Goal: Task Accomplishment & Management: Use online tool/utility

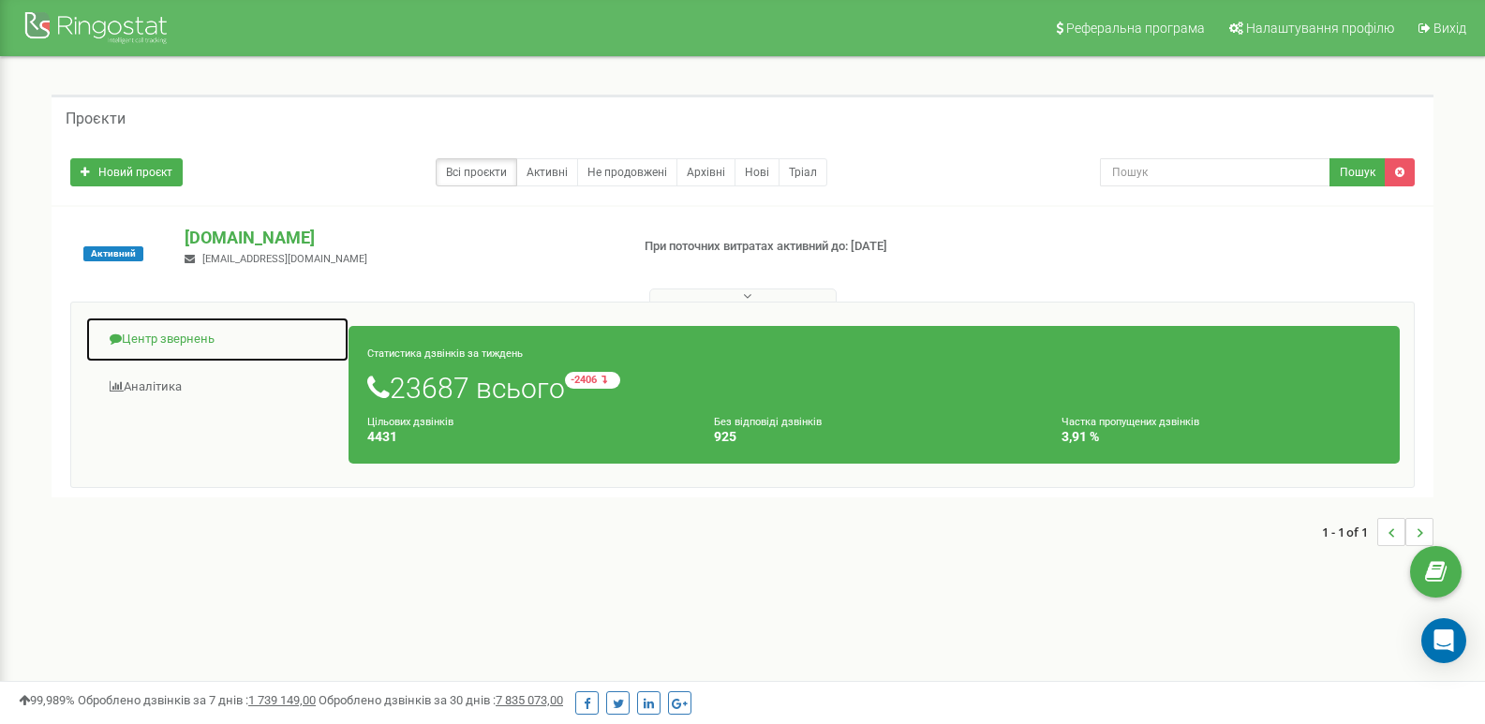
click at [190, 338] on link "Центр звернень" at bounding box center [217, 340] width 264 height 46
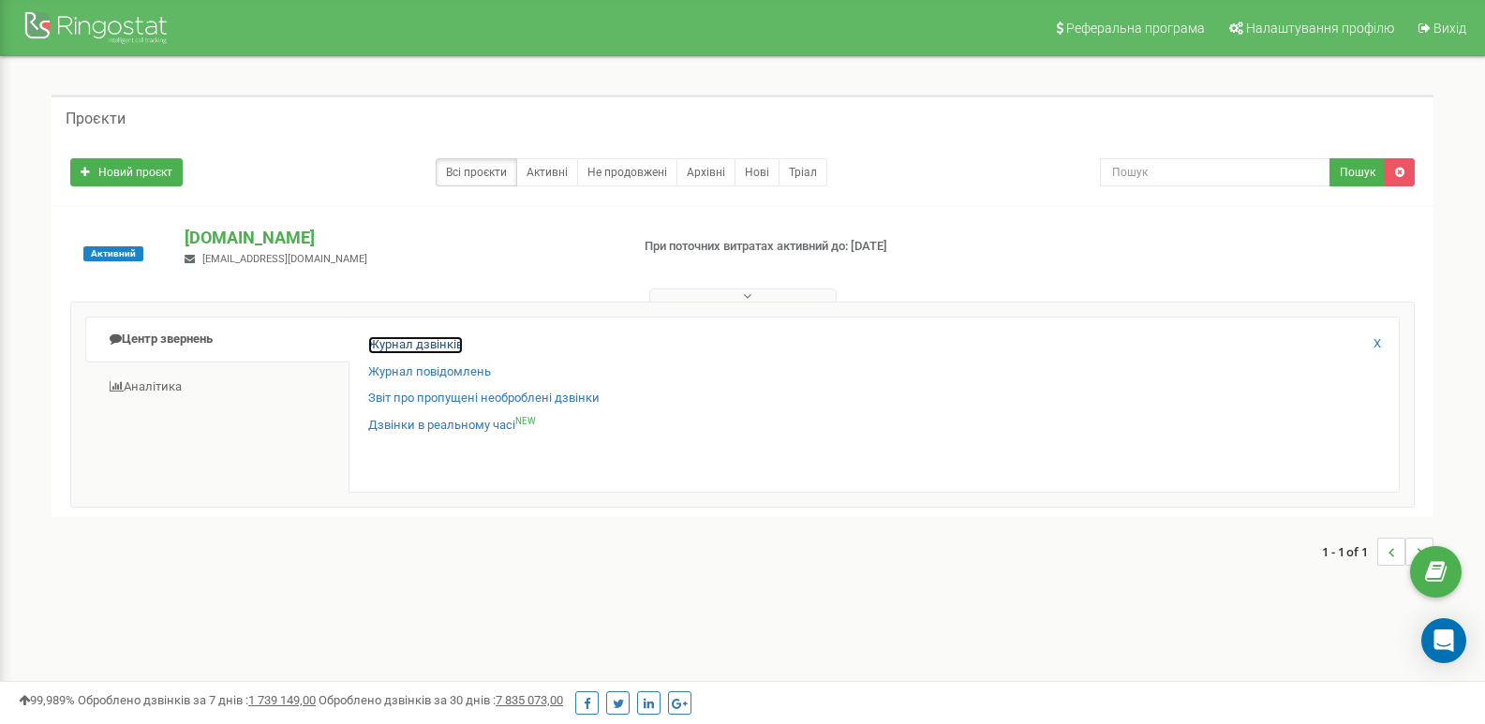
click at [393, 348] on link "Журнал дзвінків" at bounding box center [415, 345] width 95 height 18
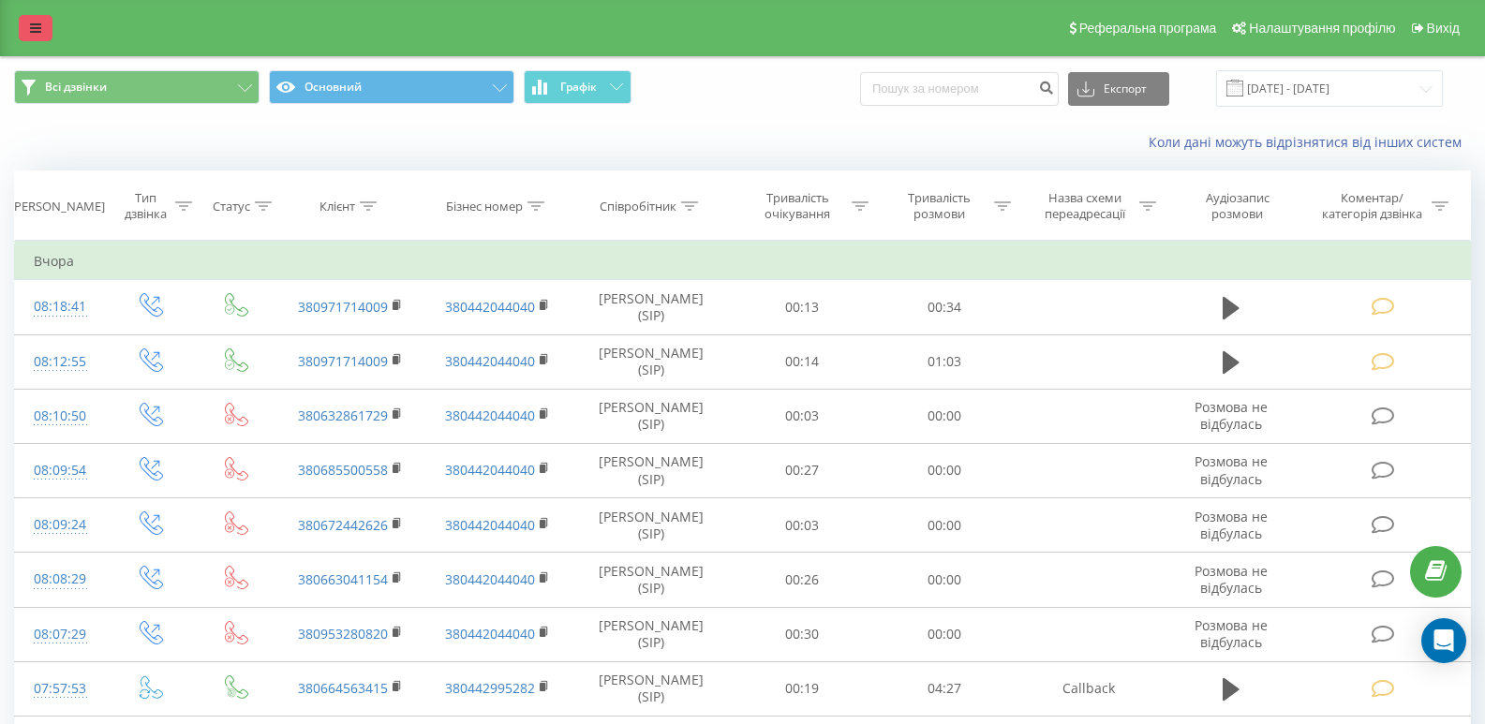
click at [31, 38] on link at bounding box center [36, 28] width 34 height 26
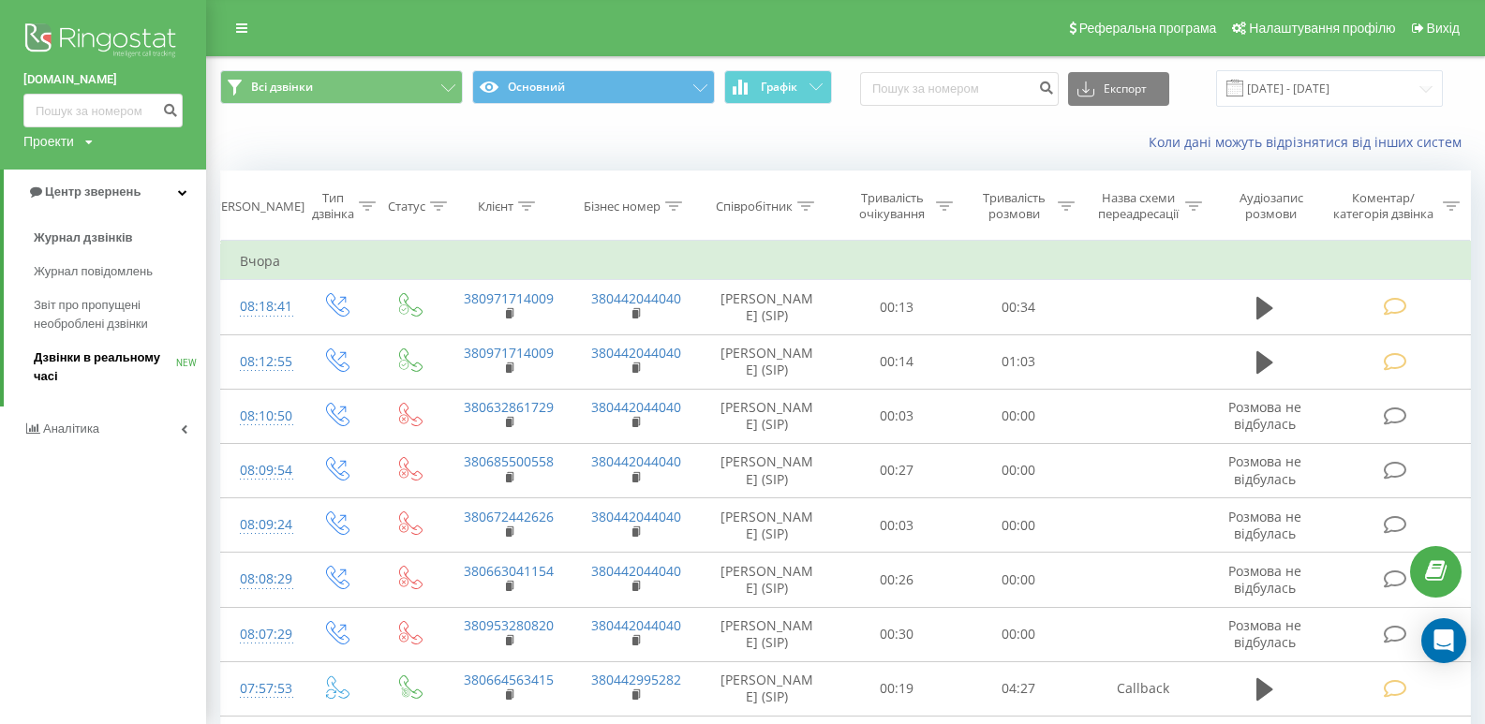
click at [112, 354] on span "Дзвінки в реальному часі" at bounding box center [105, 367] width 142 height 37
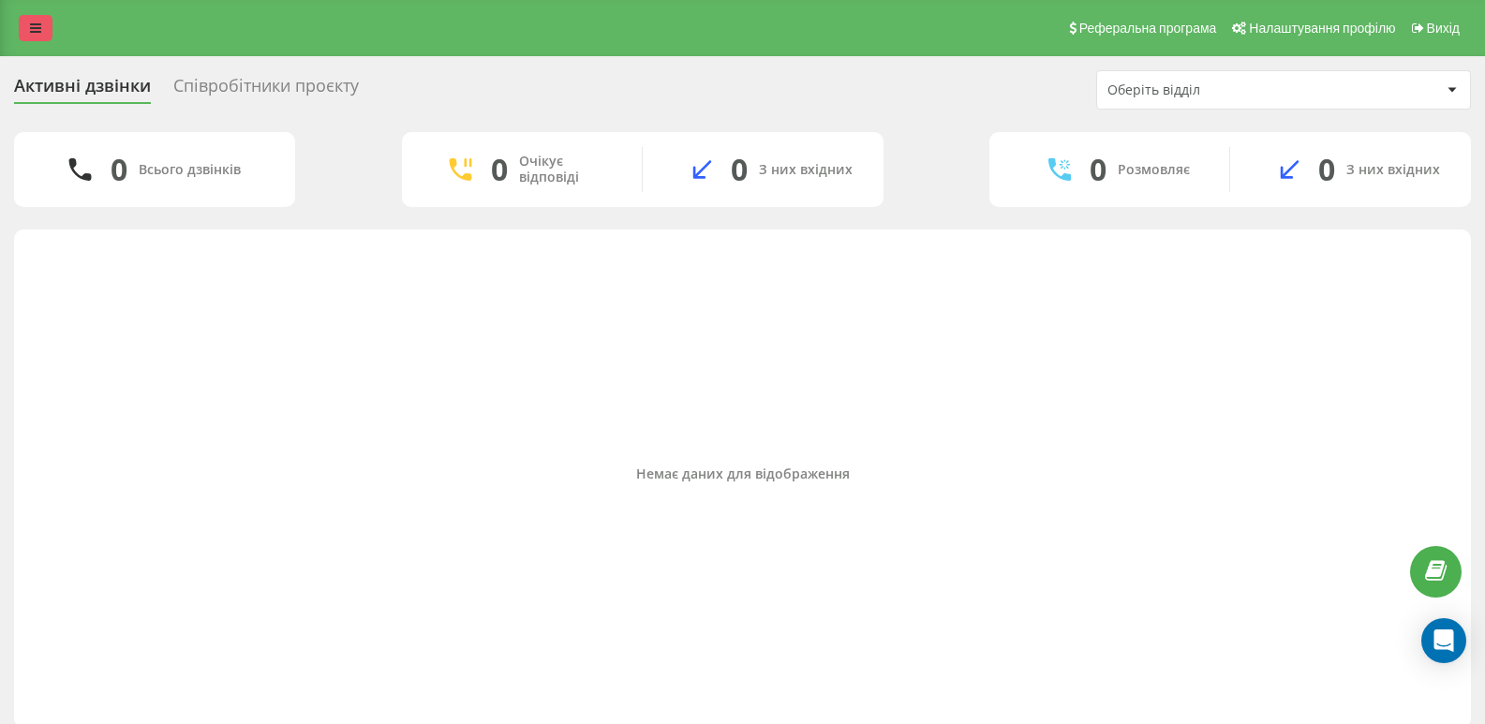
click at [30, 32] on icon at bounding box center [35, 28] width 11 height 13
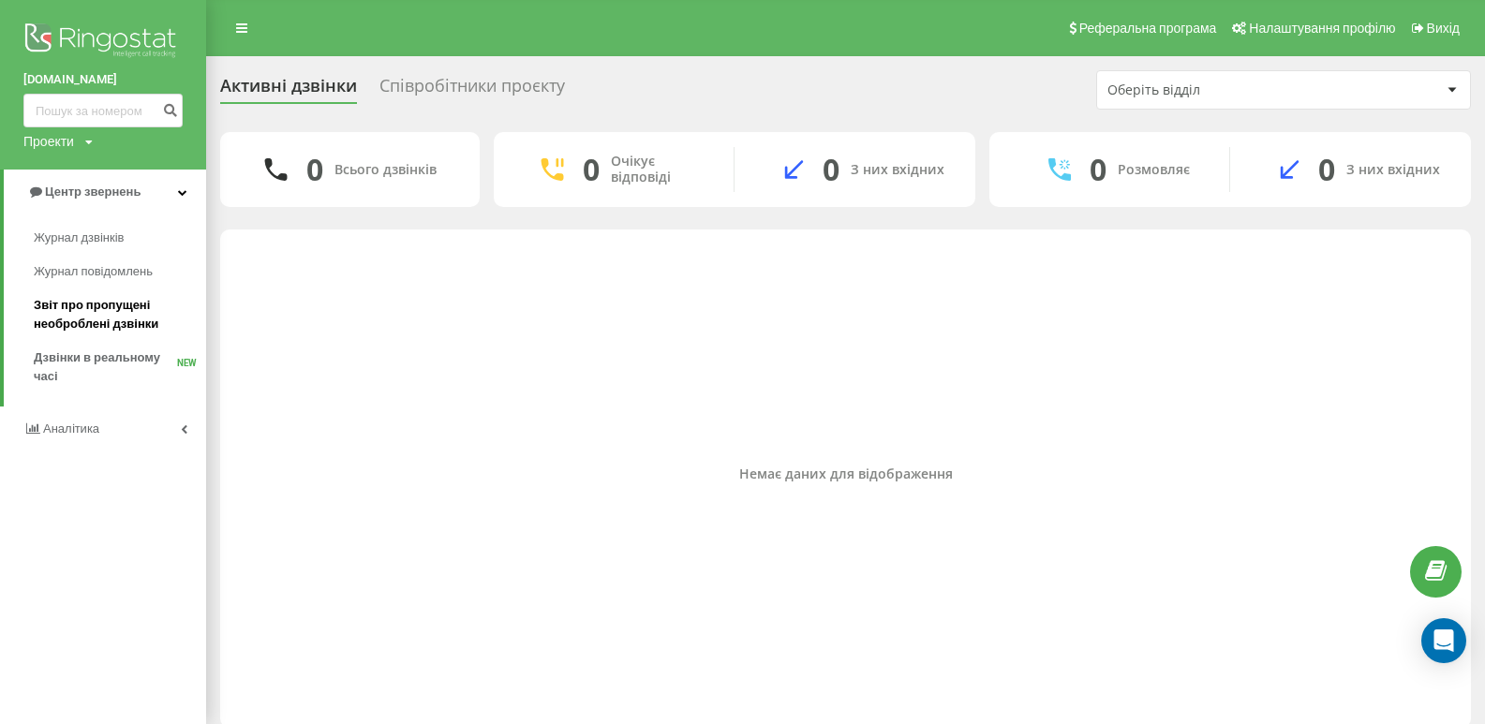
click at [106, 320] on span "Звіт про пропущені необроблені дзвінки" at bounding box center [115, 314] width 163 height 37
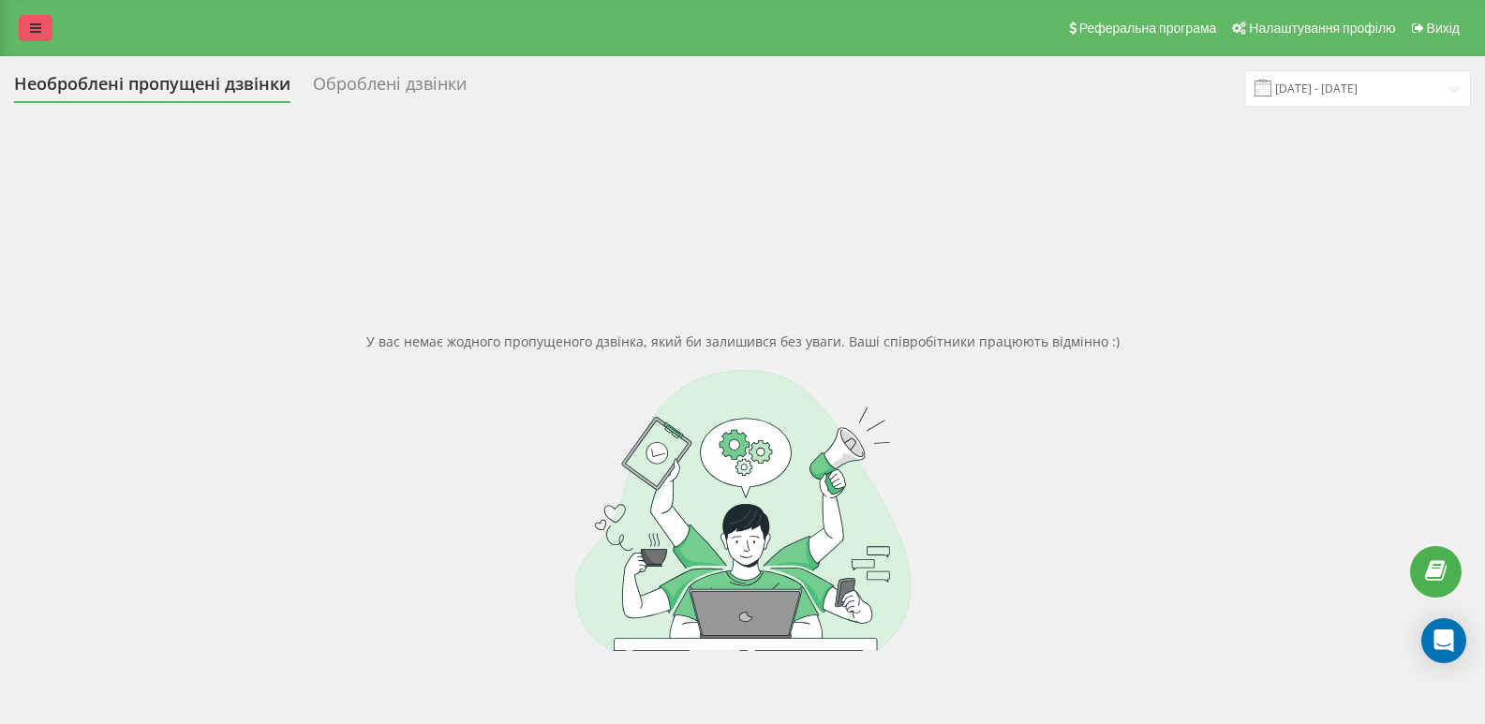
click at [30, 31] on icon at bounding box center [35, 28] width 11 height 13
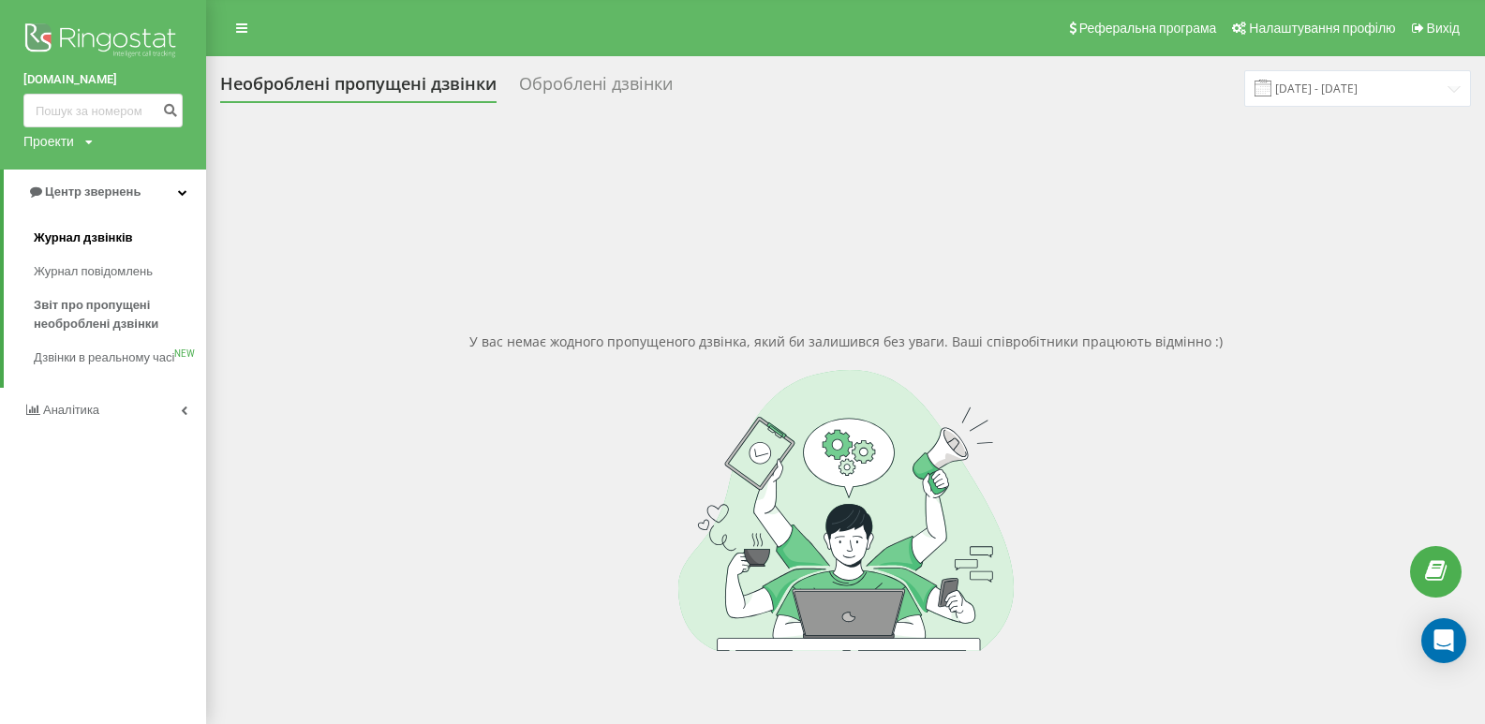
click at [77, 233] on span "Журнал дзвінків" at bounding box center [83, 238] width 99 height 19
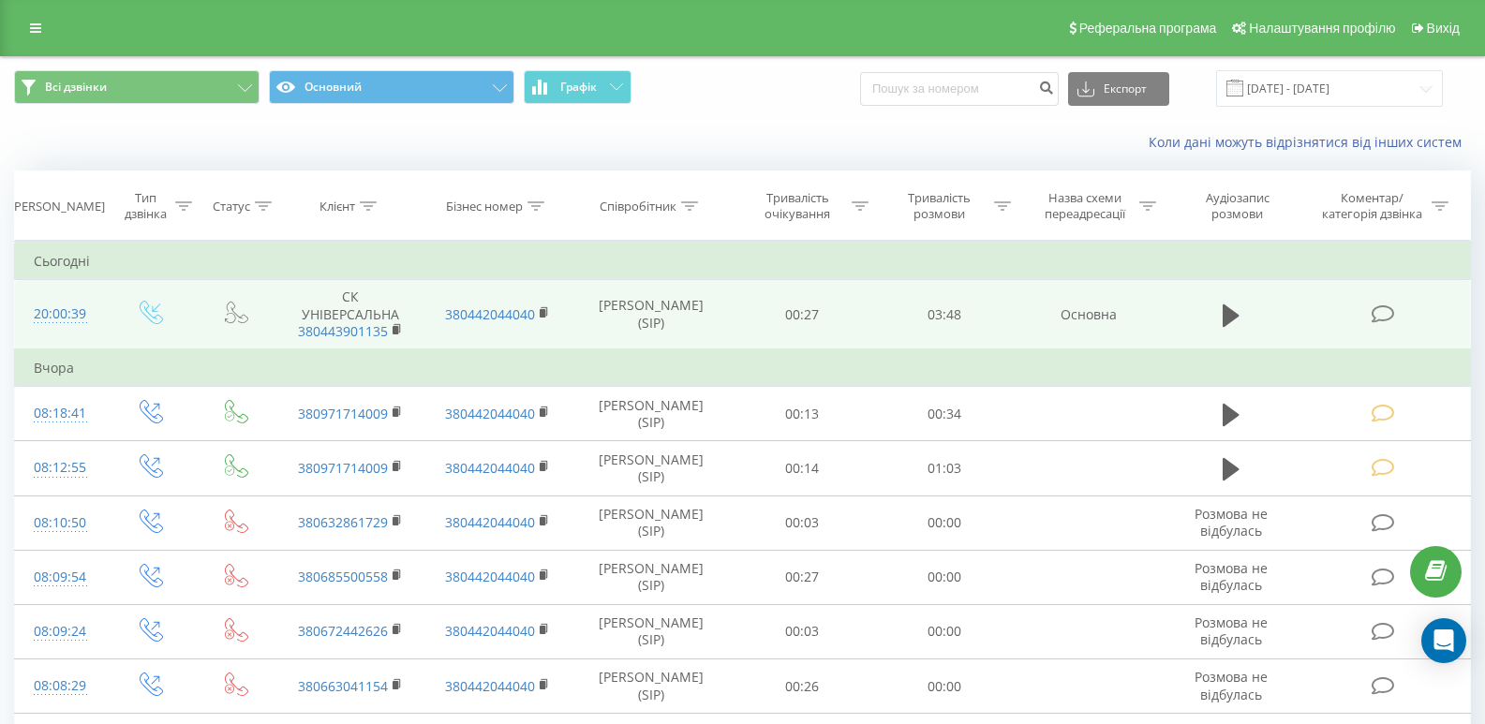
click at [1374, 316] on icon at bounding box center [1383, 314] width 23 height 20
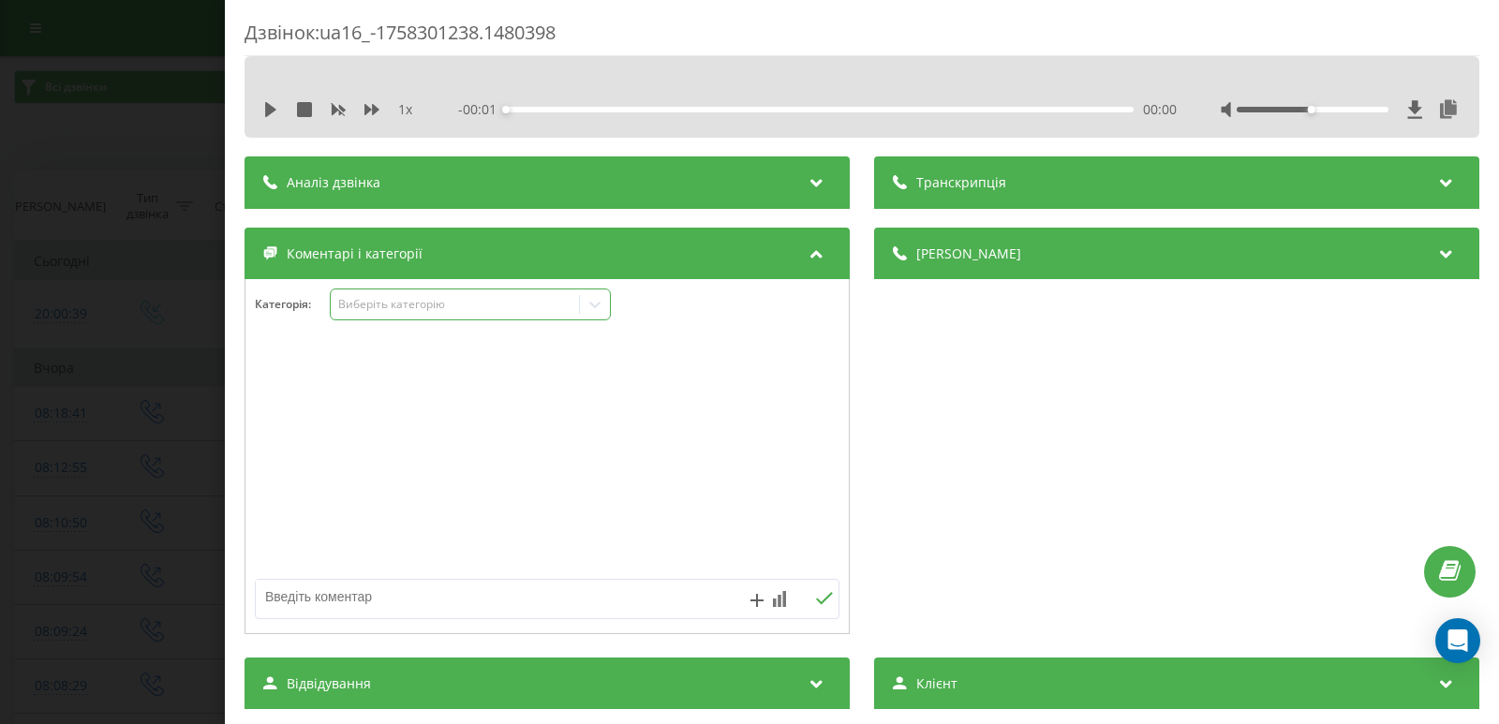
click at [591, 310] on icon at bounding box center [595, 304] width 19 height 19
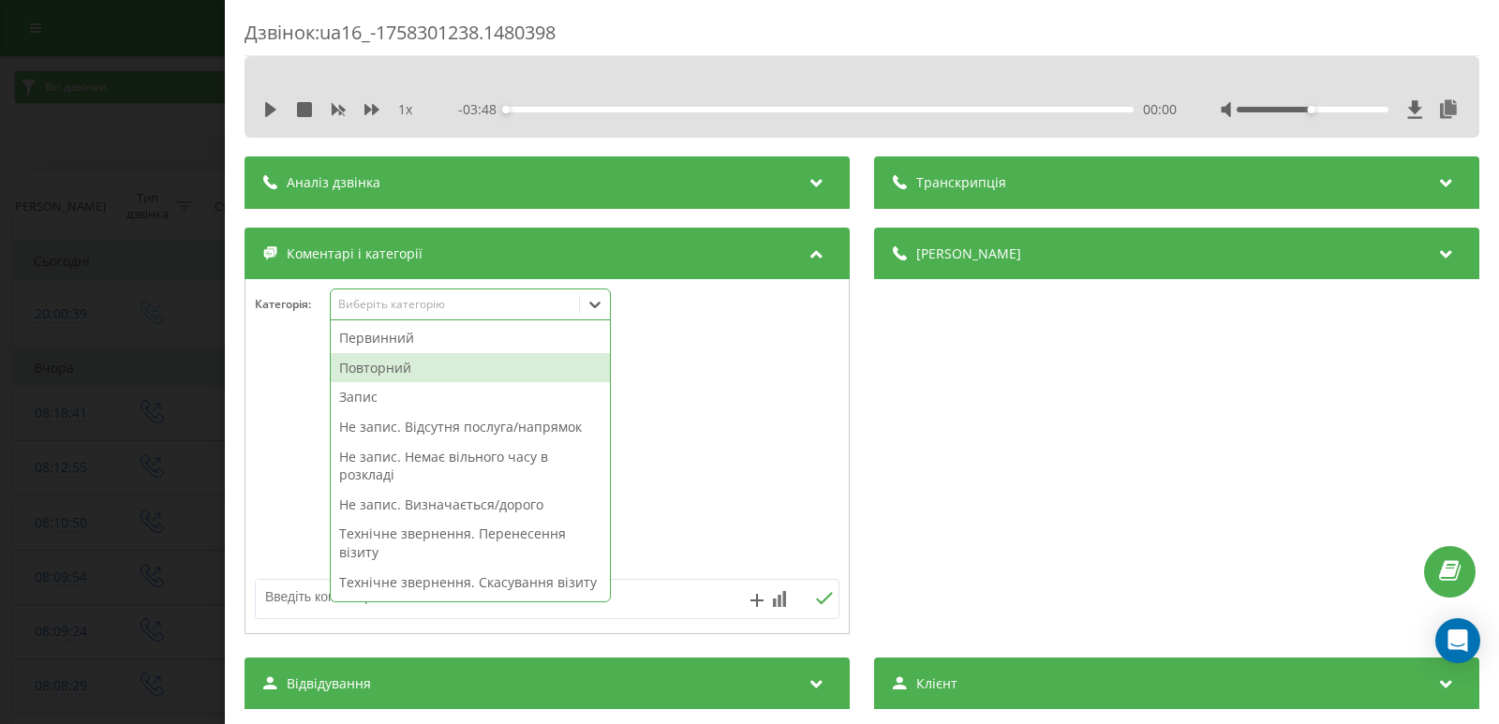
click at [429, 376] on div "Повторний" at bounding box center [470, 368] width 279 height 30
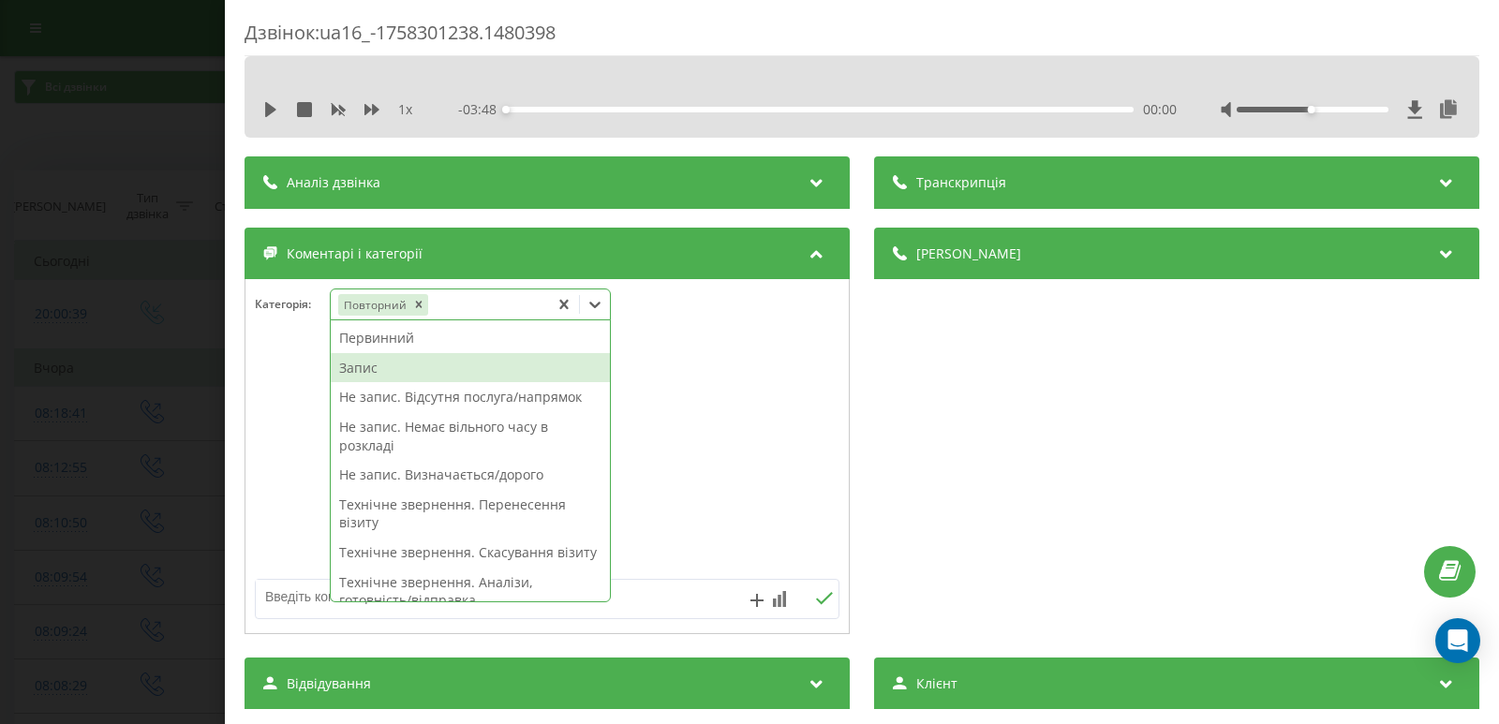
click at [408, 374] on div "Запис" at bounding box center [470, 368] width 279 height 30
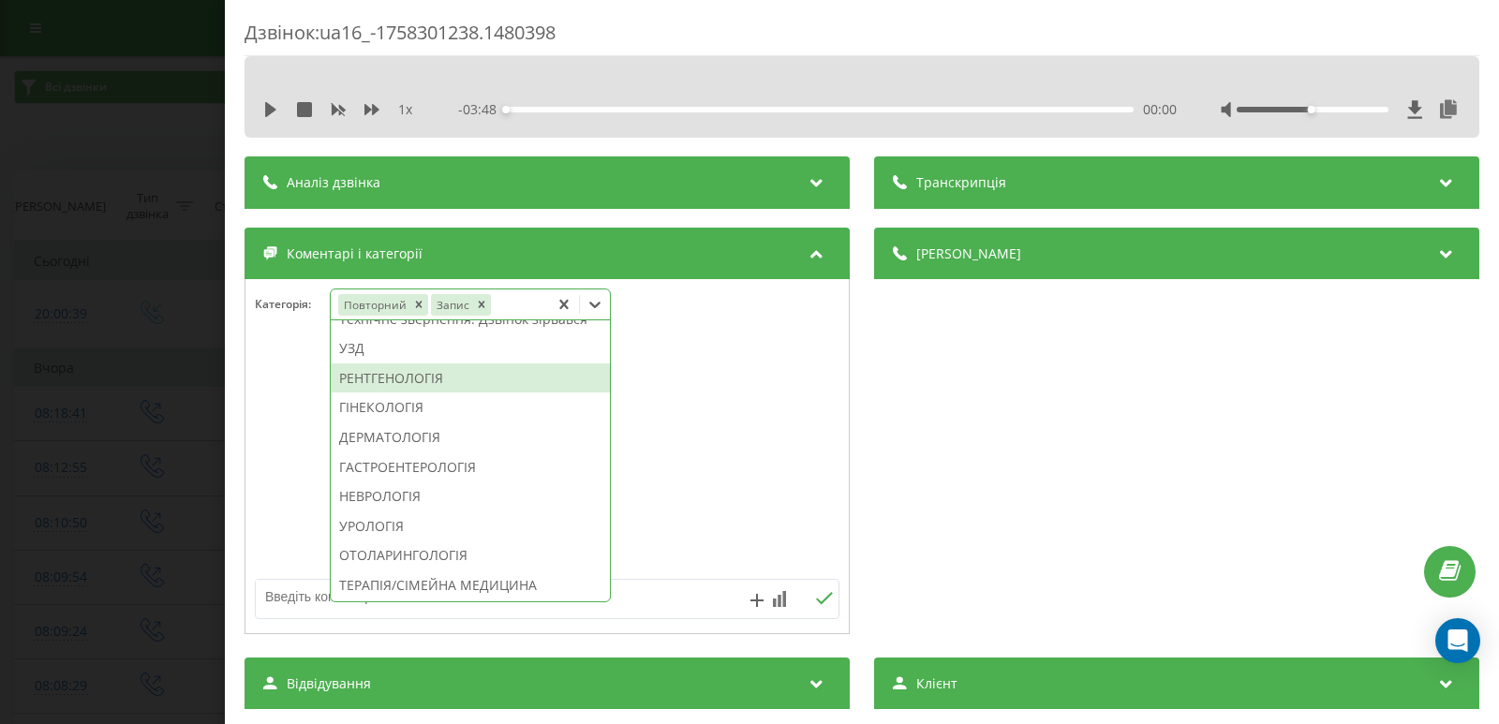
scroll to position [750, 0]
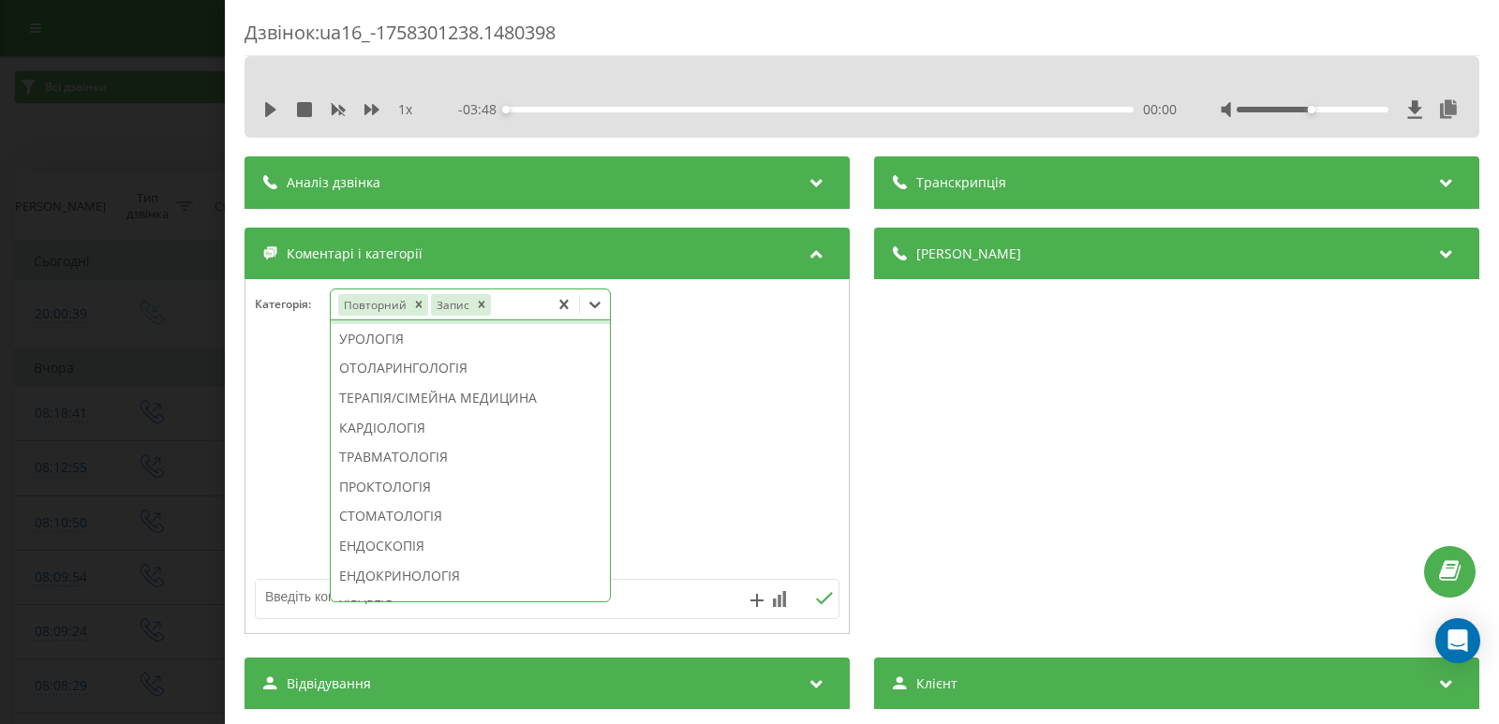
click at [423, 324] on div "НЕВРОЛОГІЯ" at bounding box center [470, 309] width 279 height 30
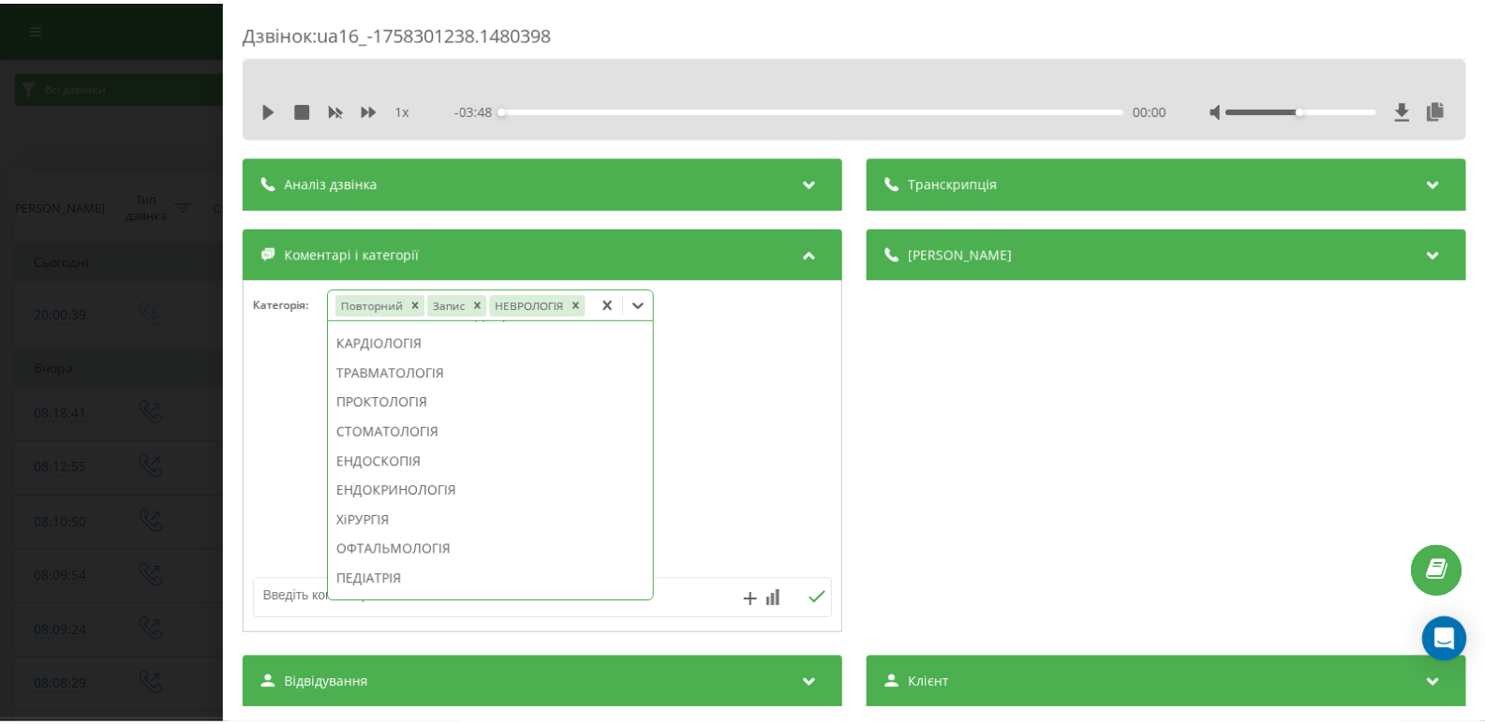
scroll to position [640, 0]
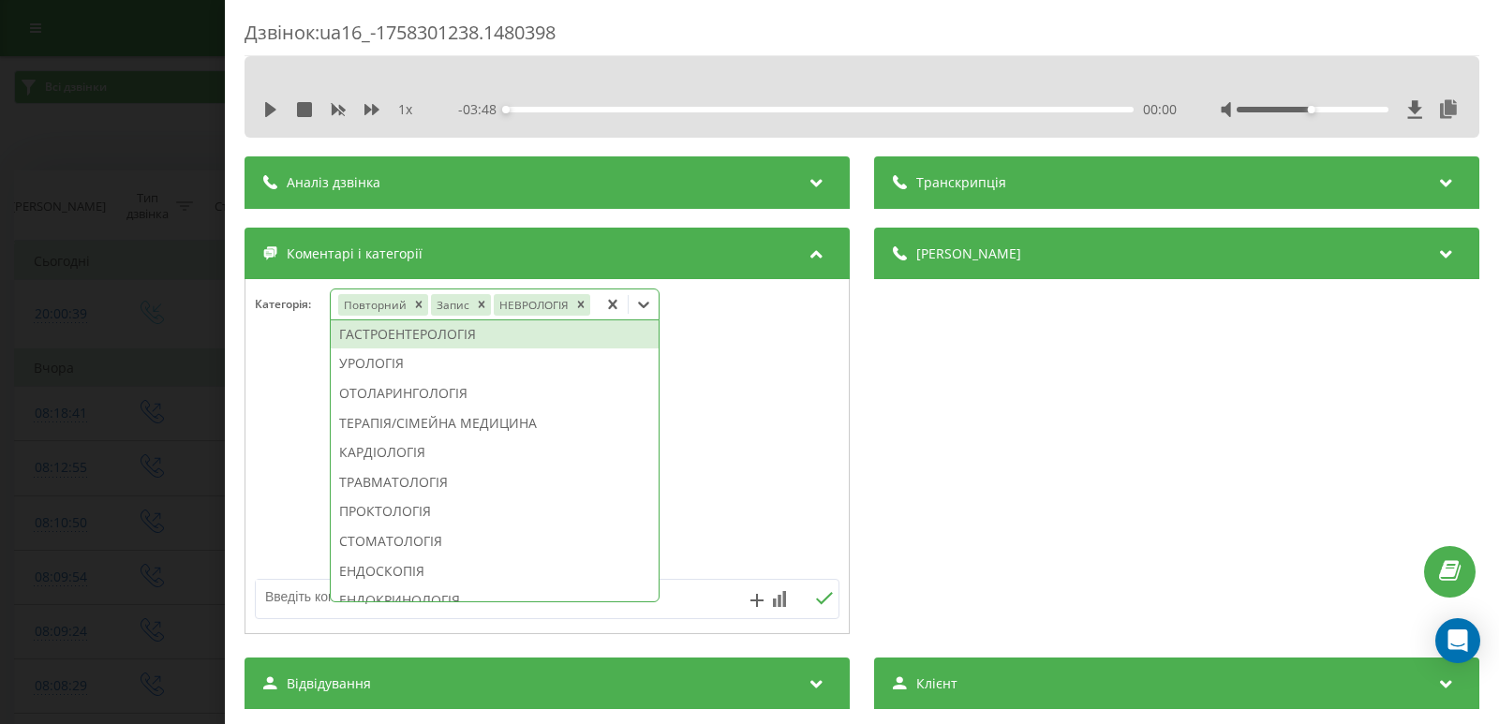
click at [171, 352] on div "Дзвінок : ua16_-1758301238.1480398 1 x - 03:48 00:00 00:00 Транскрипція Для AI-…" at bounding box center [749, 362] width 1499 height 724
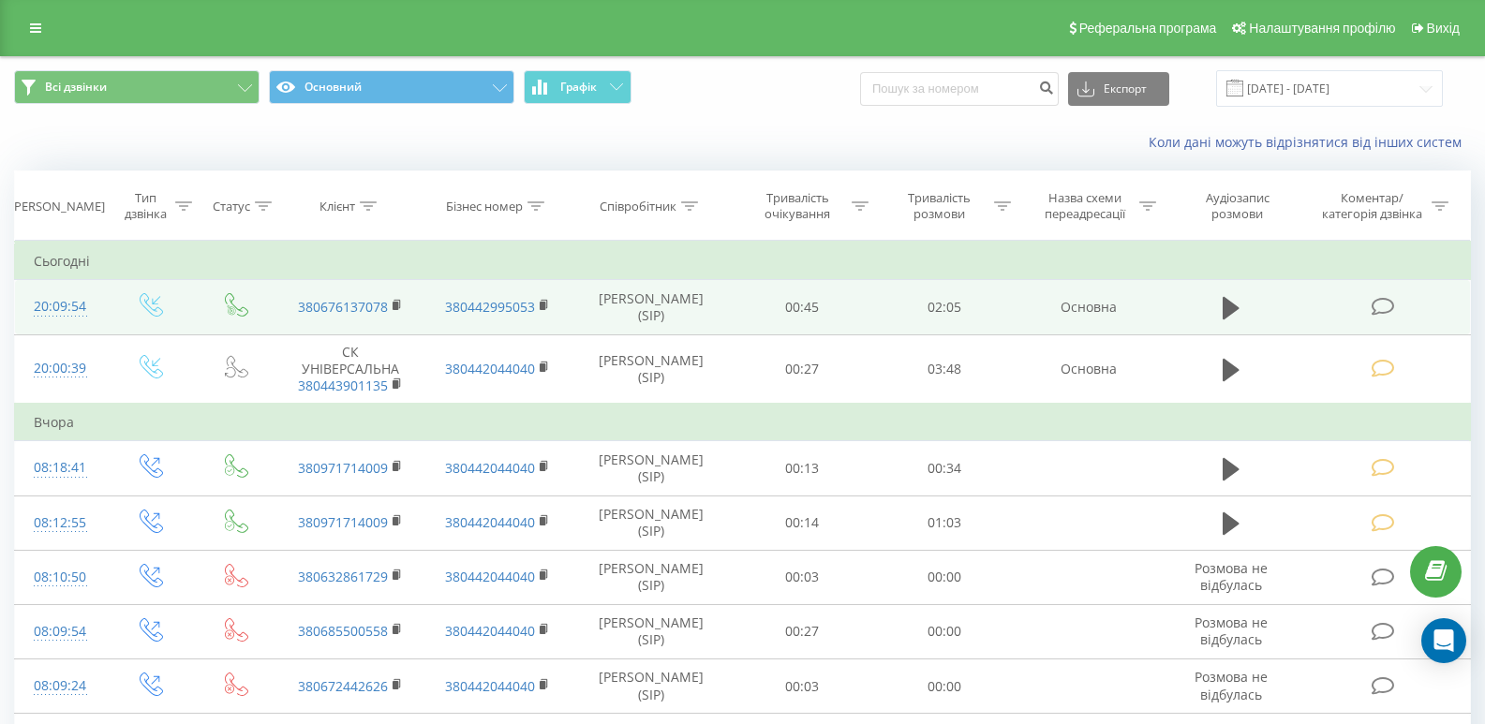
click at [1380, 309] on icon at bounding box center [1383, 307] width 23 height 20
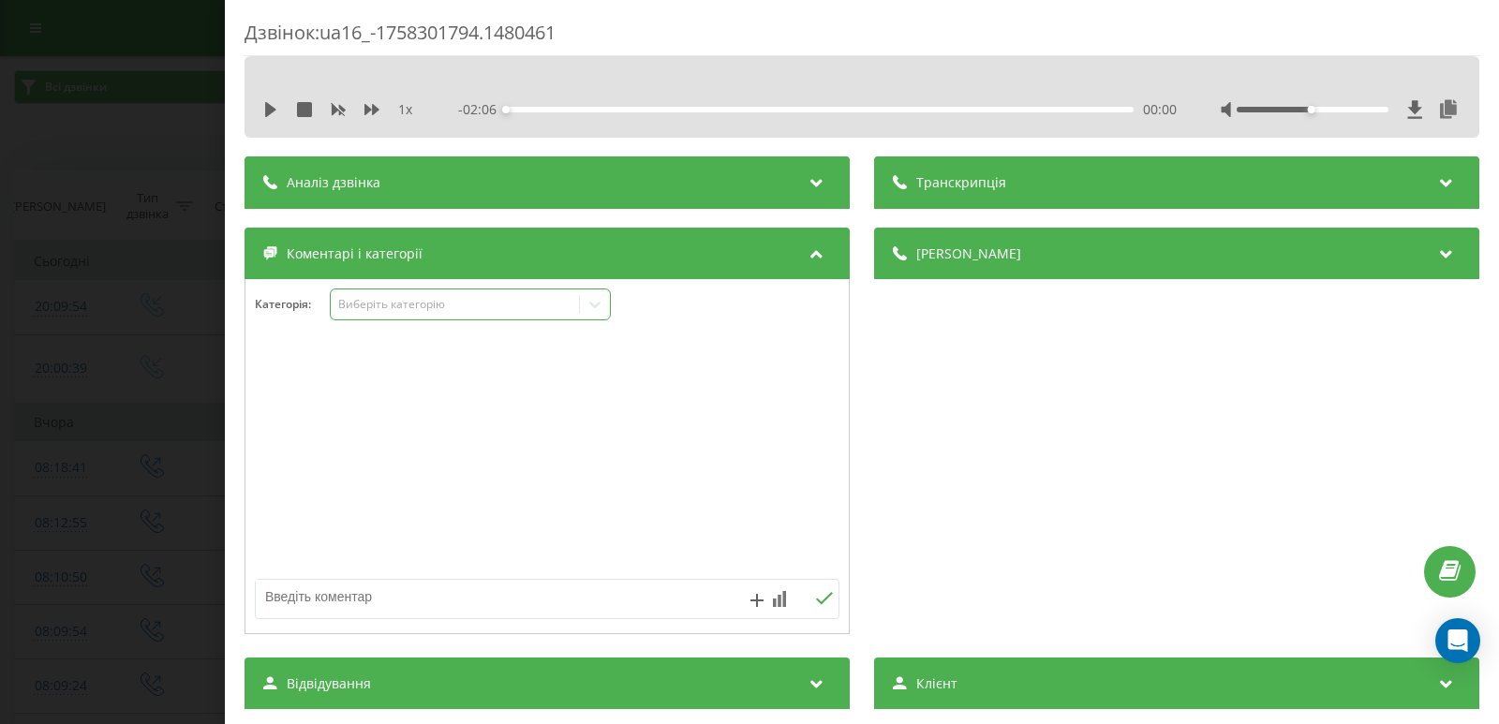
click at [589, 302] on icon at bounding box center [595, 304] width 19 height 19
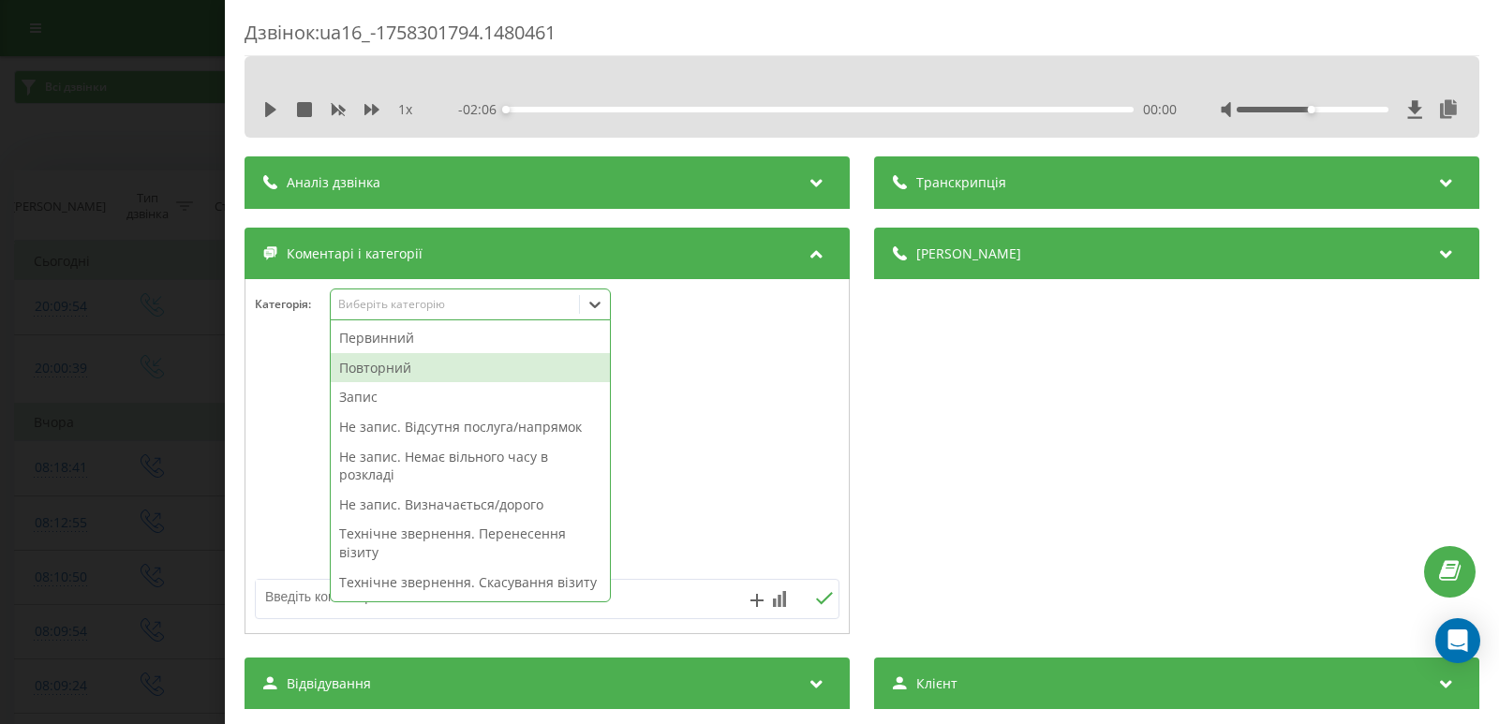
click at [370, 363] on div "Повторний" at bounding box center [470, 368] width 279 height 30
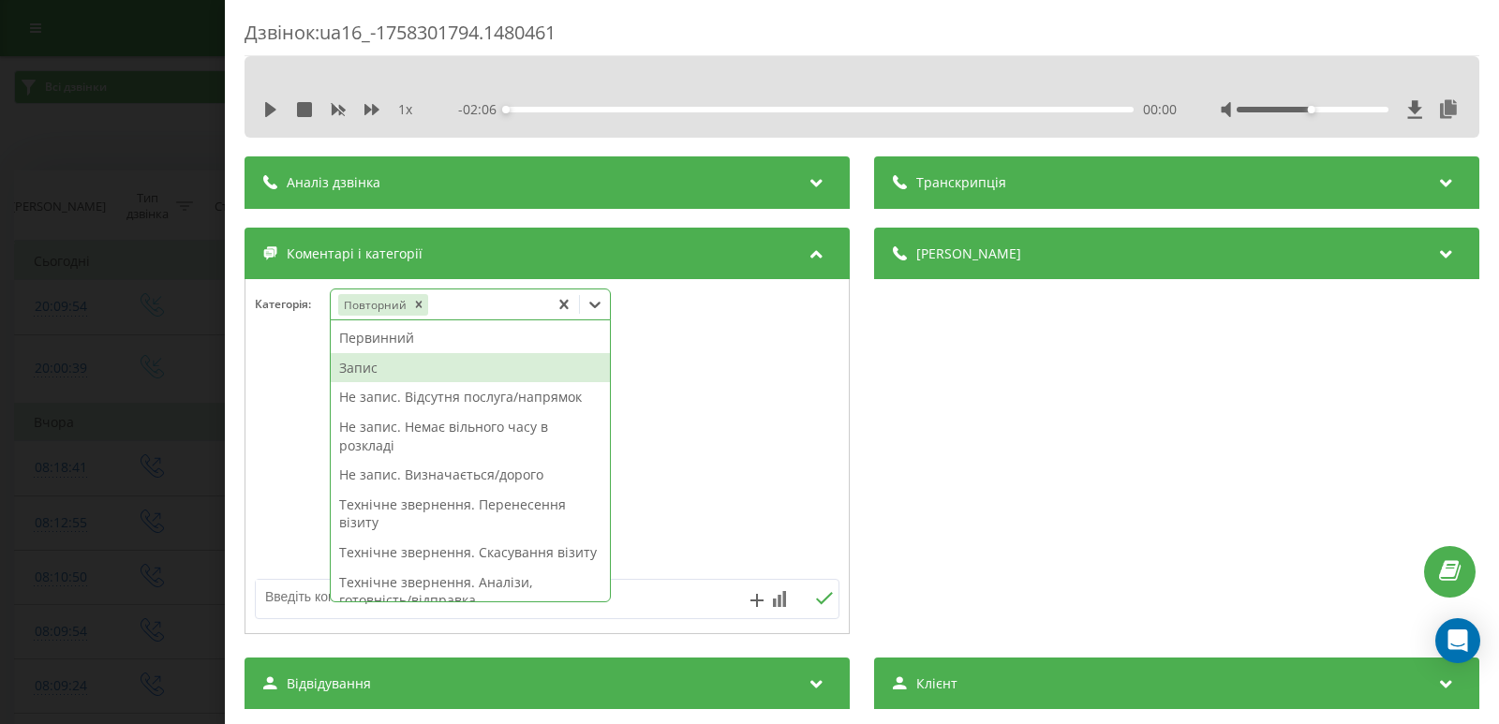
click at [365, 371] on div "Запис" at bounding box center [470, 368] width 279 height 30
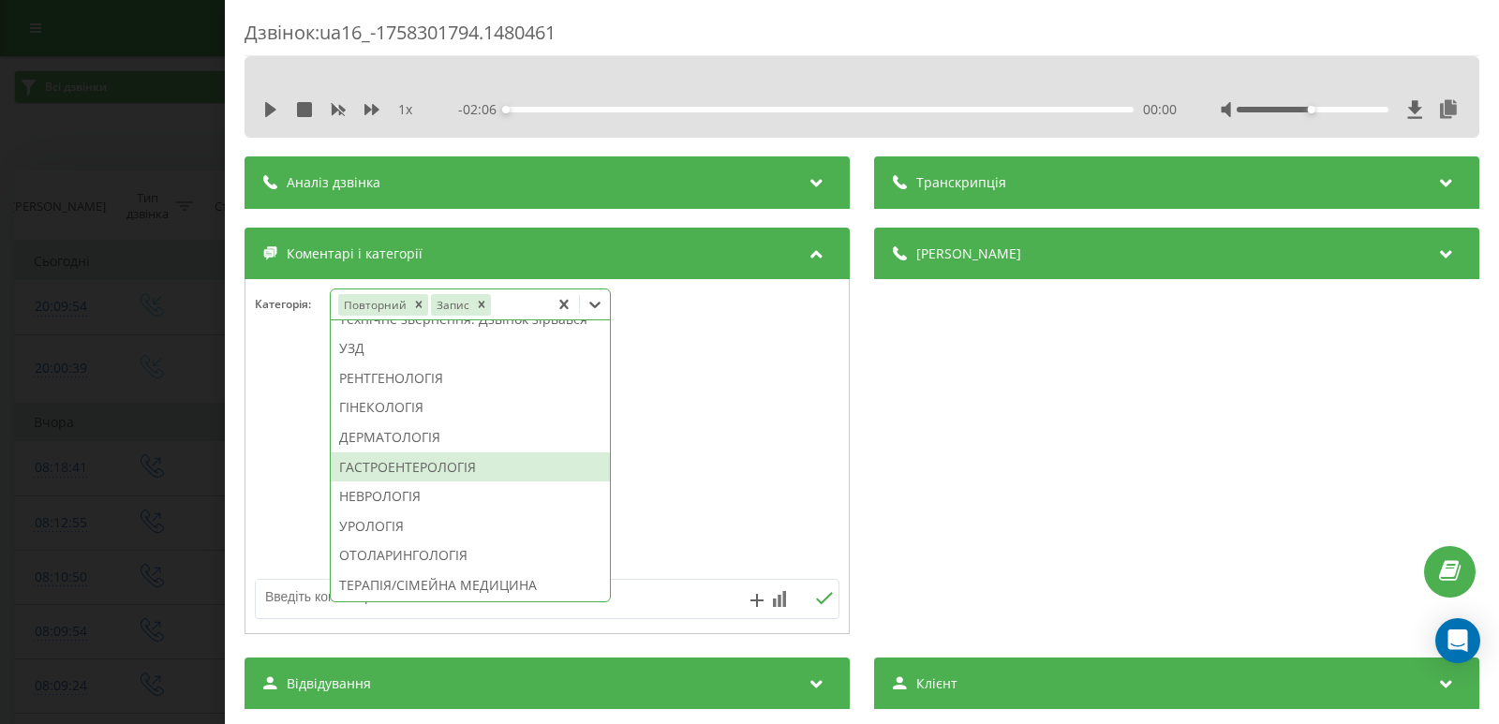
scroll to position [656, 0]
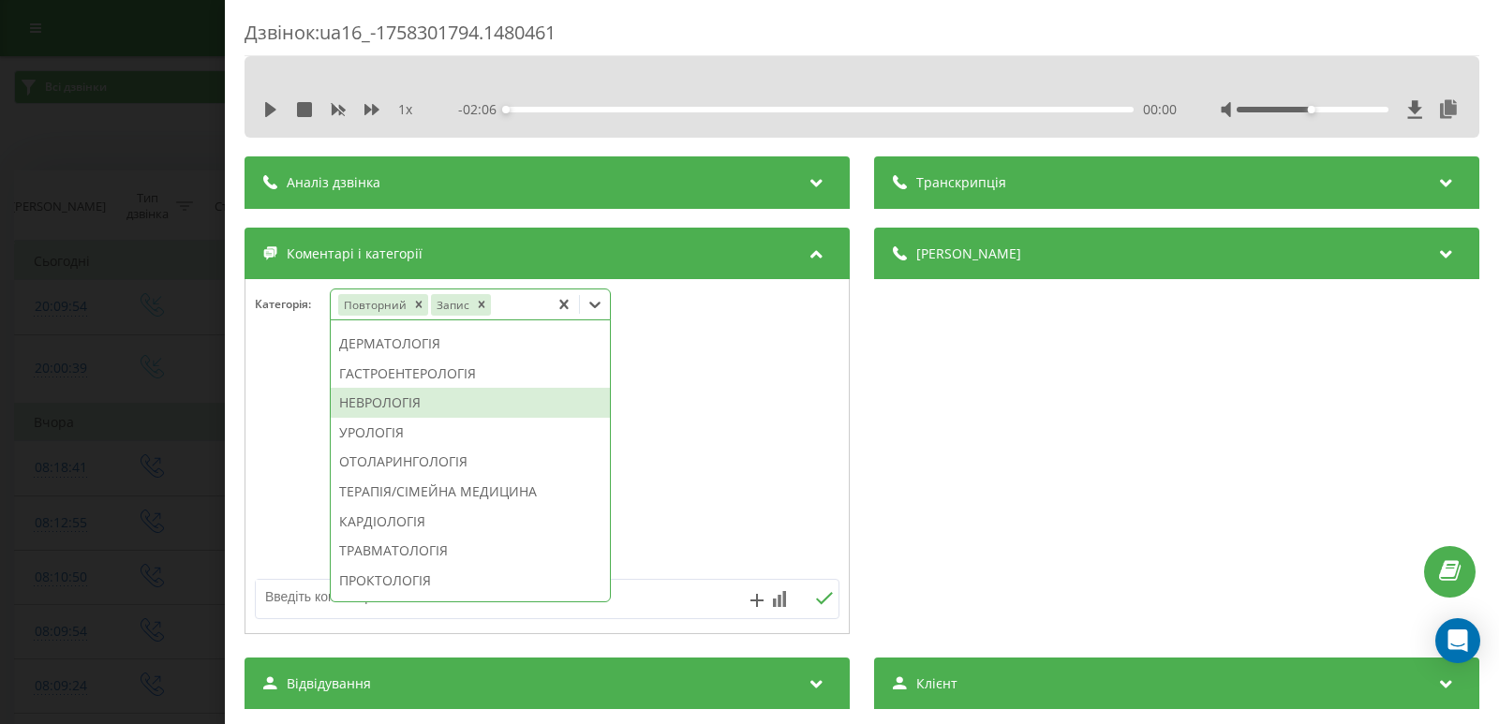
click at [361, 418] on div "НЕВРОЛОГІЯ" at bounding box center [470, 403] width 279 height 30
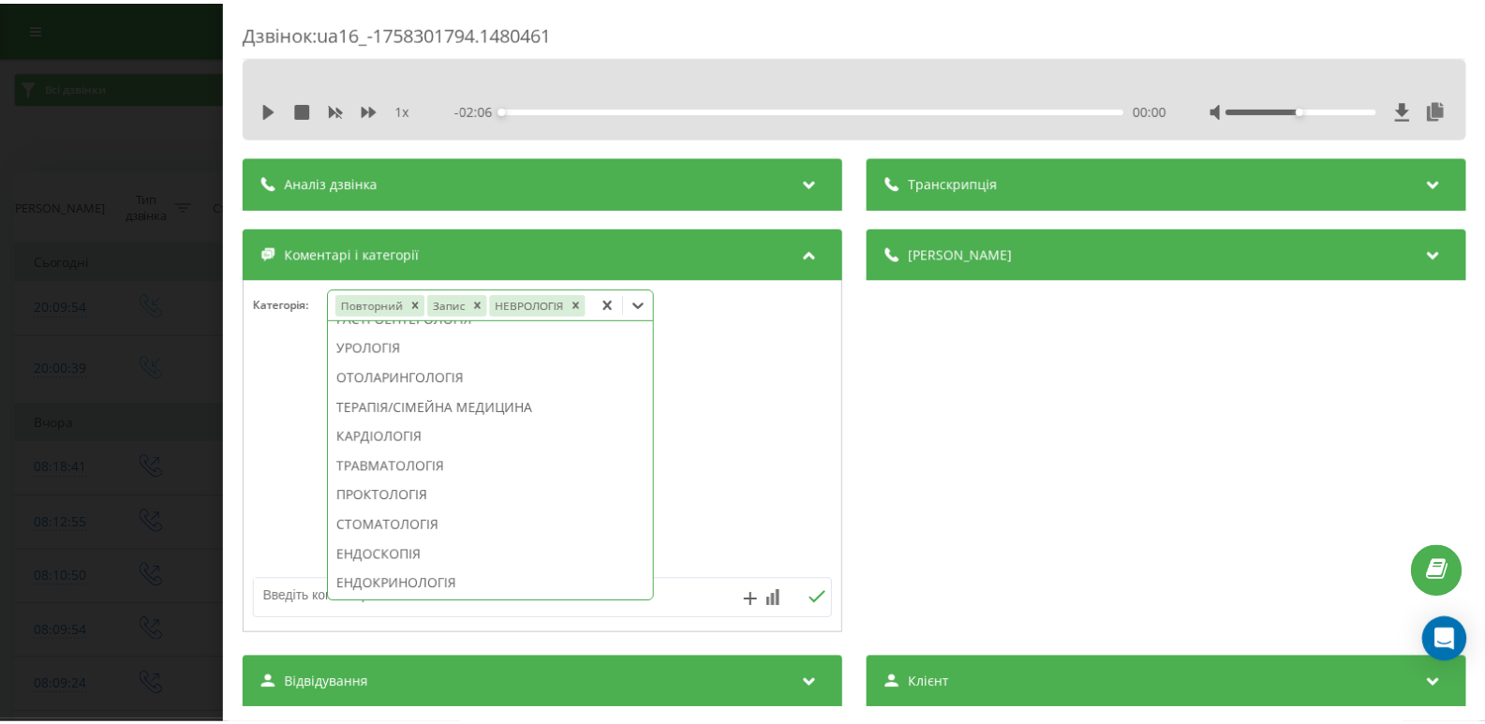
scroll to position [545, 0]
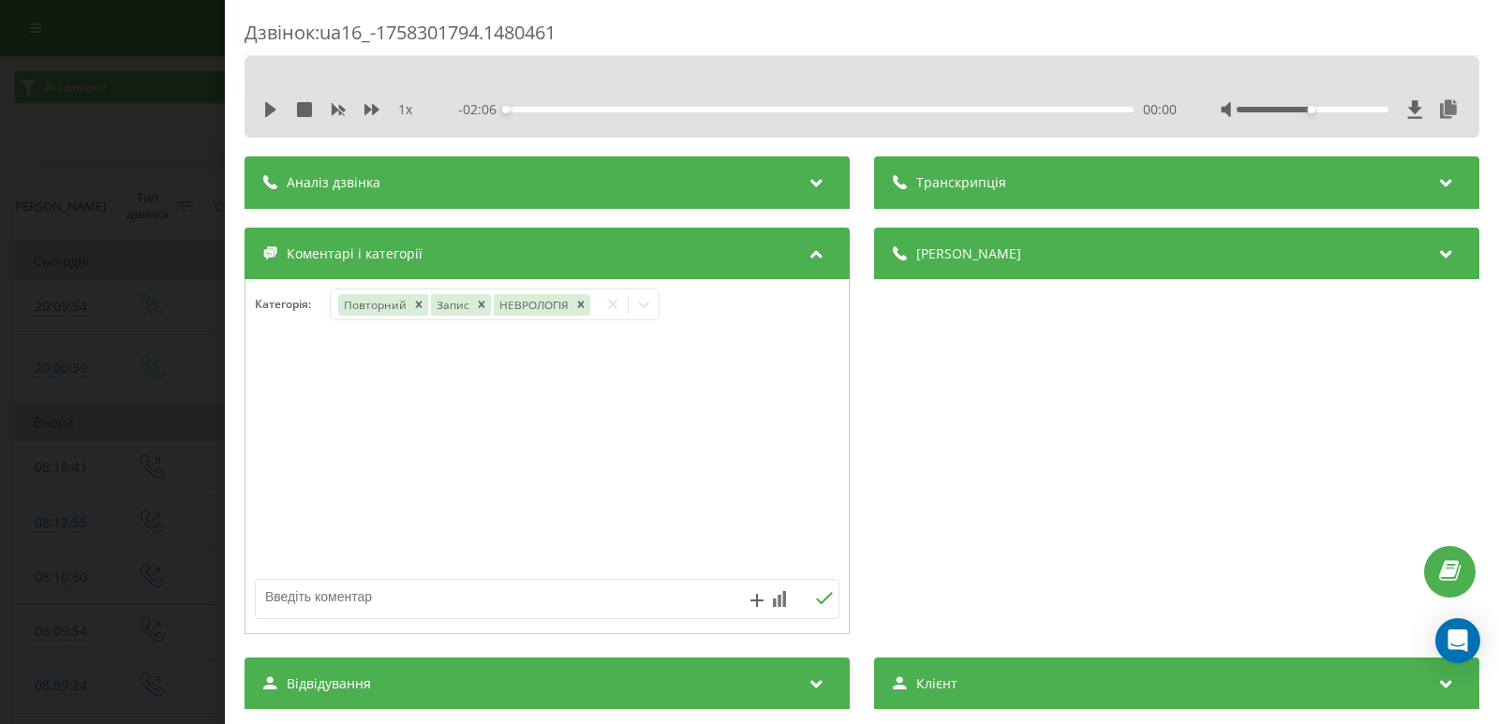
click at [82, 369] on div "Дзвінок : ua16_-1758301794.1480461 1 x - 02:06 00:00 00:00 Транскрипція Для AI-…" at bounding box center [749, 362] width 1499 height 724
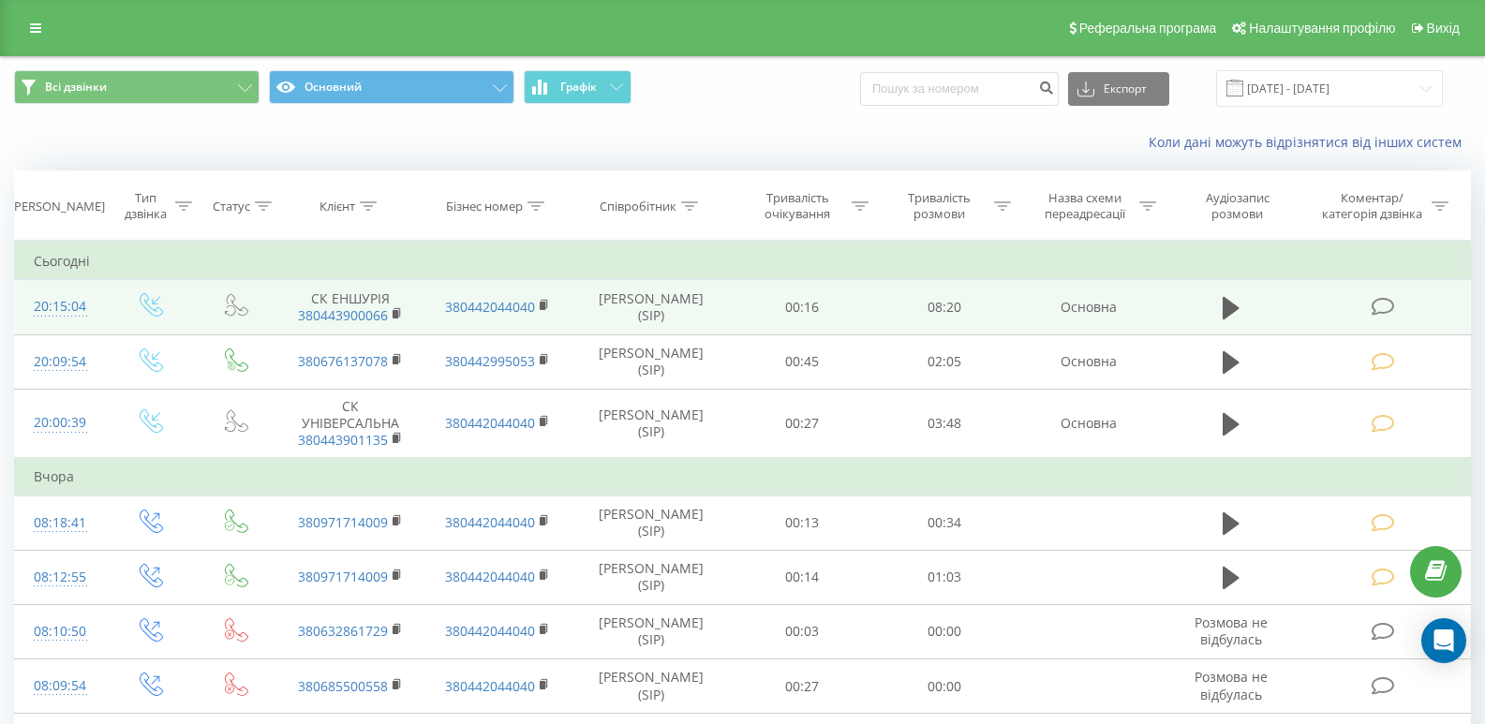
click at [1379, 311] on icon at bounding box center [1383, 307] width 23 height 20
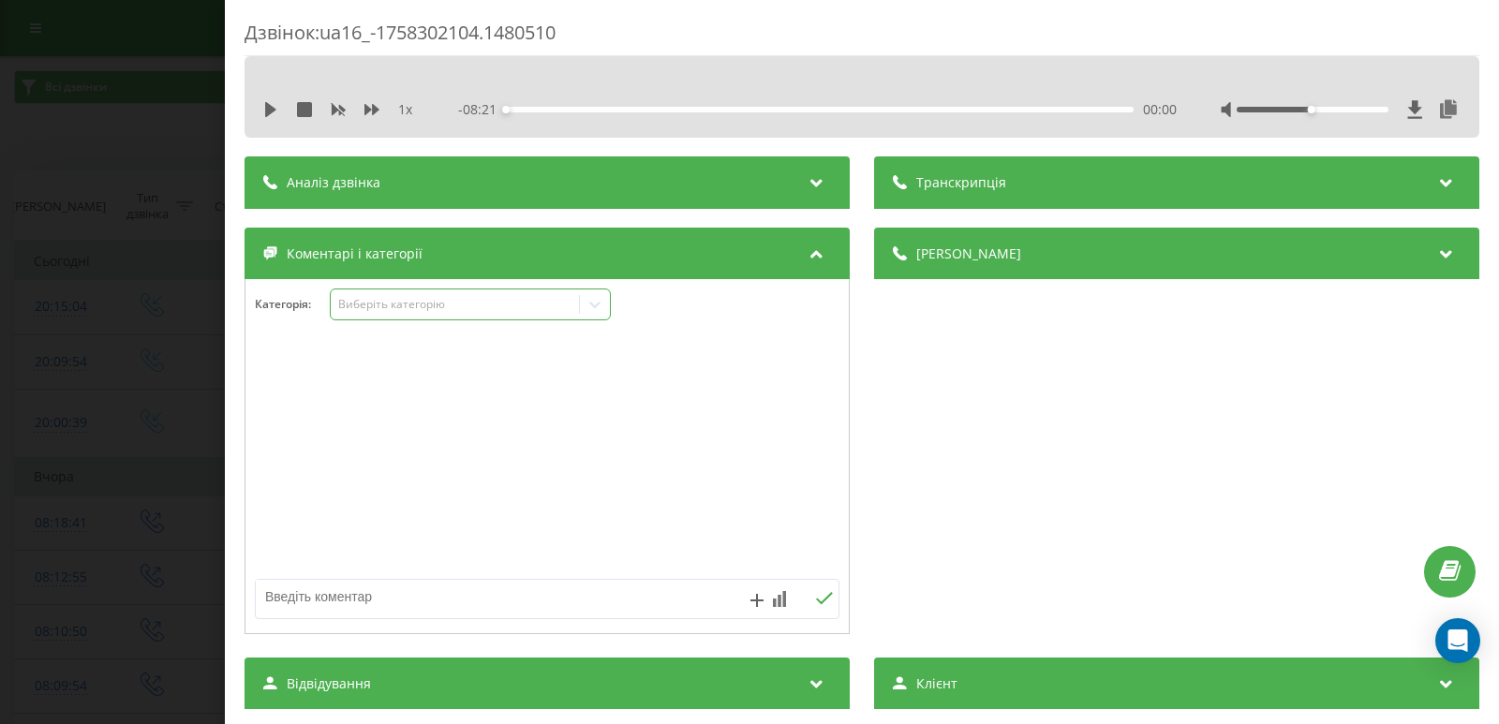
click at [591, 304] on icon at bounding box center [594, 305] width 11 height 7
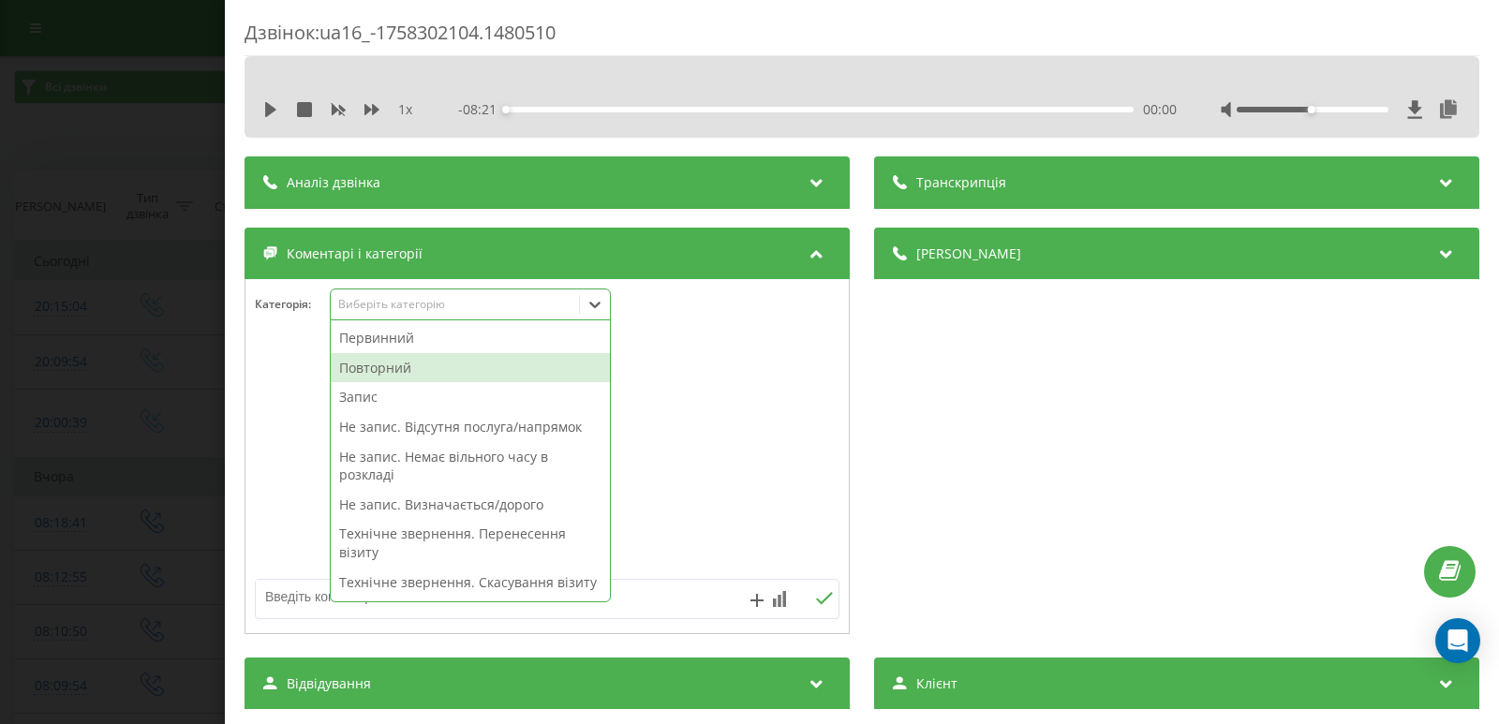
click at [379, 364] on div "Повторний" at bounding box center [470, 368] width 279 height 30
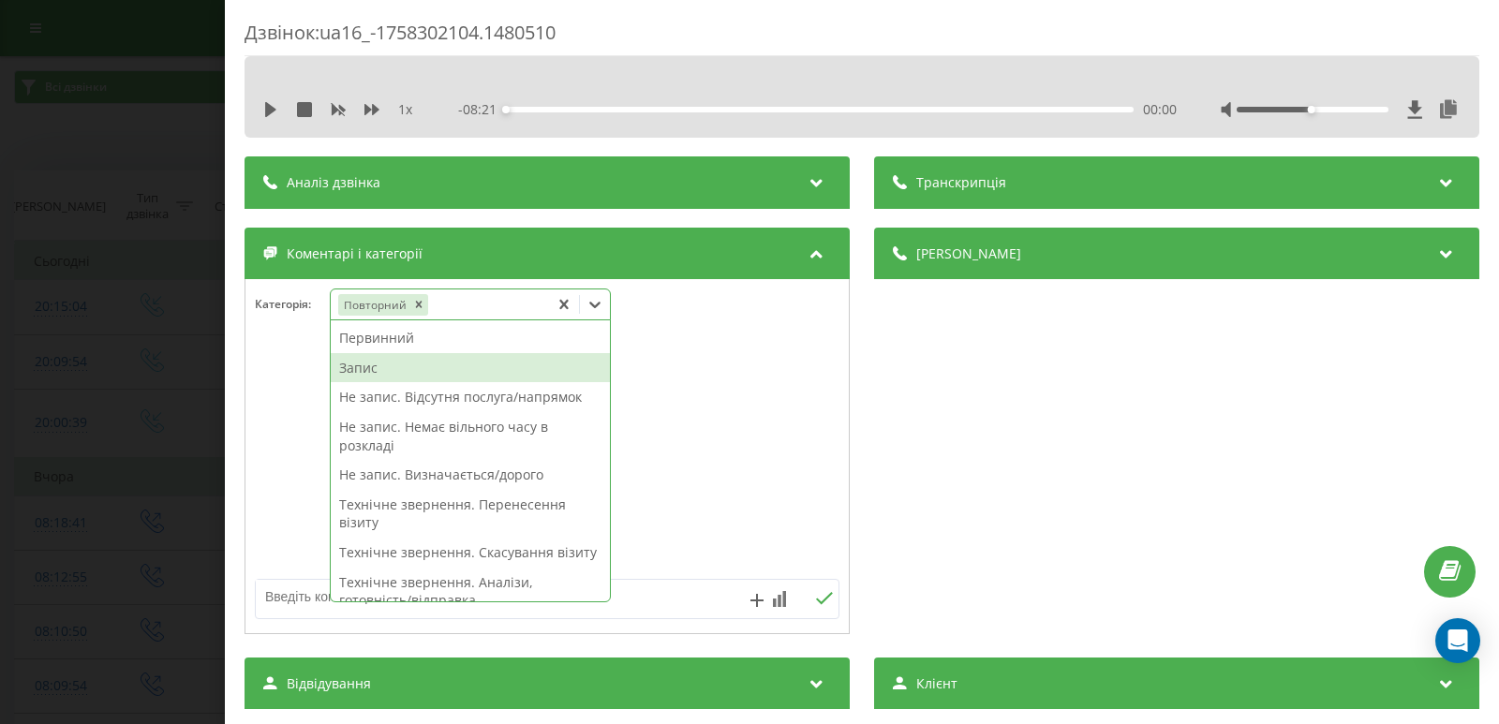
click at [378, 373] on div "Запис" at bounding box center [470, 368] width 279 height 30
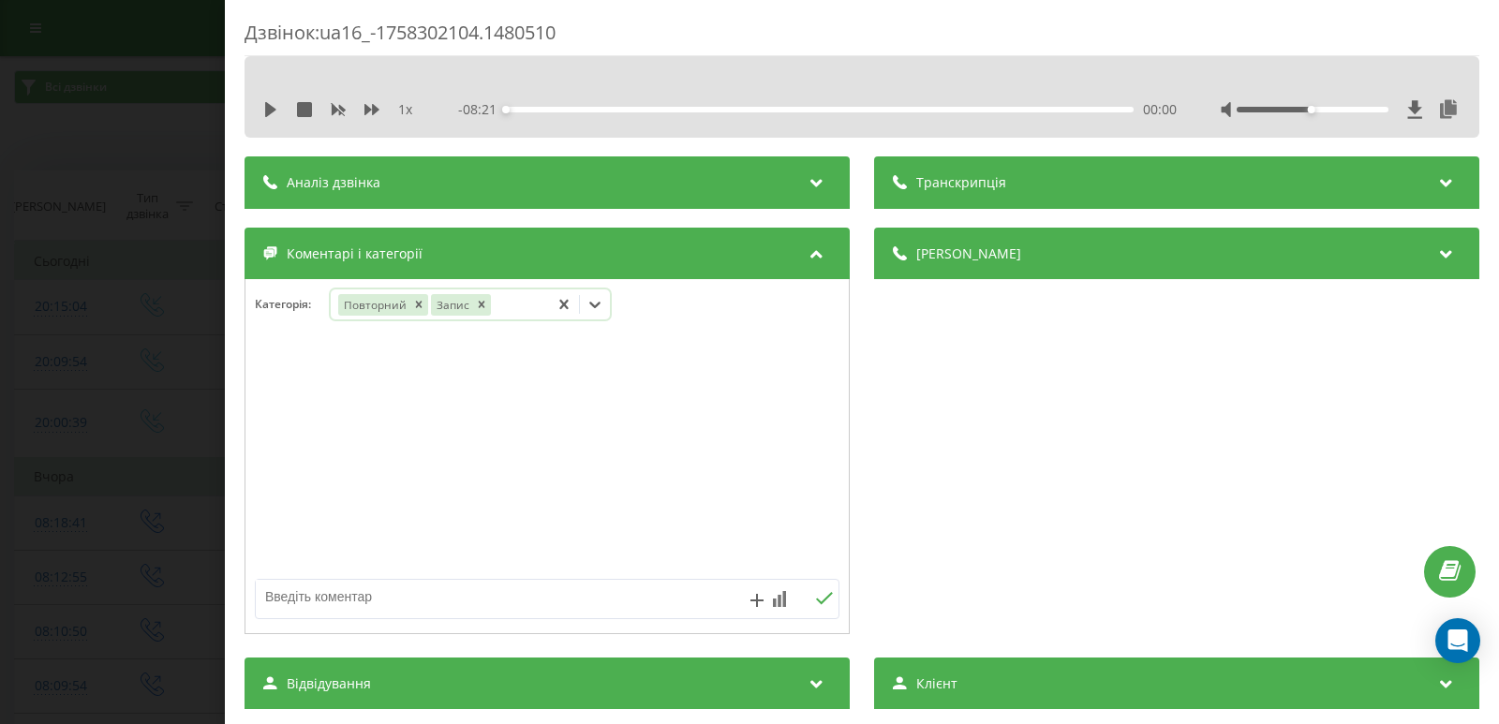
click at [601, 304] on icon at bounding box center [594, 305] width 11 height 7
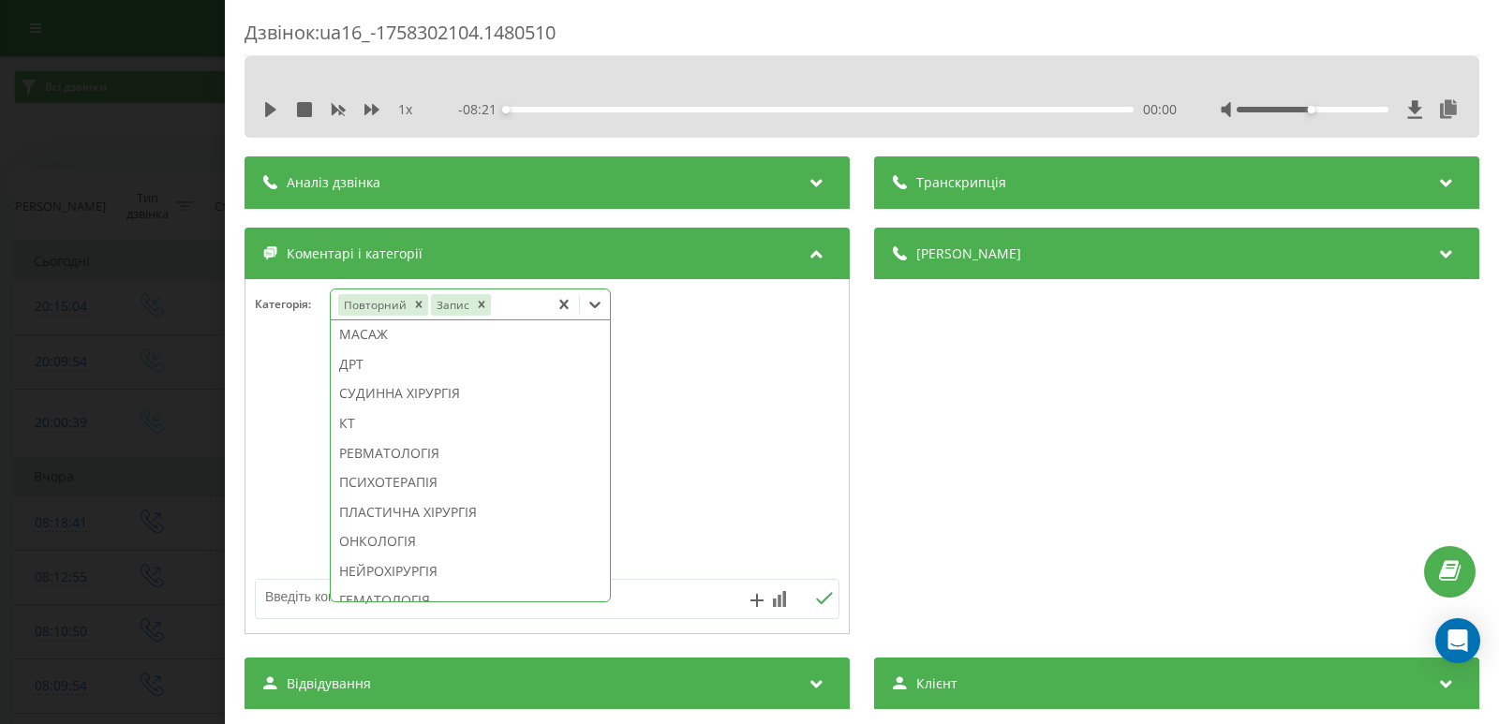
scroll to position [1299, 0]
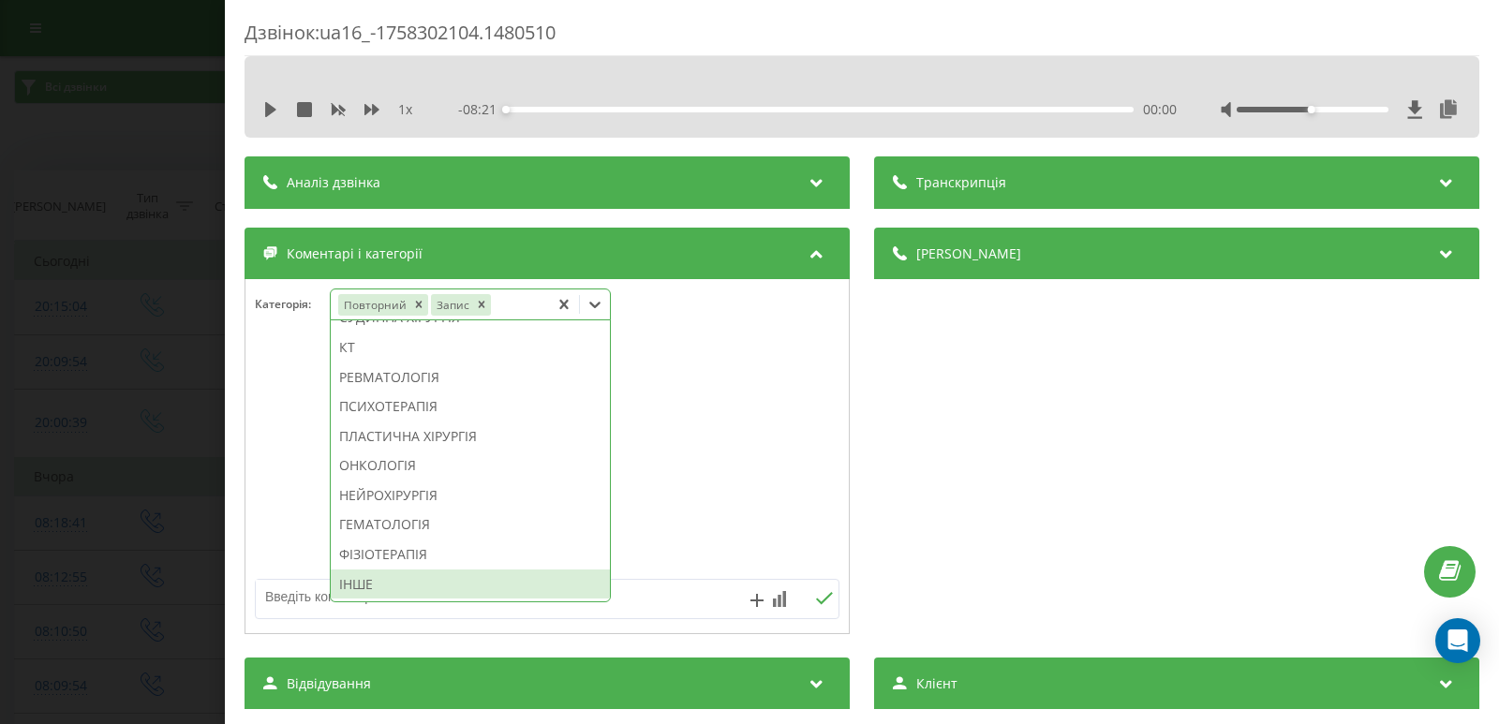
click at [422, 593] on div "ІНШЕ" at bounding box center [470, 585] width 279 height 30
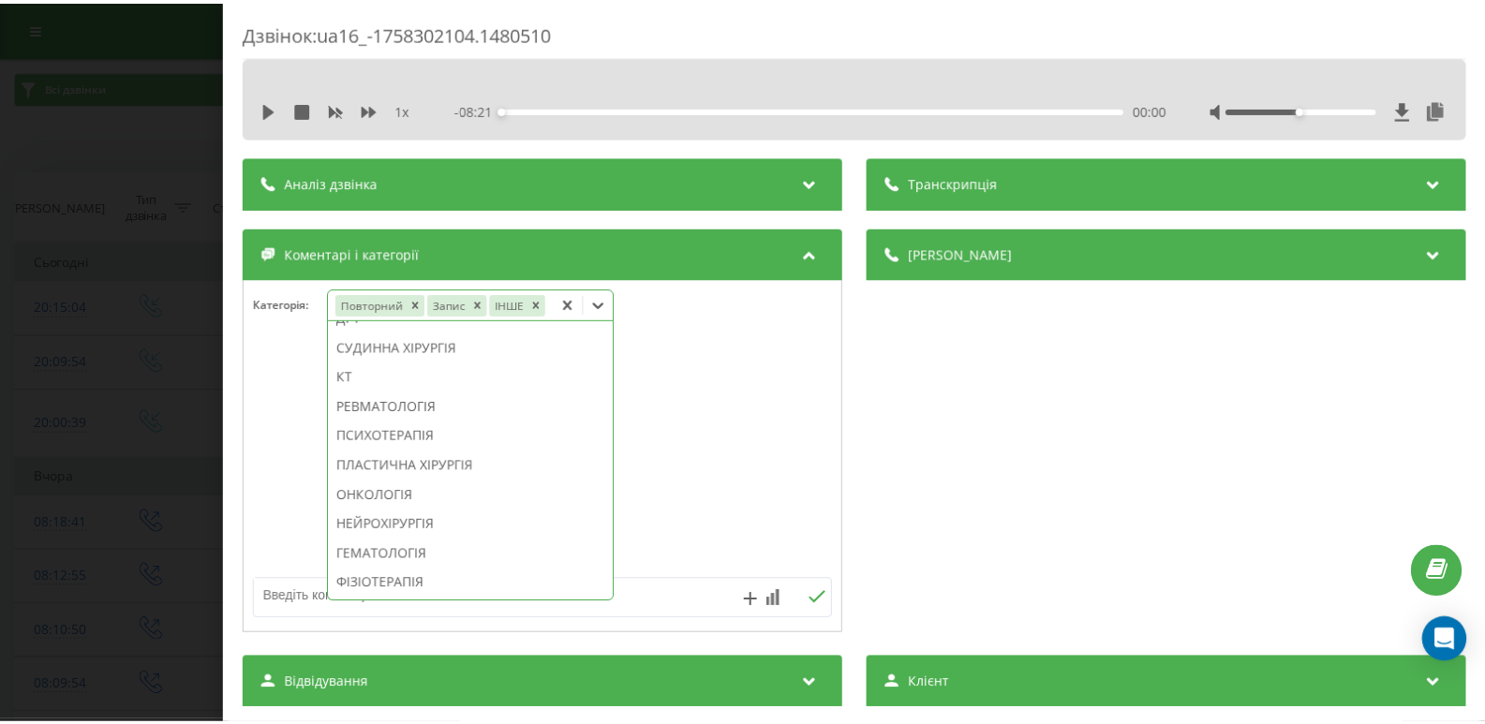
scroll to position [1233, 0]
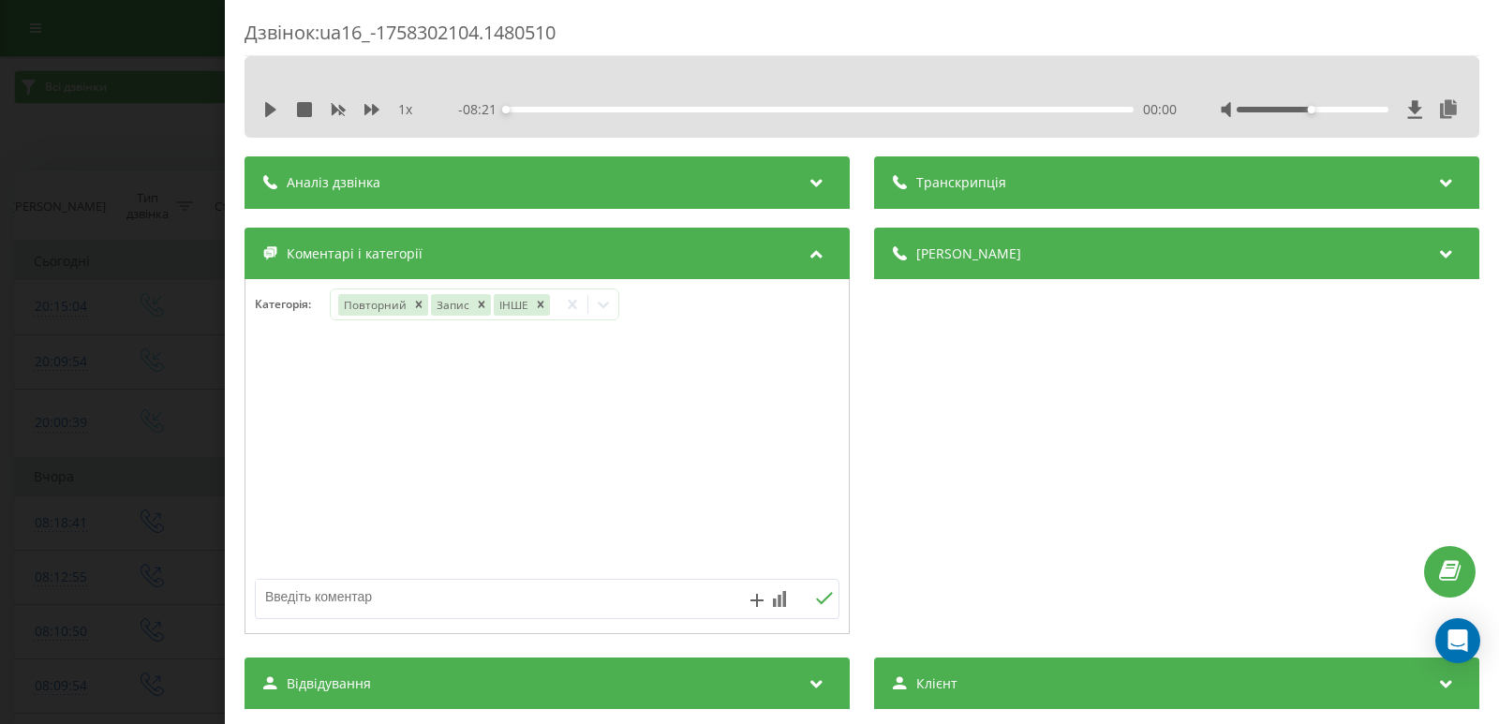
click at [91, 428] on div "Дзвінок : ua16_-1758302104.1480510 1 x - 08:21 00:00 00:00 Транскрипція Для AI-…" at bounding box center [749, 362] width 1499 height 724
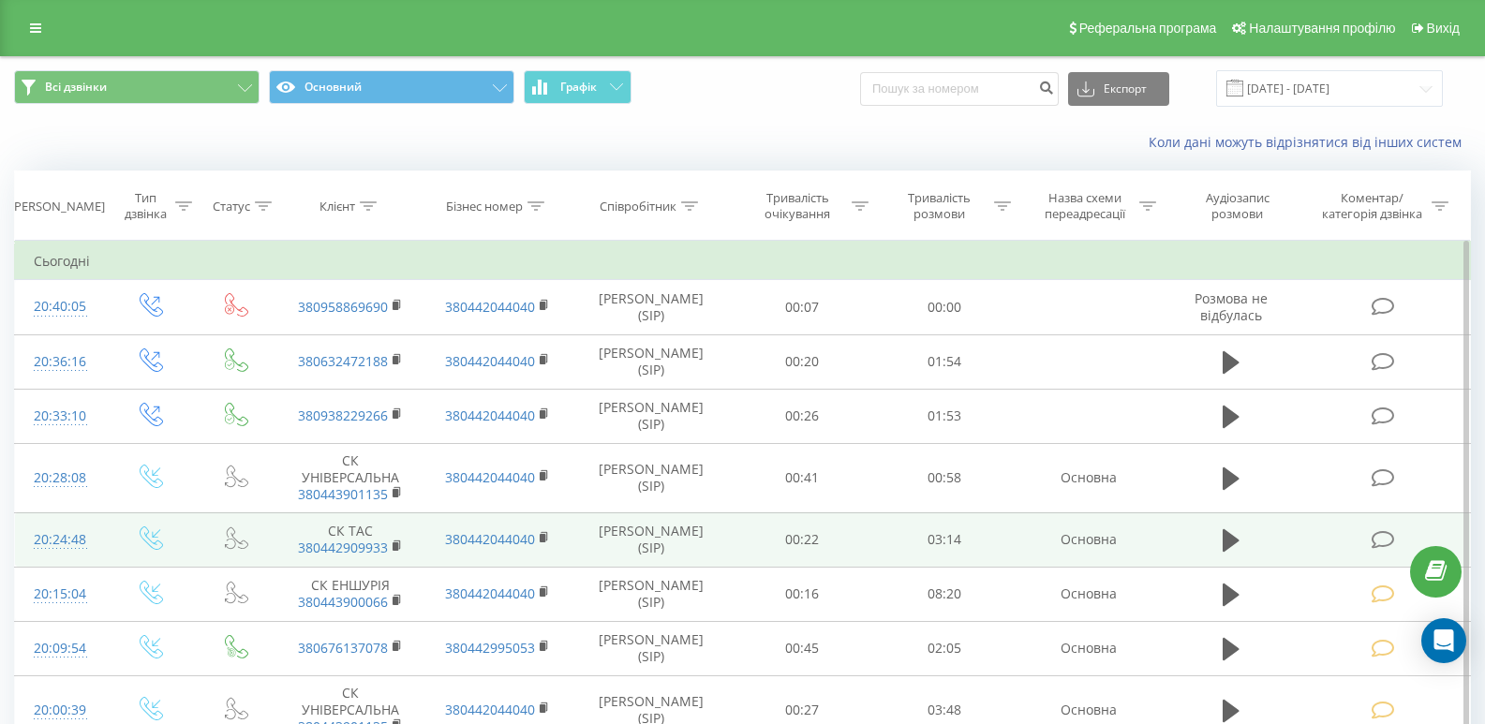
click at [1382, 551] on td at bounding box center [1384, 539] width 171 height 54
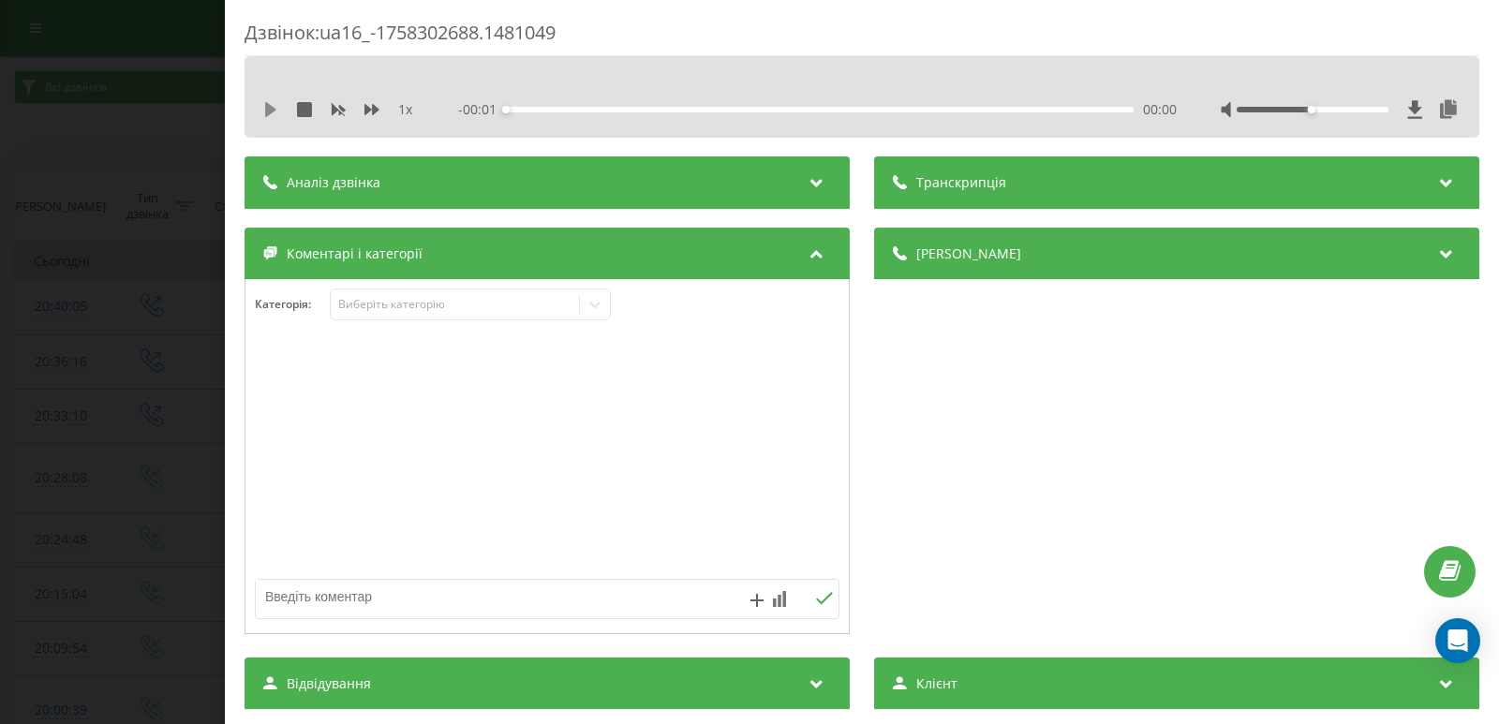
click at [275, 110] on icon at bounding box center [270, 109] width 11 height 15
click at [539, 108] on div "00:11" at bounding box center [820, 110] width 628 height 6
click at [585, 110] on div "00:12" at bounding box center [820, 110] width 628 height 6
click at [632, 111] on div "00:40" at bounding box center [820, 110] width 628 height 6
click at [541, 108] on div "00:41" at bounding box center [820, 110] width 628 height 6
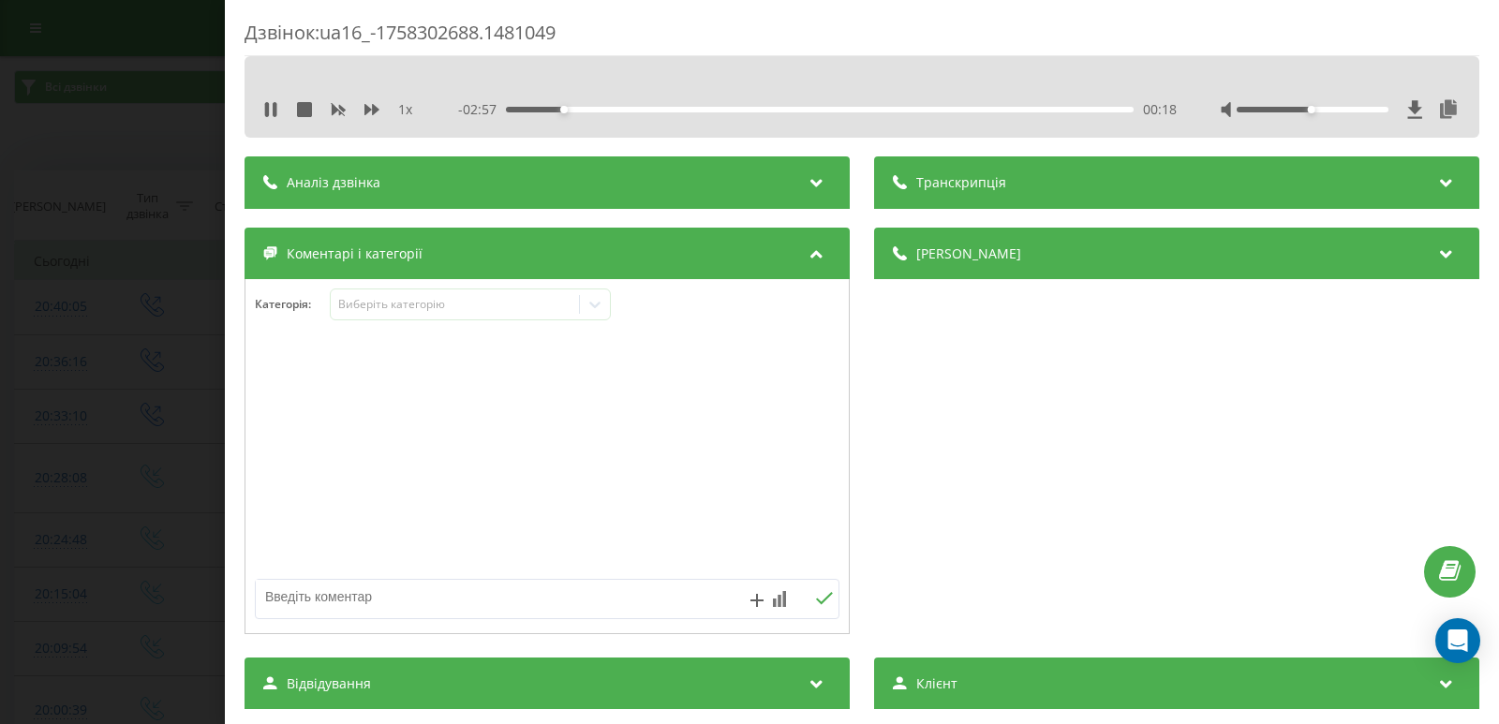
click at [529, 108] on div "00:18" at bounding box center [820, 110] width 628 height 6
click at [271, 115] on icon at bounding box center [270, 109] width 15 height 15
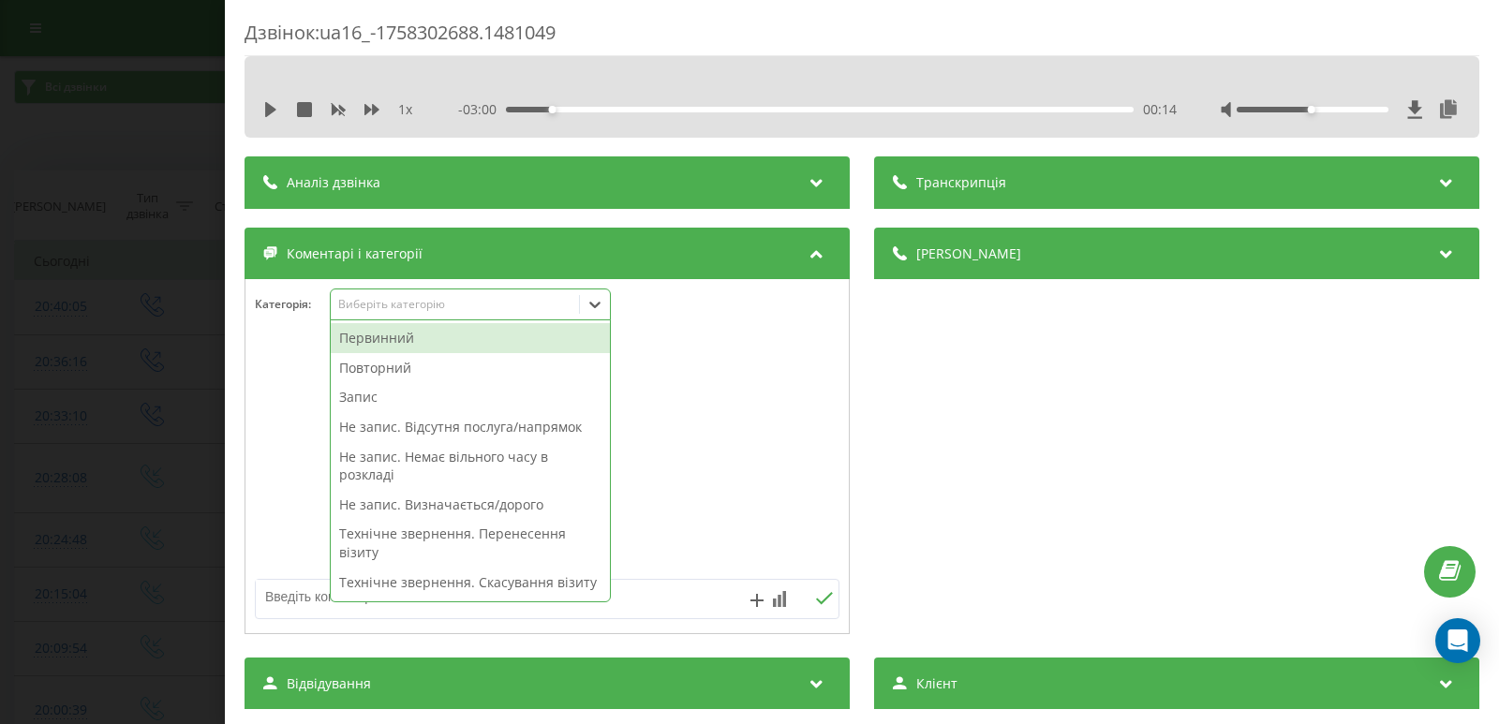
click at [598, 302] on icon at bounding box center [595, 304] width 19 height 19
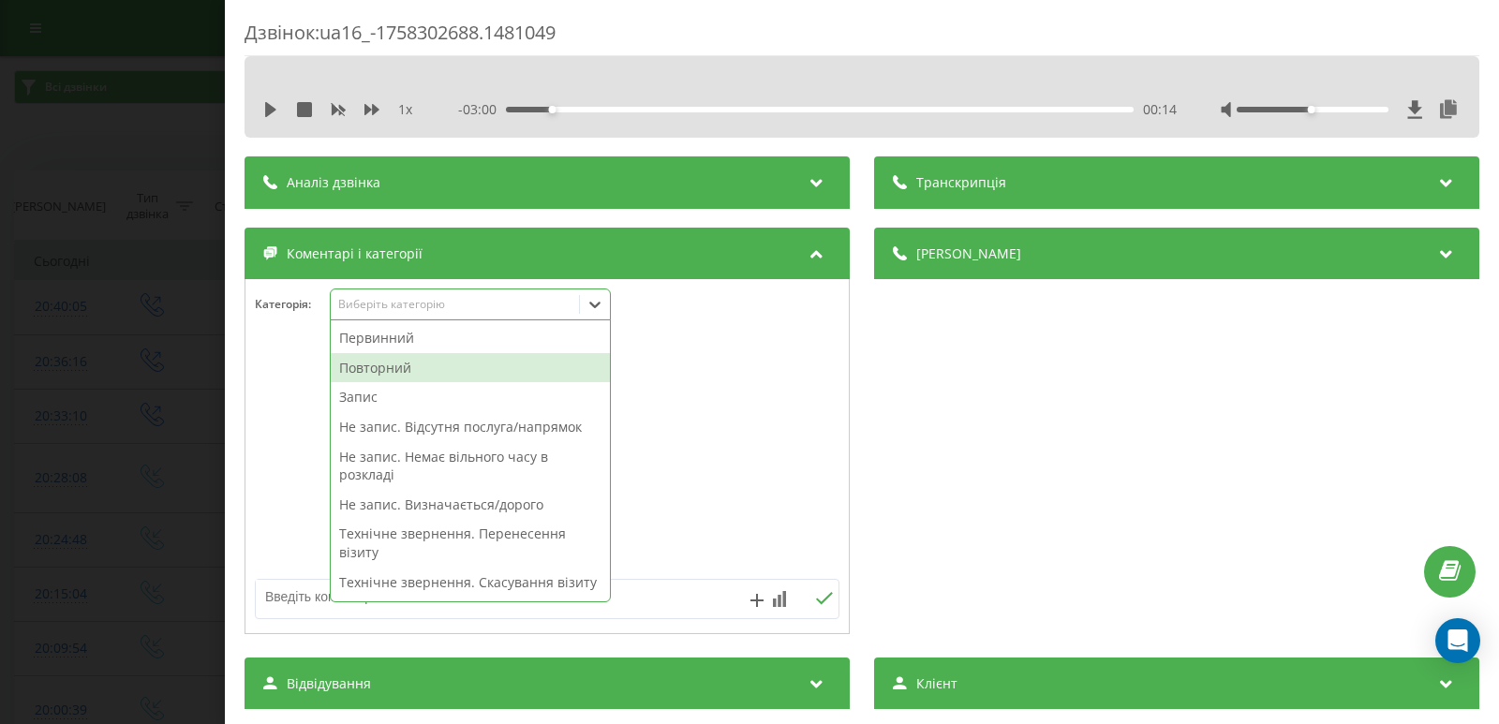
click at [438, 370] on div "Повторний" at bounding box center [470, 368] width 279 height 30
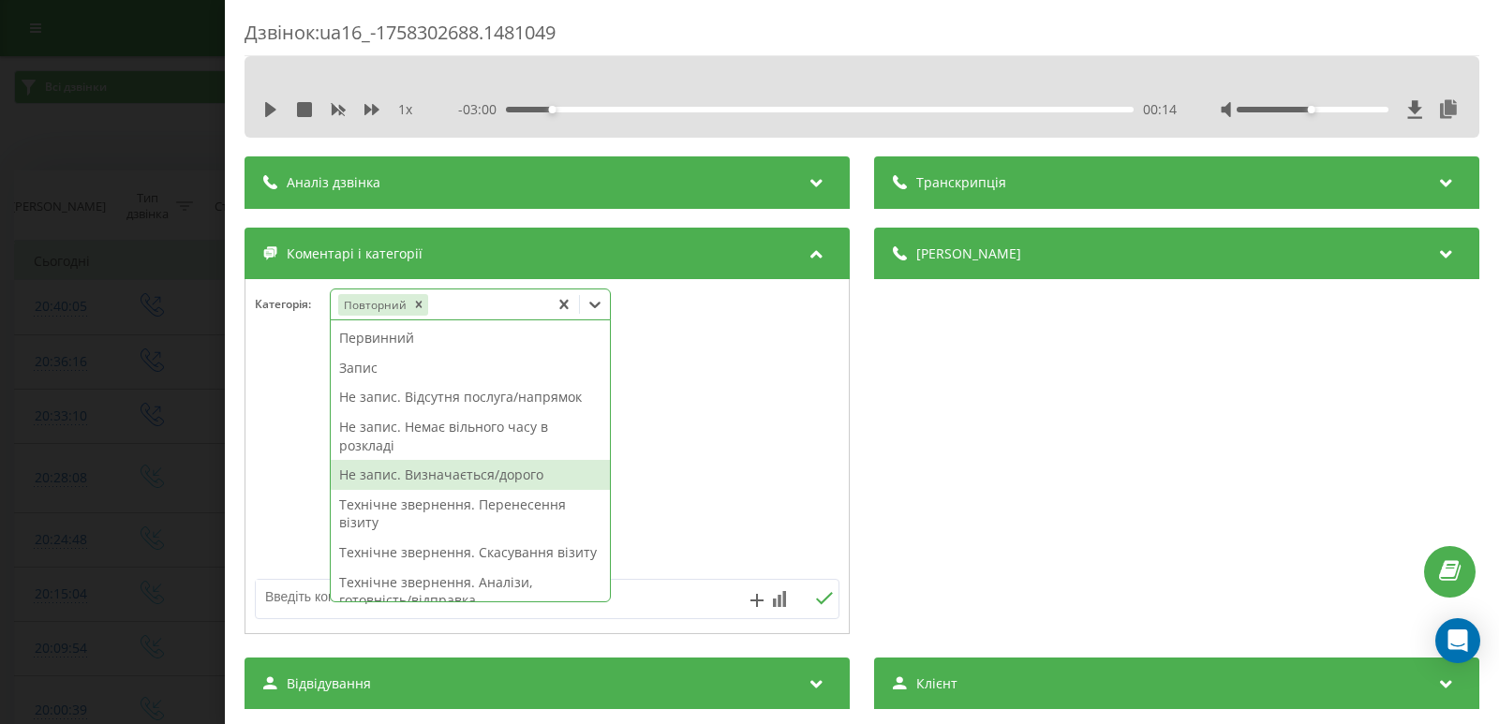
click at [444, 480] on div "Не запис. Визначається/дорого" at bounding box center [470, 475] width 279 height 30
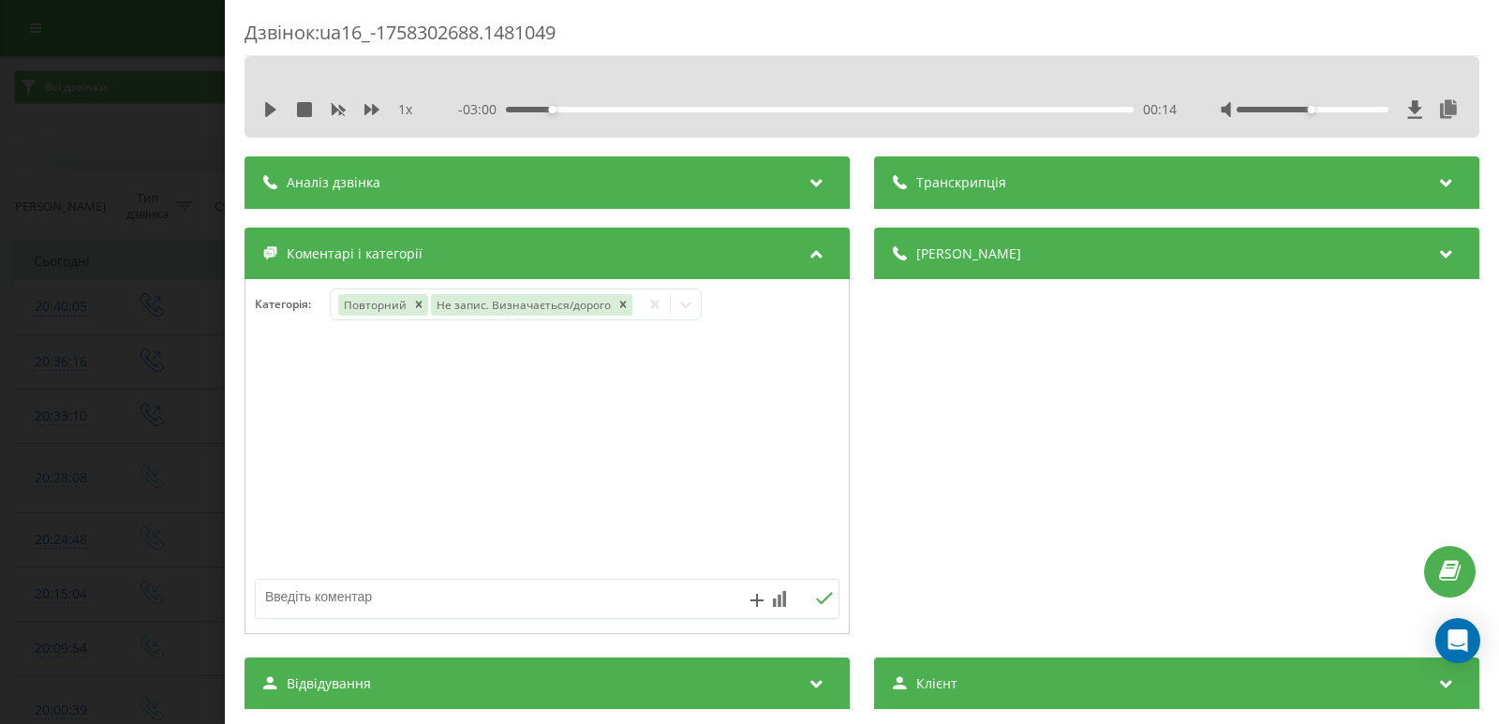
click at [147, 369] on div "Дзвінок : ua16_-1758302688.1481049 1 x - 03:00 00:14 00:14 Транскрипція Для AI-…" at bounding box center [749, 362] width 1499 height 724
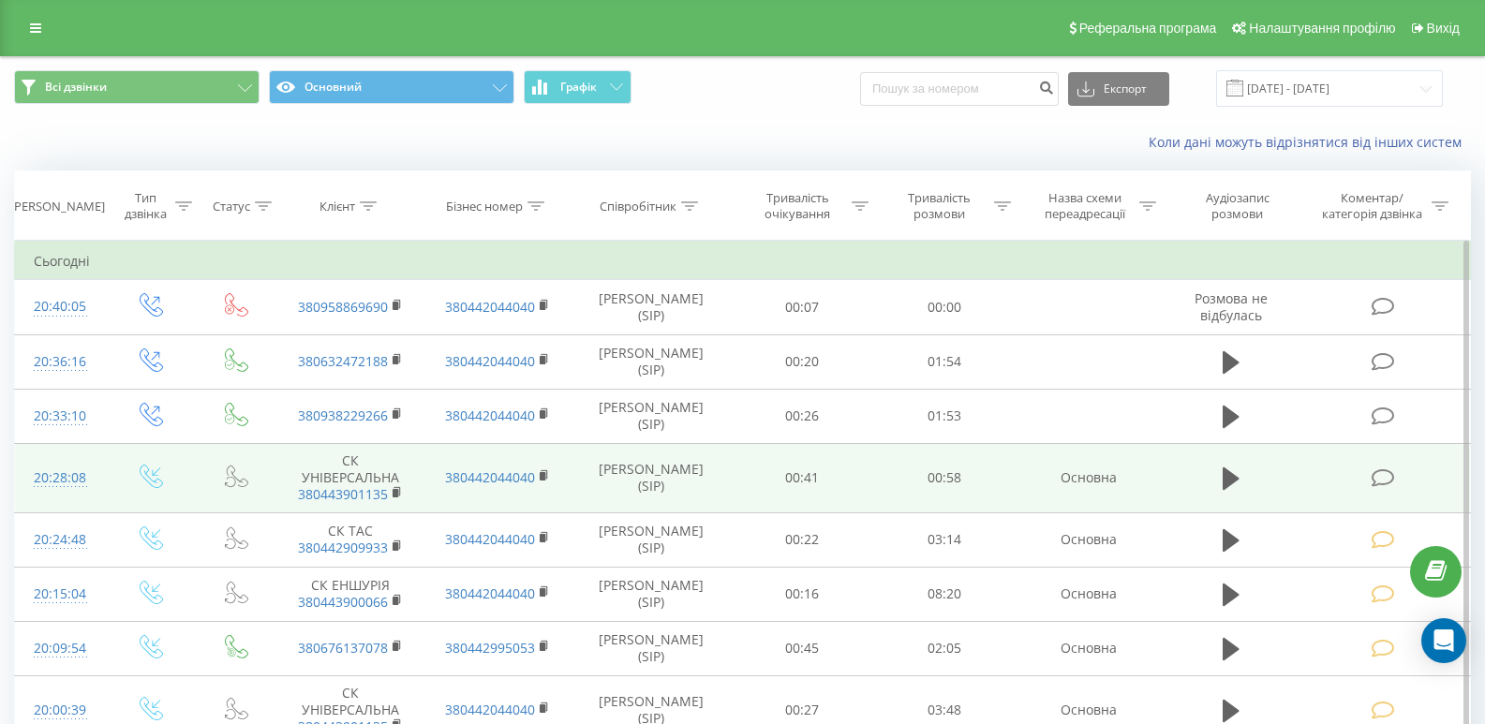
click at [1388, 484] on icon at bounding box center [1383, 478] width 23 height 20
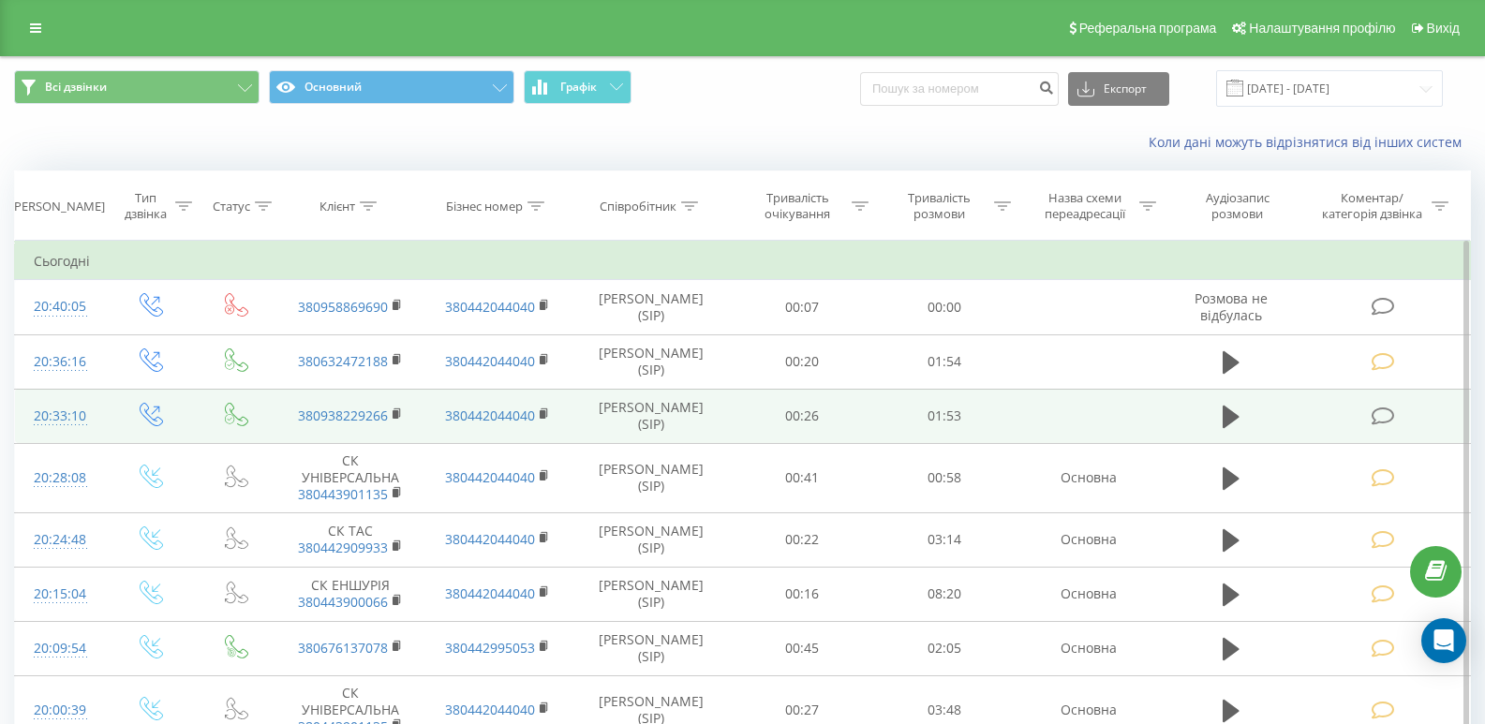
click at [1377, 428] on td at bounding box center [1384, 416] width 171 height 54
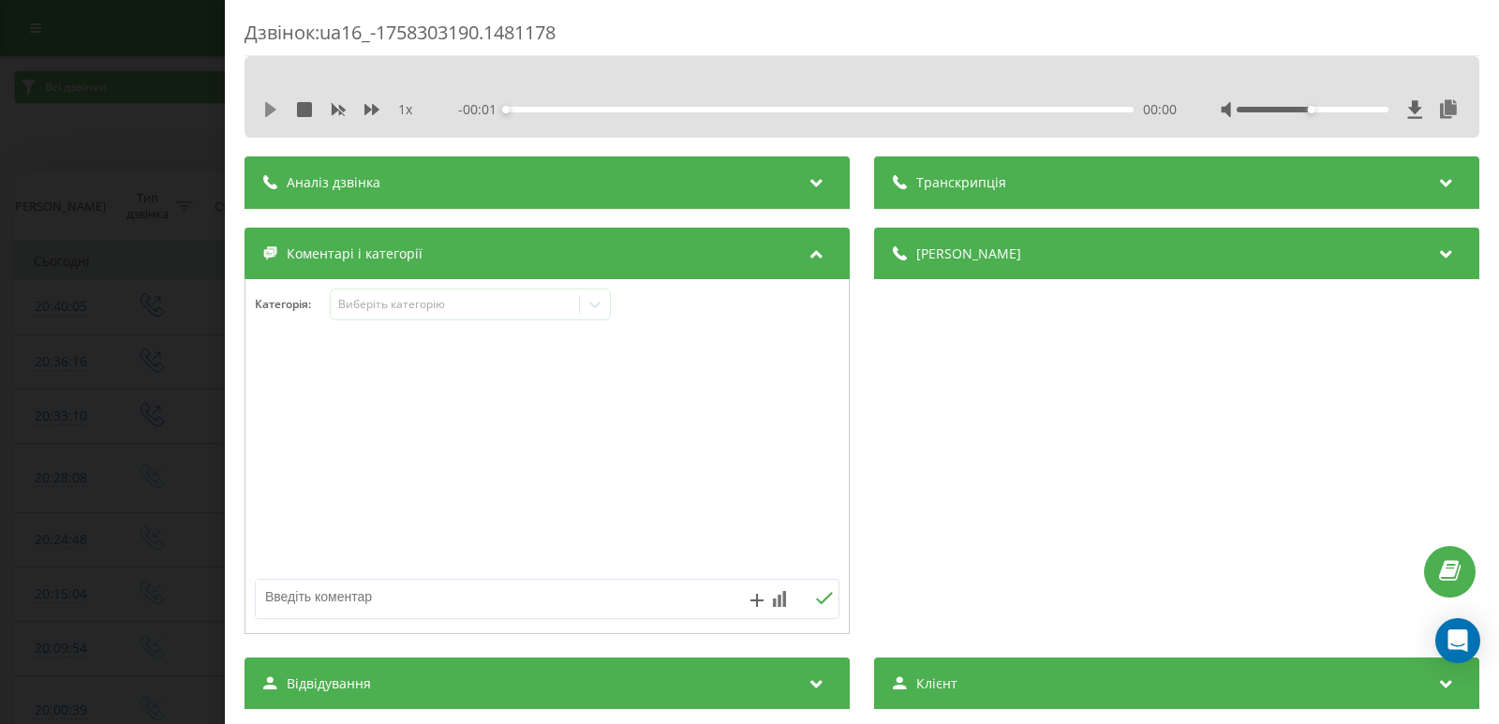
click at [266, 113] on icon at bounding box center [270, 109] width 11 height 15
click at [266, 114] on icon at bounding box center [267, 109] width 4 height 15
click at [606, 303] on div at bounding box center [595, 304] width 30 height 30
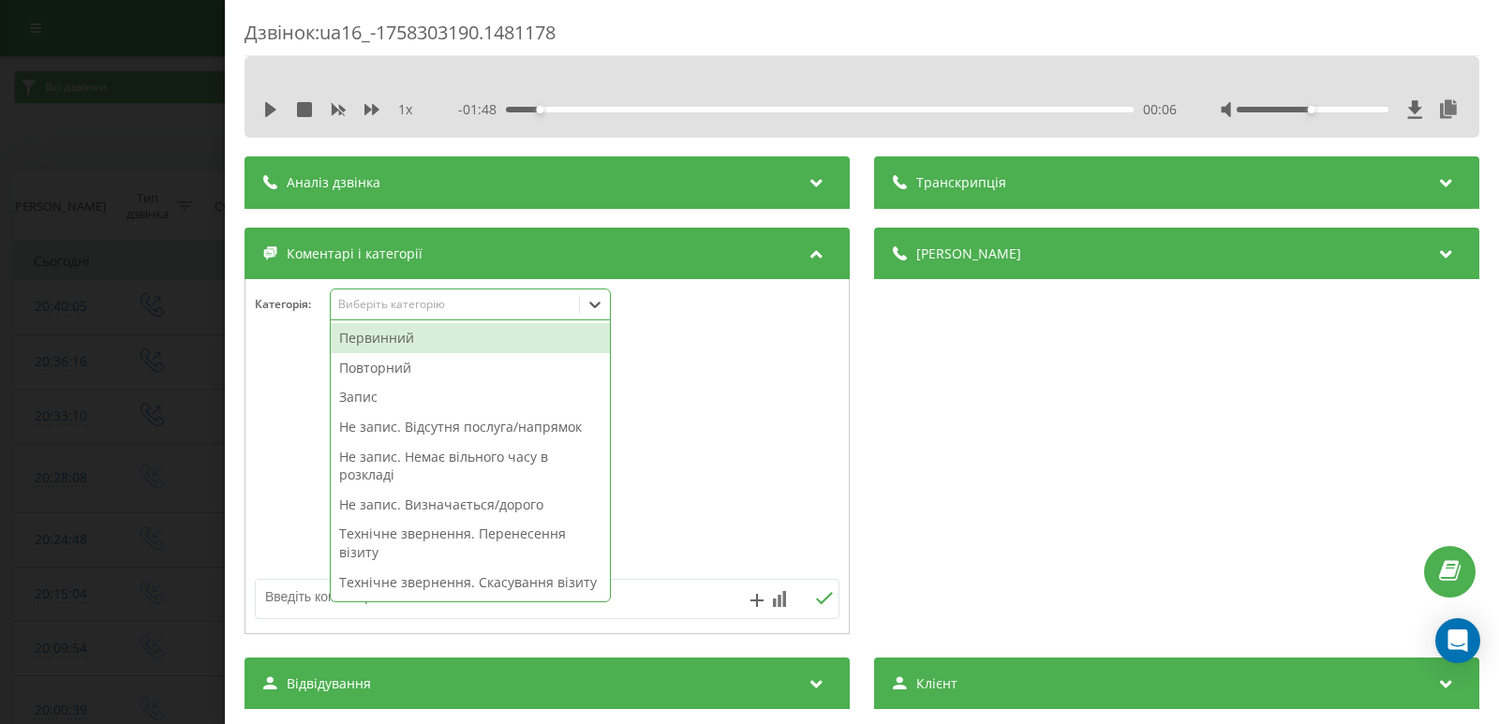
click at [446, 344] on div "Первинний" at bounding box center [470, 338] width 279 height 30
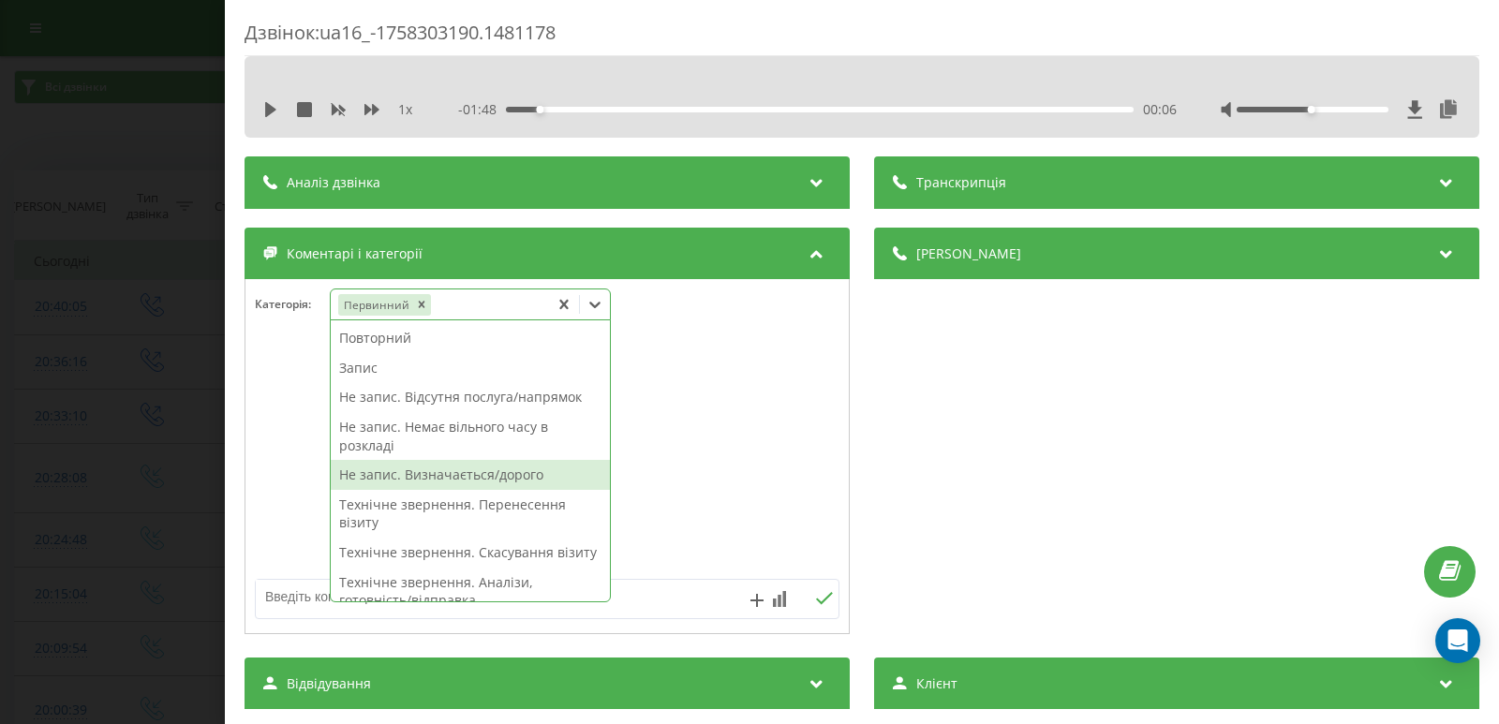
click at [443, 473] on div "Не запис. Визначається/дорого" at bounding box center [470, 475] width 279 height 30
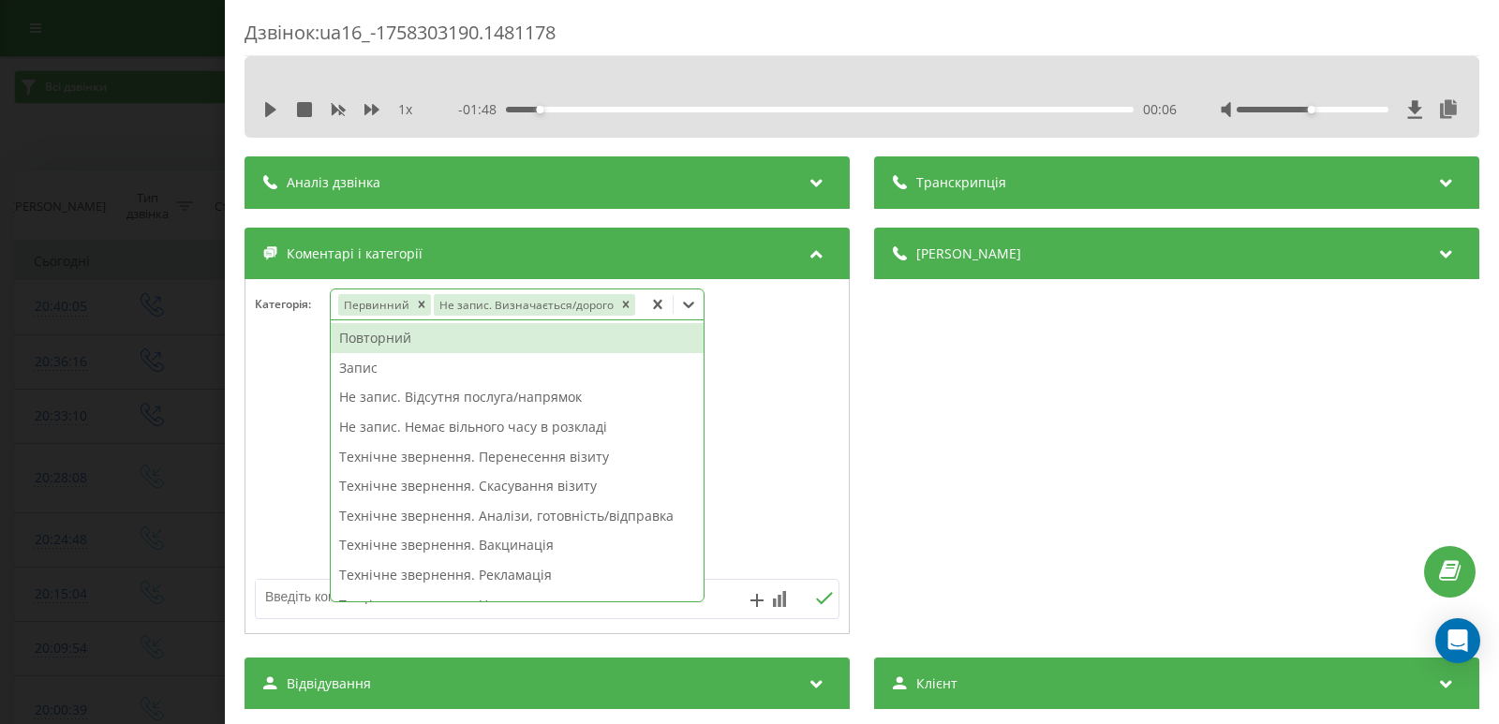
click at [159, 332] on div "Дзвінок : ua16_-1758303190.1481178 1 x - 01:48 00:06 00:06 Транскрипція Для AI-…" at bounding box center [749, 362] width 1499 height 724
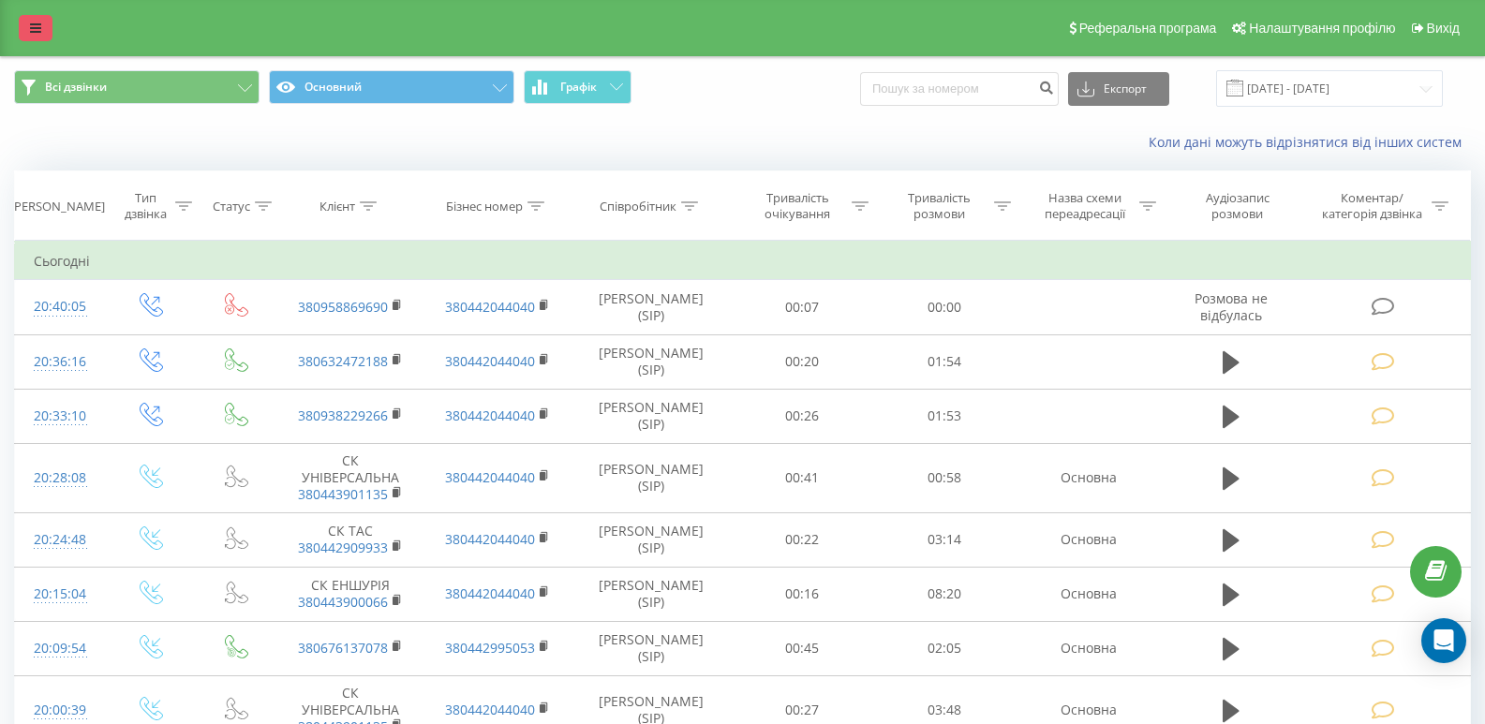
click at [41, 34] on link at bounding box center [36, 28] width 34 height 26
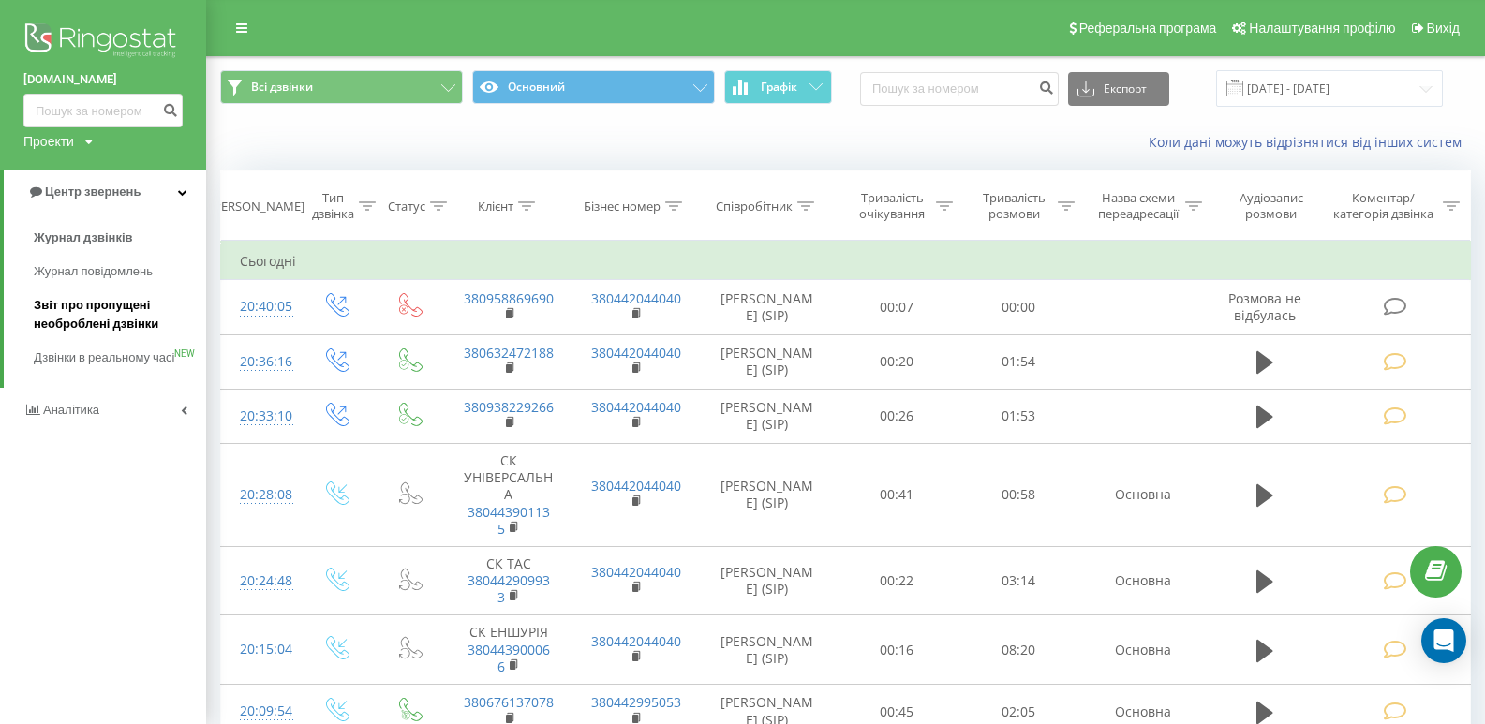
click at [104, 293] on link "Звіт про пропущені необроблені дзвінки" at bounding box center [120, 315] width 172 height 52
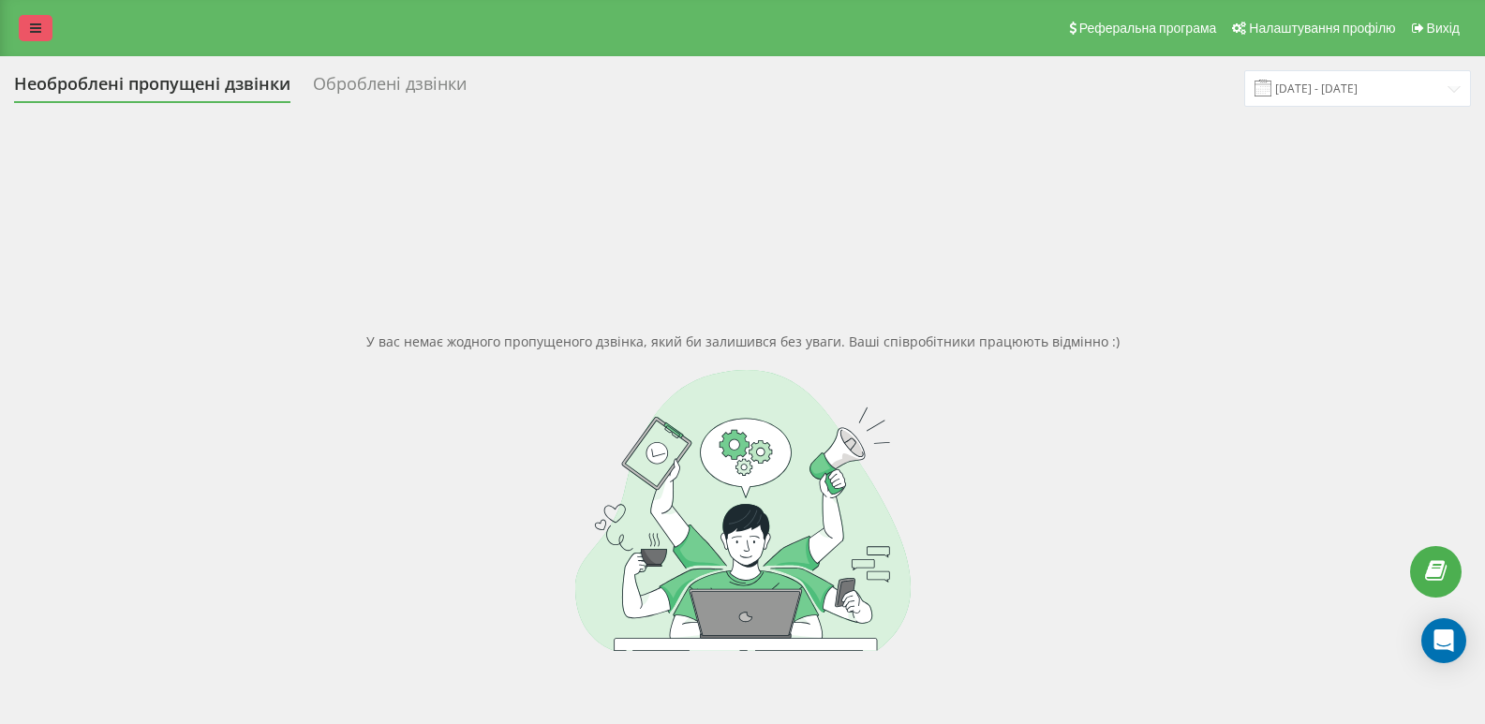
click at [34, 37] on link at bounding box center [36, 28] width 34 height 26
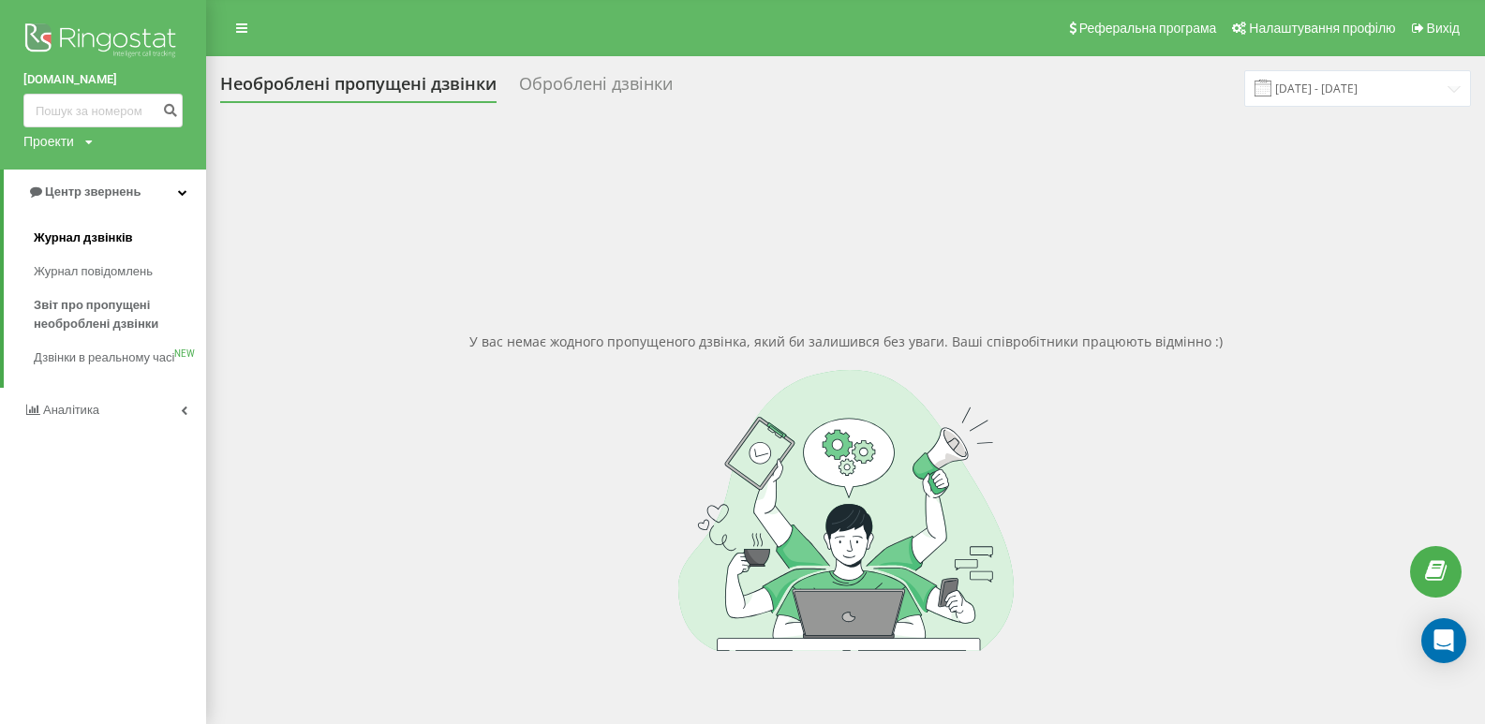
click at [110, 234] on span "Журнал дзвінків" at bounding box center [83, 238] width 99 height 19
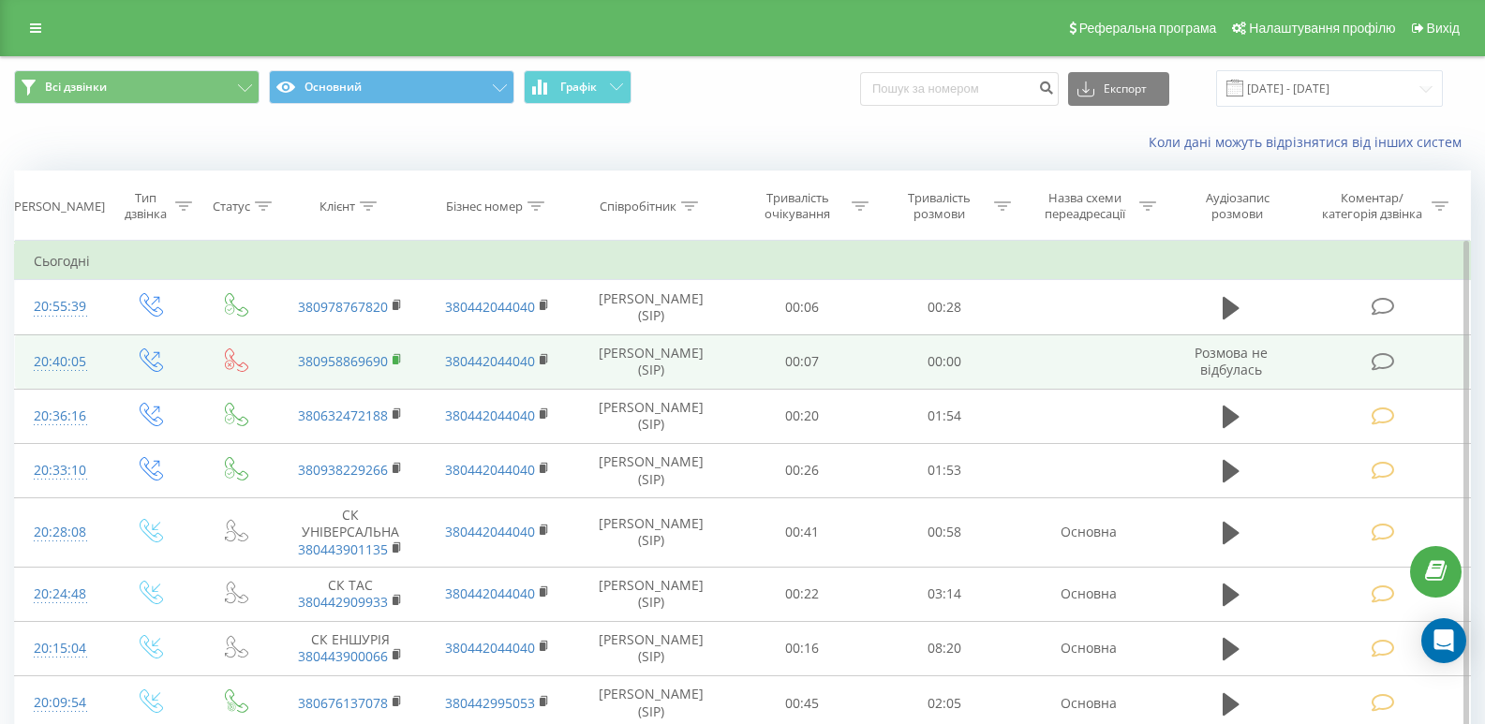
click at [397, 362] on rect at bounding box center [396, 360] width 6 height 8
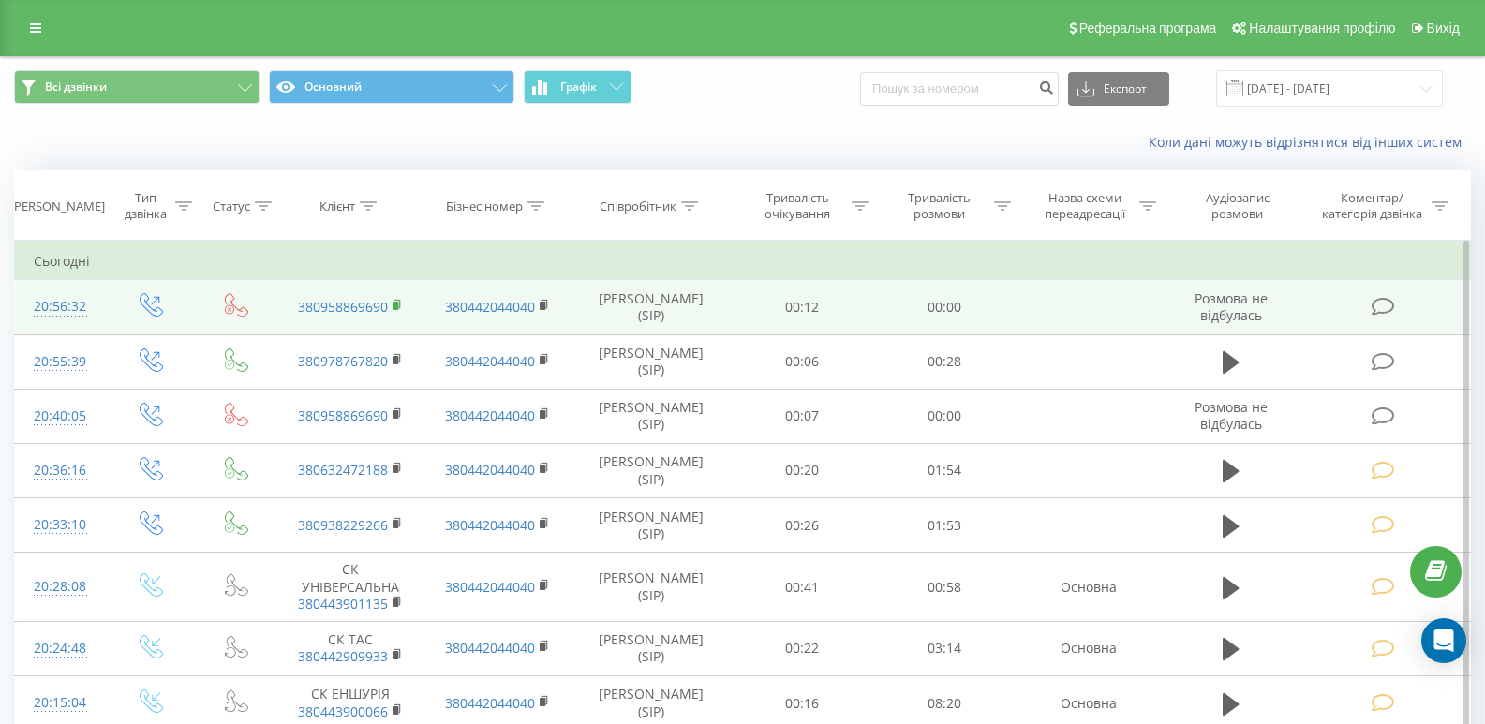
click at [396, 308] on rect at bounding box center [396, 306] width 6 height 8
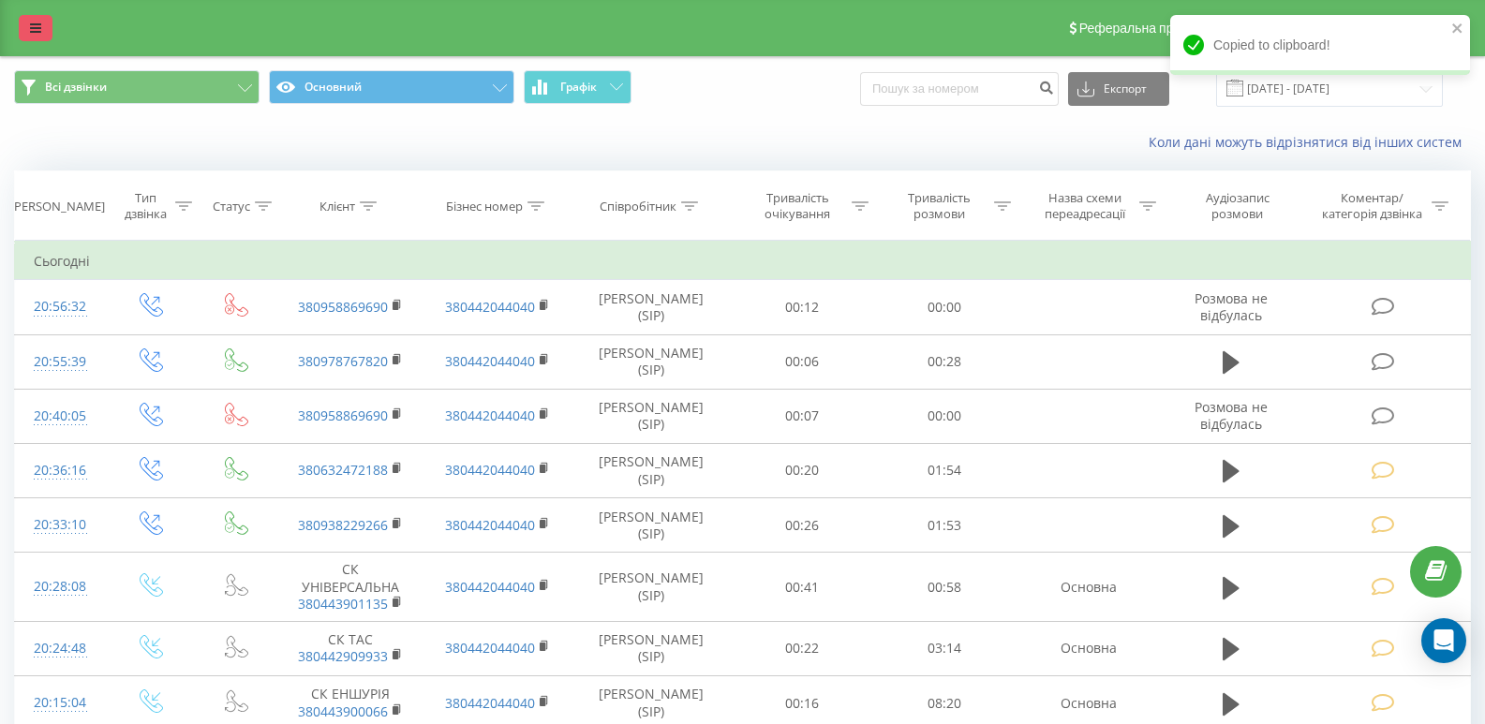
click at [39, 27] on icon at bounding box center [35, 28] width 11 height 13
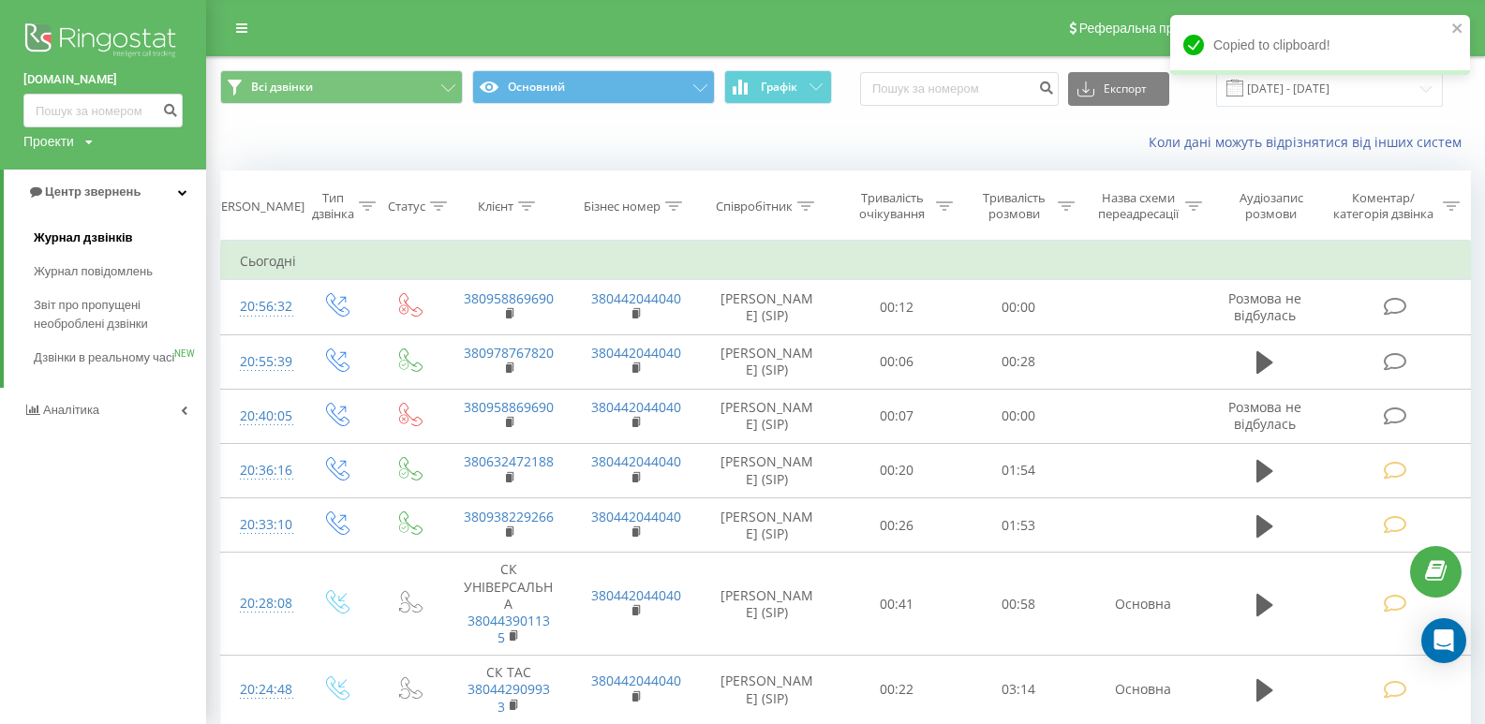
click at [52, 237] on span "Журнал дзвінків" at bounding box center [83, 238] width 99 height 19
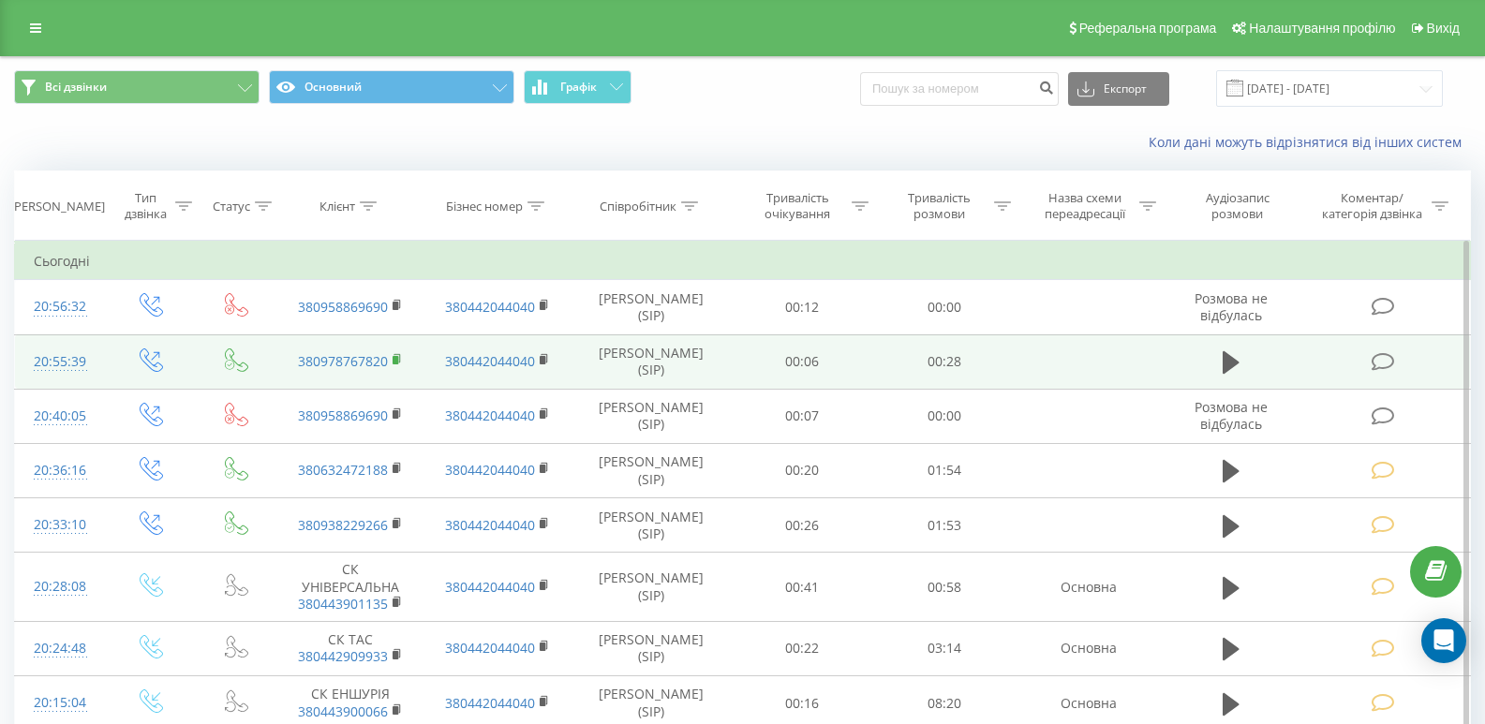
click at [398, 355] on icon at bounding box center [398, 359] width 10 height 13
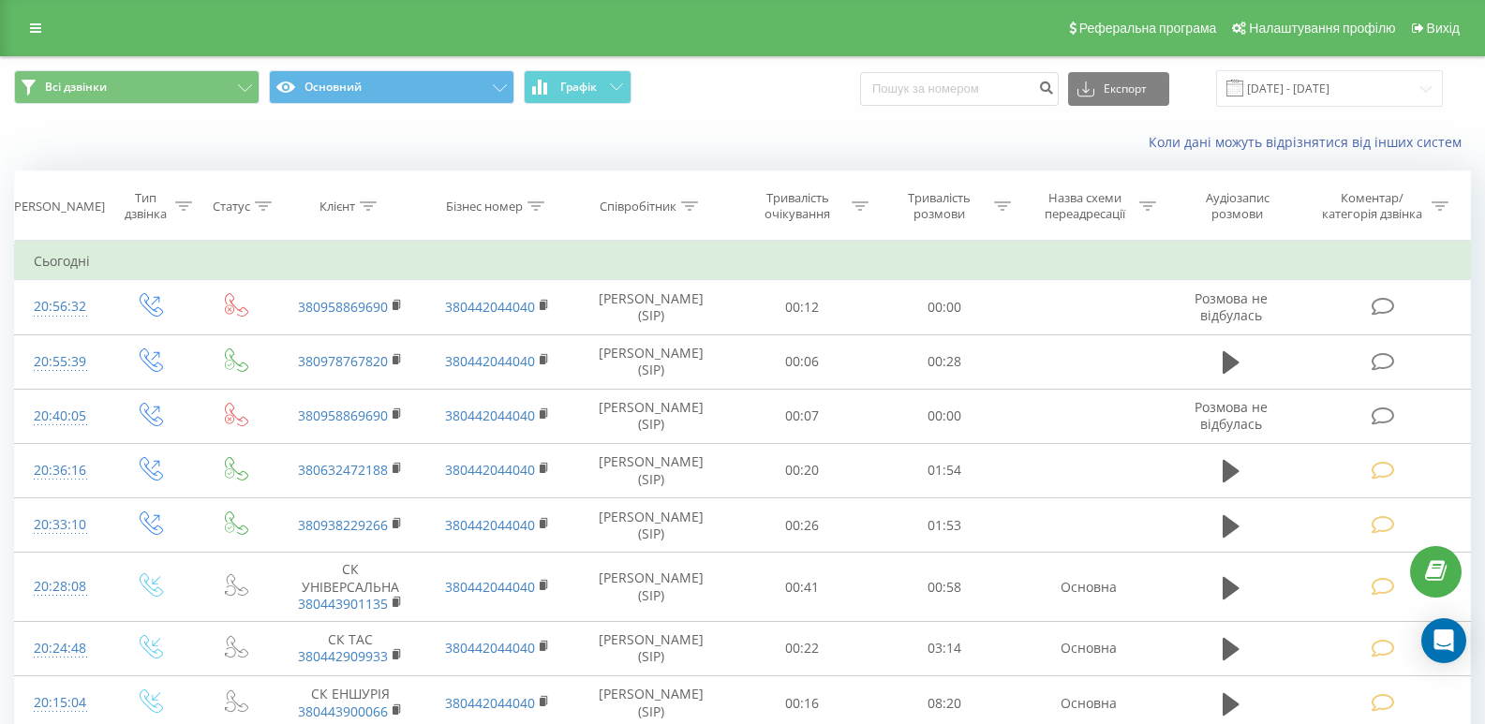
click at [673, 120] on div "Коли дані можуть відрізнятися вiд інших систем" at bounding box center [742, 142] width 1483 height 45
click at [693, 120] on div "Коли дані можуть відрізнятися вiд інших систем" at bounding box center [742, 142] width 1483 height 45
click at [39, 27] on icon at bounding box center [35, 28] width 11 height 13
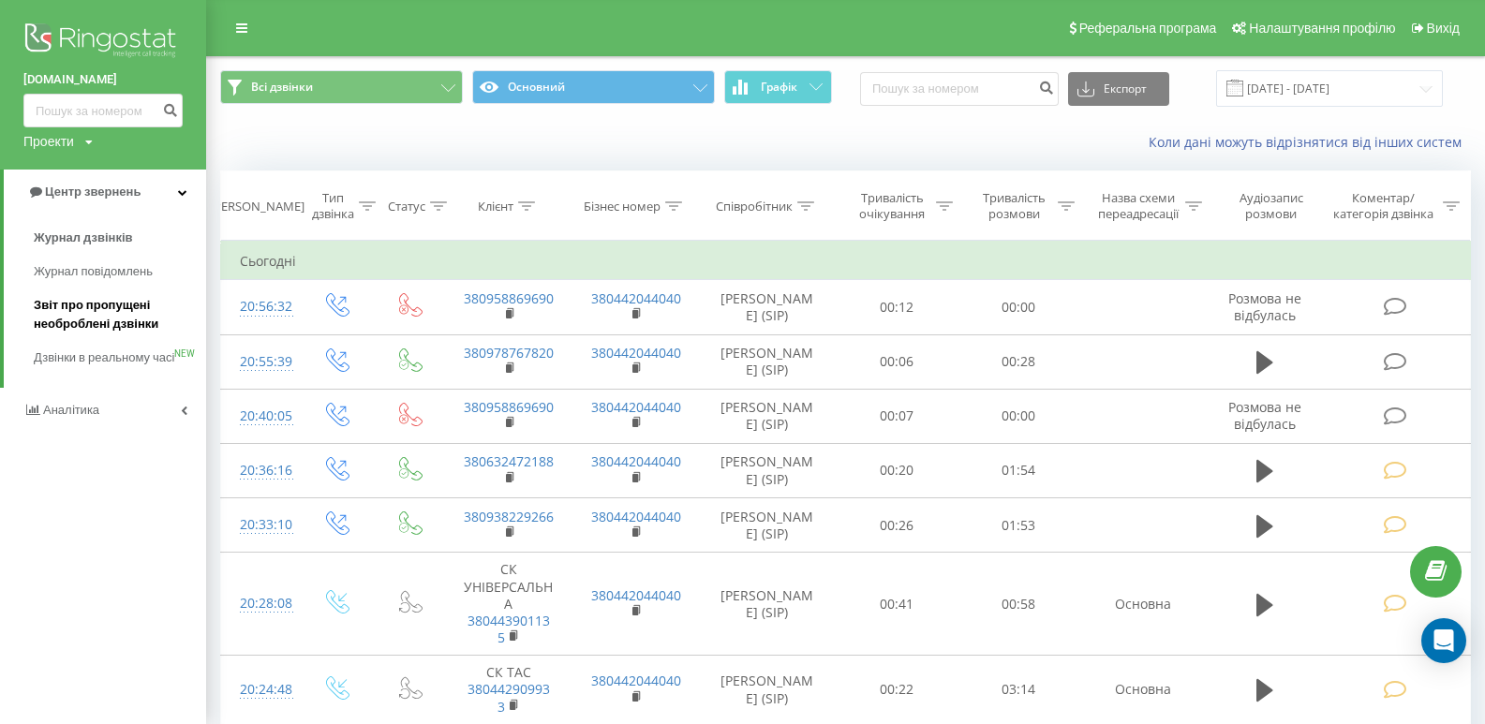
click at [87, 317] on span "Звіт про пропущені необроблені дзвінки" at bounding box center [115, 314] width 163 height 37
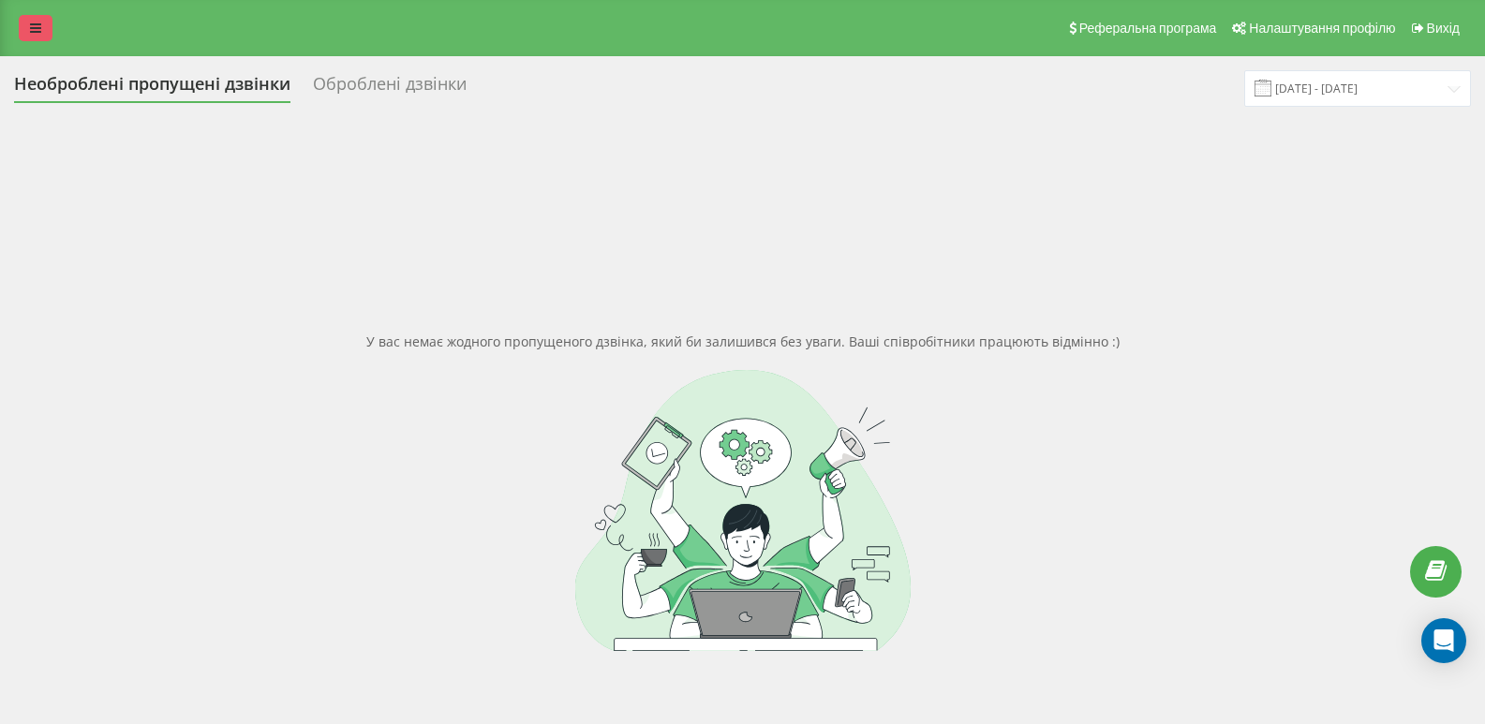
click at [42, 30] on link at bounding box center [36, 28] width 34 height 26
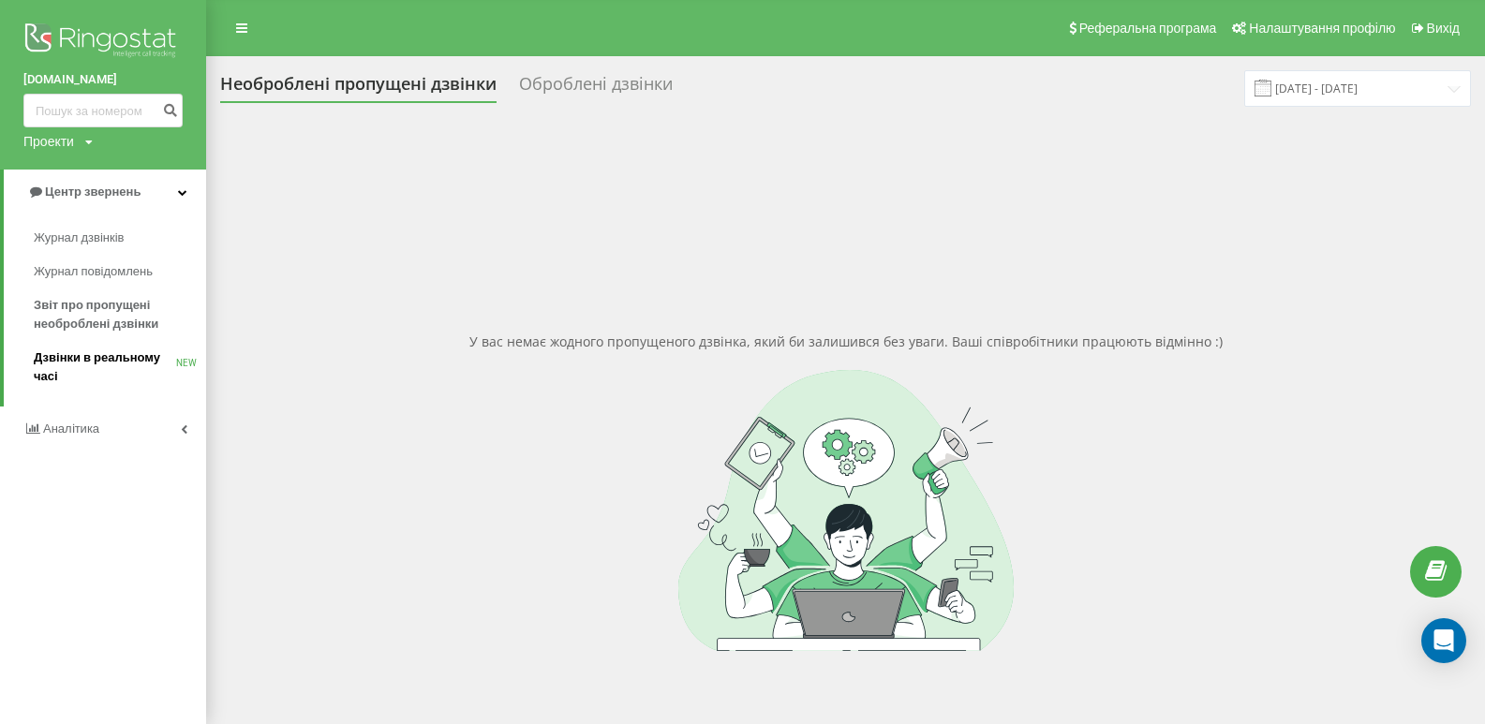
click at [101, 367] on span "Дзвінки в реальному часі" at bounding box center [105, 367] width 142 height 37
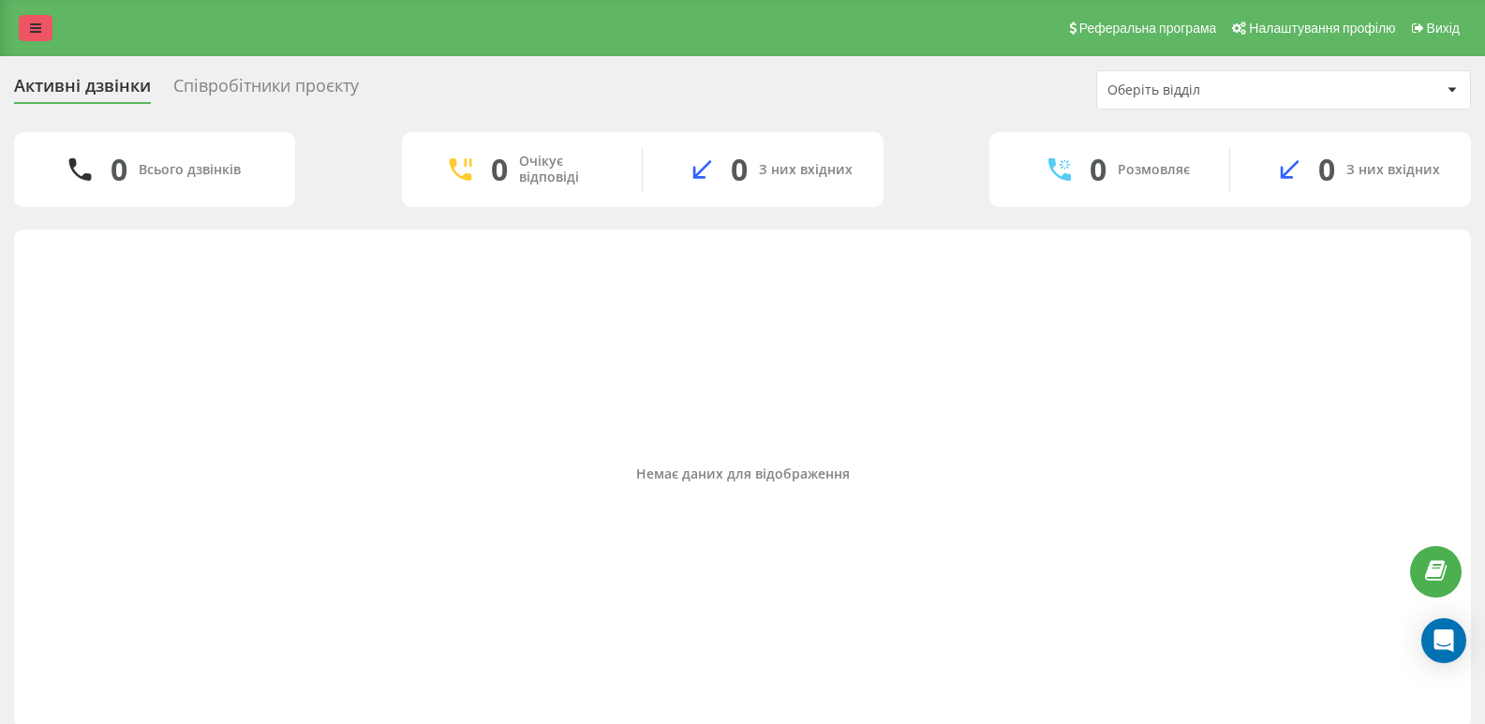
click at [43, 27] on link at bounding box center [36, 28] width 34 height 26
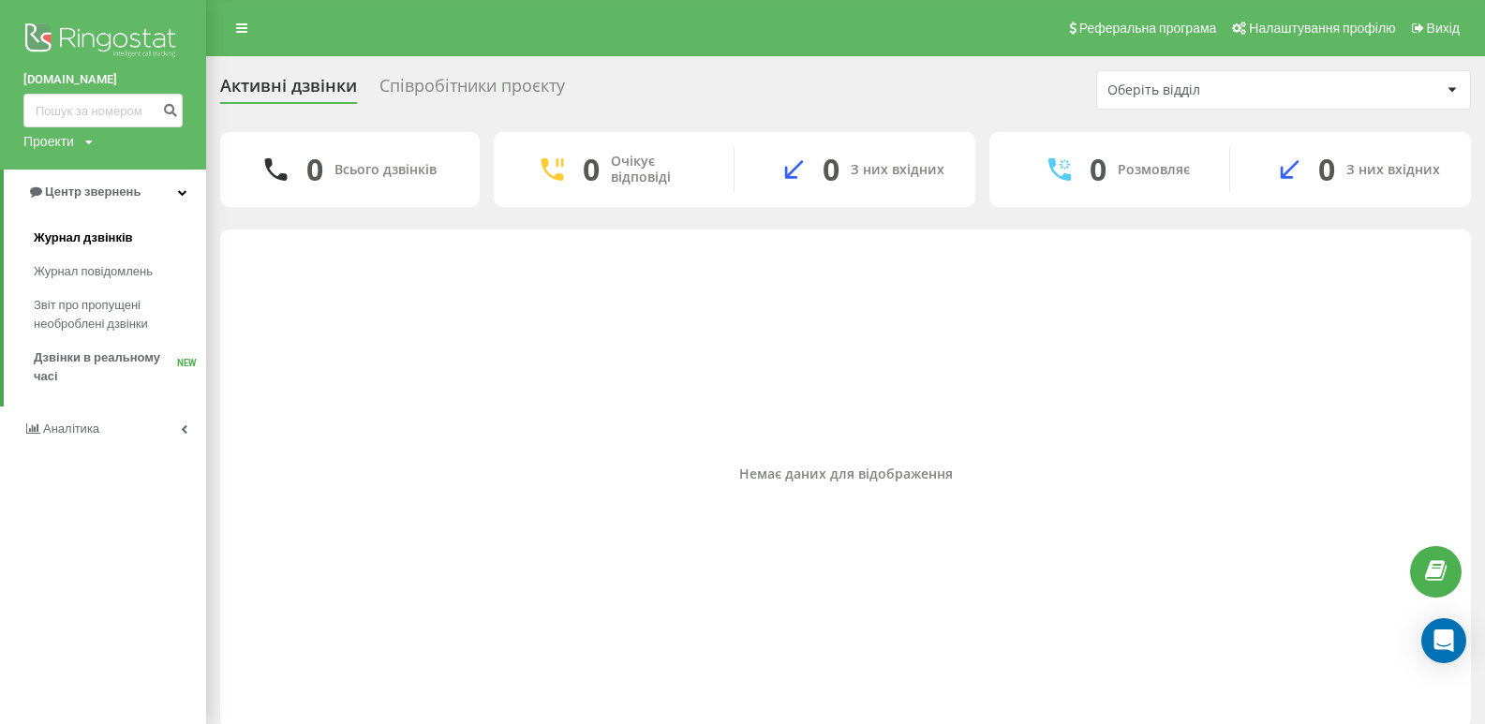
click at [96, 240] on span "Журнал дзвінків" at bounding box center [83, 238] width 99 height 19
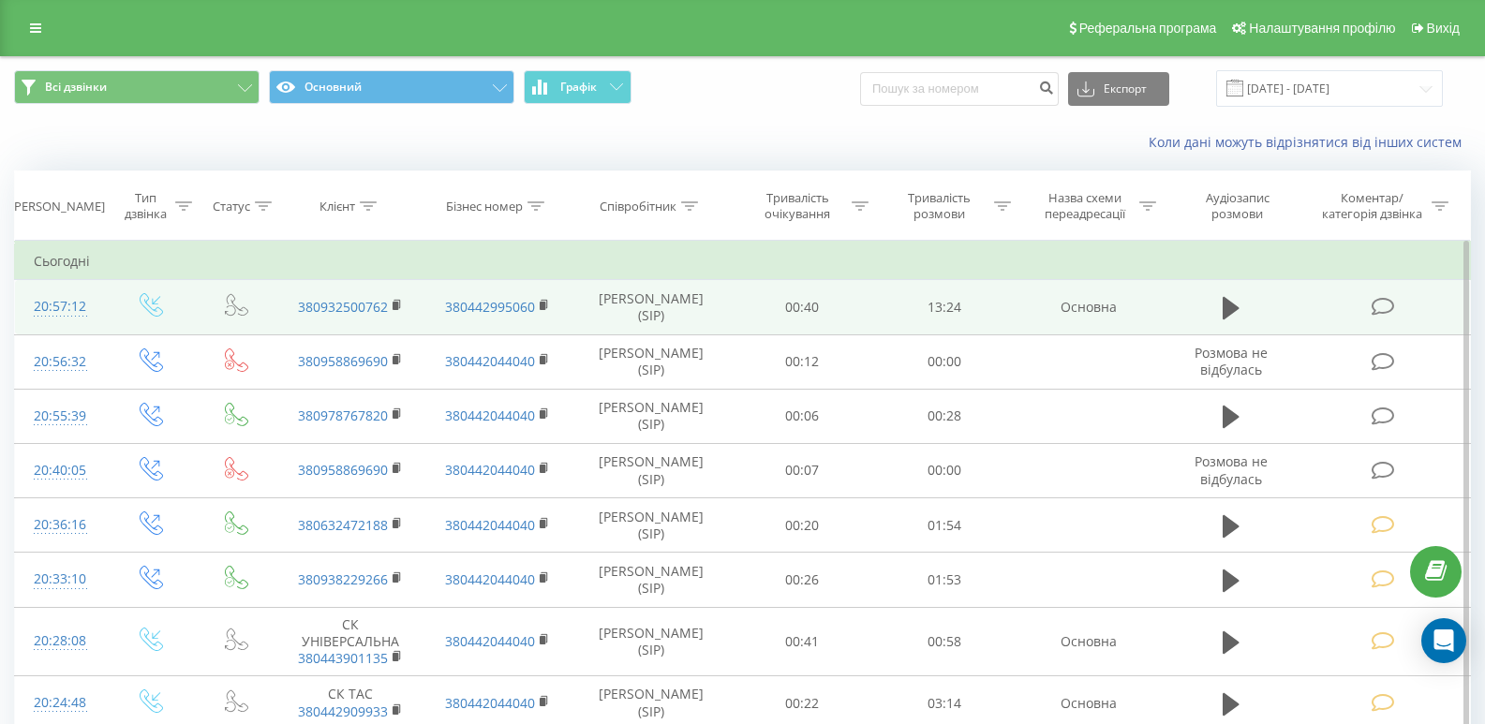
click at [1391, 318] on td at bounding box center [1384, 307] width 171 height 54
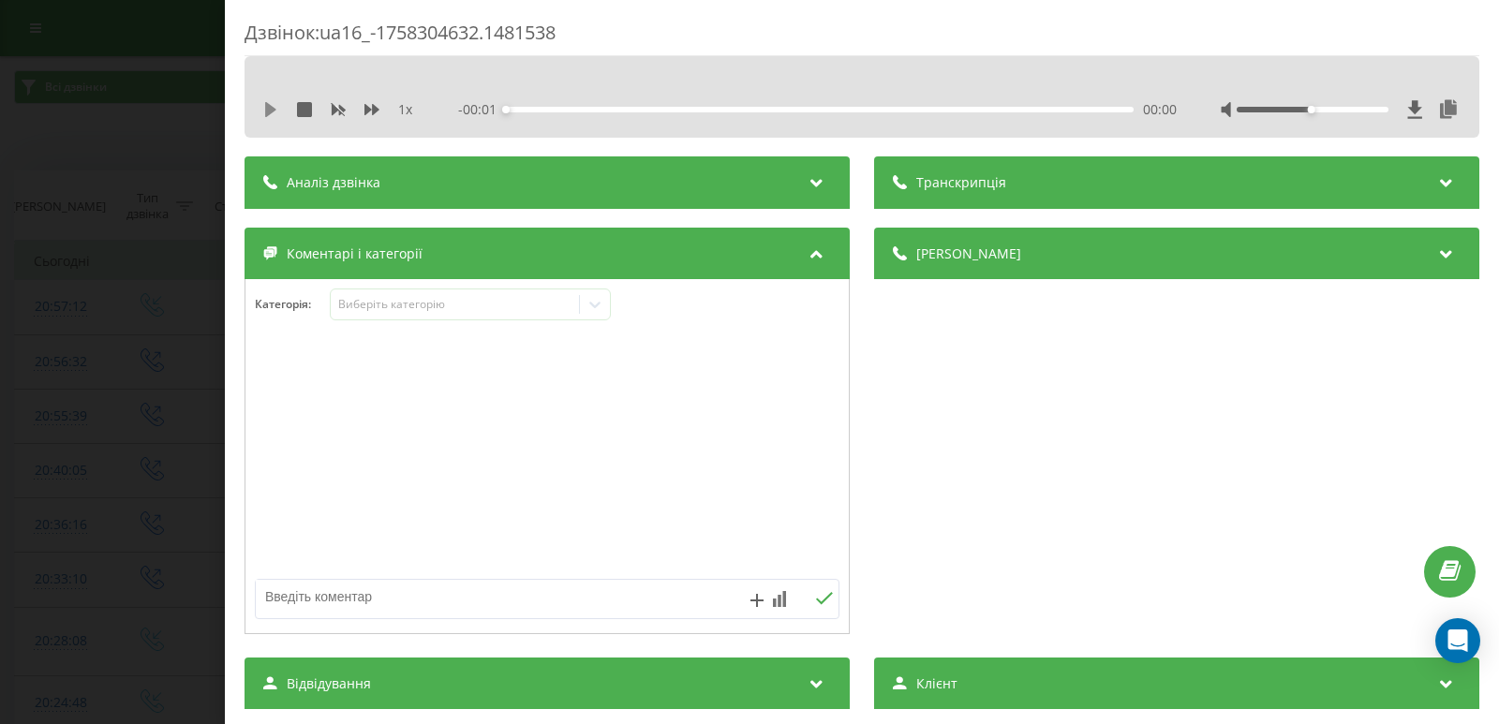
click at [273, 109] on icon at bounding box center [270, 109] width 11 height 15
click at [543, 111] on div "00:00" at bounding box center [820, 110] width 628 height 6
click at [275, 108] on icon at bounding box center [275, 109] width 4 height 15
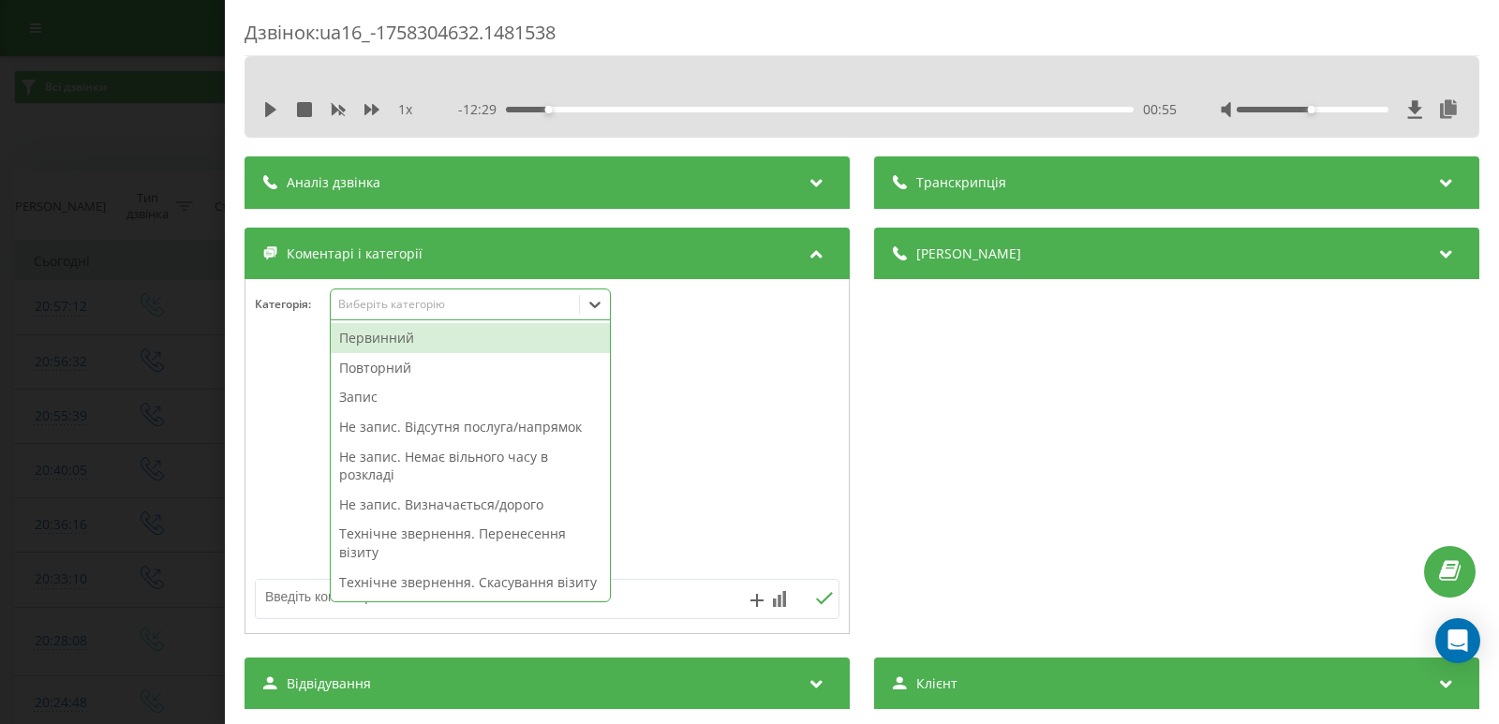
click at [588, 315] on div at bounding box center [595, 304] width 30 height 30
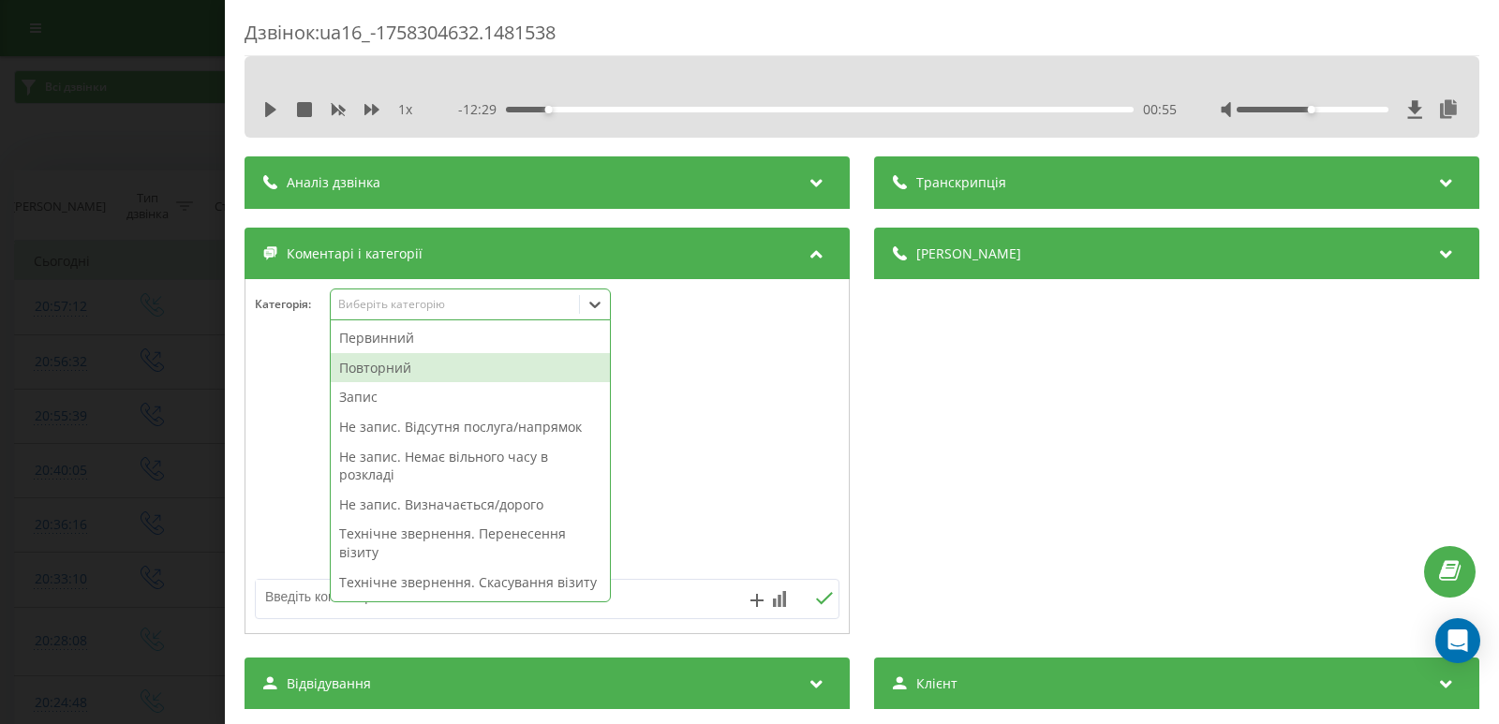
click at [432, 370] on div "Повторний" at bounding box center [470, 368] width 279 height 30
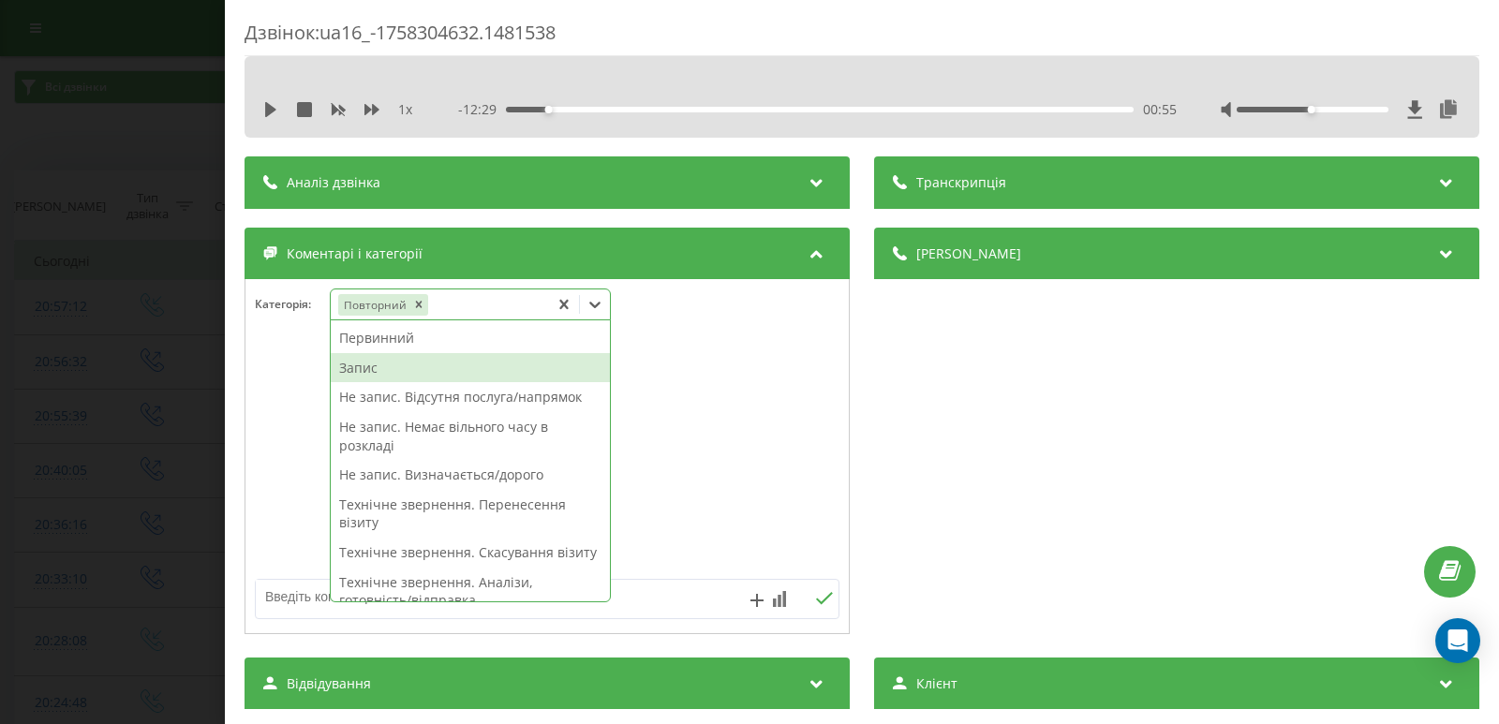
click at [363, 373] on div "Запис" at bounding box center [470, 368] width 279 height 30
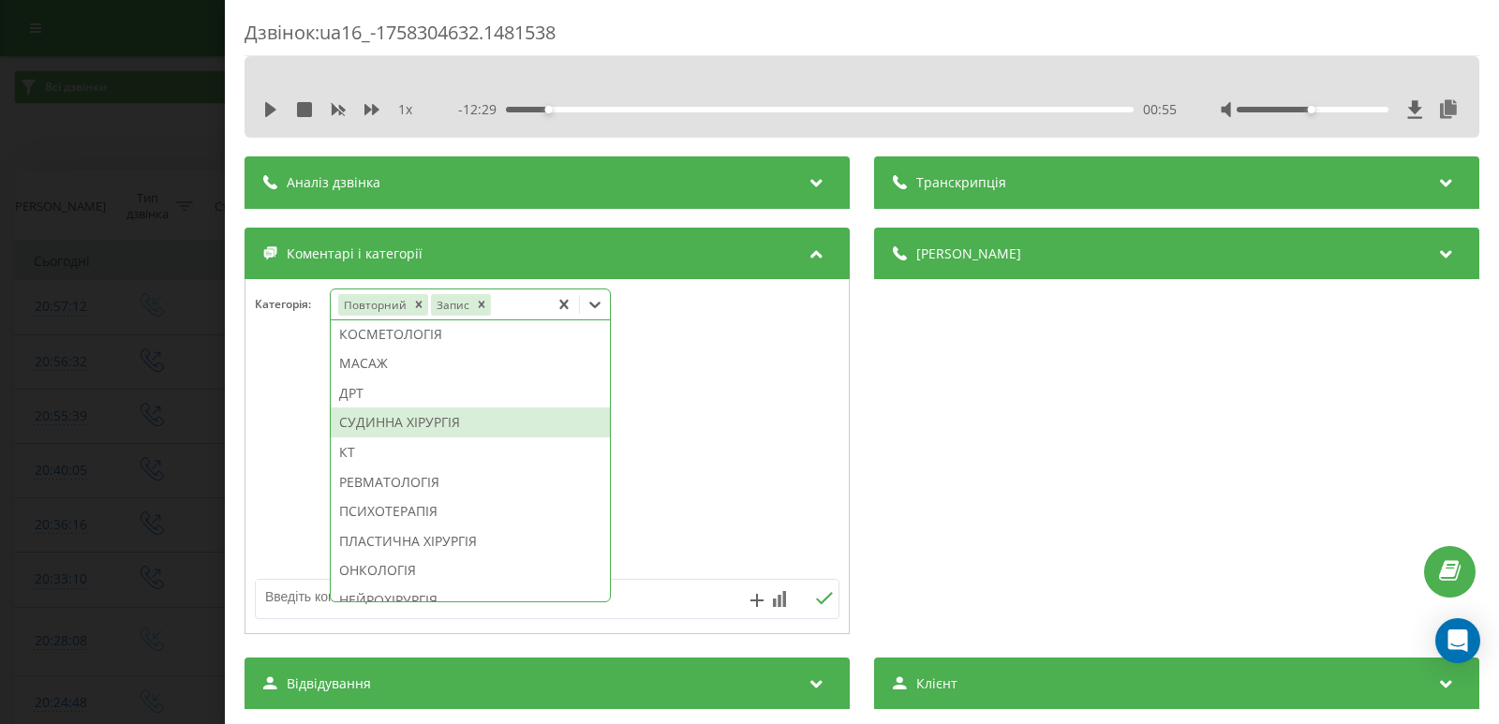
scroll to position [1218, 0]
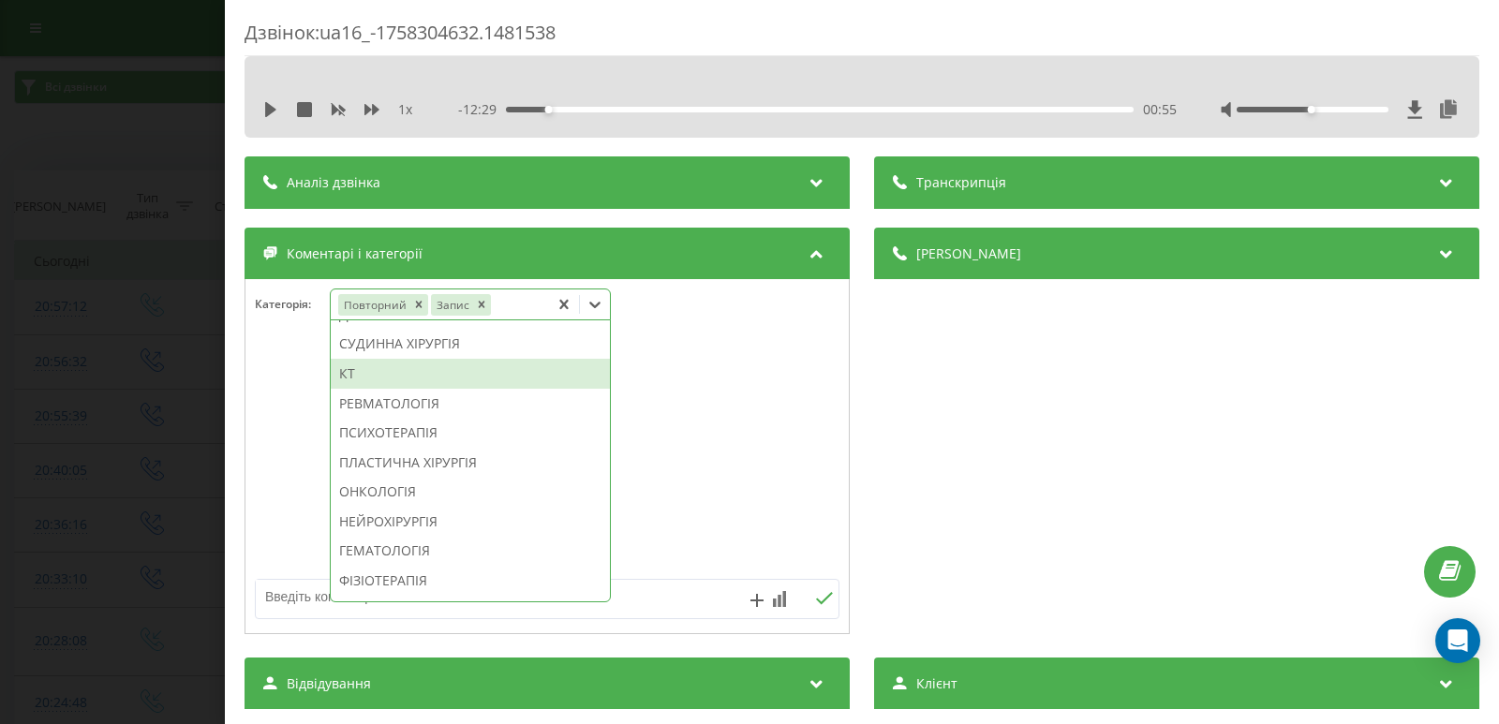
click at [379, 389] on div "КТ" at bounding box center [470, 374] width 279 height 30
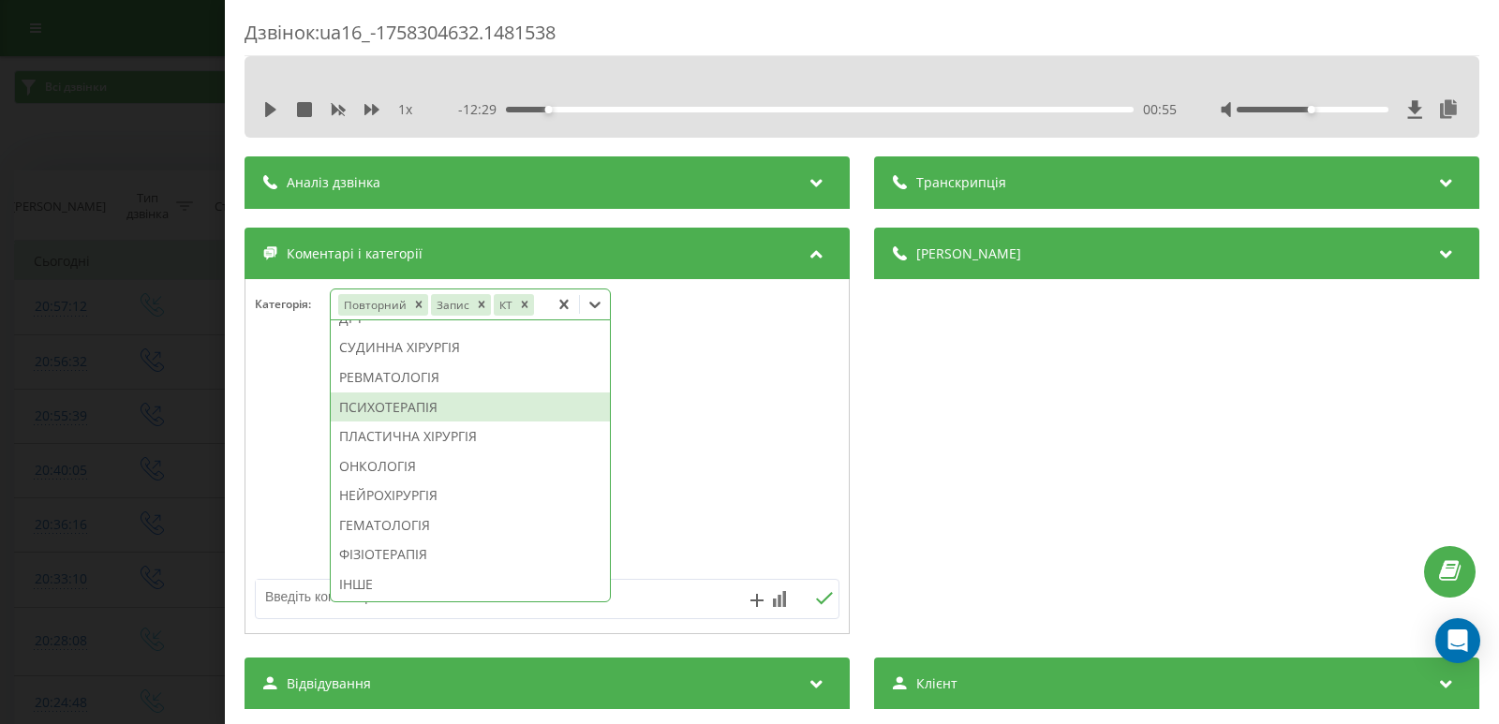
click at [31, 339] on div "Дзвінок : ua16_-1758304632.1481538 1 x - 12:29 00:55 00:55 Транскрипція Для AI-…" at bounding box center [749, 362] width 1499 height 724
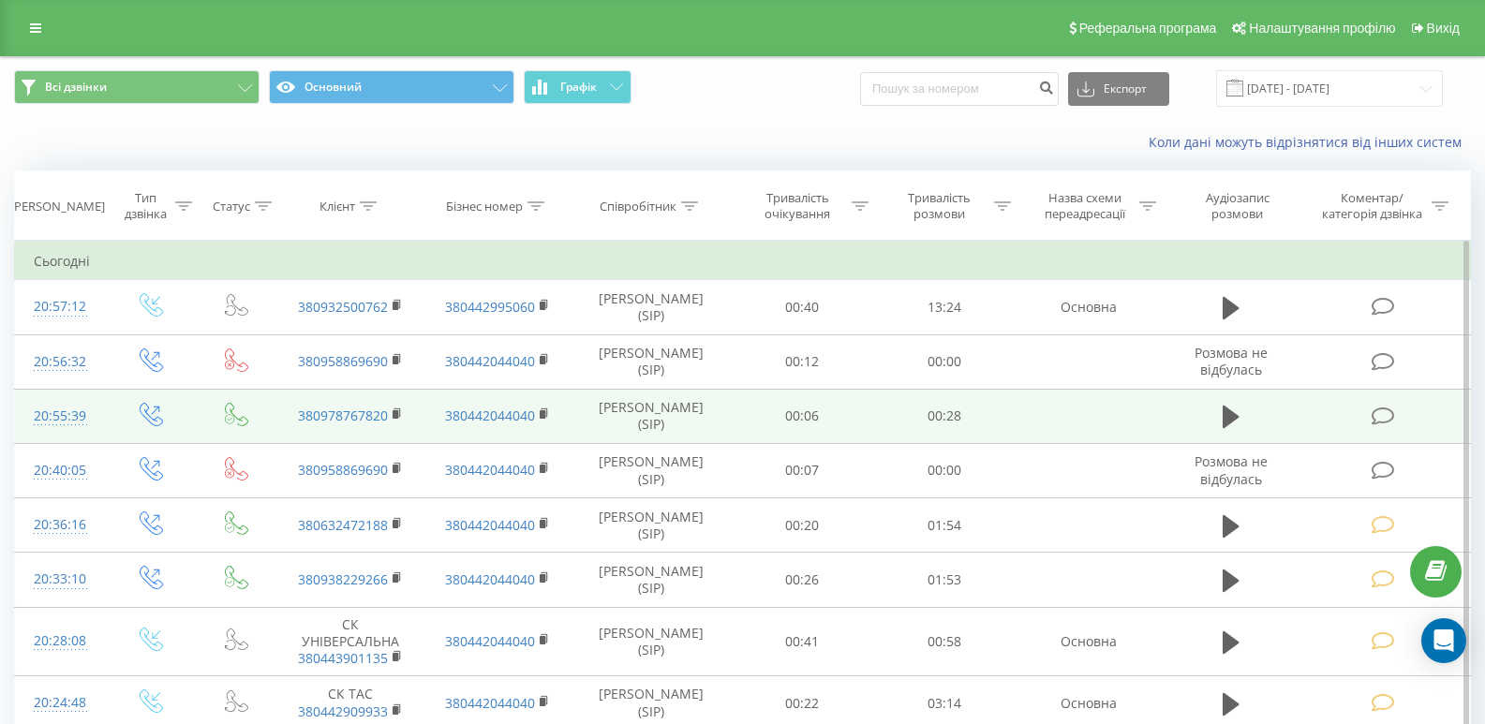
click at [1388, 416] on icon at bounding box center [1383, 417] width 23 height 20
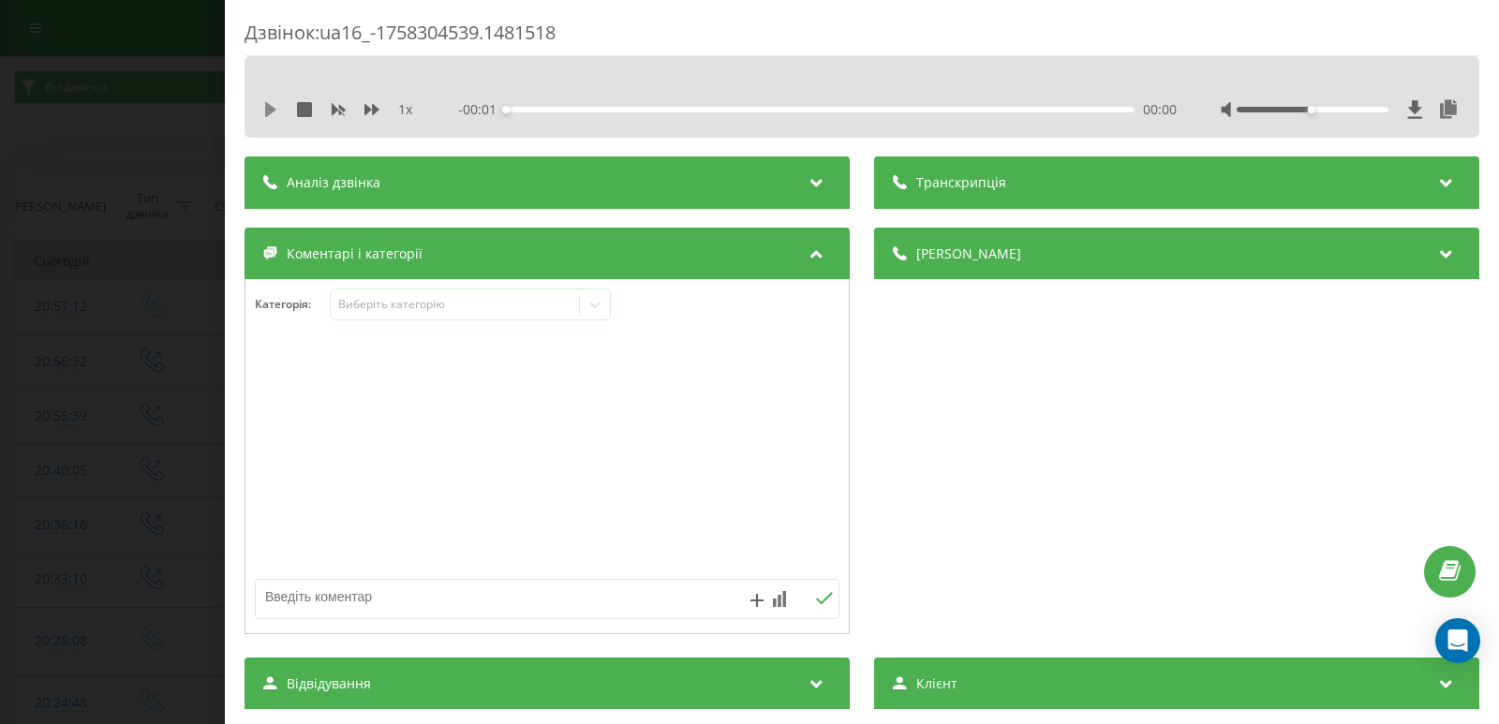
click at [266, 107] on icon at bounding box center [270, 109] width 11 height 15
click at [549, 109] on div "00:01" at bounding box center [820, 110] width 628 height 6
click at [608, 107] on div "00:02" at bounding box center [820, 110] width 628 height 6
click at [721, 113] on div "- 00:22 00:05 00:05" at bounding box center [817, 109] width 719 height 19
click at [722, 112] on div "- 00:21 00:06 00:06" at bounding box center [817, 109] width 719 height 19
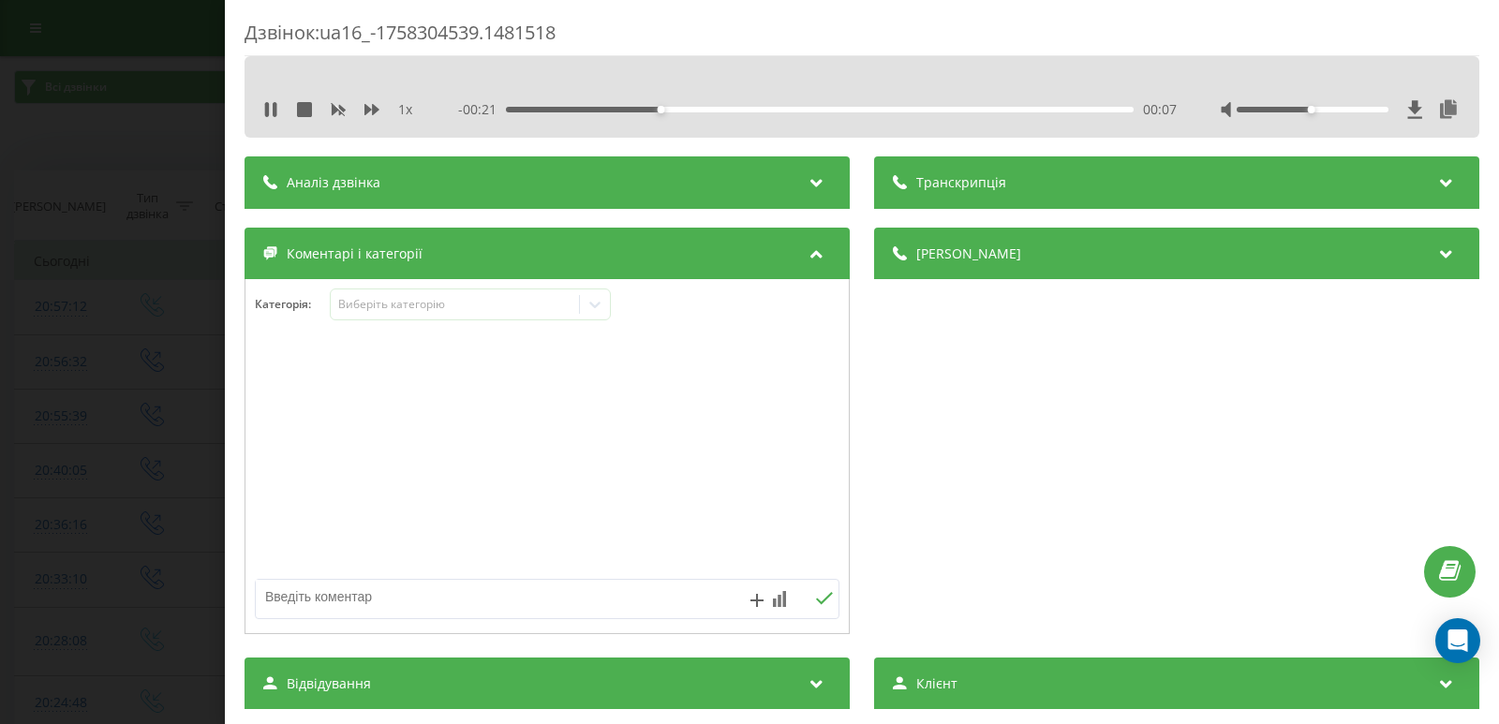
click at [695, 106] on div "- 00:21 00:07 00:07" at bounding box center [817, 109] width 719 height 19
click at [263, 106] on icon at bounding box center [270, 109] width 15 height 15
click at [599, 310] on icon at bounding box center [595, 304] width 19 height 19
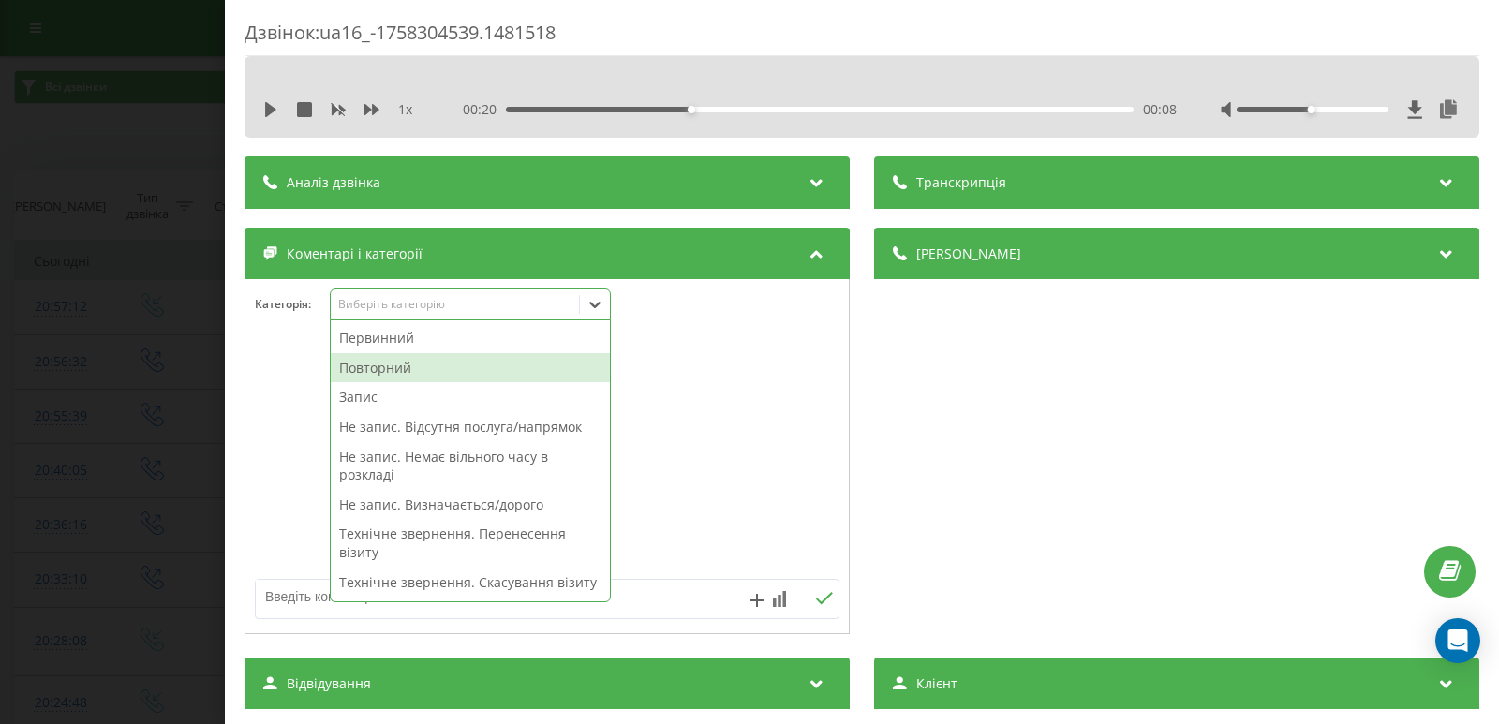
click at [415, 362] on div "Повторний" at bounding box center [470, 368] width 279 height 30
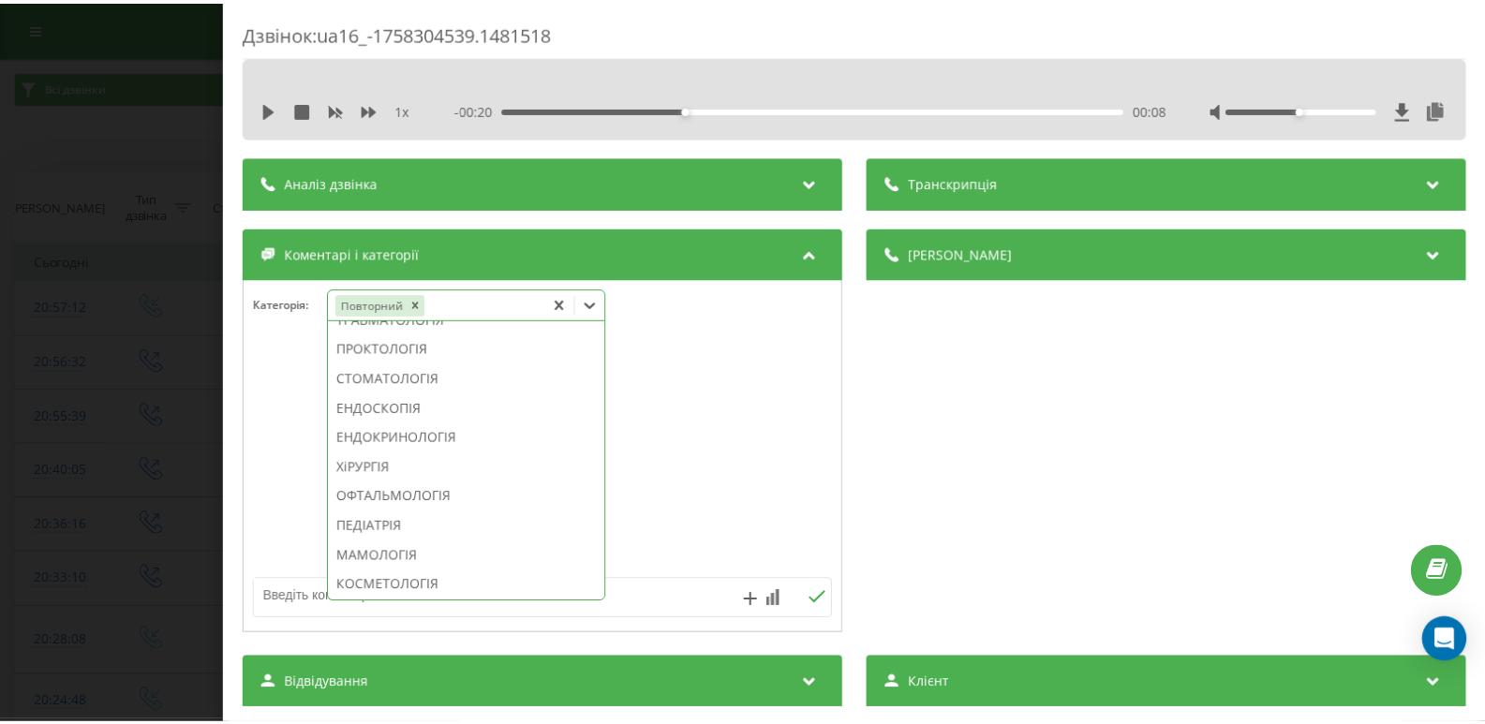
scroll to position [1124, 0]
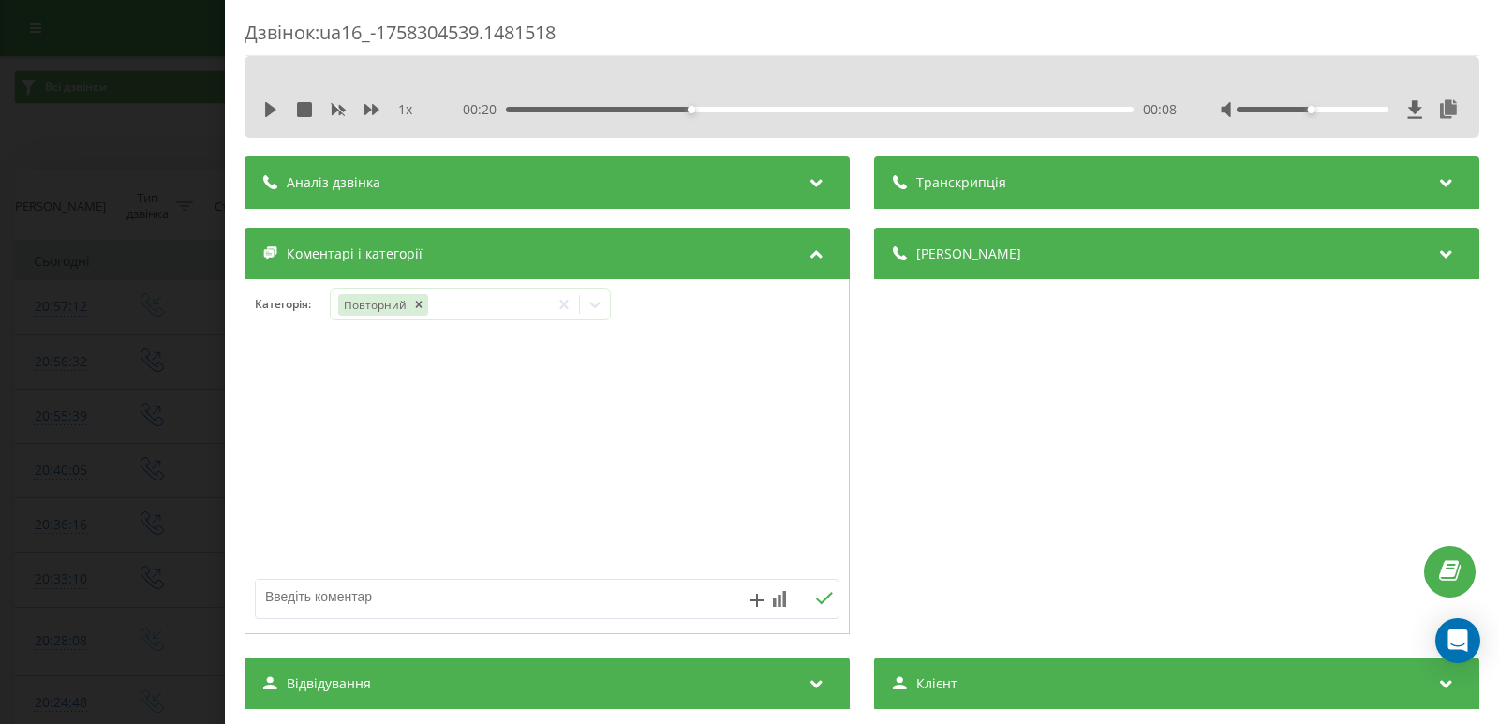
click at [689, 593] on textarea at bounding box center [489, 597] width 466 height 34
type textarea "випадково"
click at [817, 607] on button at bounding box center [823, 599] width 29 height 16
click at [117, 171] on div "Дзвінок : ua16_-1758304539.1481518 1 x - 00:20 00:08 00:08 Транскрипція Для AI-…" at bounding box center [749, 362] width 1499 height 724
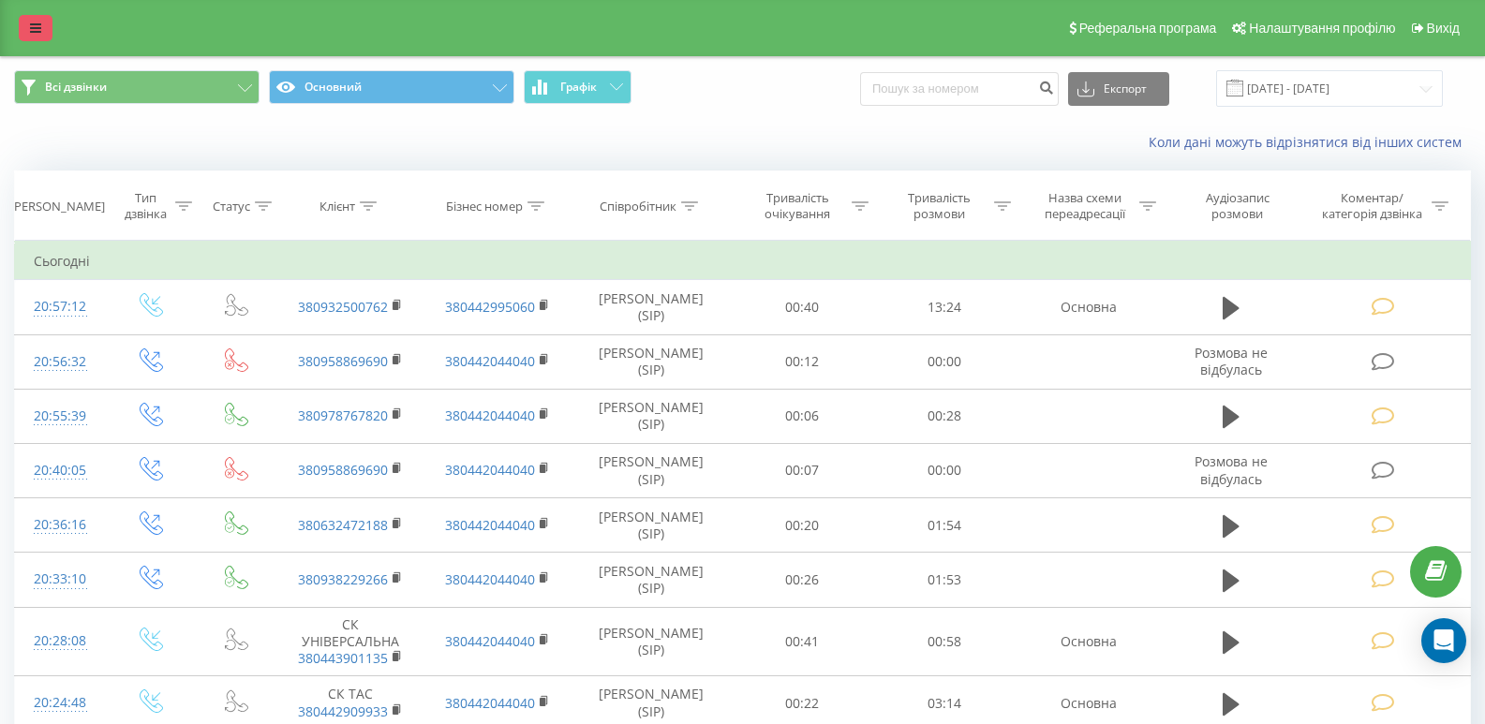
click at [28, 21] on link at bounding box center [36, 28] width 34 height 26
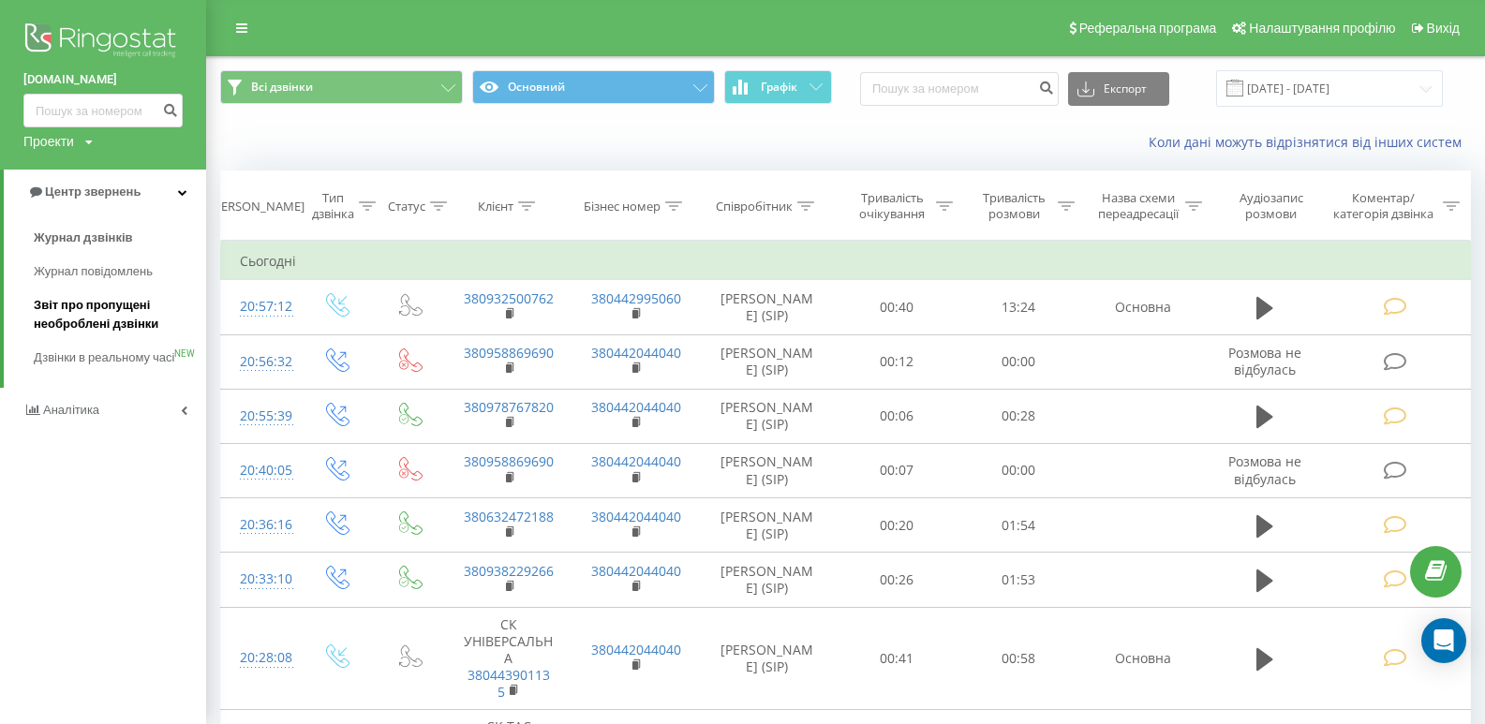
click at [86, 316] on span "Звіт про пропущені необроблені дзвінки" at bounding box center [115, 314] width 163 height 37
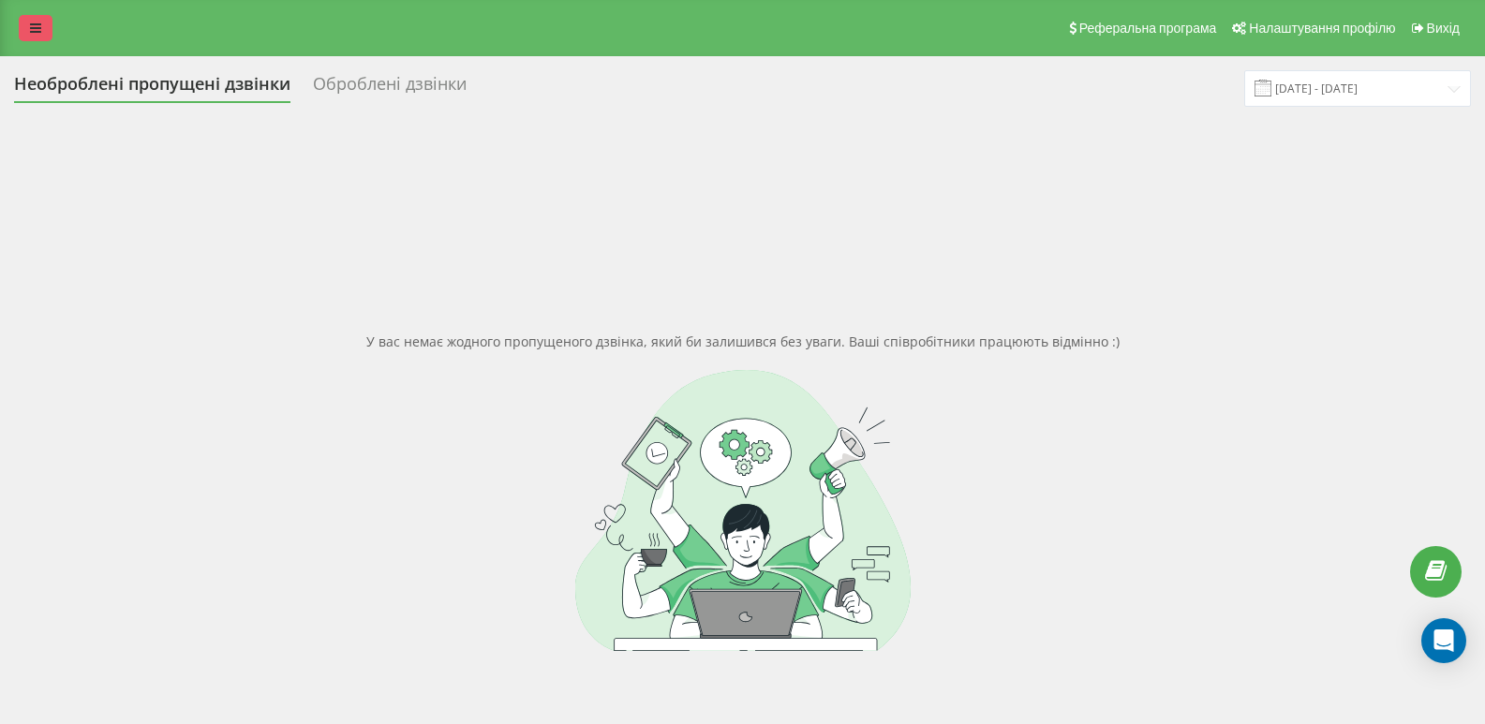
click at [21, 22] on link at bounding box center [36, 28] width 34 height 26
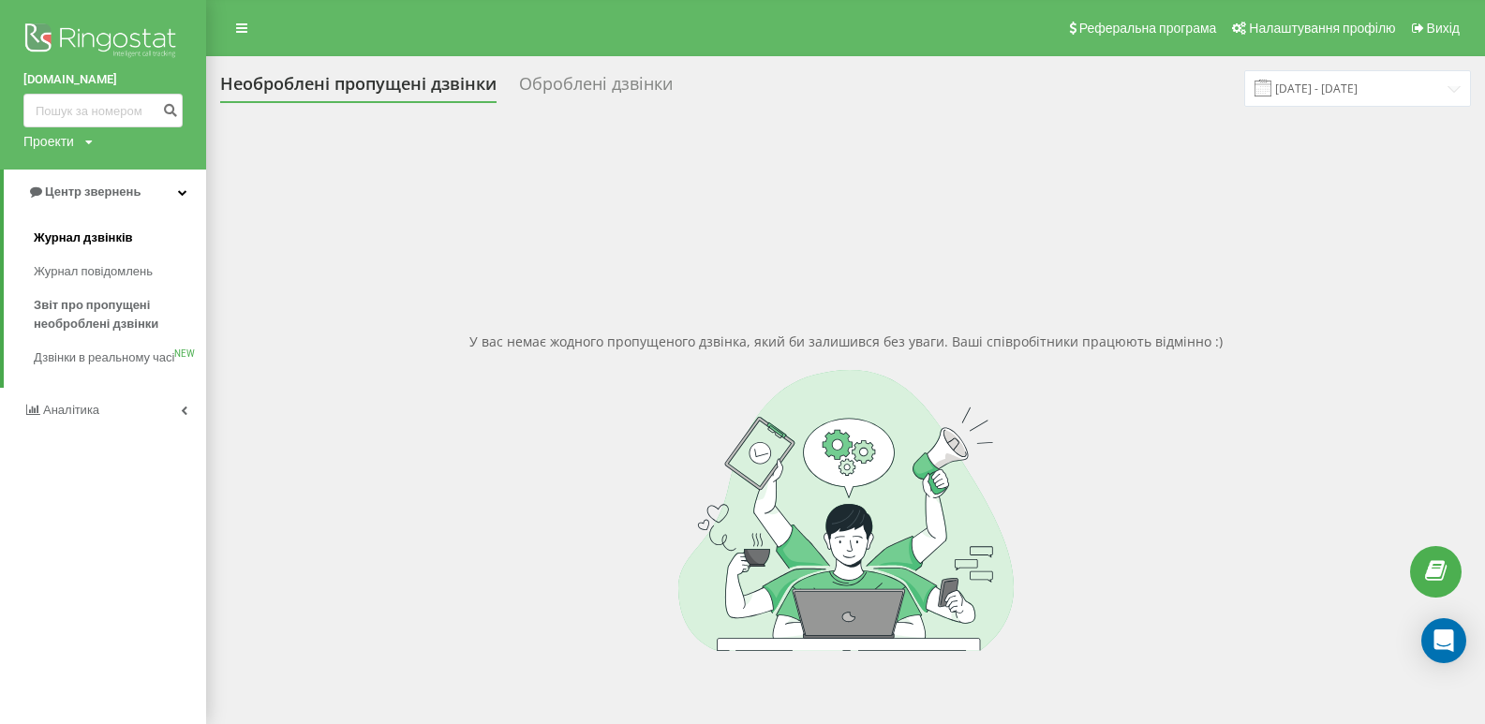
click at [76, 238] on span "Журнал дзвінків" at bounding box center [83, 238] width 99 height 19
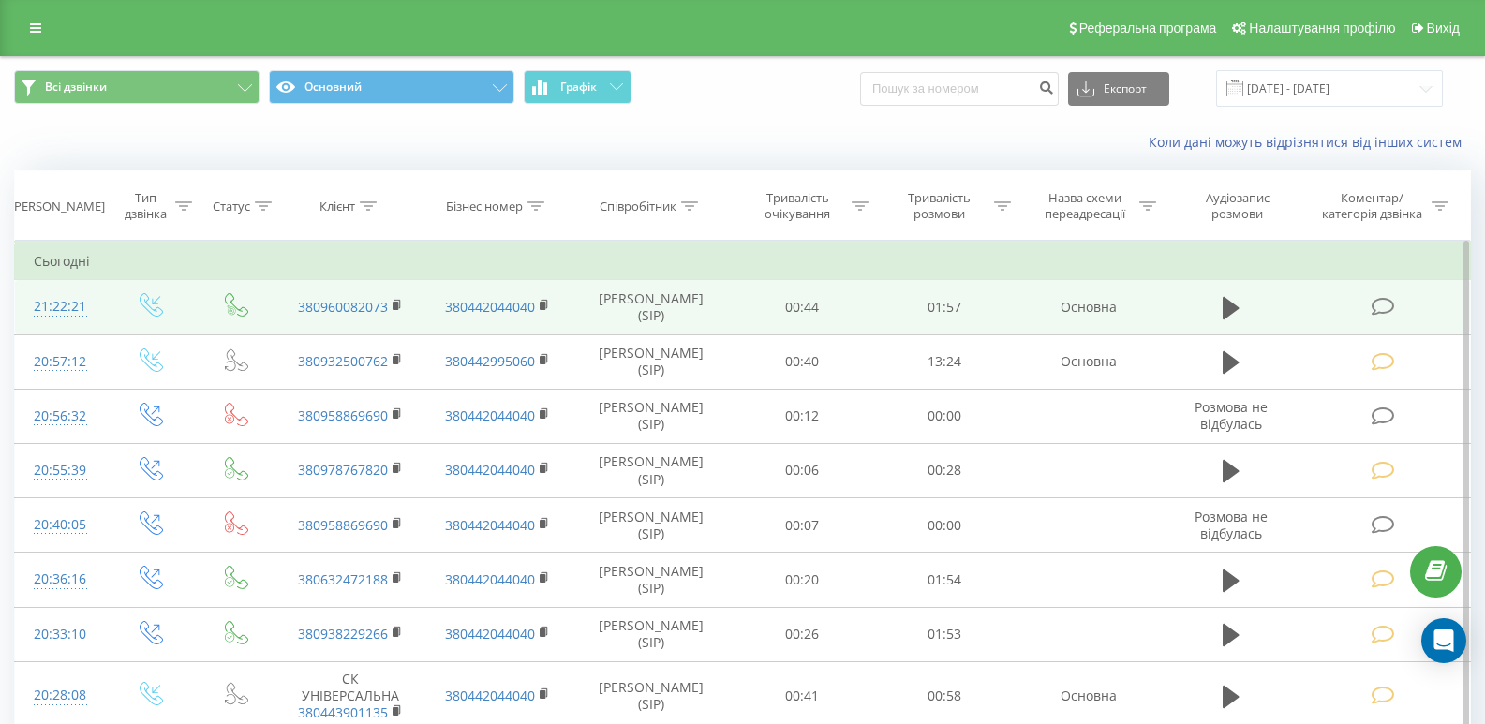
click at [1379, 312] on icon at bounding box center [1383, 307] width 23 height 20
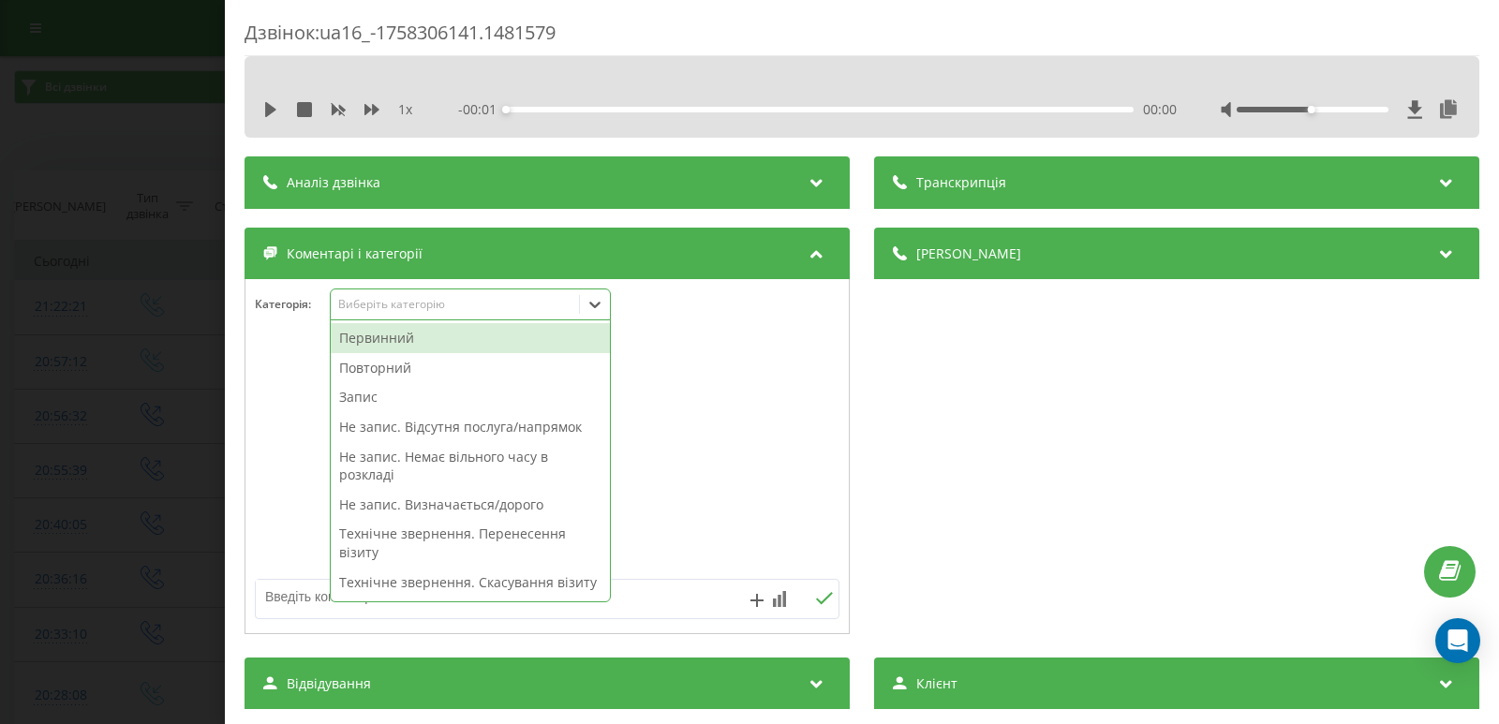
click at [594, 301] on icon at bounding box center [595, 304] width 19 height 19
click at [417, 341] on div "Первинний" at bounding box center [470, 338] width 279 height 30
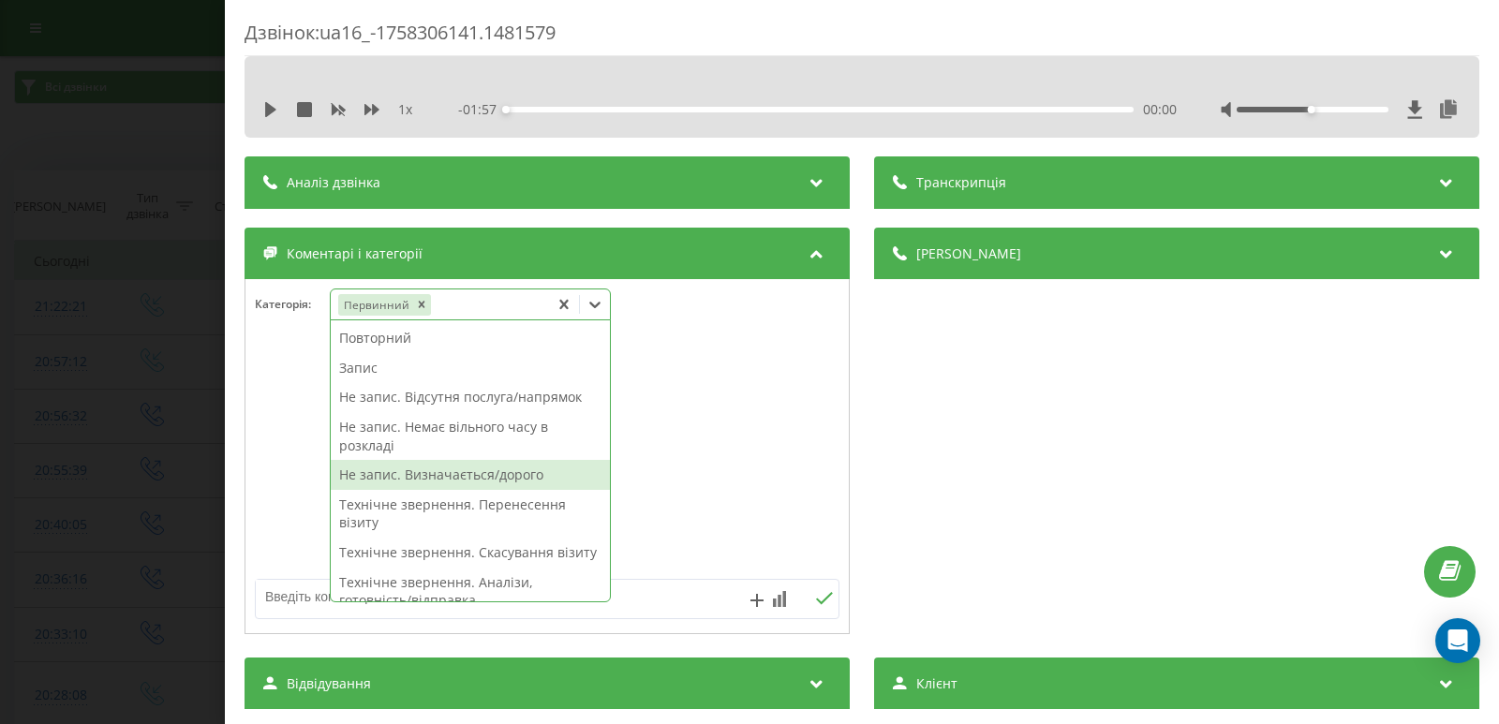
click at [408, 480] on div "Не запис. Визначається/дорого" at bounding box center [470, 475] width 279 height 30
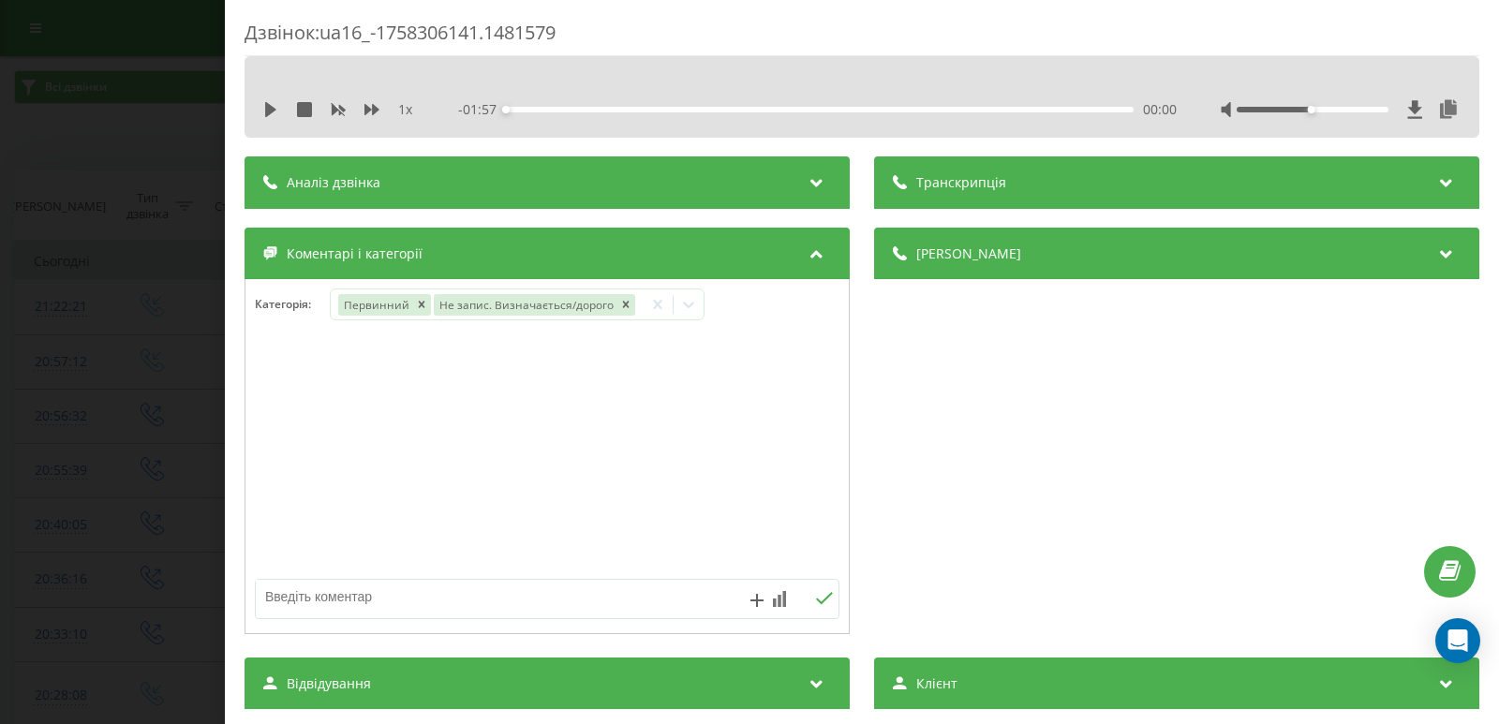
click at [36, 370] on div "Дзвінок : ua16_-1758306141.1481579 1 x - 01:57 00:00 00:00 Транскрипція Для AI-…" at bounding box center [749, 362] width 1499 height 724
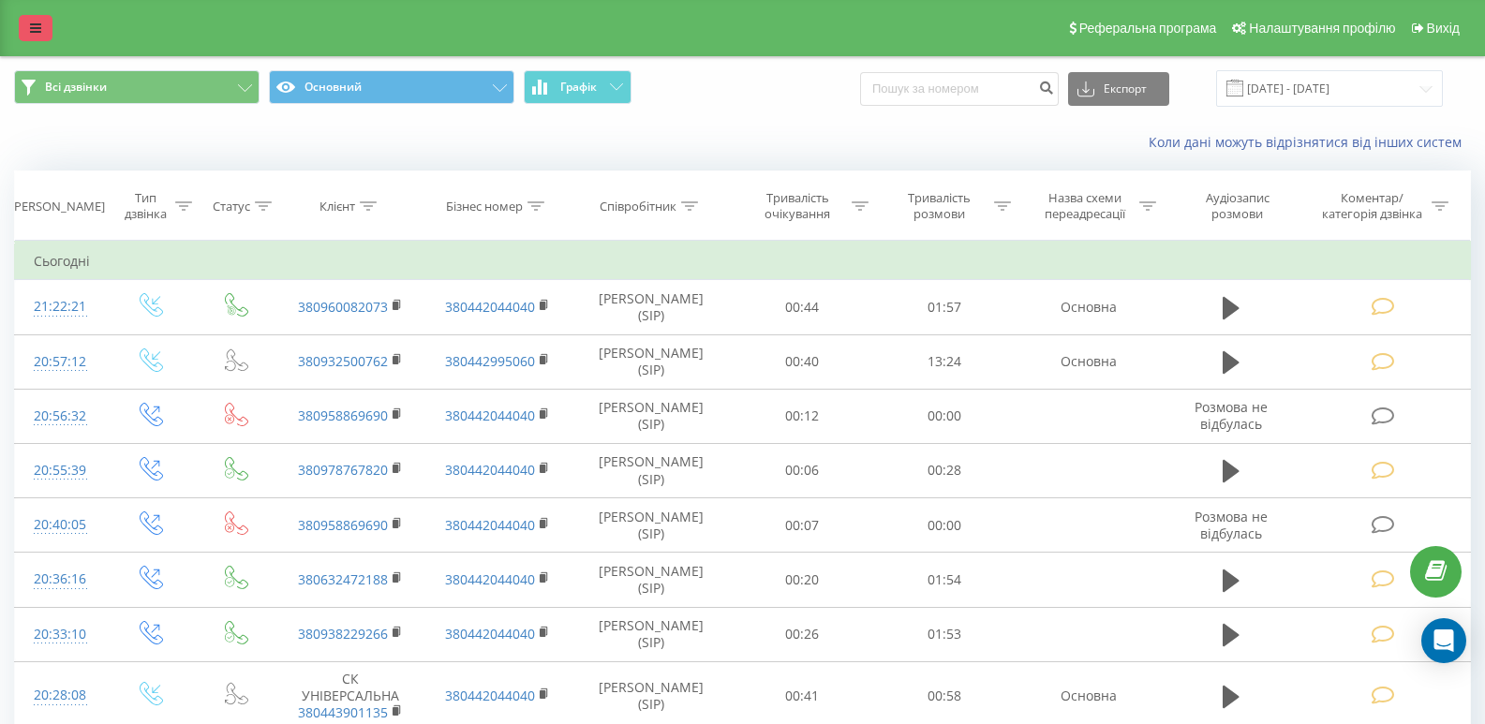
click at [34, 27] on icon at bounding box center [35, 28] width 11 height 13
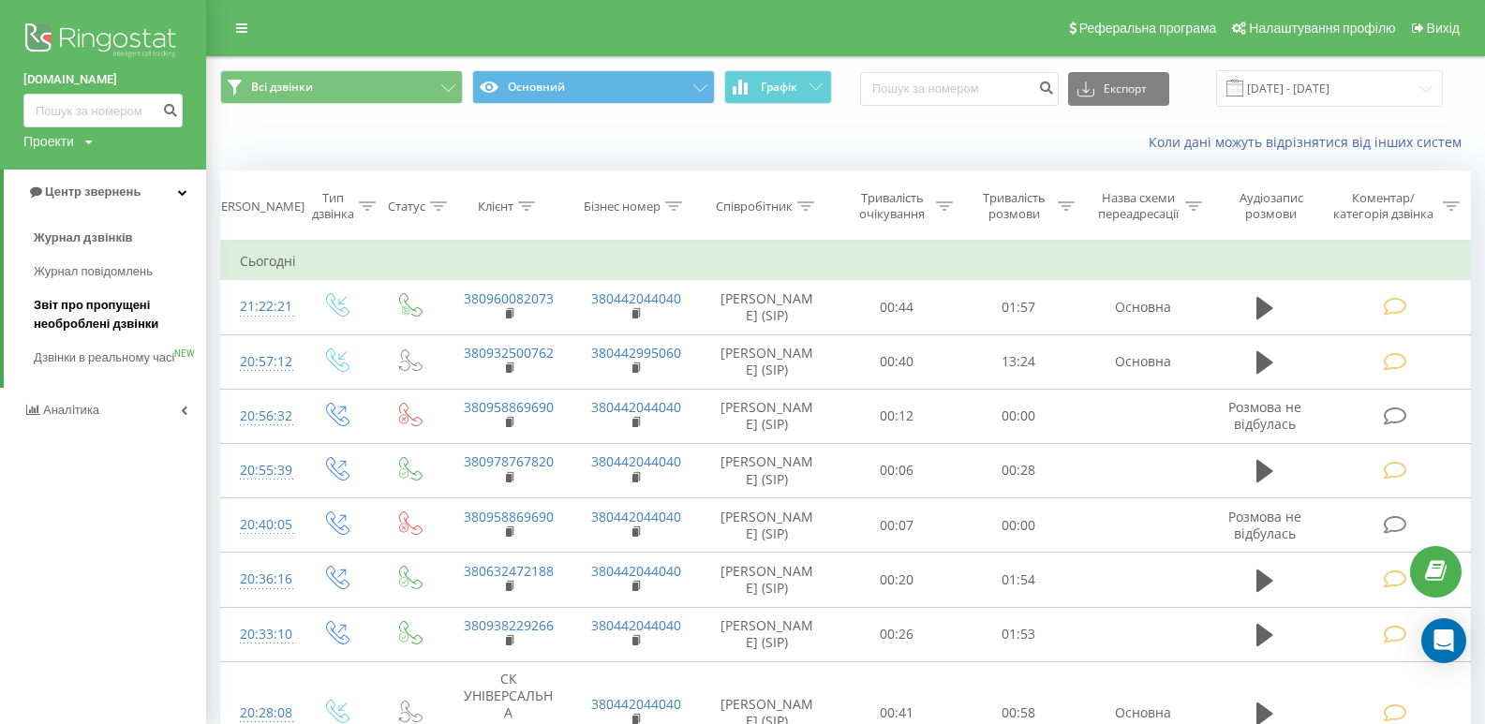
click at [96, 331] on span "Звіт про пропущені необроблені дзвінки" at bounding box center [115, 314] width 163 height 37
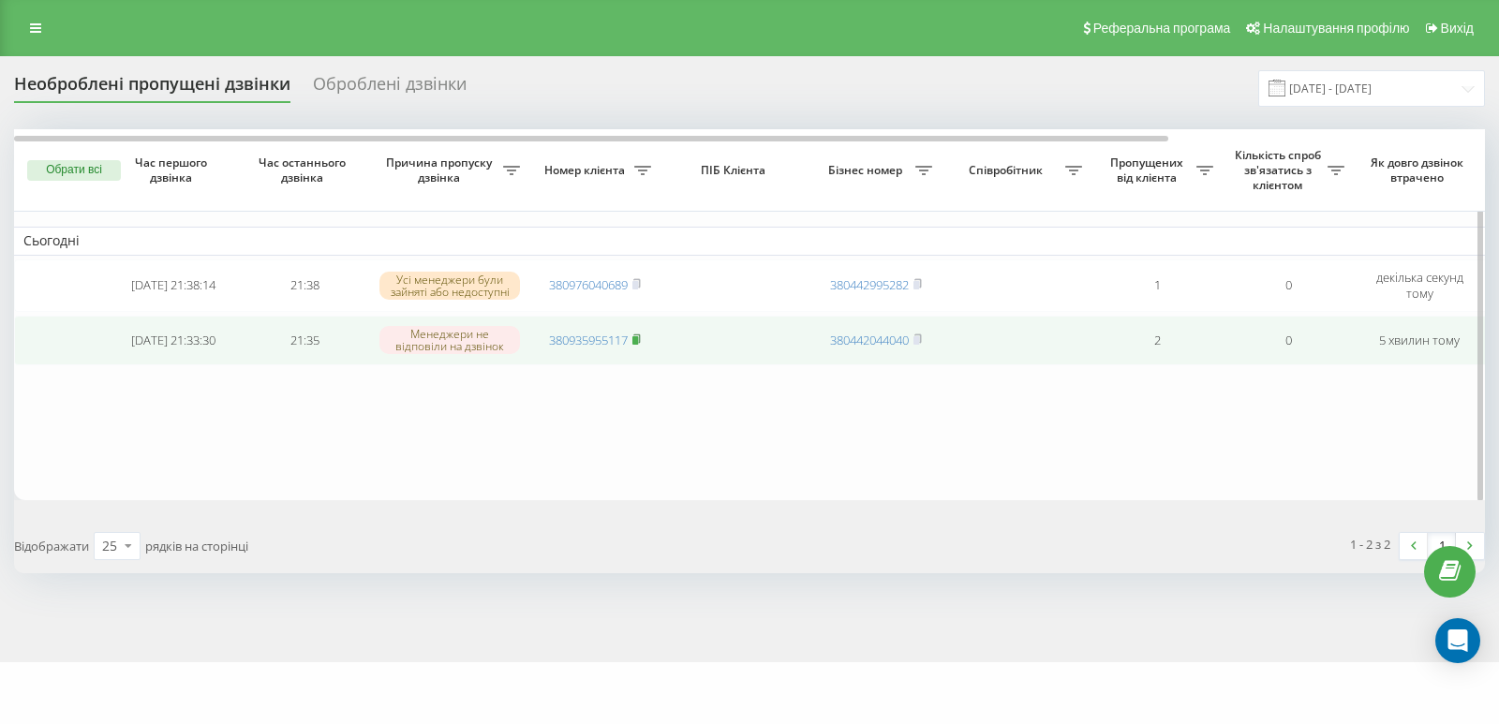
click at [640, 340] on icon at bounding box center [636, 339] width 8 height 11
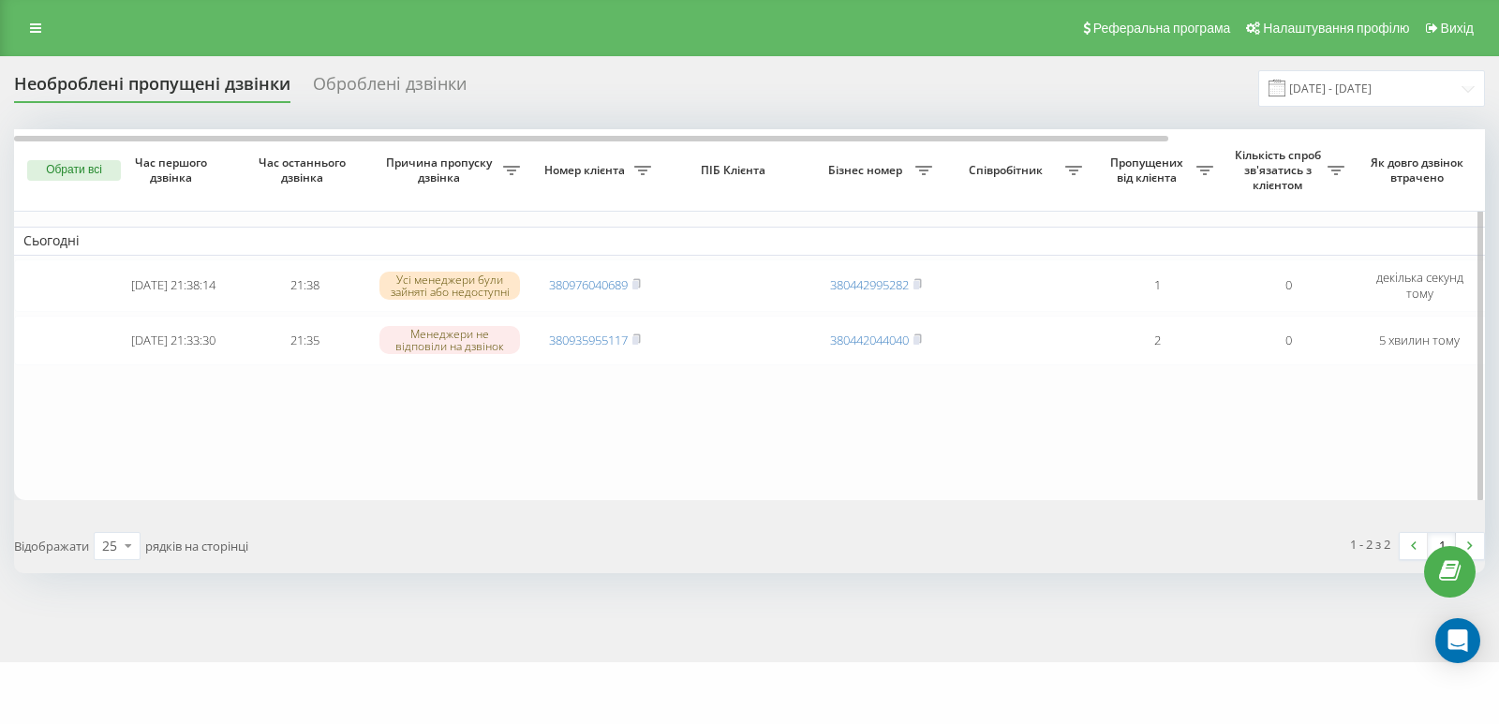
click at [76, 441] on table "Сьогодні [DATE] 21:38:14 21:38 Усі менеджери були зайняті або недоступні 380976…" at bounding box center [951, 314] width 1874 height 370
drag, startPoint x: 104, startPoint y: 316, endPoint x: 101, endPoint y: 215, distance: 100.3
click at [104, 316] on td at bounding box center [61, 341] width 94 height 50
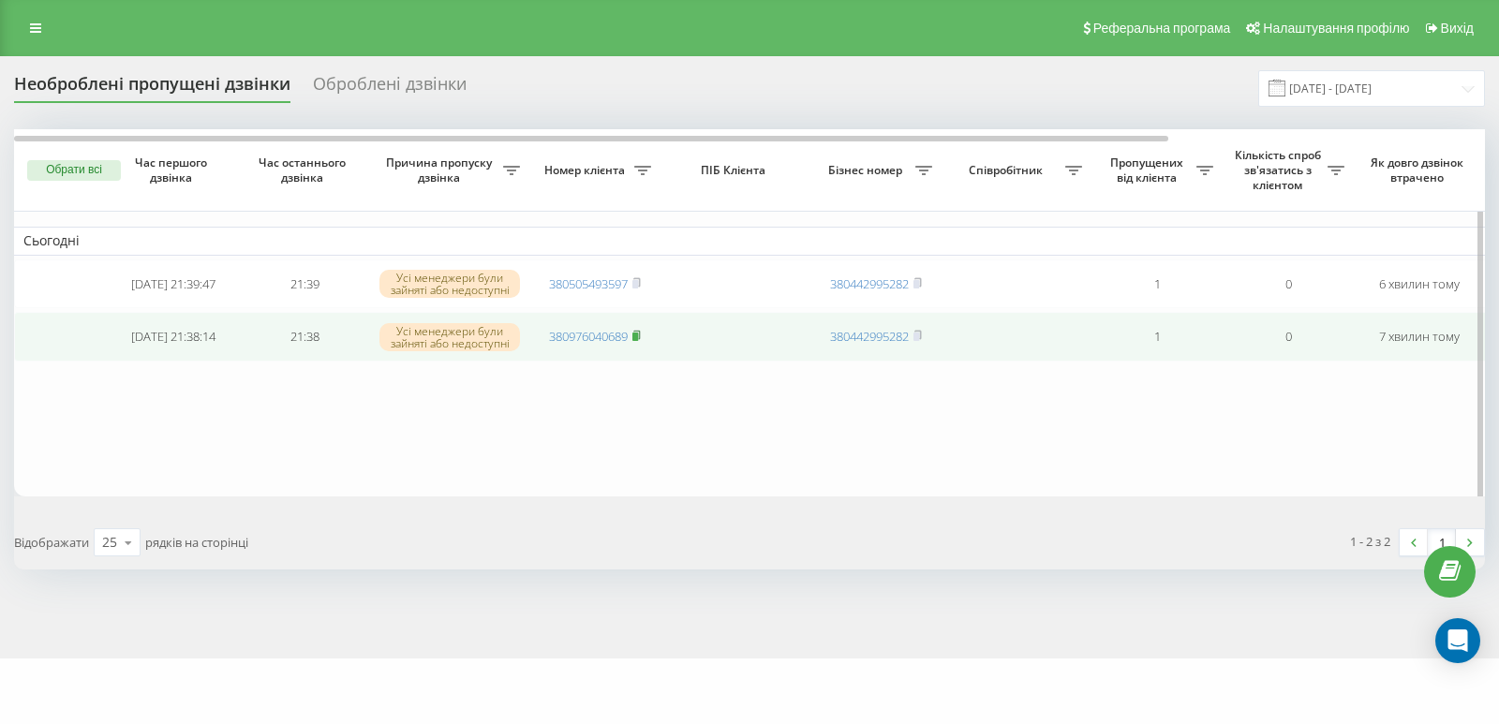
click at [638, 334] on icon at bounding box center [636, 335] width 8 height 11
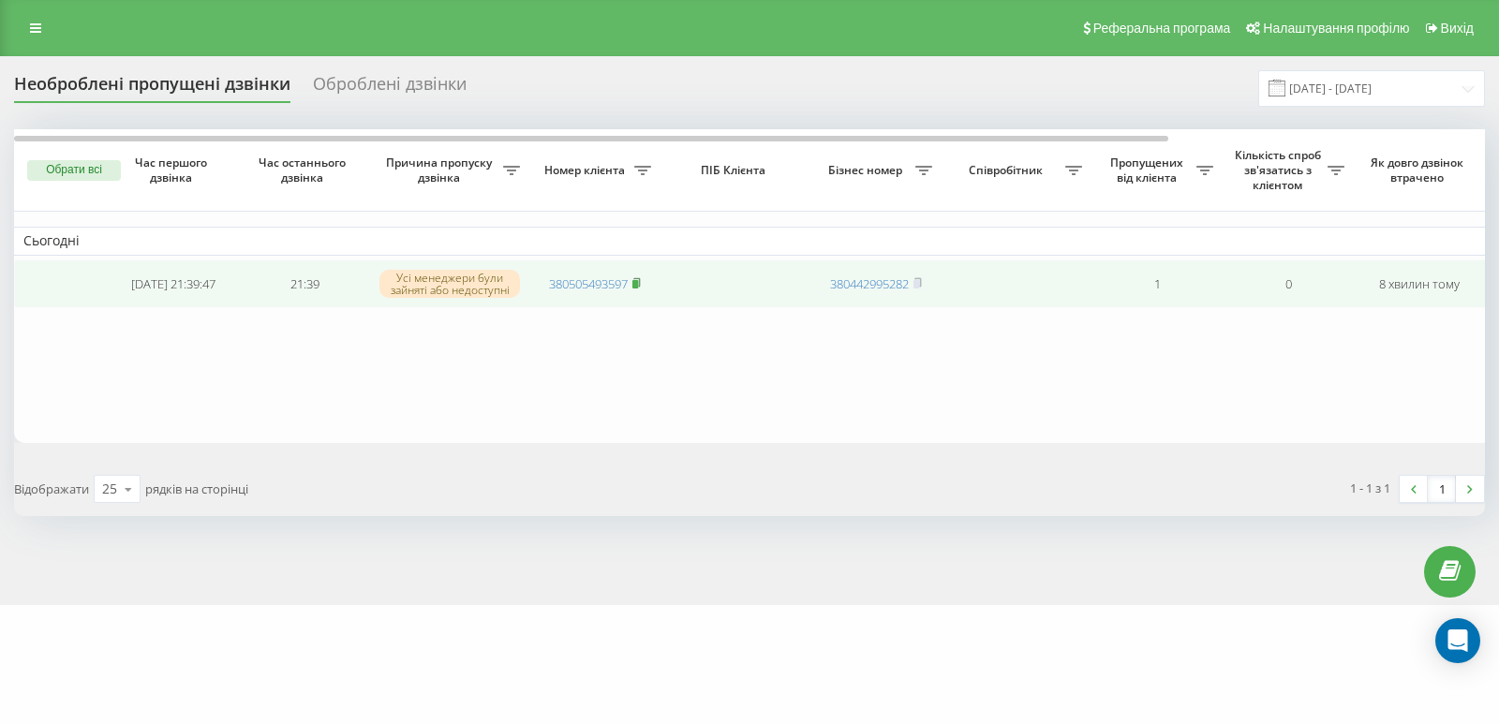
click at [640, 280] on icon at bounding box center [636, 281] width 7 height 8
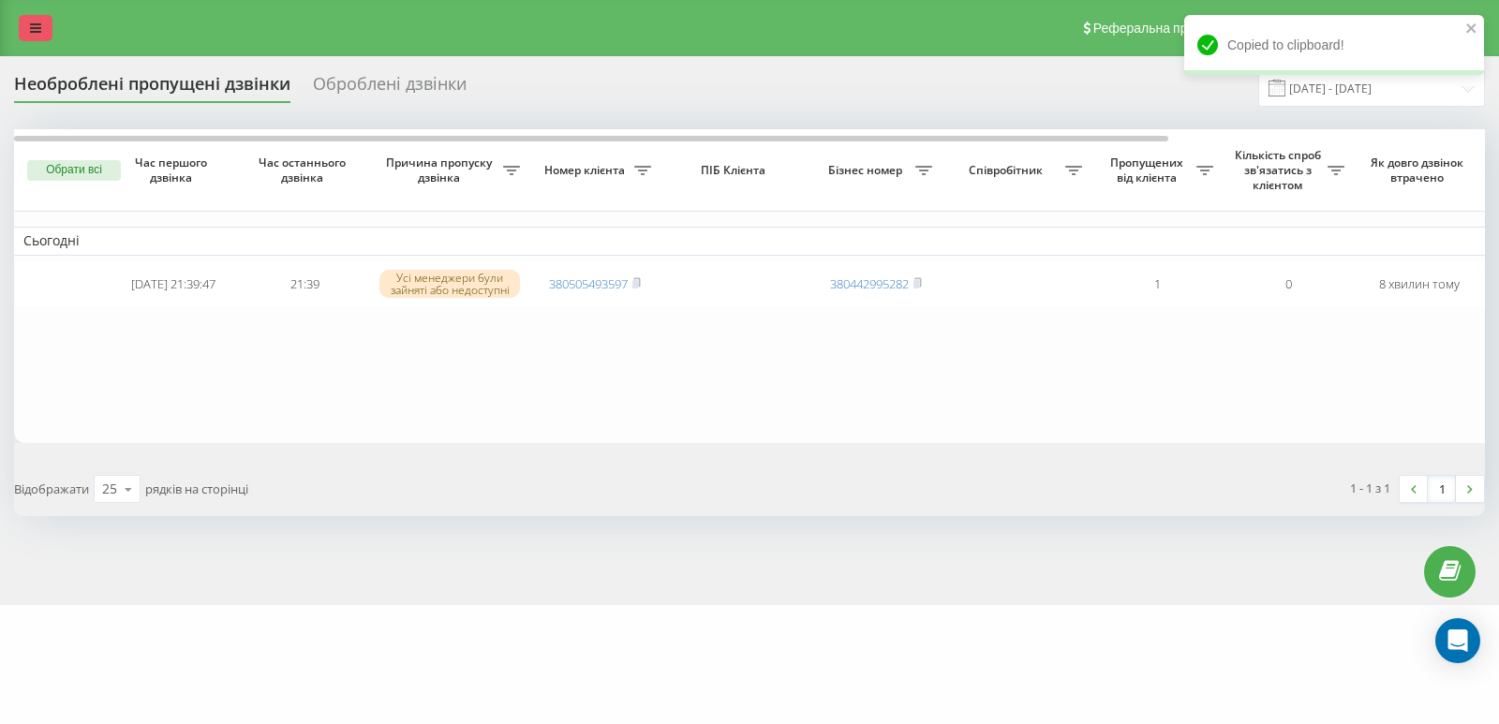
click at [46, 27] on link at bounding box center [36, 28] width 34 height 26
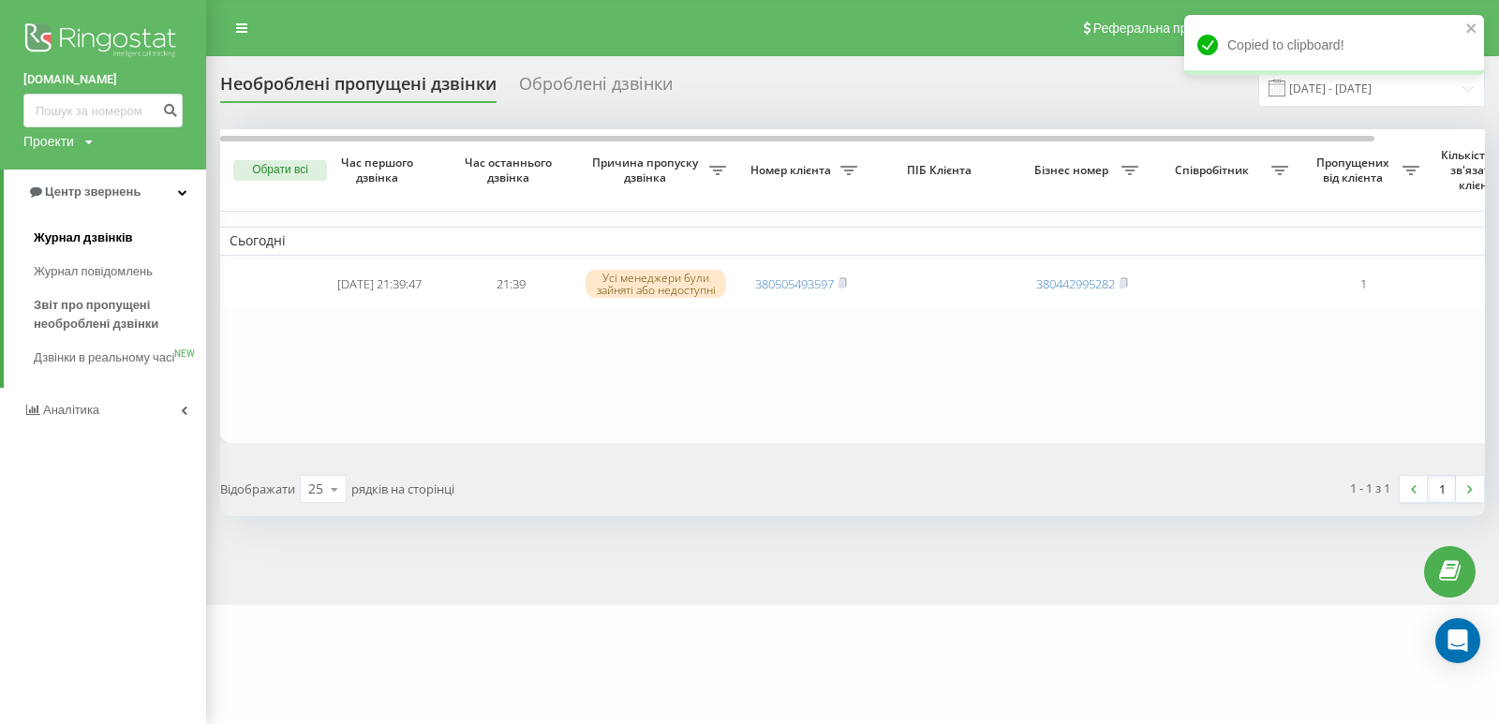
click at [39, 238] on span "Журнал дзвінків" at bounding box center [83, 238] width 99 height 19
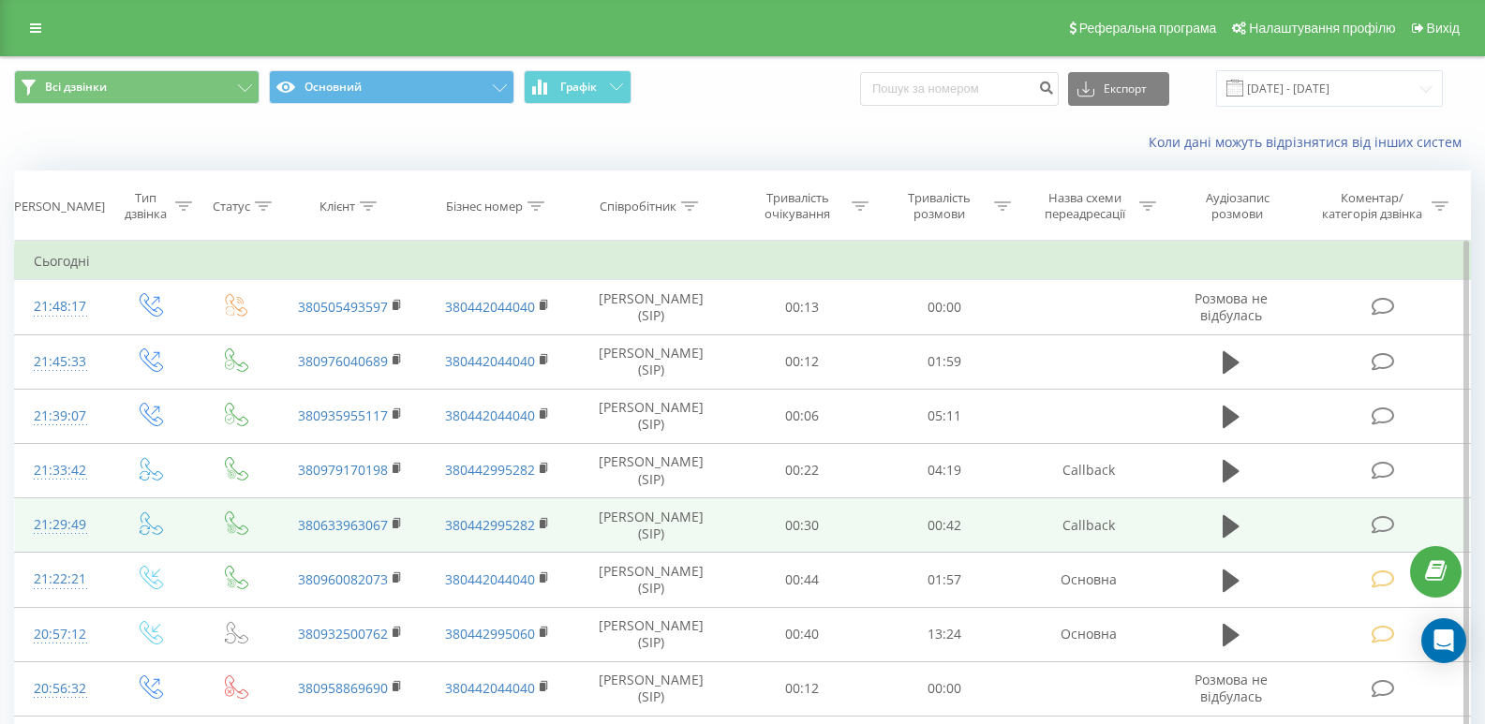
click at [1388, 529] on icon at bounding box center [1383, 525] width 23 height 20
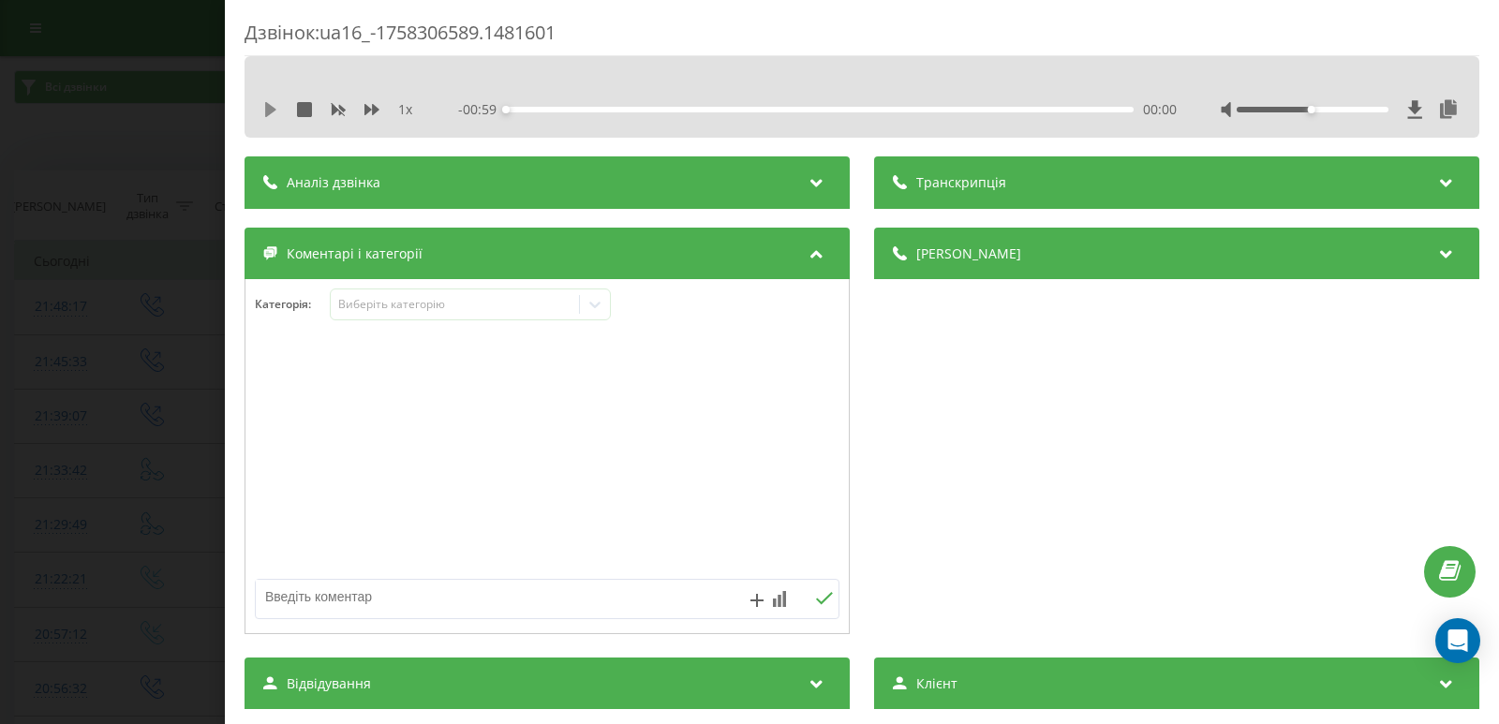
click at [273, 107] on icon at bounding box center [270, 109] width 11 height 15
click at [553, 110] on div "00:00" at bounding box center [820, 110] width 628 height 6
drag, startPoint x: 696, startPoint y: 109, endPoint x: 708, endPoint y: 110, distance: 12.2
click at [697, 109] on div "00:18" at bounding box center [820, 110] width 628 height 6
click at [824, 107] on div "00:22" at bounding box center [820, 110] width 628 height 6
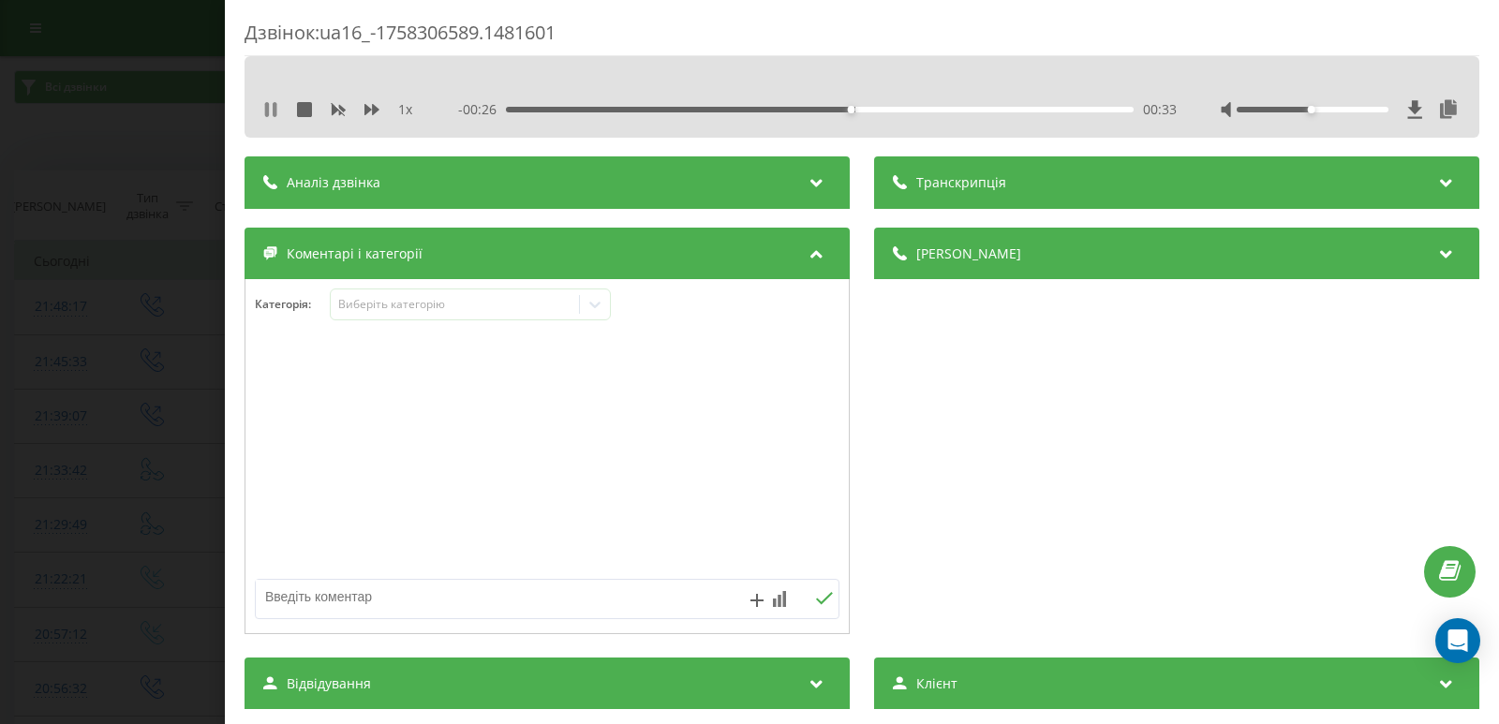
click at [269, 117] on button at bounding box center [270, 109] width 15 height 15
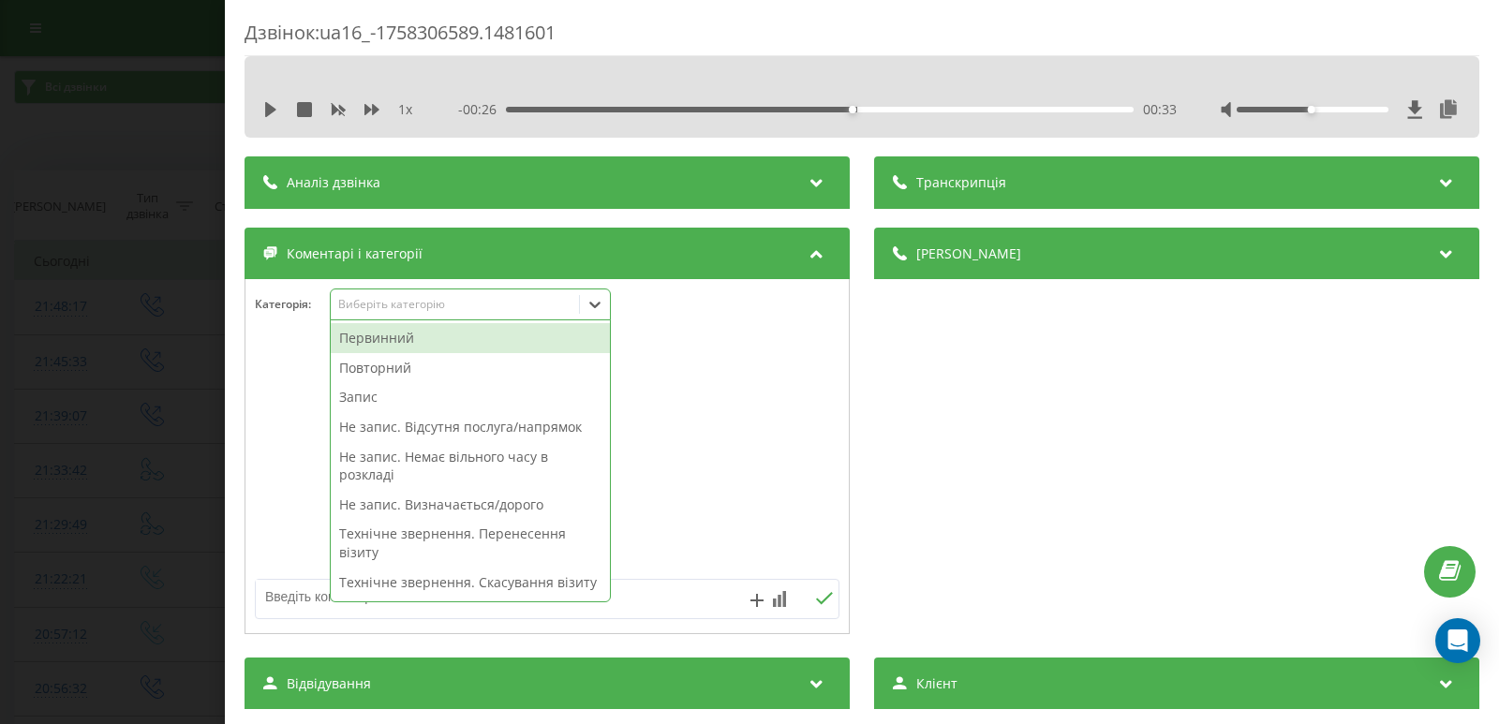
click at [599, 302] on icon at bounding box center [595, 304] width 19 height 19
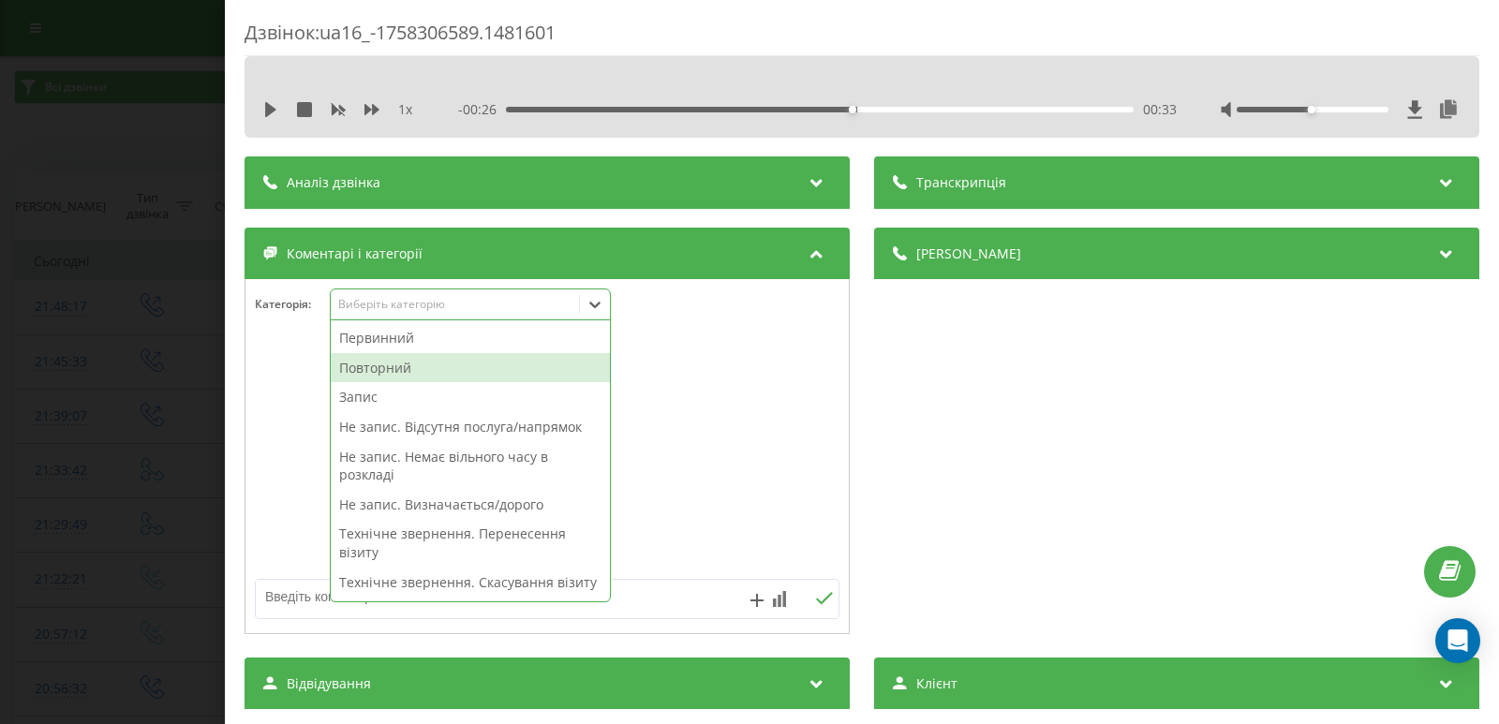
click at [397, 369] on div "Повторний" at bounding box center [470, 368] width 279 height 30
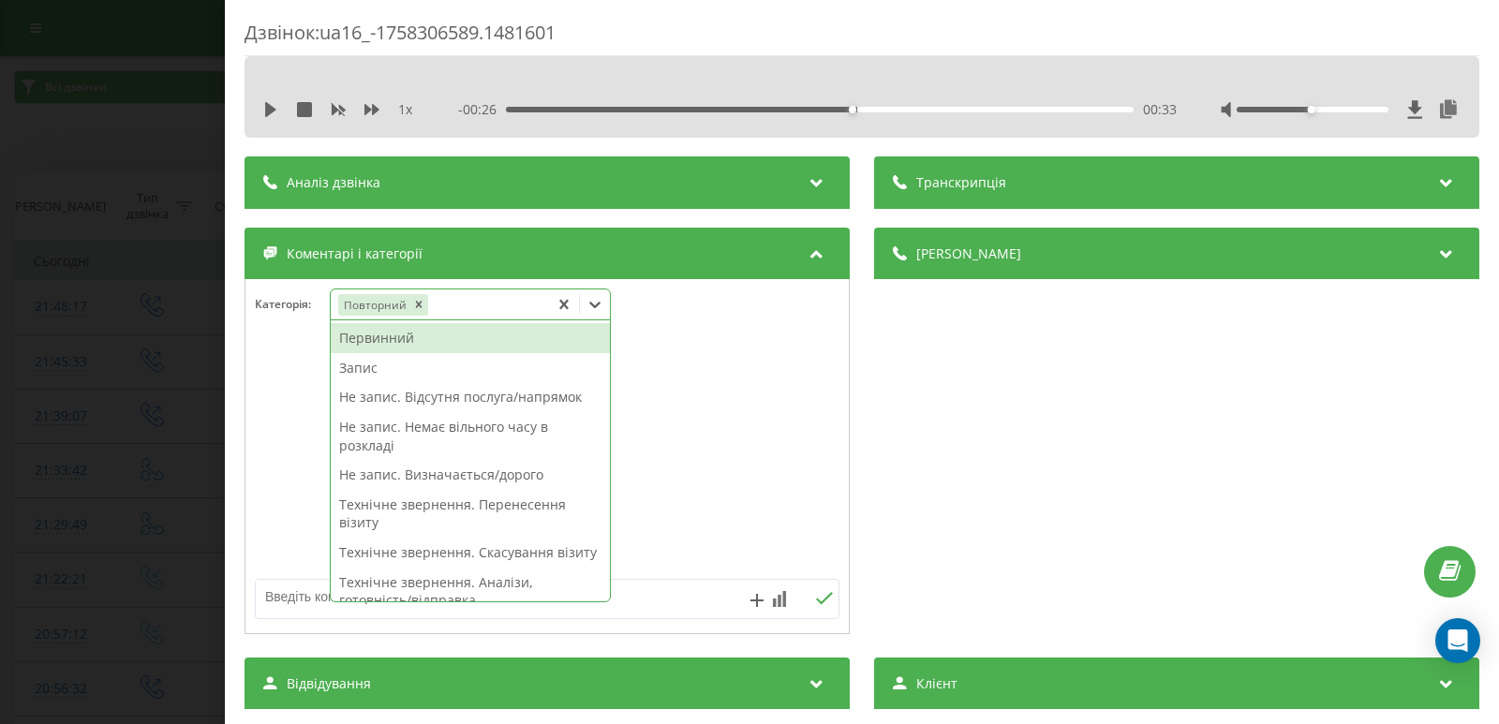
click at [566, 305] on icon at bounding box center [563, 304] width 8 height 9
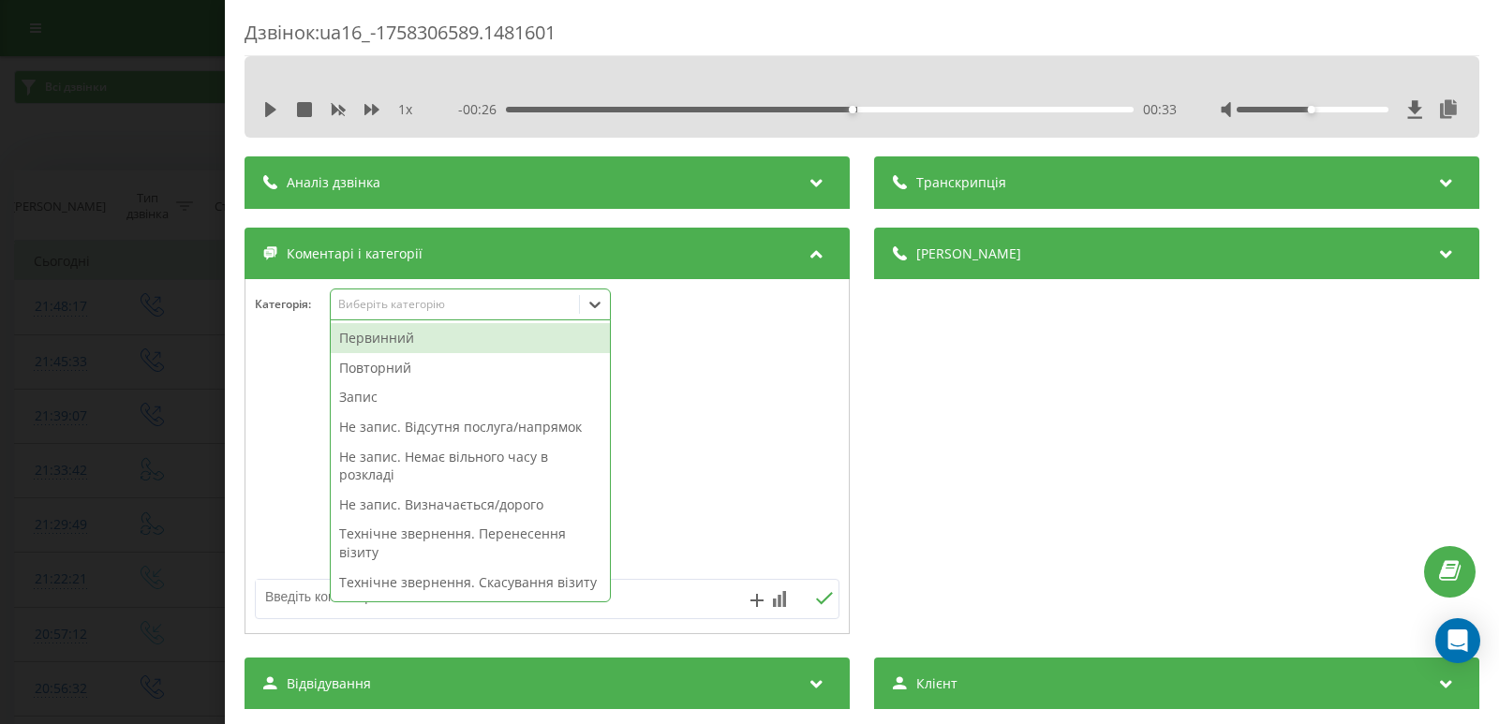
click at [408, 338] on div "Первинний" at bounding box center [470, 338] width 279 height 30
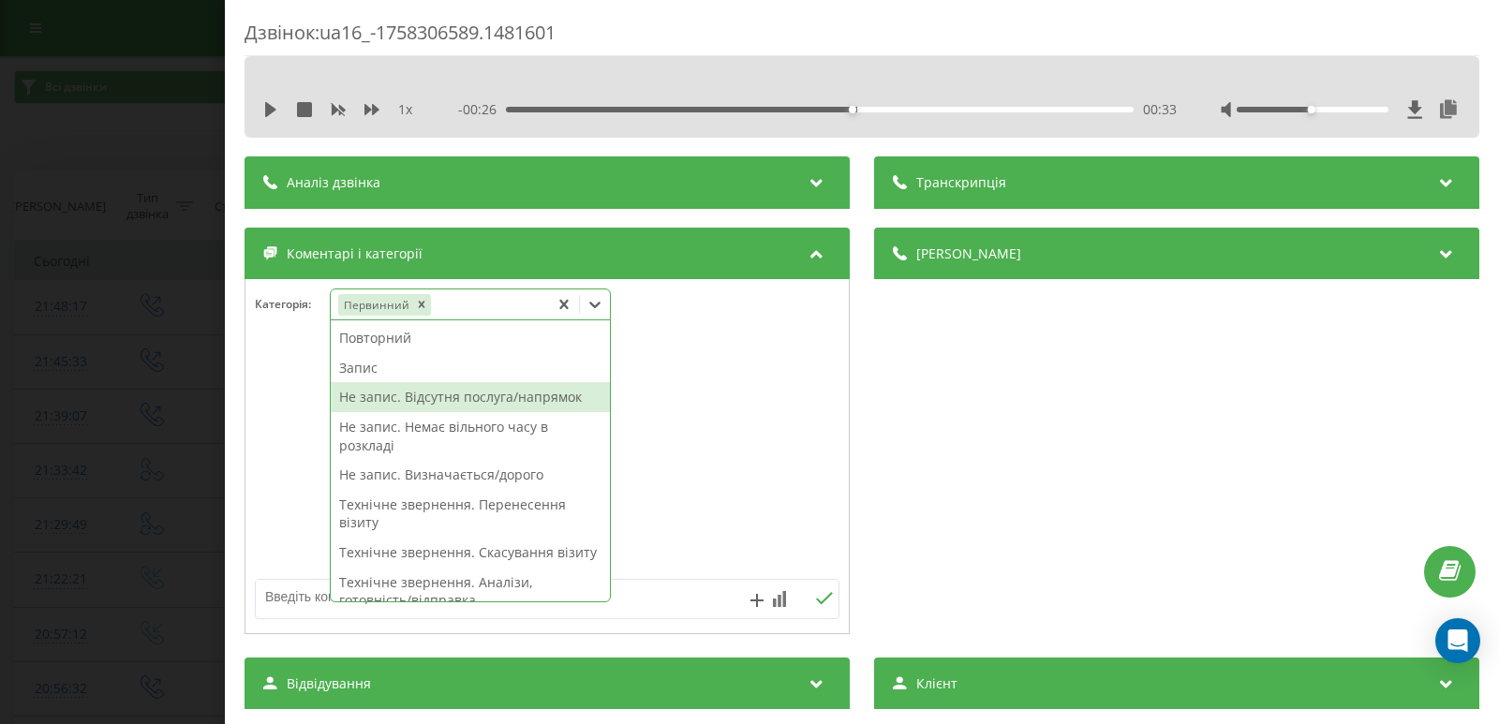
click at [402, 404] on div "Не запис. Відсутня послуга/напрямок" at bounding box center [470, 397] width 279 height 30
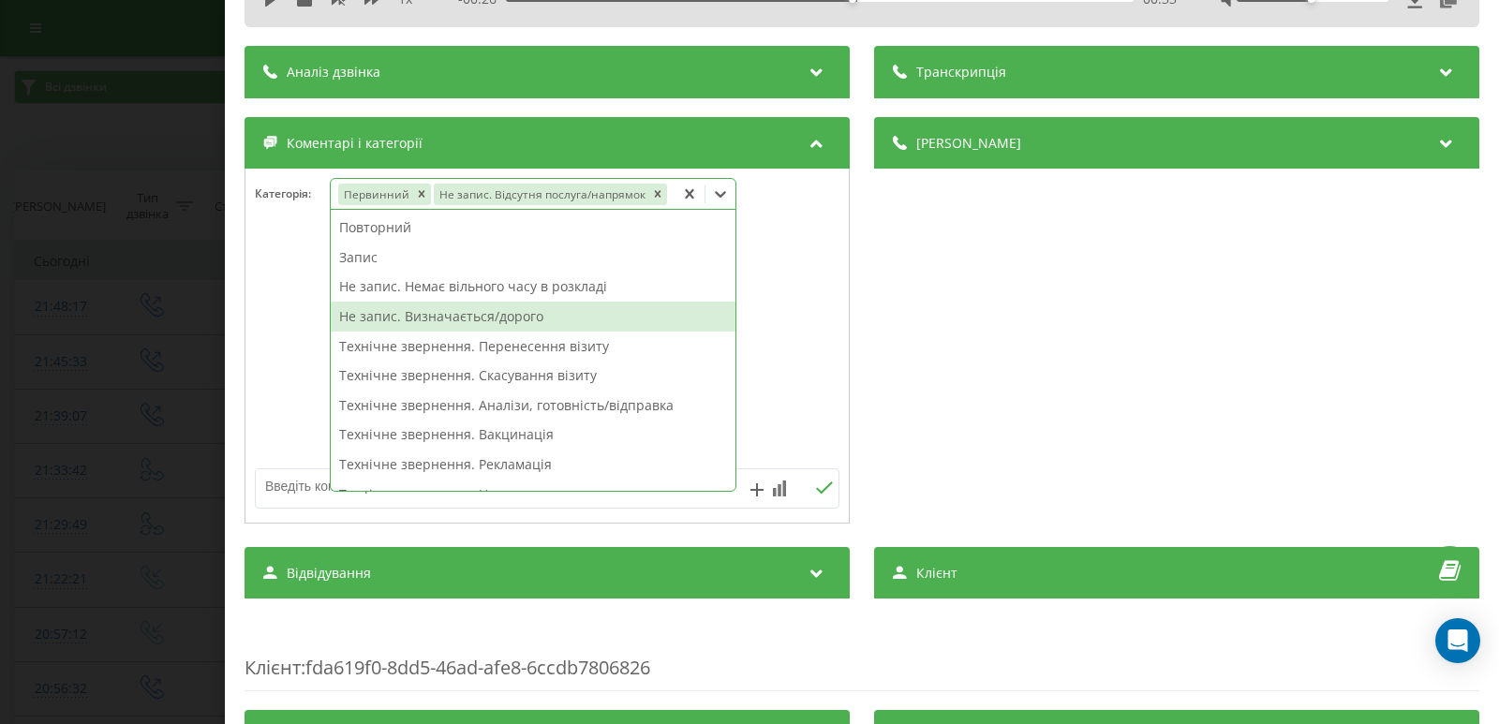
scroll to position [187, 0]
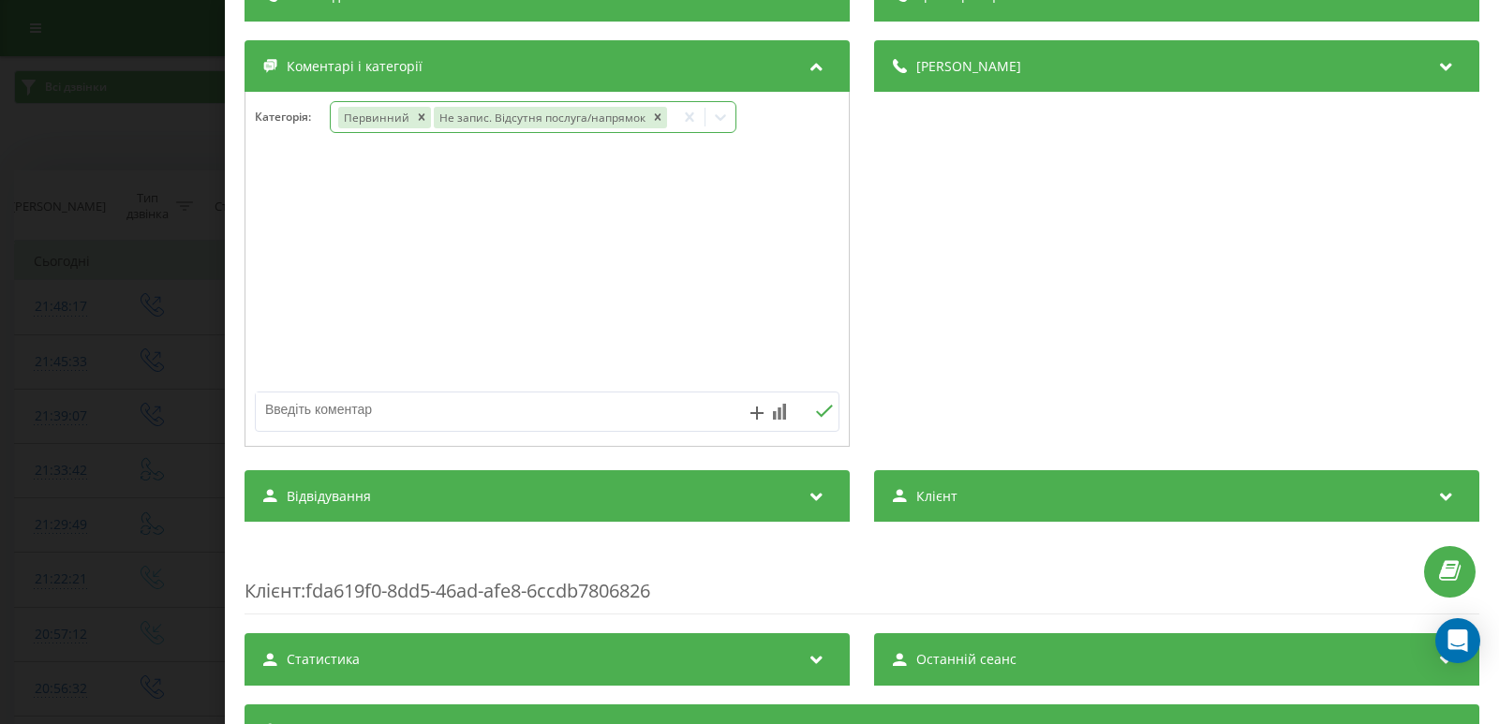
click at [297, 412] on textarea at bounding box center [489, 410] width 466 height 34
type textarea "дит. стомат."
click at [815, 409] on icon at bounding box center [824, 411] width 18 height 13
click at [121, 287] on div "Дзвінок : ua16_-1758306589.1481601 1 x - 00:26 00:33 00:33 Транскрипція Для AI-…" at bounding box center [749, 362] width 1499 height 724
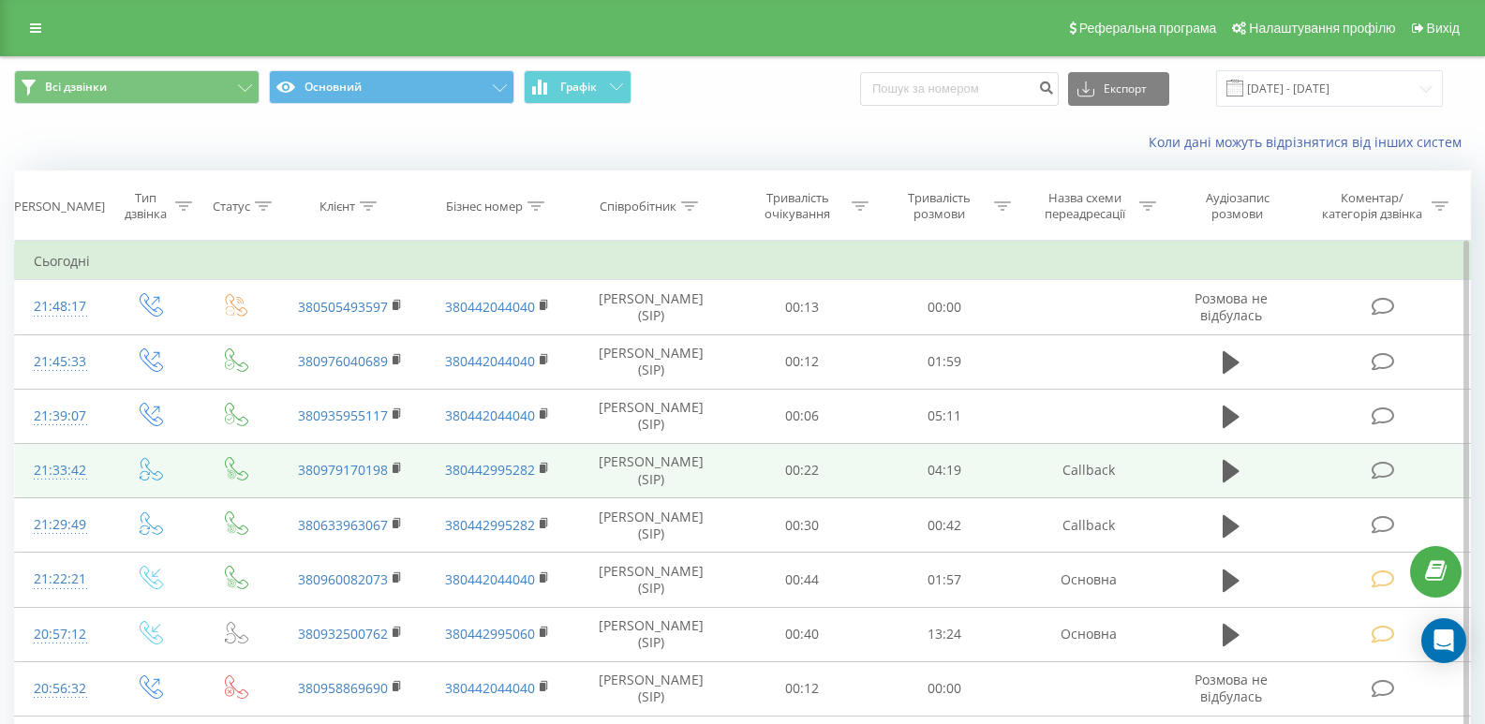
click at [1378, 477] on icon at bounding box center [1383, 471] width 23 height 20
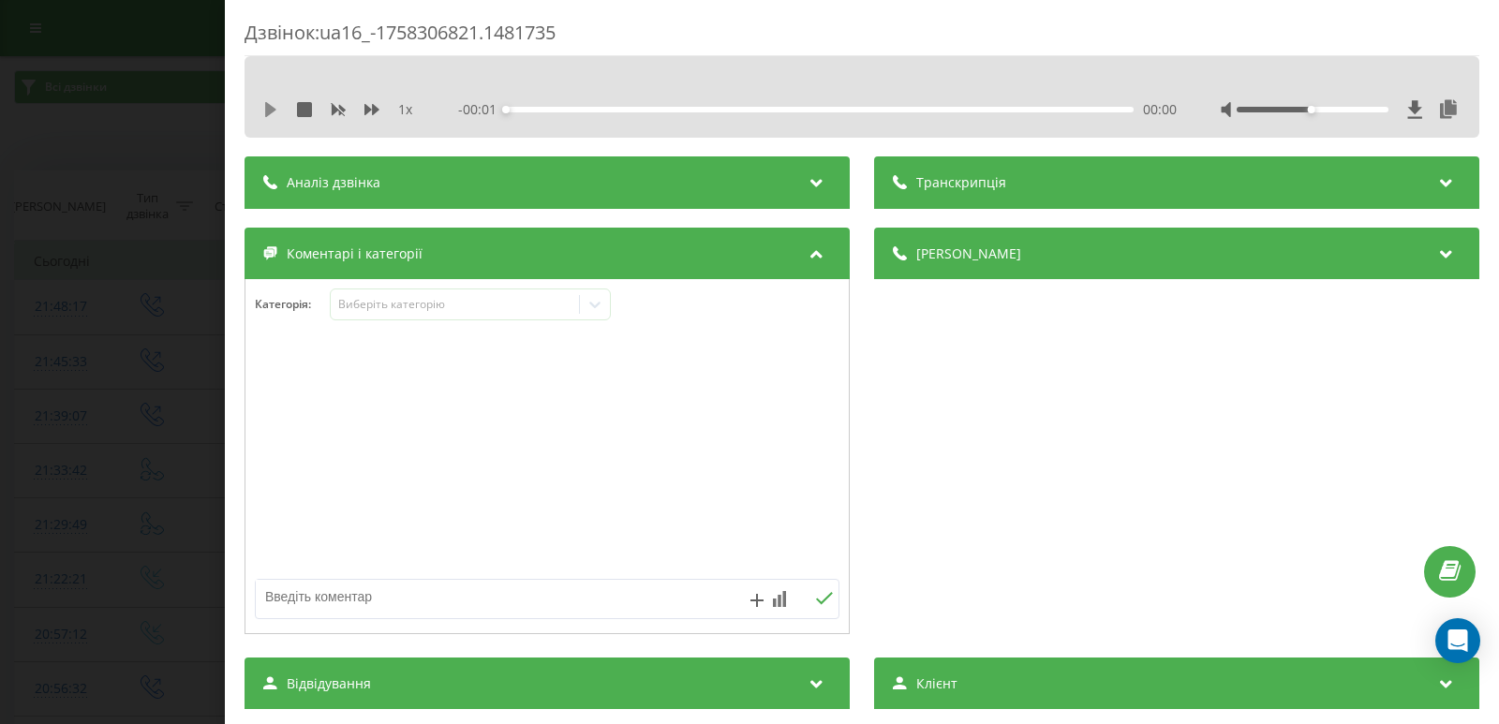
click at [274, 104] on icon at bounding box center [270, 109] width 15 height 15
click at [542, 111] on div "00:17" at bounding box center [820, 110] width 628 height 6
click at [586, 110] on div "00:18" at bounding box center [820, 110] width 628 height 6
click at [604, 299] on icon at bounding box center [595, 304] width 19 height 19
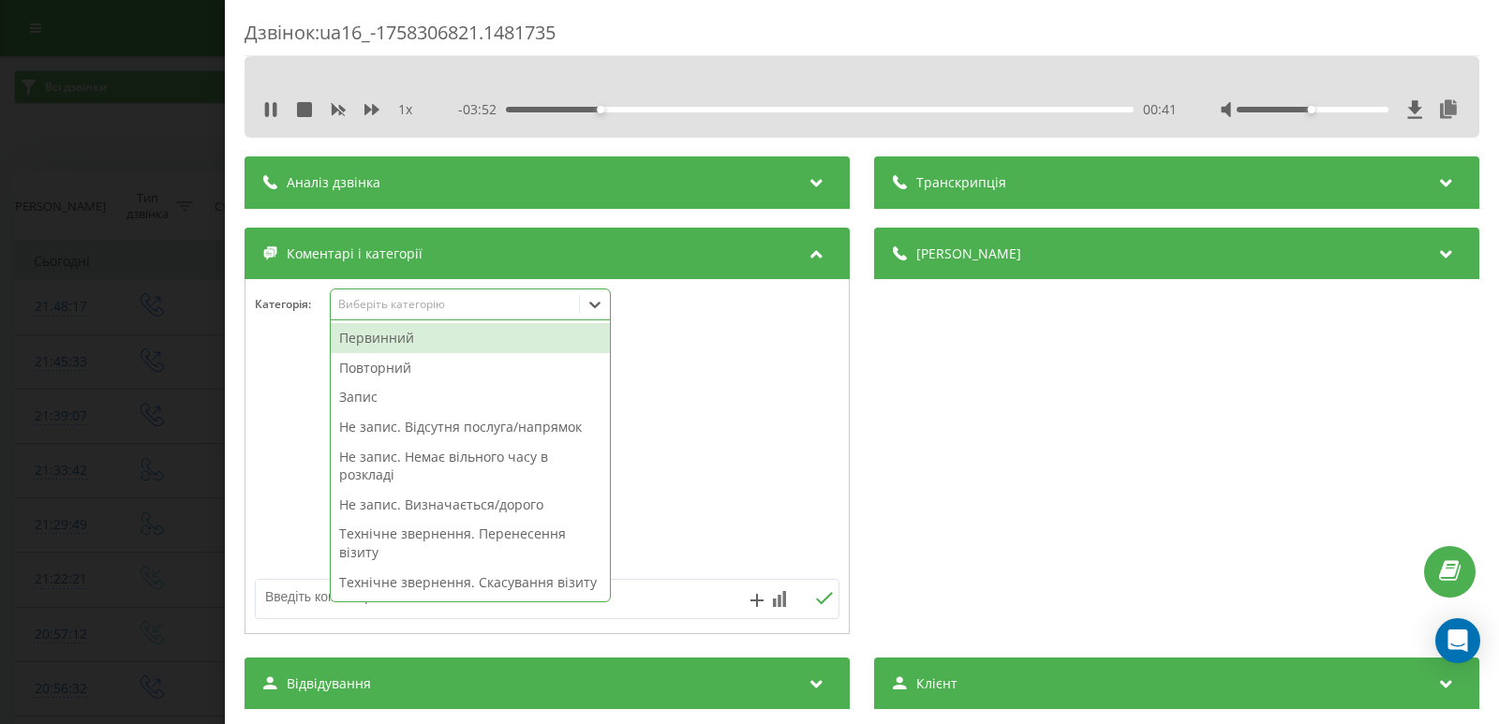
click at [408, 336] on div "Первинний" at bounding box center [470, 338] width 279 height 30
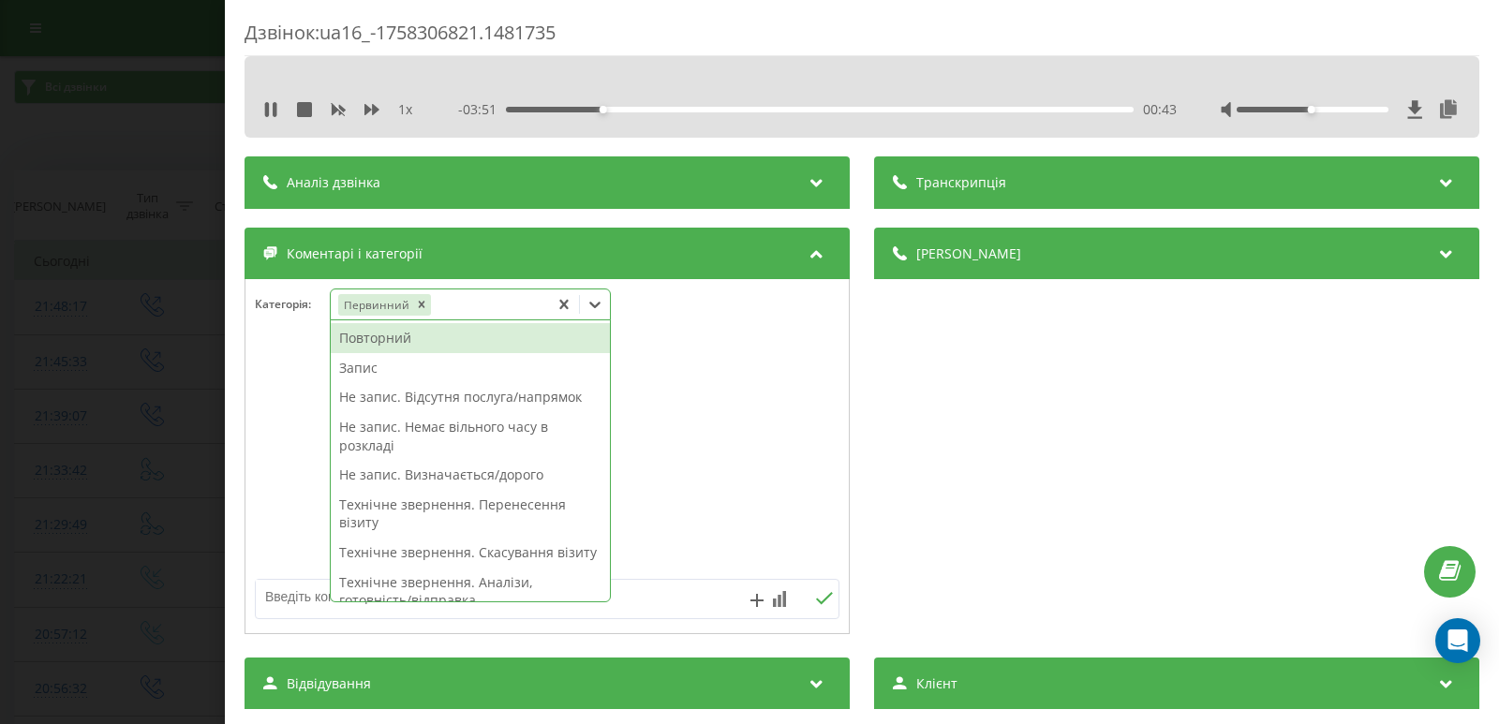
click at [394, 338] on div "Повторний" at bounding box center [470, 338] width 279 height 30
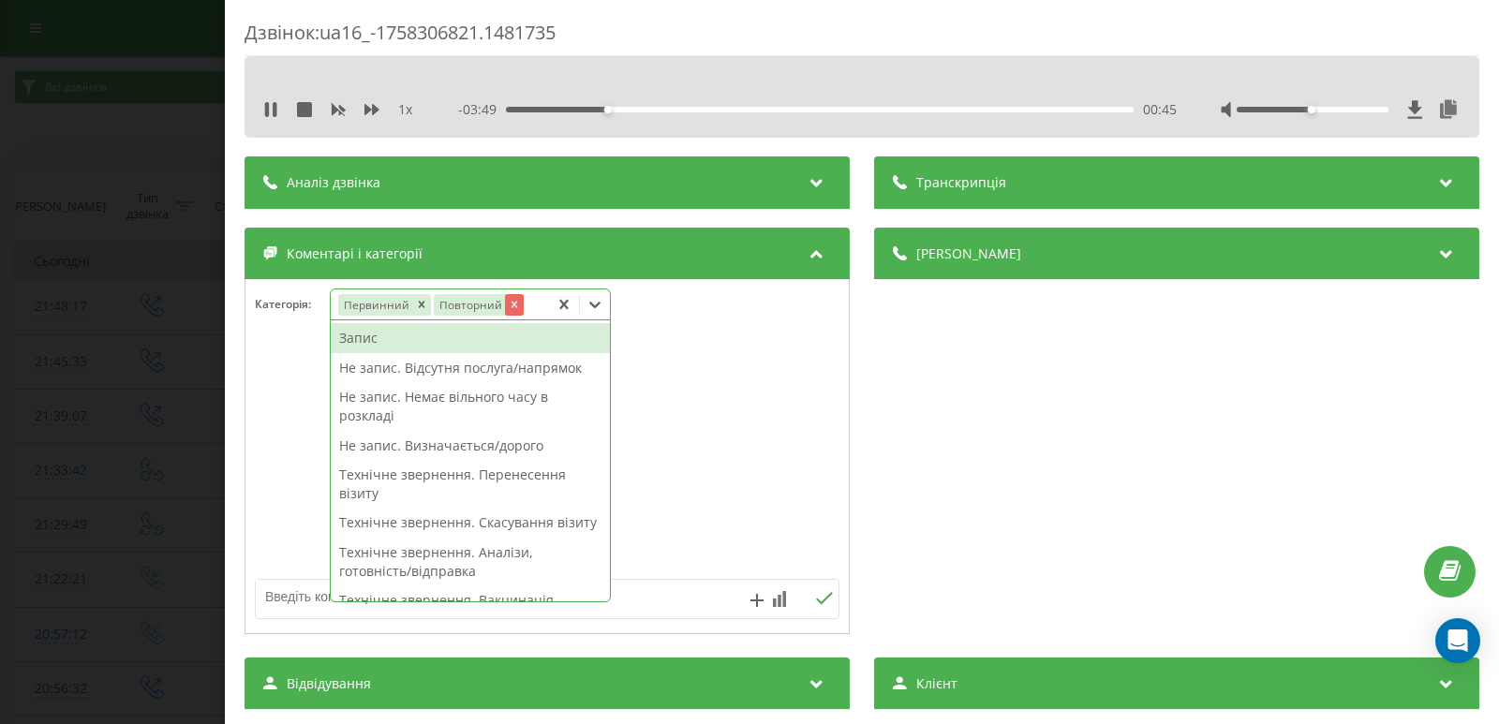
click at [510, 298] on icon "Remove Повторний" at bounding box center [514, 304] width 13 height 13
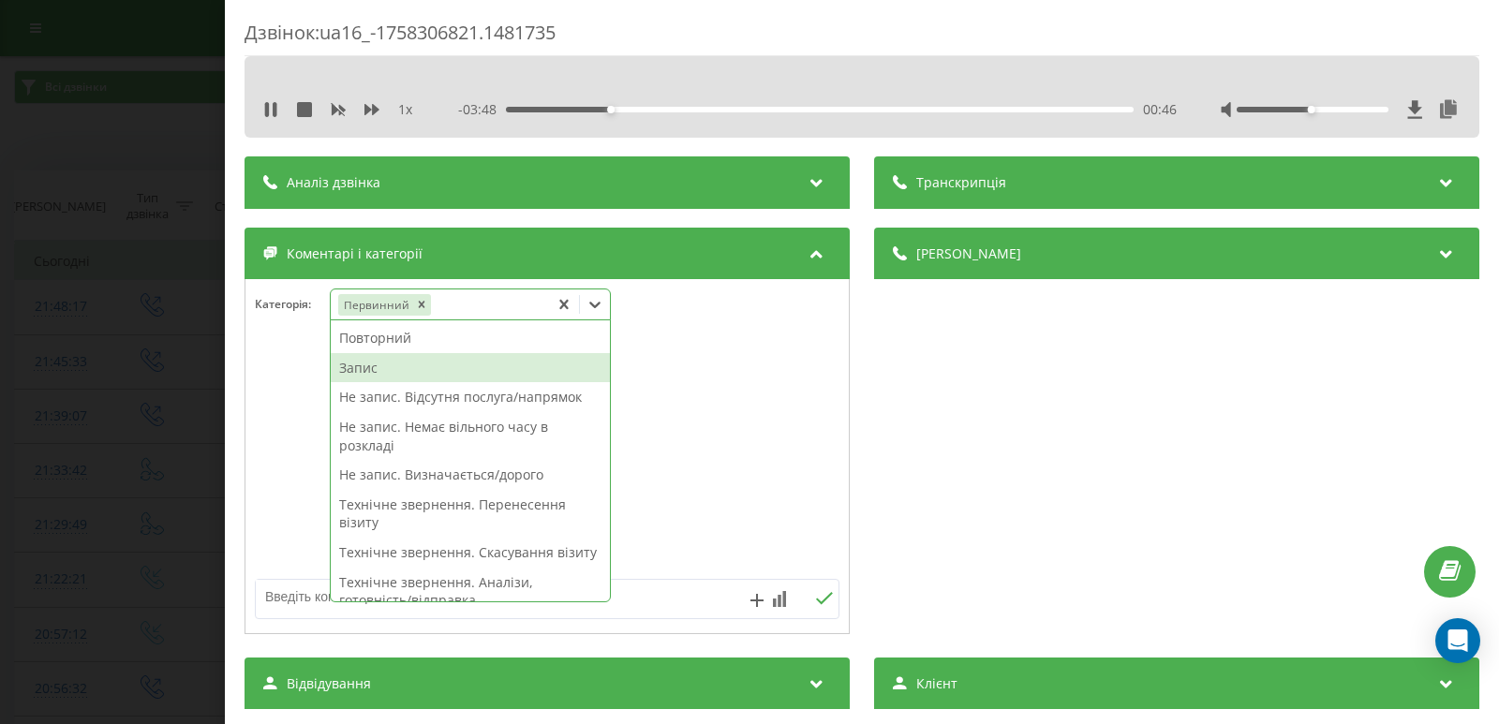
click at [376, 356] on div "Запис" at bounding box center [470, 368] width 279 height 30
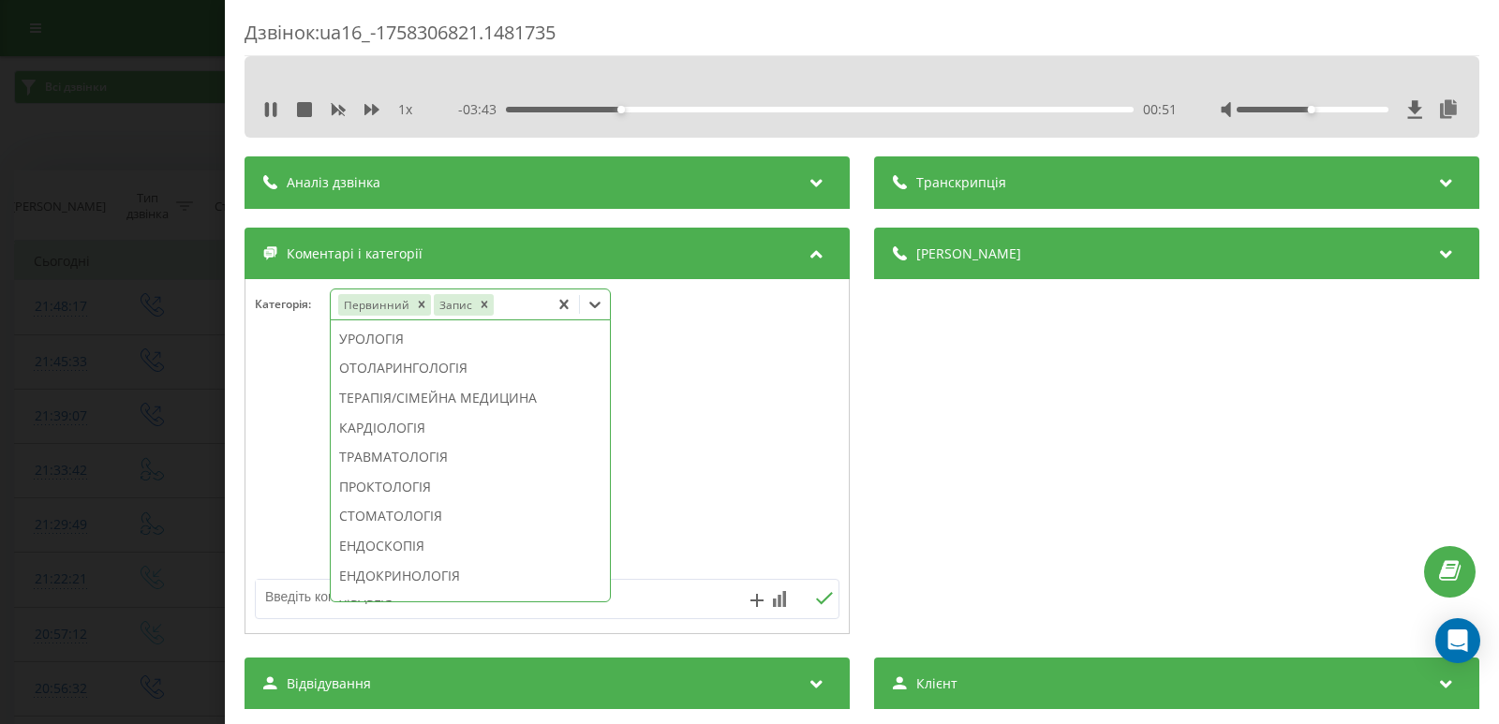
scroll to position [843, 0]
click at [378, 408] on div "ПРОКТОЛОГІЯ" at bounding box center [470, 394] width 279 height 30
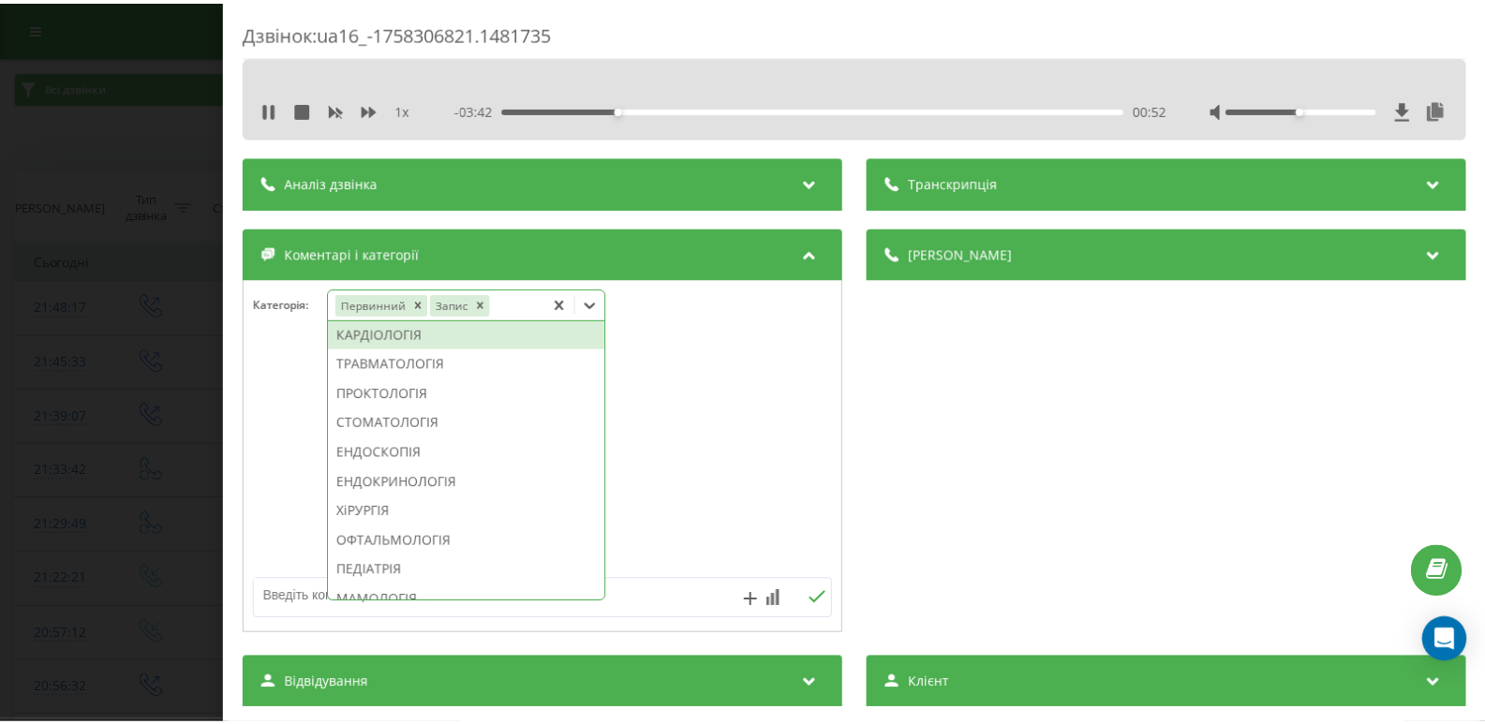
scroll to position [733, 0]
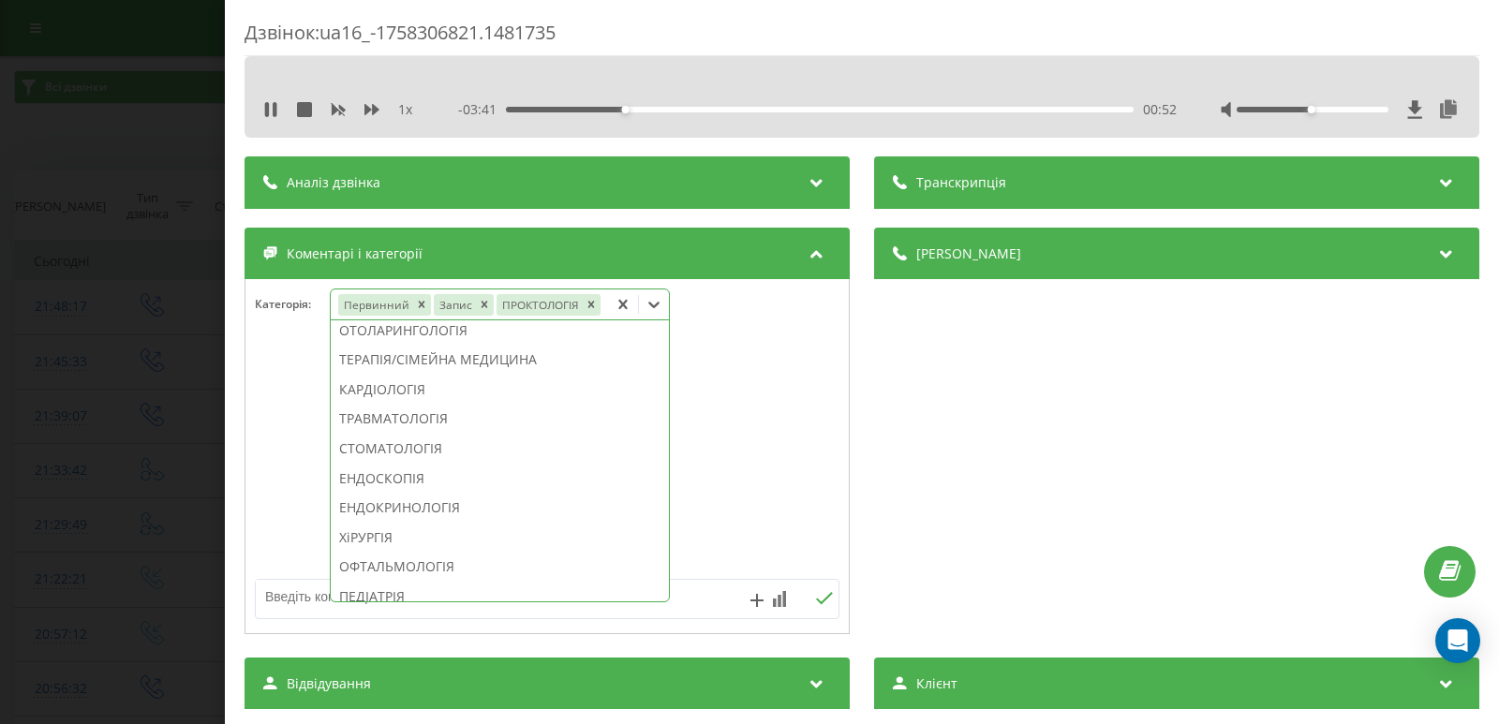
click at [125, 243] on div "Дзвінок : ua16_-1758306821.1481735 1 x - 03:41 00:52 00:52 Транскрипція Для AI-…" at bounding box center [749, 362] width 1499 height 724
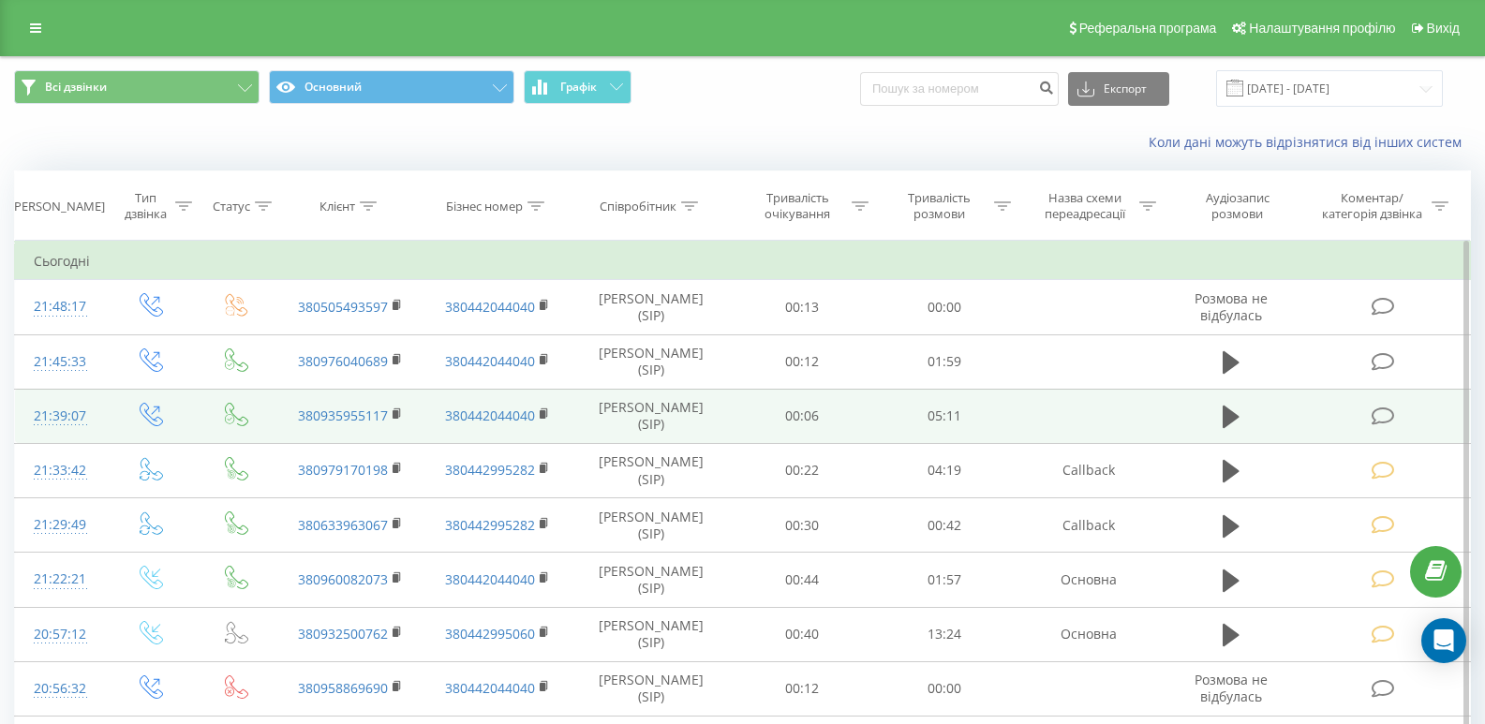
click at [1377, 415] on icon at bounding box center [1383, 417] width 23 height 20
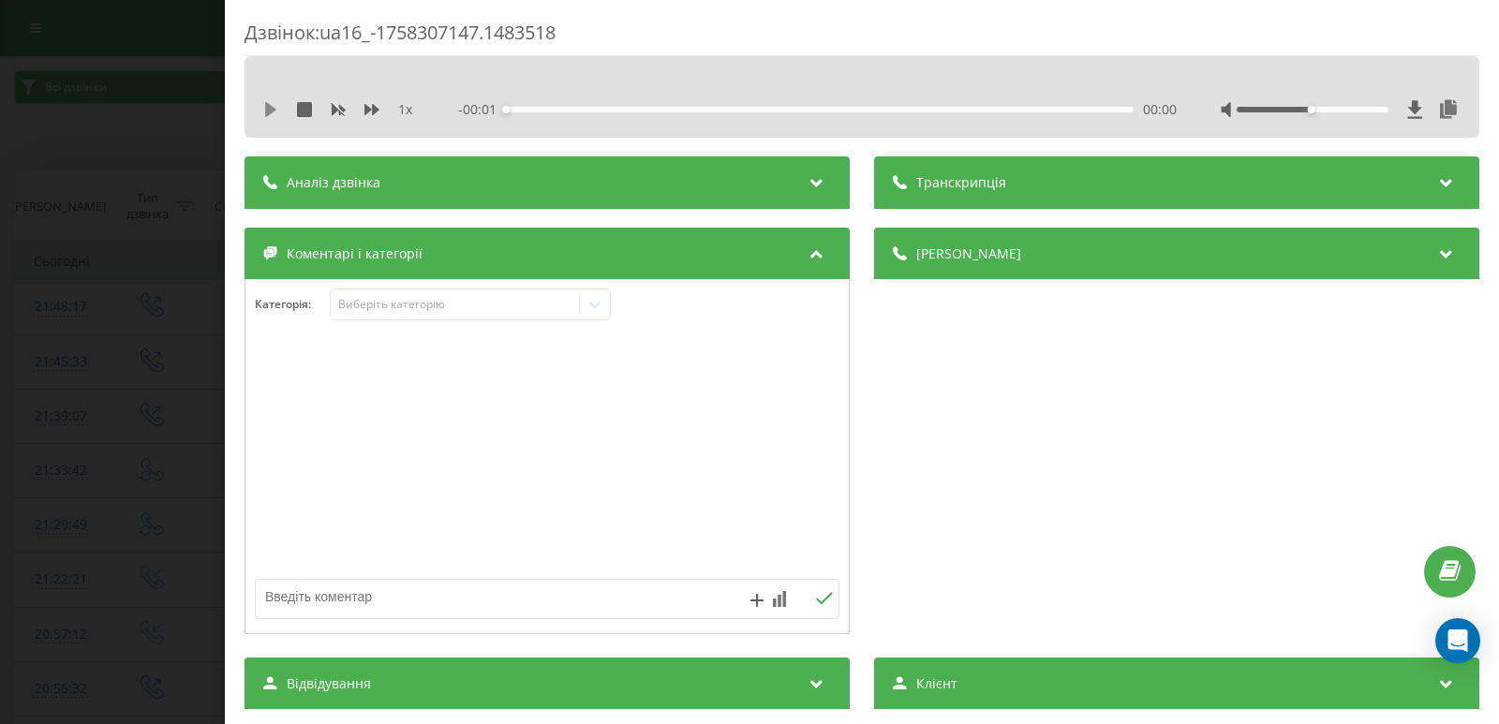
click at [267, 108] on icon at bounding box center [270, 109] width 11 height 15
click at [601, 305] on icon at bounding box center [595, 304] width 19 height 19
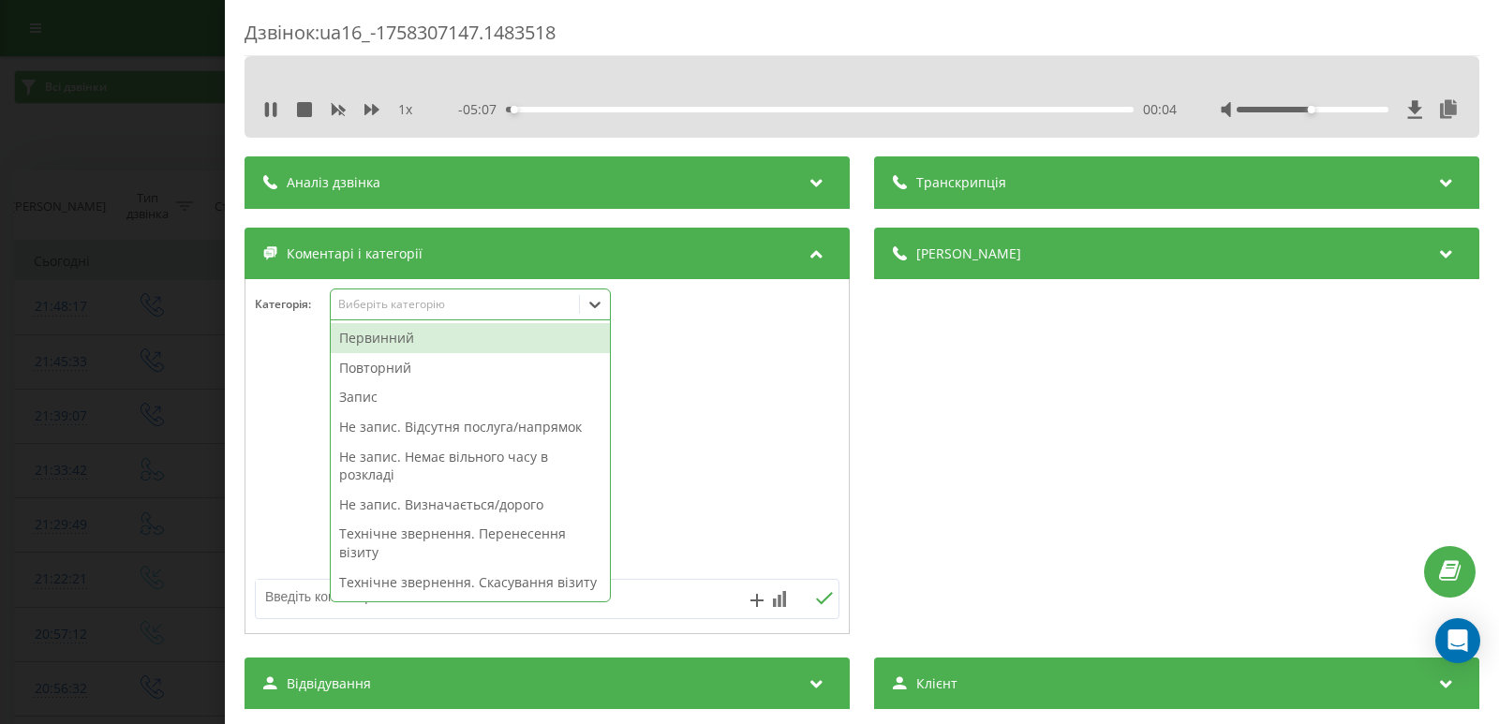
click at [543, 108] on div "00:04" at bounding box center [820, 110] width 628 height 6
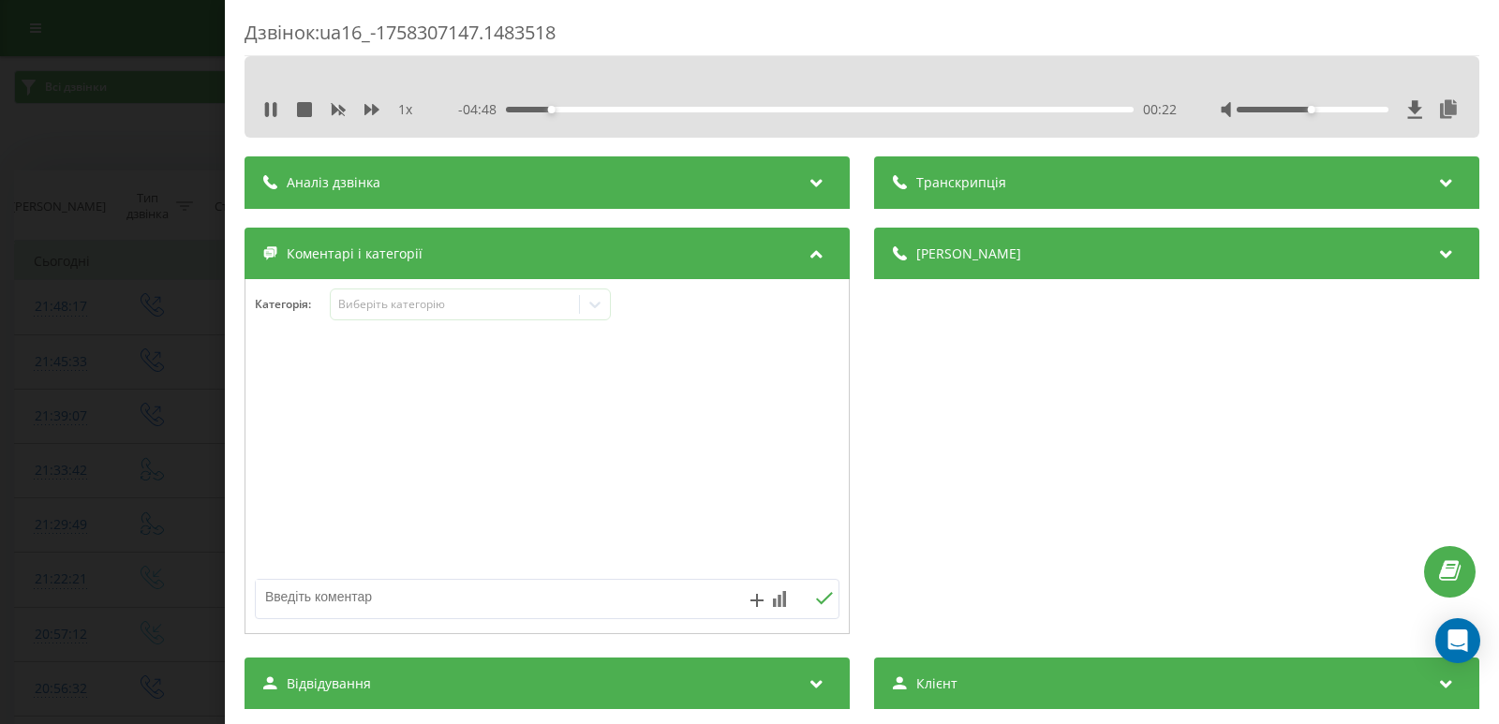
click at [575, 111] on div "- 04:48 00:22 00:22" at bounding box center [817, 109] width 719 height 19
click at [264, 103] on icon at bounding box center [270, 109] width 15 height 15
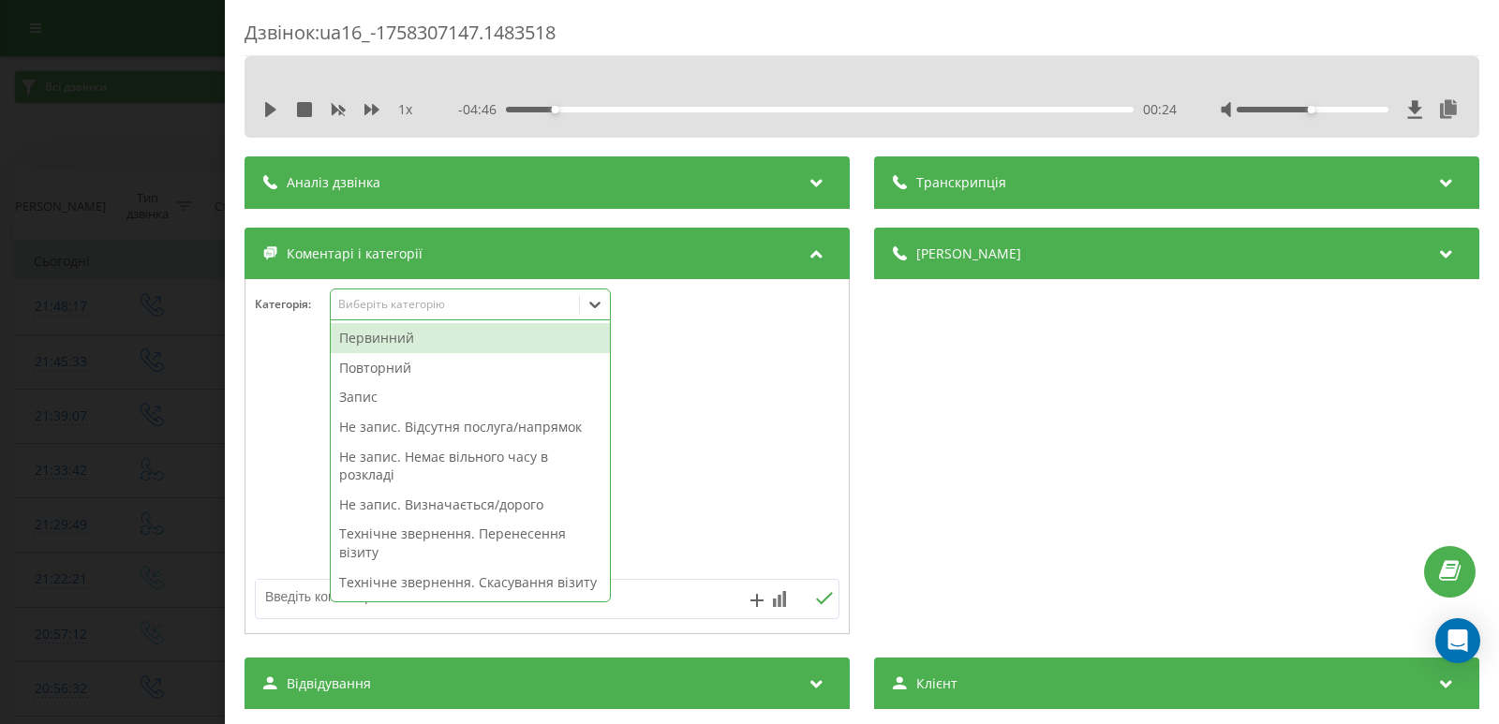
click at [590, 296] on icon at bounding box center [595, 304] width 19 height 19
click at [413, 340] on div "Первинний" at bounding box center [470, 338] width 279 height 30
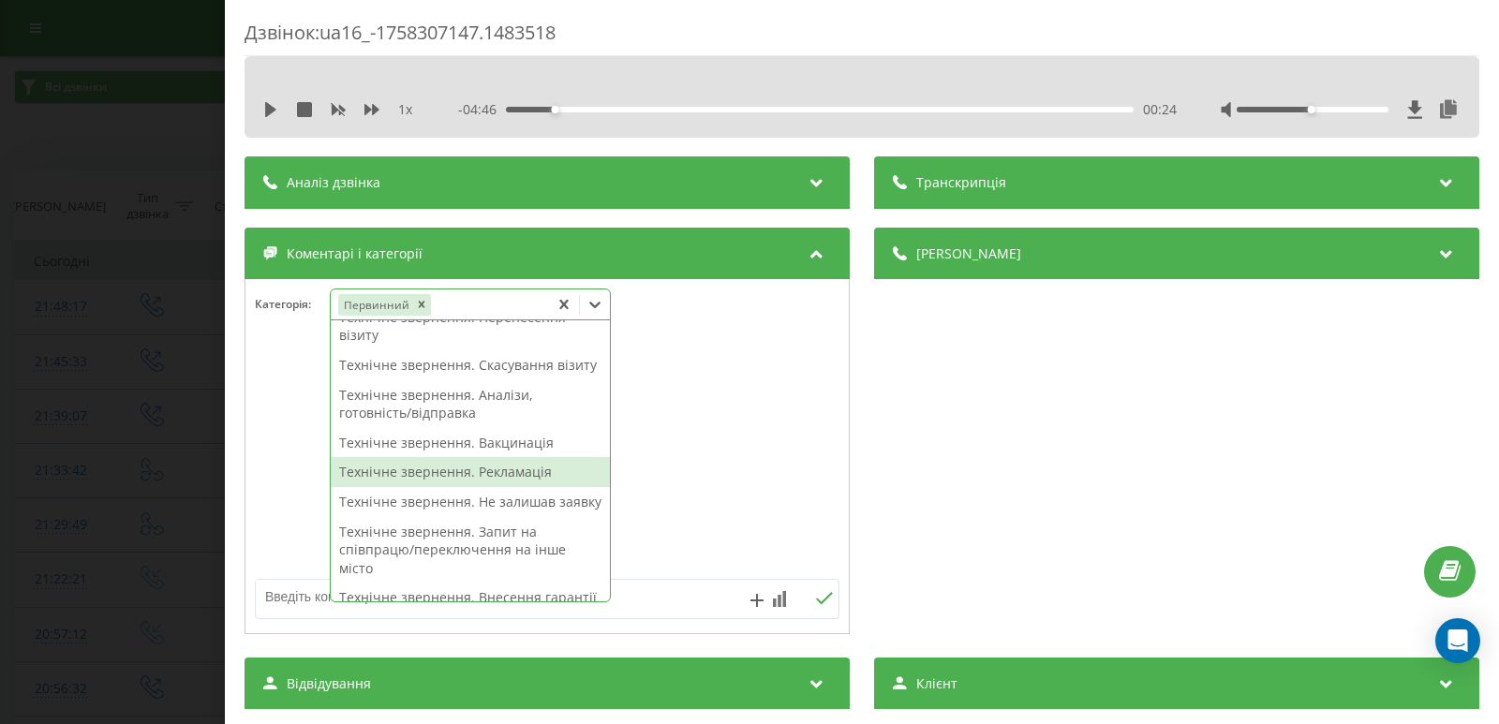
scroll to position [375, 0]
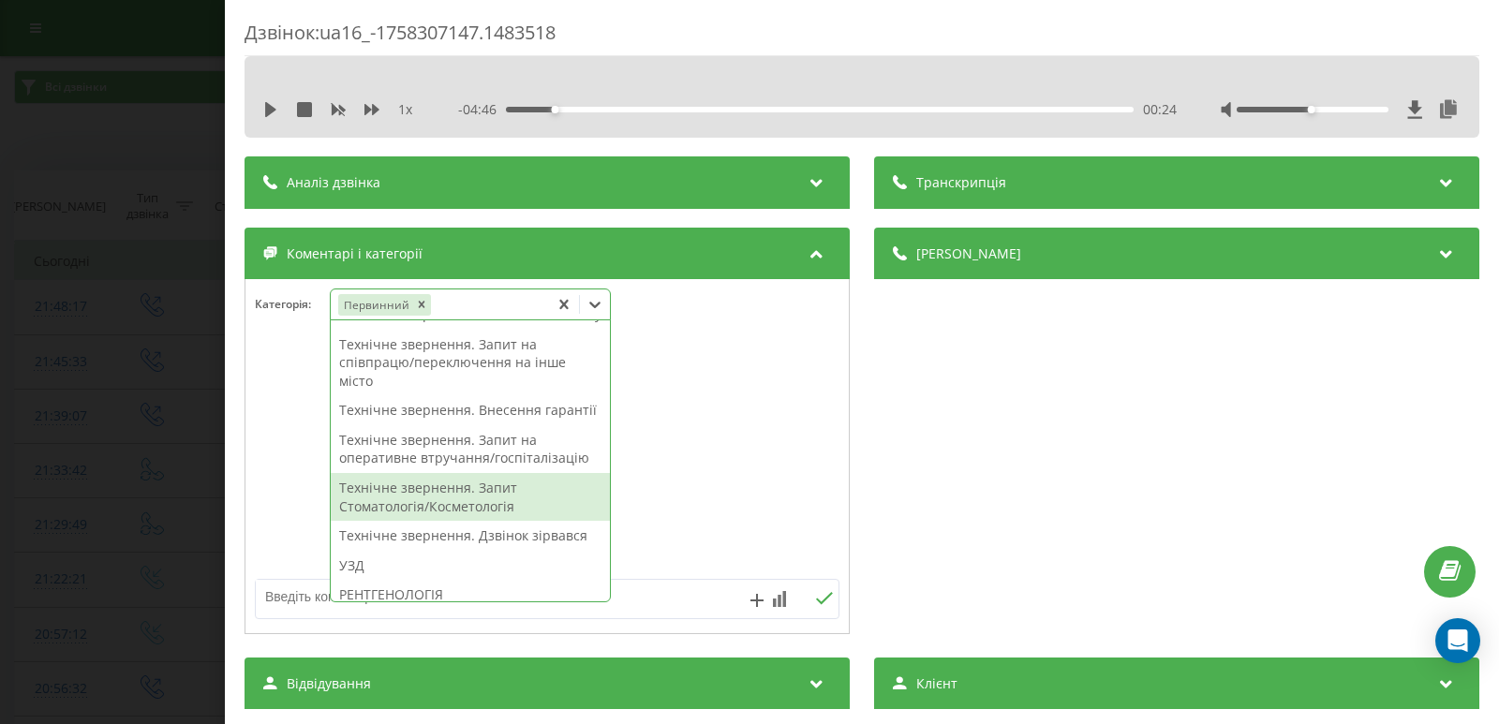
click at [476, 521] on div "Технічне звернення. Запит Стоматологія/Косметологія" at bounding box center [470, 497] width 279 height 48
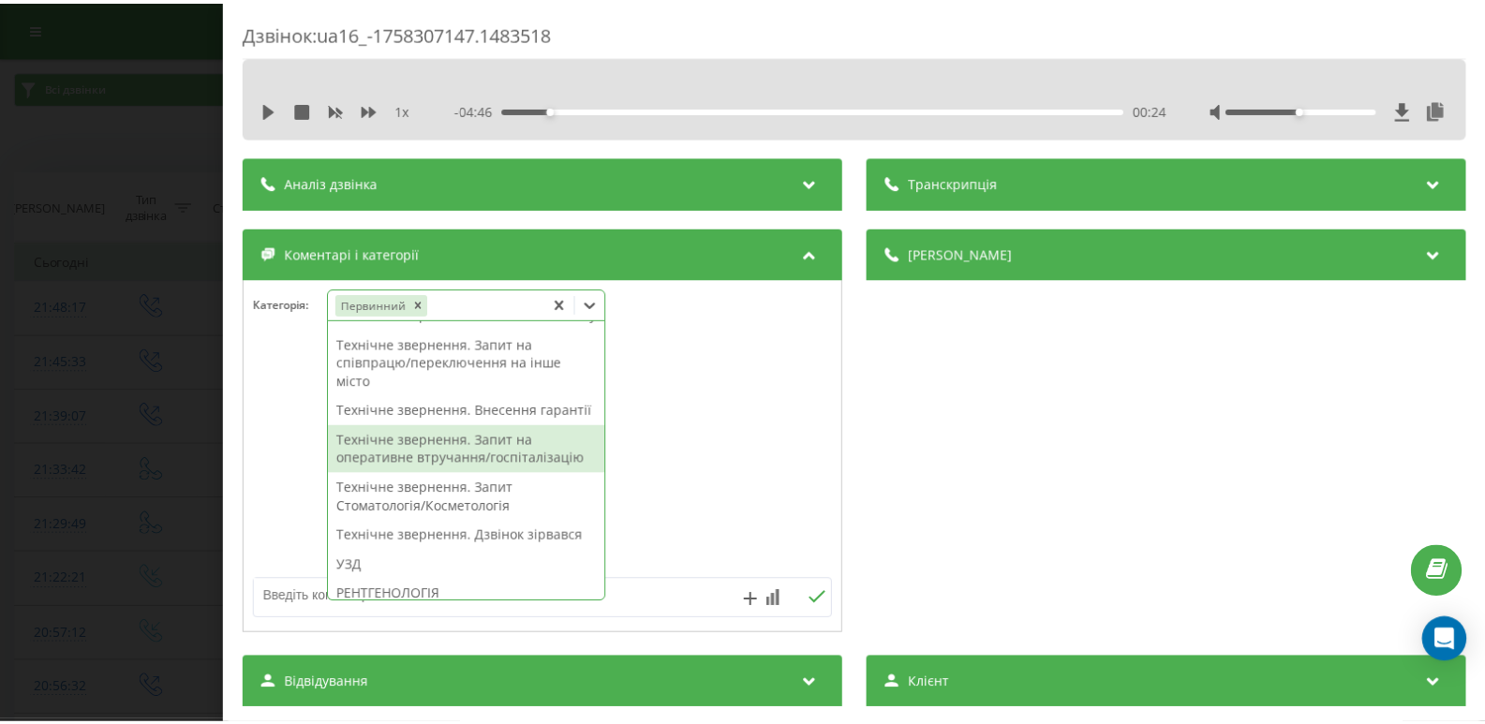
scroll to position [302, 0]
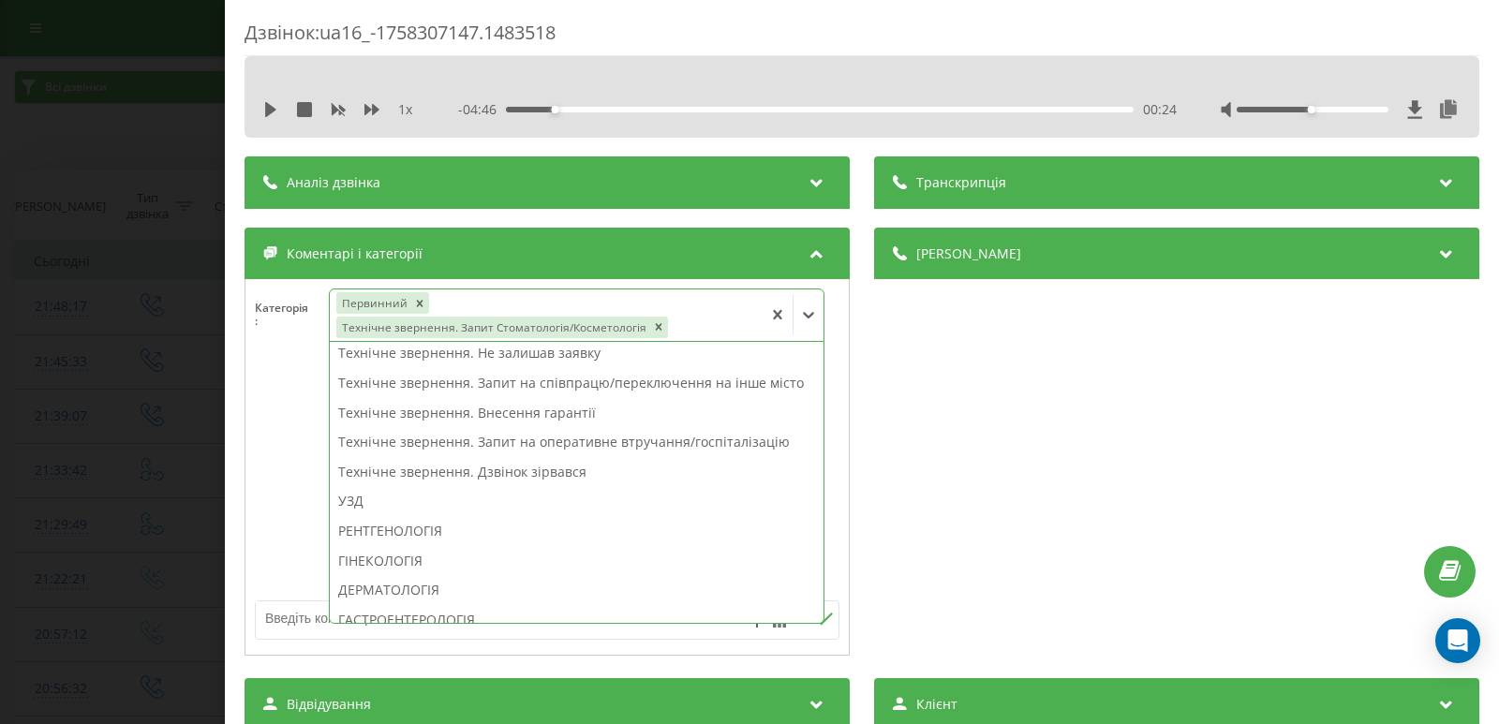
click at [103, 378] on div "Дзвінок : ua16_-1758307147.1483518 1 x - 04:46 00:24 00:24 Транскрипція Для AI-…" at bounding box center [749, 362] width 1499 height 724
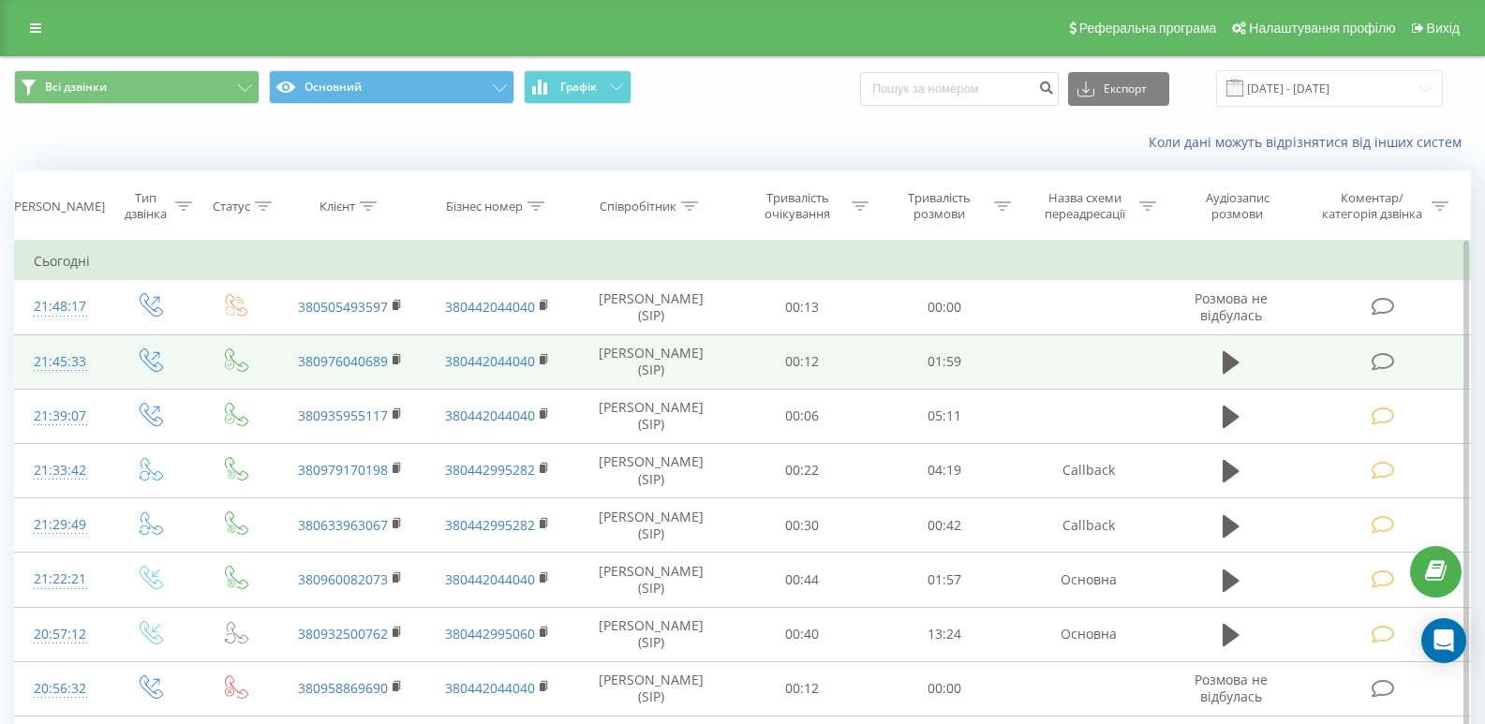
click at [1397, 356] on span at bounding box center [1385, 360] width 26 height 18
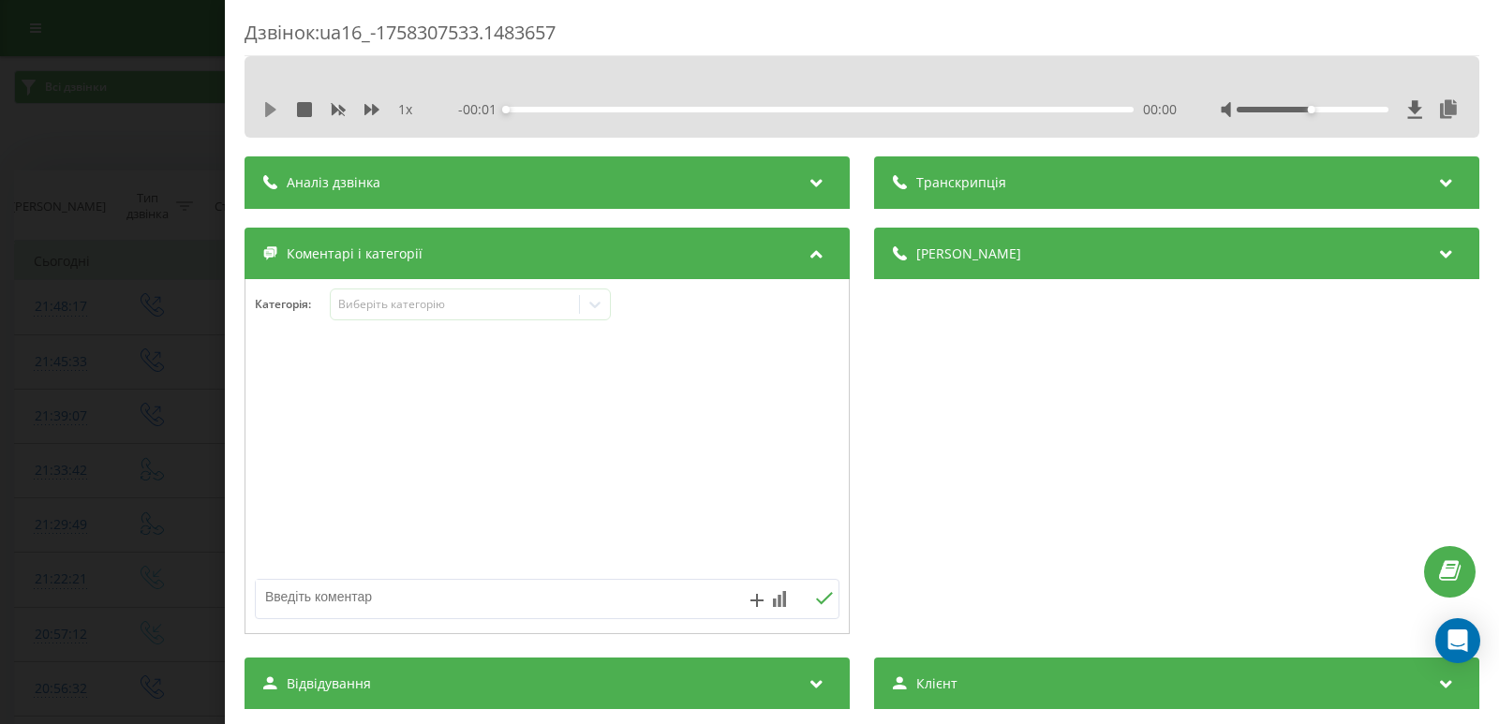
click at [271, 113] on icon at bounding box center [270, 109] width 11 height 15
drag, startPoint x: 269, startPoint y: 104, endPoint x: 677, endPoint y: 344, distance: 473.7
click at [269, 107] on icon at bounding box center [267, 109] width 4 height 15
click at [150, 230] on div "Дзвінок : ua16_-1758307533.1483657 1 x - 01:56 00:02 00:02 Транскрипція Для AI-…" at bounding box center [749, 362] width 1499 height 724
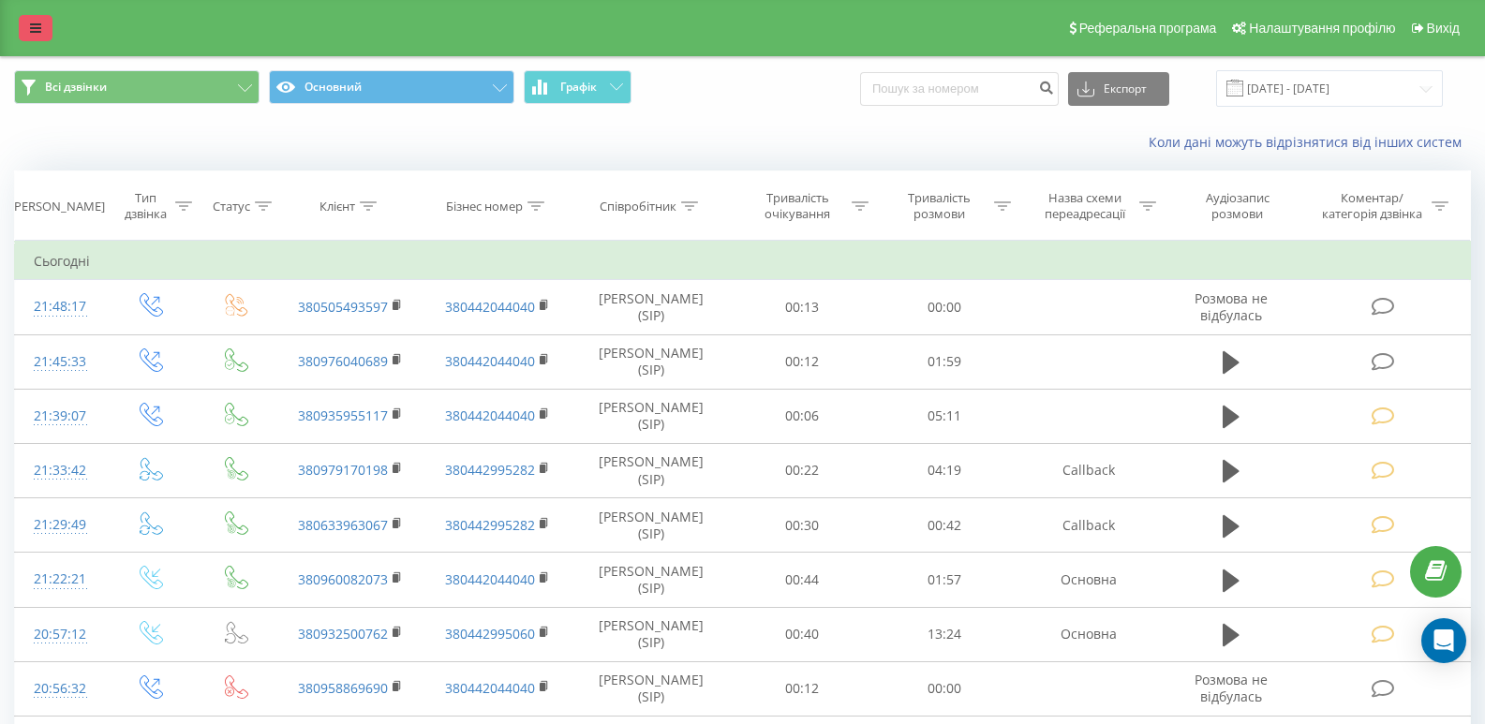
click at [31, 28] on icon at bounding box center [35, 28] width 11 height 13
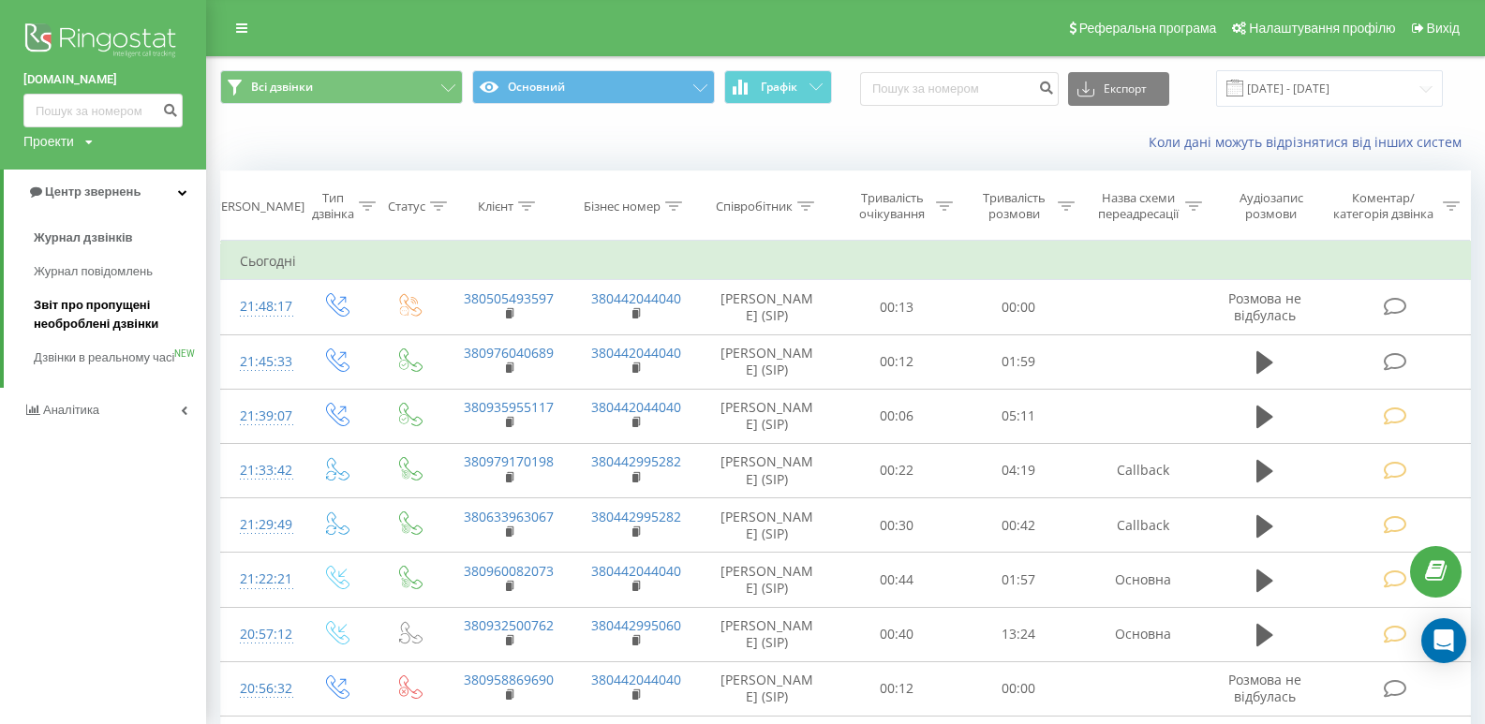
click at [103, 322] on span "Звіт про пропущені необроблені дзвінки" at bounding box center [115, 314] width 163 height 37
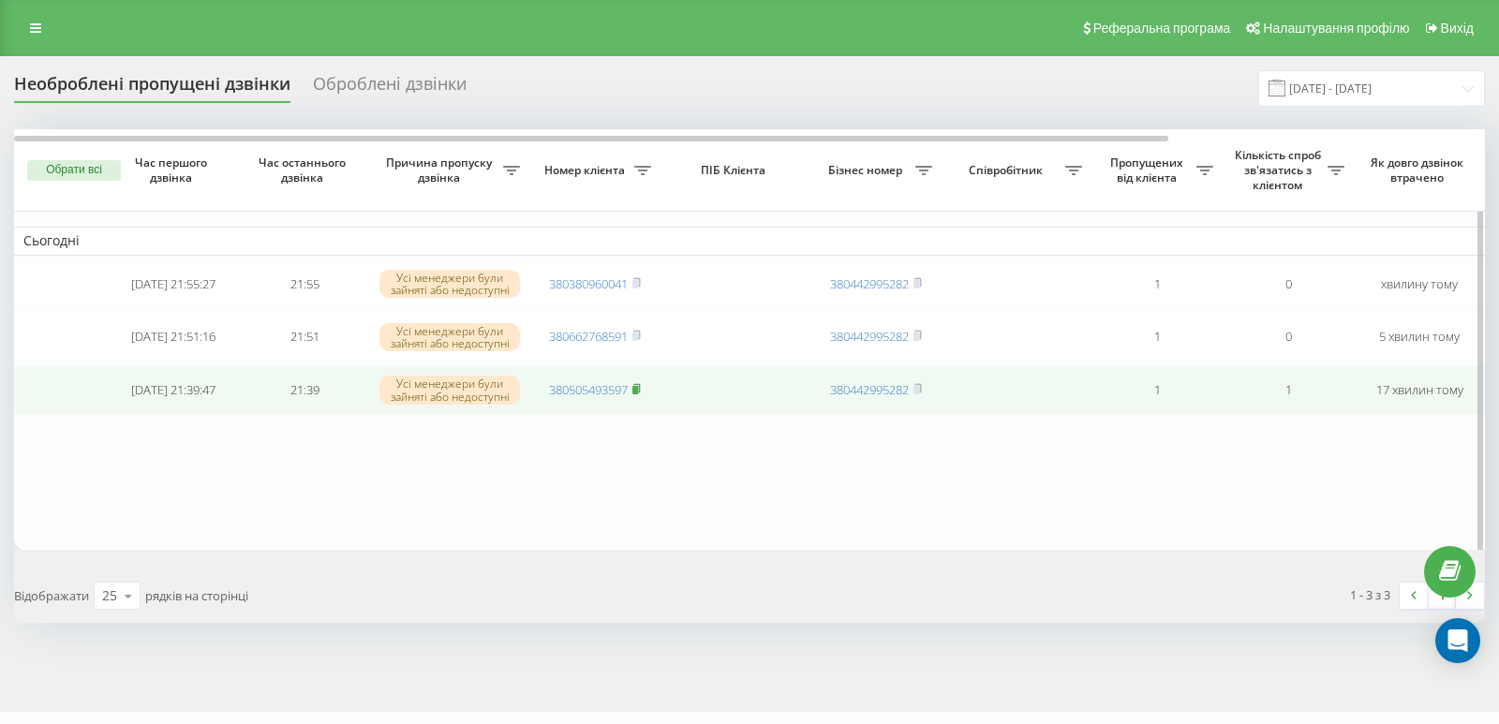
click at [636, 394] on rect at bounding box center [635, 390] width 6 height 8
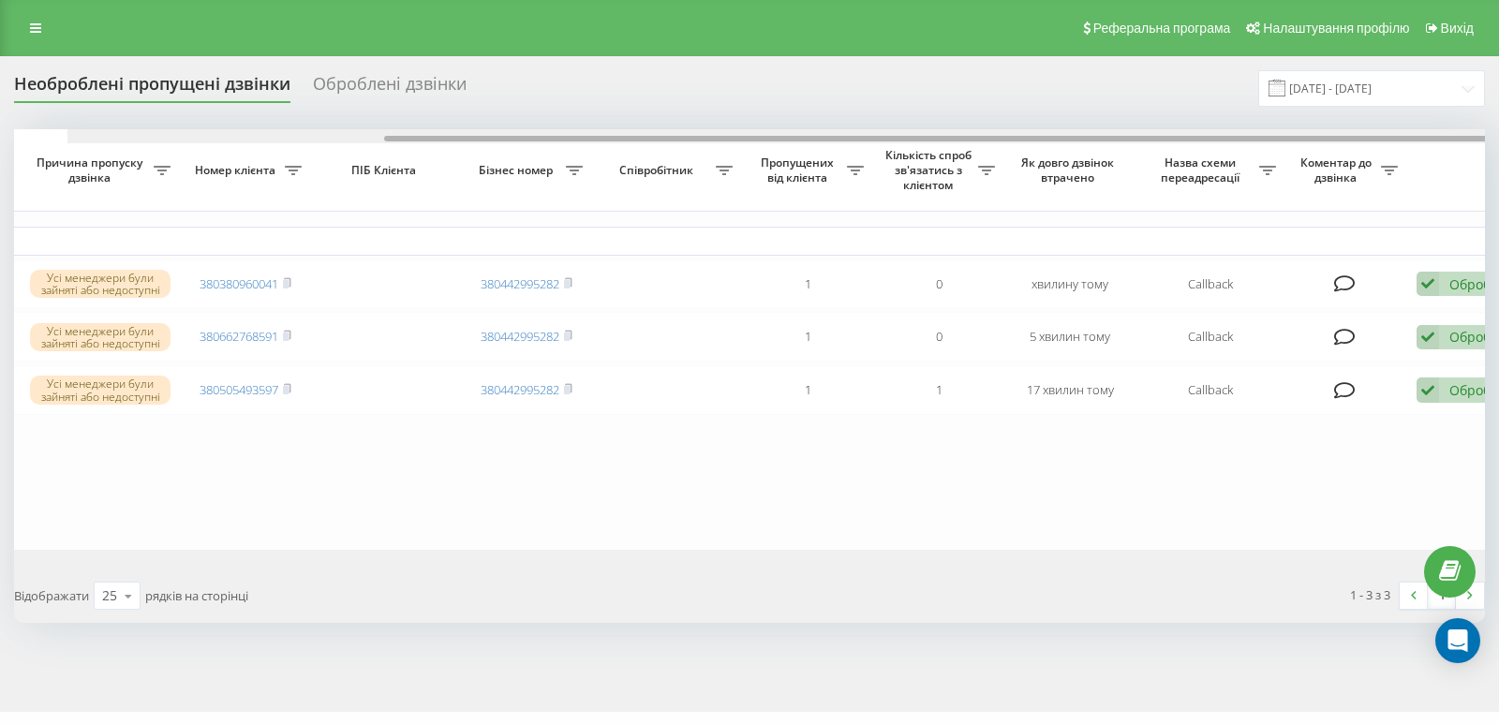
scroll to position [0, 403]
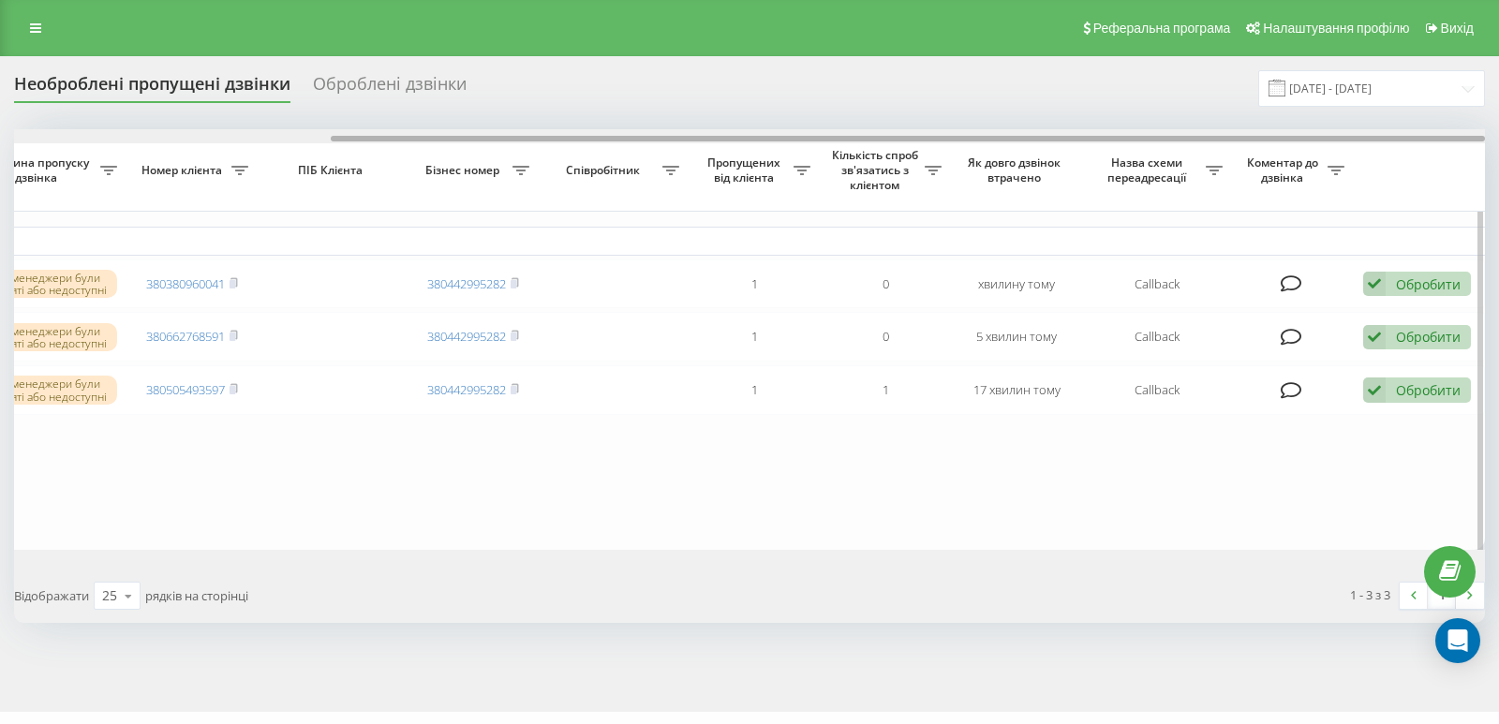
drag, startPoint x: 317, startPoint y: 138, endPoint x: 715, endPoint y: 189, distance: 401.5
click at [613, 164] on div "Обрати всі Час першого дзвінка Час останнього дзвінка Причина пропуску дзвінка …" at bounding box center [749, 339] width 1471 height 421
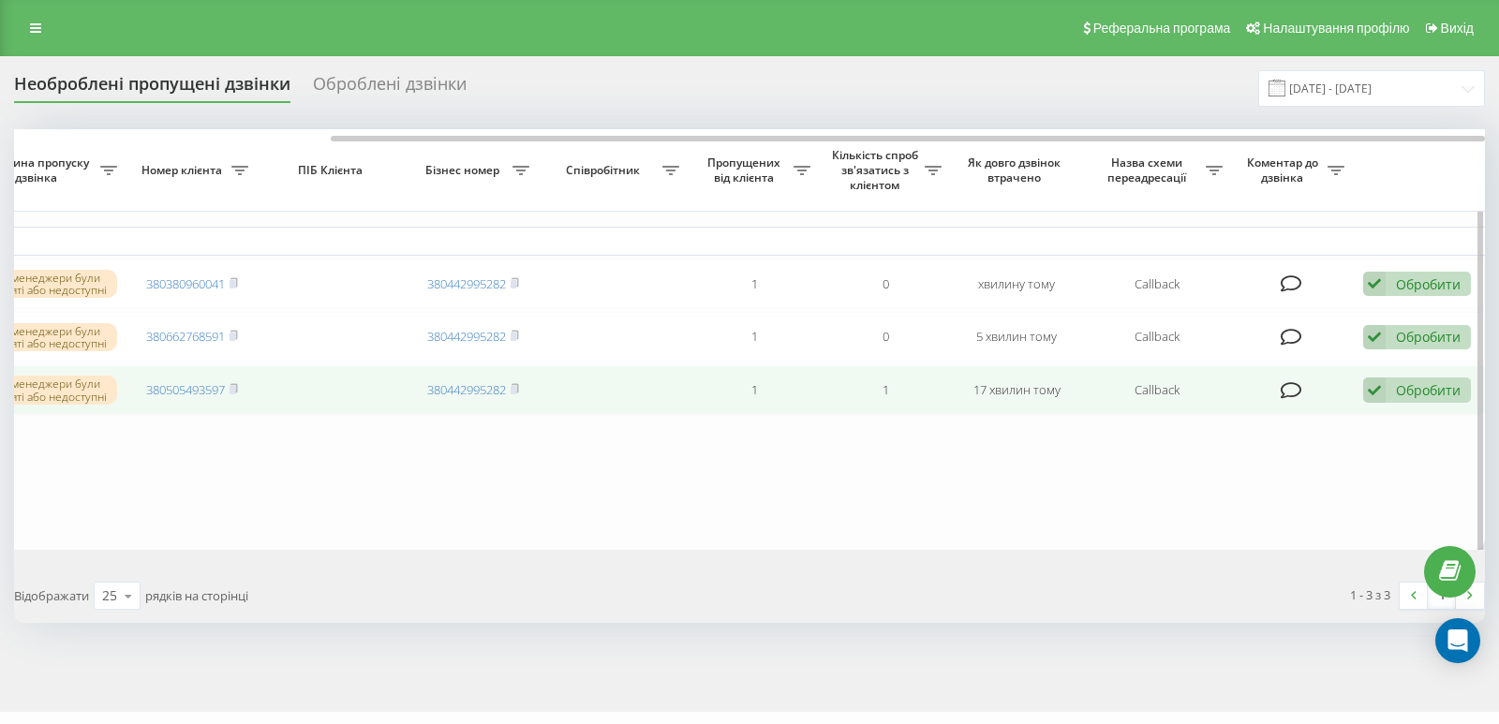
click at [1402, 399] on div "Обробити" at bounding box center [1428, 390] width 65 height 18
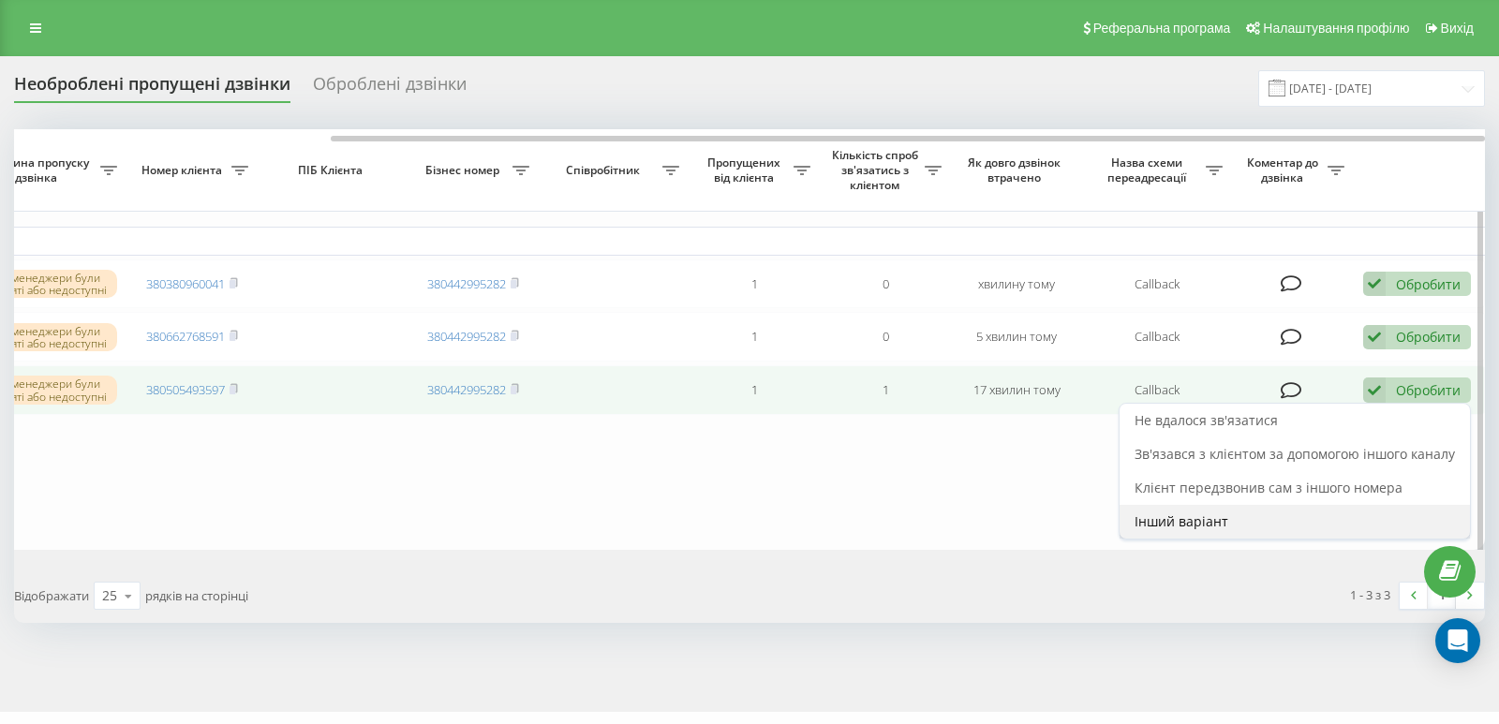
click at [1236, 528] on div "Інший варіант" at bounding box center [1295, 522] width 350 height 34
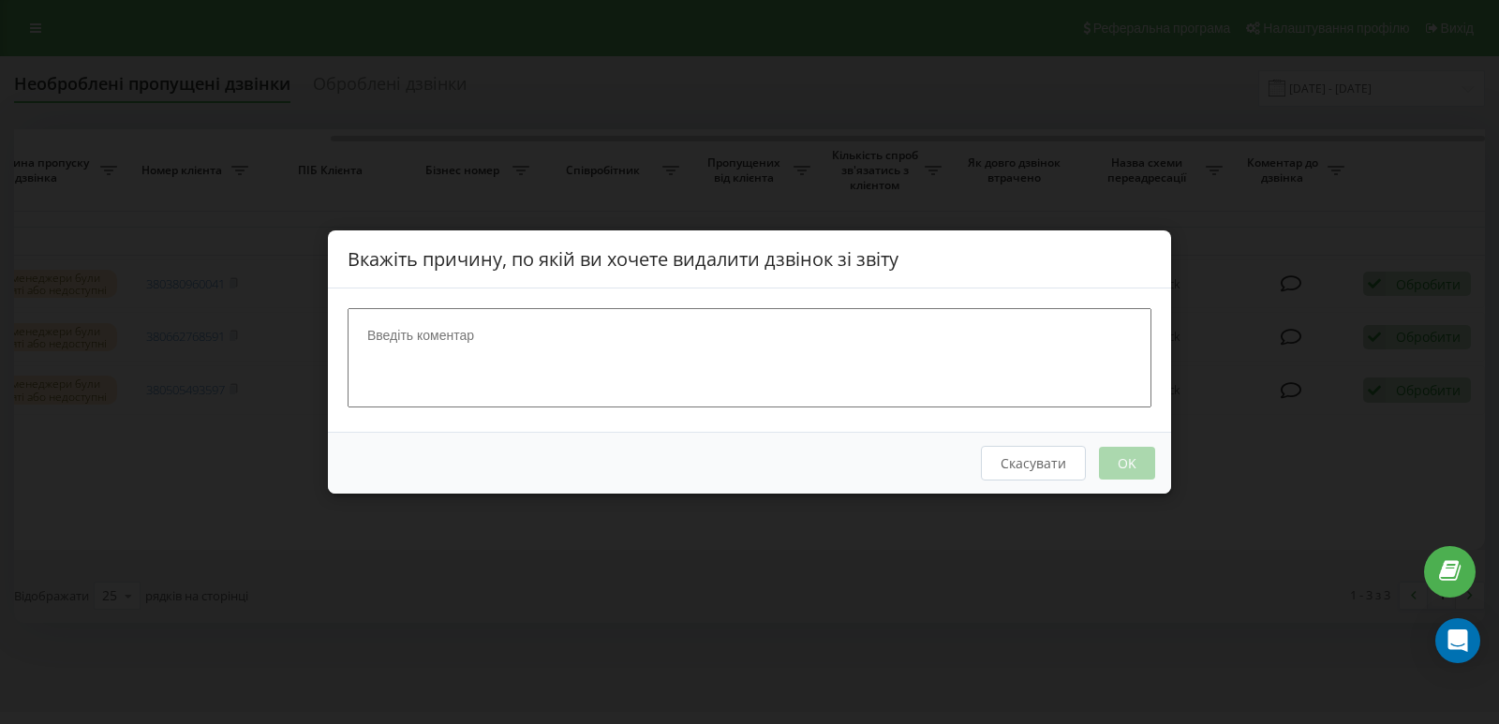
click at [1085, 347] on textarea at bounding box center [750, 357] width 804 height 99
type textarea "постійно занято"
click at [1138, 457] on button "OK" at bounding box center [1127, 463] width 56 height 33
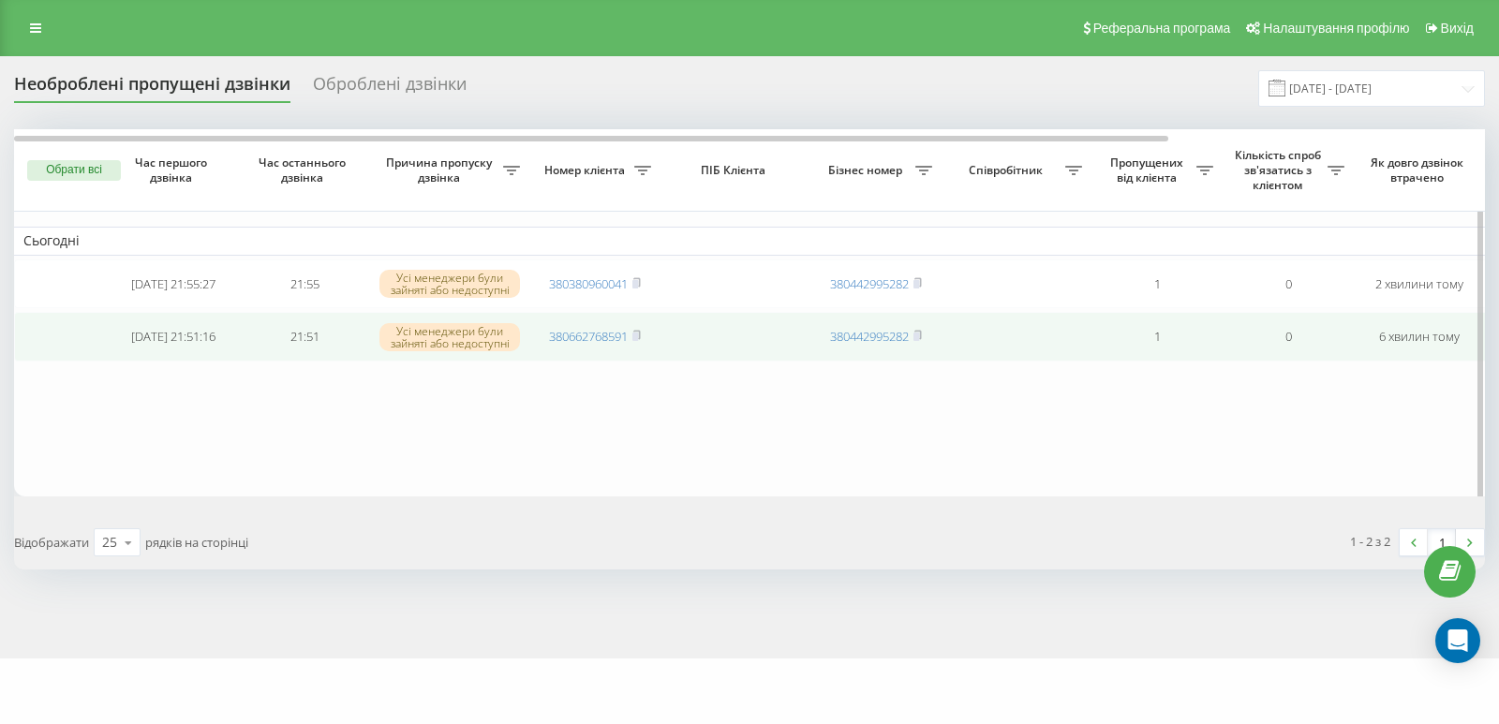
drag, startPoint x: 641, startPoint y: 342, endPoint x: 657, endPoint y: 354, distance: 20.1
click at [641, 341] on icon at bounding box center [636, 335] width 8 height 11
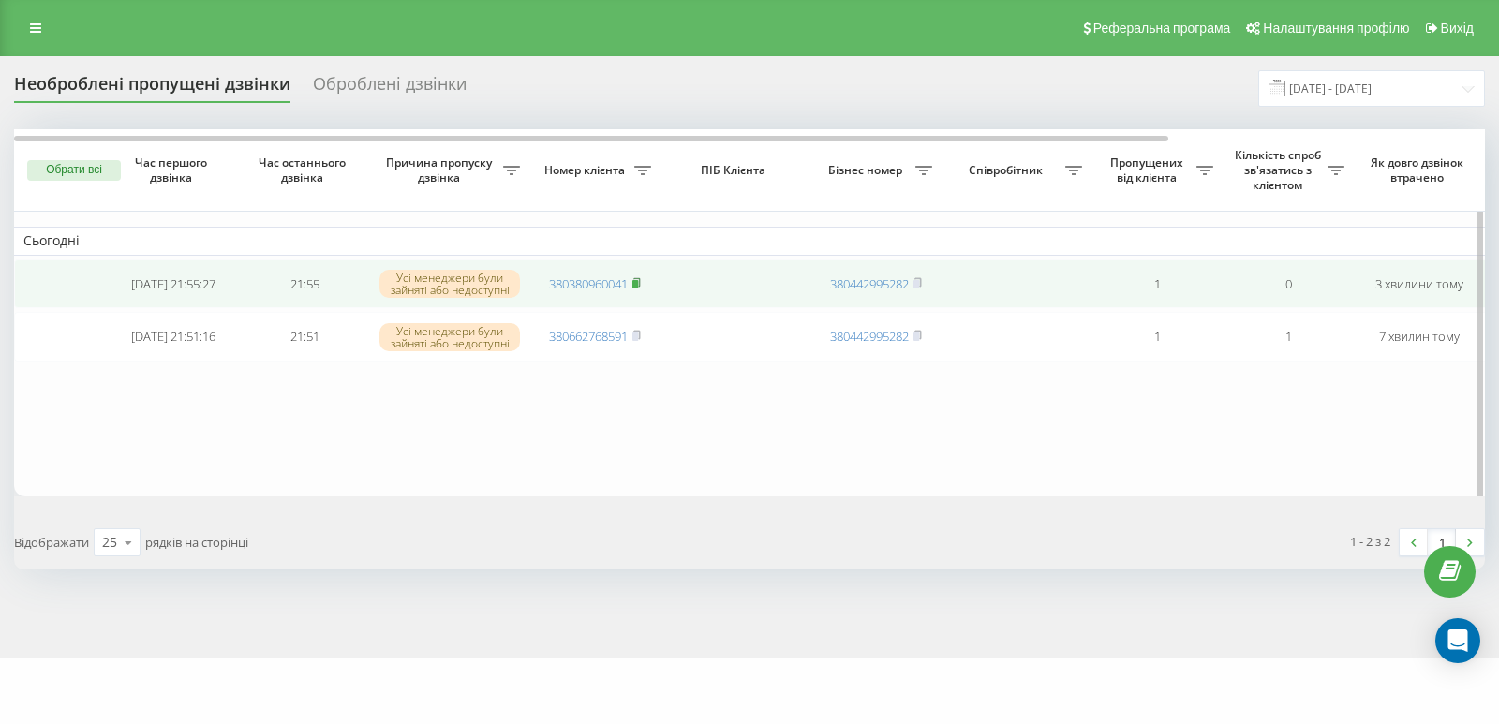
click at [638, 286] on rect at bounding box center [635, 284] width 6 height 8
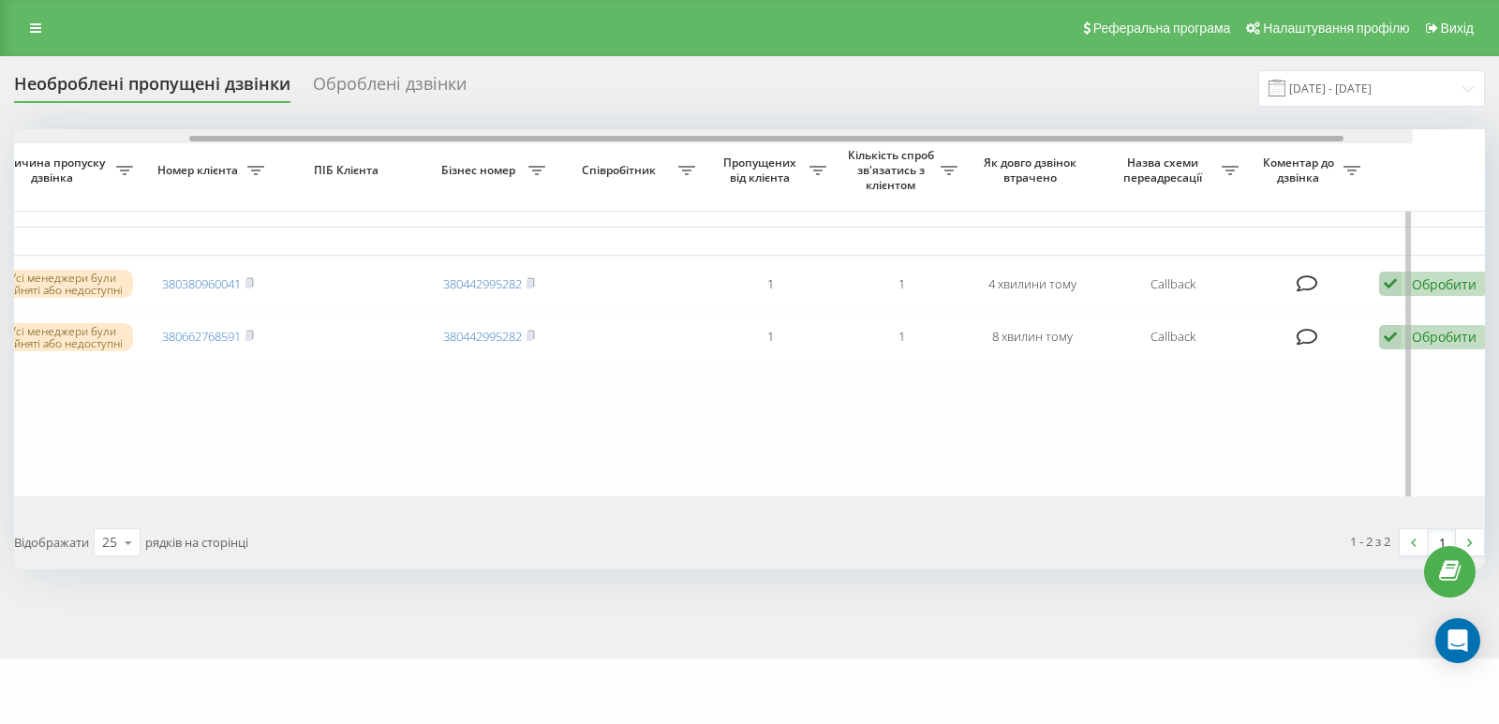
scroll to position [0, 403]
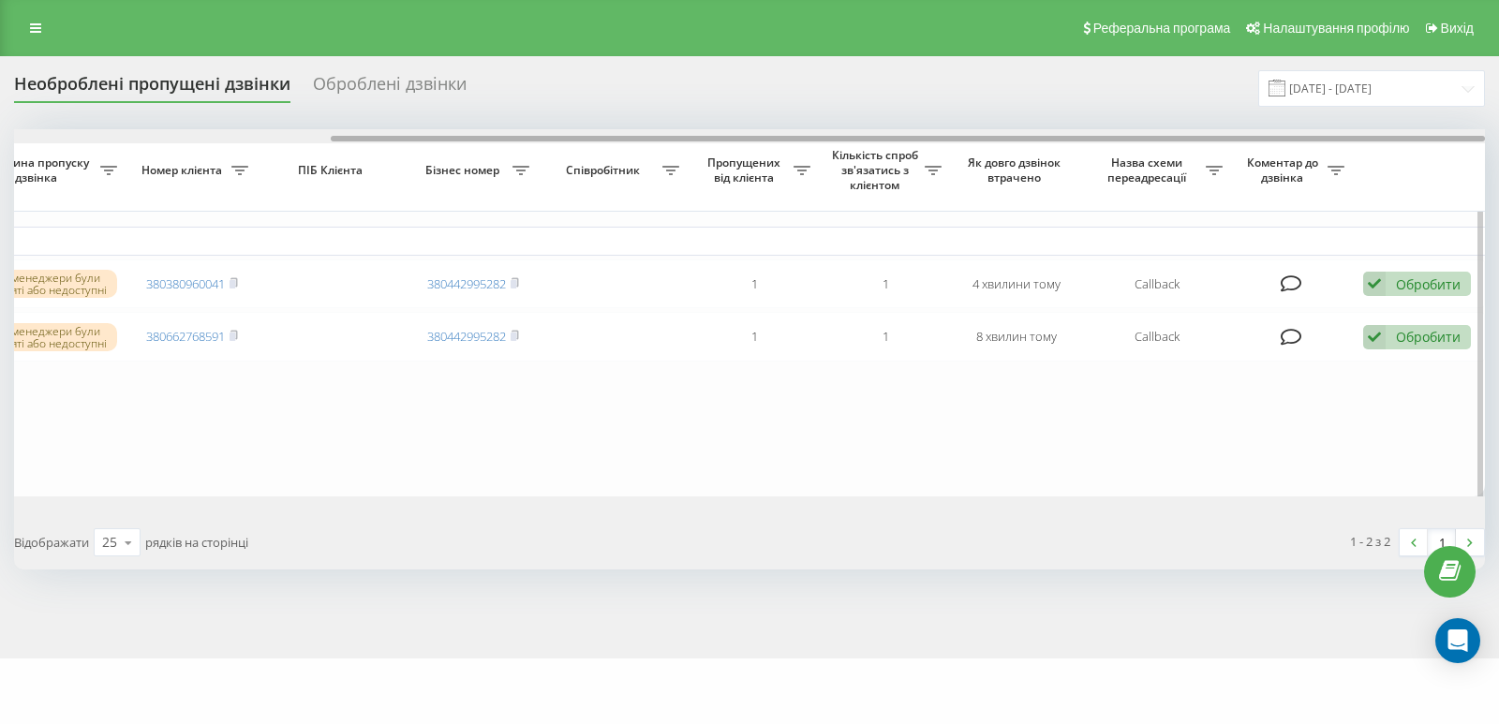
drag, startPoint x: 724, startPoint y: 141, endPoint x: 1208, endPoint y: 167, distance: 484.1
click at [1208, 167] on div "Обрати всі Час першого дзвінка Час останнього дзвінка Причина пропуску дзвінка …" at bounding box center [749, 312] width 1471 height 367
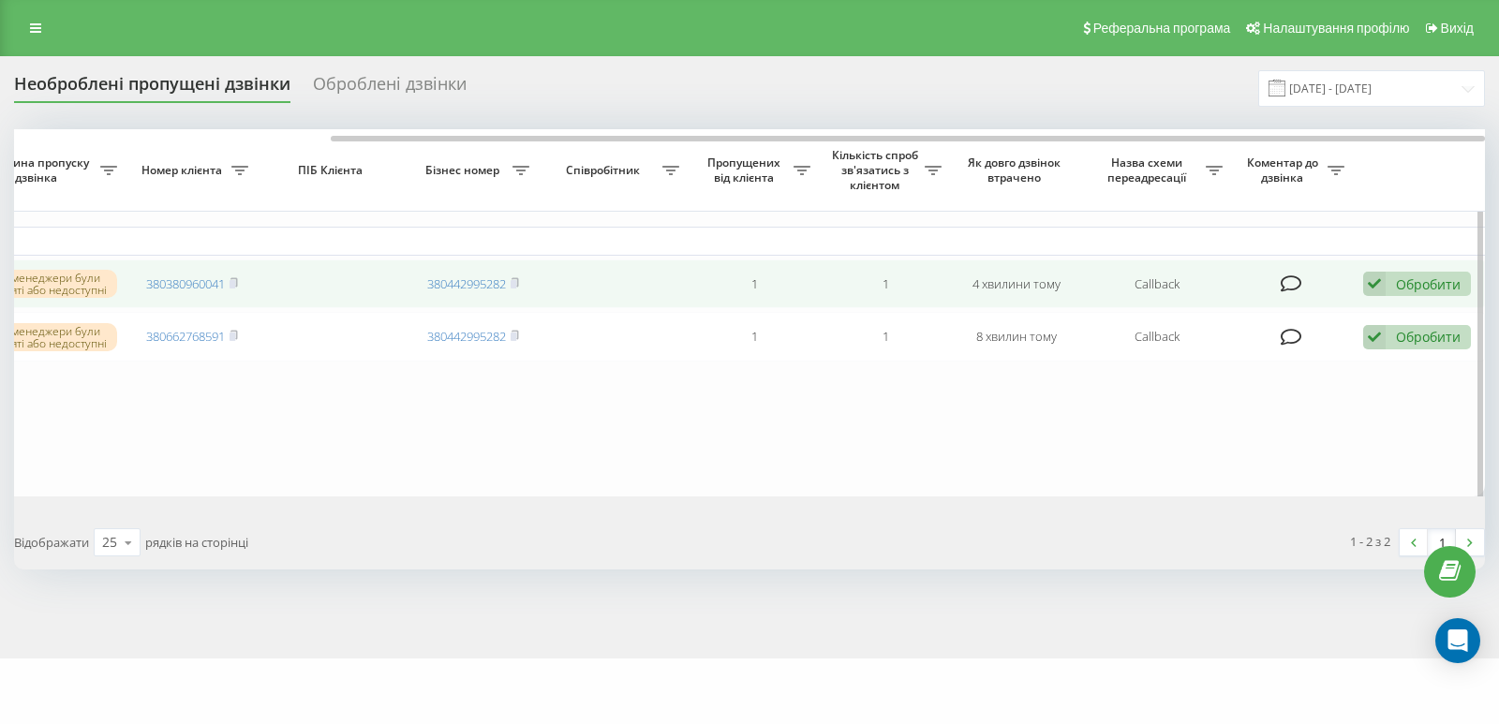
click at [1406, 283] on div "Обробити" at bounding box center [1428, 284] width 65 height 18
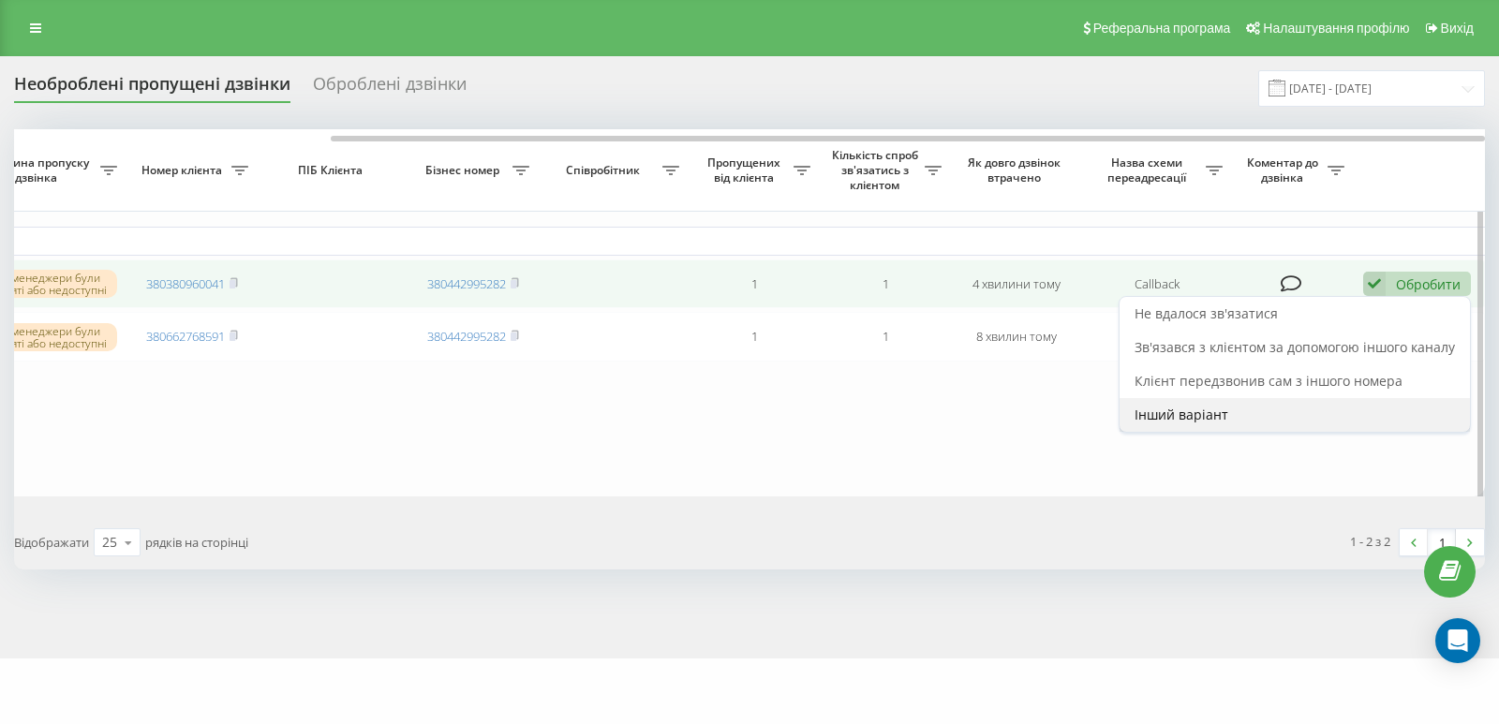
click at [1198, 417] on span "Інший варіант" at bounding box center [1182, 415] width 94 height 18
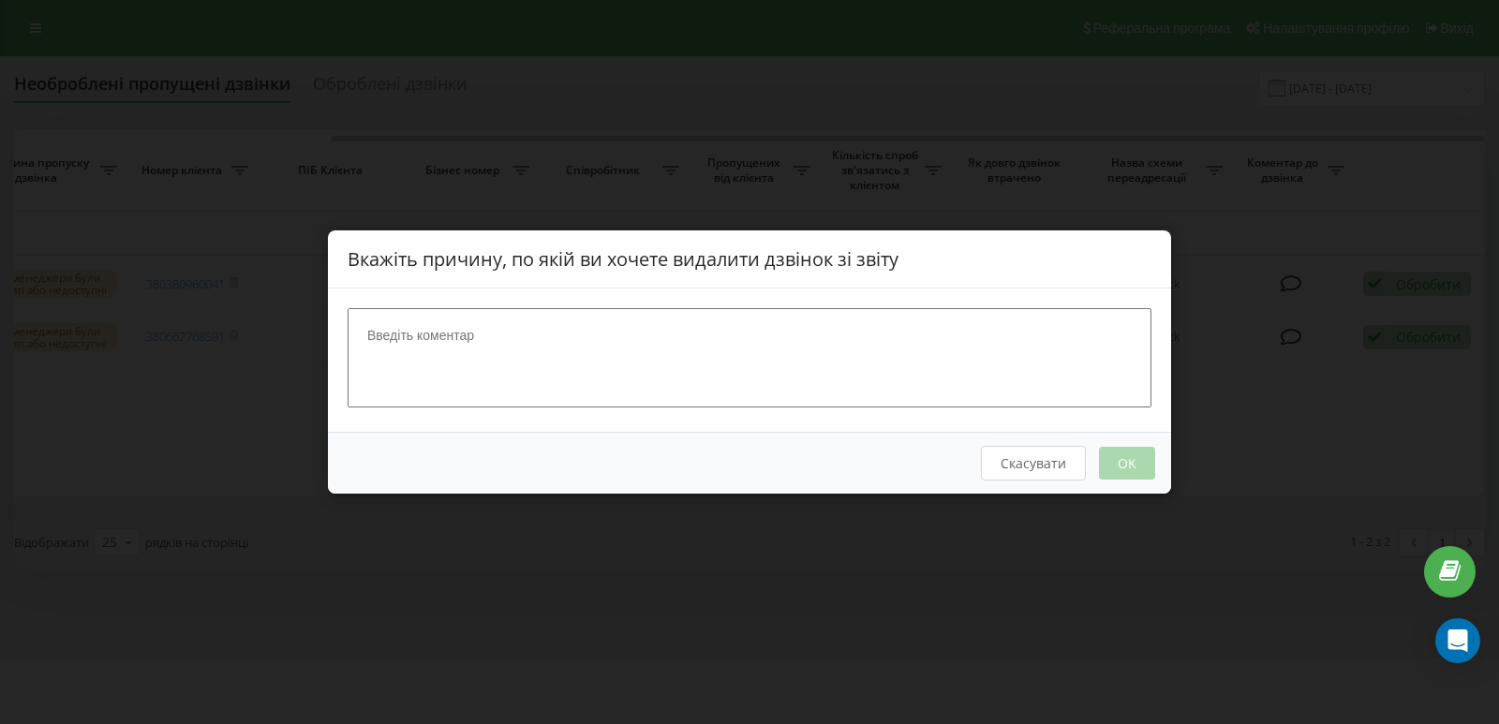
drag, startPoint x: 594, startPoint y: 335, endPoint x: 585, endPoint y: 343, distance: 12.0
click at [592, 335] on textarea at bounding box center [750, 357] width 804 height 99
click at [387, 338] on textarea "не вірний номер" at bounding box center [750, 357] width 804 height 99
type textarea "невірний номер"
click at [1136, 464] on button "OK" at bounding box center [1127, 463] width 56 height 33
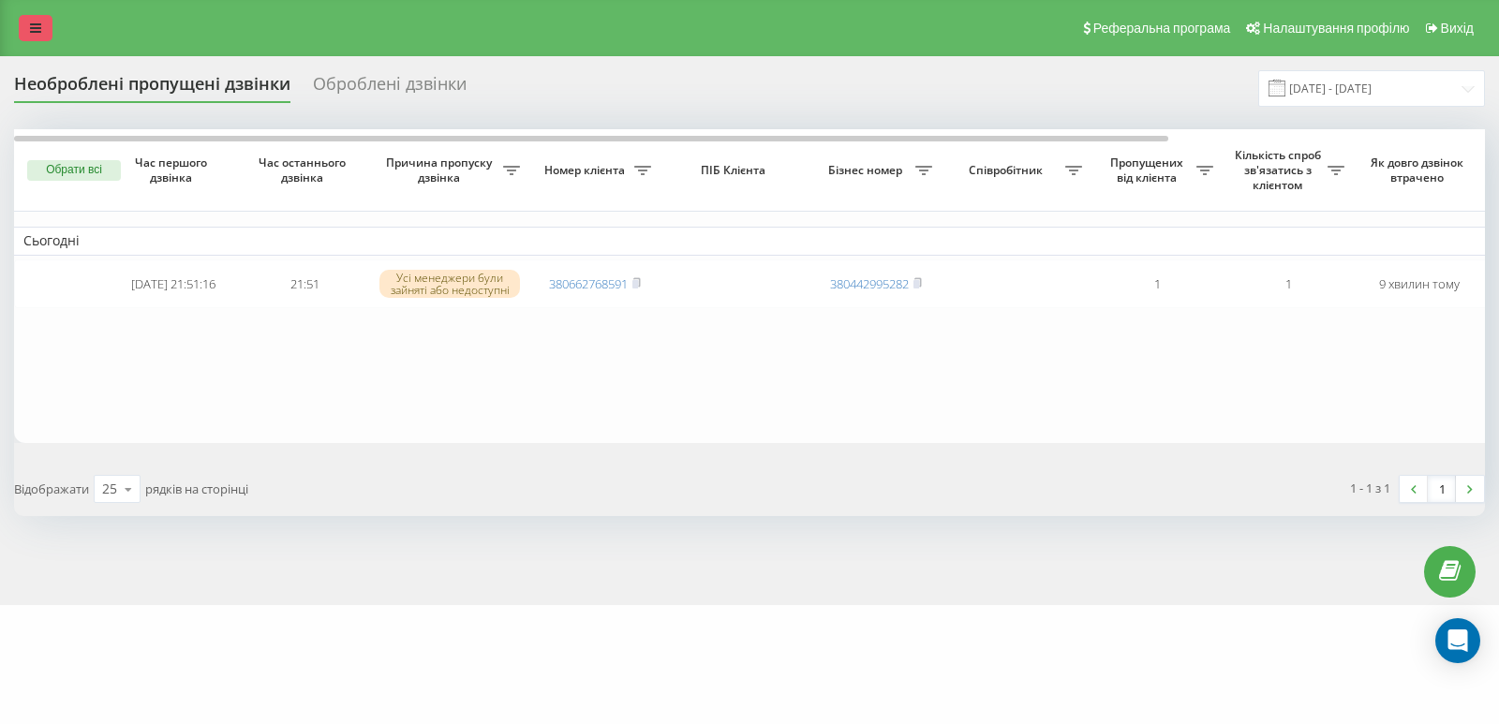
click at [29, 27] on link at bounding box center [36, 28] width 34 height 26
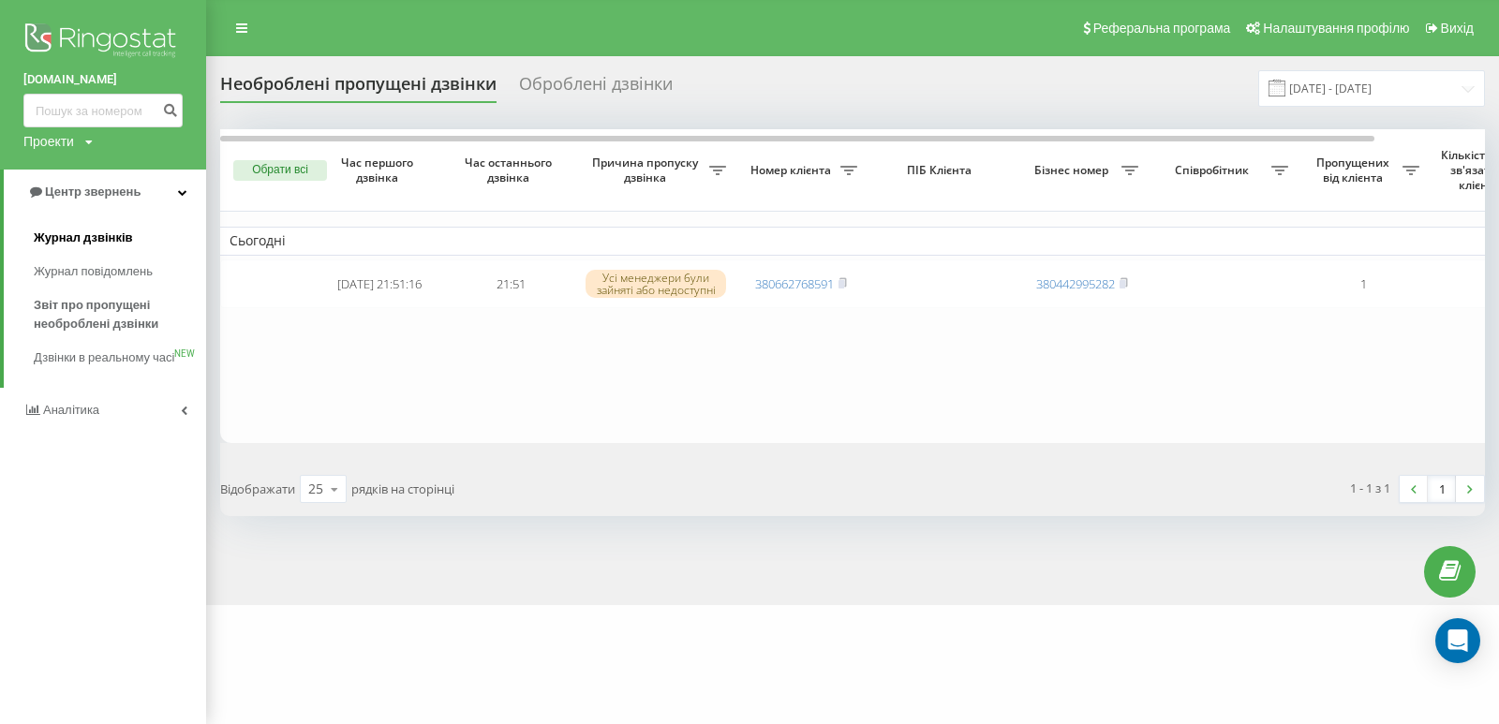
click at [90, 236] on span "Журнал дзвінків" at bounding box center [83, 238] width 99 height 19
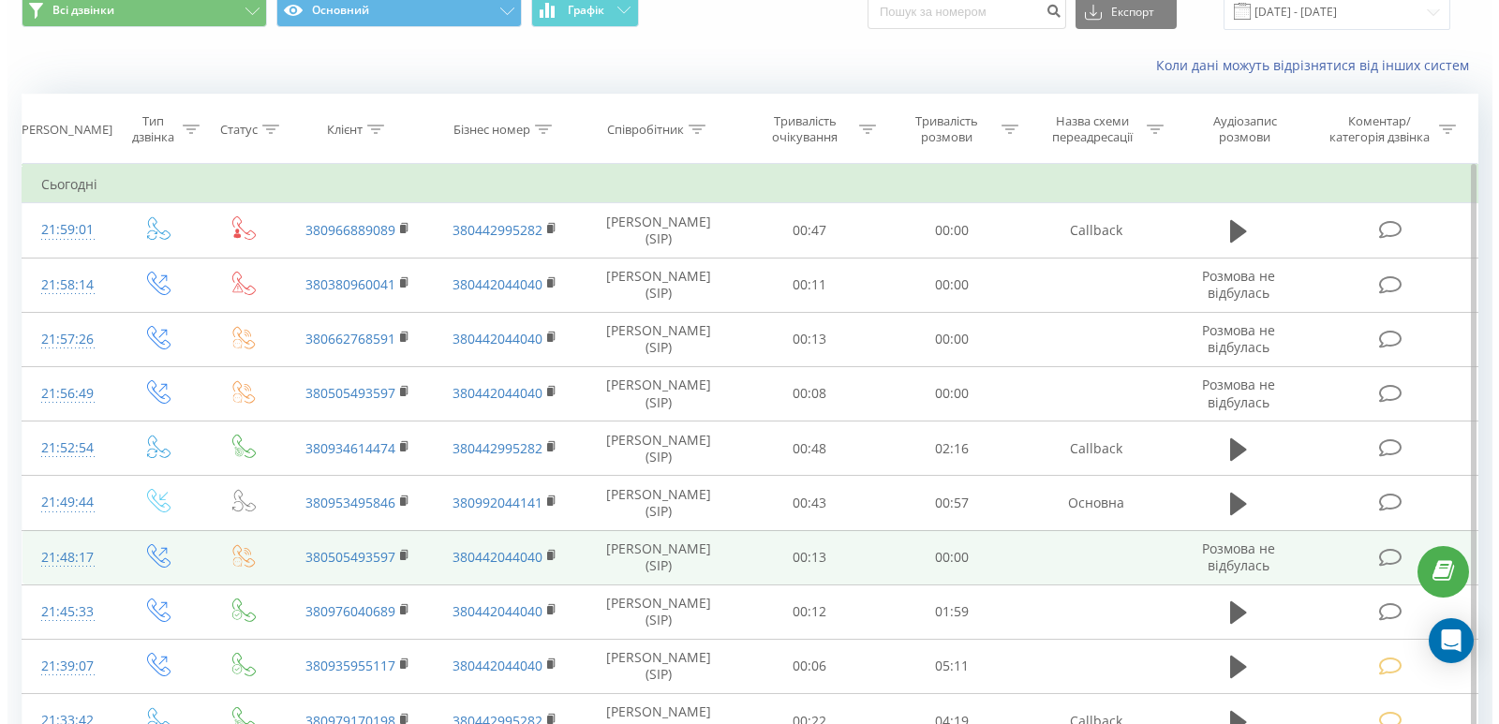
scroll to position [187, 0]
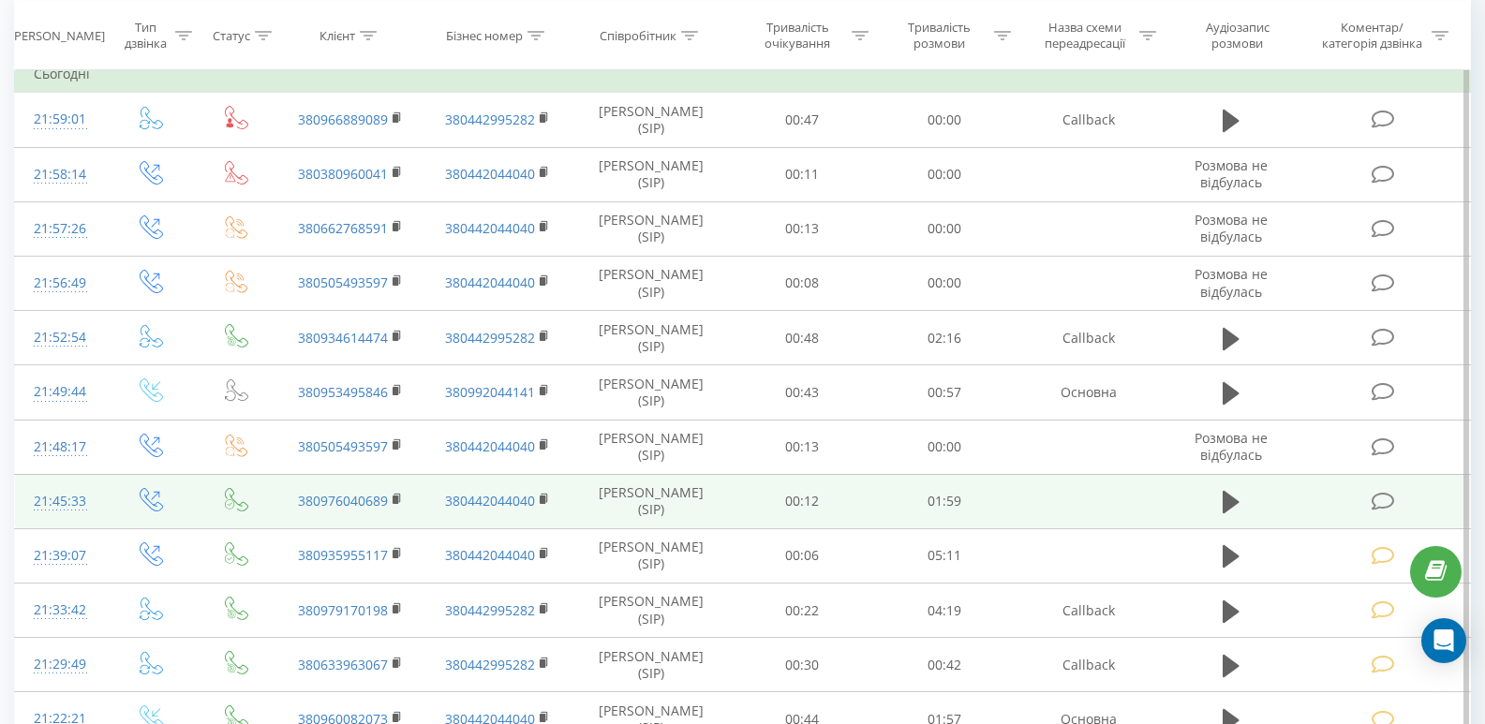
click at [1379, 501] on icon at bounding box center [1383, 502] width 23 height 20
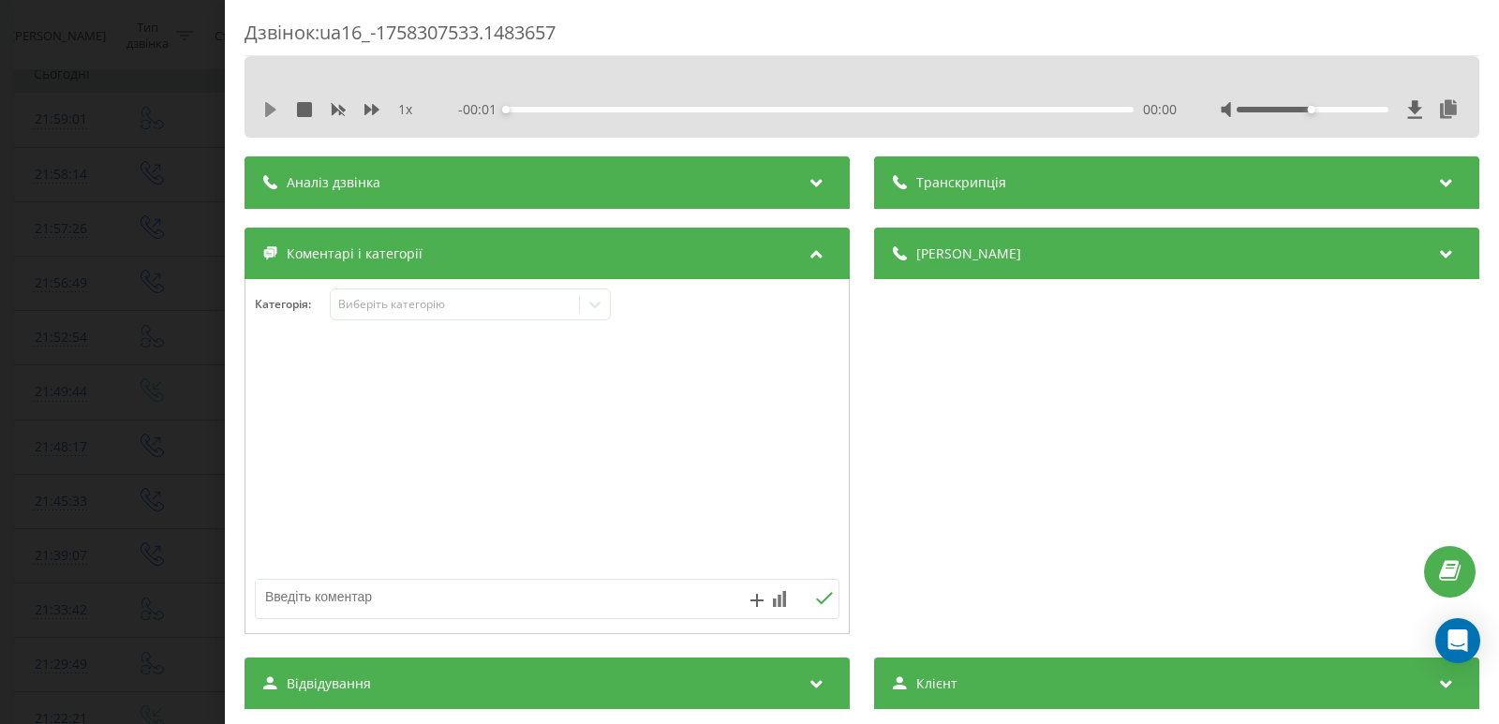
click at [273, 115] on icon at bounding box center [270, 109] width 15 height 15
click at [528, 110] on div "00:04" at bounding box center [820, 110] width 628 height 6
click at [560, 109] on div "00:06" at bounding box center [820, 110] width 628 height 6
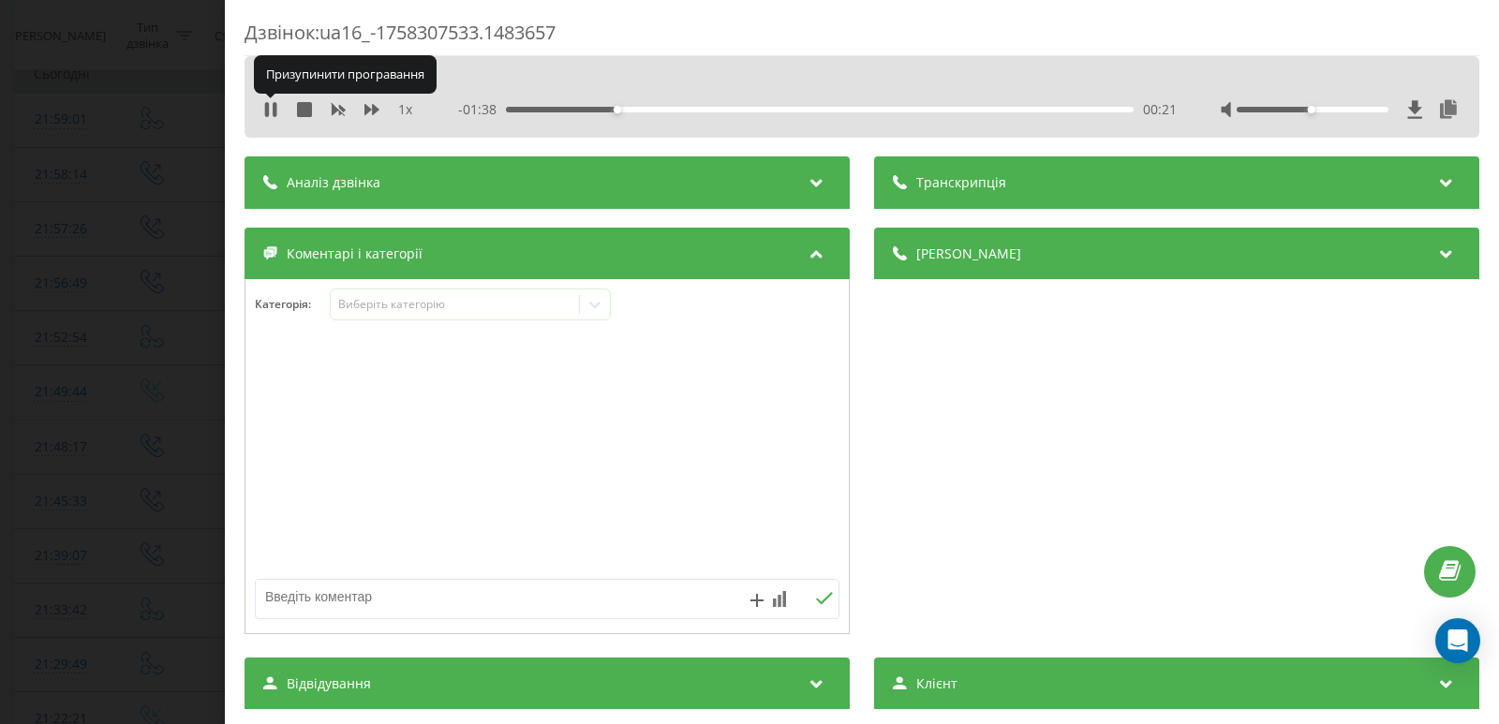
drag, startPoint x: 268, startPoint y: 110, endPoint x: 312, endPoint y: 143, distance: 55.5
click at [269, 110] on icon at bounding box center [267, 109] width 4 height 15
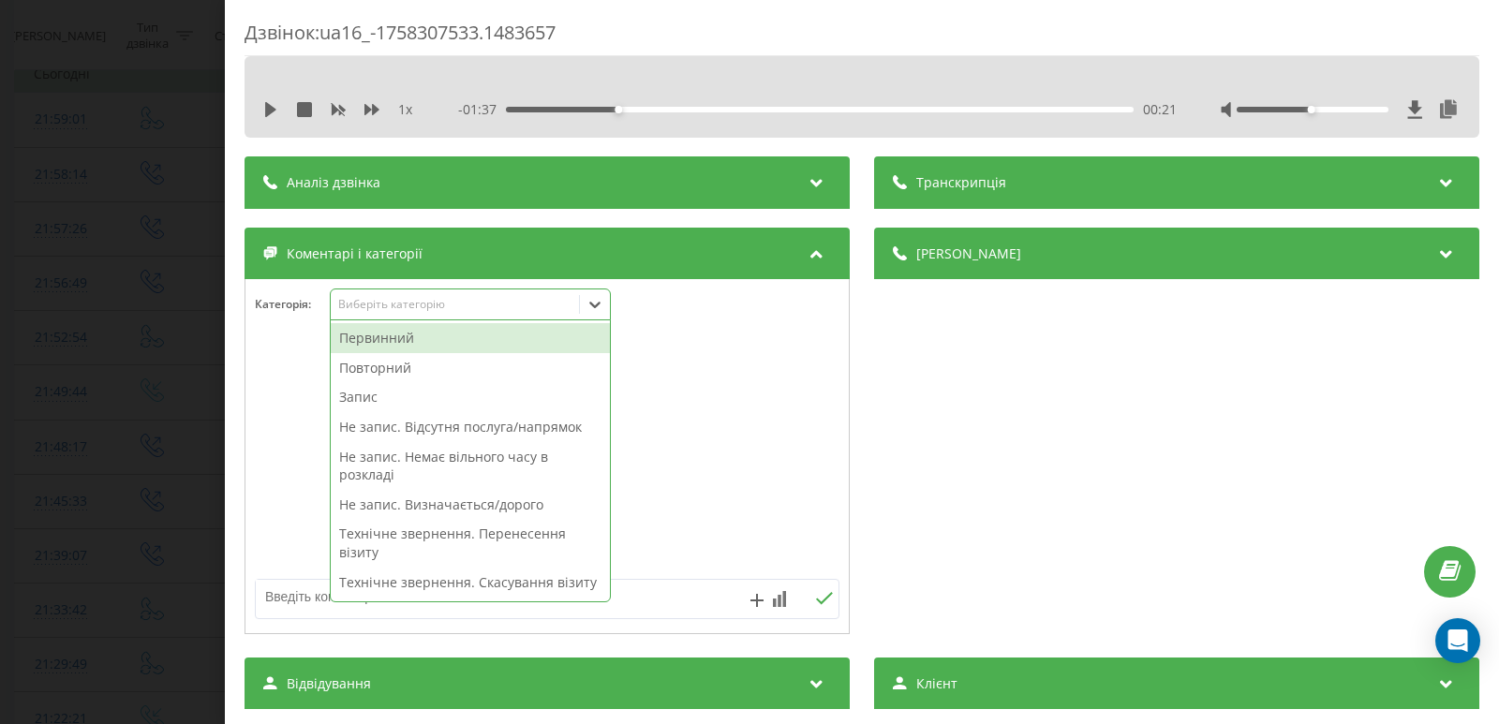
click at [601, 311] on icon at bounding box center [595, 304] width 19 height 19
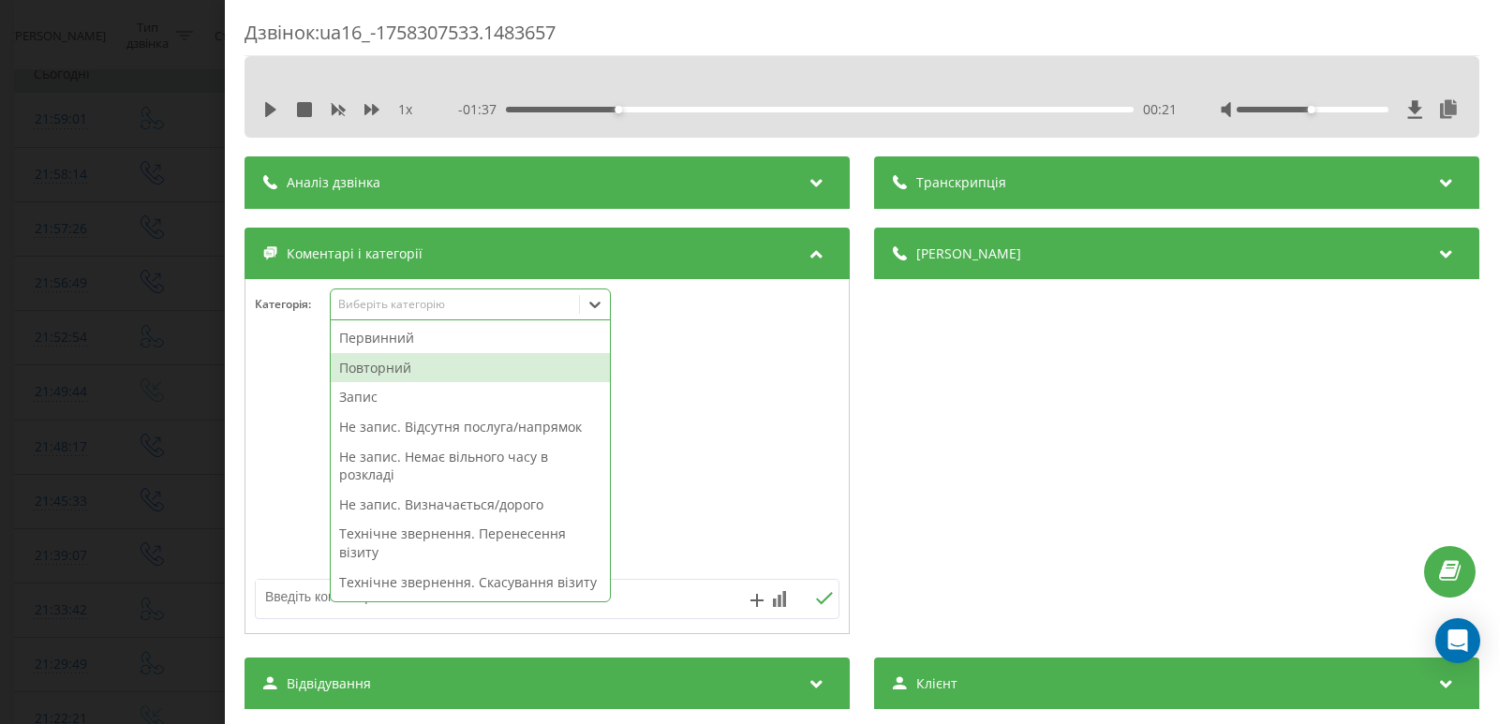
click at [394, 360] on div "Повторний" at bounding box center [470, 368] width 279 height 30
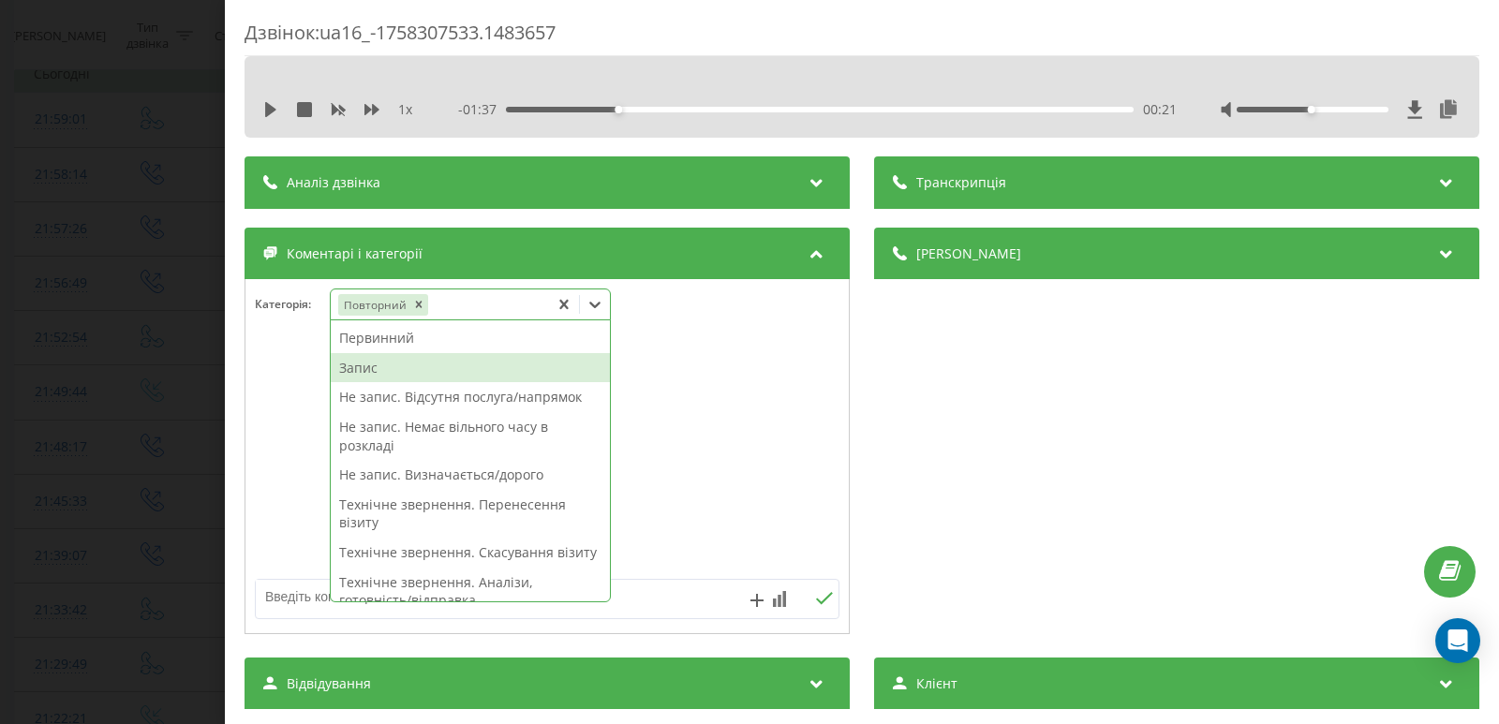
click at [377, 373] on div "Запис" at bounding box center [470, 368] width 279 height 30
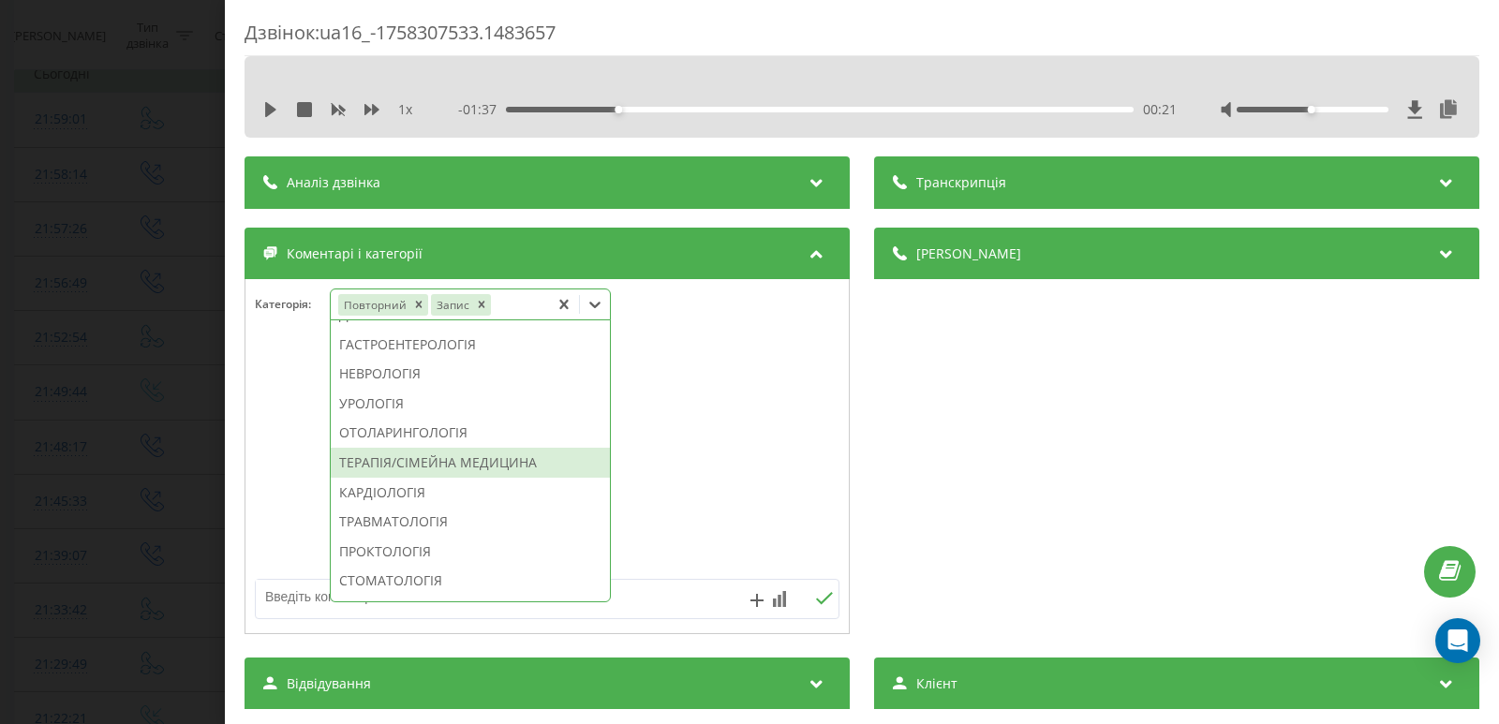
scroll to position [656, 0]
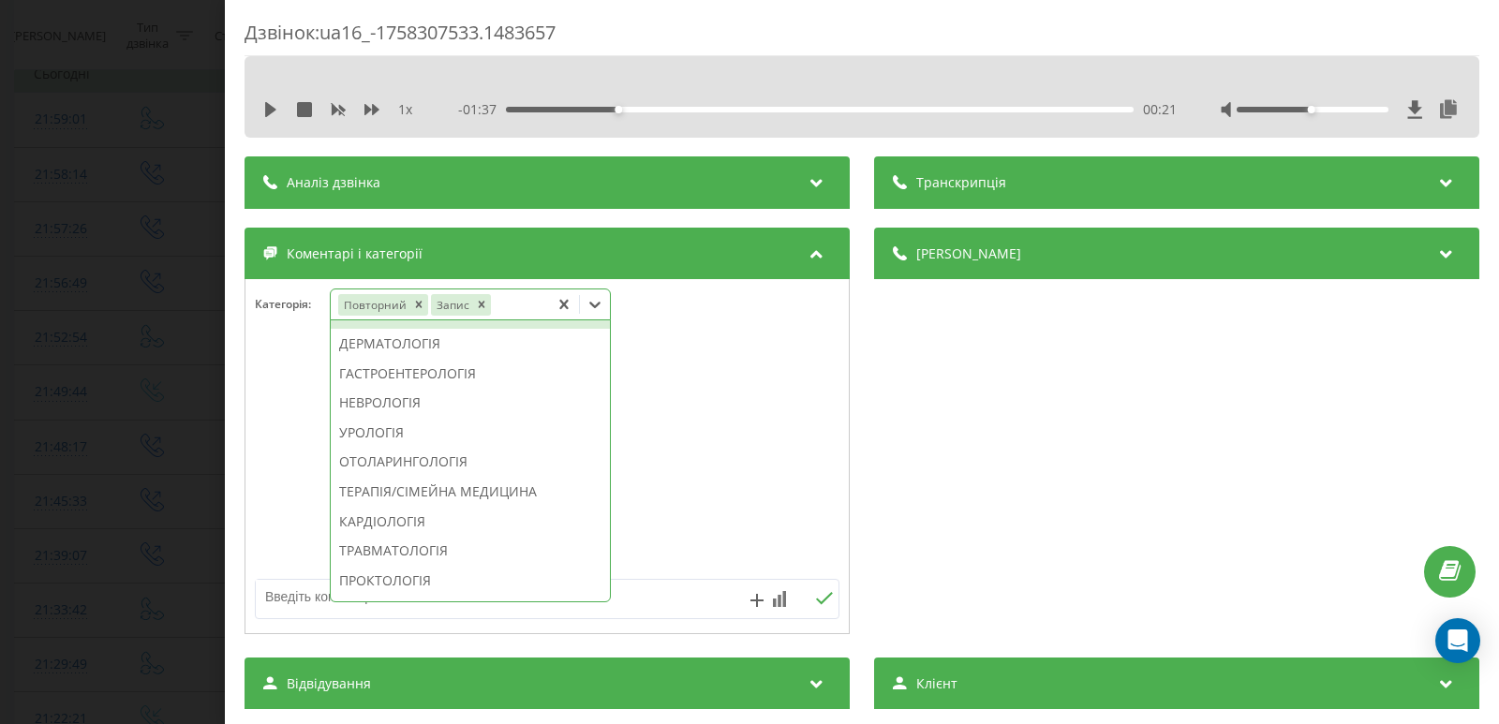
click at [371, 329] on div "ГІНЕКОЛОГІЯ" at bounding box center [470, 314] width 279 height 30
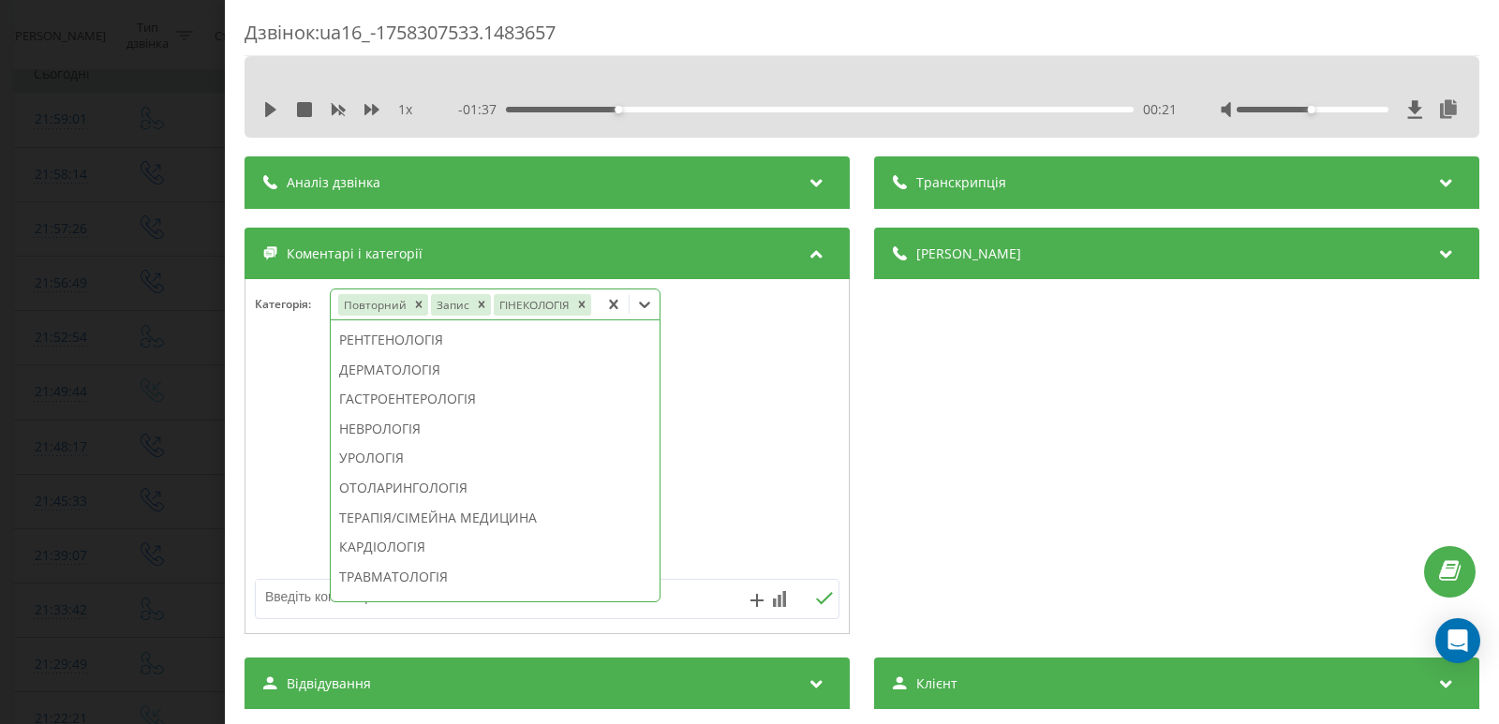
click at [93, 262] on div "Дзвінок : ua16_-1758307533.1483657 1 x - 01:37 00:21 00:21 Транскрипція Для AI-…" at bounding box center [749, 362] width 1499 height 724
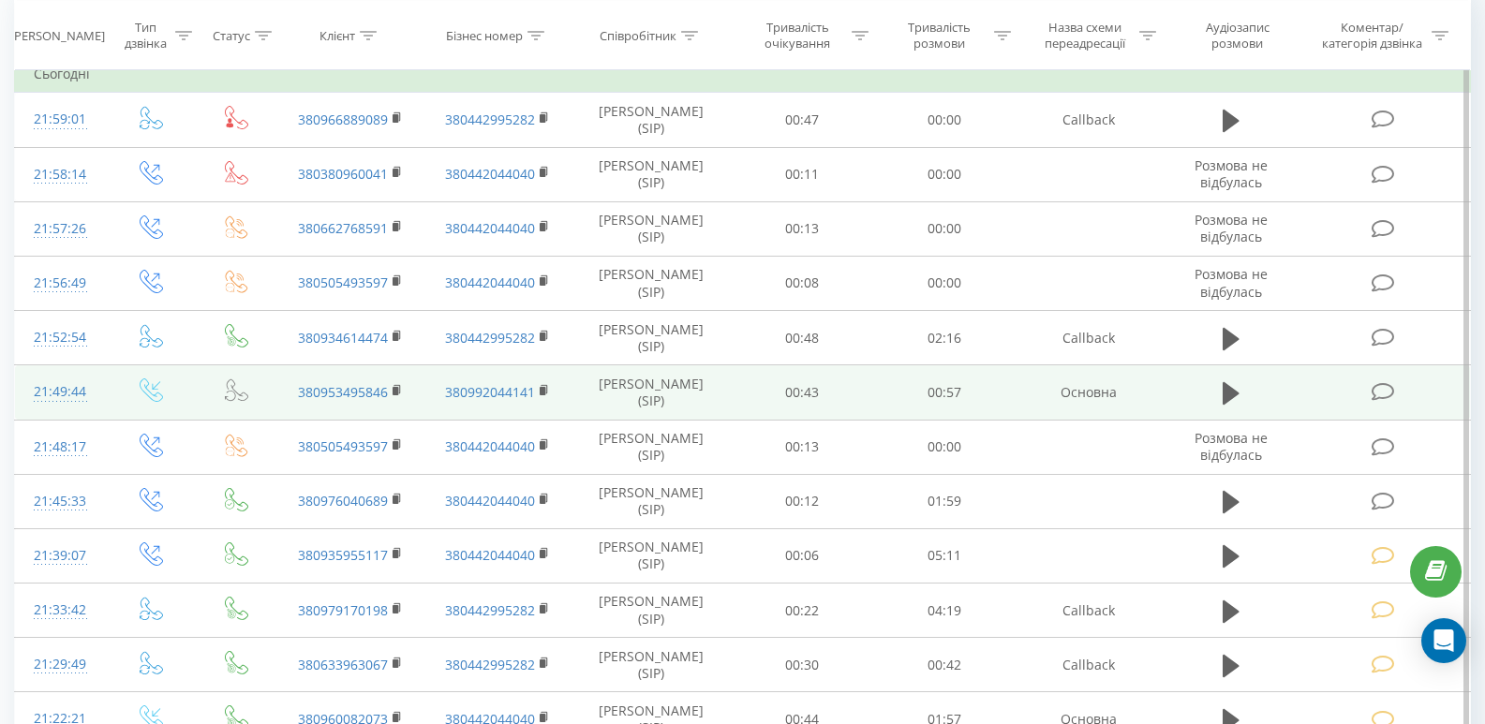
click at [1386, 394] on icon at bounding box center [1383, 392] width 23 height 20
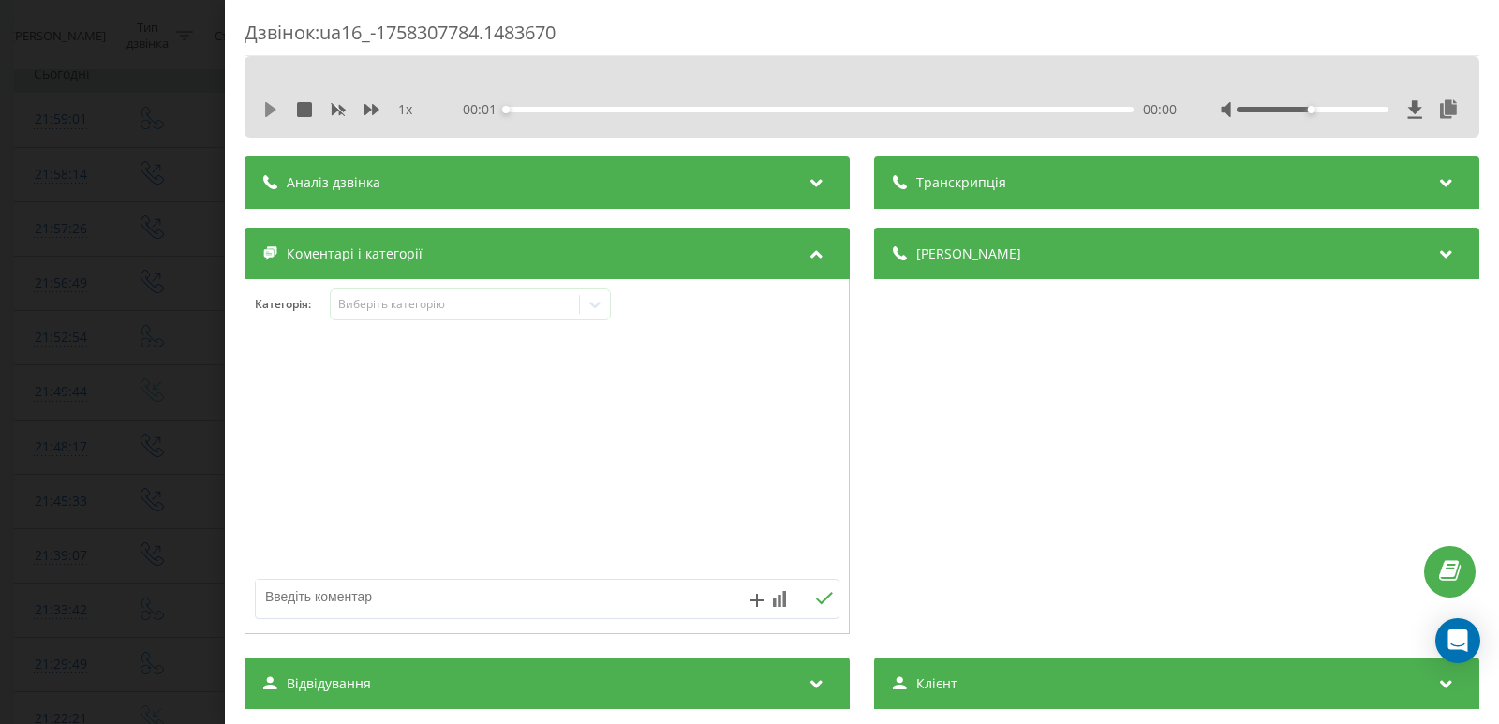
click at [273, 108] on icon at bounding box center [270, 109] width 11 height 15
click at [545, 108] on div "00:00" at bounding box center [820, 110] width 628 height 6
click at [273, 103] on icon at bounding box center [270, 109] width 15 height 15
click at [583, 302] on div at bounding box center [595, 304] width 30 height 30
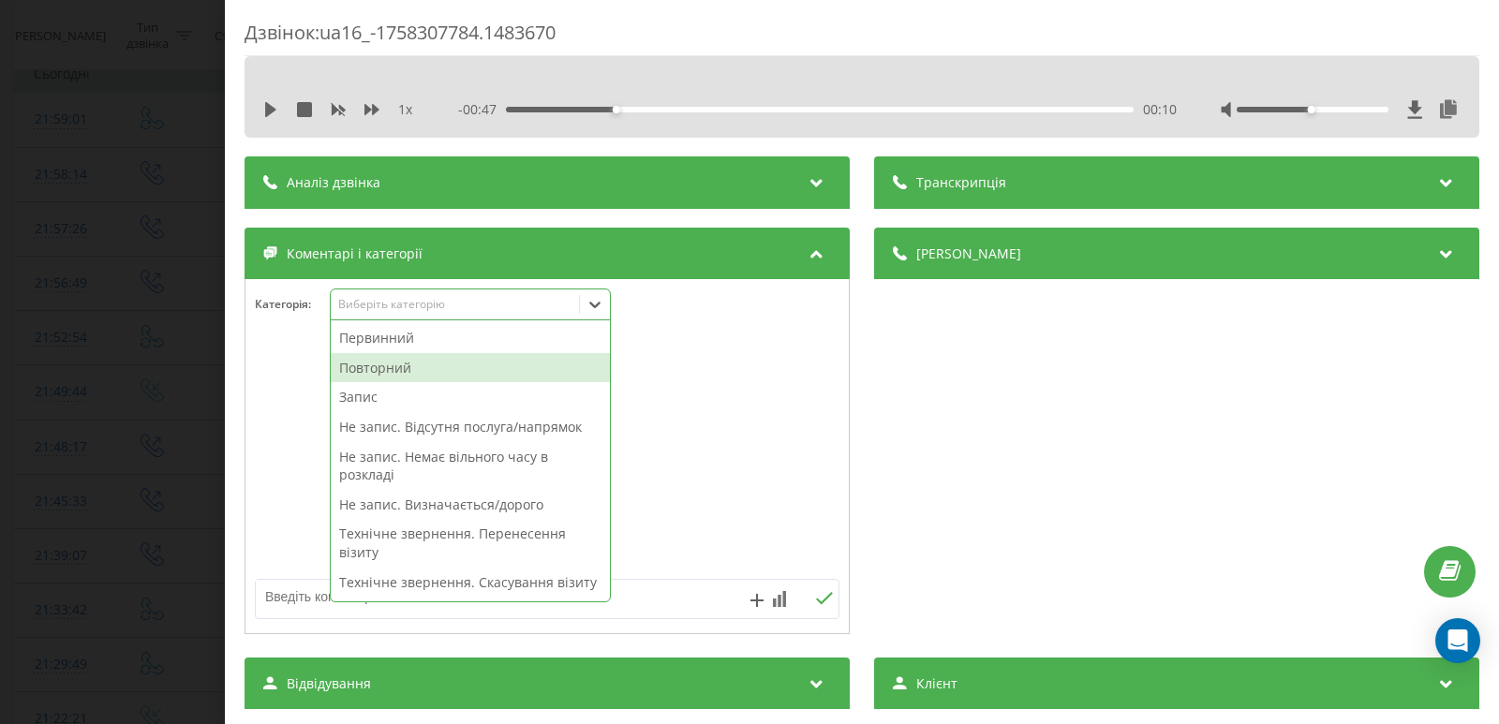
click at [396, 366] on div "Повторний" at bounding box center [470, 368] width 279 height 30
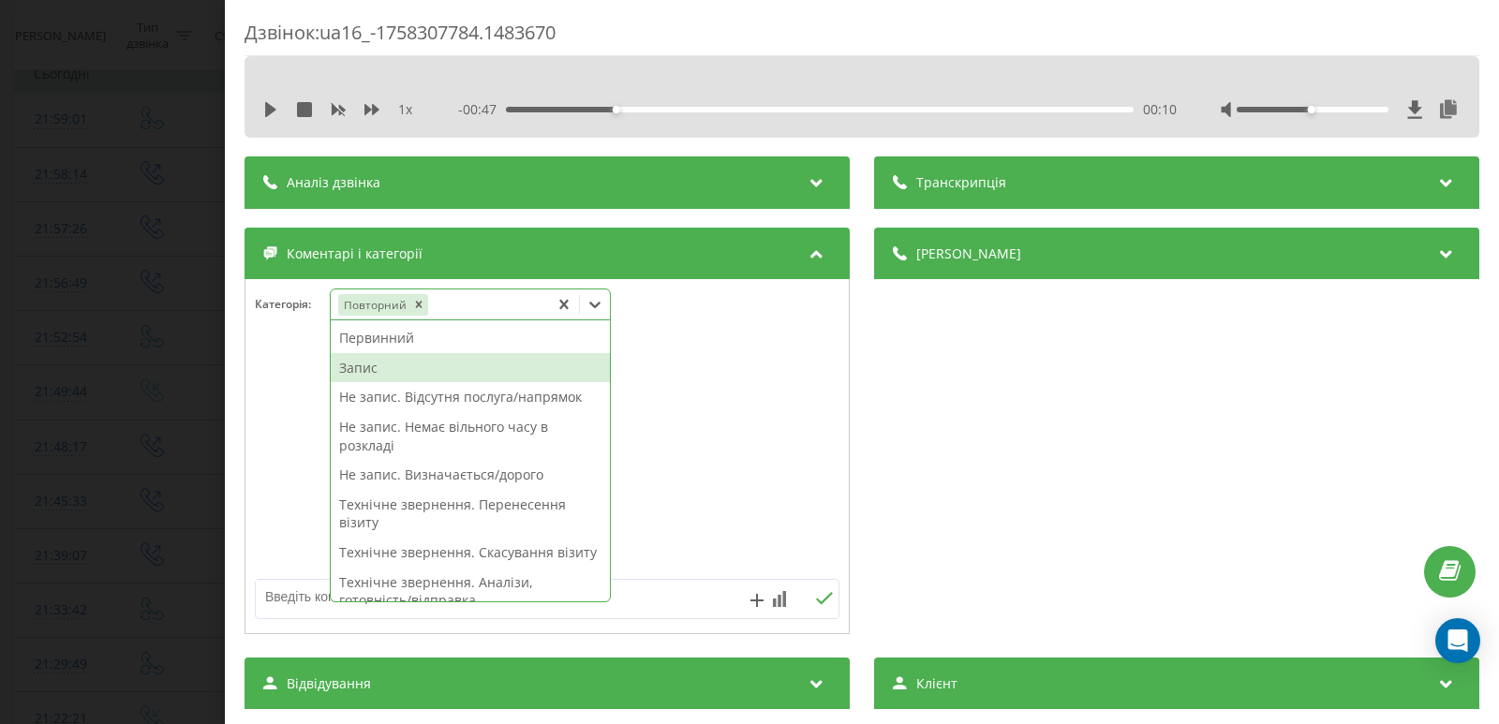
click at [380, 368] on div "Запис" at bounding box center [470, 368] width 279 height 30
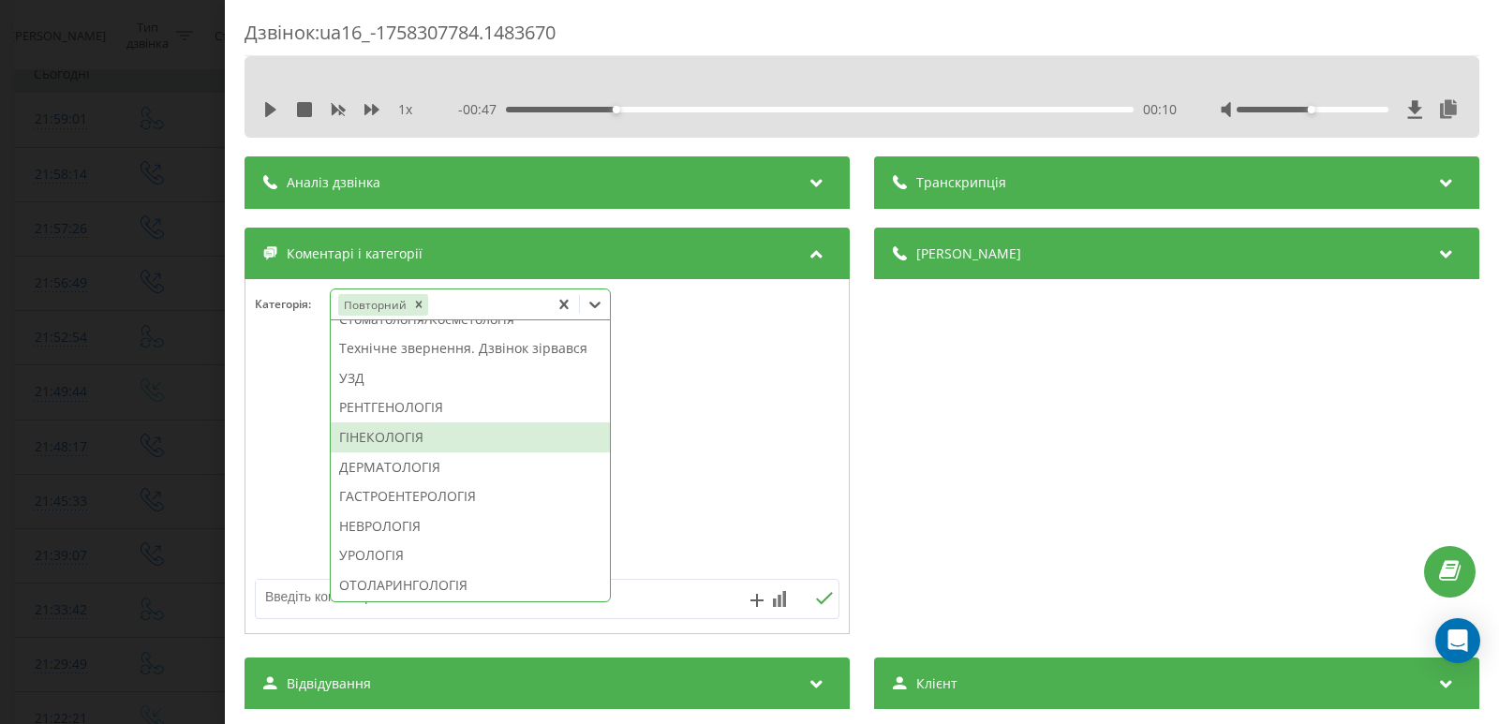
scroll to position [656, 0]
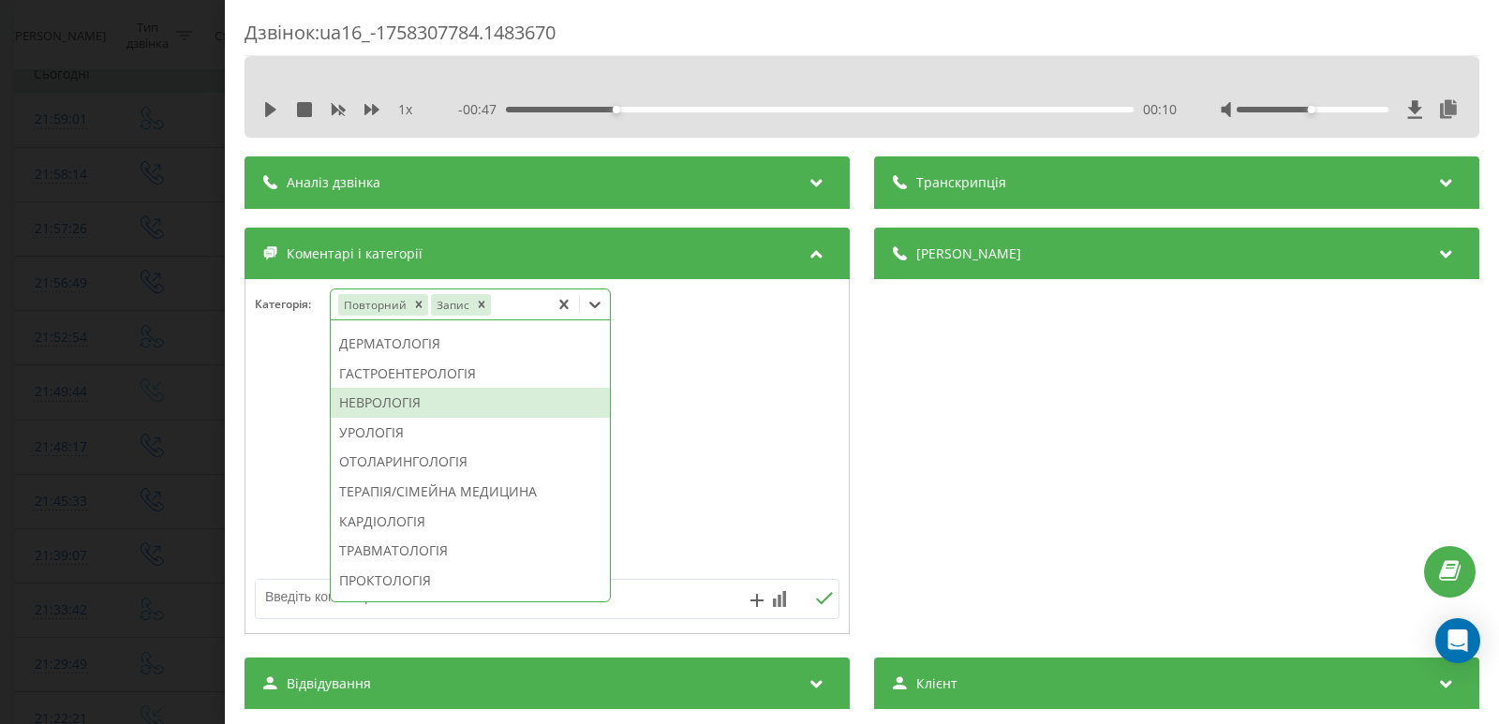
click at [385, 418] on div "НЕВРОЛОГІЯ" at bounding box center [470, 403] width 279 height 30
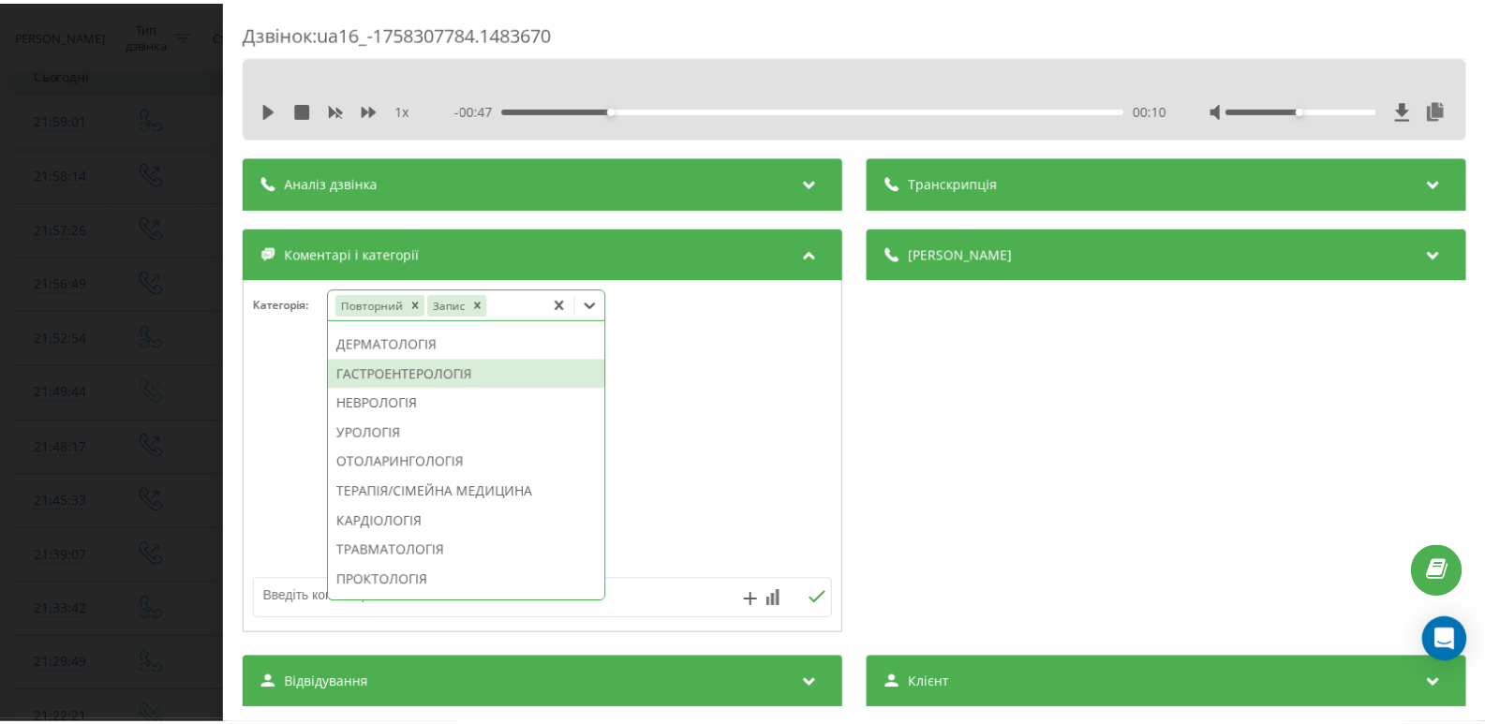
scroll to position [545, 0]
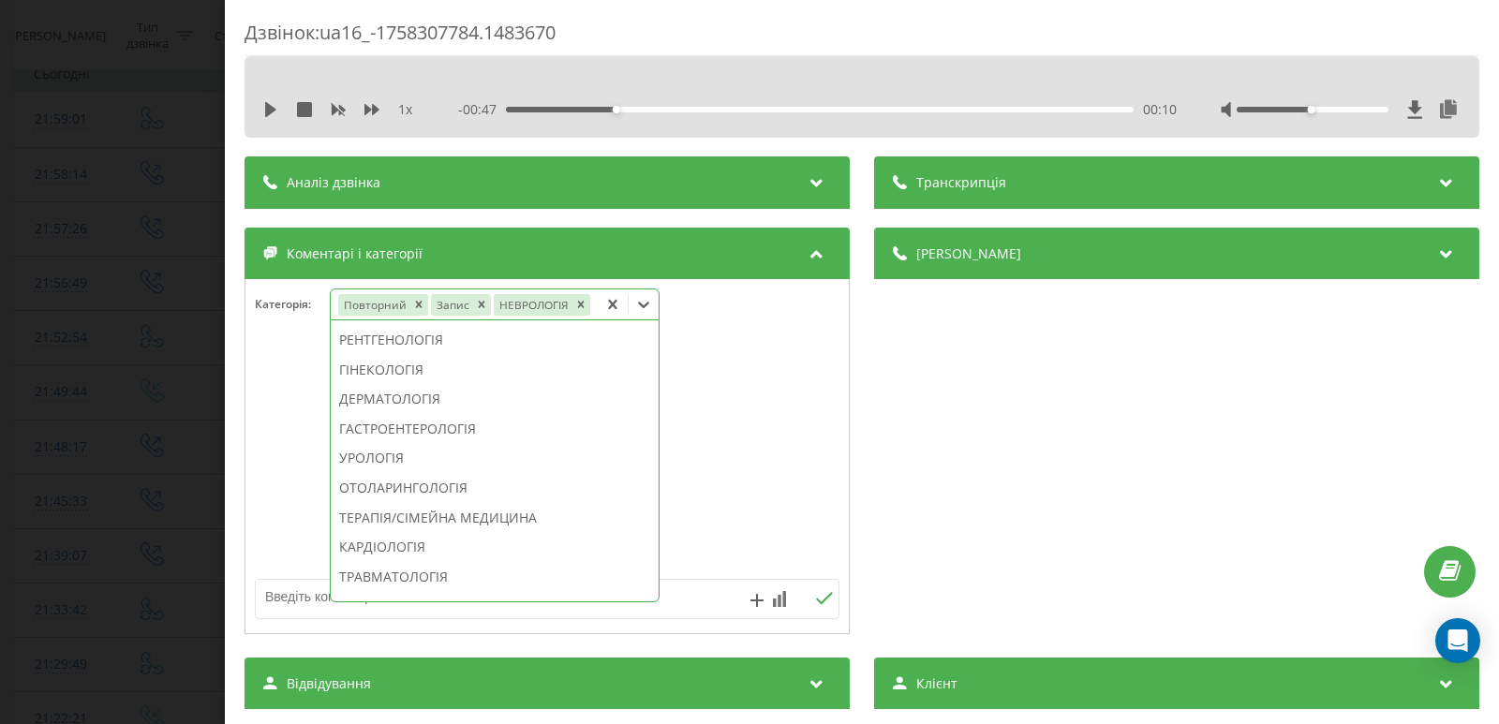
click at [122, 230] on div "Дзвінок : ua16_-1758307784.1483670 1 x - 00:47 00:10 00:10 Транскрипція Для AI-…" at bounding box center [749, 362] width 1499 height 724
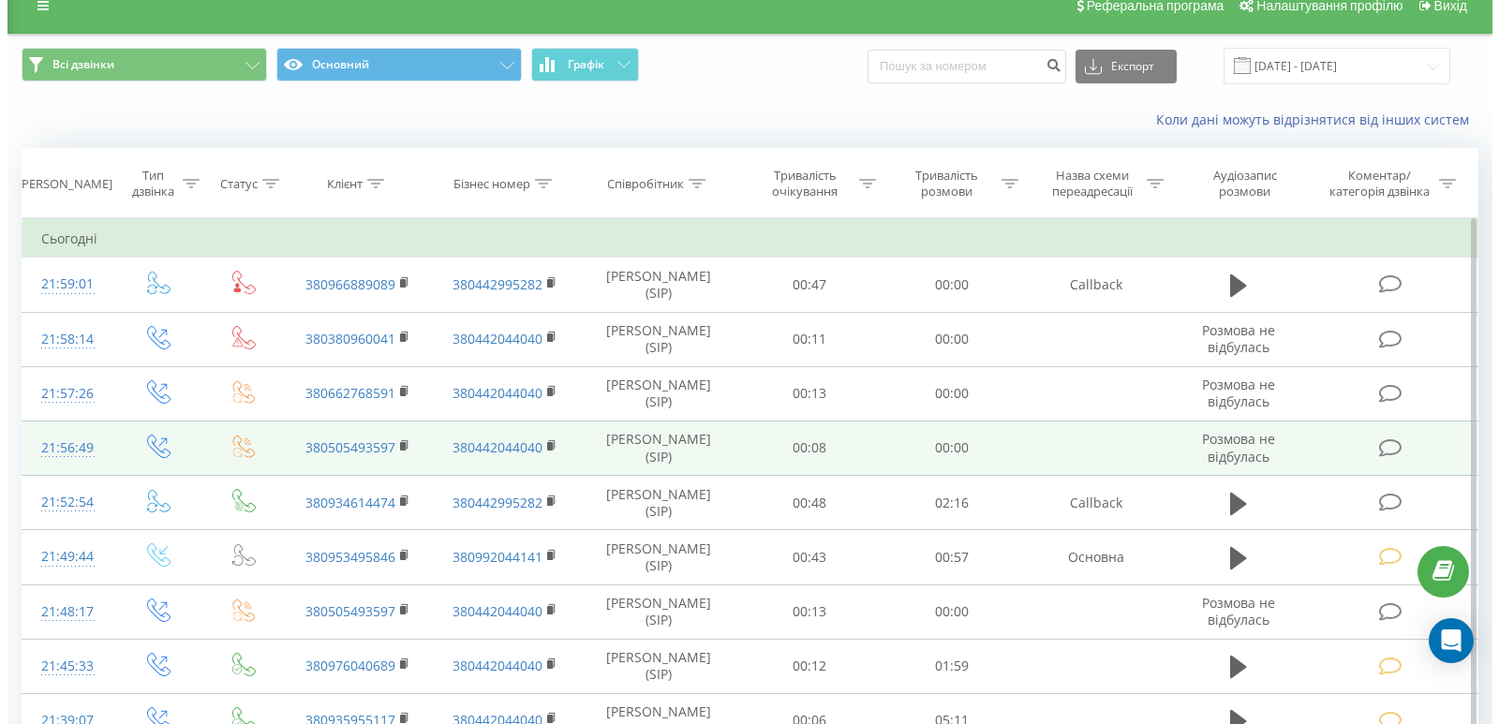
scroll to position [187, 0]
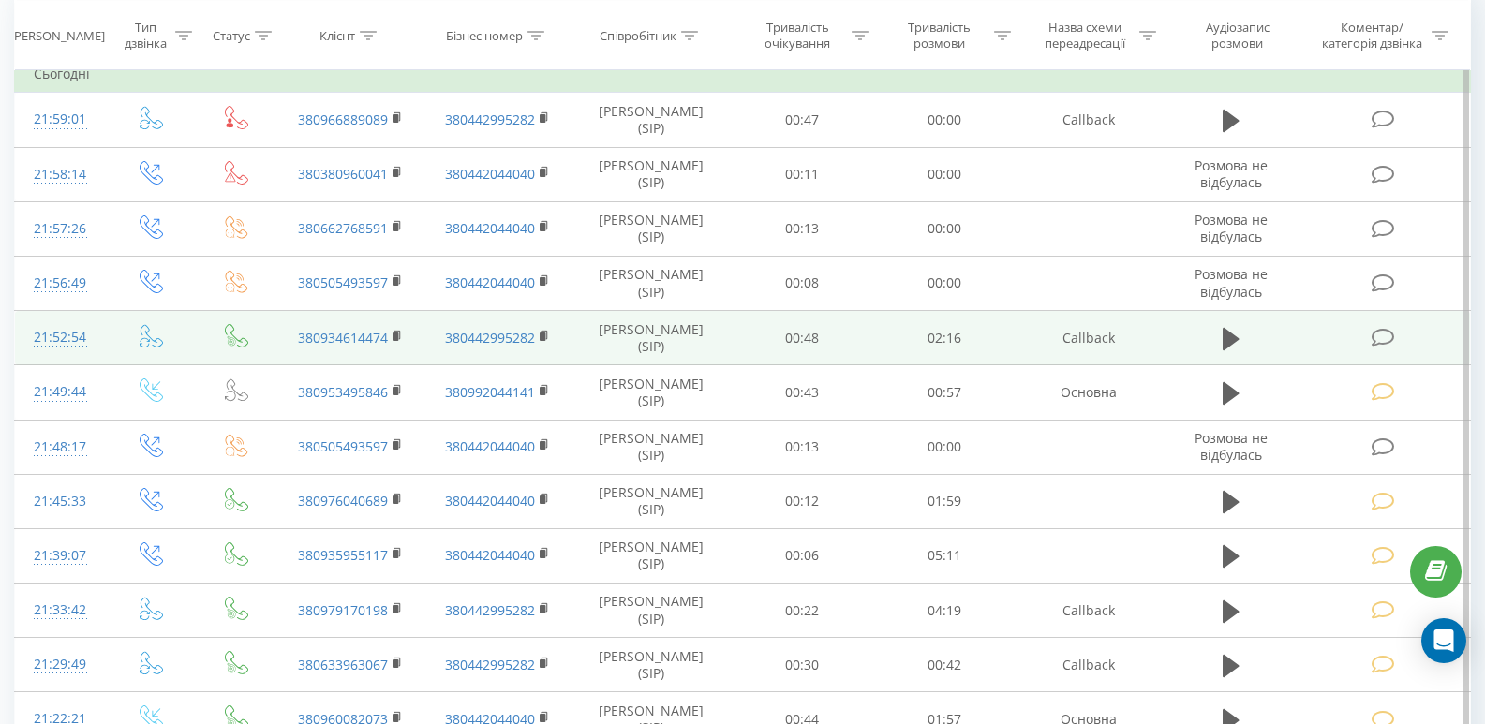
click at [1386, 340] on icon at bounding box center [1383, 338] width 23 height 20
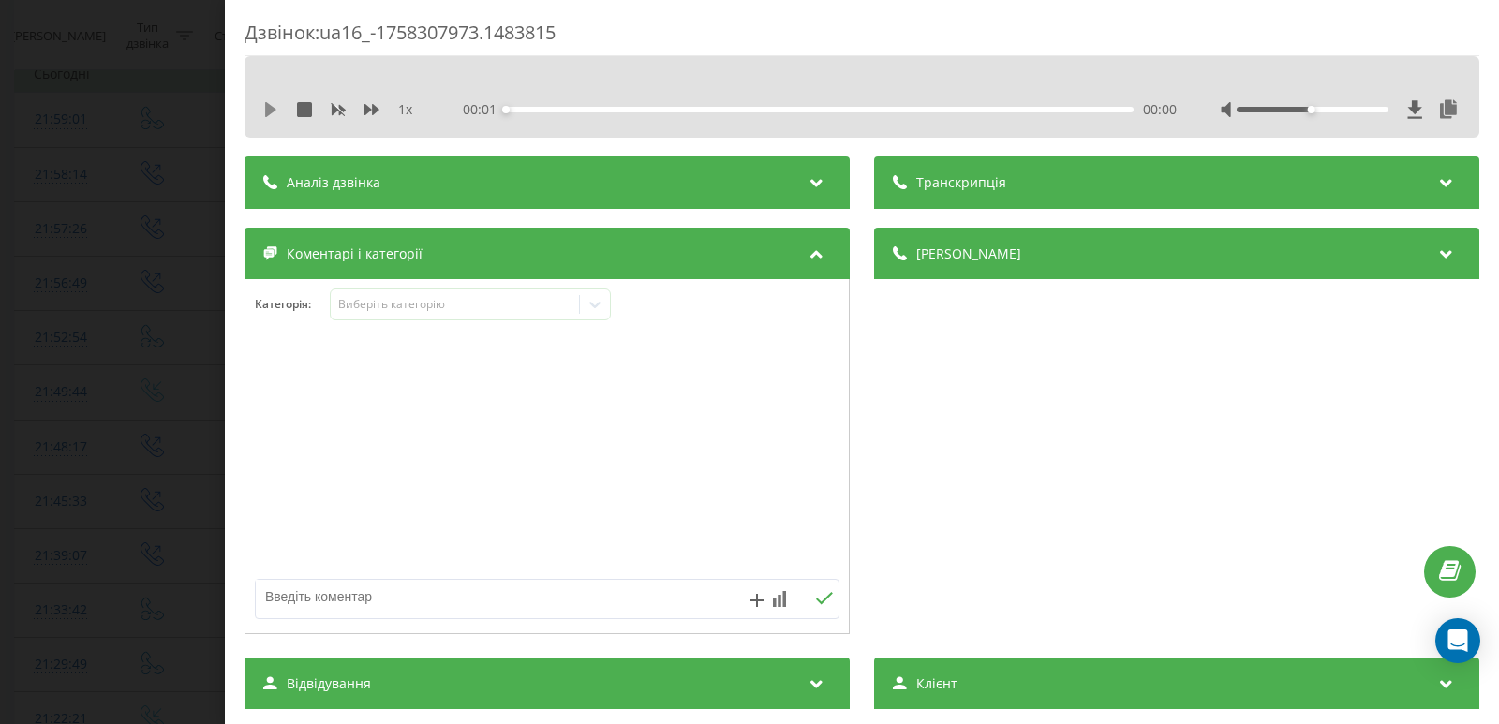
click at [263, 115] on icon at bounding box center [270, 109] width 15 height 15
click at [544, 111] on div "00:00" at bounding box center [820, 110] width 628 height 6
click at [591, 111] on div "00:15" at bounding box center [820, 110] width 628 height 6
click at [660, 106] on div "- 02:02 00:23 00:23" at bounding box center [817, 109] width 719 height 19
click at [662, 108] on div "00:37" at bounding box center [820, 110] width 628 height 6
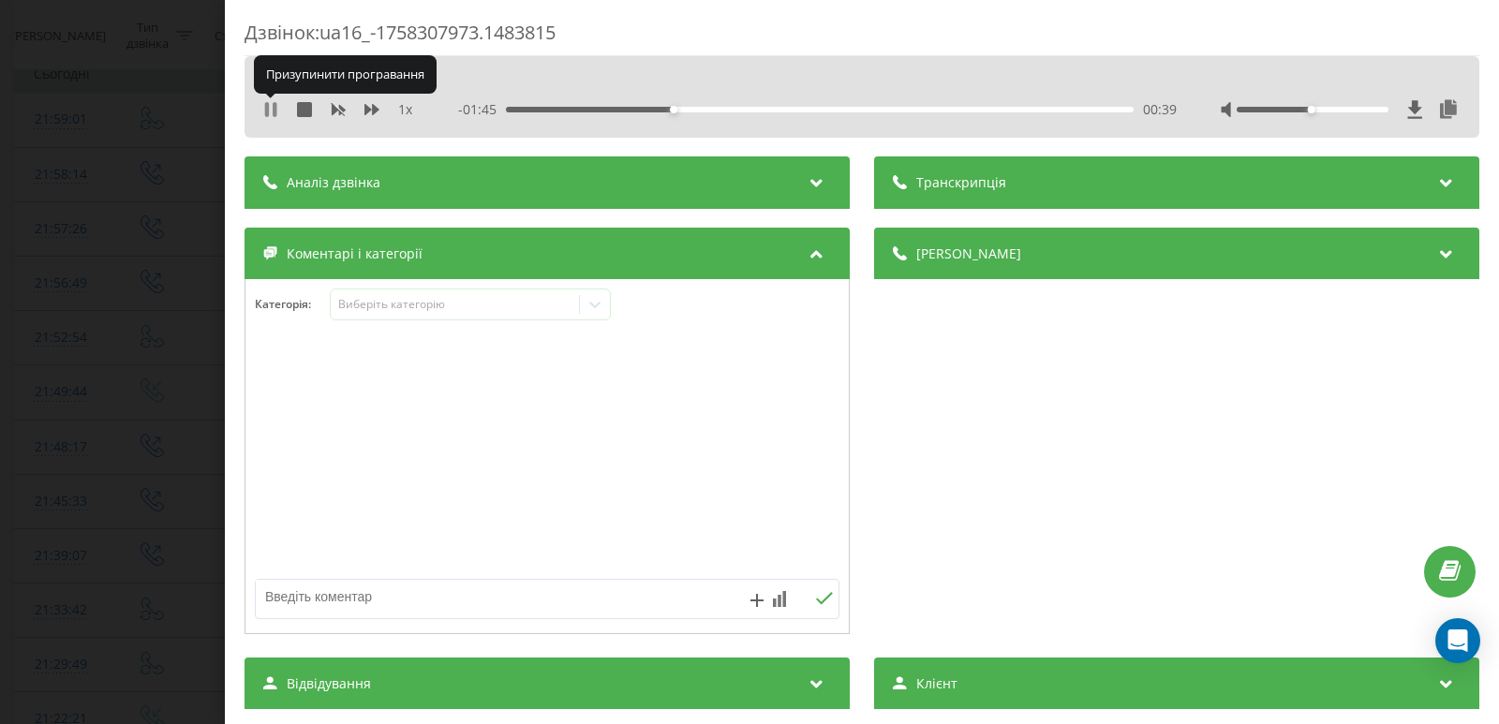
click at [267, 111] on icon at bounding box center [267, 109] width 4 height 15
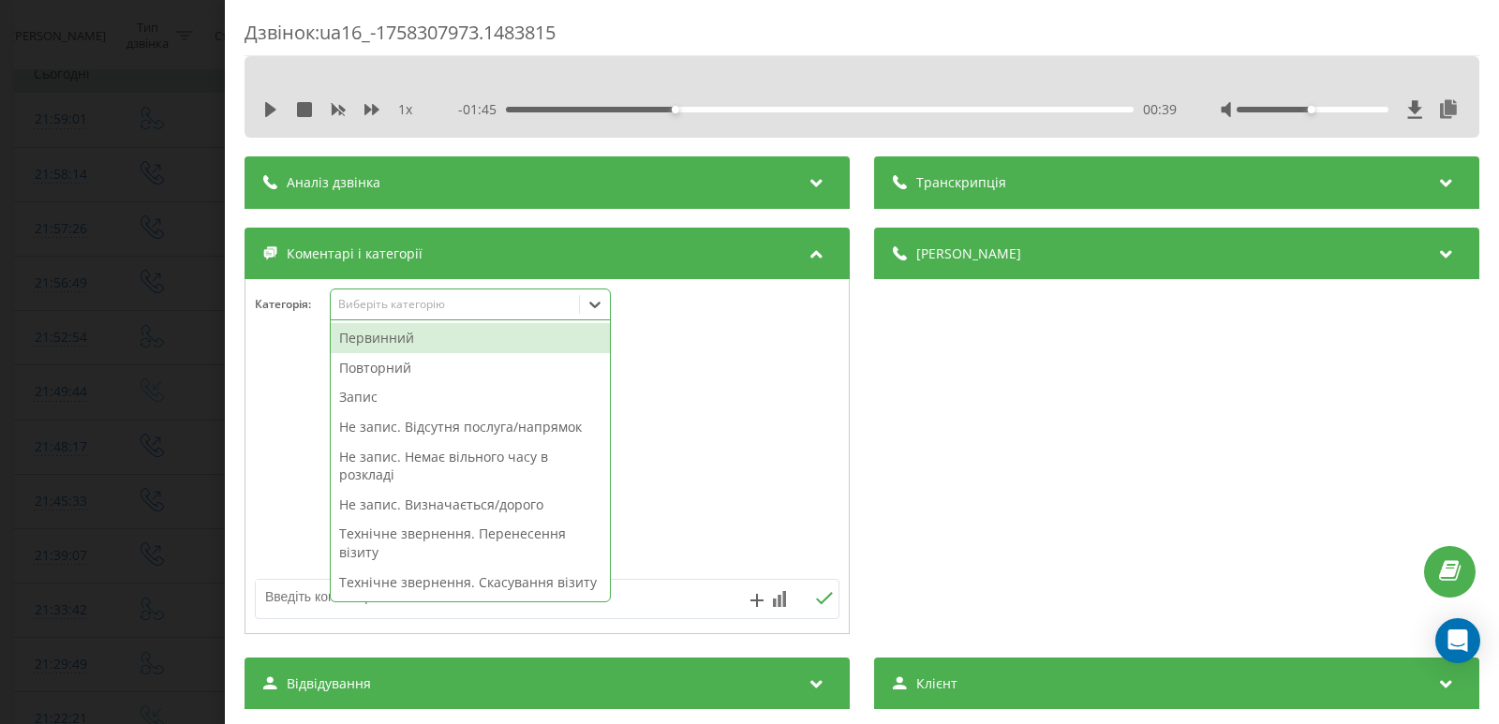
drag, startPoint x: 605, startPoint y: 300, endPoint x: 583, endPoint y: 334, distance: 40.5
click at [604, 301] on icon at bounding box center [595, 304] width 19 height 19
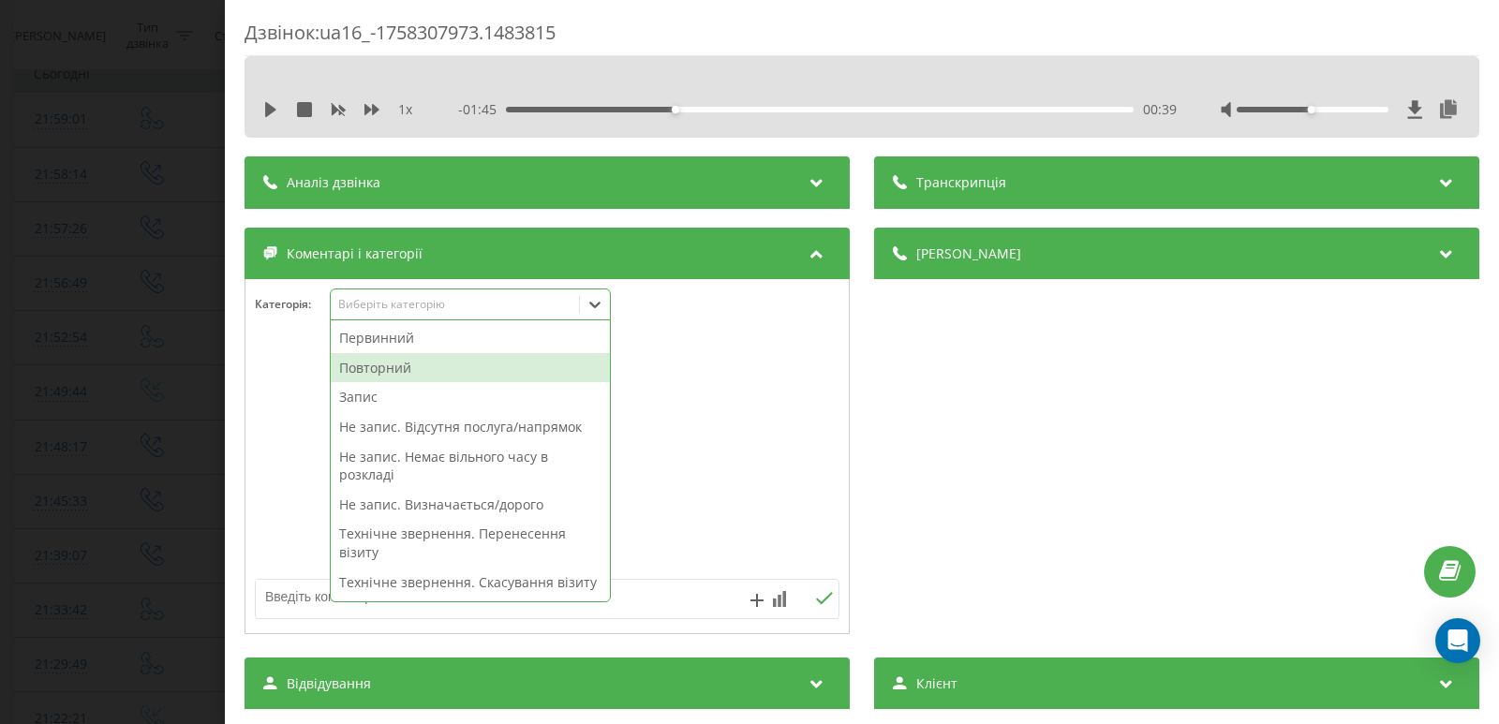
click at [415, 356] on div "Повторний" at bounding box center [470, 368] width 279 height 30
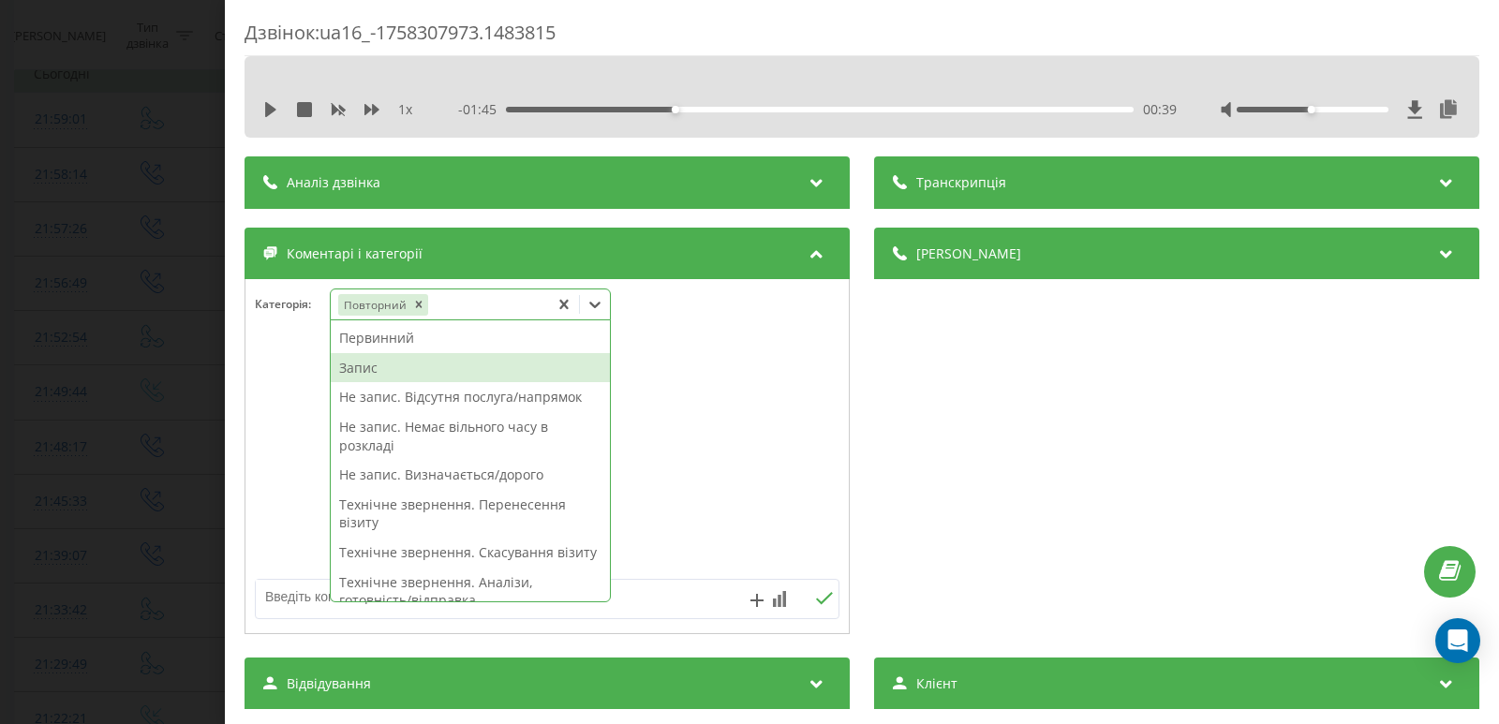
click at [393, 360] on div "Запис" at bounding box center [470, 368] width 279 height 30
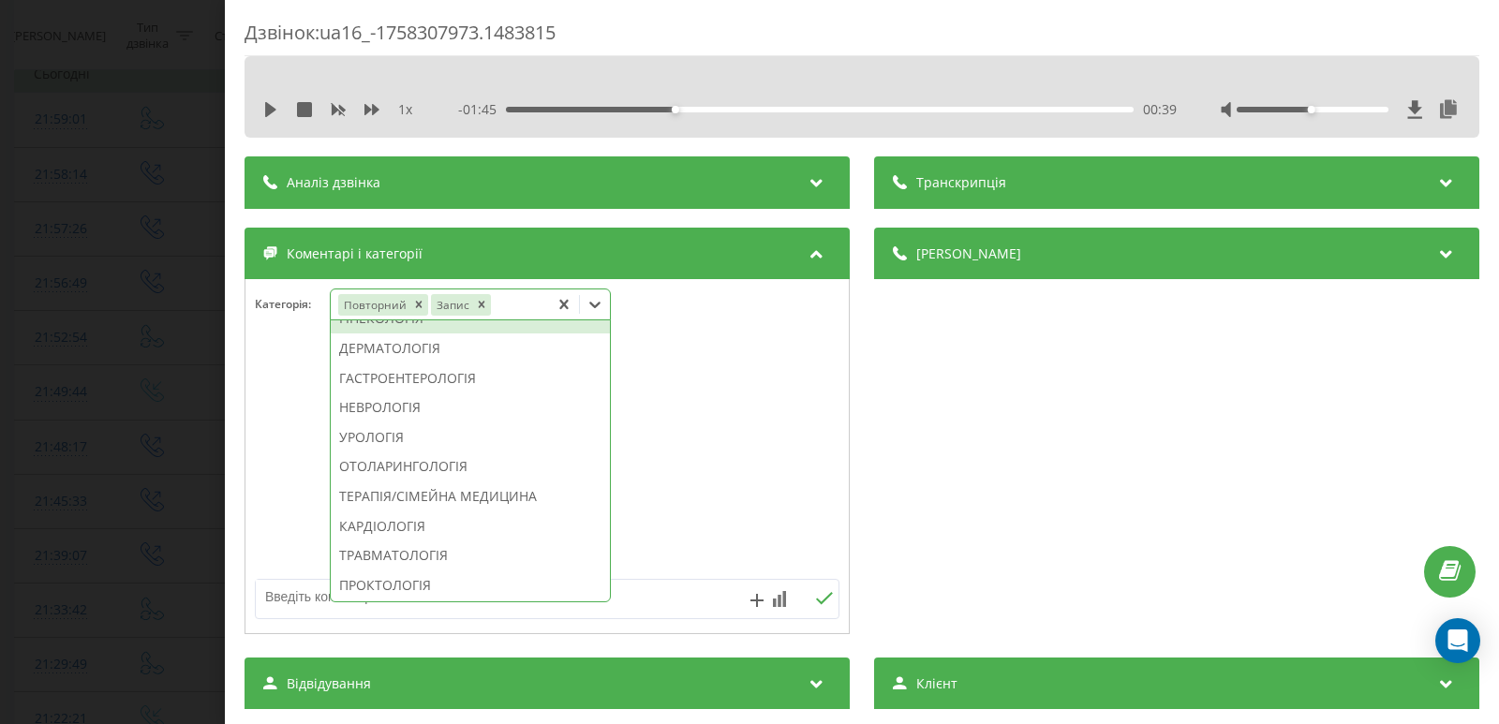
scroll to position [656, 0]
click at [352, 329] on div "ГІНЕКОЛОГІЯ" at bounding box center [470, 314] width 279 height 30
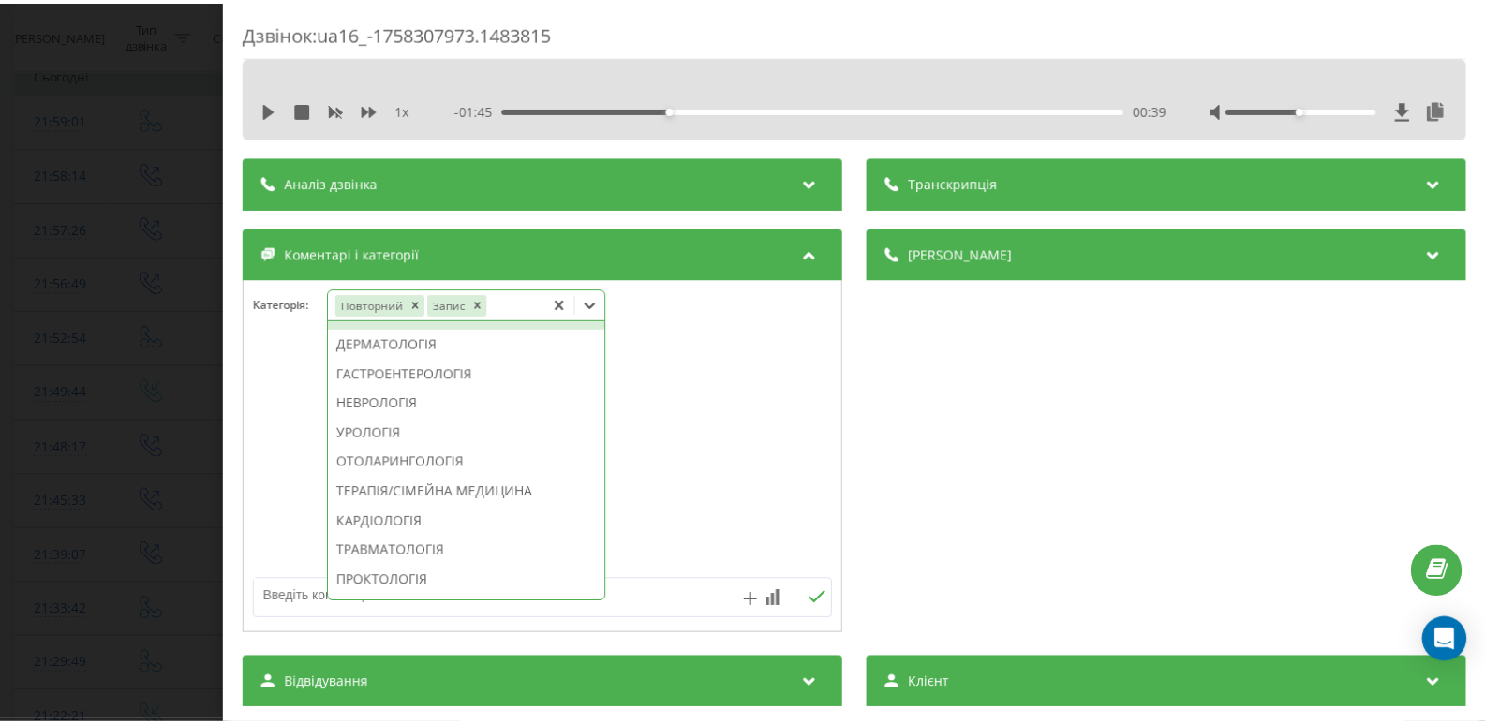
scroll to position [545, 0]
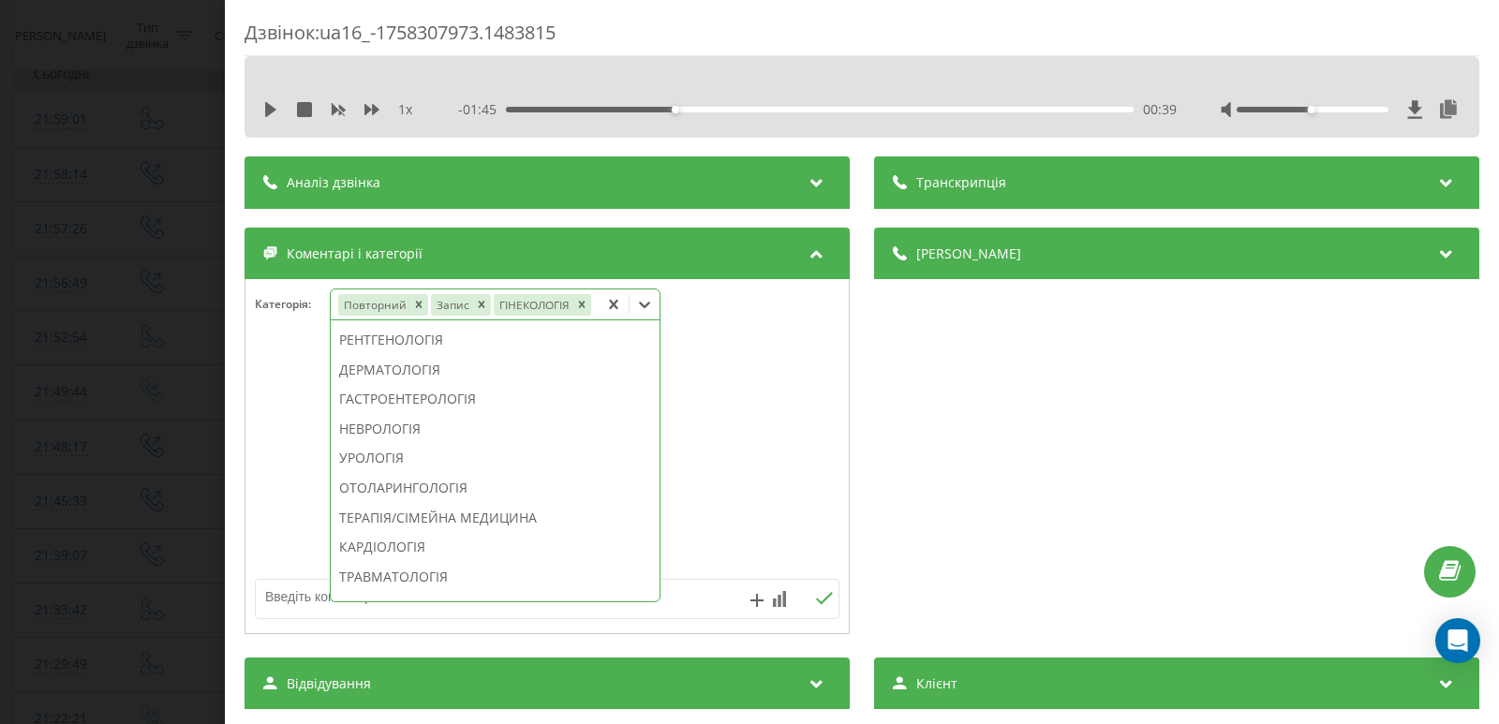
click at [140, 335] on div "Дзвінок : ua16_-1758307973.1483815 1 x - 01:45 00:39 00:39 Транскрипція Для AI-…" at bounding box center [749, 362] width 1499 height 724
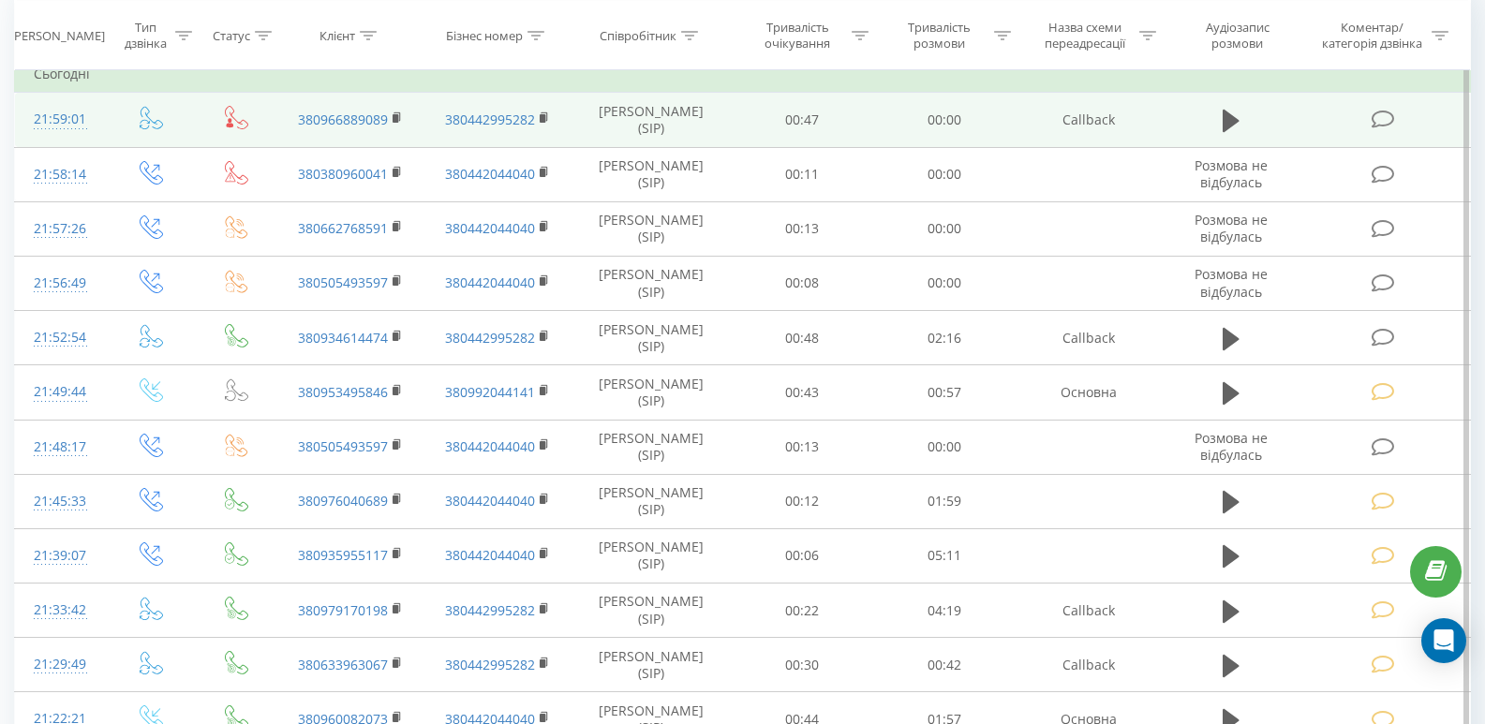
click at [1381, 116] on icon at bounding box center [1383, 120] width 23 height 20
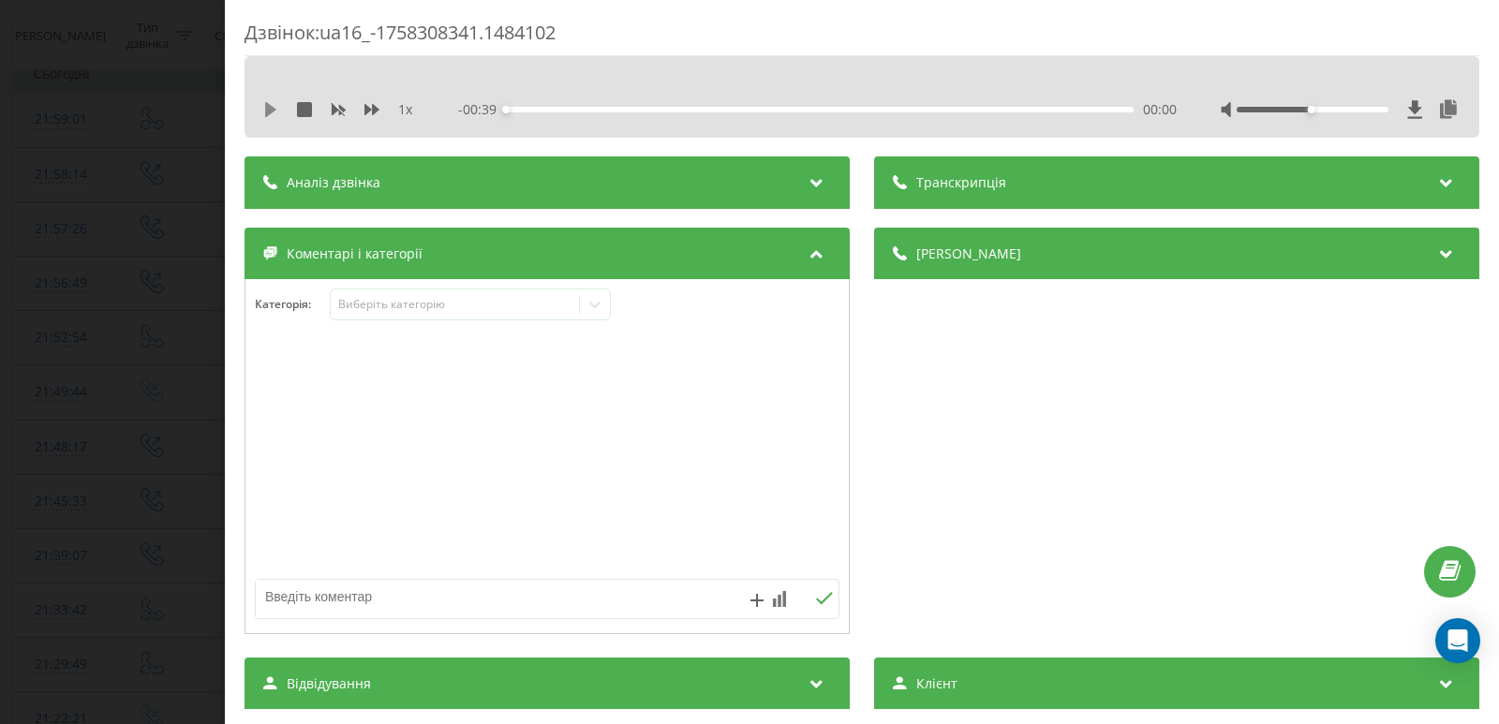
click at [271, 116] on icon at bounding box center [270, 109] width 15 height 15
click at [543, 111] on div "00:01" at bounding box center [820, 110] width 628 height 6
click at [661, 107] on div "00:03" at bounding box center [820, 110] width 628 height 6
click at [740, 110] on div "00:10" at bounding box center [820, 110] width 628 height 6
click at [794, 111] on div "00:16" at bounding box center [820, 110] width 628 height 6
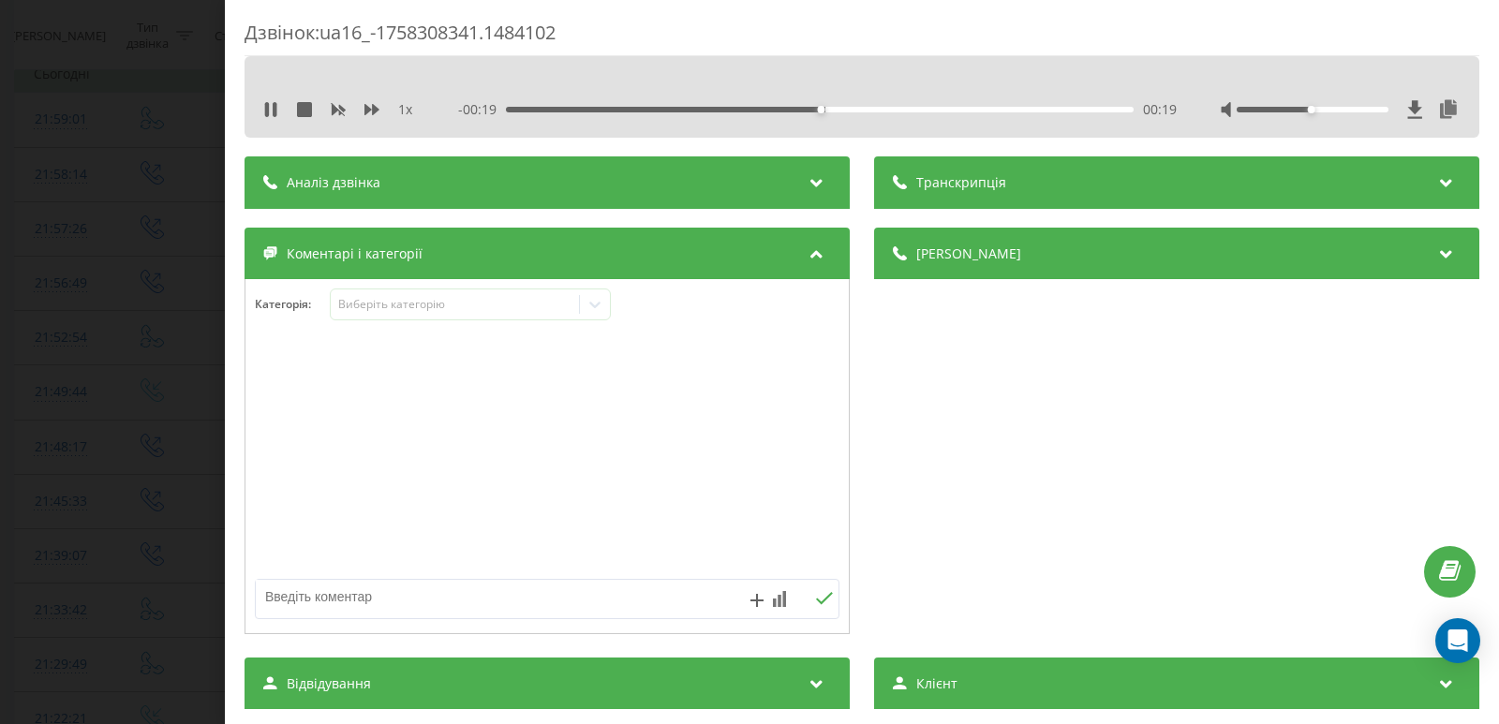
click at [979, 108] on div "00:19" at bounding box center [820, 110] width 628 height 6
click at [272, 111] on icon at bounding box center [270, 109] width 15 height 15
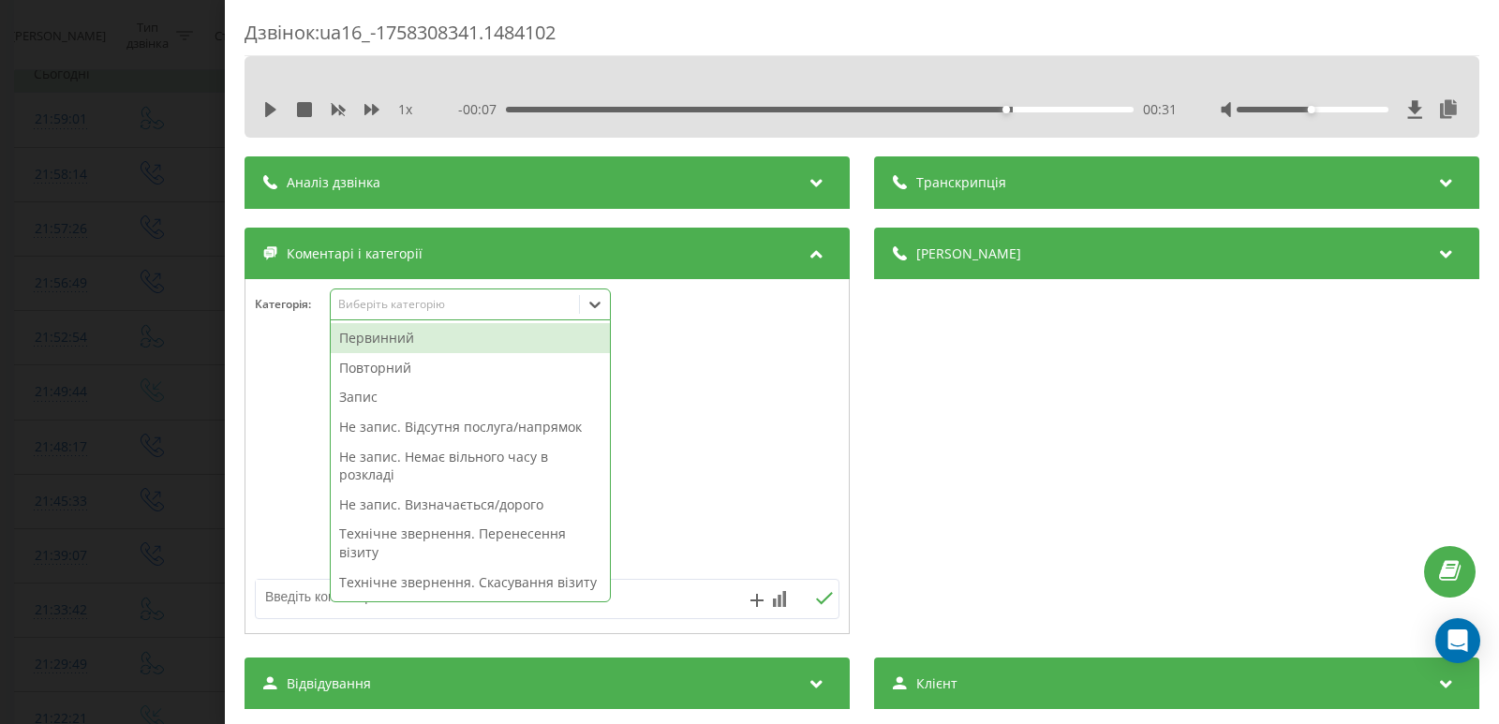
click at [605, 318] on div at bounding box center [595, 304] width 30 height 30
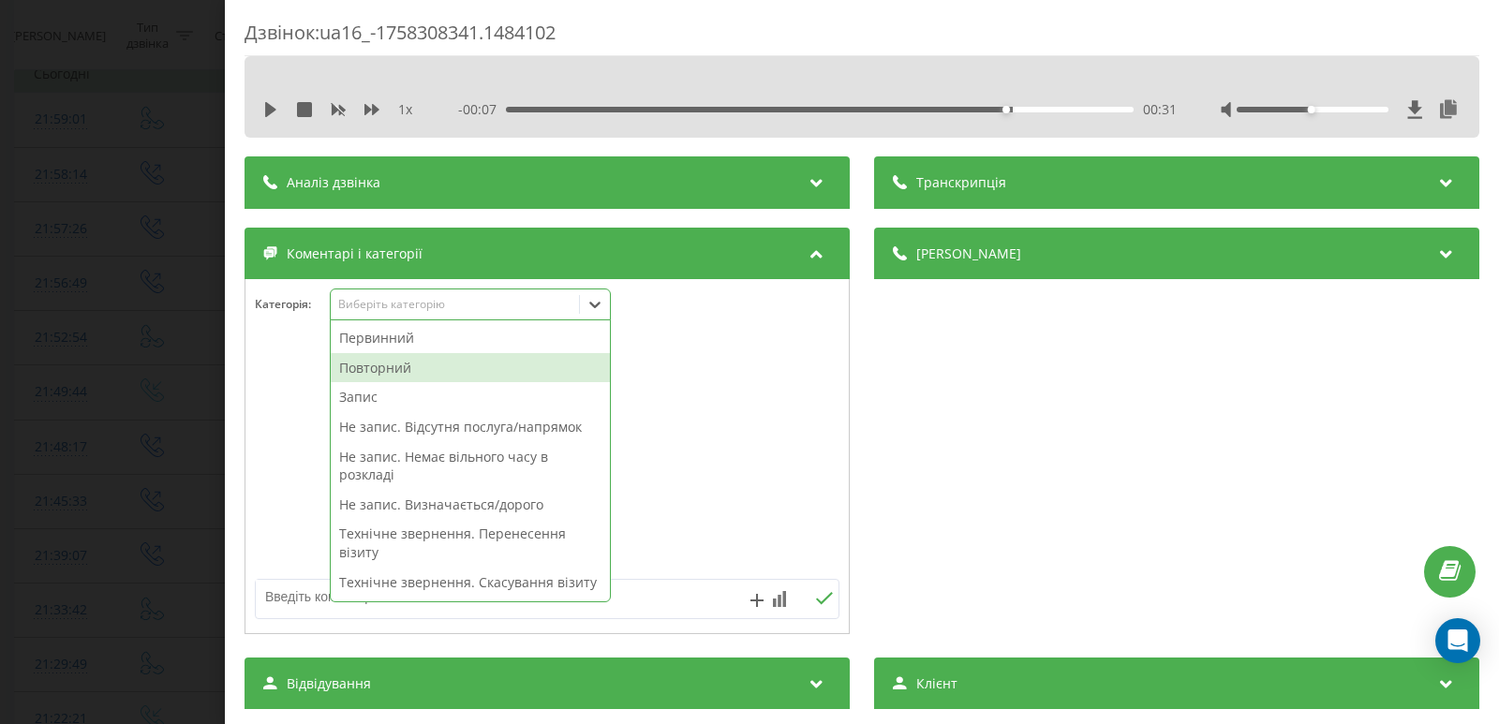
click at [376, 368] on div "Повторний" at bounding box center [470, 368] width 279 height 30
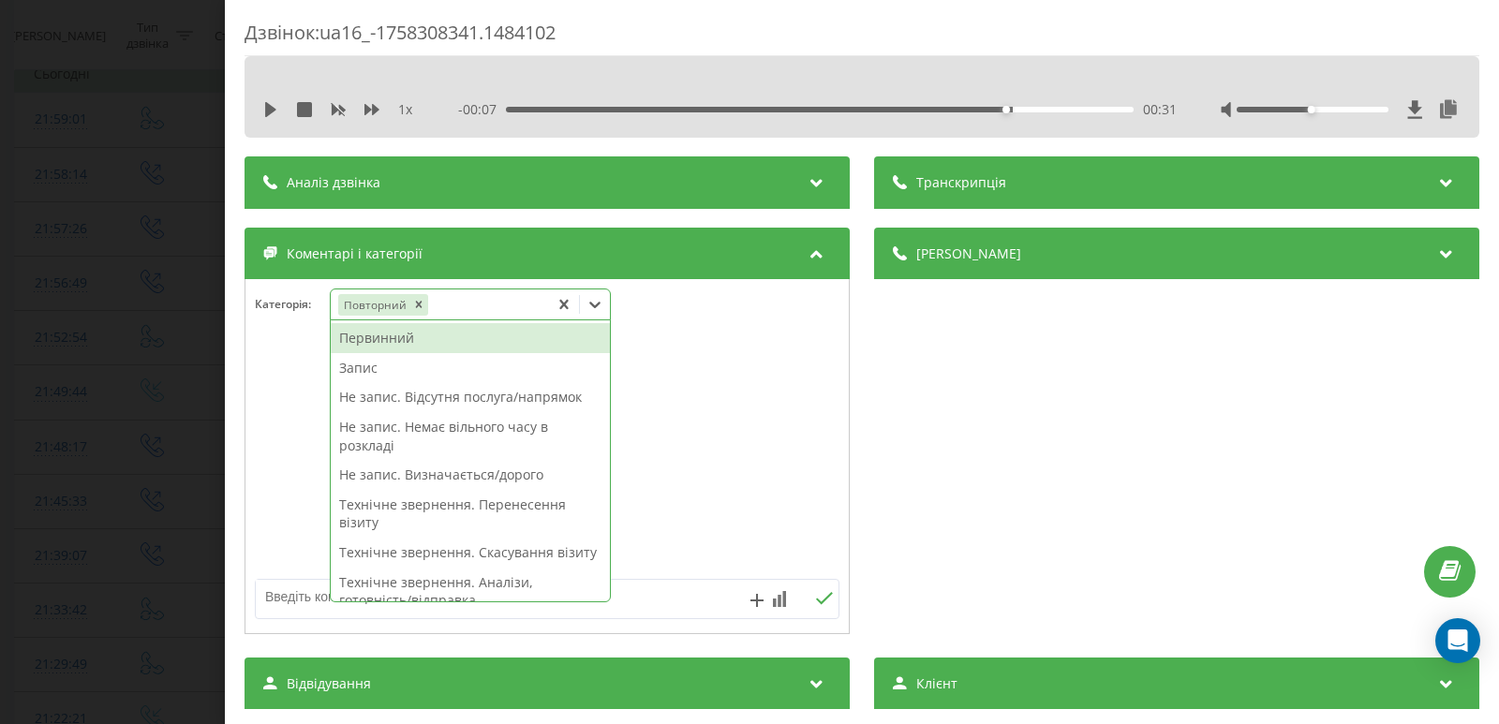
click at [668, 594] on textarea at bounding box center [489, 597] width 466 height 34
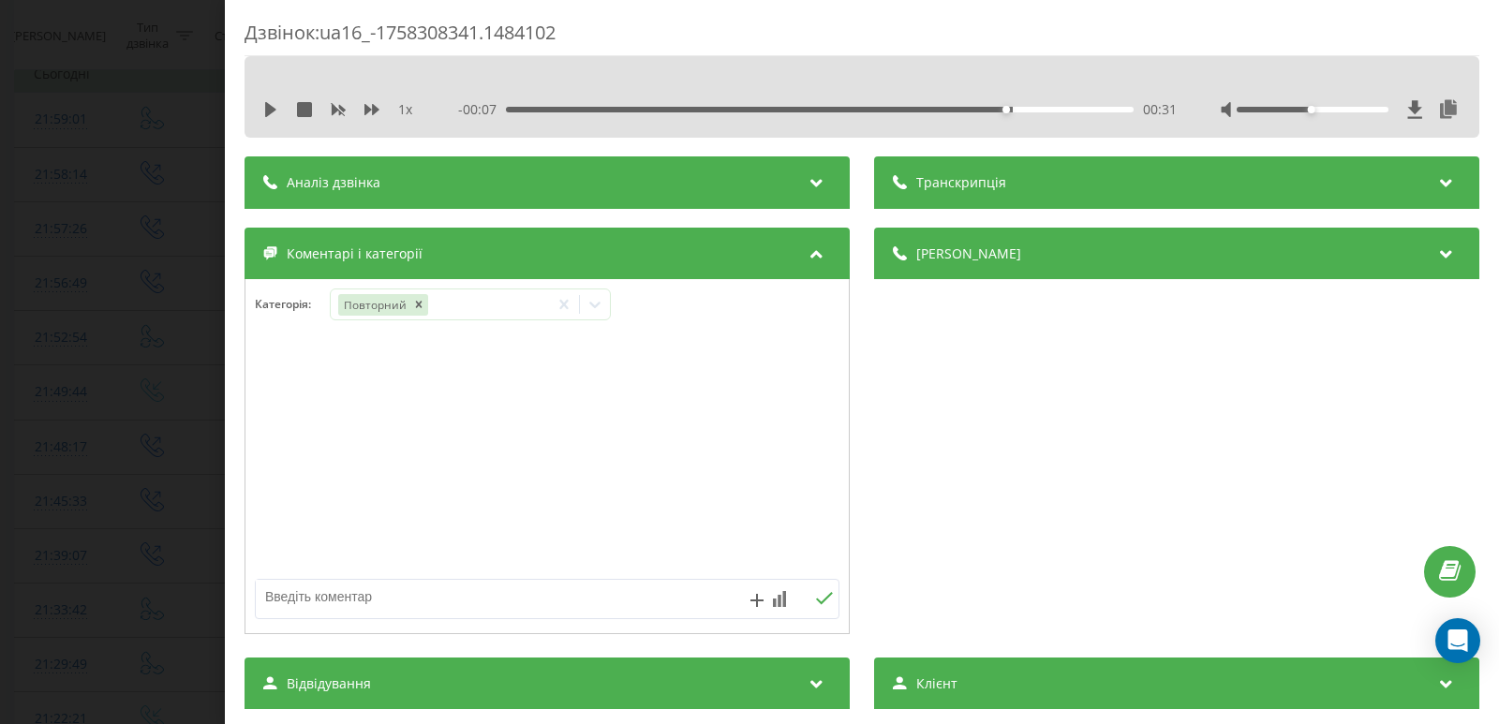
click at [654, 595] on textarea at bounding box center [489, 597] width 466 height 34
type textarea "не відпов."
click at [815, 595] on icon at bounding box center [824, 598] width 18 height 13
click at [128, 185] on div "Дзвінок : ua16_-1758308341.1484102 1 x - 00:07 00:31 00:31 Транскрипція Для AI-…" at bounding box center [749, 362] width 1499 height 724
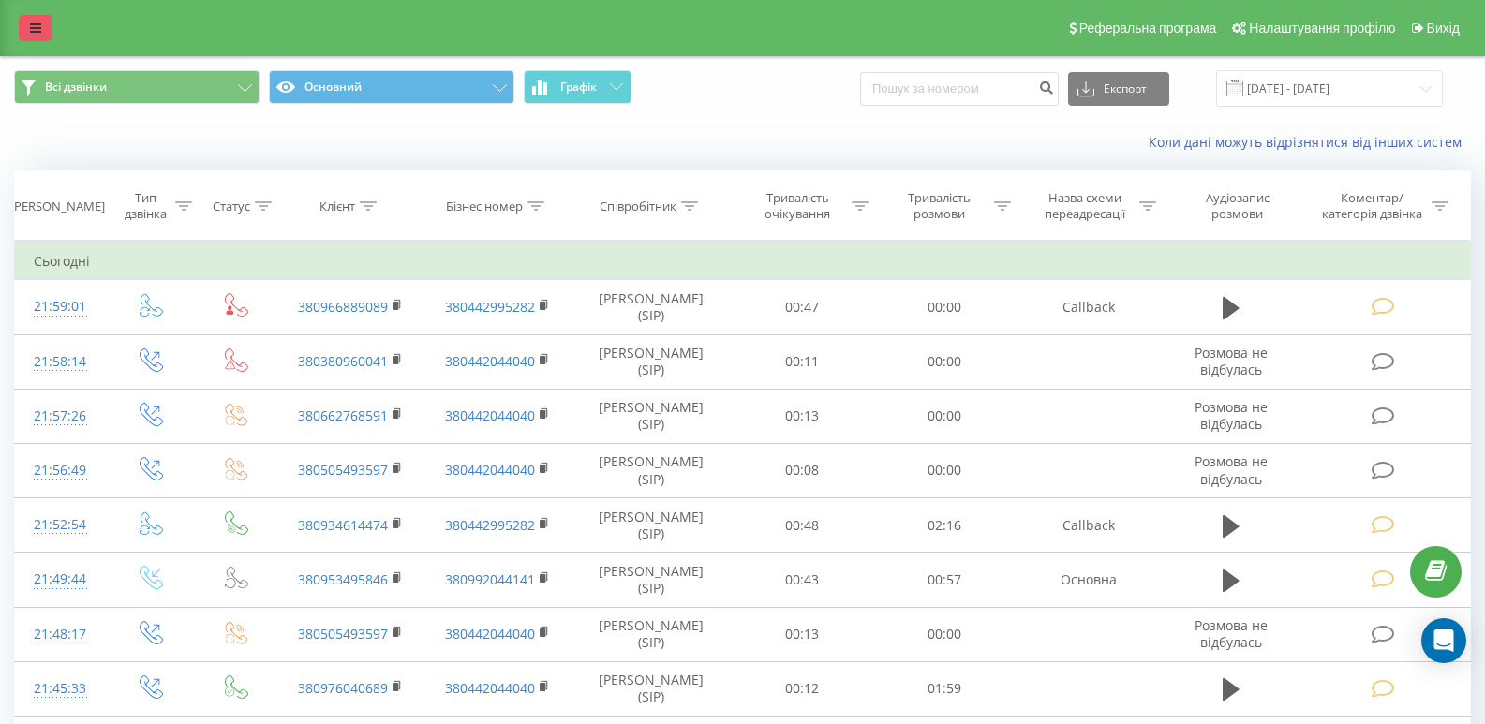
click at [30, 22] on icon at bounding box center [35, 28] width 11 height 13
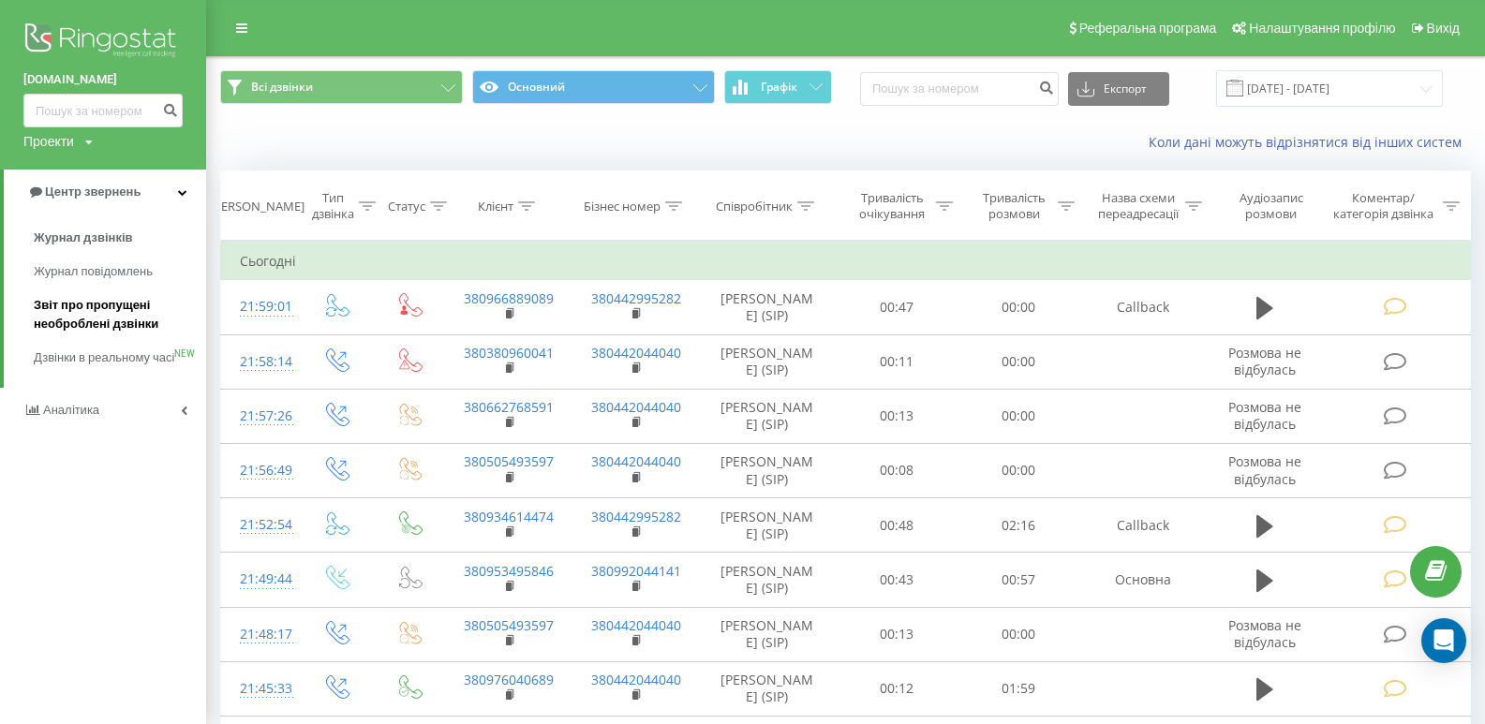
click at [116, 323] on span "Звіт про пропущені необроблені дзвінки" at bounding box center [115, 314] width 163 height 37
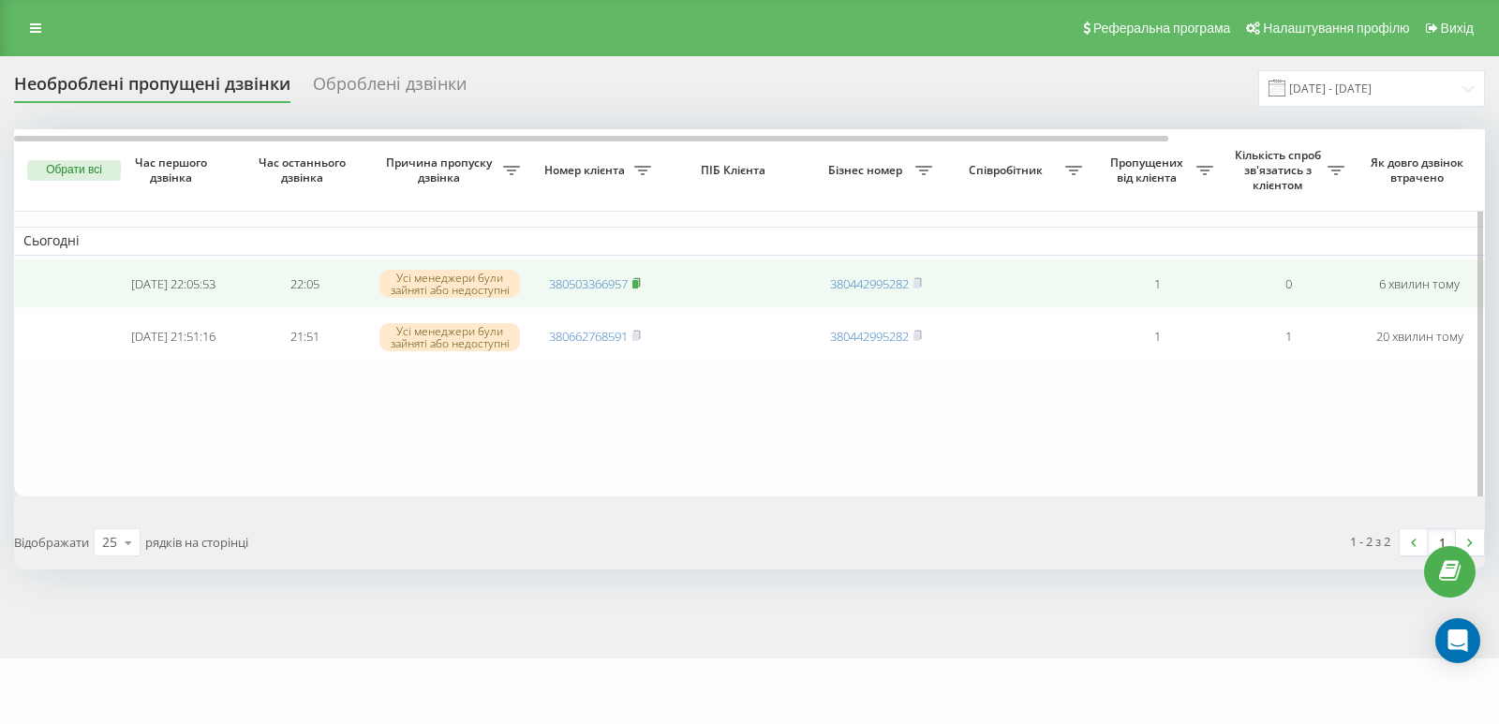
click at [638, 283] on rect at bounding box center [635, 284] width 6 height 8
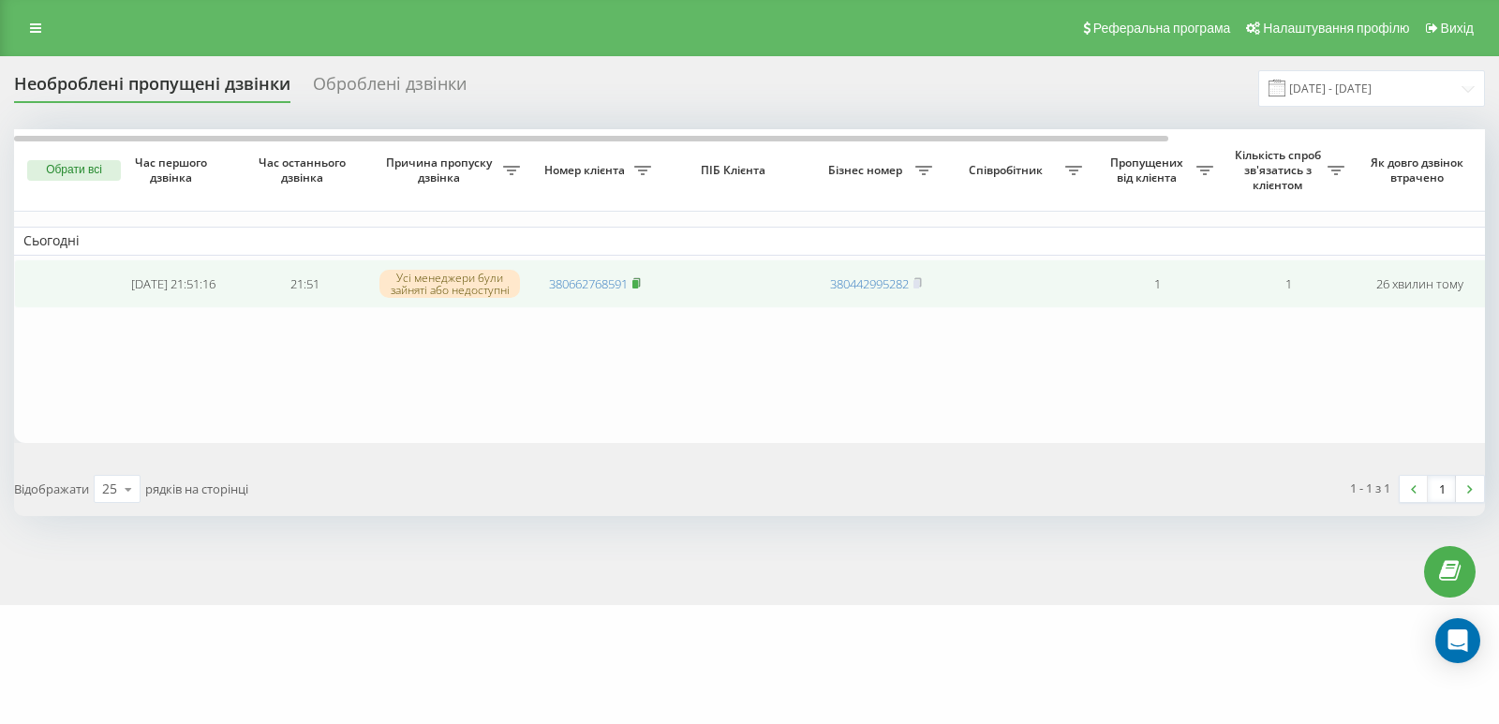
click at [638, 283] on rect at bounding box center [635, 284] width 6 height 8
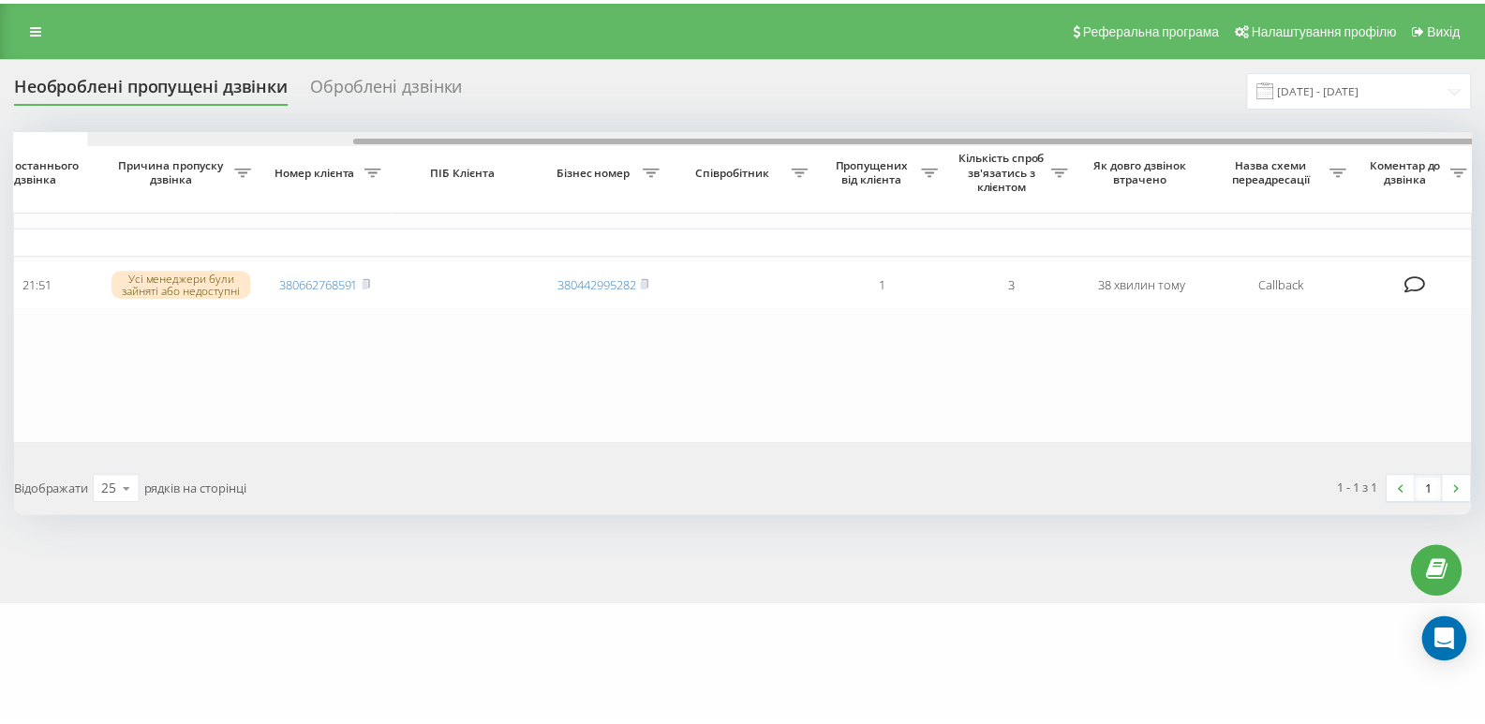
scroll to position [0, 403]
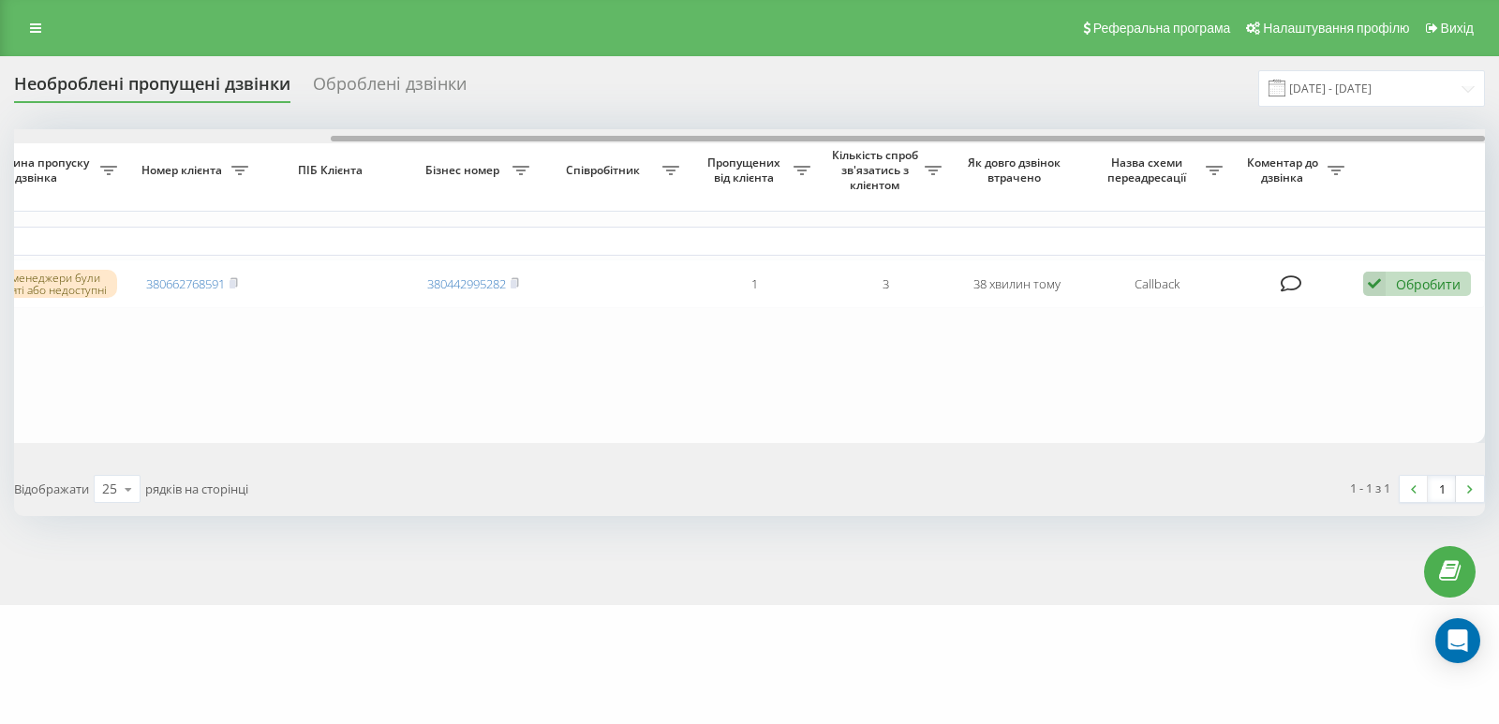
drag, startPoint x: 709, startPoint y: 137, endPoint x: 1203, endPoint y: 175, distance: 495.2
click at [1108, 126] on div "Необроблені пропущені дзвінки Оброблені дзвінки 19.08.2025 - 19.09.2025 Обрати …" at bounding box center [749, 293] width 1471 height 446
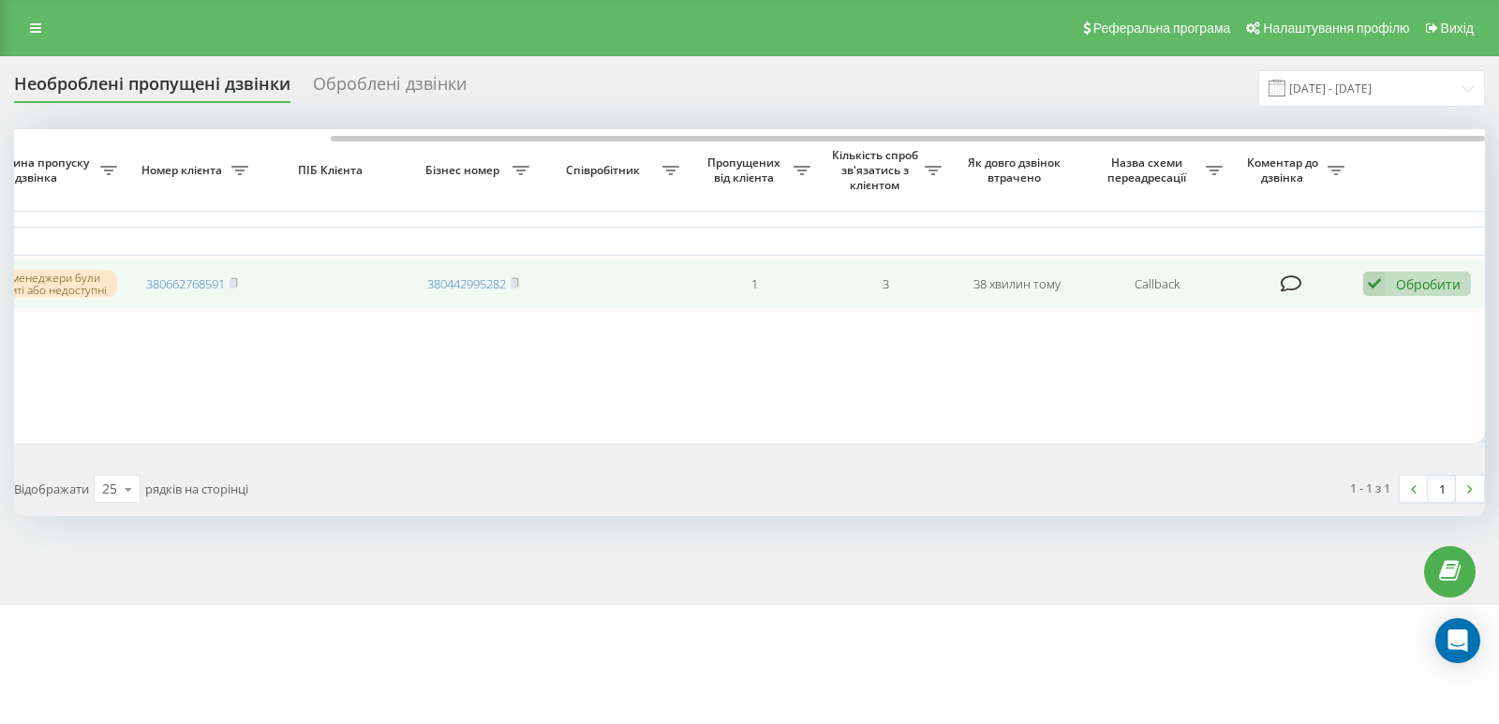
click at [1388, 290] on div "Обробити Не вдалося зв'язатися Зв'язався з клієнтом за допомогою іншого каналу …" at bounding box center [1417, 284] width 108 height 25
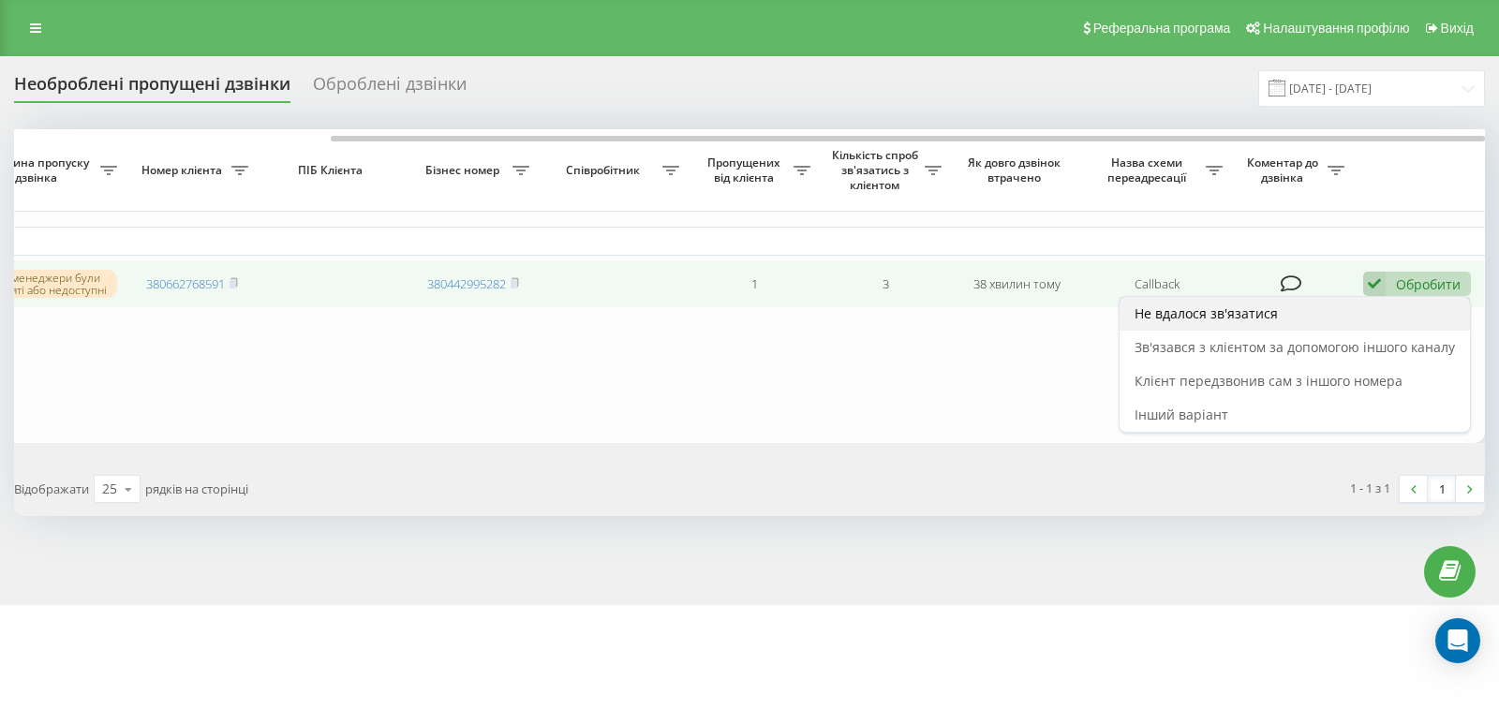
click at [1231, 316] on span "Не вдалося зв'язатися" at bounding box center [1206, 313] width 143 height 18
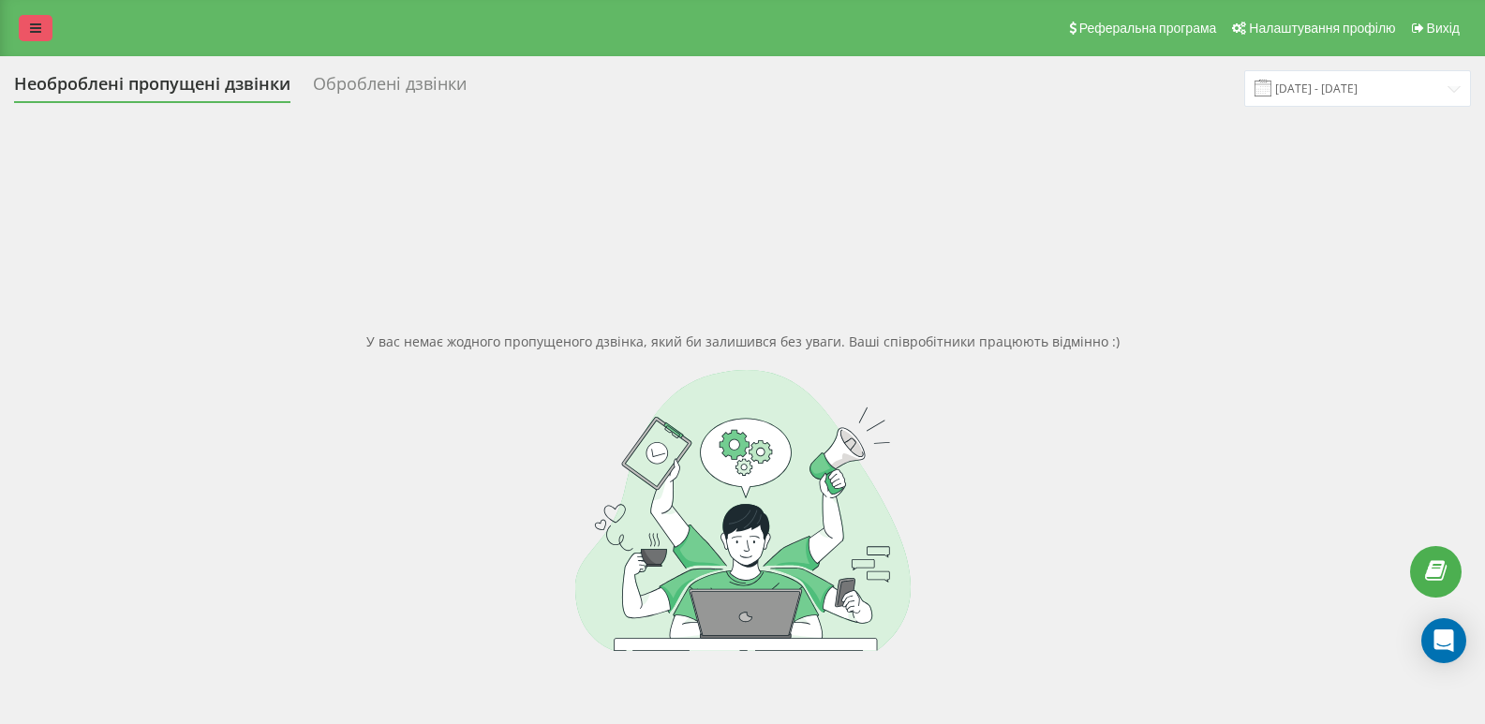
click at [19, 21] on link at bounding box center [36, 28] width 34 height 26
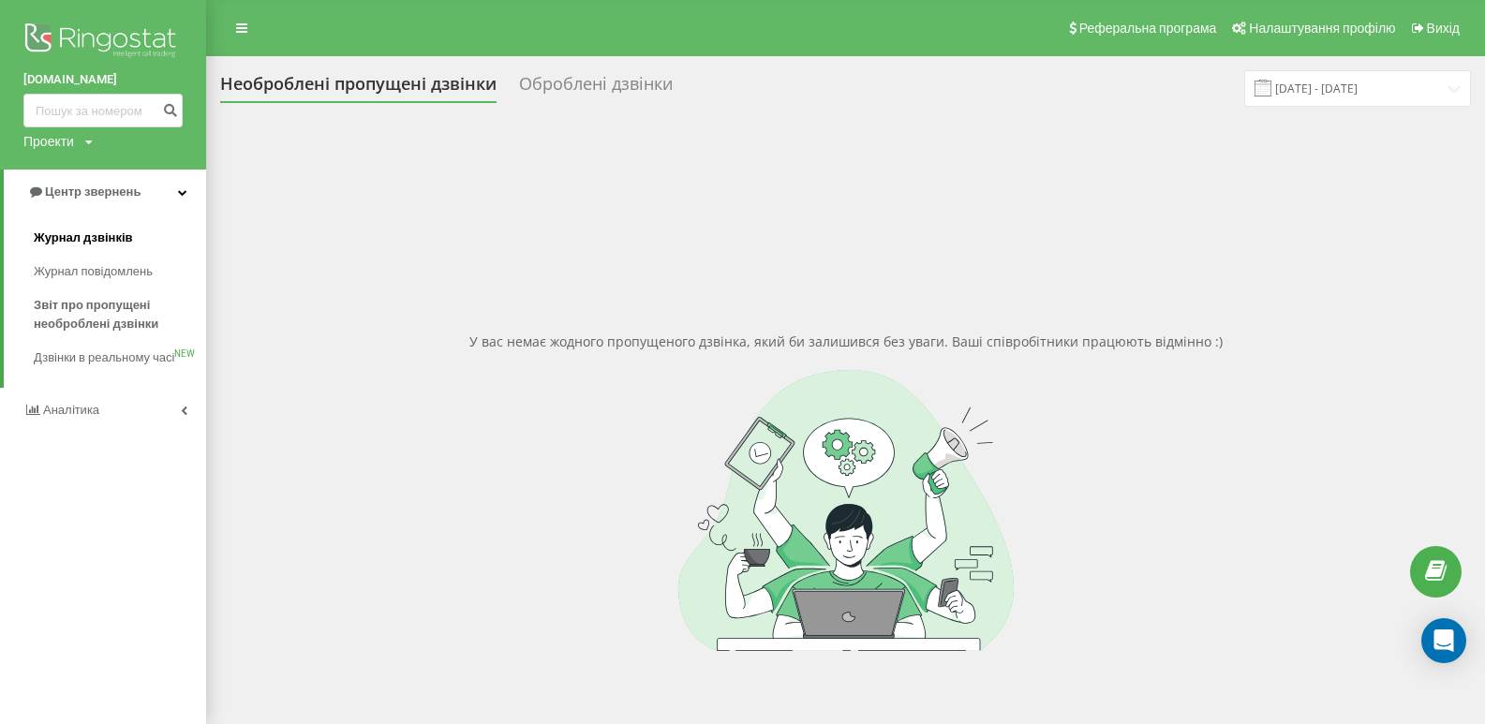
click at [78, 230] on span "Журнал дзвінків" at bounding box center [83, 238] width 99 height 19
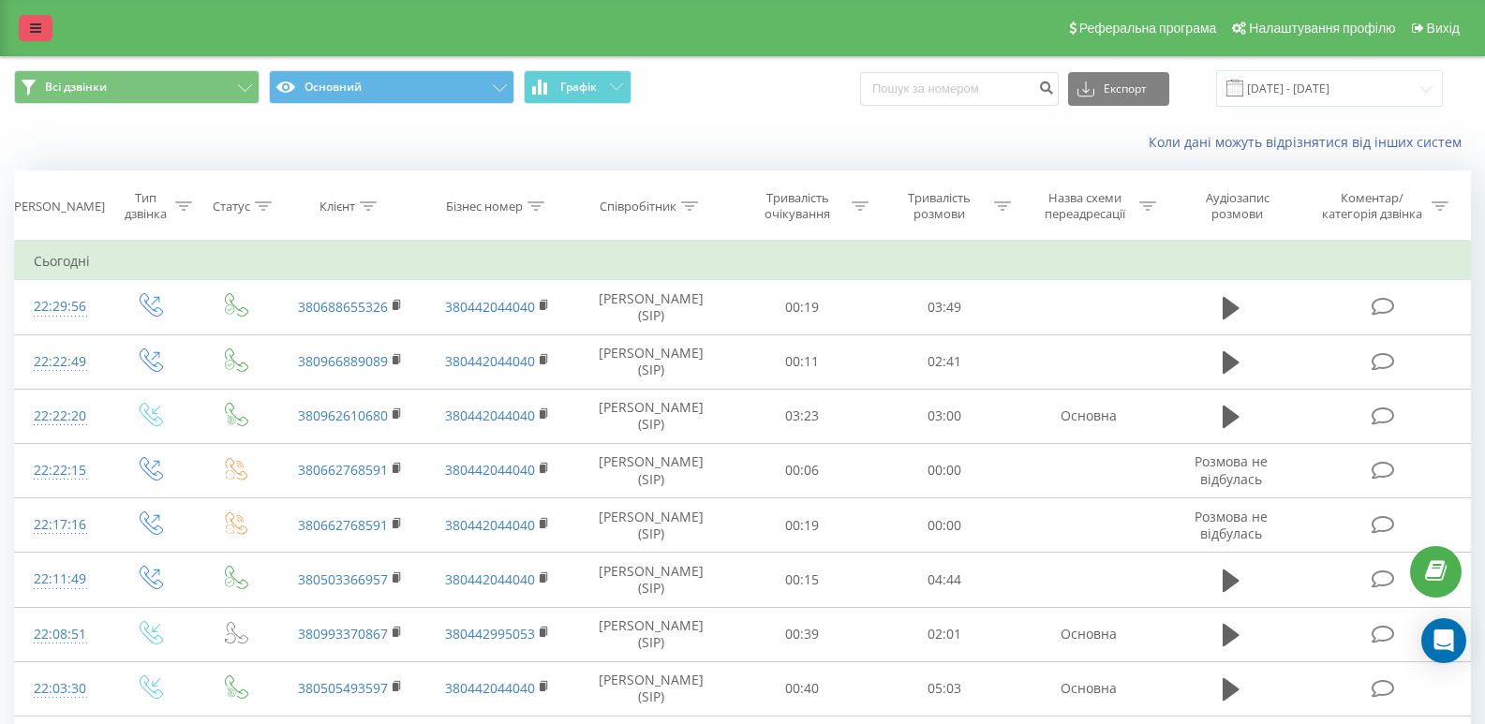
click at [20, 31] on link at bounding box center [36, 28] width 34 height 26
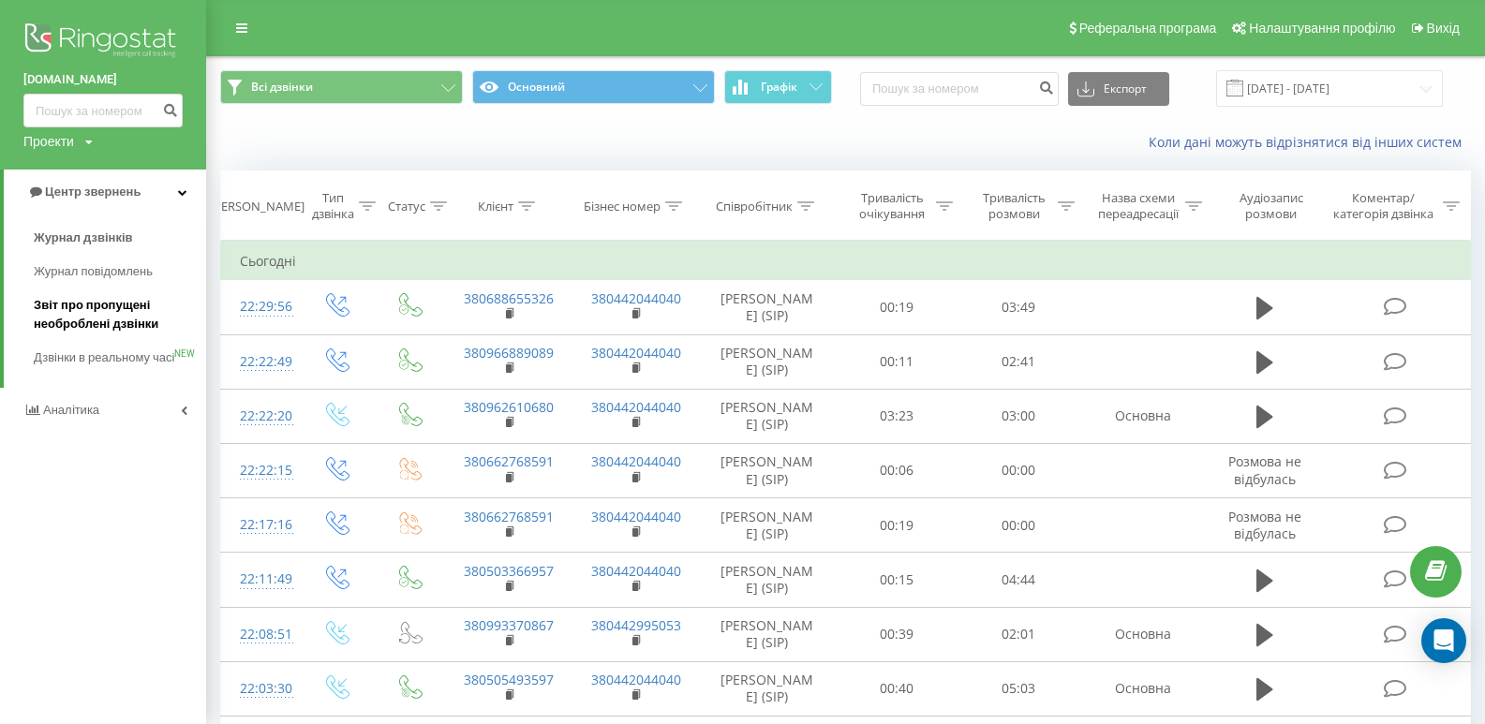
click at [82, 322] on span "Звіт про пропущені необроблені дзвінки" at bounding box center [115, 314] width 163 height 37
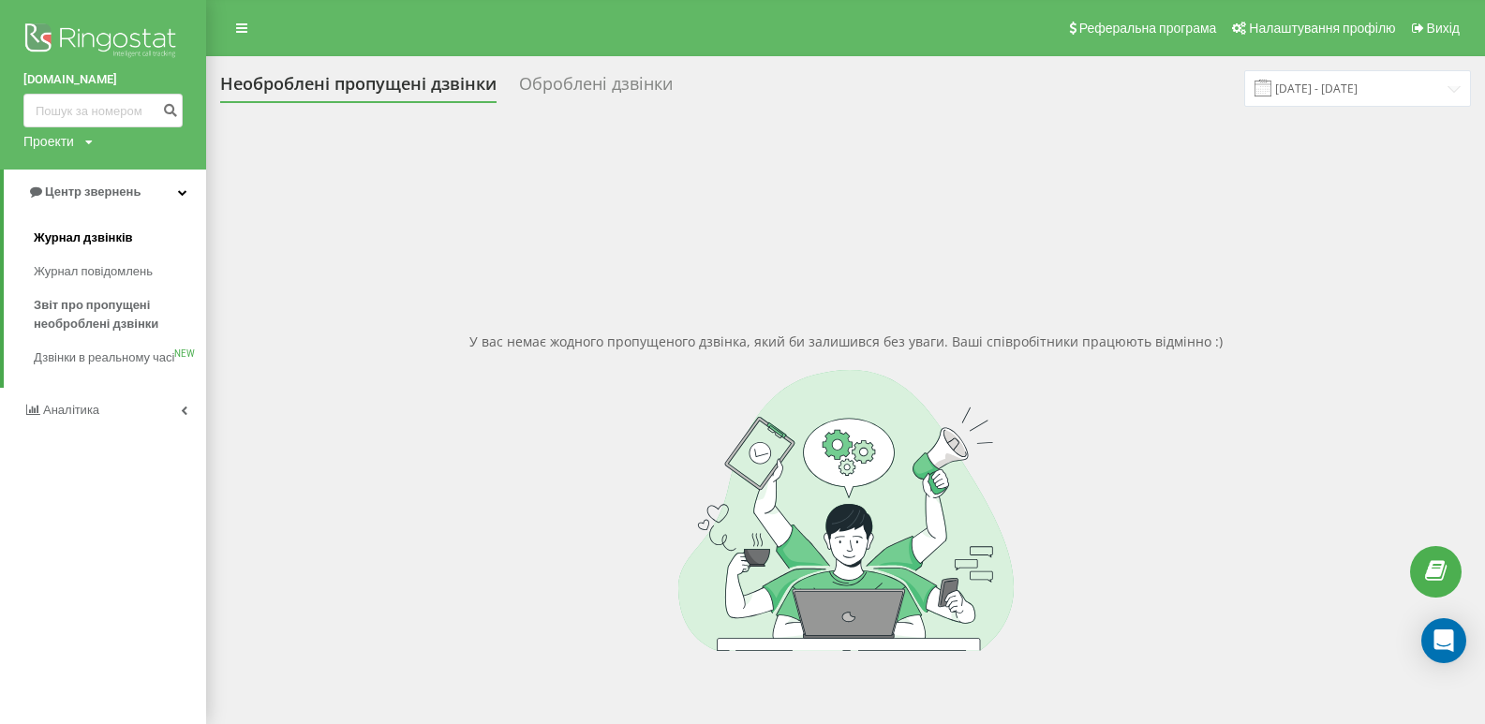
click at [100, 239] on span "Журнал дзвінків" at bounding box center [83, 238] width 99 height 19
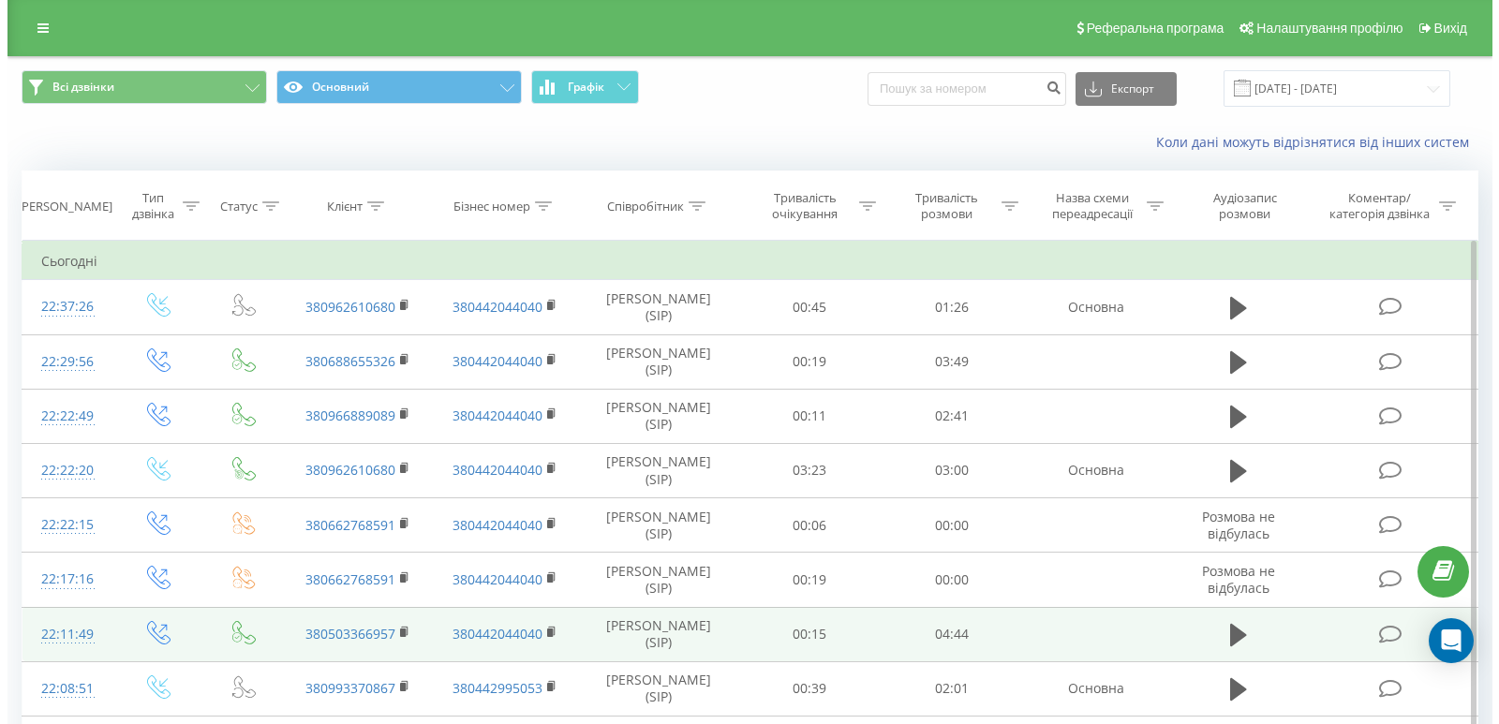
scroll to position [281, 0]
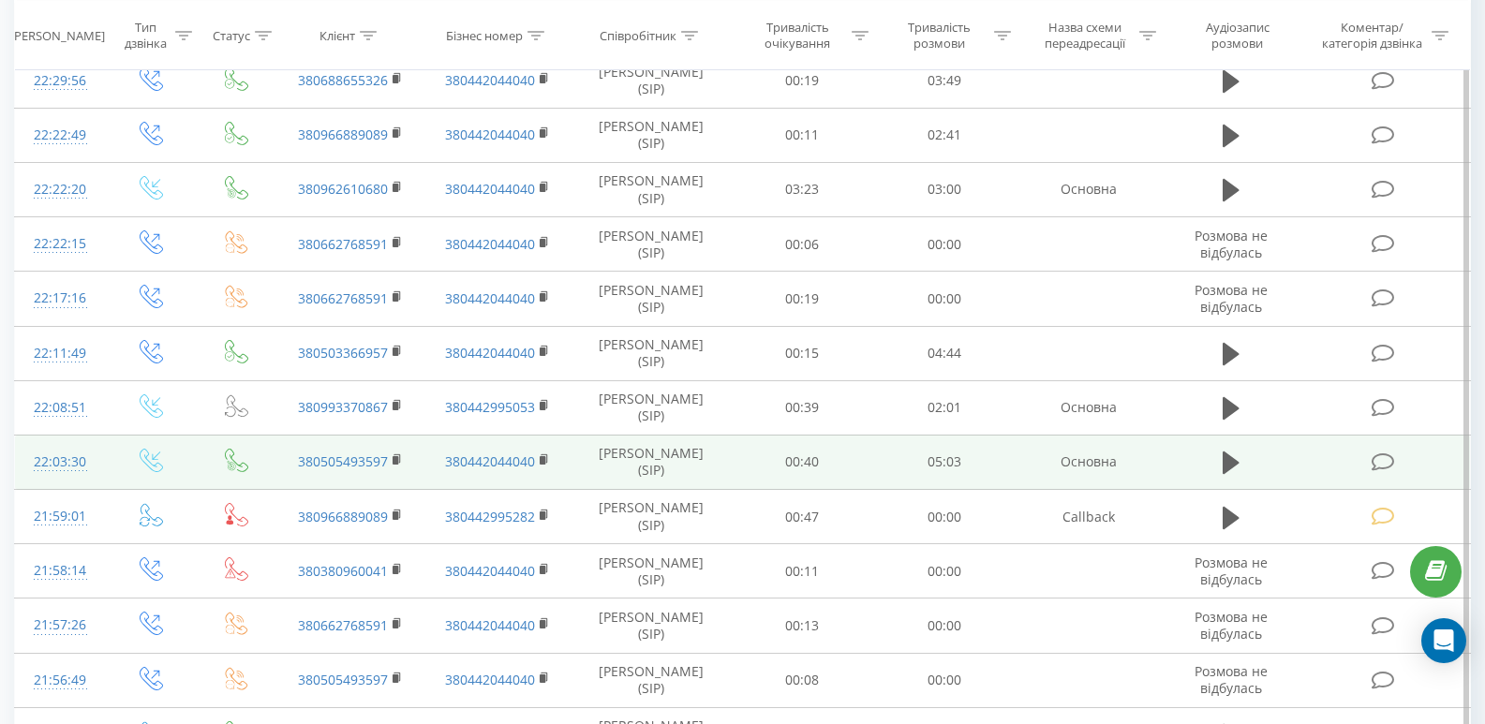
click at [1386, 456] on icon at bounding box center [1383, 463] width 23 height 20
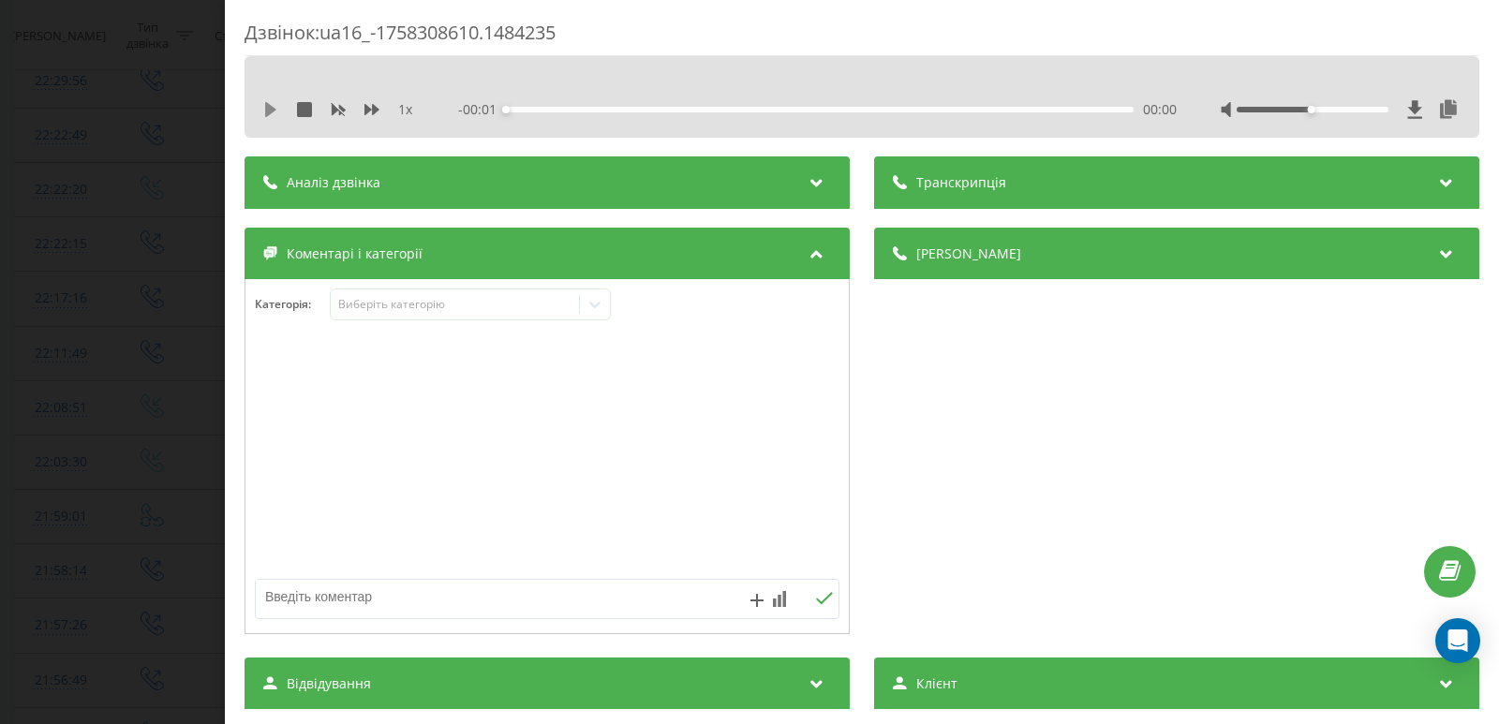
click at [269, 105] on icon at bounding box center [270, 109] width 11 height 15
click at [527, 108] on div "00:00" at bounding box center [820, 110] width 628 height 6
click at [555, 110] on div "00:12" at bounding box center [820, 110] width 628 height 6
click at [589, 110] on div "00:42" at bounding box center [820, 110] width 628 height 6
click at [628, 108] on div "00:43" at bounding box center [820, 110] width 628 height 6
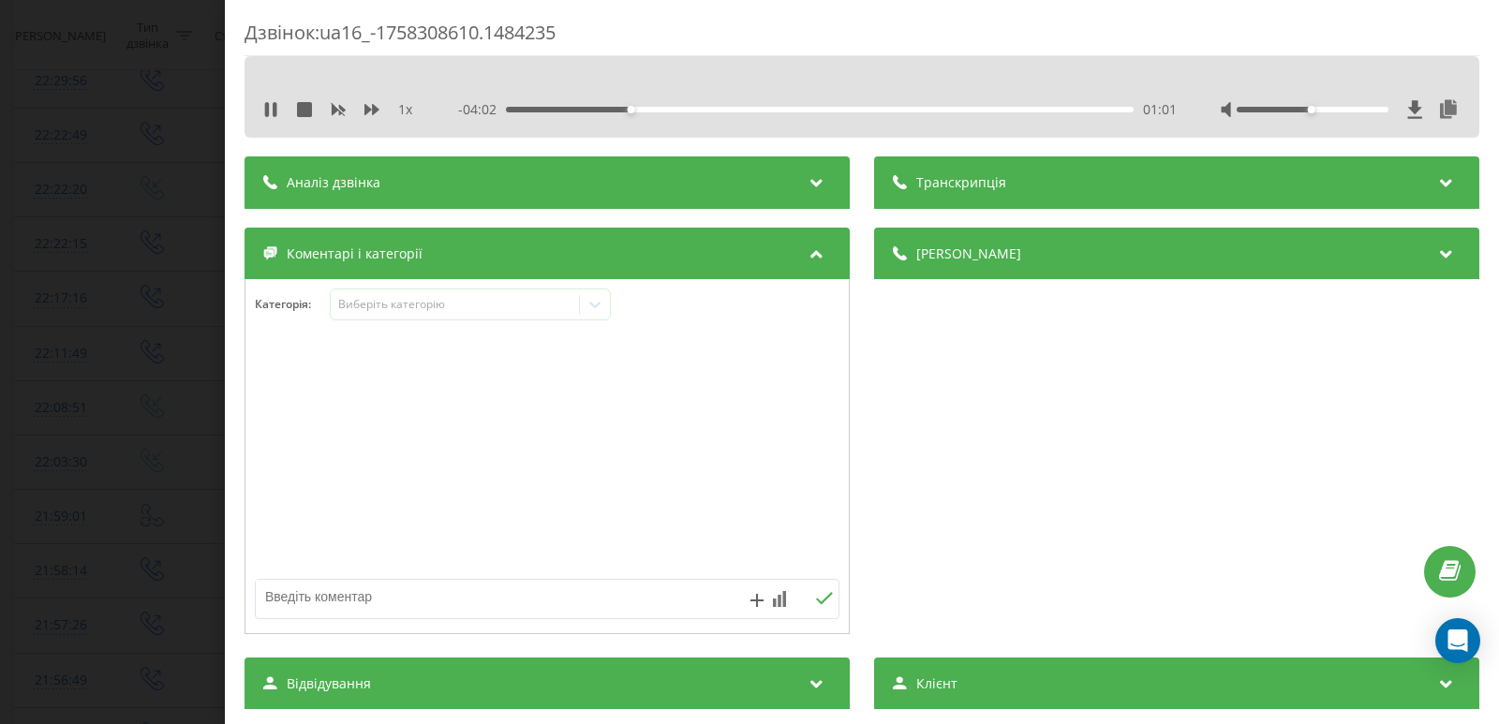
click at [781, 106] on div "- 04:02 01:01 01:01" at bounding box center [817, 109] width 719 height 19
click at [793, 109] on div "02:21" at bounding box center [820, 110] width 628 height 6
click at [274, 109] on icon at bounding box center [275, 109] width 4 height 15
click at [597, 300] on icon at bounding box center [595, 304] width 19 height 19
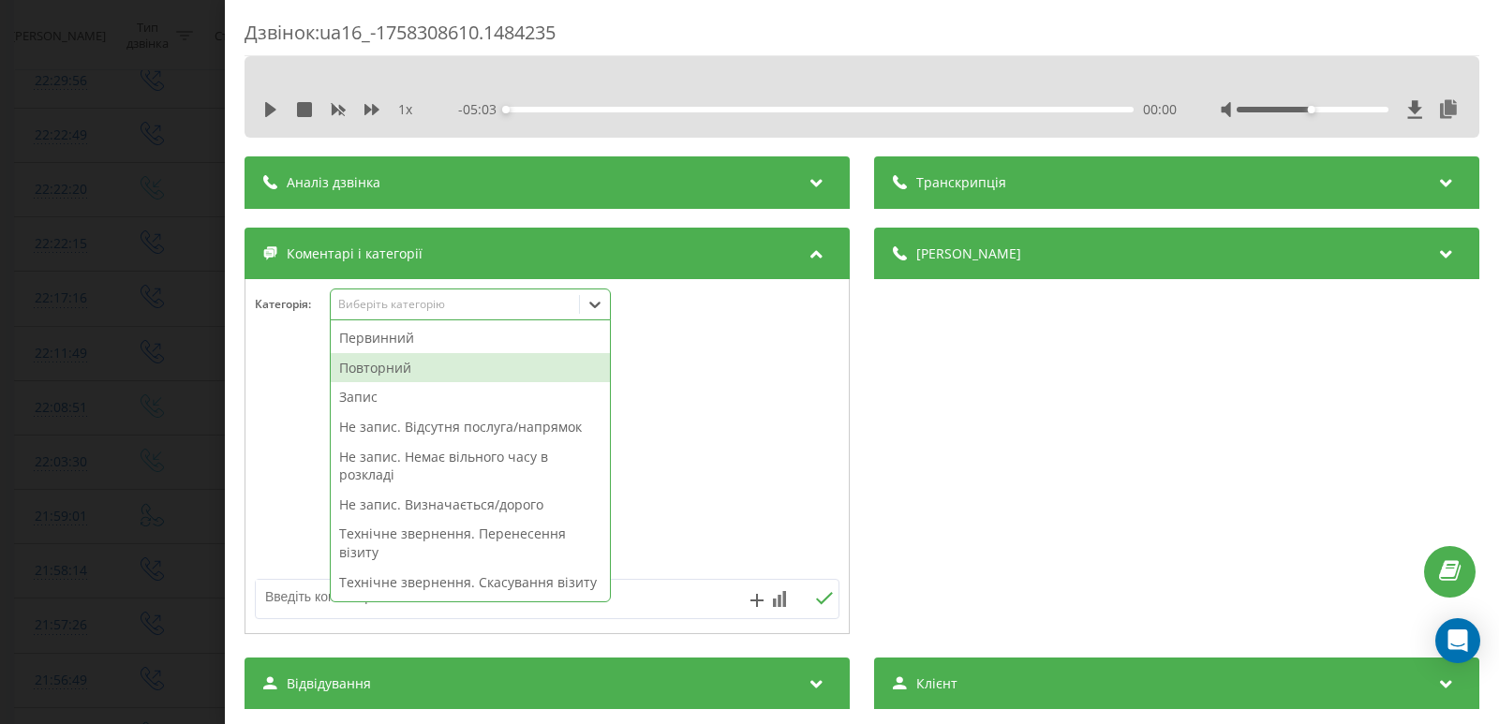
click at [424, 359] on div "Повторний" at bounding box center [470, 368] width 279 height 30
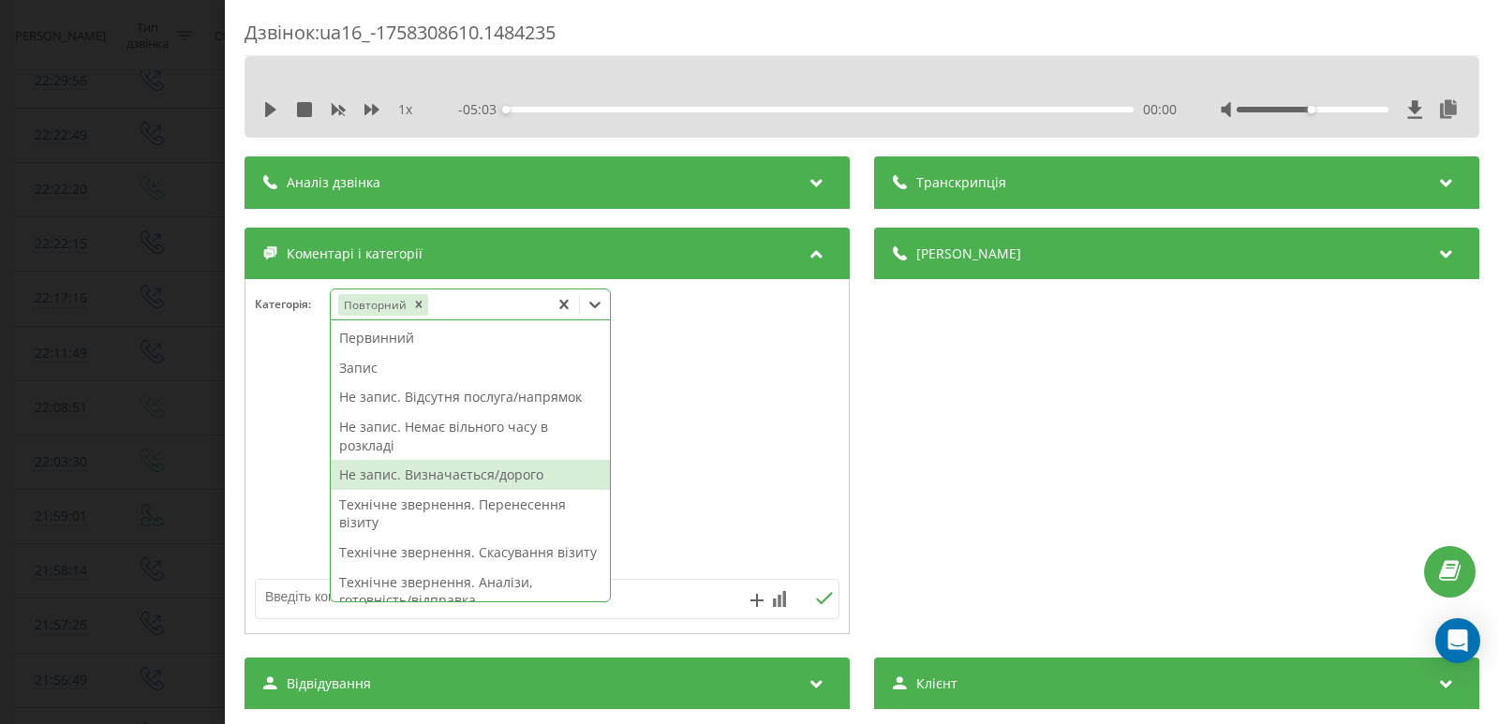
click at [461, 481] on div "Не запис. Визначається/дорого" at bounding box center [470, 475] width 279 height 30
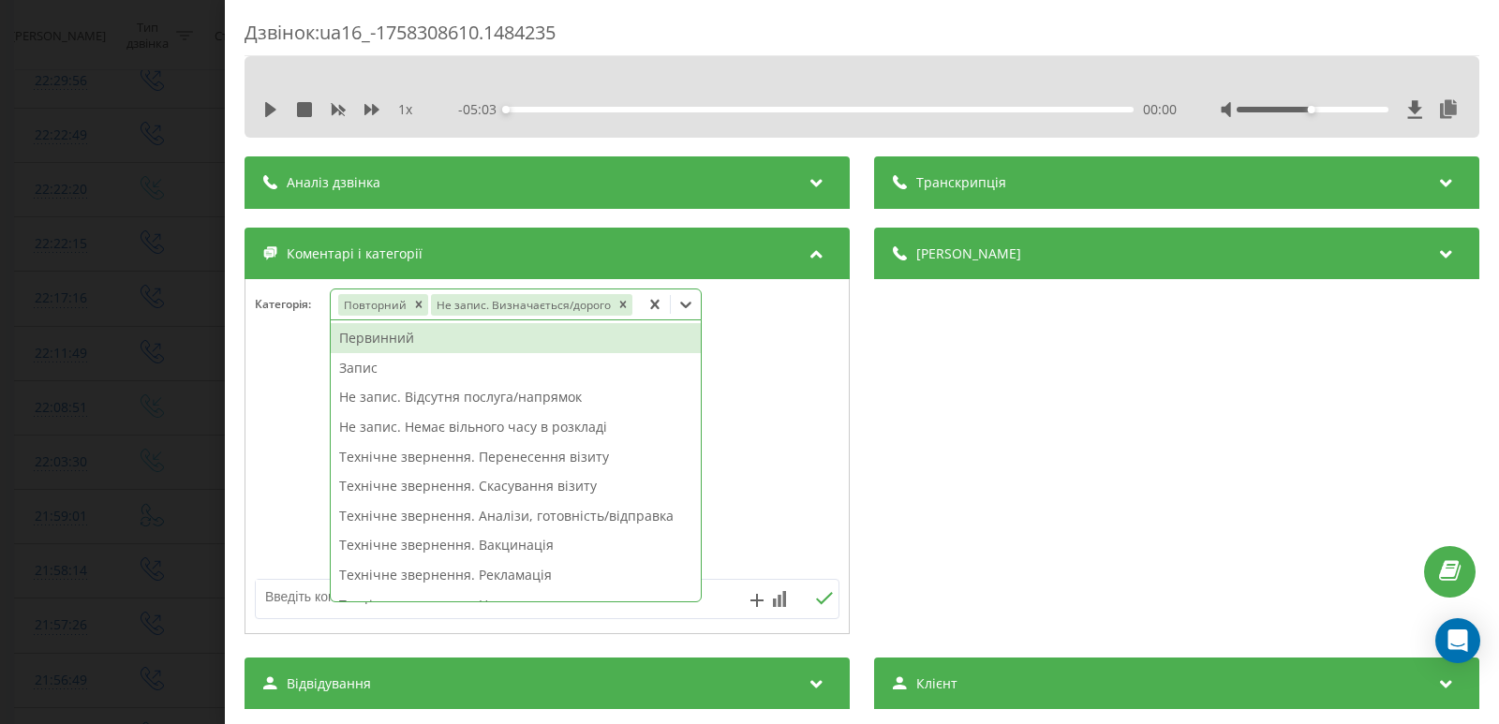
click at [111, 320] on div "Дзвінок : ua16_-1758308610.1484235 1 x - 05:03 00:00 00:00 Транскрипція Для AI-…" at bounding box center [749, 362] width 1499 height 724
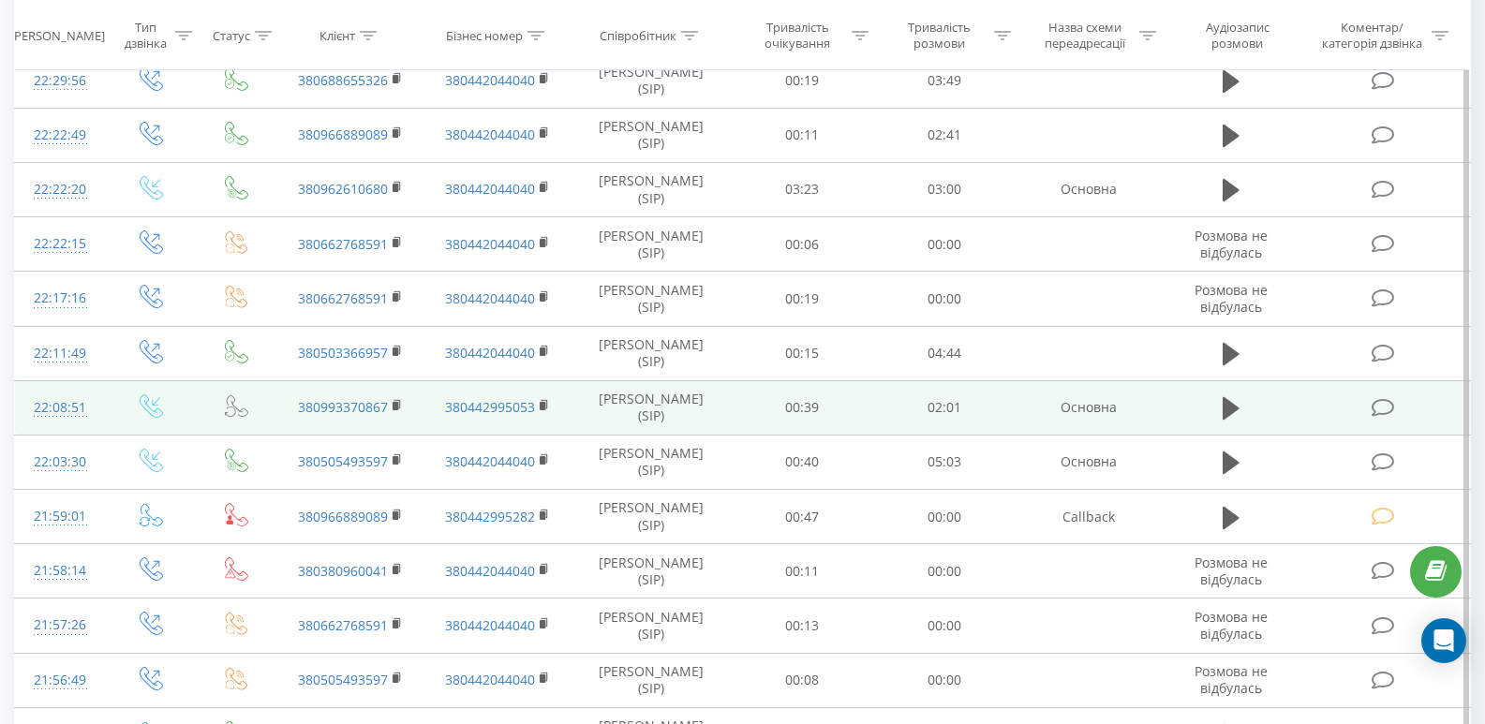
click at [1388, 404] on icon at bounding box center [1383, 408] width 23 height 20
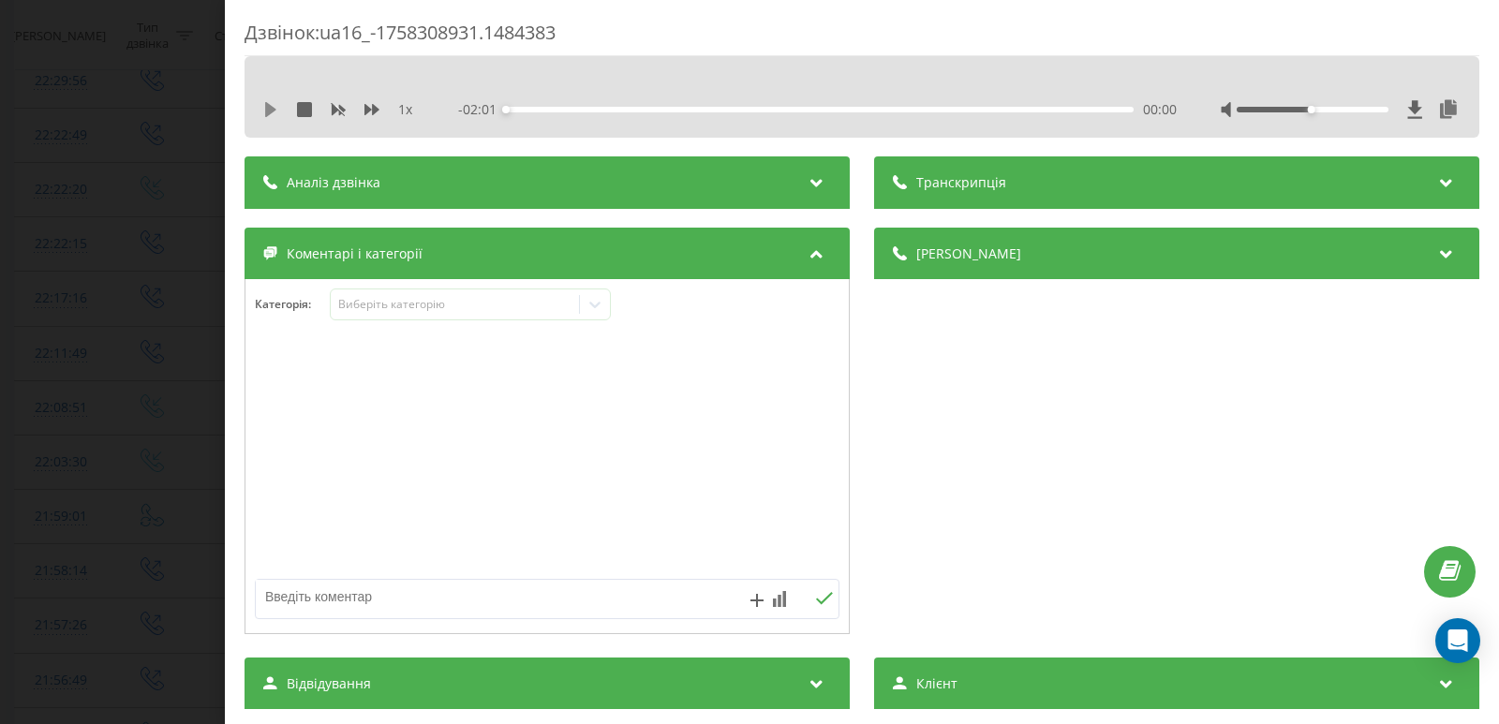
click at [274, 109] on icon at bounding box center [270, 109] width 11 height 15
click at [564, 109] on div "00:01" at bounding box center [820, 110] width 628 height 6
click at [265, 107] on icon at bounding box center [267, 109] width 4 height 15
click at [598, 292] on div at bounding box center [595, 304] width 30 height 30
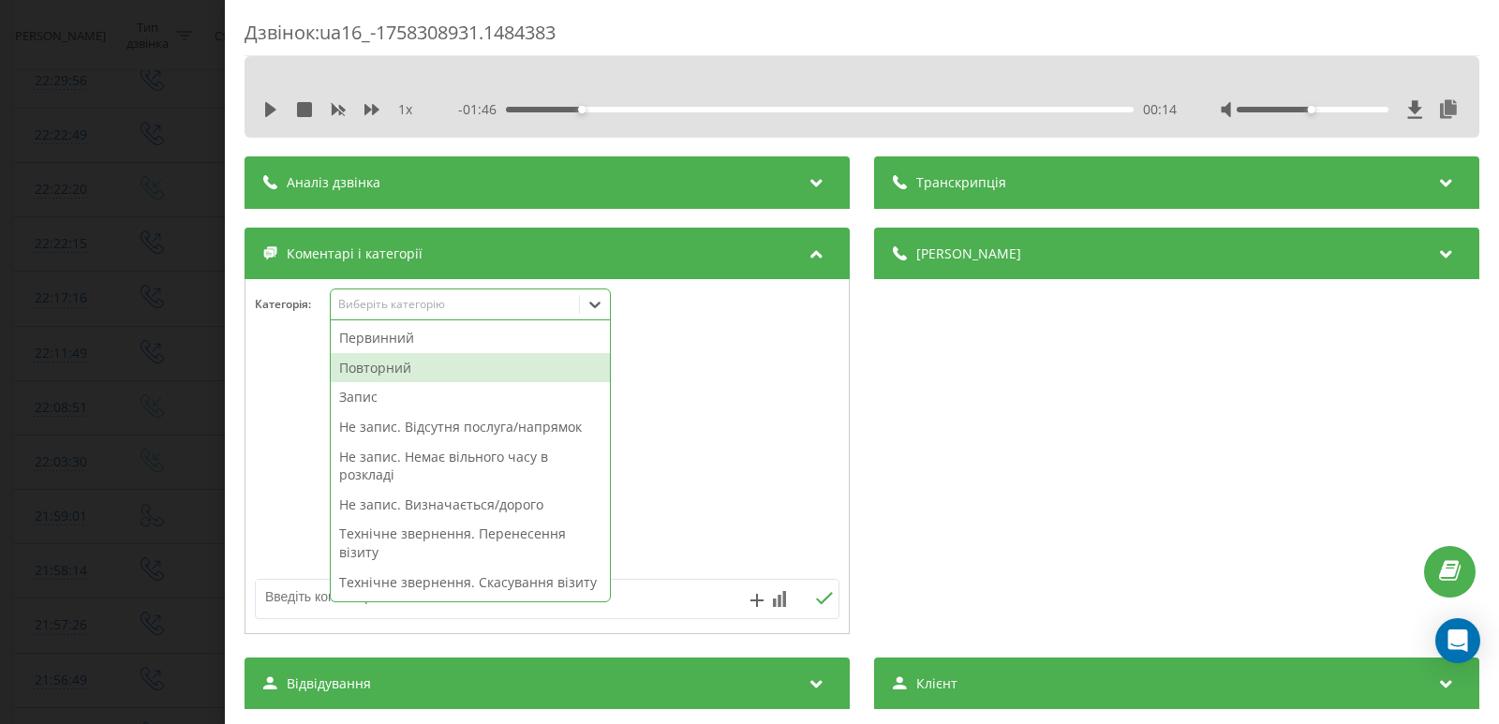
click at [435, 374] on div "Повторний" at bounding box center [470, 368] width 279 height 30
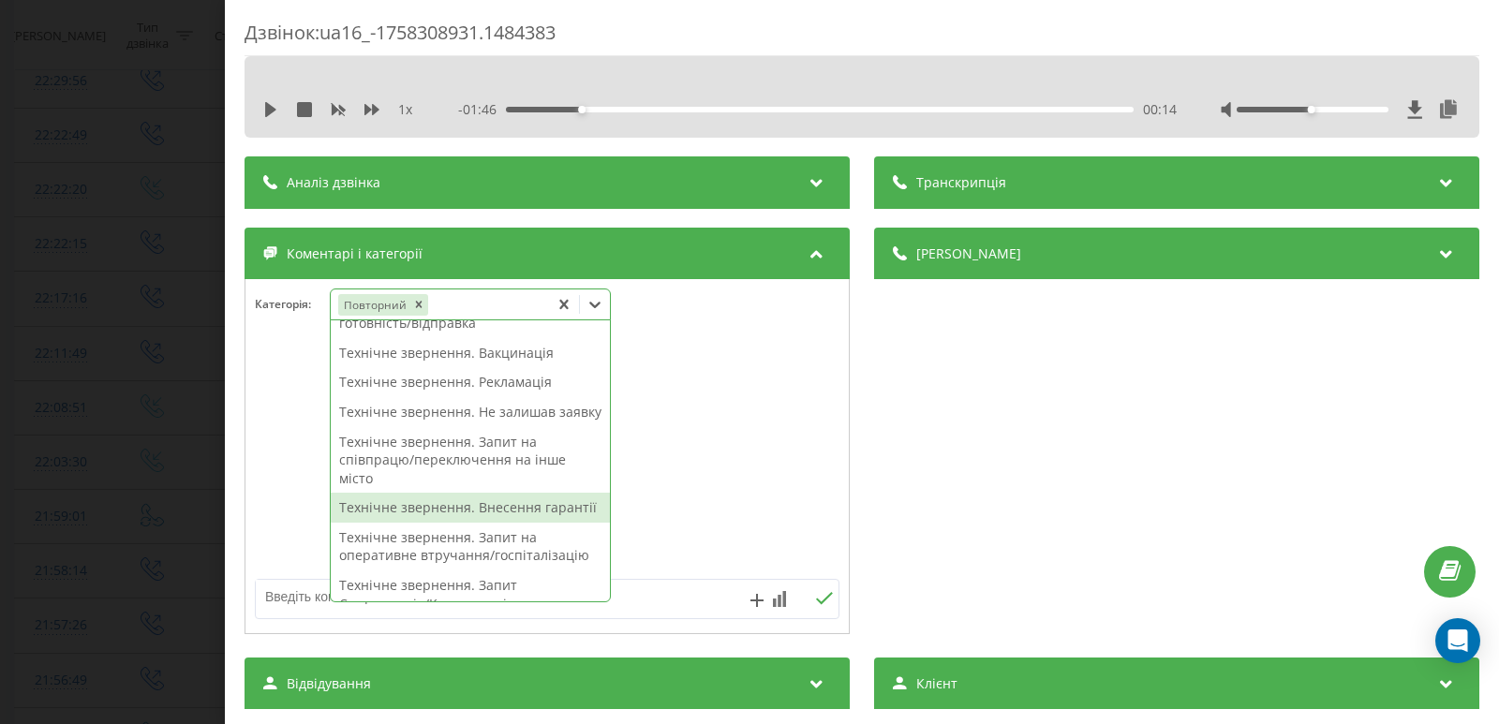
scroll to position [251, 0]
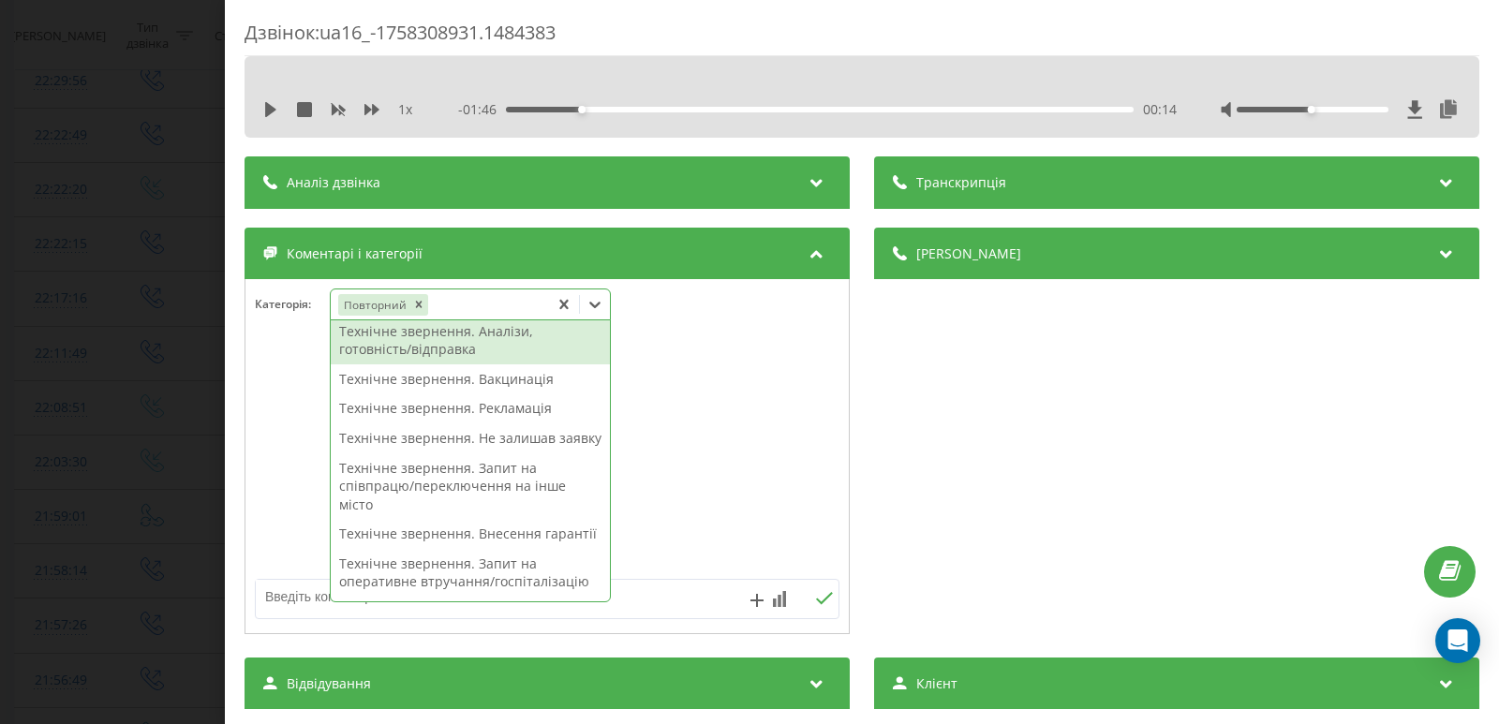
click at [452, 357] on div "Технічне звернення. Аналізи, готовність/відправка" at bounding box center [470, 341] width 279 height 48
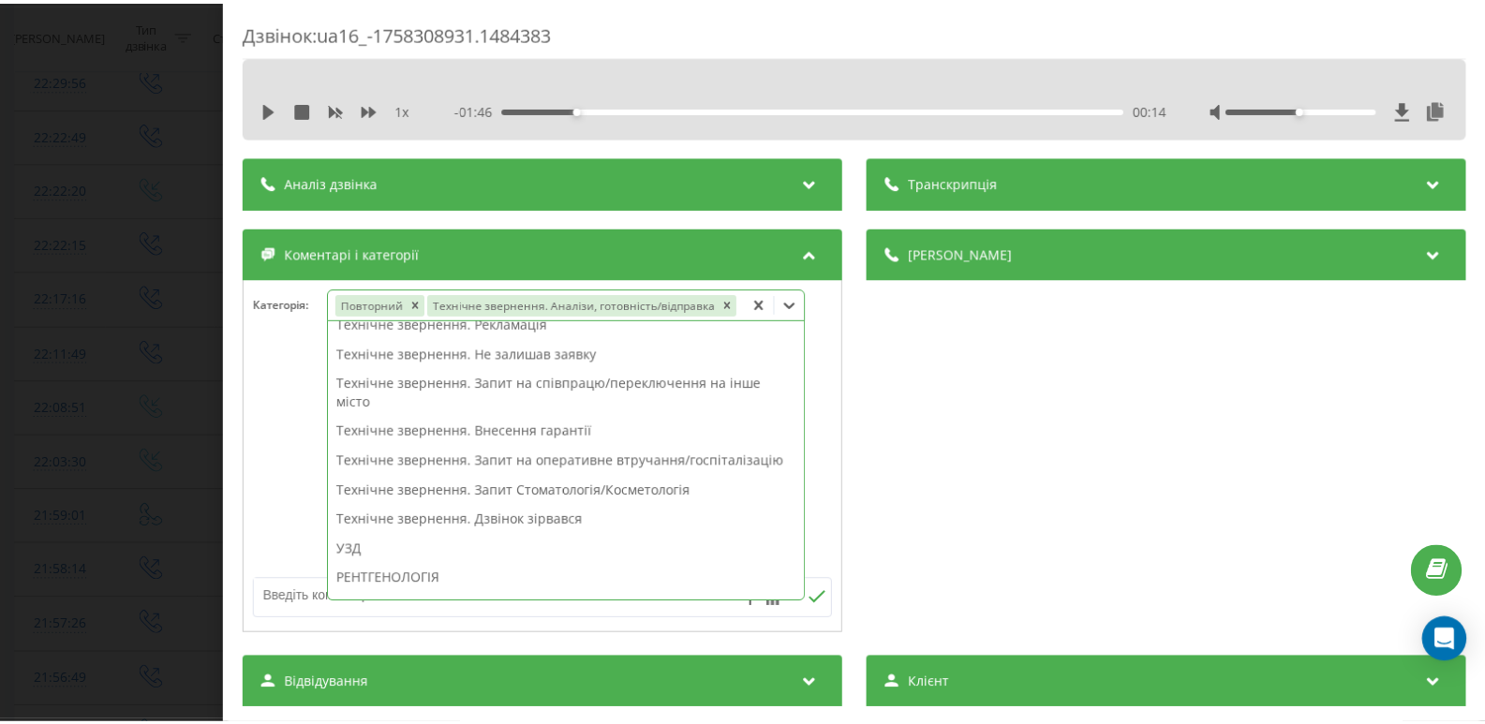
scroll to position [215, 0]
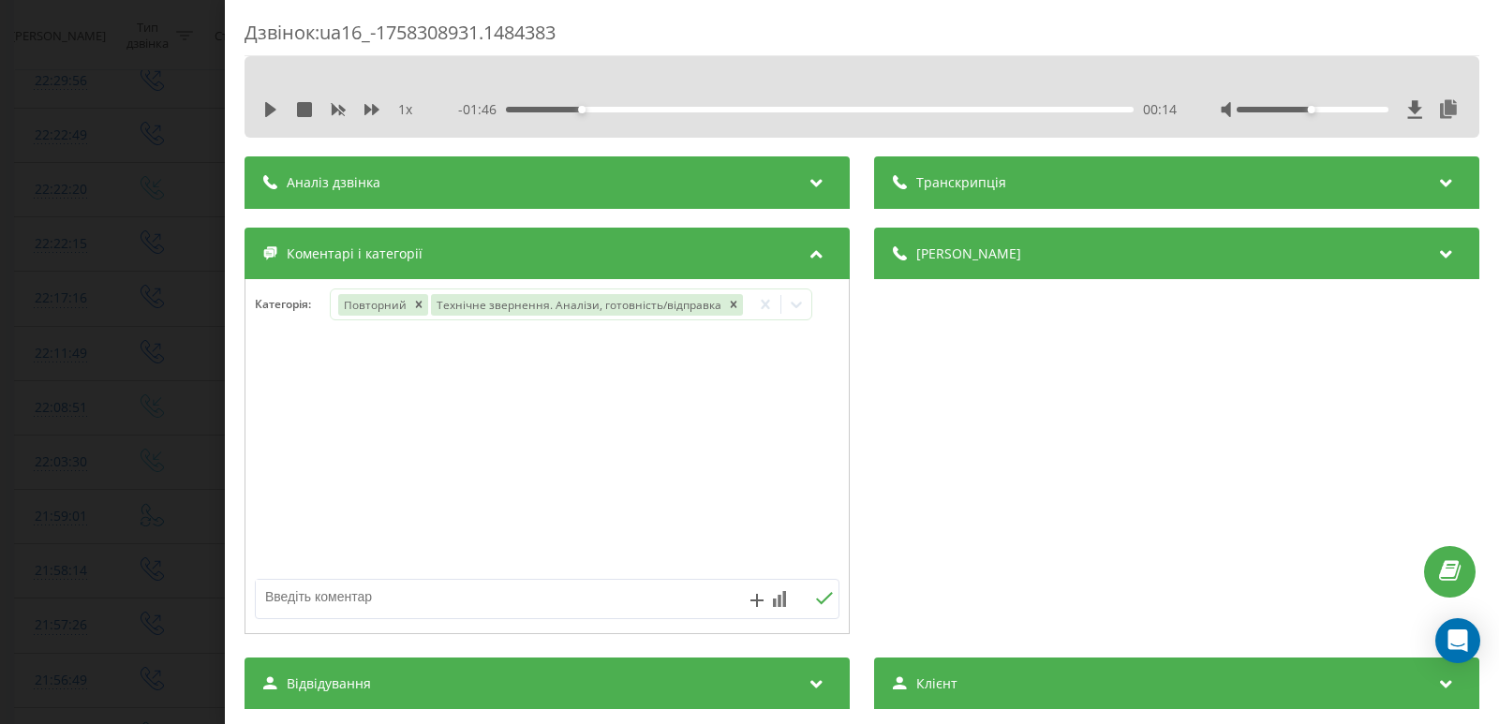
click at [137, 278] on div "Дзвінок : ua16_-1758308931.1484383 1 x - 01:46 00:14 00:14 Транскрипція Для AI-…" at bounding box center [749, 362] width 1499 height 724
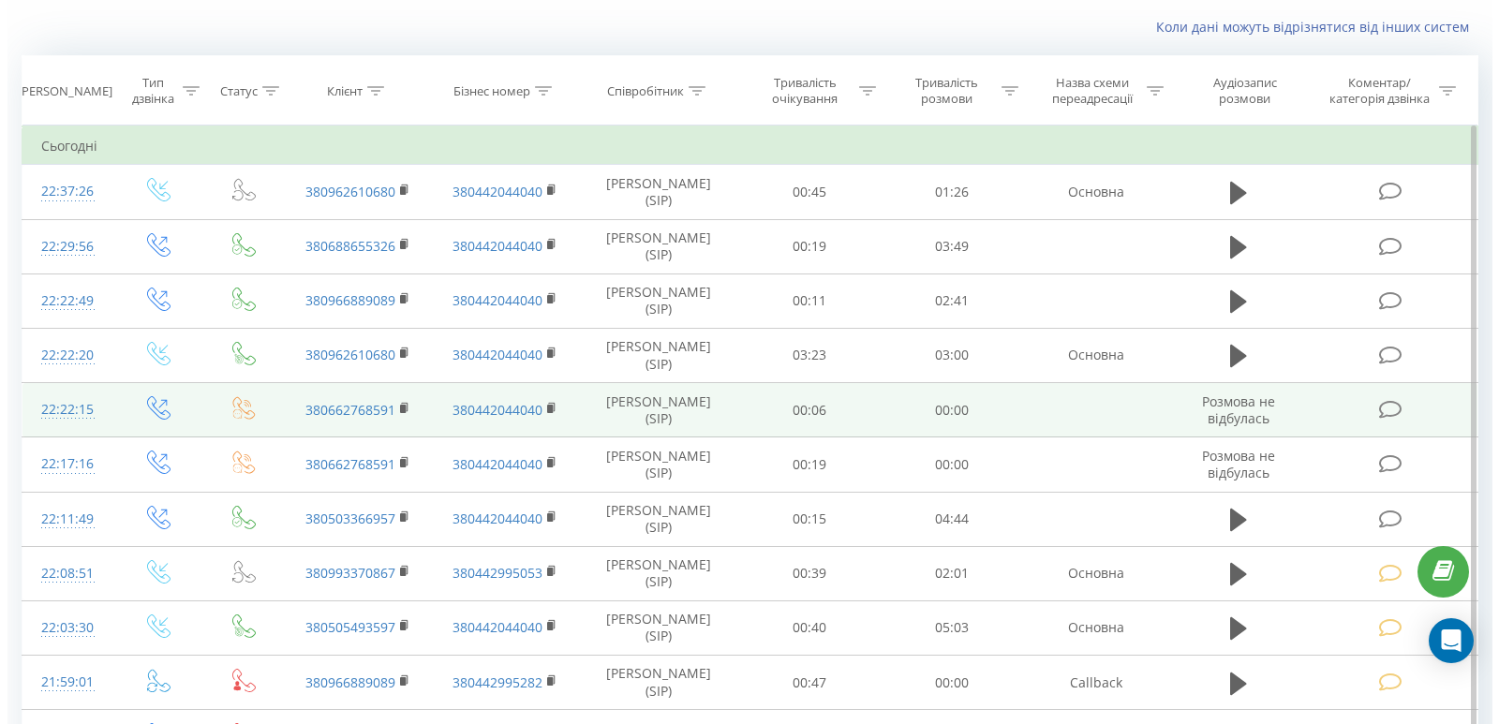
scroll to position [187, 0]
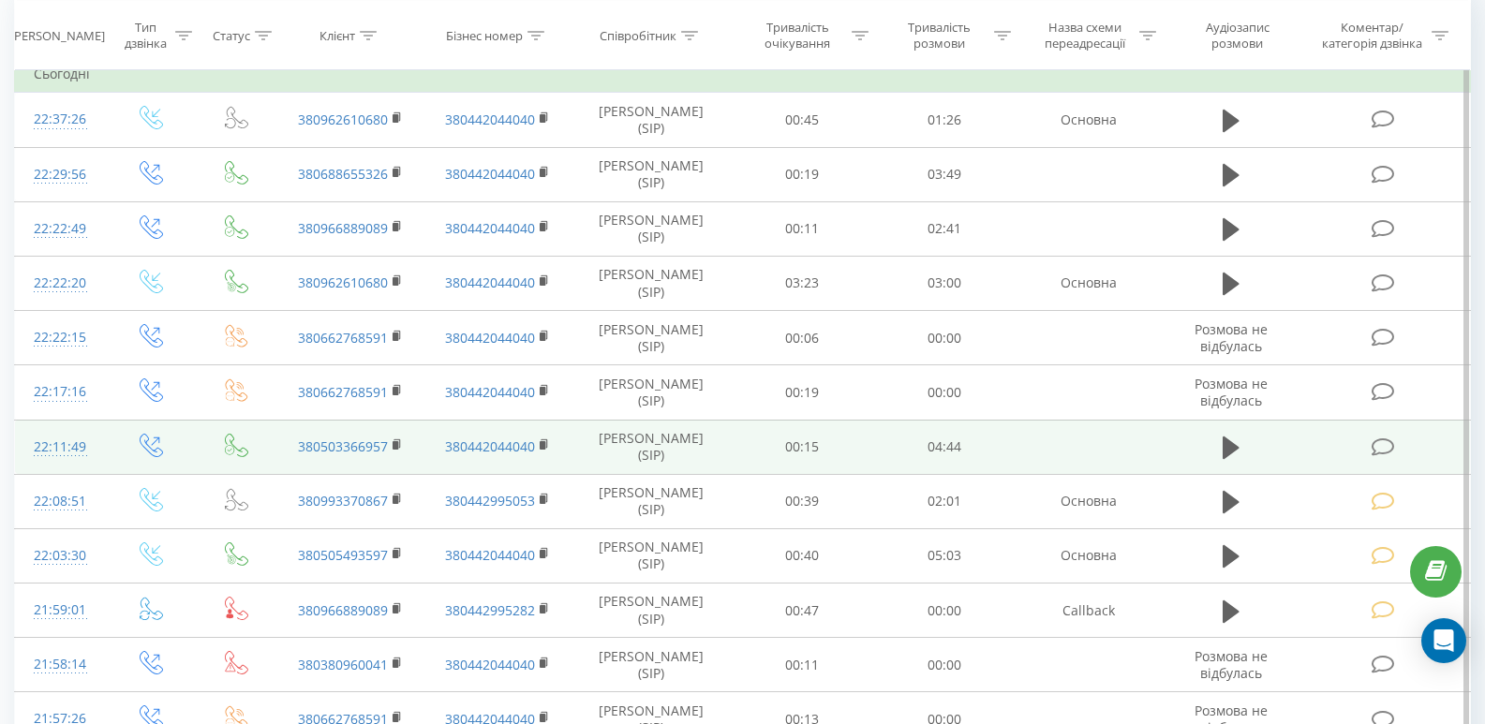
click at [1377, 454] on icon at bounding box center [1383, 448] width 23 height 20
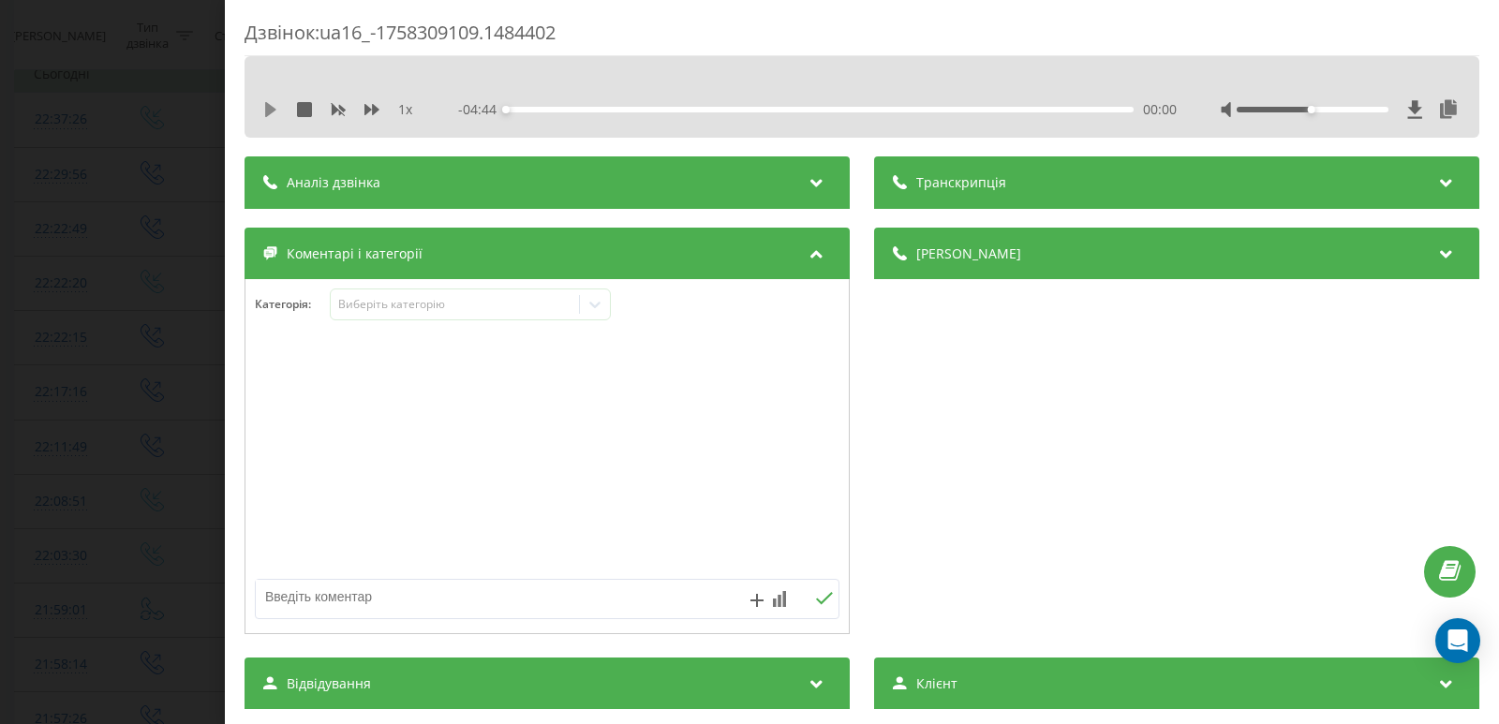
click at [275, 111] on icon at bounding box center [270, 109] width 15 height 15
click at [544, 108] on div "00:02" at bounding box center [820, 110] width 628 height 6
drag, startPoint x: 274, startPoint y: 104, endPoint x: 281, endPoint y: 115, distance: 13.5
click at [274, 108] on icon at bounding box center [275, 109] width 4 height 15
click at [599, 304] on icon at bounding box center [595, 304] width 19 height 19
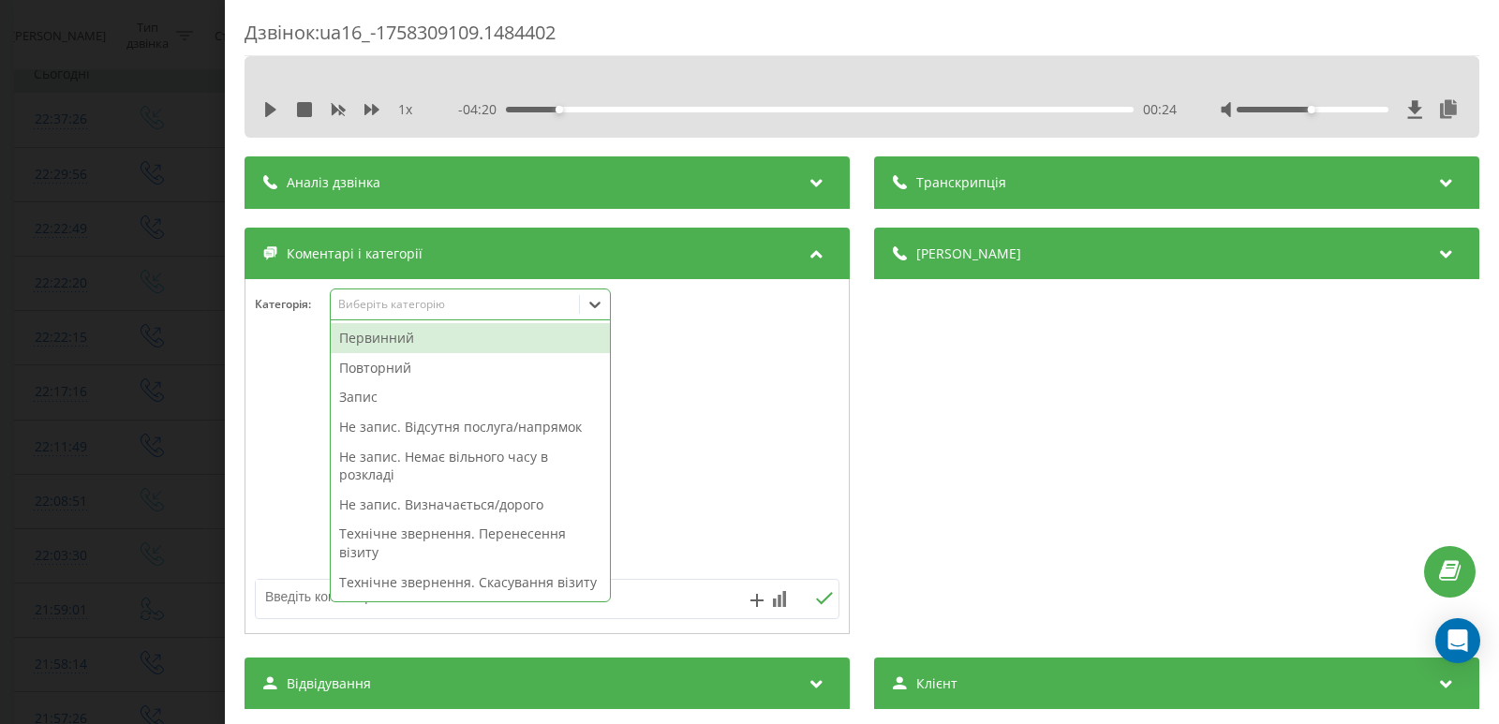
click at [437, 348] on div "Первинний" at bounding box center [470, 338] width 279 height 30
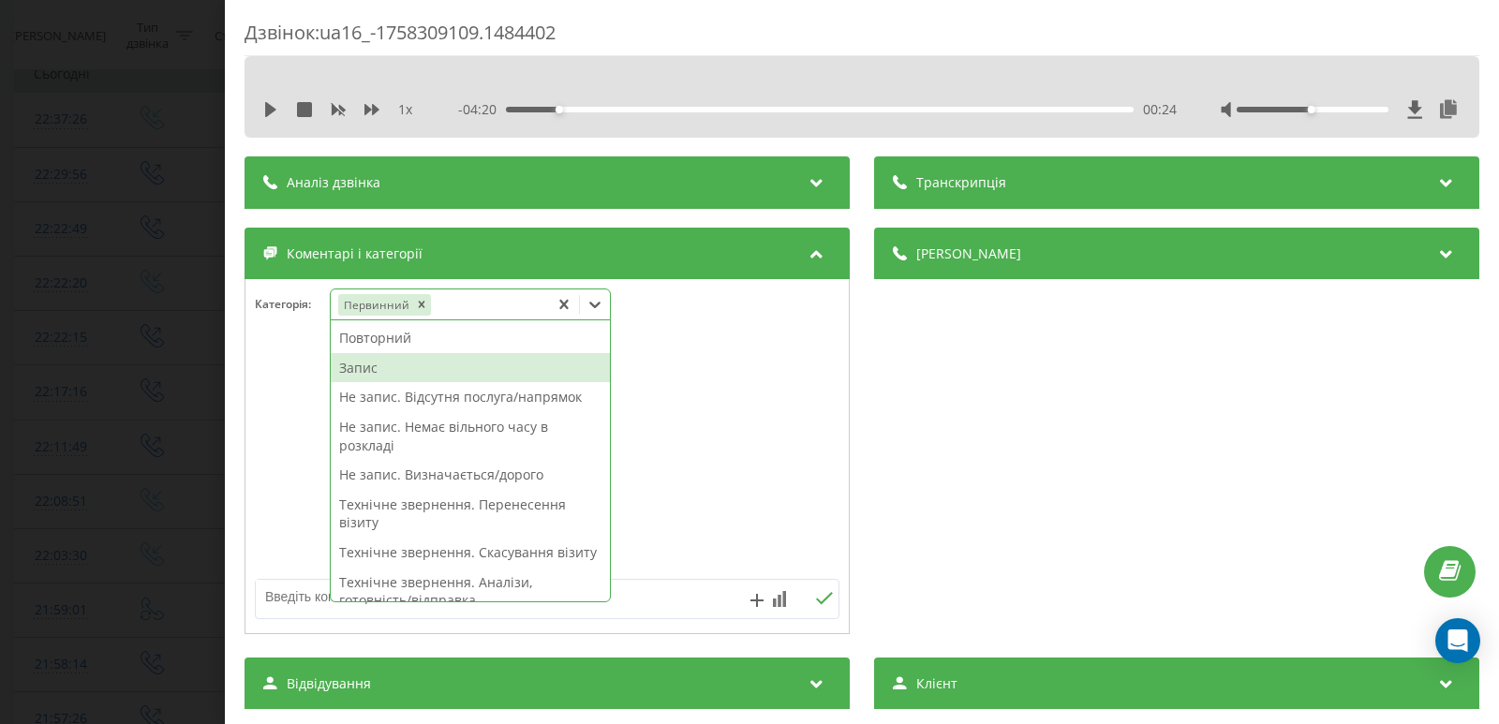
click at [424, 359] on div "Запис" at bounding box center [470, 368] width 279 height 30
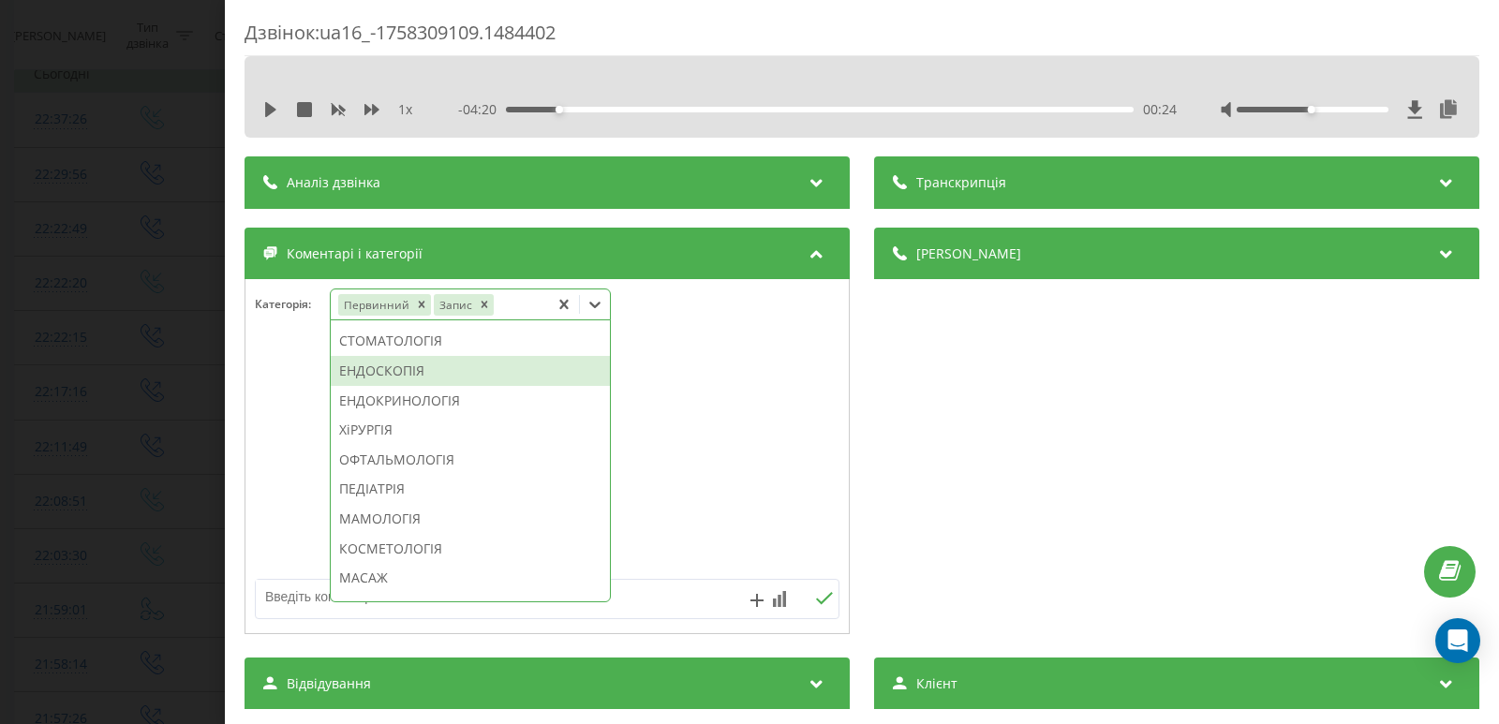
scroll to position [737, 0]
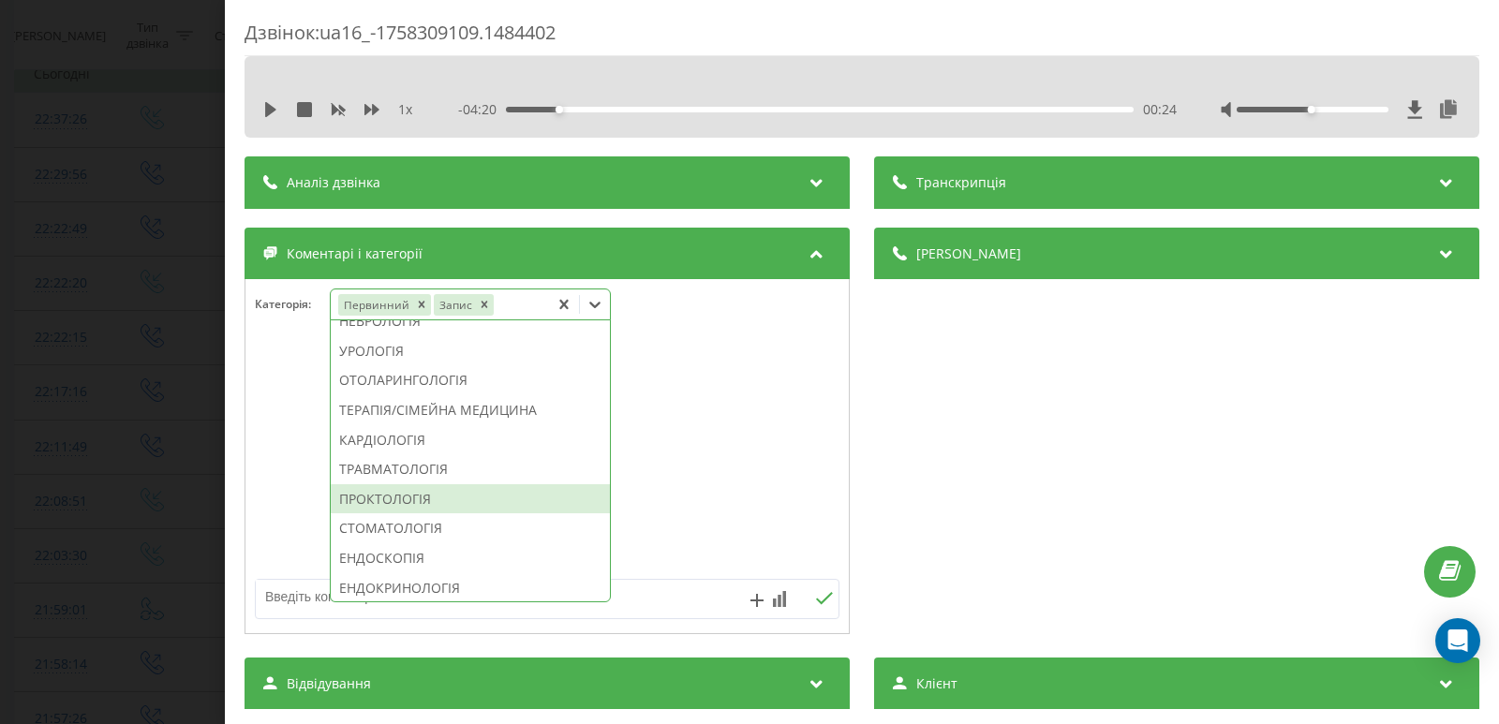
click at [424, 514] on div "ПРОКТОЛОГІЯ" at bounding box center [470, 499] width 279 height 30
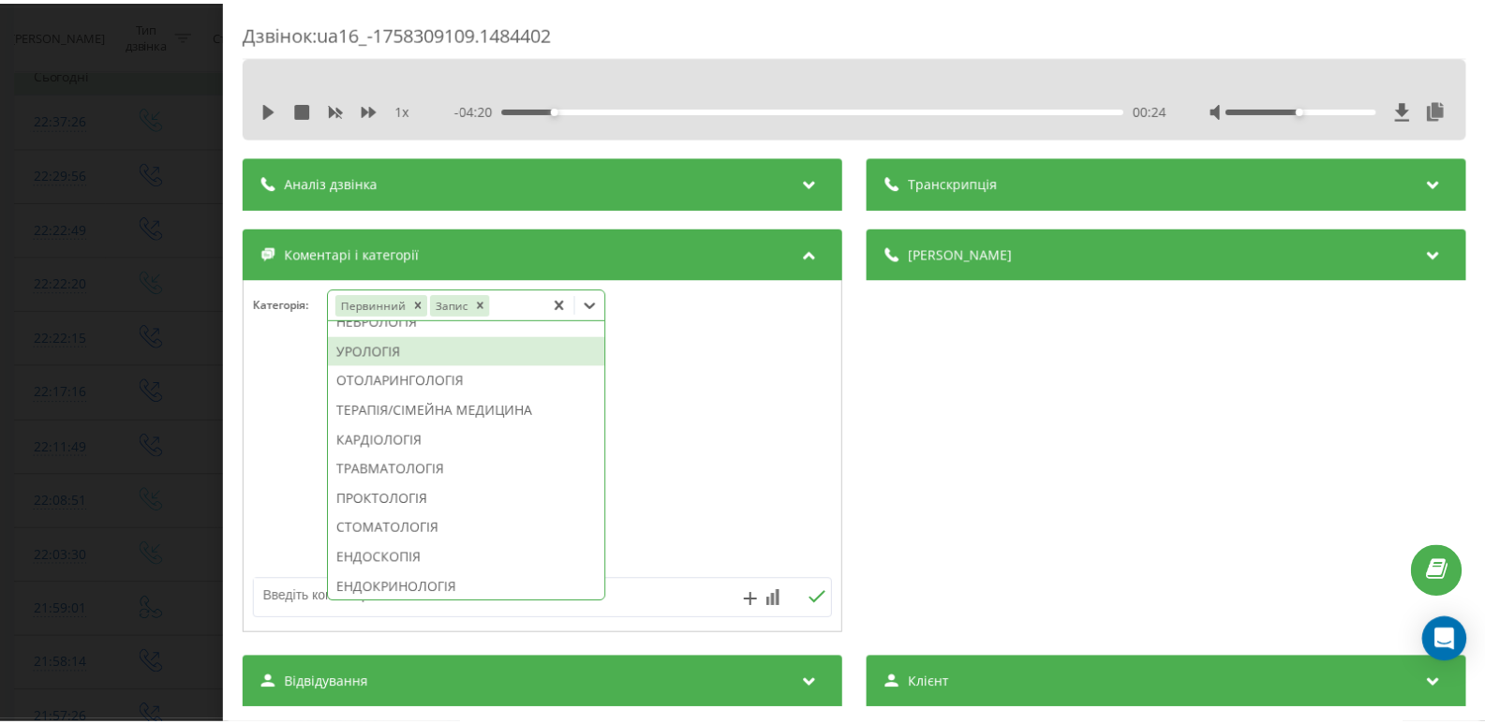
scroll to position [627, 0]
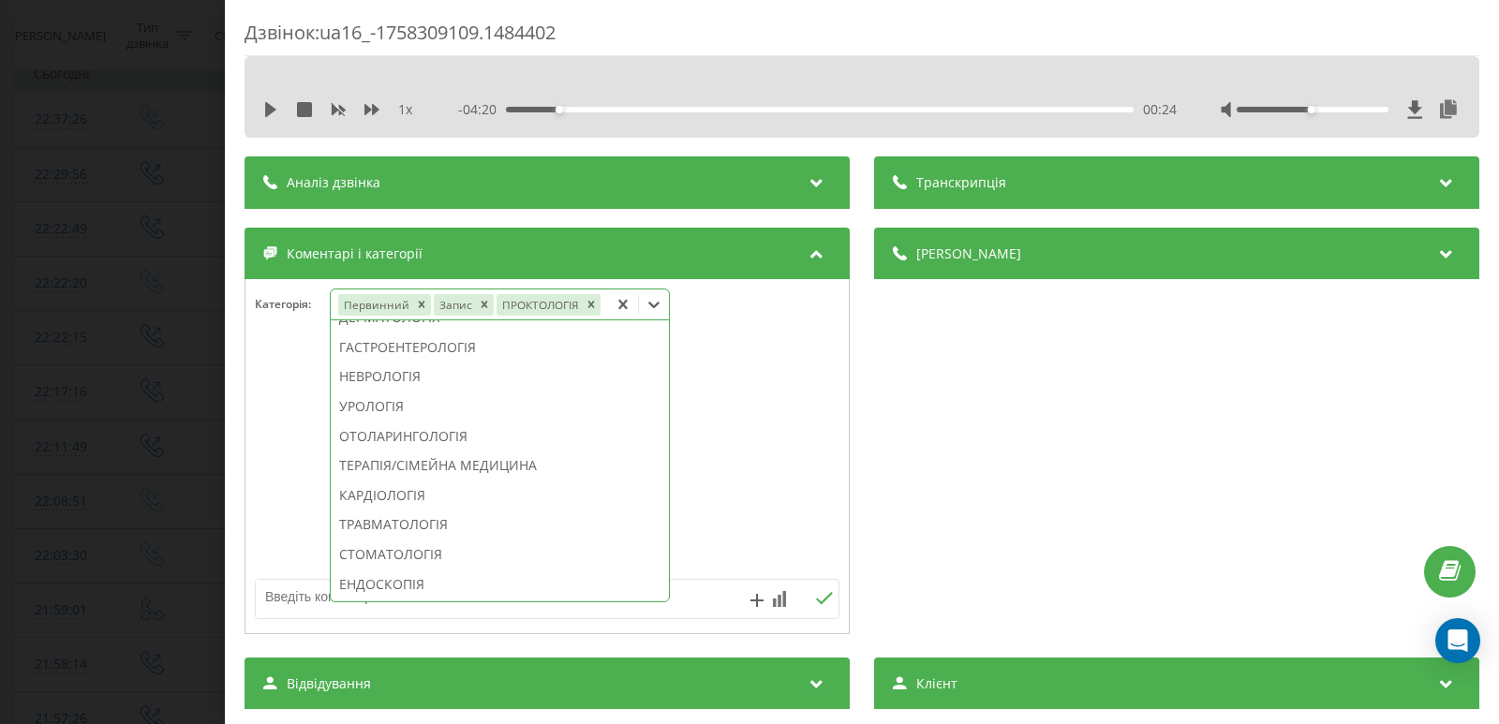
click at [142, 317] on div "Дзвінок : ua16_-1758309109.1484402 1 x - 04:20 00:24 00:24 Транскрипція Для AI-…" at bounding box center [749, 362] width 1499 height 724
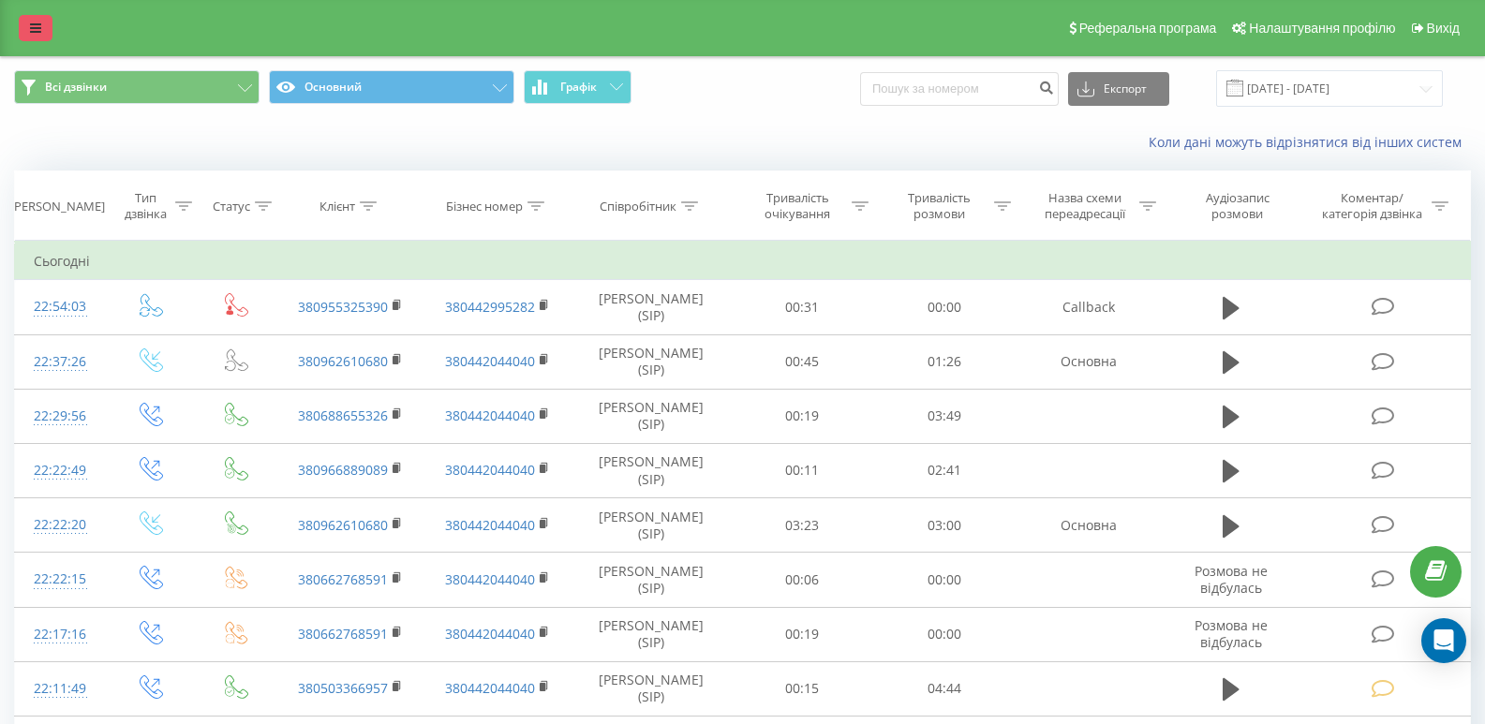
click at [31, 31] on icon at bounding box center [35, 28] width 11 height 13
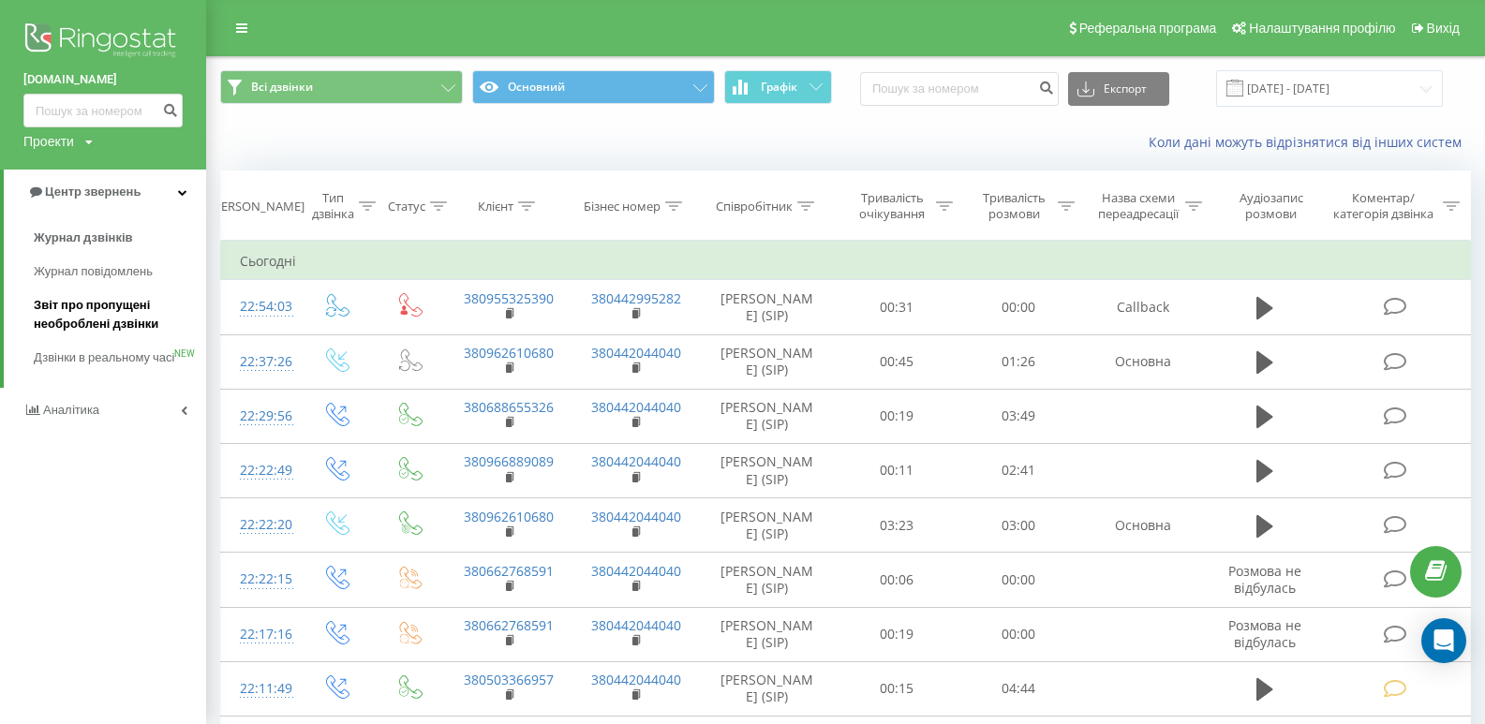
click at [101, 314] on span "Звіт про пропущені необроблені дзвінки" at bounding box center [115, 314] width 163 height 37
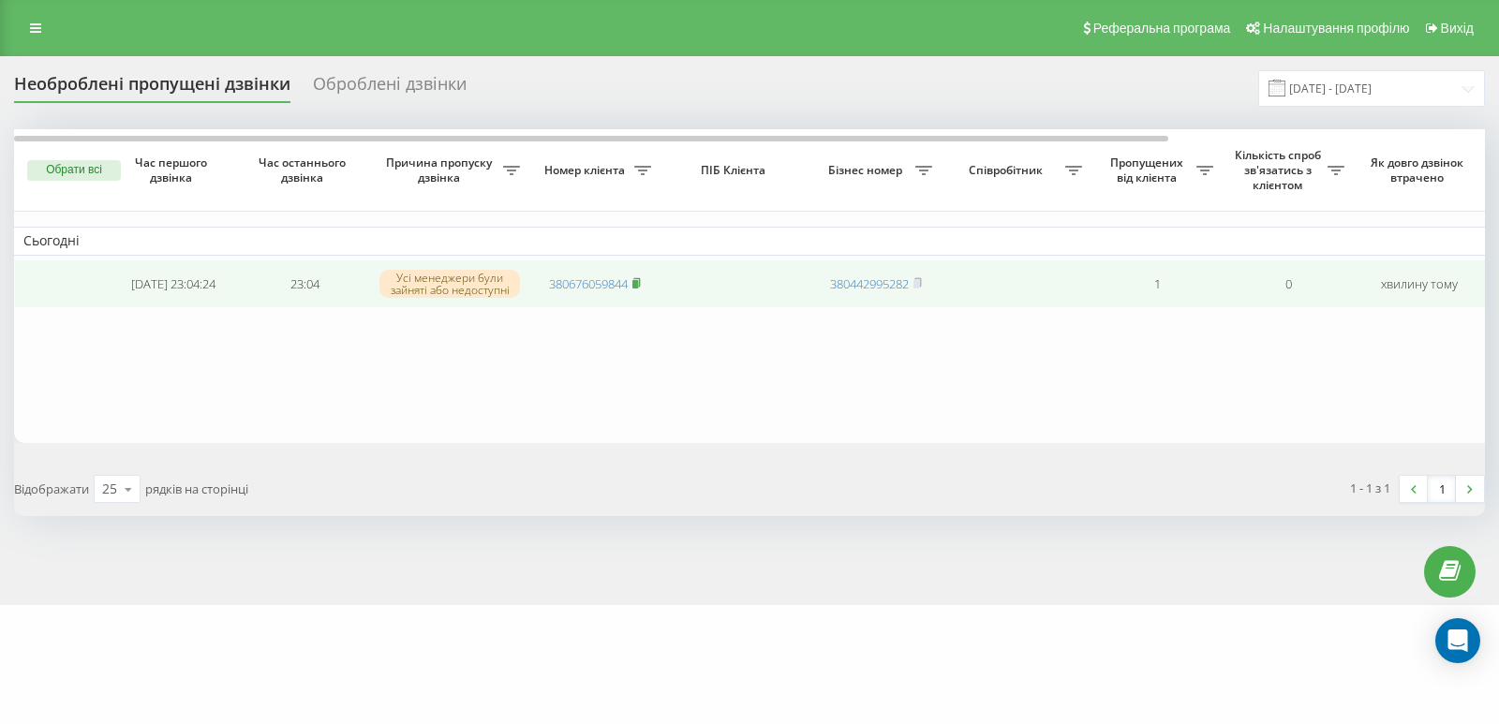
click at [638, 281] on icon at bounding box center [636, 282] width 8 height 11
click at [638, 287] on rect at bounding box center [635, 284] width 6 height 8
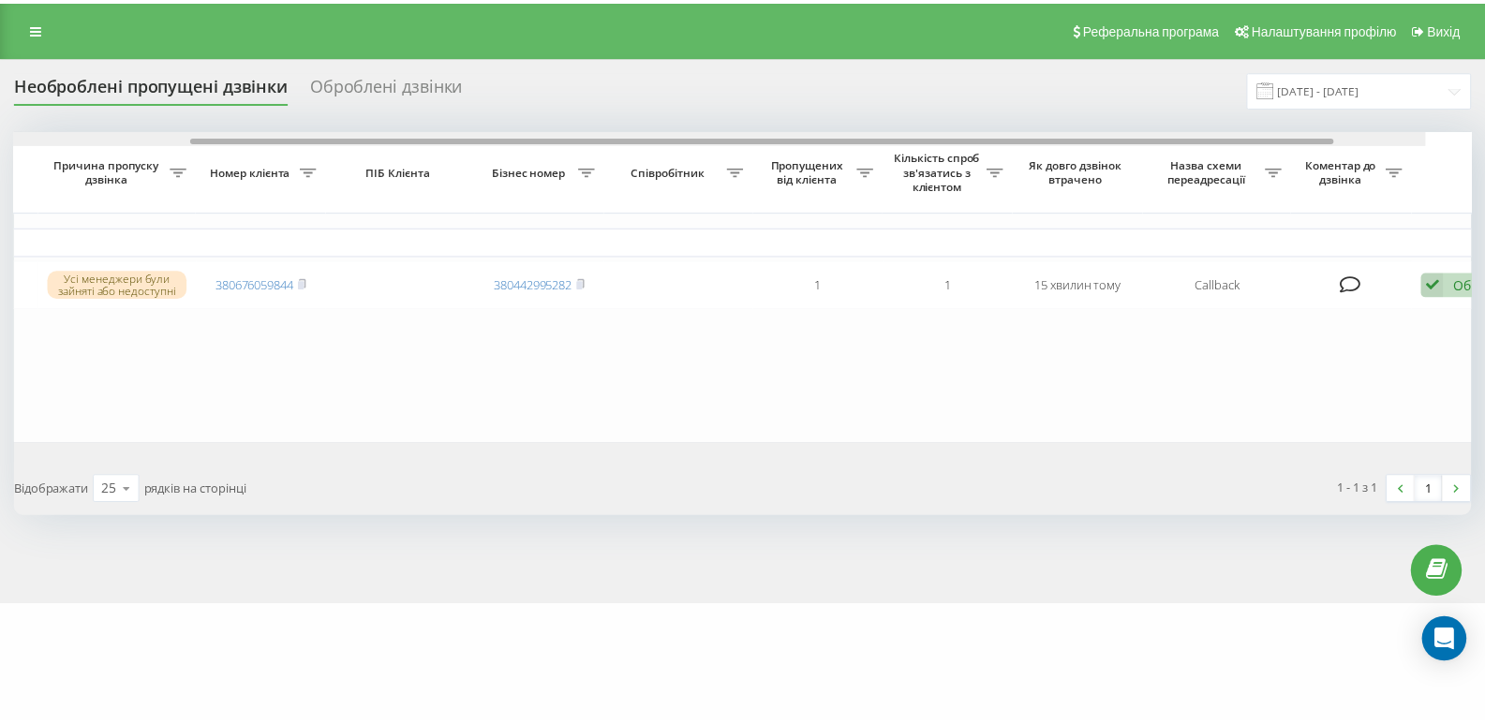
scroll to position [0, 403]
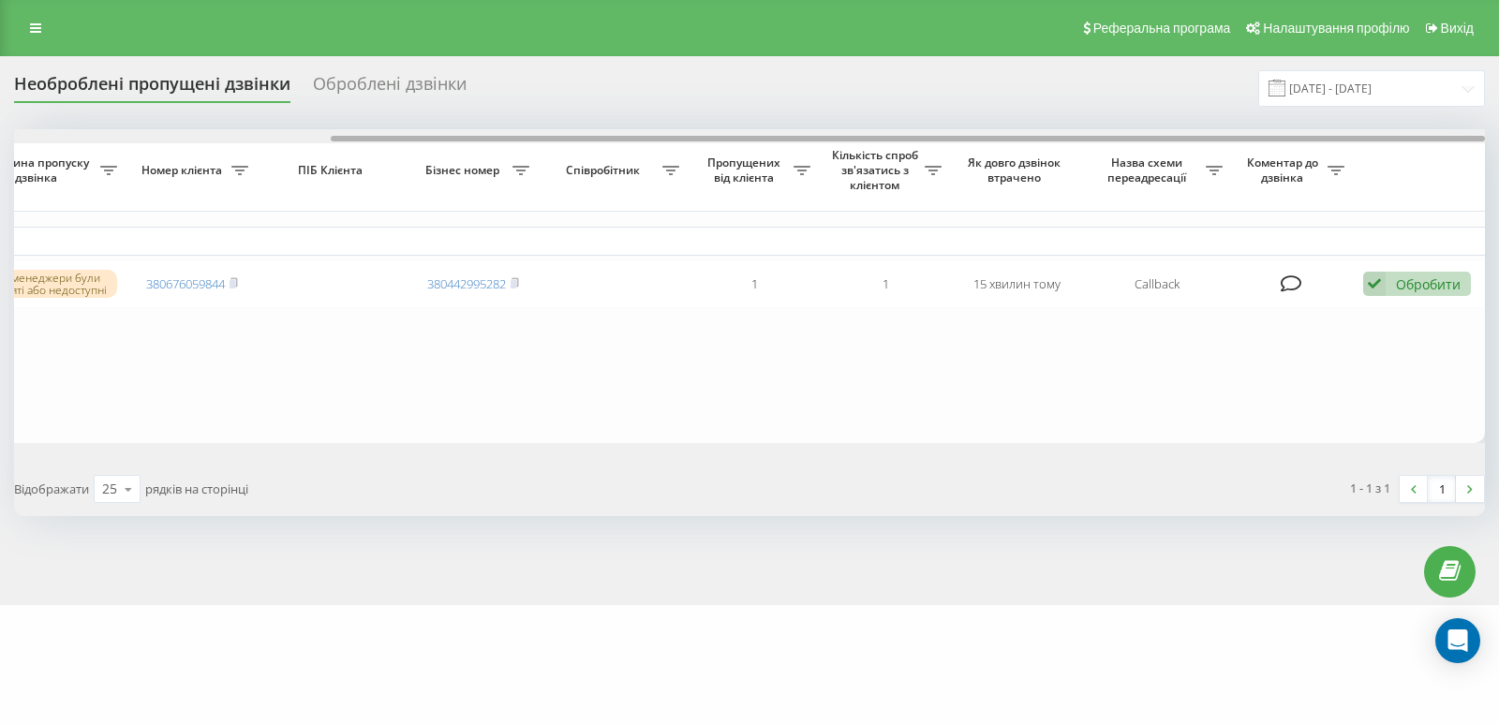
drag, startPoint x: 639, startPoint y: 139, endPoint x: 1130, endPoint y: 135, distance: 490.9
click at [1130, 135] on div at bounding box center [749, 136] width 1471 height 14
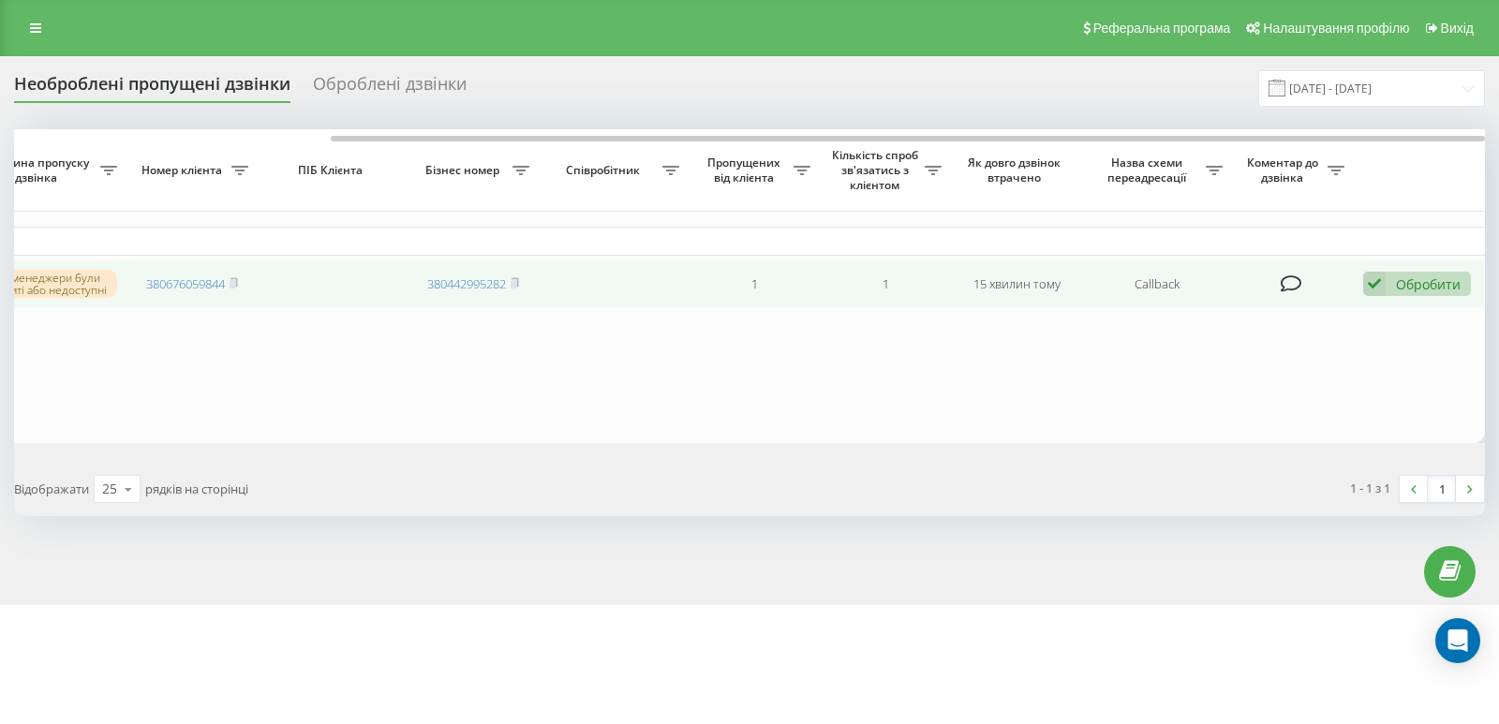
click at [1432, 281] on div "Обробити" at bounding box center [1428, 284] width 65 height 18
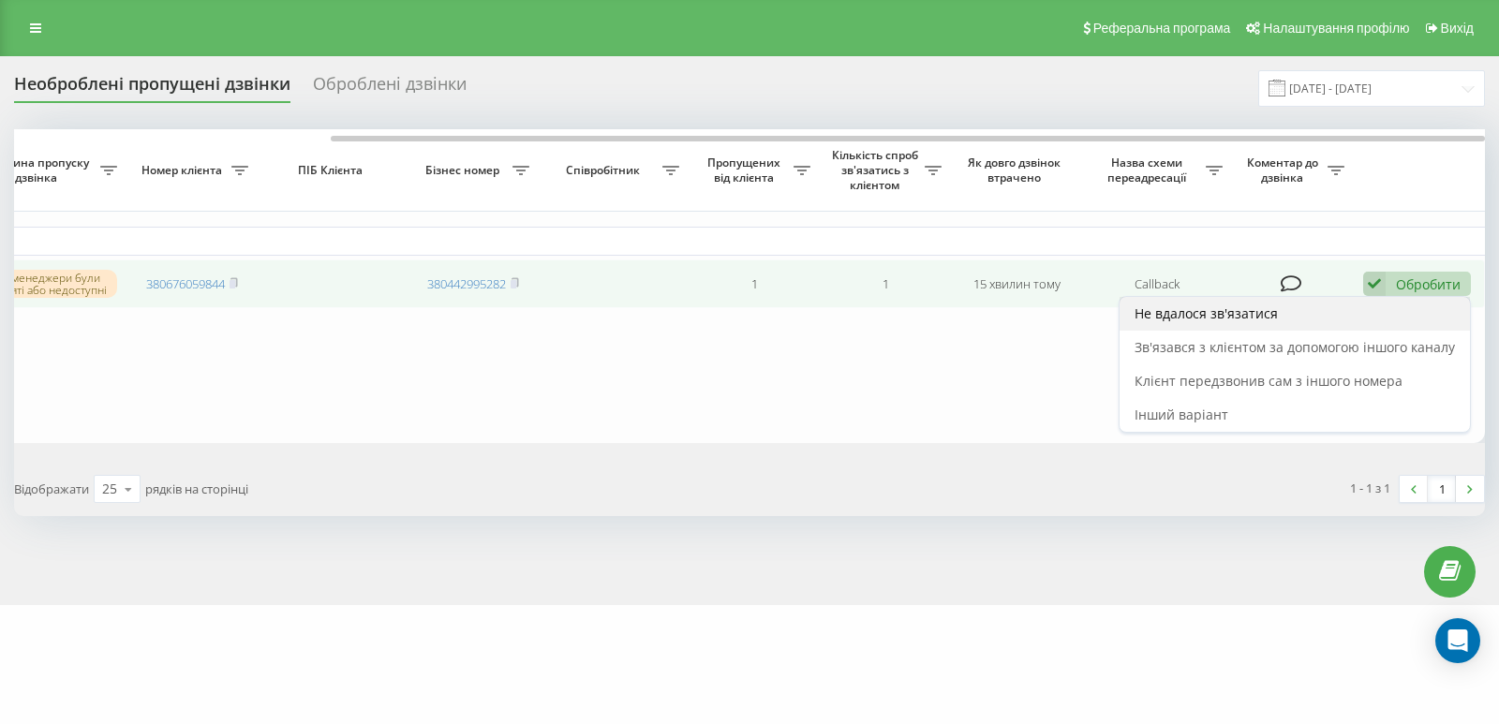
click at [1239, 322] on span "Не вдалося зв'язатися" at bounding box center [1206, 313] width 143 height 18
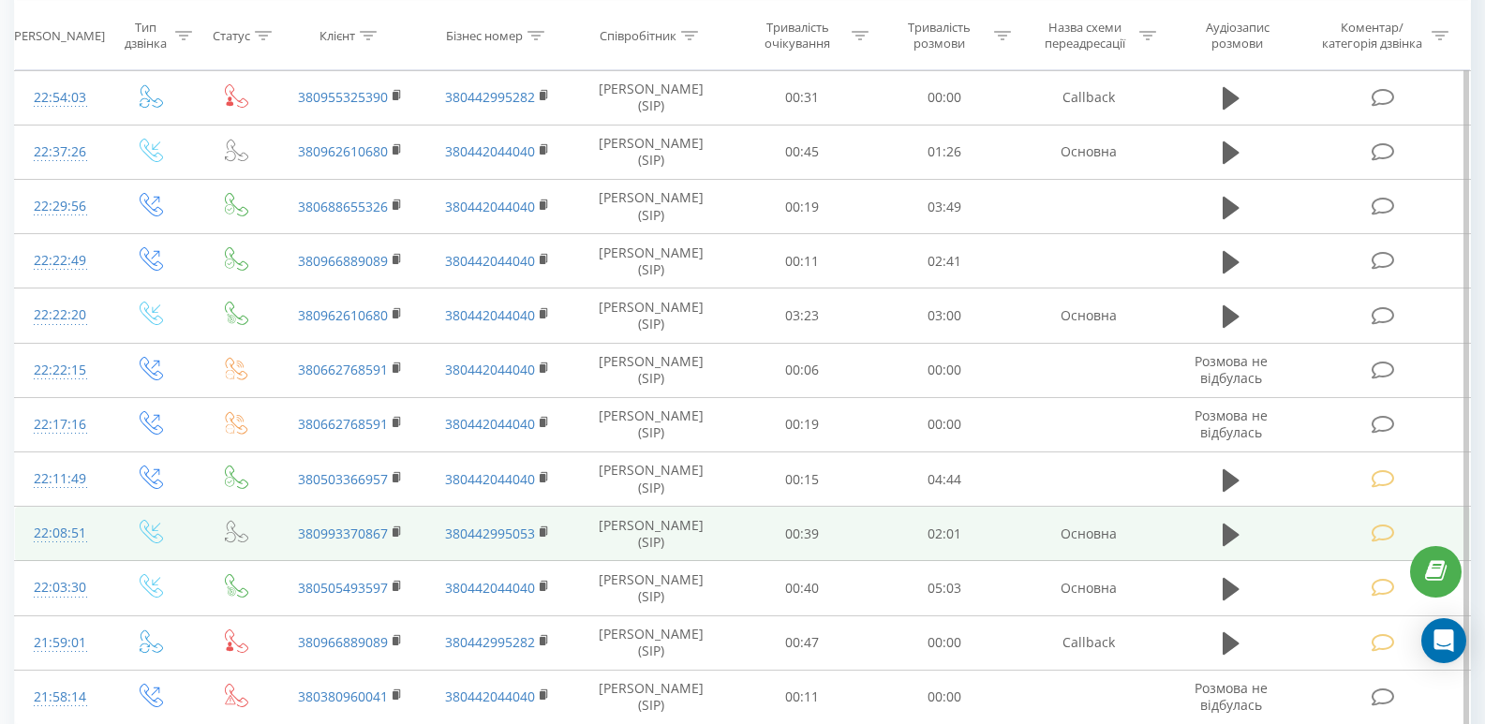
scroll to position [562, 0]
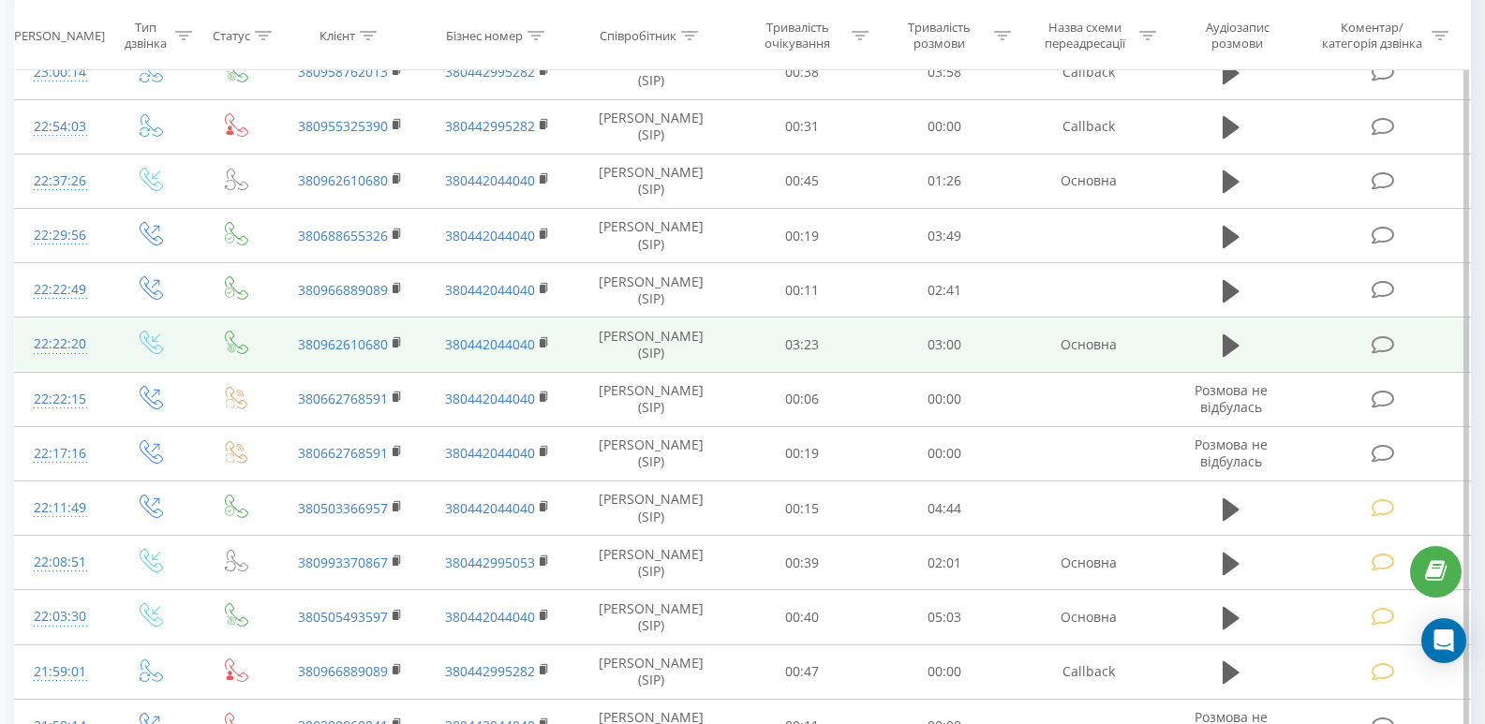
click at [1378, 347] on icon at bounding box center [1383, 345] width 23 height 20
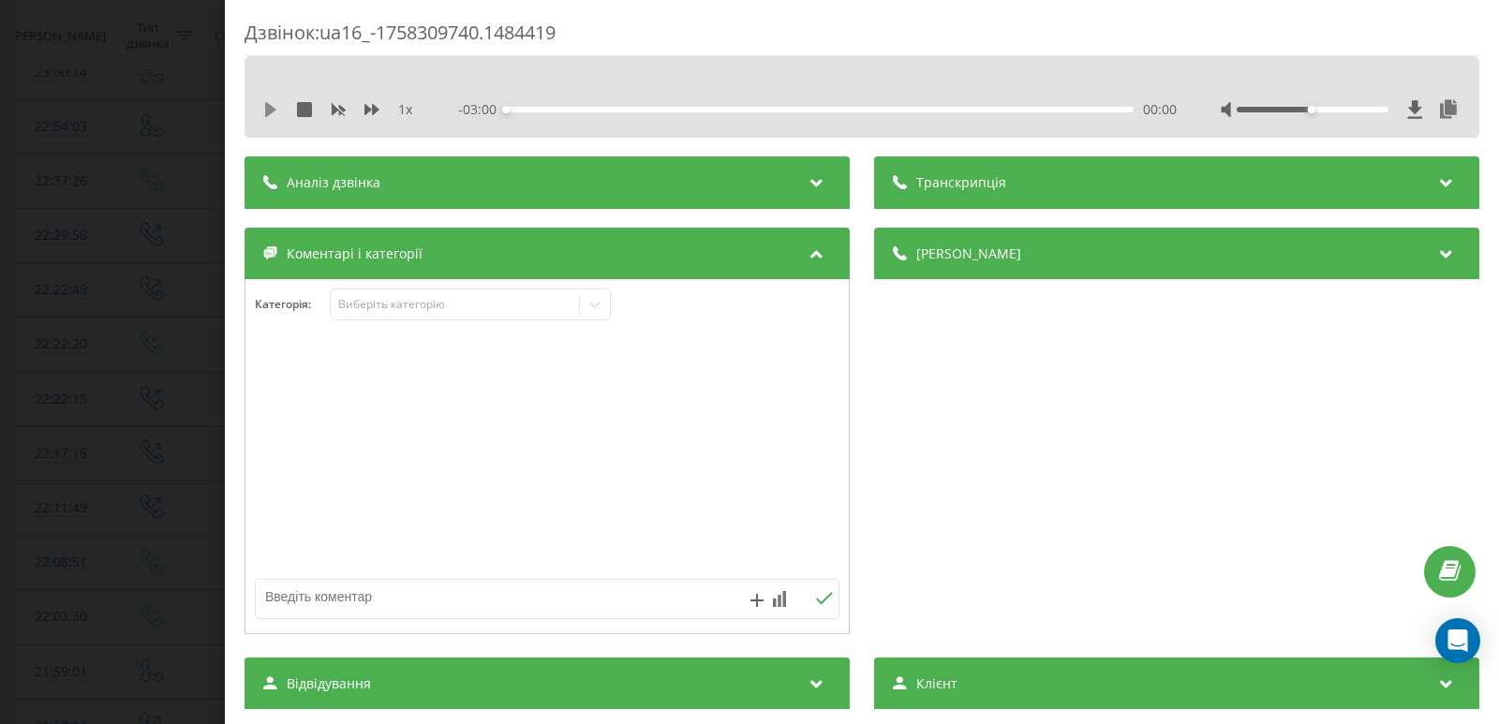
click at [273, 115] on icon at bounding box center [270, 109] width 15 height 15
click at [270, 116] on icon at bounding box center [270, 109] width 15 height 15
click at [275, 115] on icon at bounding box center [270, 109] width 15 height 15
click at [689, 108] on div "00:09" at bounding box center [820, 110] width 628 height 6
click at [878, 110] on div "01:49" at bounding box center [820, 110] width 628 height 6
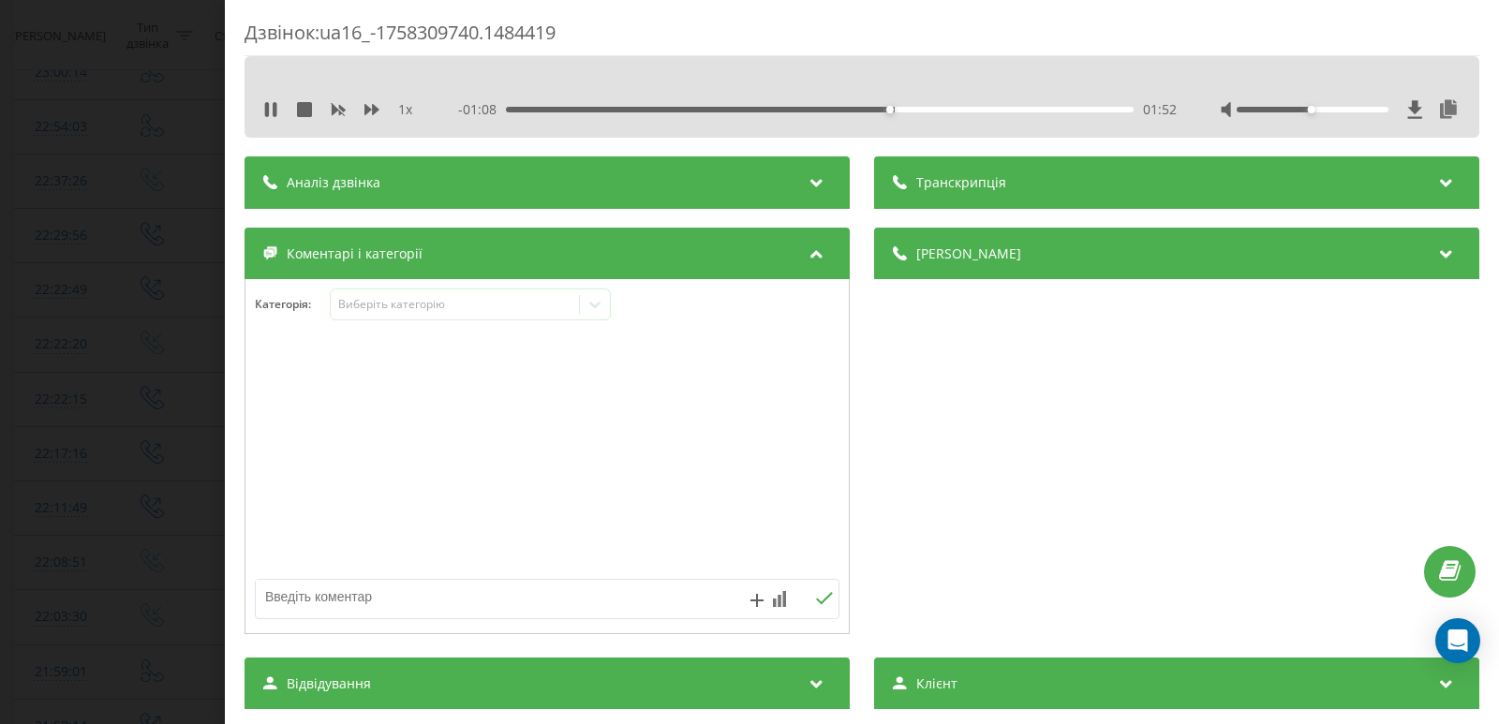
click at [1062, 110] on div "01:52" at bounding box center [820, 110] width 628 height 6
click at [1101, 110] on div "02:54" at bounding box center [820, 110] width 628 height 6
drag, startPoint x: 267, startPoint y: 109, endPoint x: 468, endPoint y: 251, distance: 245.9
click at [269, 111] on icon at bounding box center [267, 109] width 4 height 15
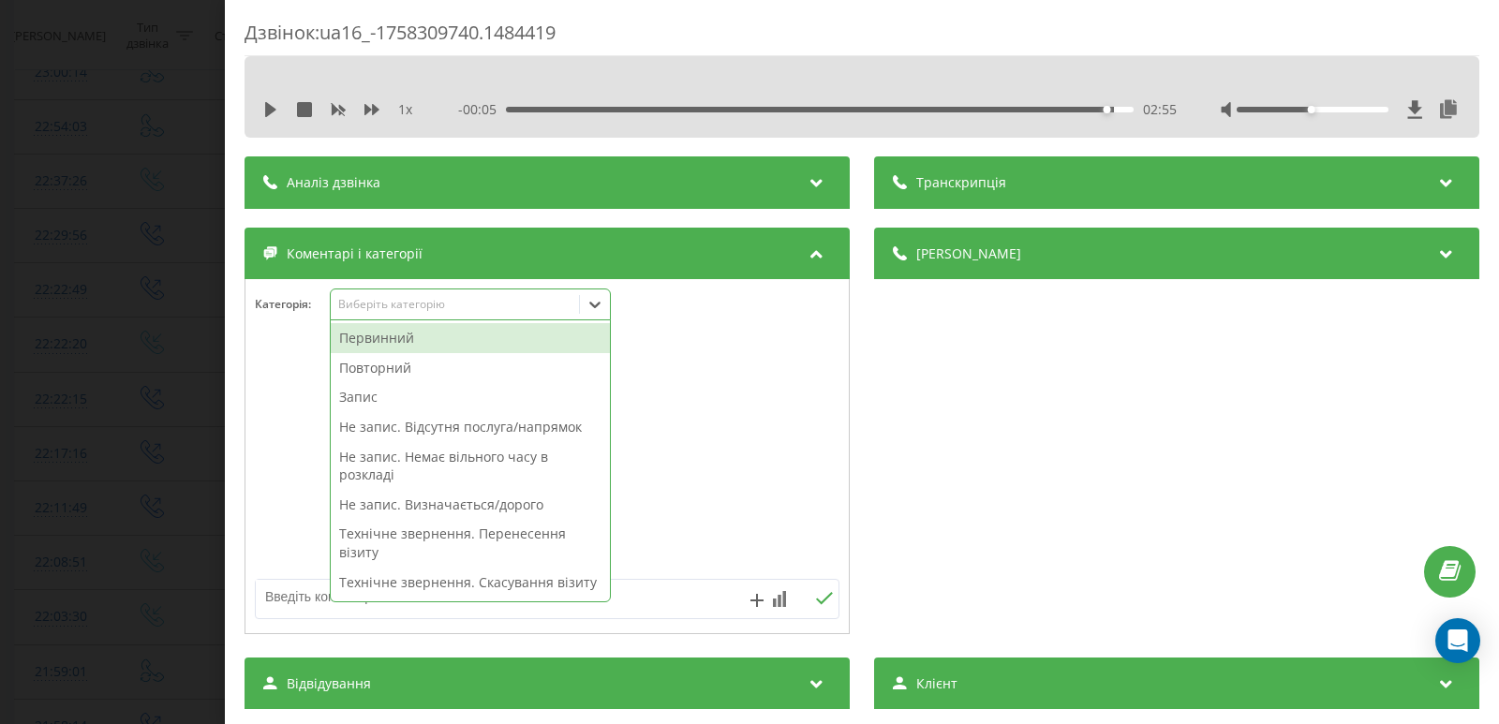
click at [596, 302] on icon at bounding box center [595, 304] width 19 height 19
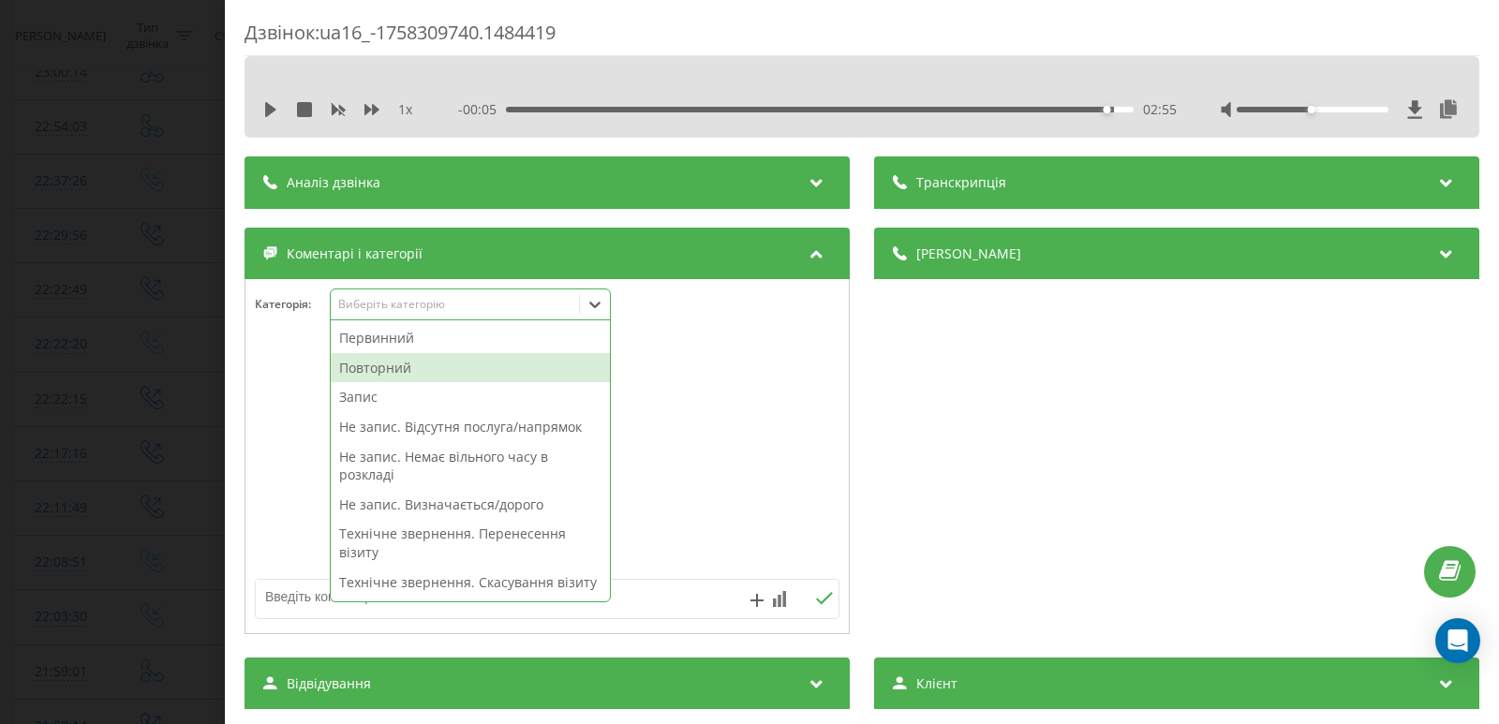
click at [373, 369] on div "Повторний" at bounding box center [470, 368] width 279 height 30
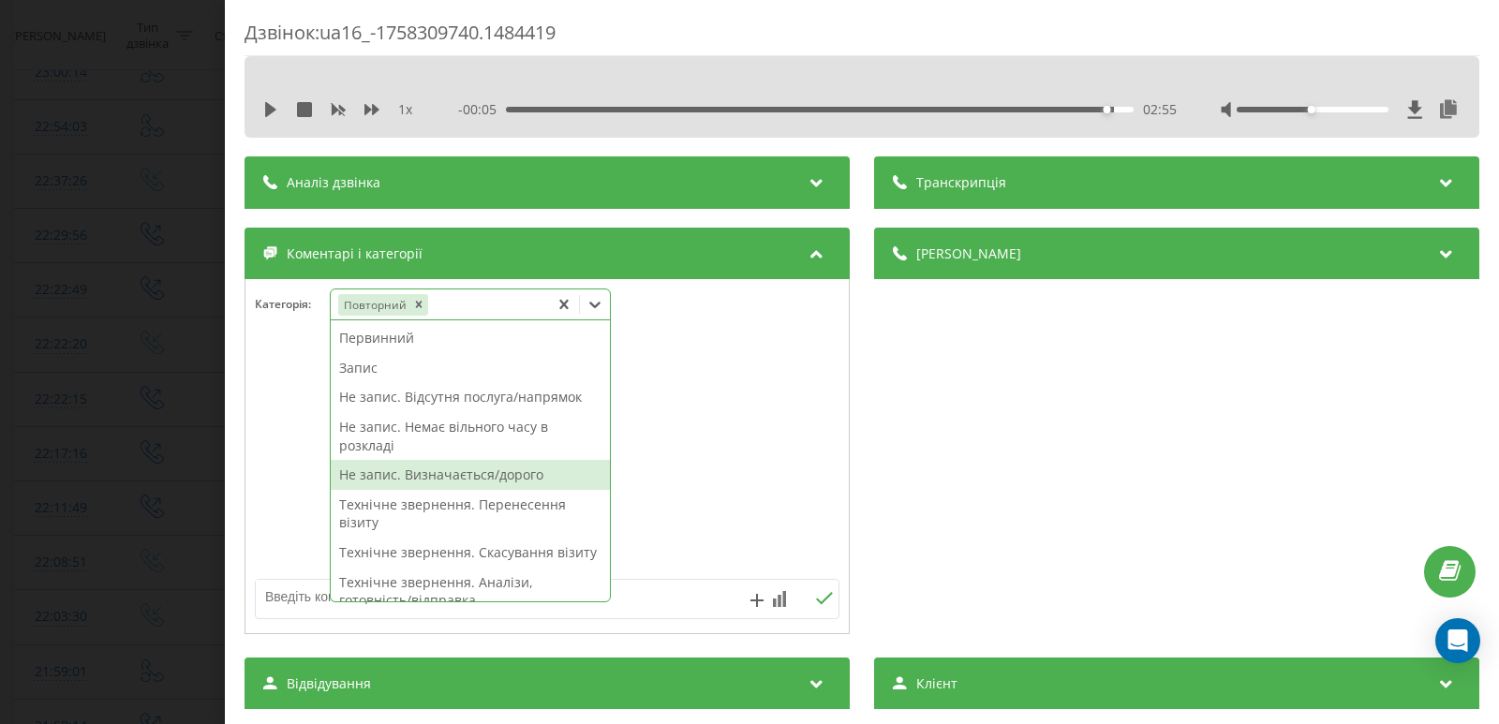
click at [444, 473] on div "Не запис. Визначається/дорого" at bounding box center [470, 475] width 279 height 30
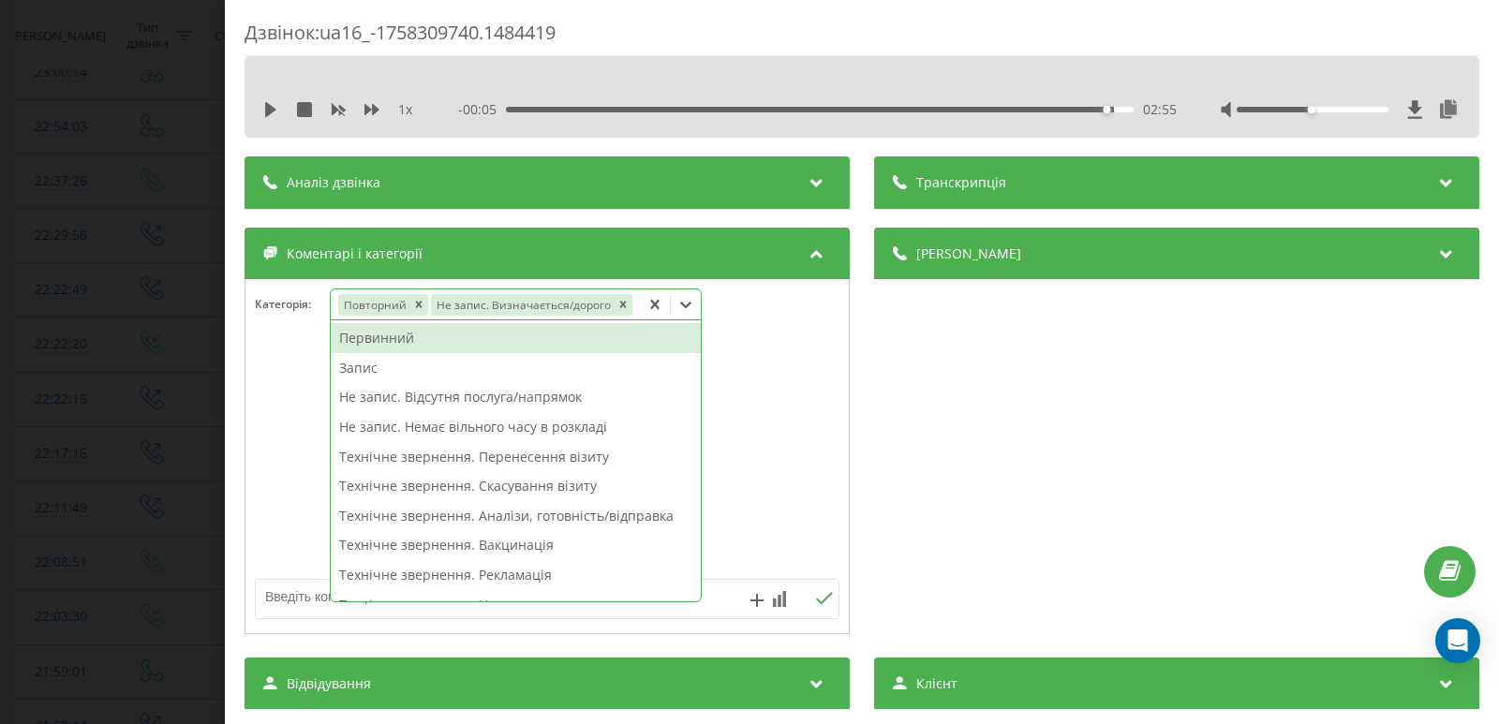
click at [121, 275] on div "Дзвінок : ua16_-1758309740.1484419 1 x - 00:05 02:55 02:55 Транскрипція Для AI-…" at bounding box center [749, 362] width 1499 height 724
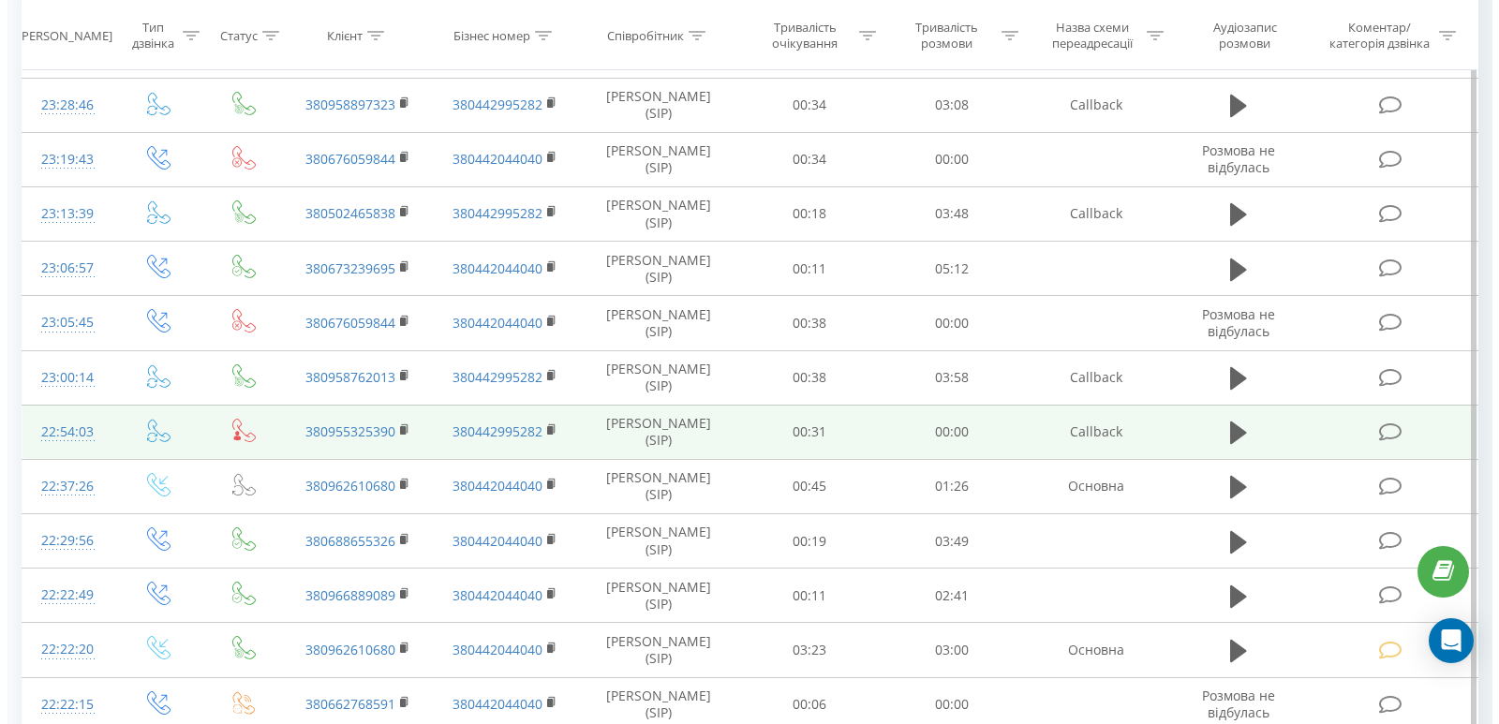
scroll to position [281, 0]
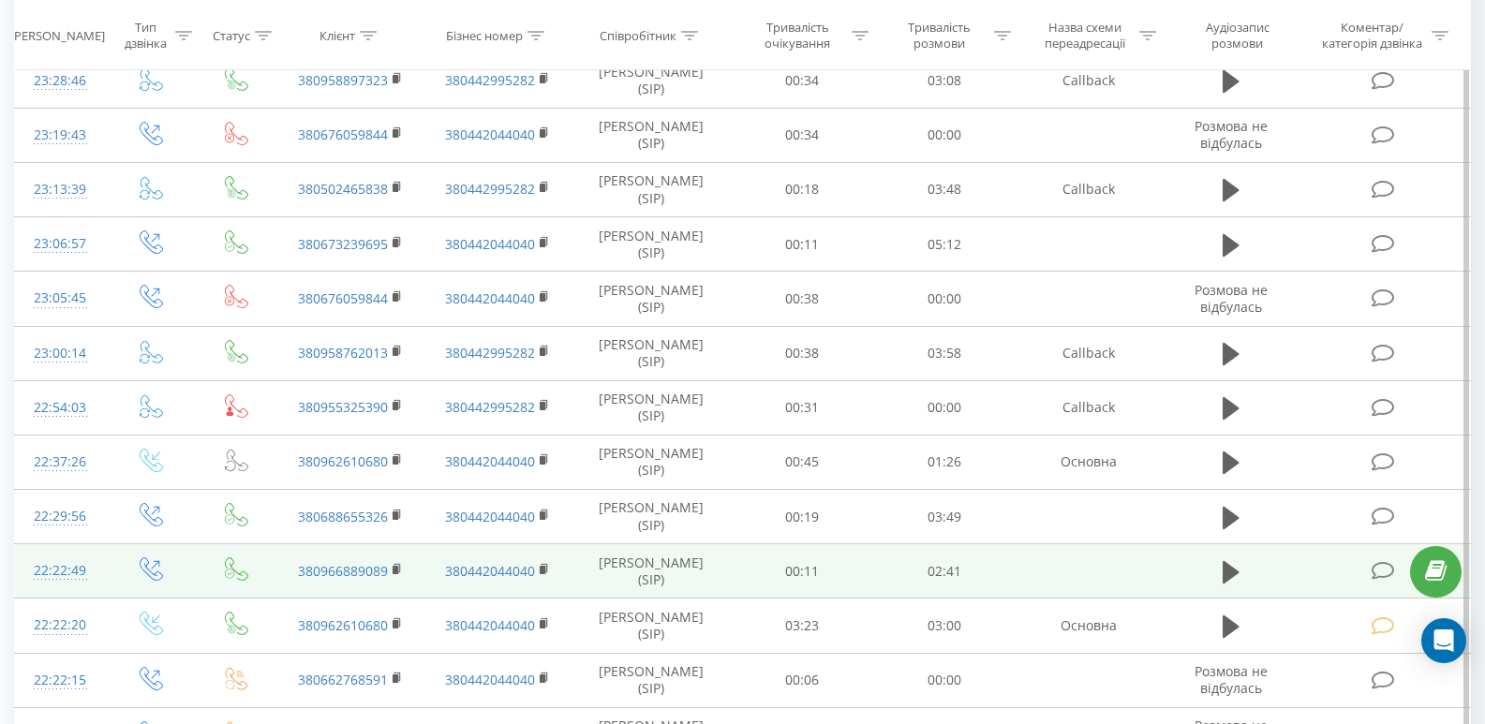
click at [1376, 573] on icon at bounding box center [1383, 571] width 23 height 20
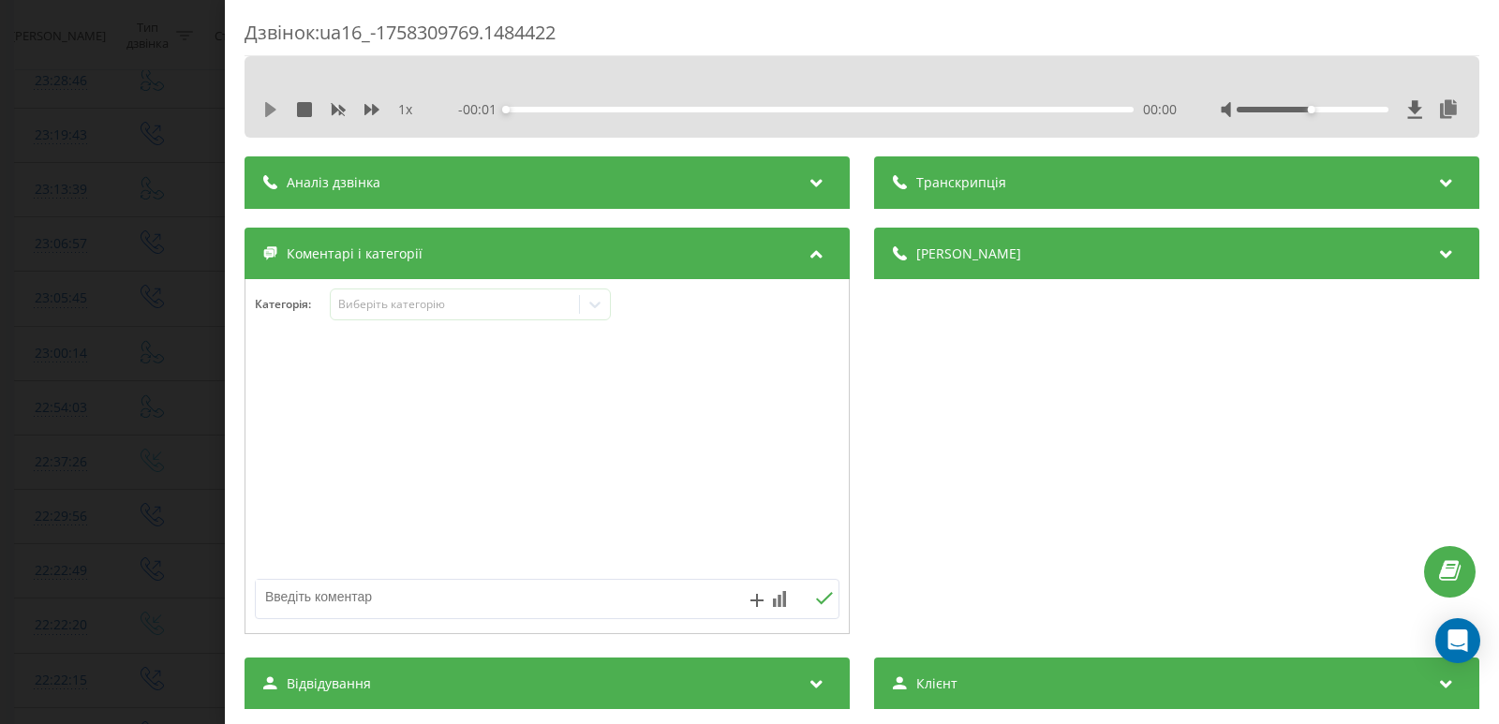
click at [270, 108] on icon at bounding box center [270, 109] width 11 height 15
click at [543, 111] on div "00:01" at bounding box center [820, 110] width 628 height 6
drag, startPoint x: 275, startPoint y: 111, endPoint x: 281, endPoint y: 126, distance: 15.5
click at [274, 112] on icon at bounding box center [275, 109] width 4 height 15
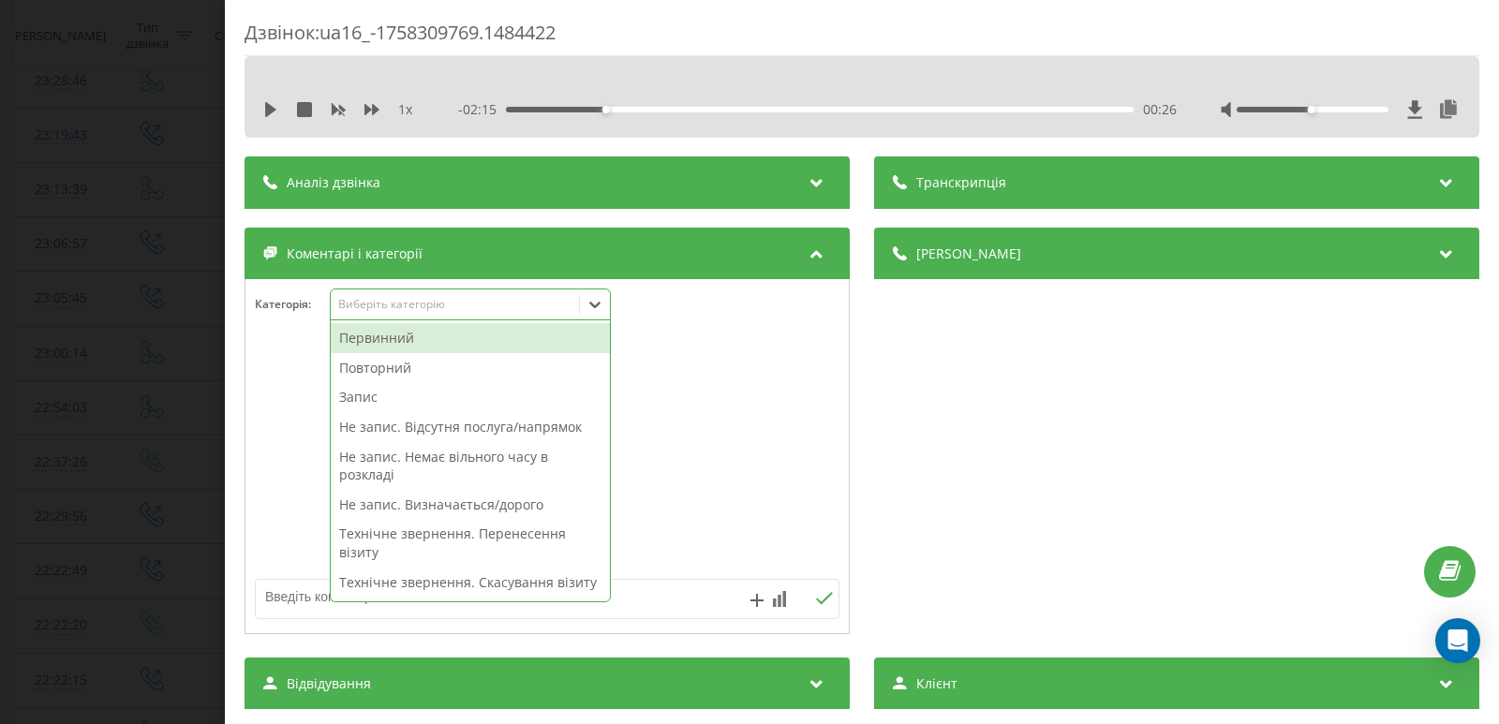
click at [591, 312] on icon at bounding box center [595, 304] width 19 height 19
click at [393, 341] on div "Первинний" at bounding box center [470, 338] width 279 height 30
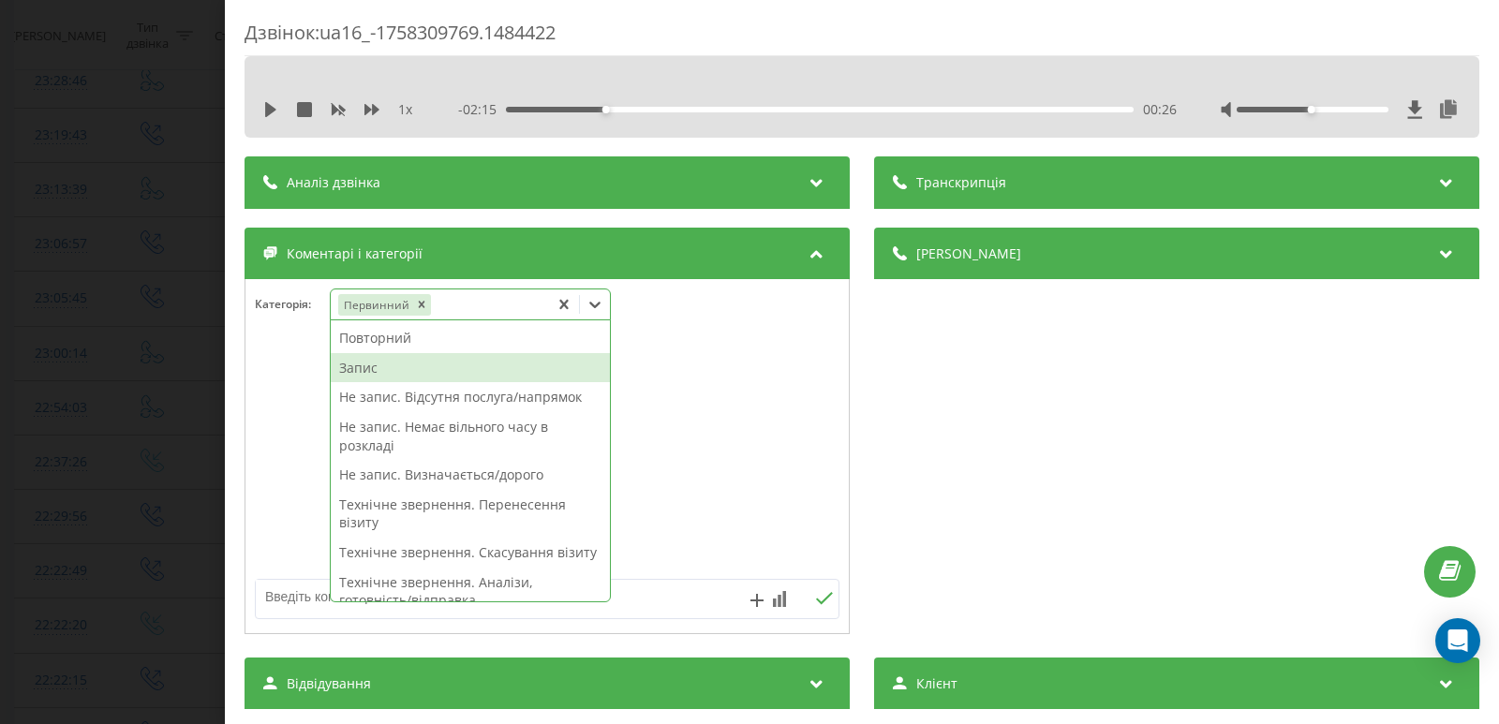
click at [393, 366] on div "Запис" at bounding box center [470, 368] width 279 height 30
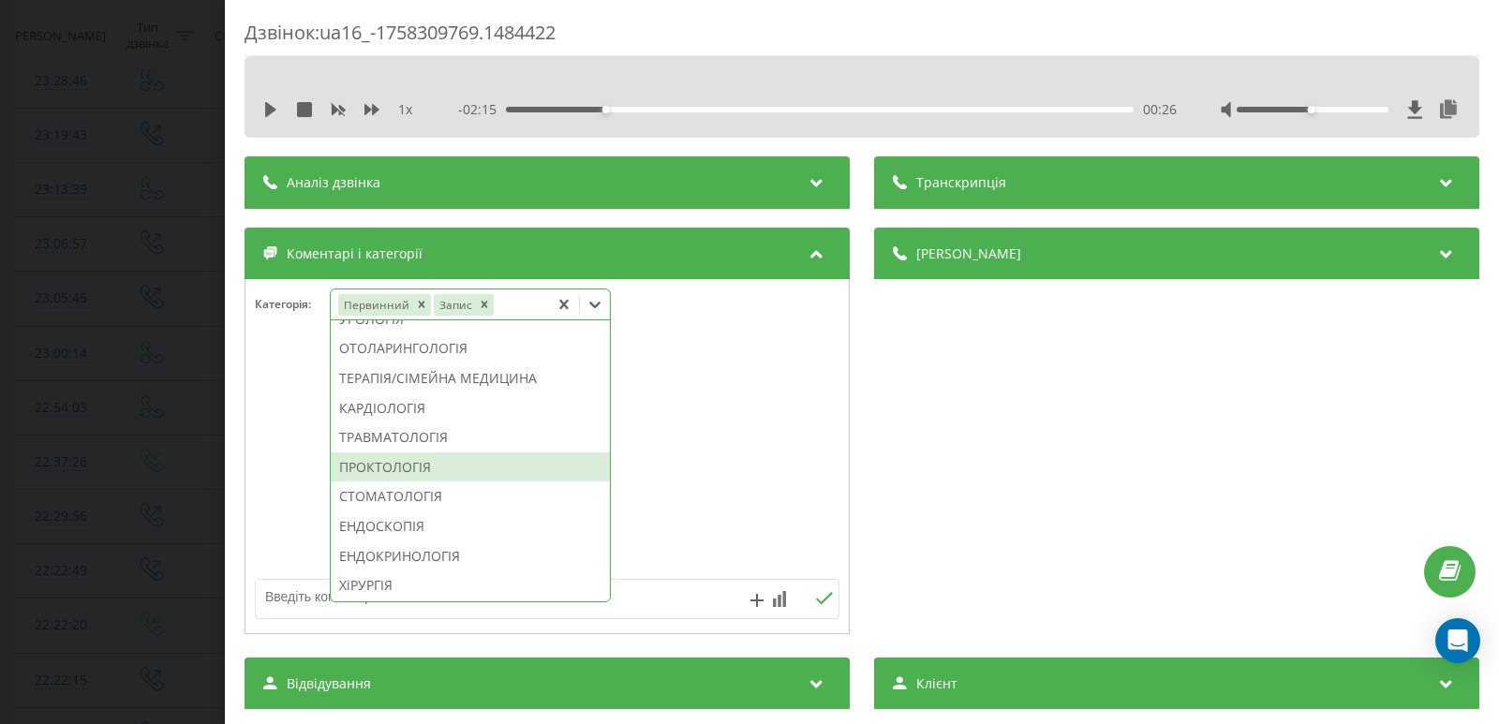
scroll to position [750, 0]
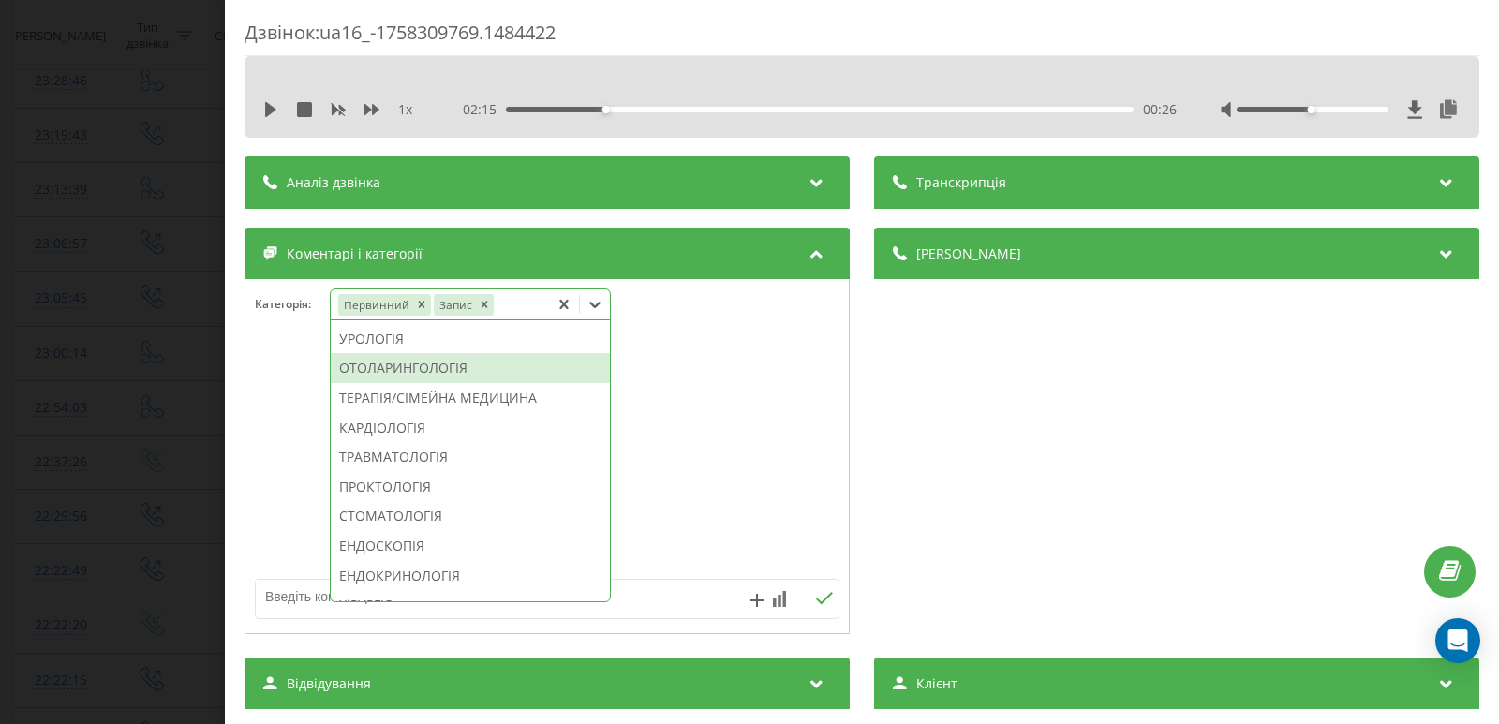
click at [417, 383] on div "ОТОЛАРИНГОЛОГІЯ" at bounding box center [470, 368] width 279 height 30
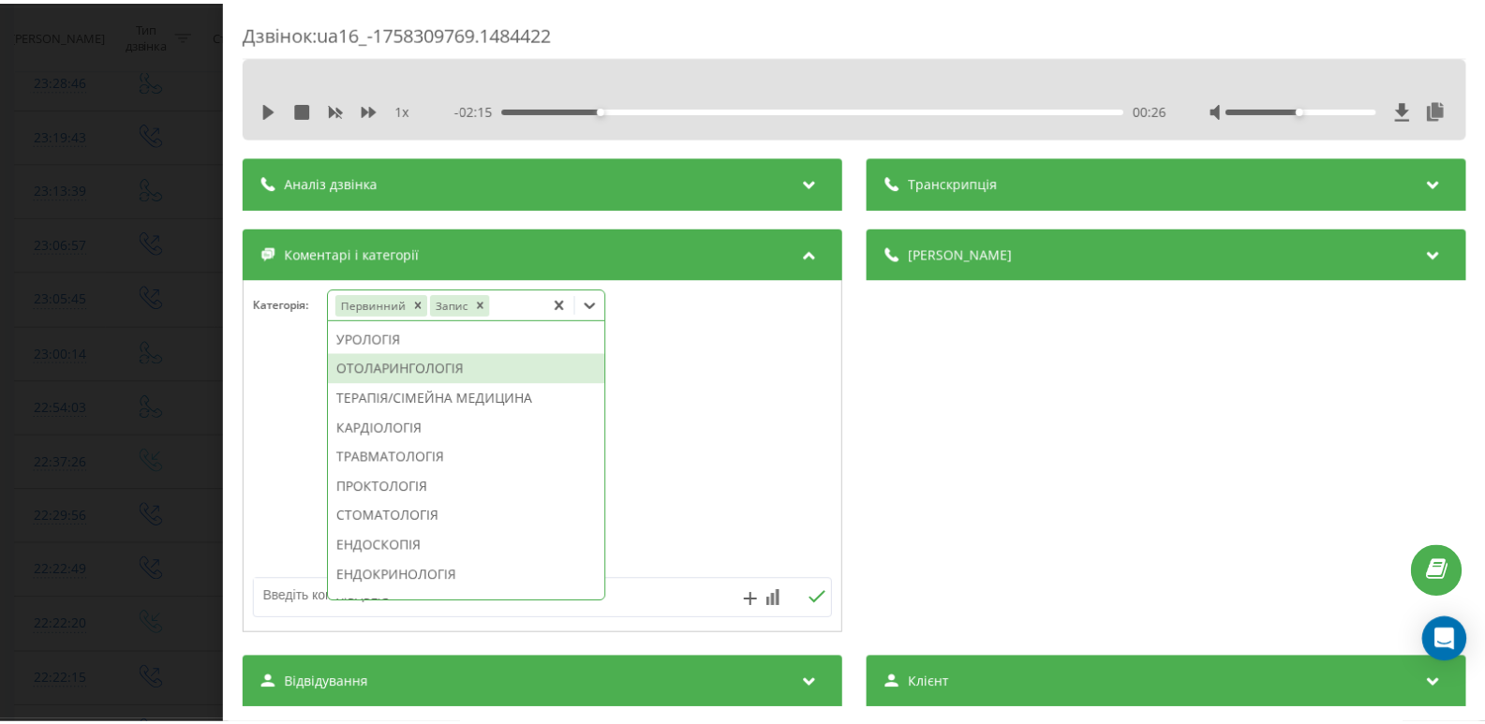
scroll to position [621, 0]
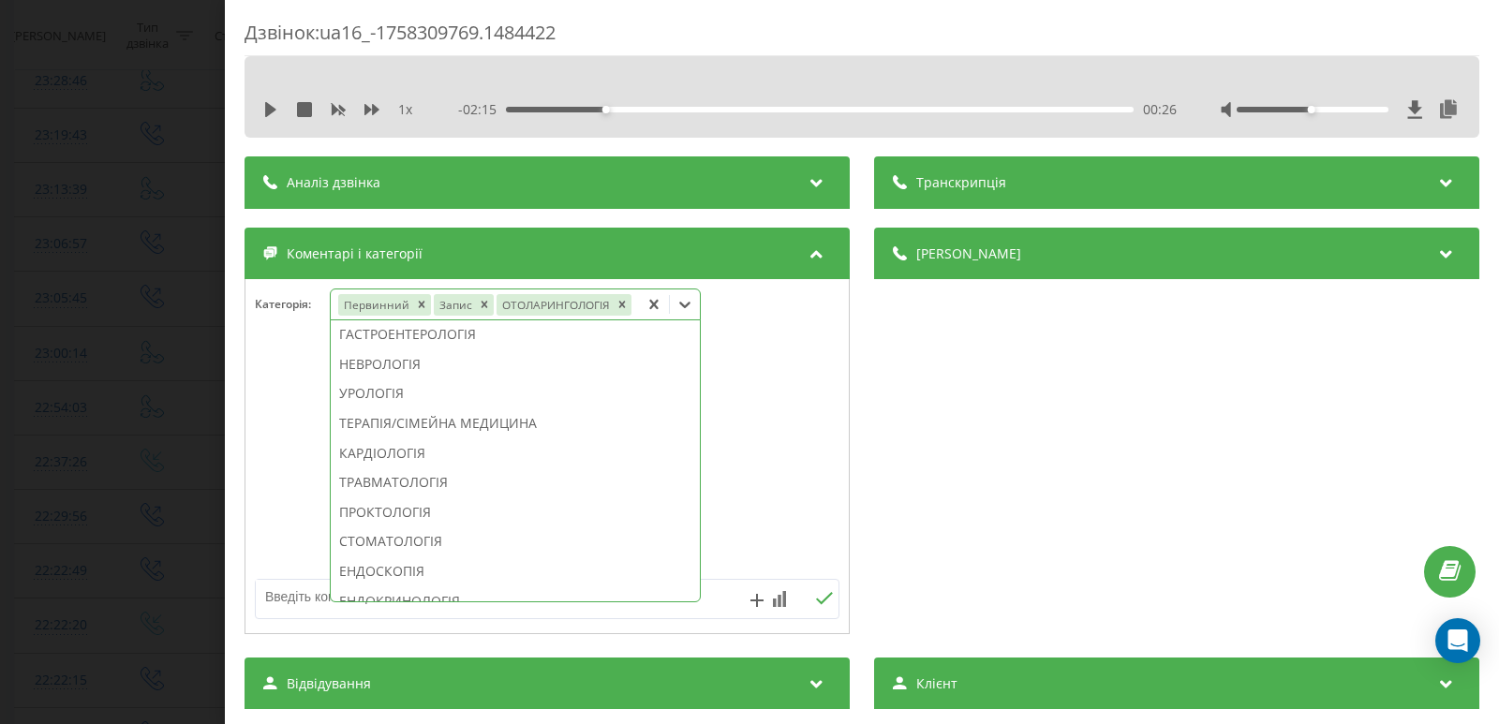
click at [141, 230] on div "Дзвінок : ua16_-1758309769.1484422 1 x - 02:15 00:26 00:26 Транскрипція Для AI-…" at bounding box center [749, 362] width 1499 height 724
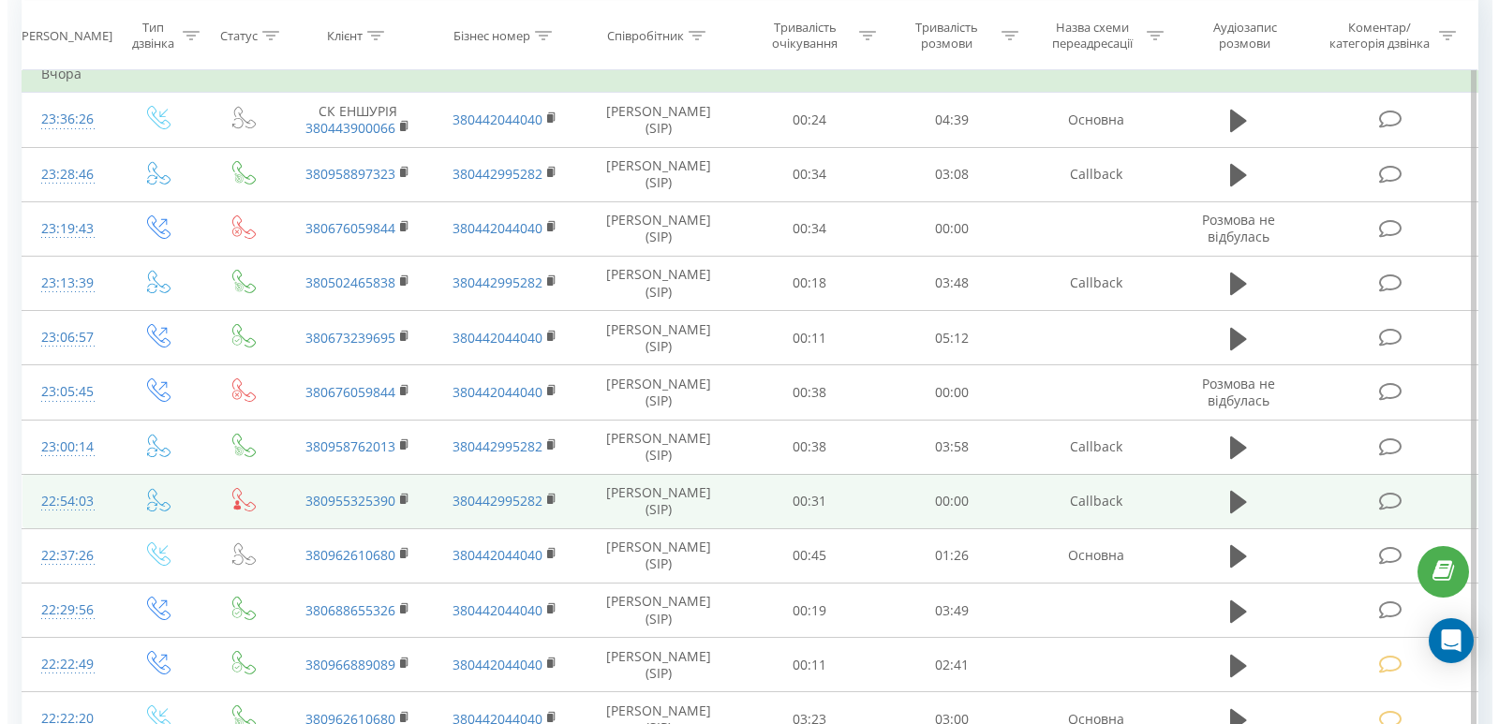
scroll to position [375, 0]
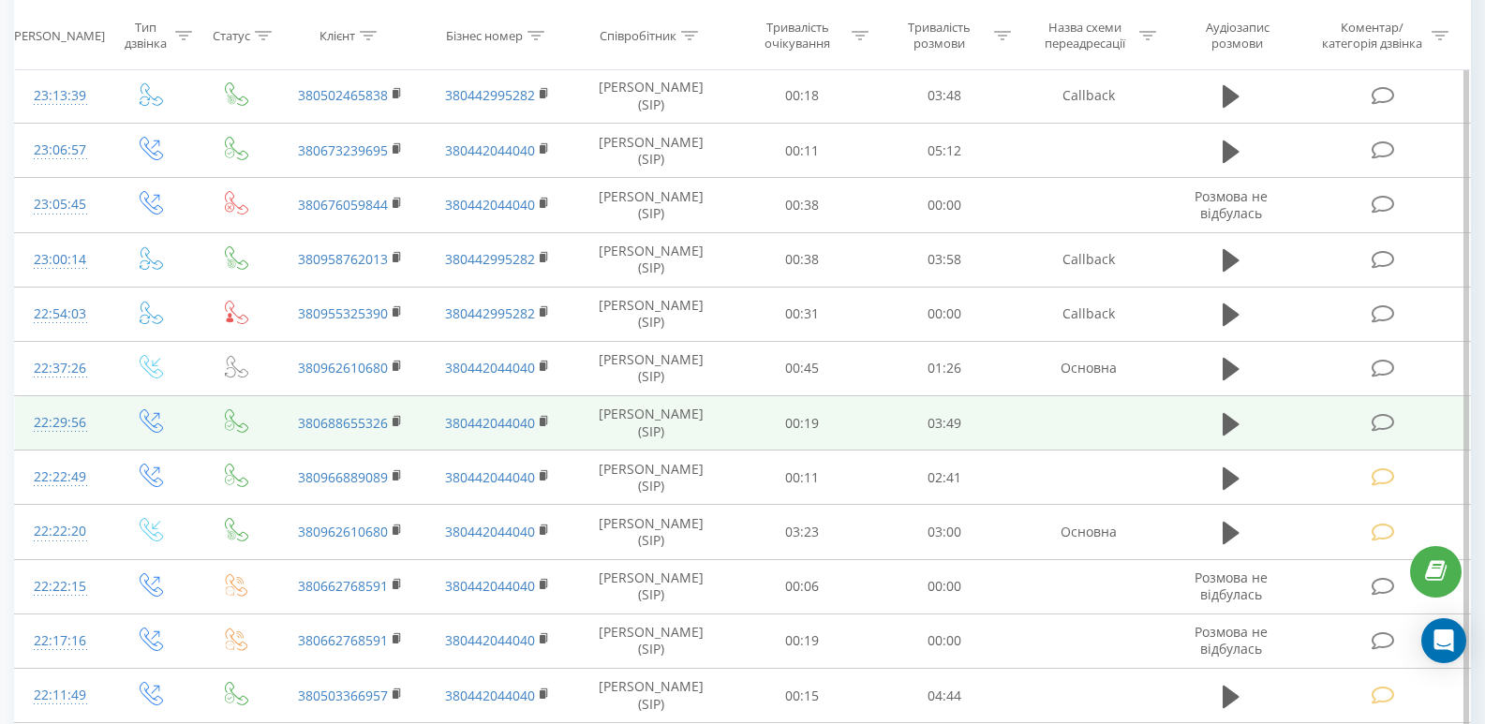
click at [1393, 428] on icon at bounding box center [1383, 423] width 23 height 20
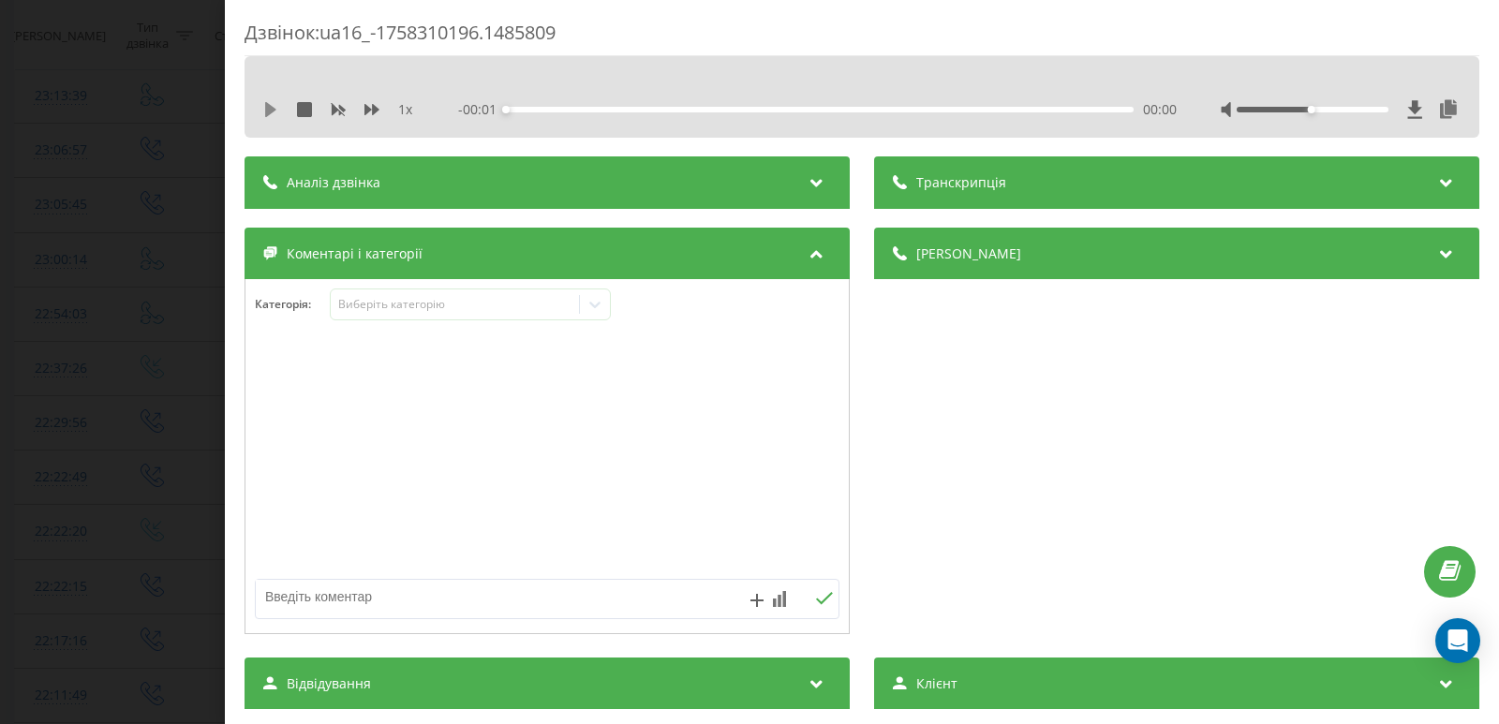
click at [273, 111] on icon at bounding box center [270, 109] width 11 height 15
click at [531, 110] on div "00:00" at bounding box center [820, 110] width 628 height 6
click at [595, 107] on div "00:22" at bounding box center [820, 110] width 628 height 6
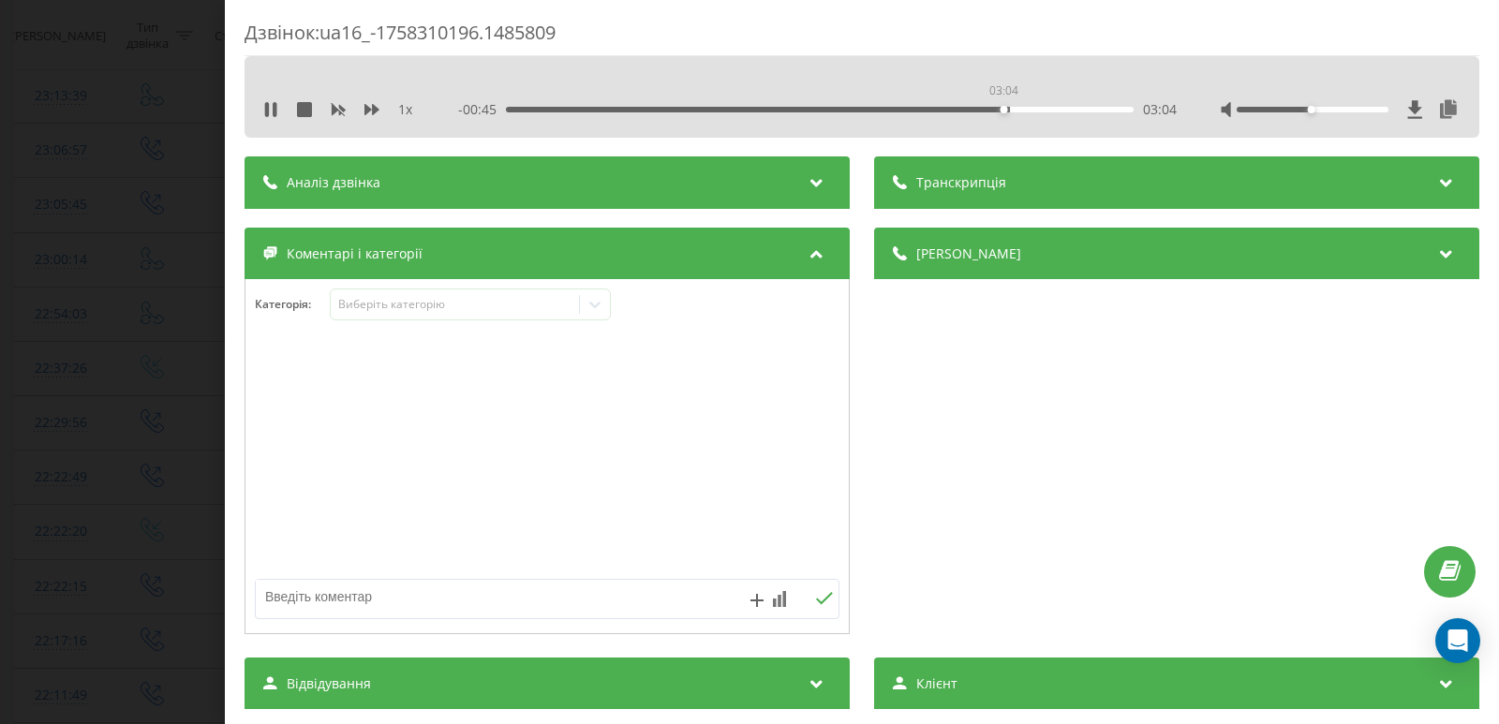
click at [1002, 108] on div "03:04" at bounding box center [820, 110] width 628 height 6
click at [273, 112] on icon at bounding box center [270, 109] width 15 height 15
click at [598, 303] on icon at bounding box center [595, 304] width 19 height 19
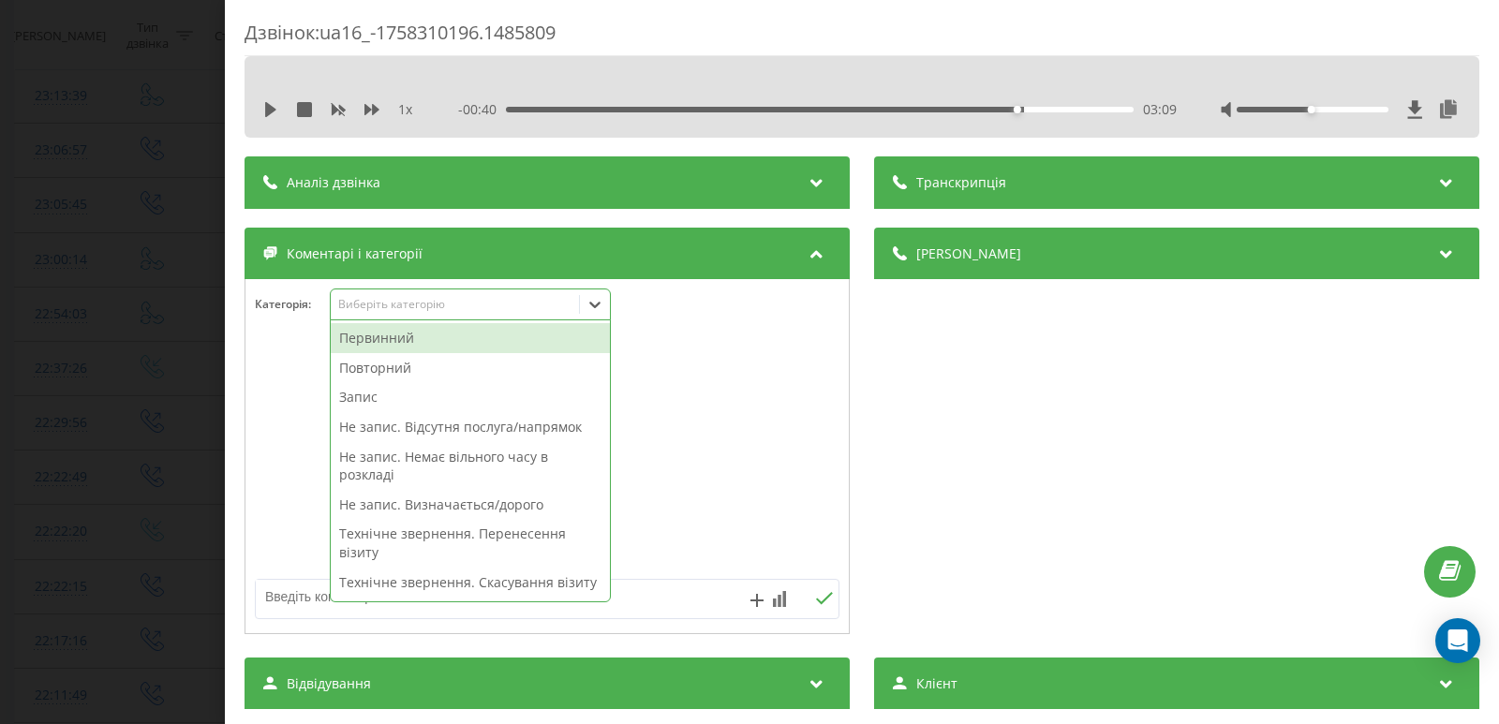
click at [376, 337] on div "Первинний" at bounding box center [470, 338] width 279 height 30
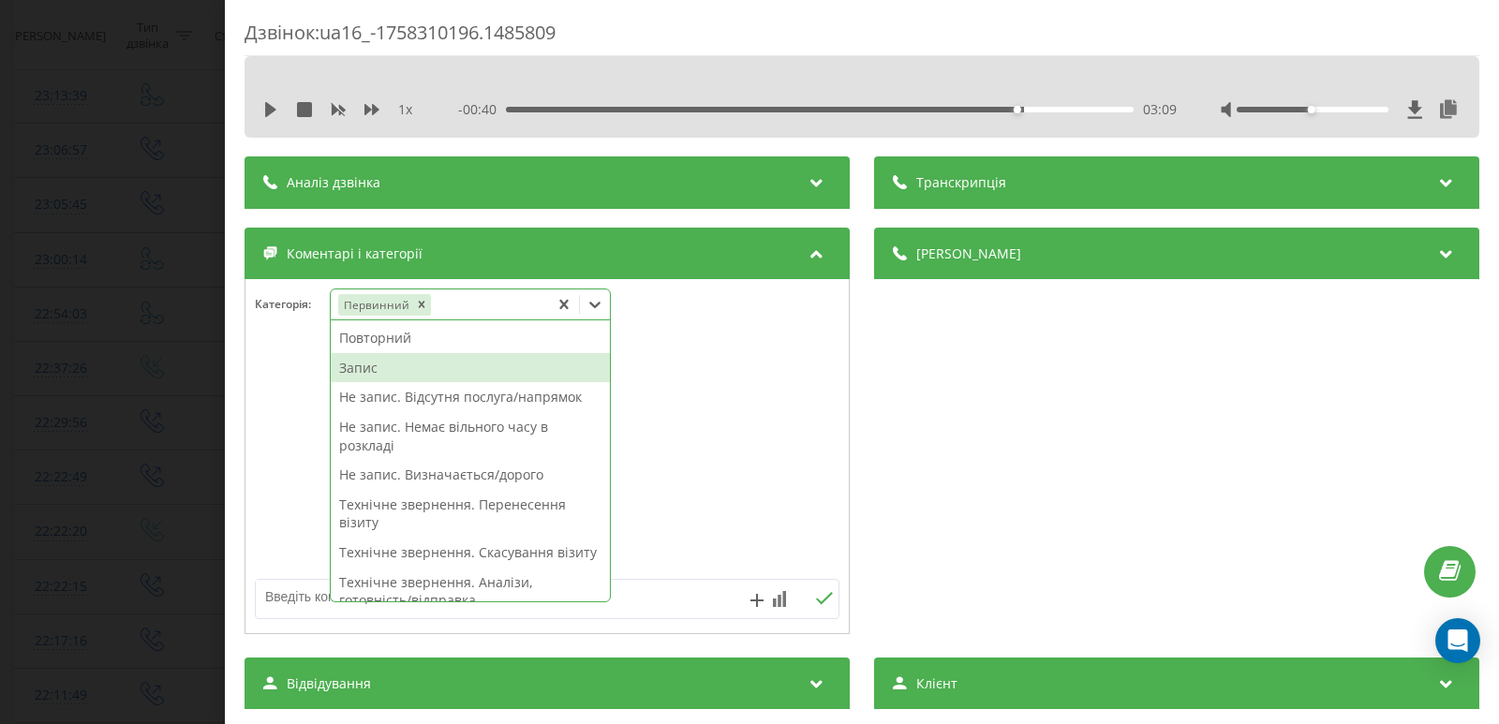
click at [371, 366] on div "Запис" at bounding box center [470, 368] width 279 height 30
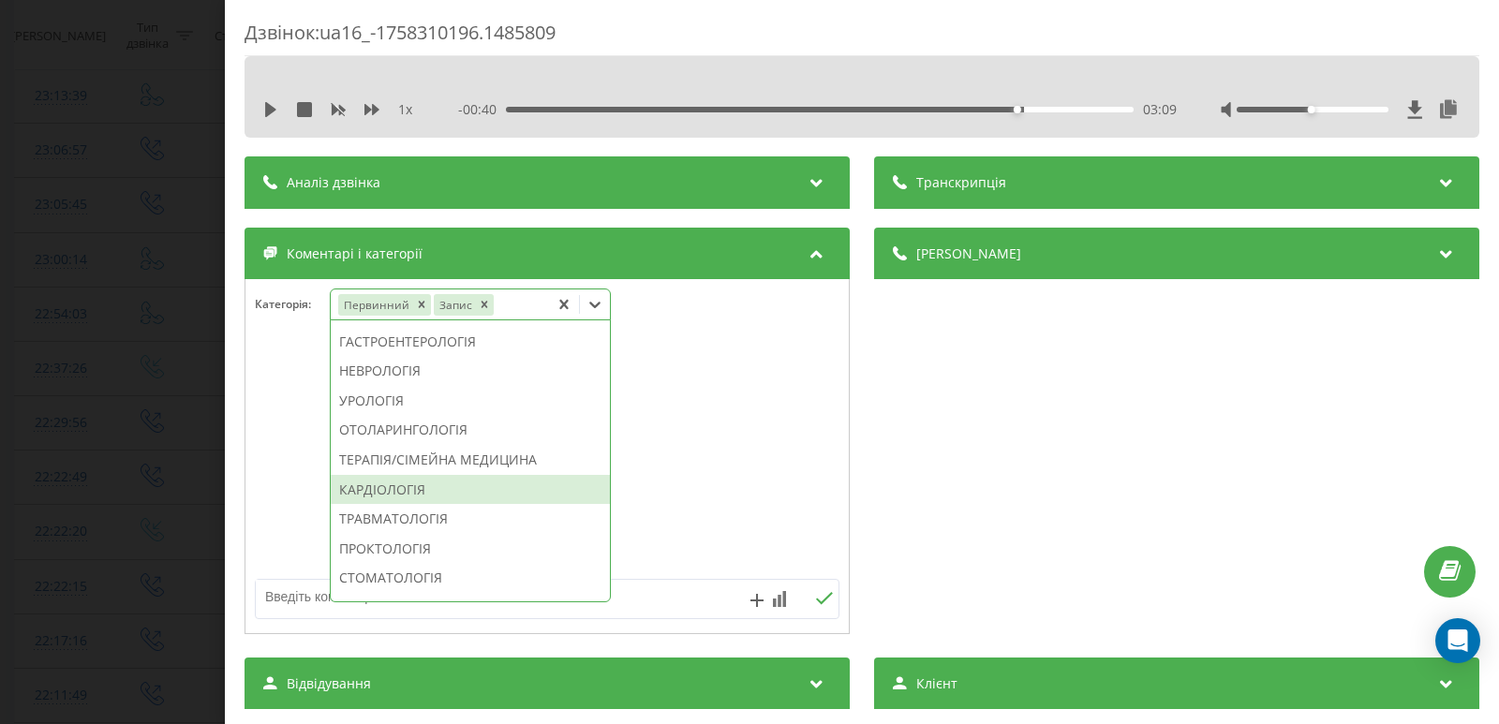
scroll to position [656, 0]
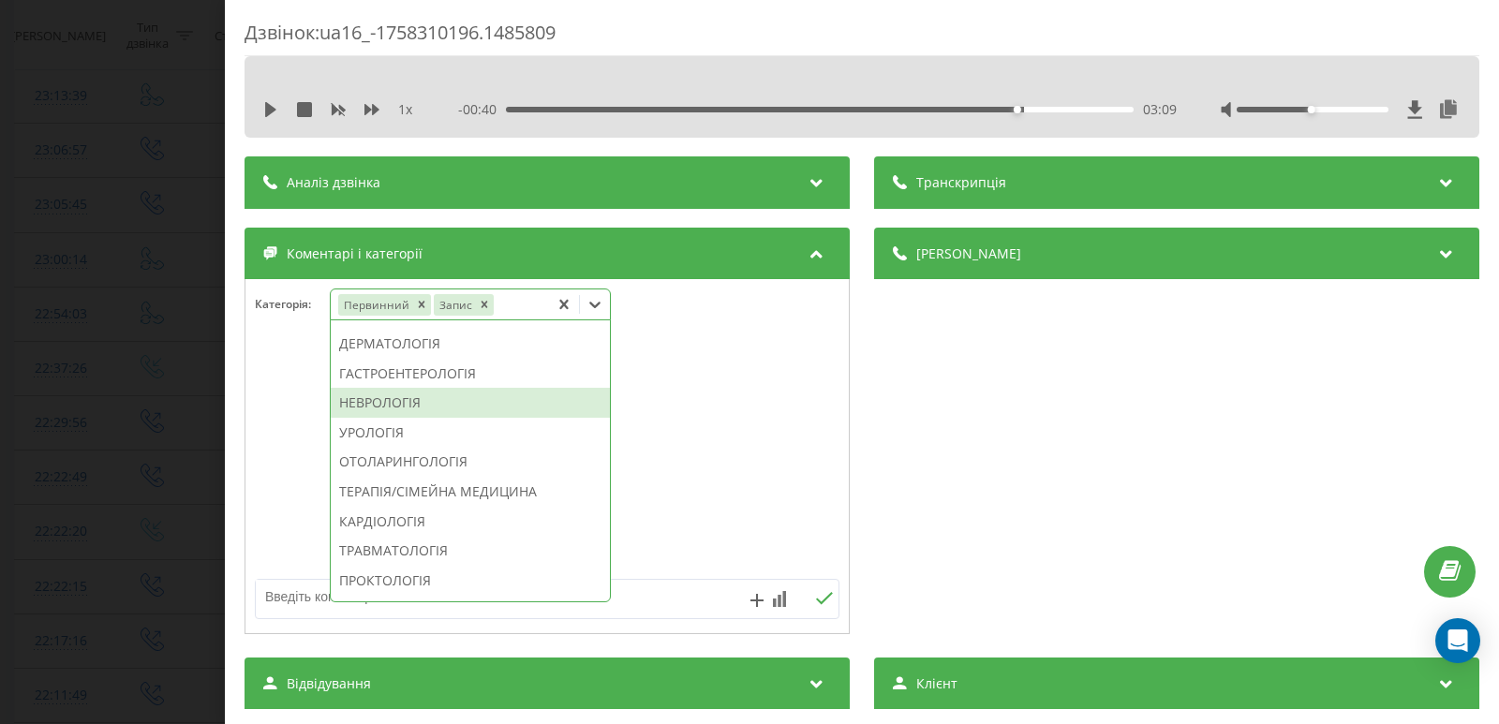
click at [396, 418] on div "НЕВРОЛОГІЯ" at bounding box center [470, 403] width 279 height 30
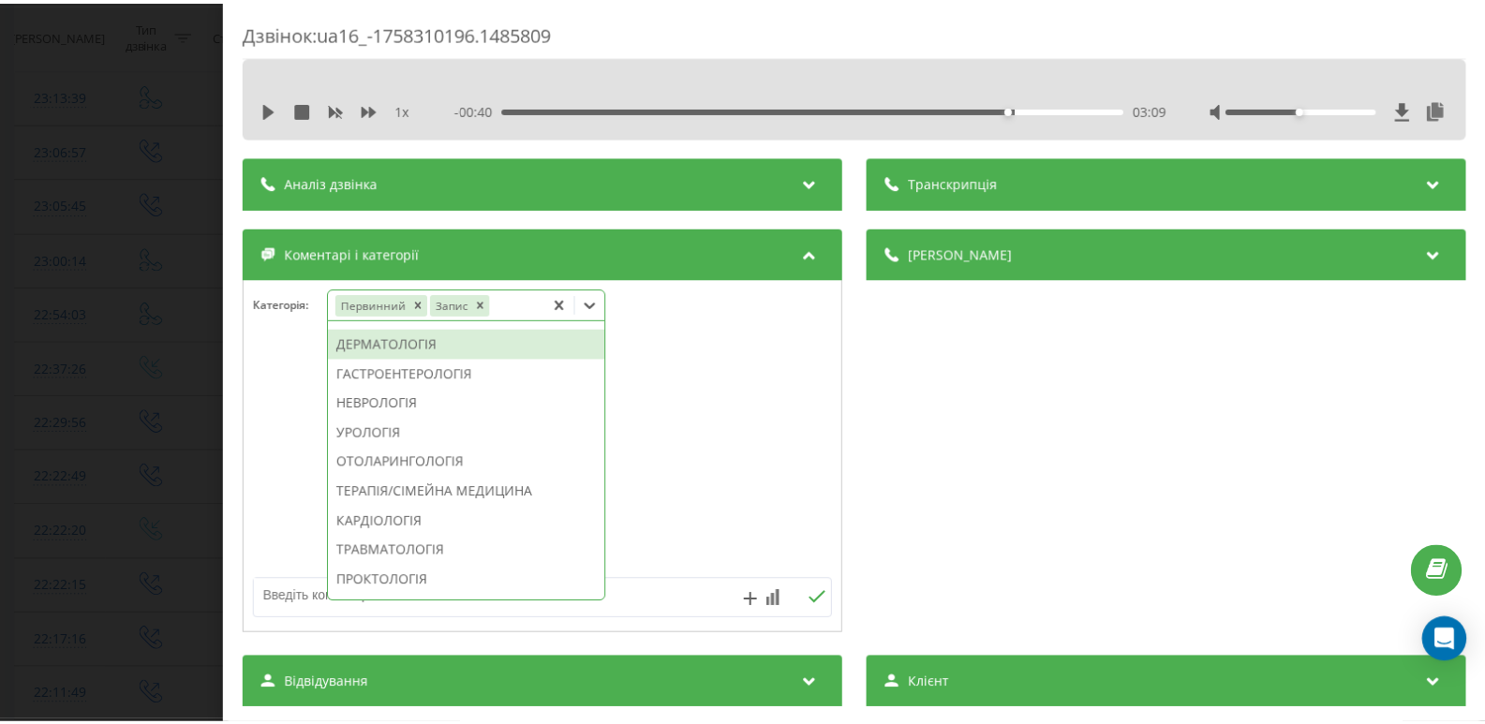
scroll to position [545, 0]
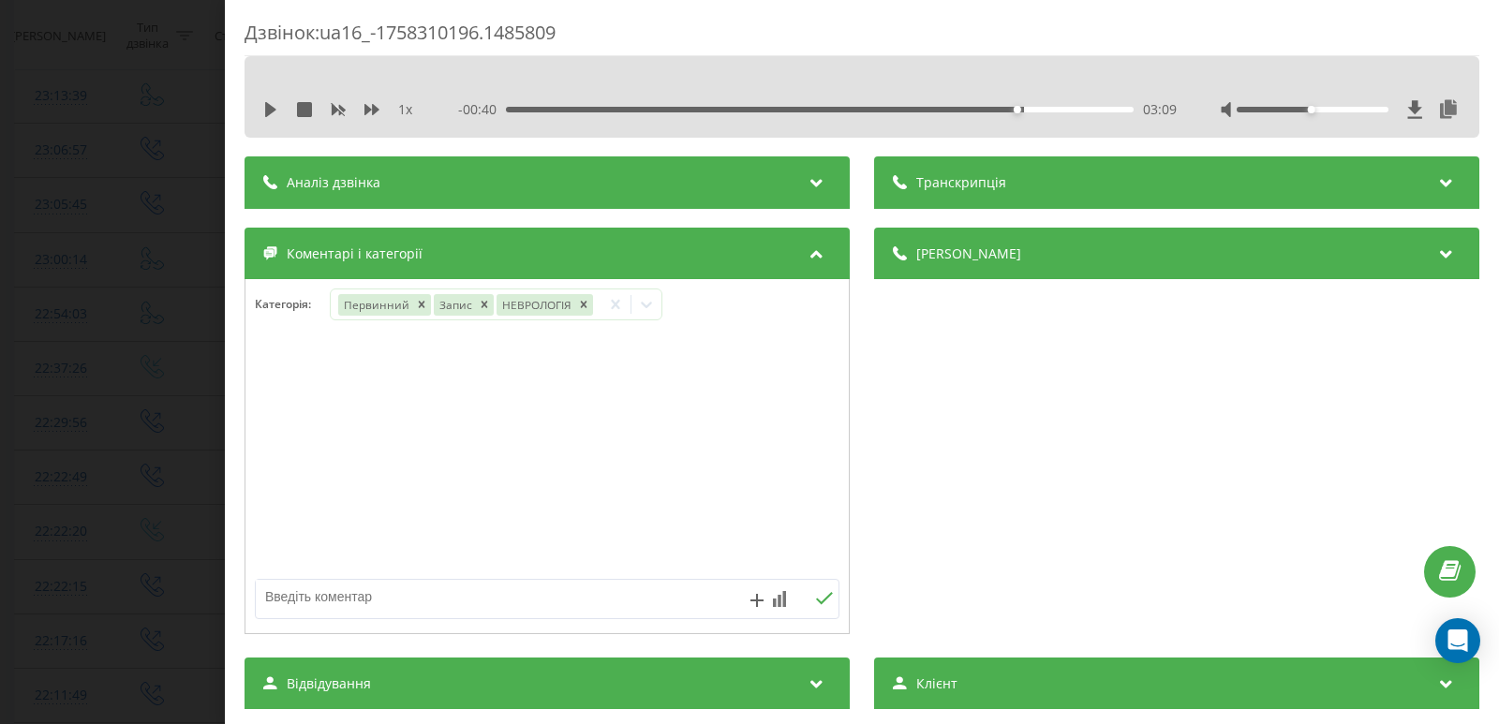
click at [138, 240] on div "Дзвінок : ua16_-1758310196.1485809 1 x - 00:40 03:09 03:09 Транскрипція Для AI-…" at bounding box center [749, 362] width 1499 height 724
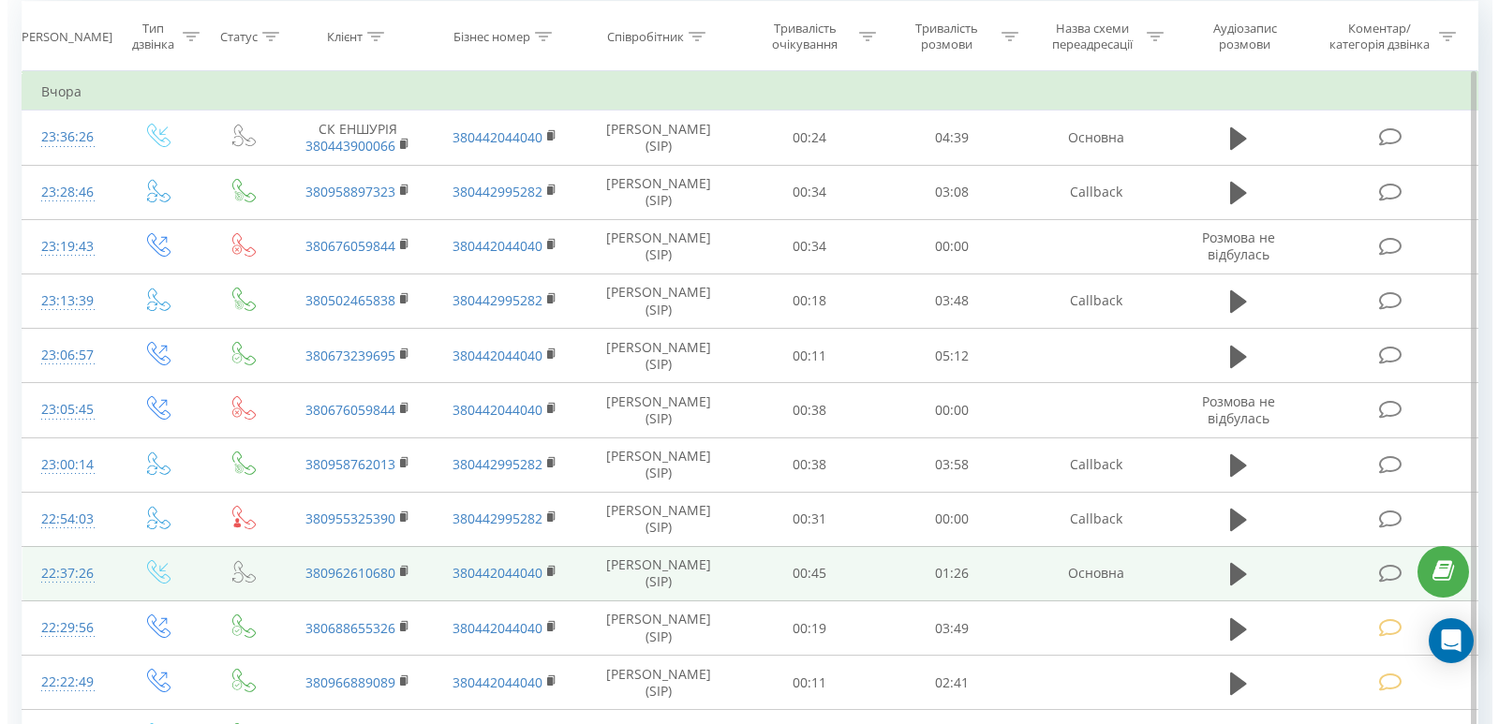
scroll to position [187, 0]
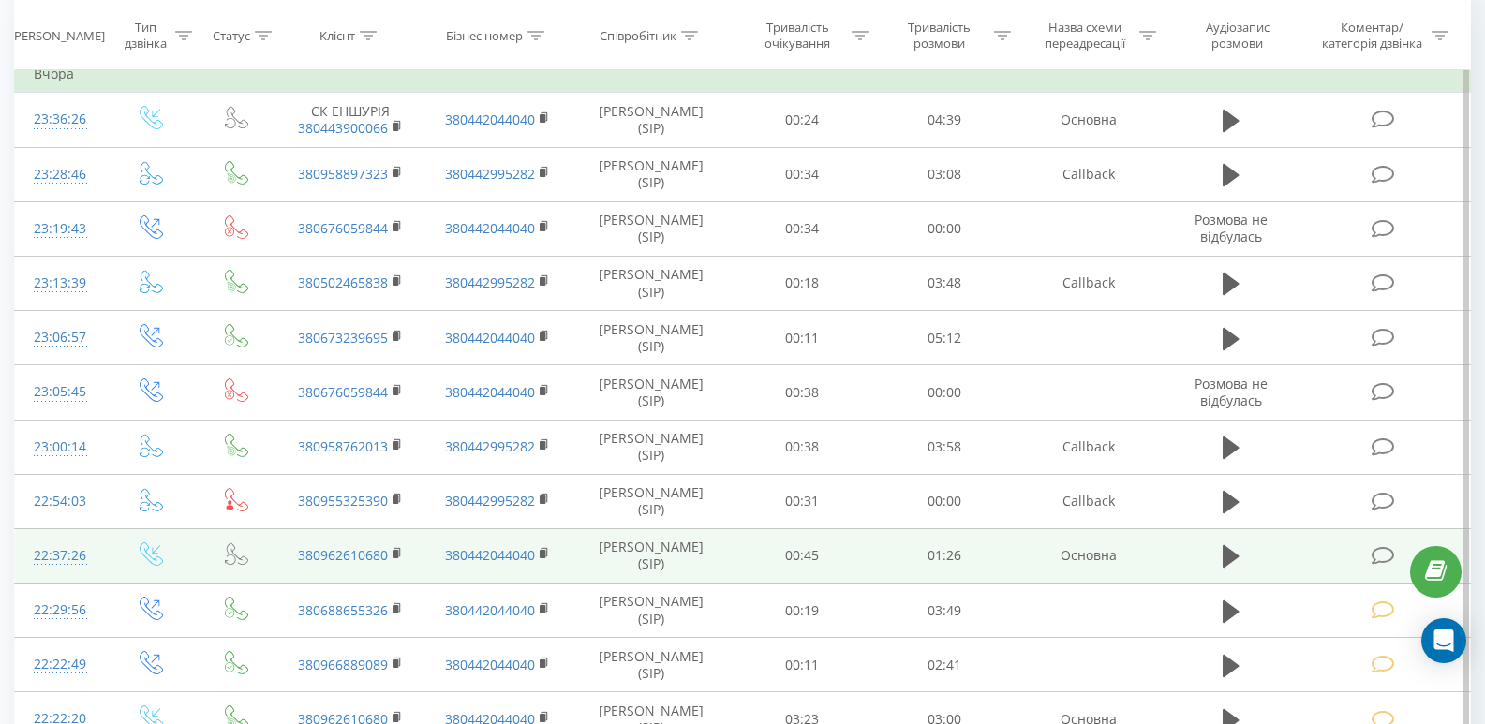
click at [1385, 559] on icon at bounding box center [1383, 556] width 23 height 20
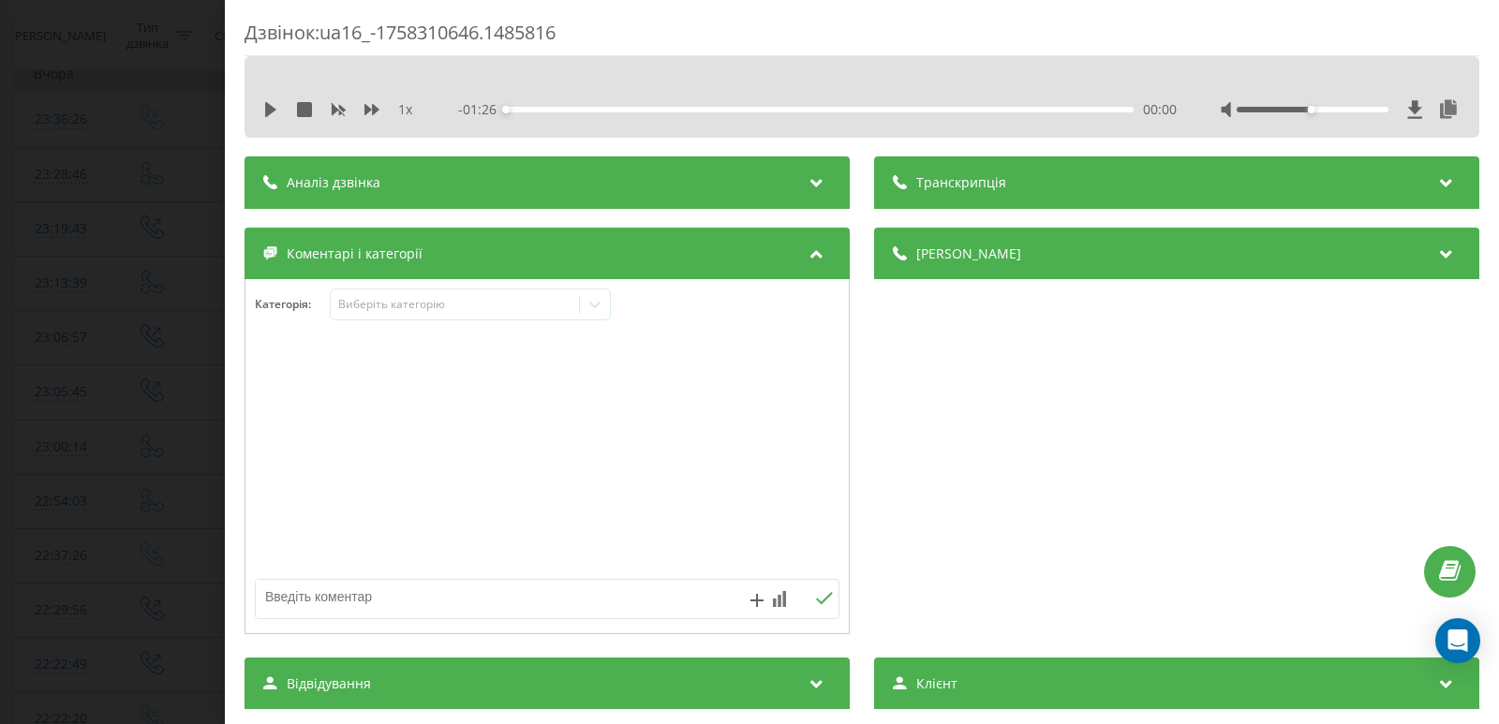
click at [260, 108] on div "1 x - 01:26 00:00 00:00" at bounding box center [862, 110] width 1207 height 28
drag, startPoint x: 272, startPoint y: 116, endPoint x: 282, endPoint y: 123, distance: 12.2
click at [271, 116] on icon at bounding box center [270, 109] width 15 height 15
click at [525, 109] on div "00:00" at bounding box center [820, 110] width 628 height 6
click at [270, 112] on icon at bounding box center [270, 109] width 15 height 15
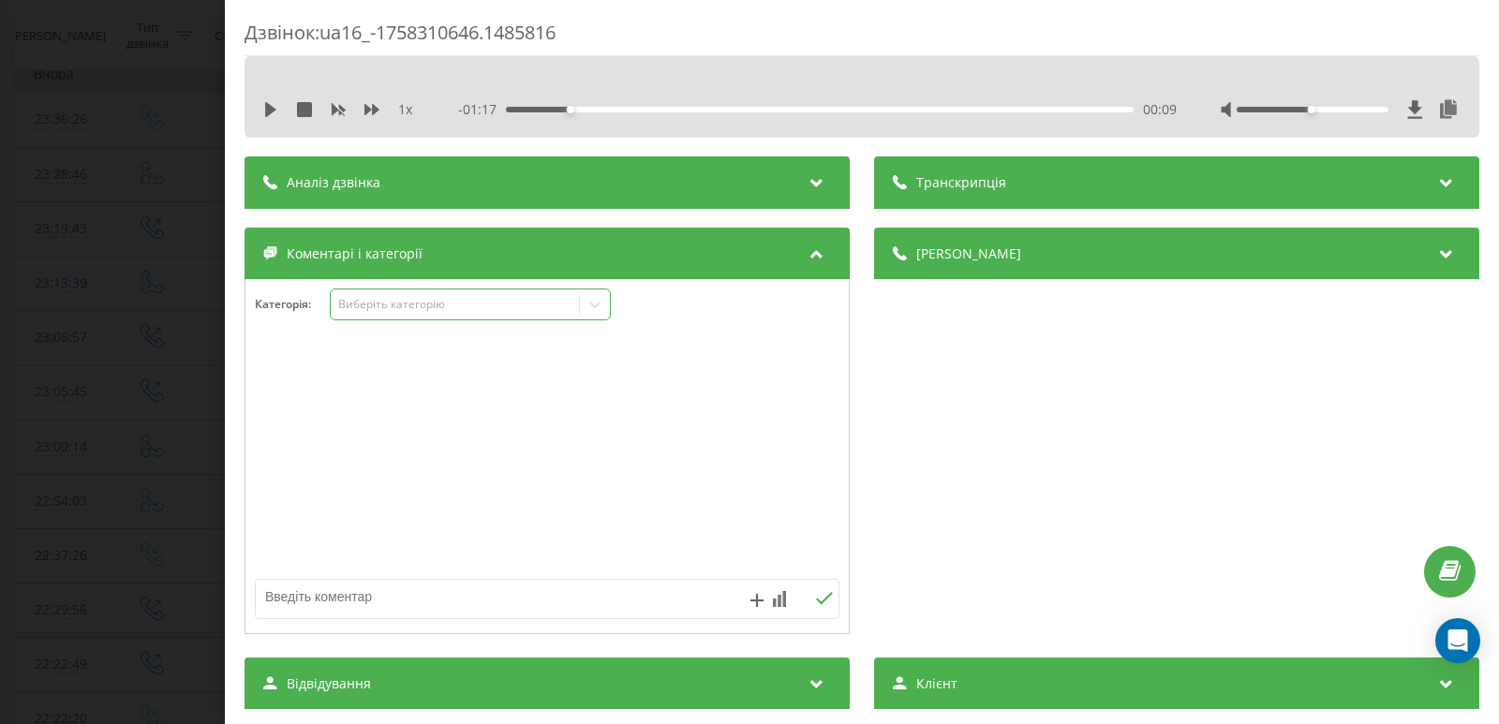
click at [597, 306] on icon at bounding box center [594, 305] width 11 height 7
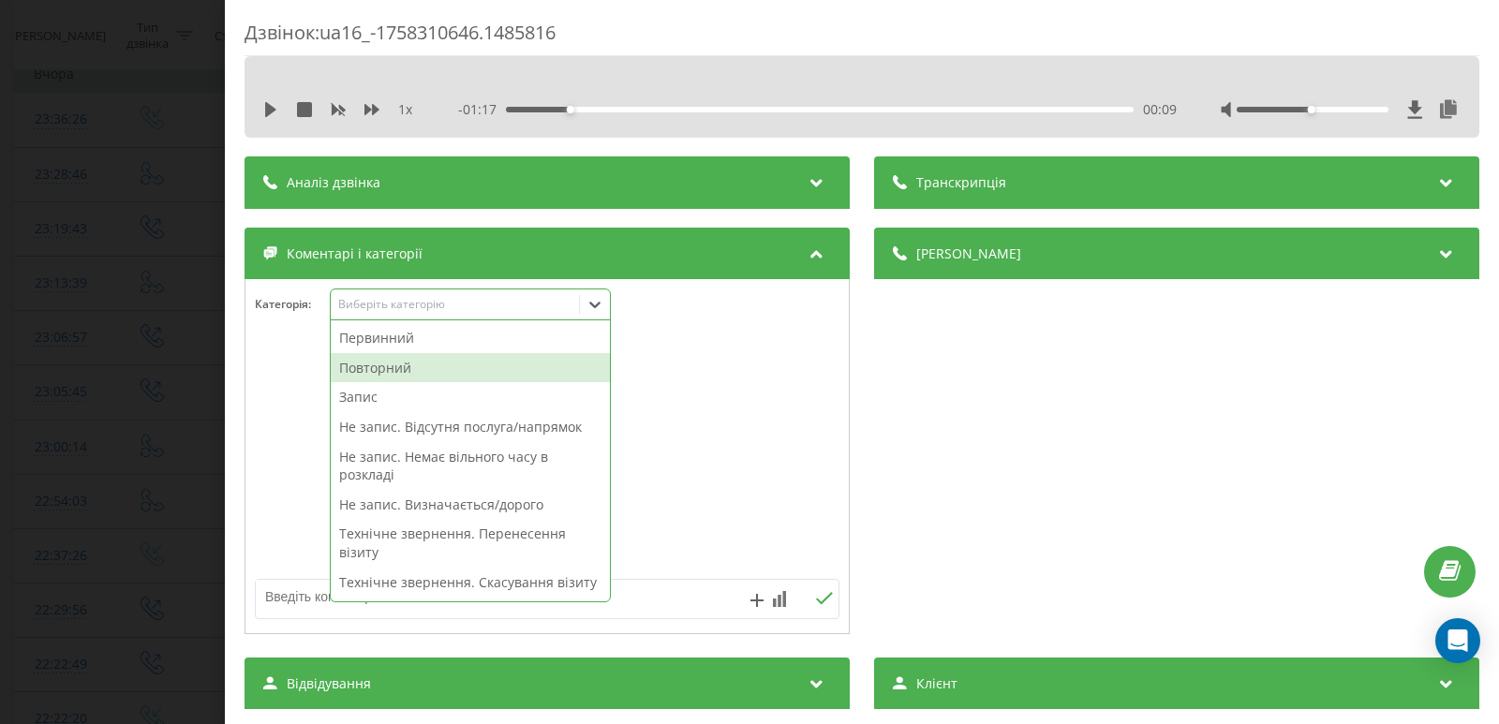
click at [415, 369] on div "Повторний" at bounding box center [470, 368] width 279 height 30
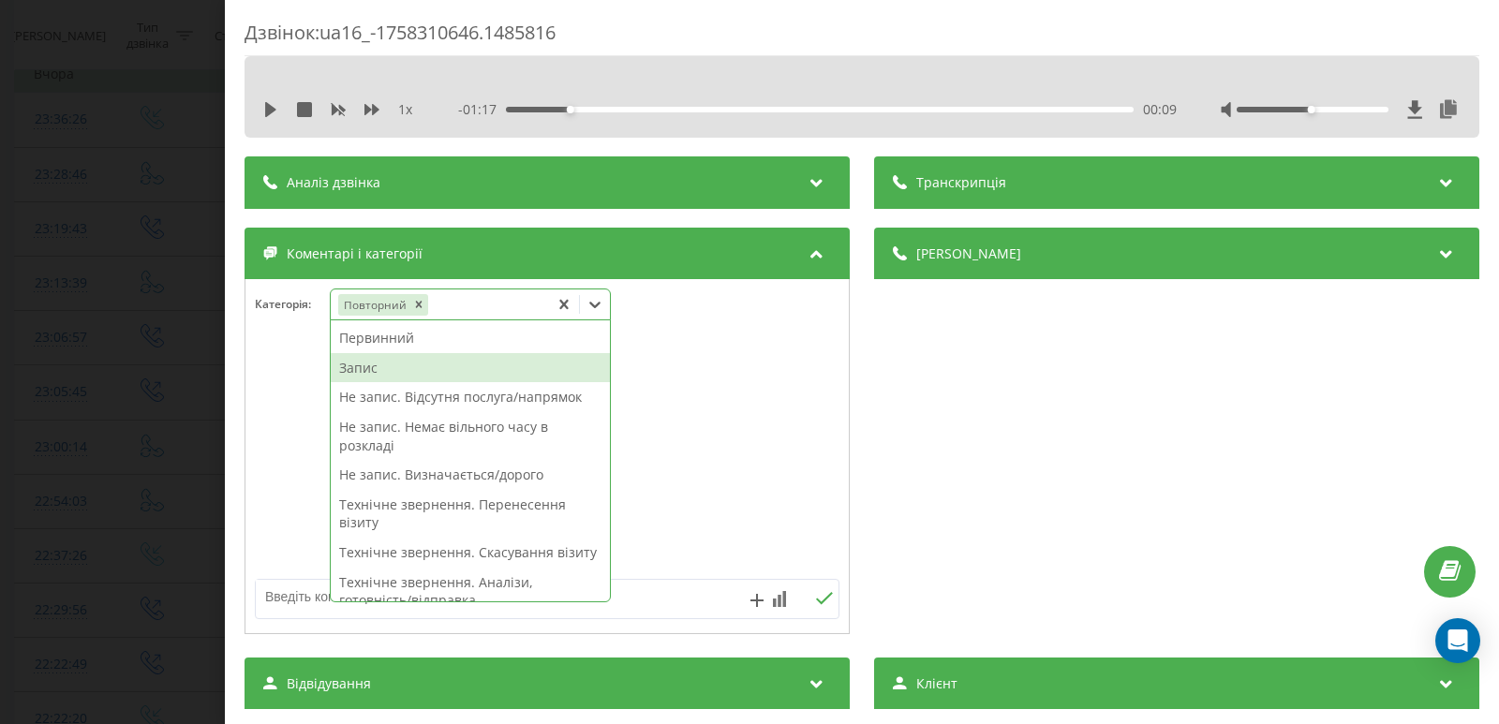
click at [372, 362] on div "Запис" at bounding box center [470, 368] width 279 height 30
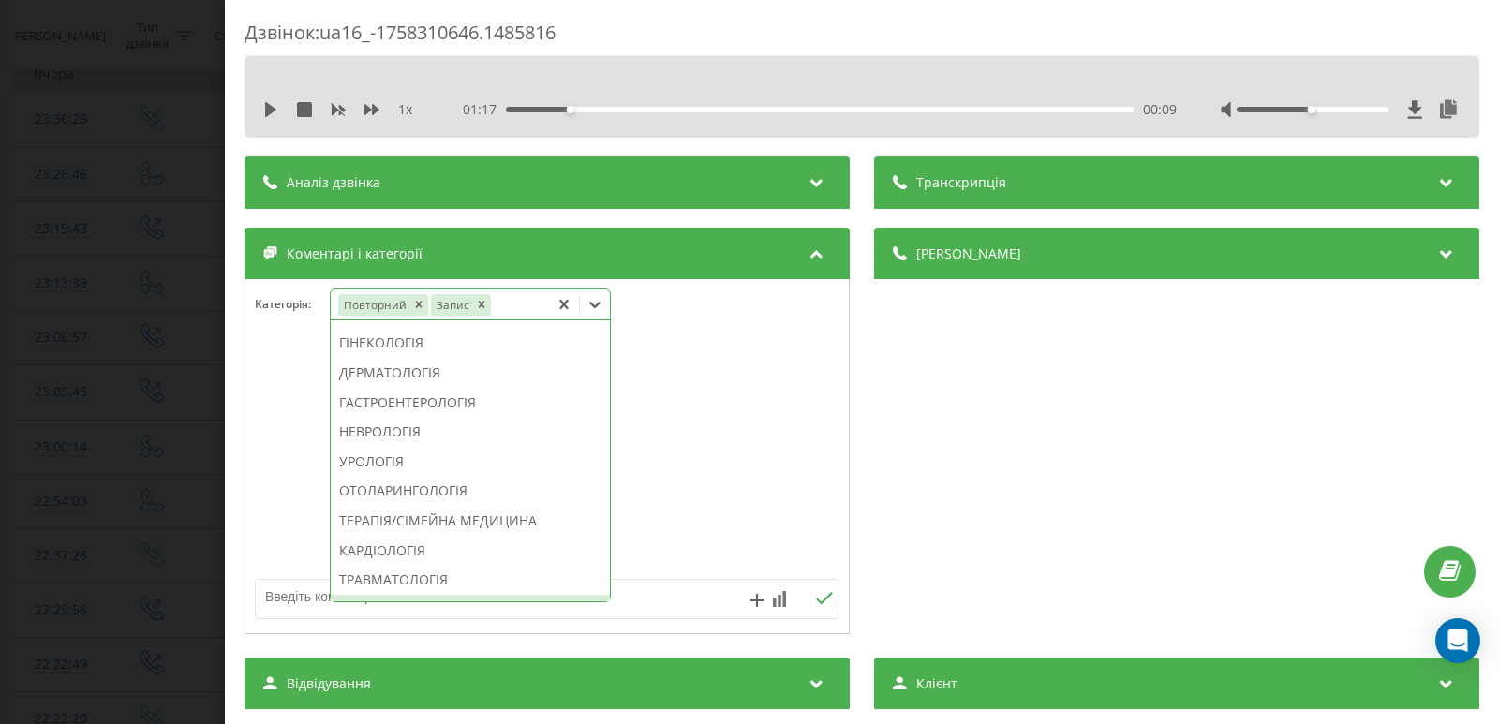
scroll to position [626, 0]
click at [379, 330] on div "РЕНТГЕНОЛОГІЯ" at bounding box center [470, 315] width 279 height 30
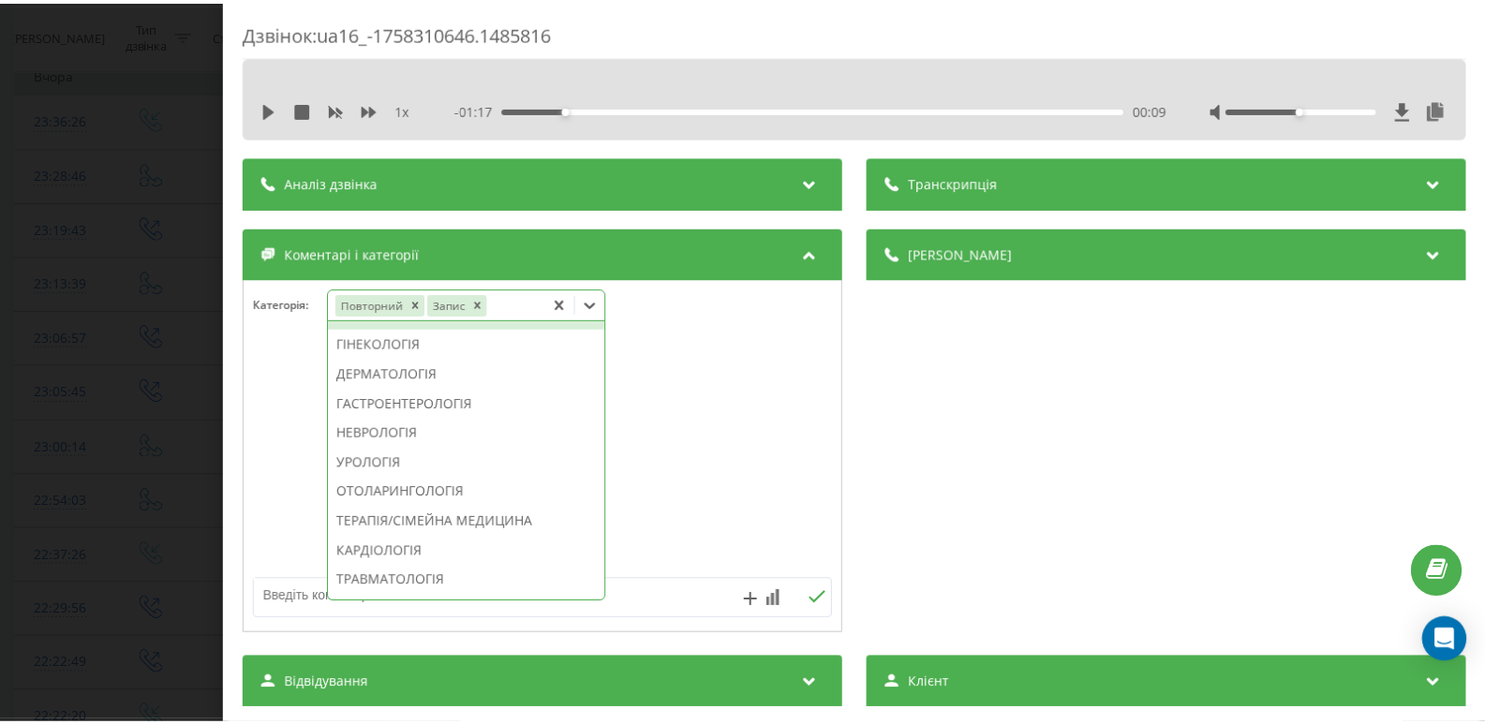
scroll to position [516, 0]
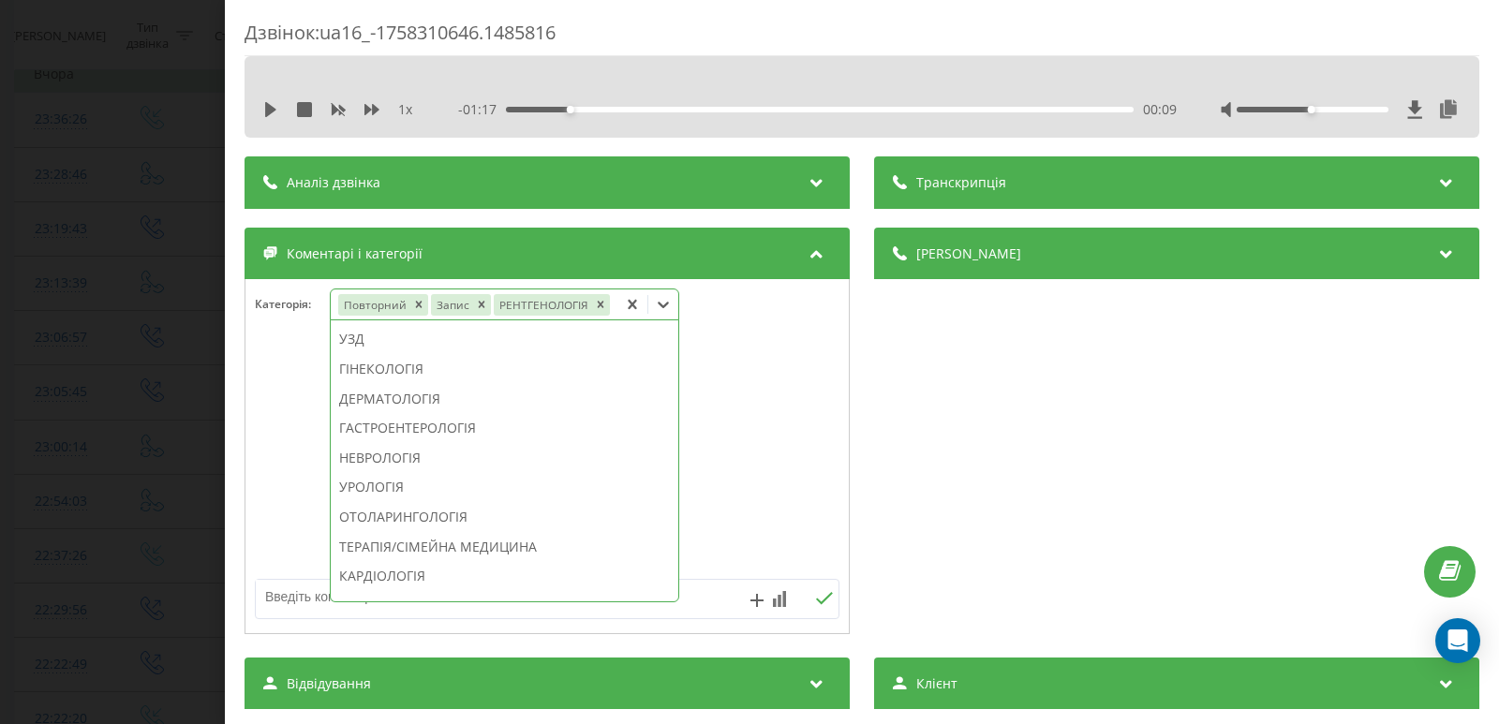
click at [45, 237] on div "Дзвінок : ua16_-1758310646.1485816 1 x - 01:17 00:09 00:09 Транскрипція Для AI-…" at bounding box center [749, 362] width 1499 height 724
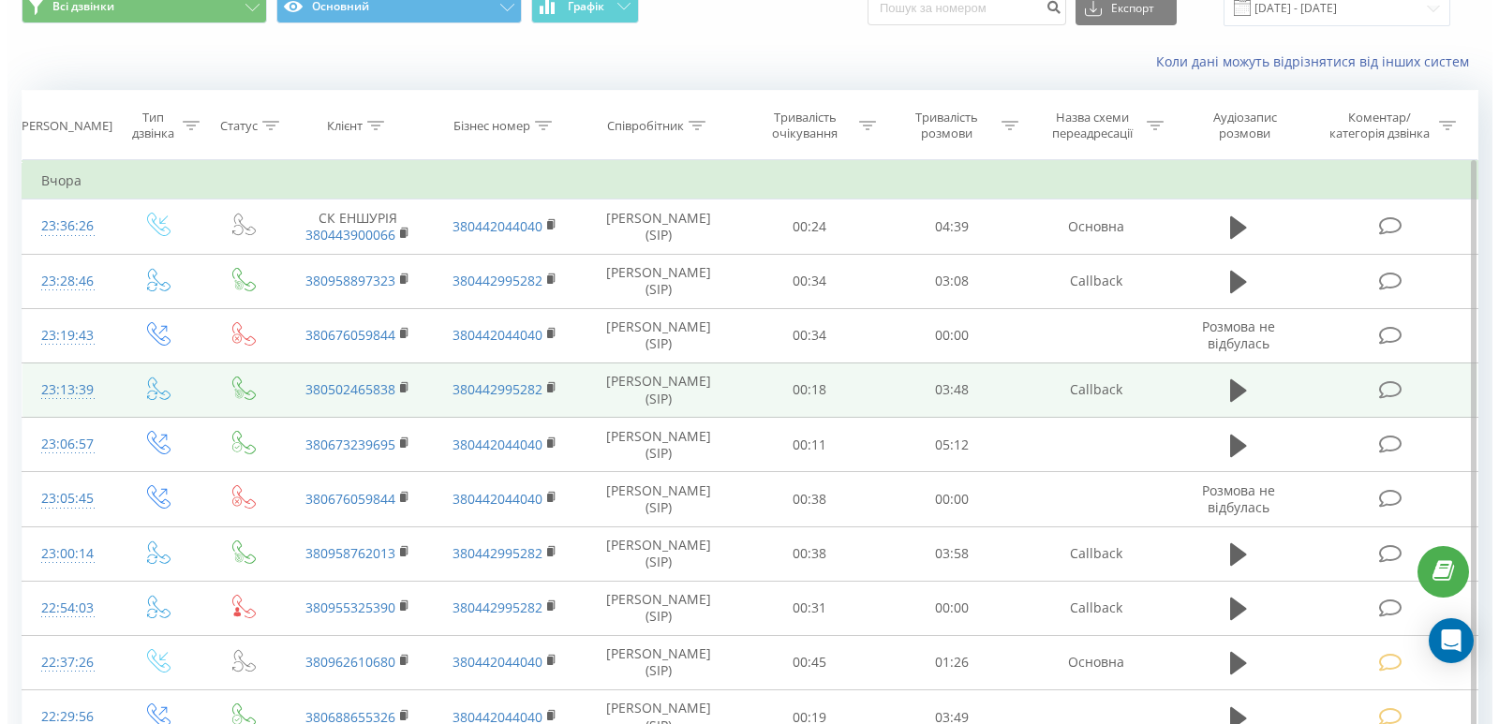
scroll to position [187, 0]
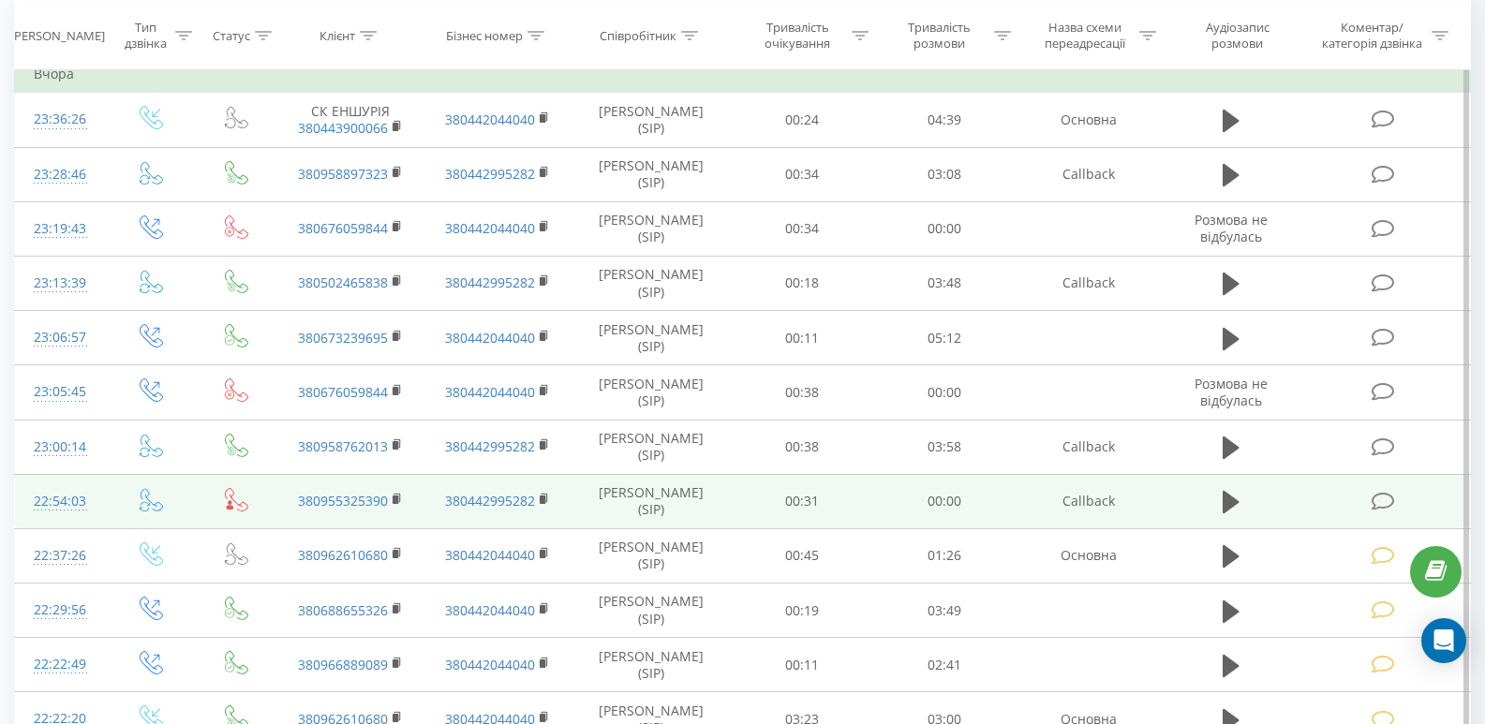
click at [1389, 498] on icon at bounding box center [1383, 502] width 23 height 20
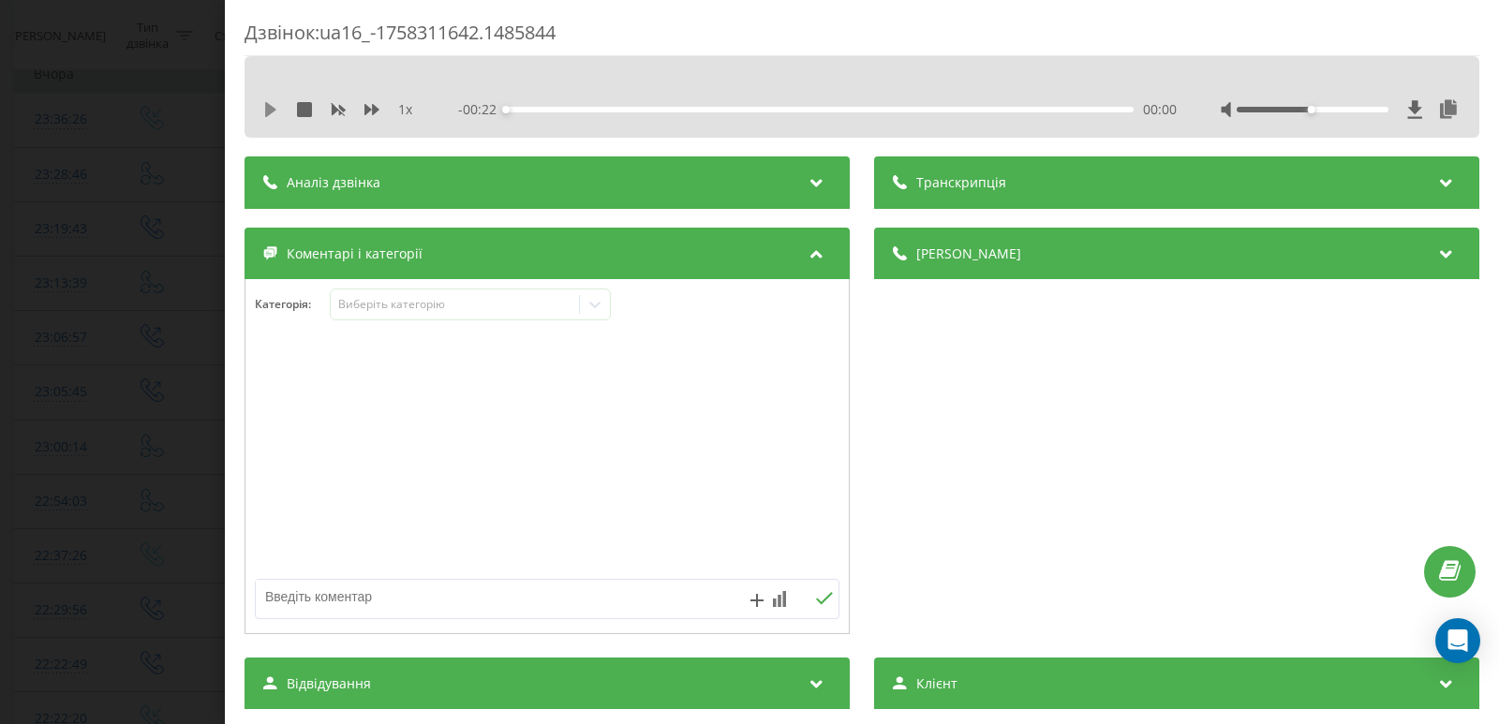
click at [274, 110] on icon at bounding box center [270, 109] width 11 height 15
drag, startPoint x: 543, startPoint y: 108, endPoint x: 598, endPoint y: 110, distance: 54.4
click at [545, 108] on div "00:01" at bounding box center [820, 110] width 628 height 6
click at [639, 110] on div "00:01" at bounding box center [820, 110] width 628 height 6
click at [769, 111] on div "00:06" at bounding box center [820, 110] width 628 height 6
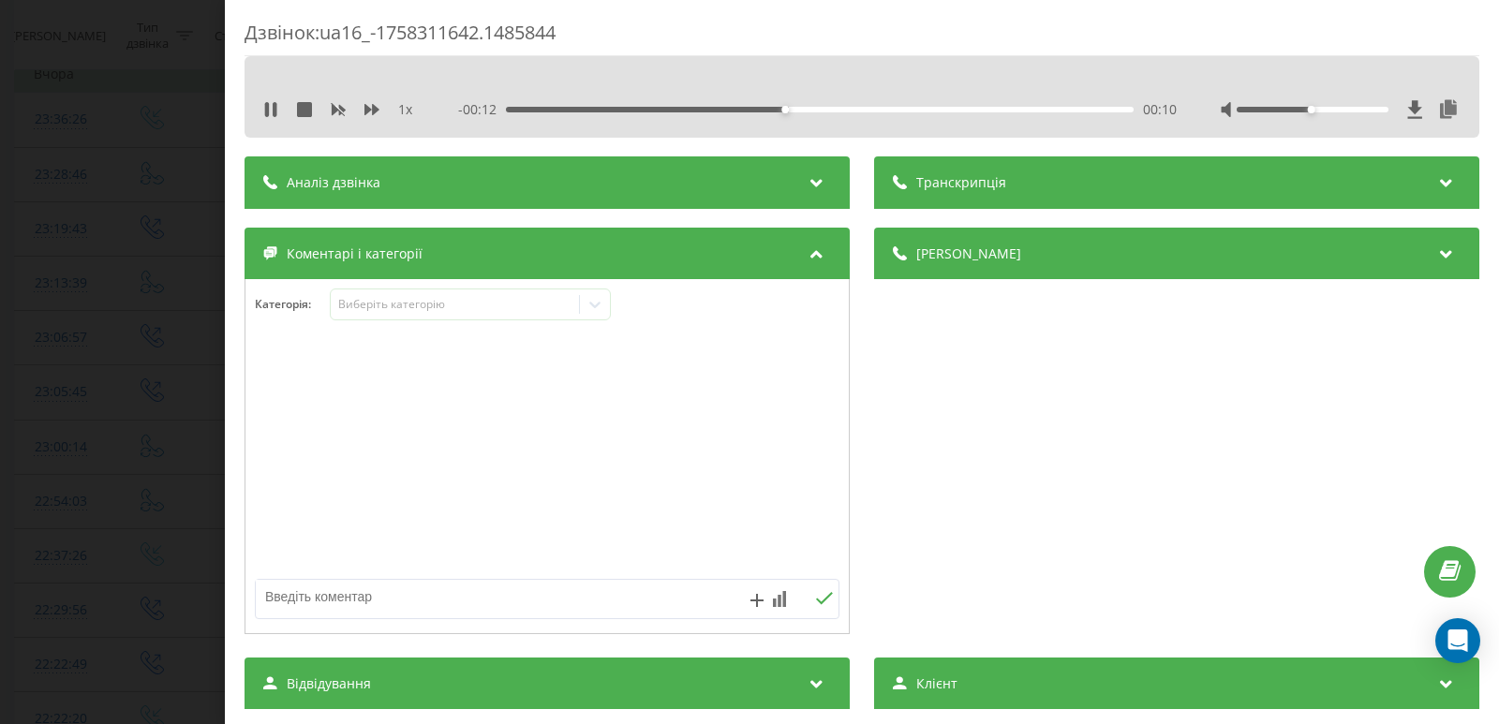
click at [932, 107] on div "00:10" at bounding box center [820, 110] width 628 height 6
click at [608, 306] on div at bounding box center [595, 304] width 30 height 30
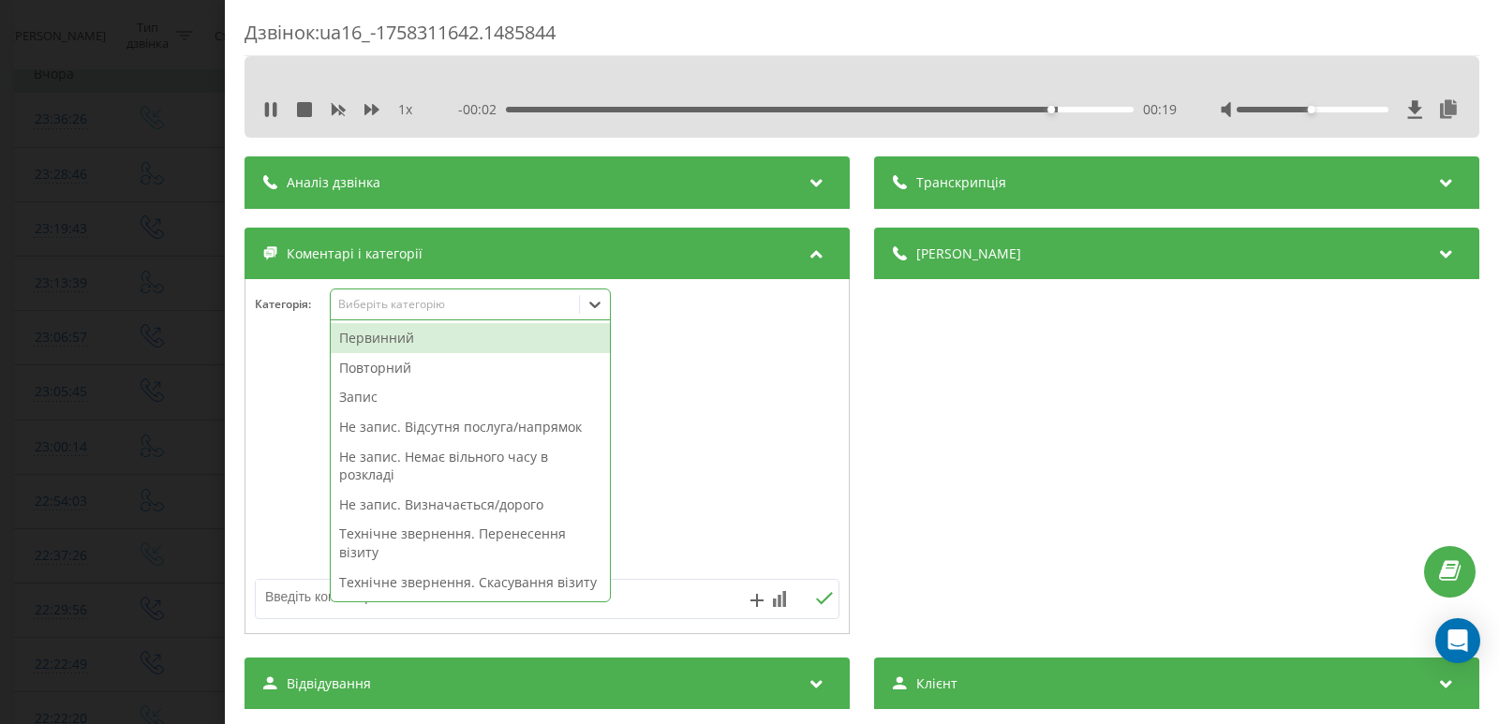
click at [438, 368] on div "Повторний" at bounding box center [470, 368] width 279 height 30
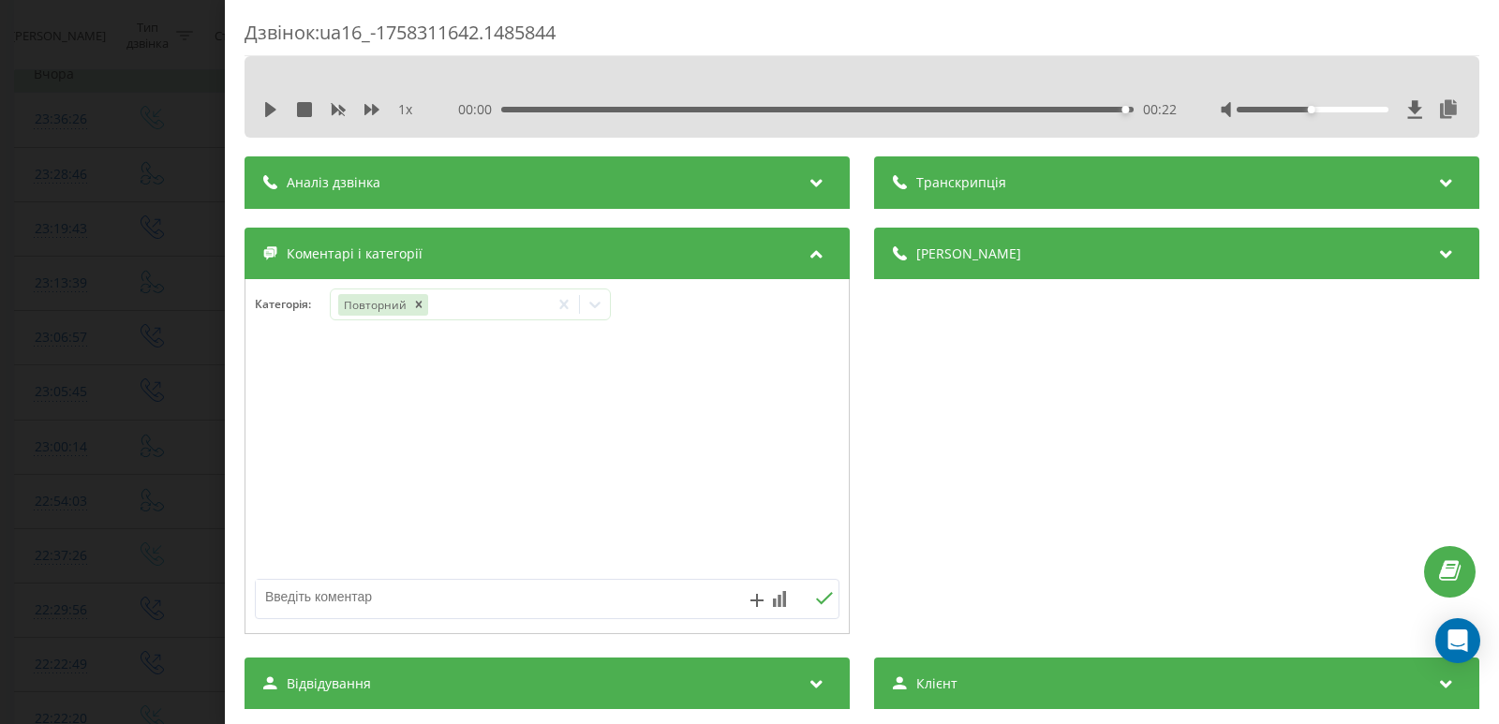
click at [697, 608] on textarea at bounding box center [489, 597] width 466 height 34
type textarea "скинули"
click at [818, 603] on icon at bounding box center [824, 598] width 18 height 13
click at [125, 230] on div "Дзвінок : ua16_-1758311642.1485844 1 x 00:00 00:22 00:22 Транскрипція Для AI-ан…" at bounding box center [749, 362] width 1499 height 724
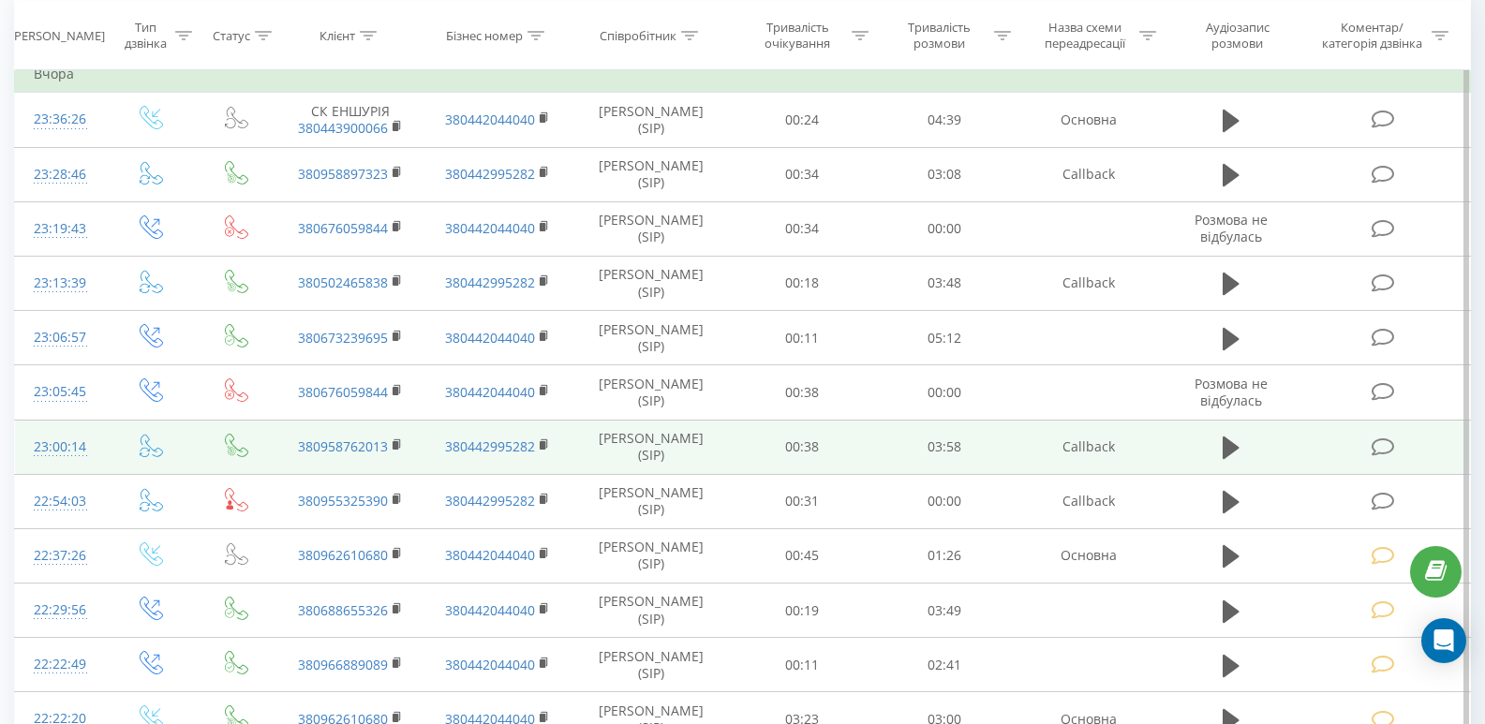
click at [1392, 442] on span at bounding box center [1385, 446] width 26 height 18
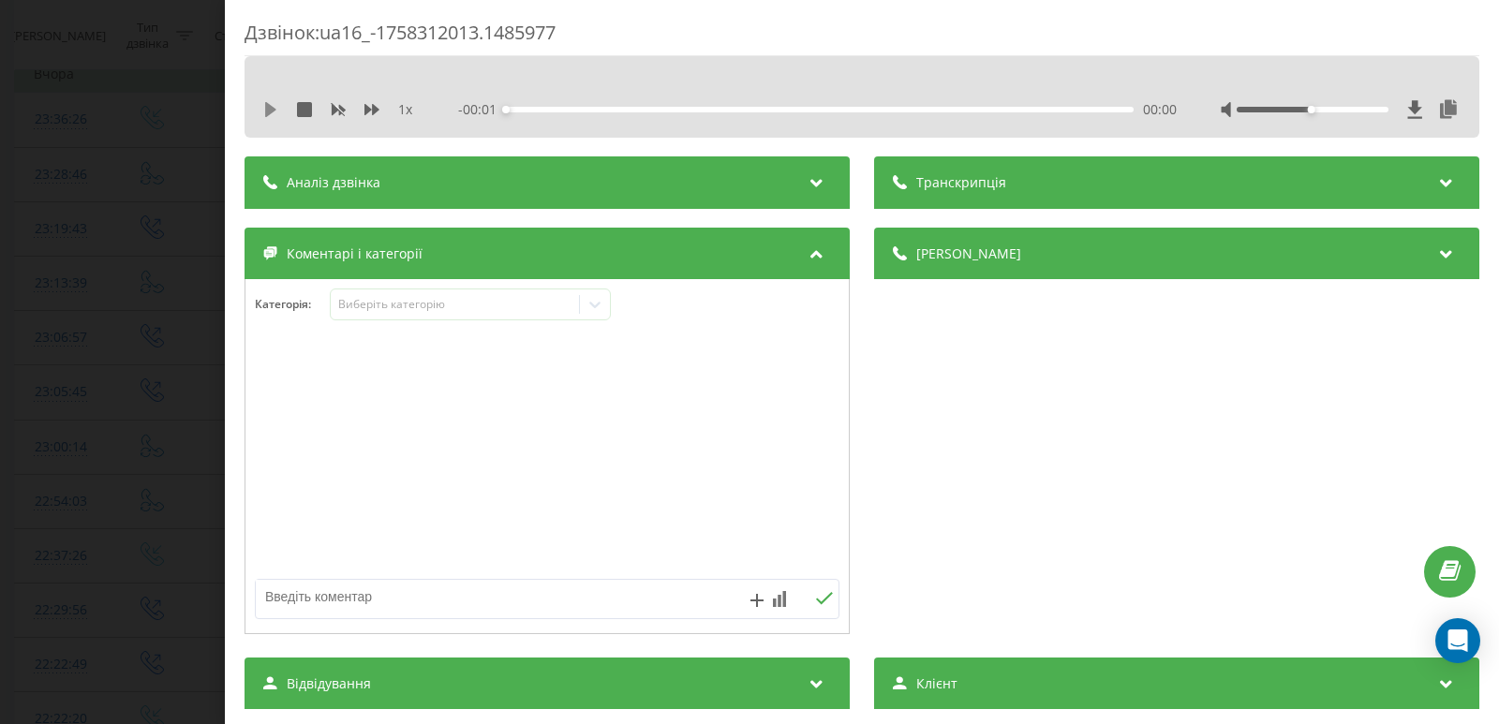
click at [270, 111] on icon at bounding box center [270, 109] width 11 height 15
click at [539, 110] on div "00:14" at bounding box center [820, 110] width 628 height 6
click at [558, 110] on div "00:22" at bounding box center [820, 110] width 628 height 6
click at [601, 307] on icon at bounding box center [595, 304] width 19 height 19
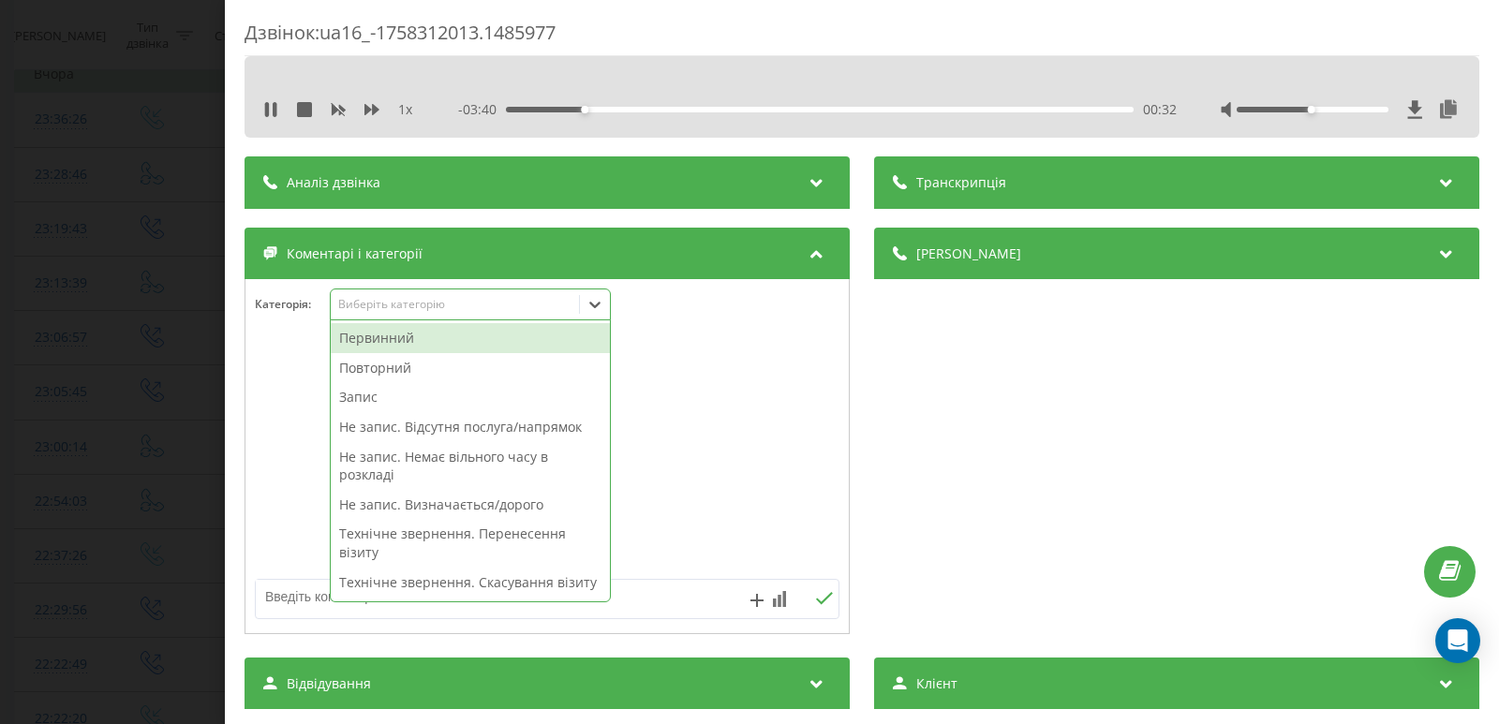
click at [402, 341] on div "Первинний" at bounding box center [470, 338] width 279 height 30
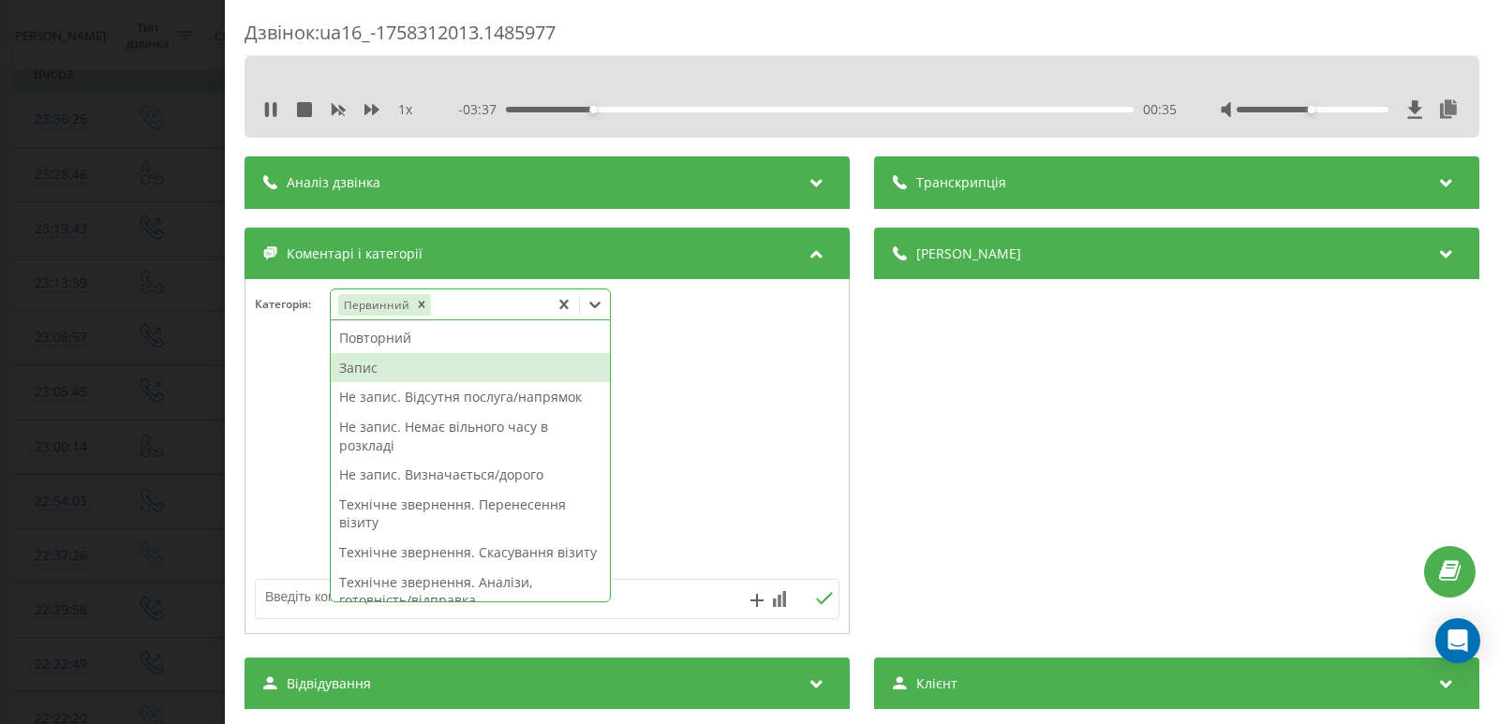
click at [369, 371] on div "Запис" at bounding box center [470, 368] width 279 height 30
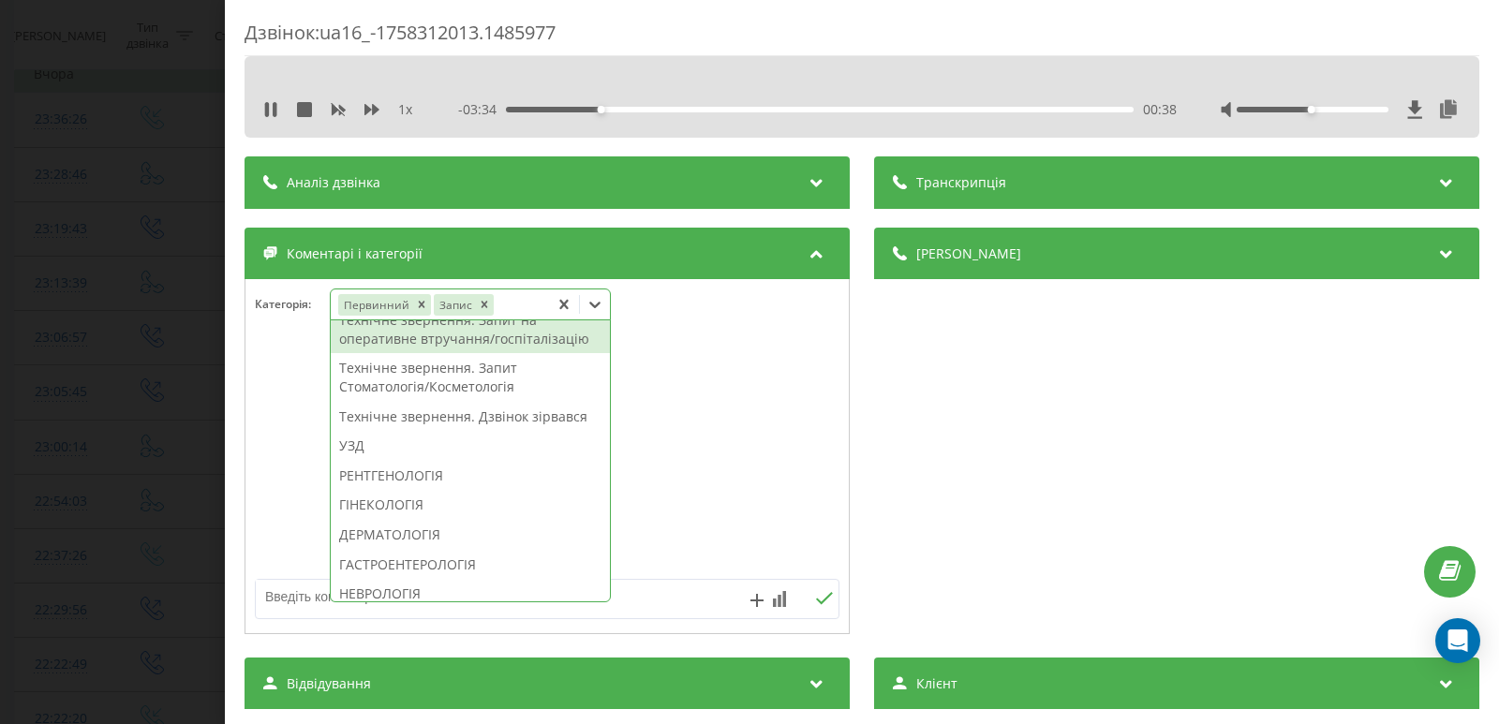
scroll to position [562, 0]
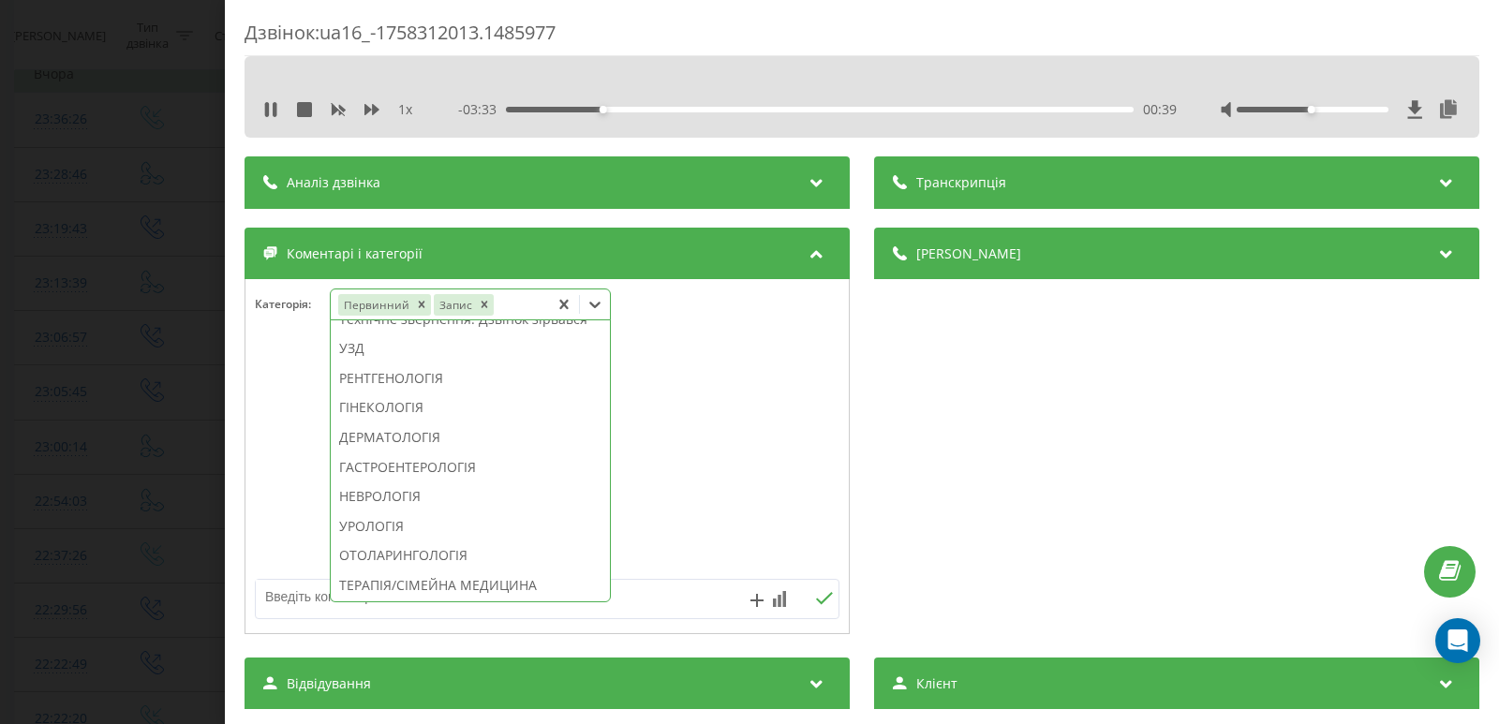
click at [392, 423] on div "ГІНЕКОЛОГІЯ" at bounding box center [470, 408] width 279 height 30
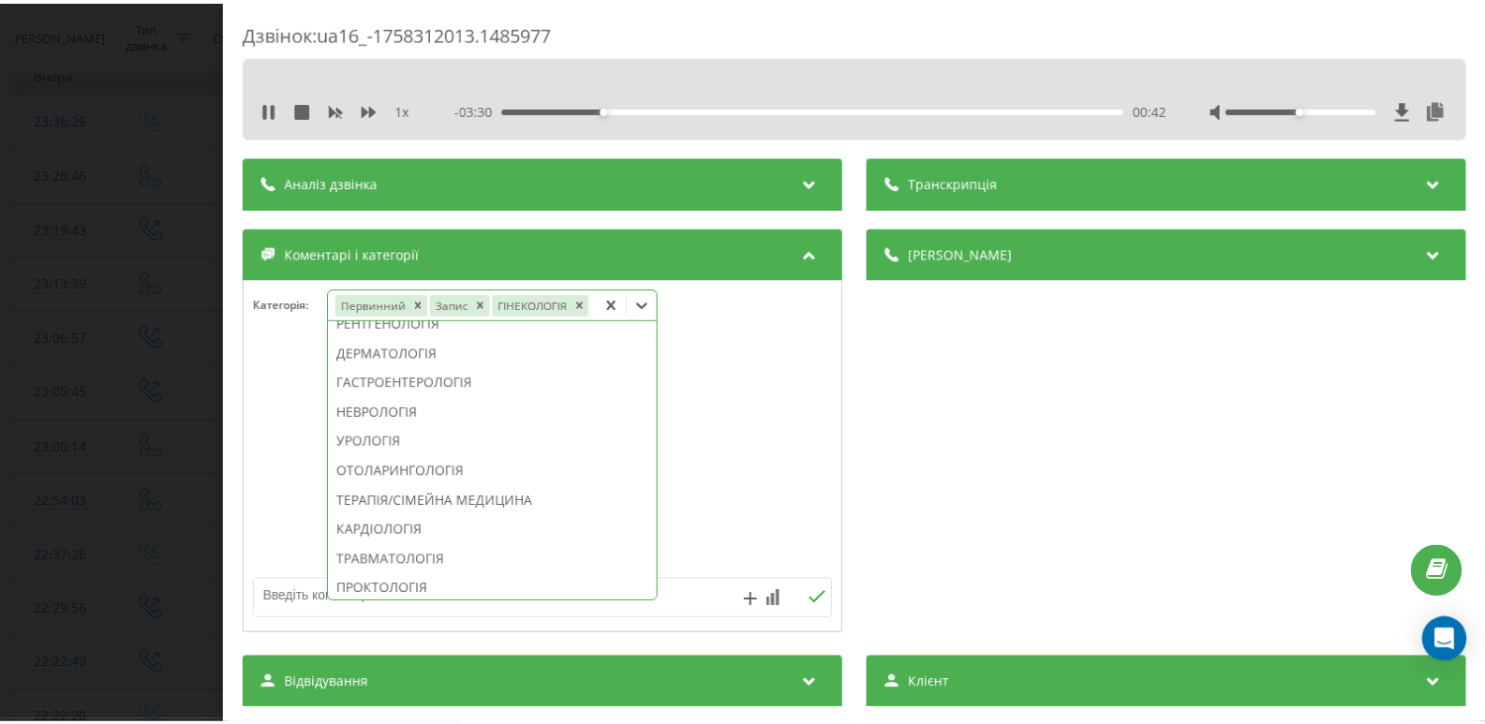
scroll to position [453, 0]
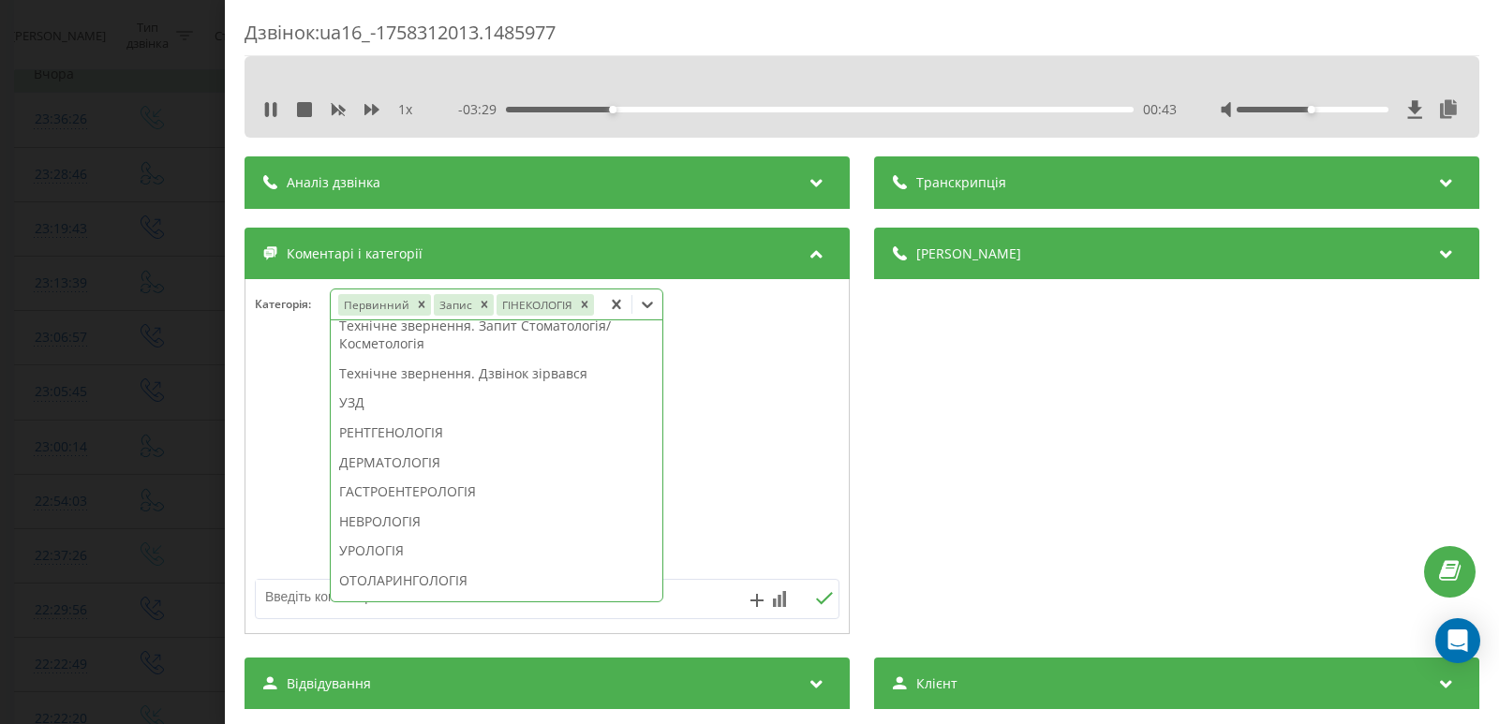
click at [1, 287] on div "Дзвінок : ua16_-1758312013.1485977 1 x - 03:29 00:43 00:43 Транскрипція Для AI-…" at bounding box center [749, 362] width 1499 height 724
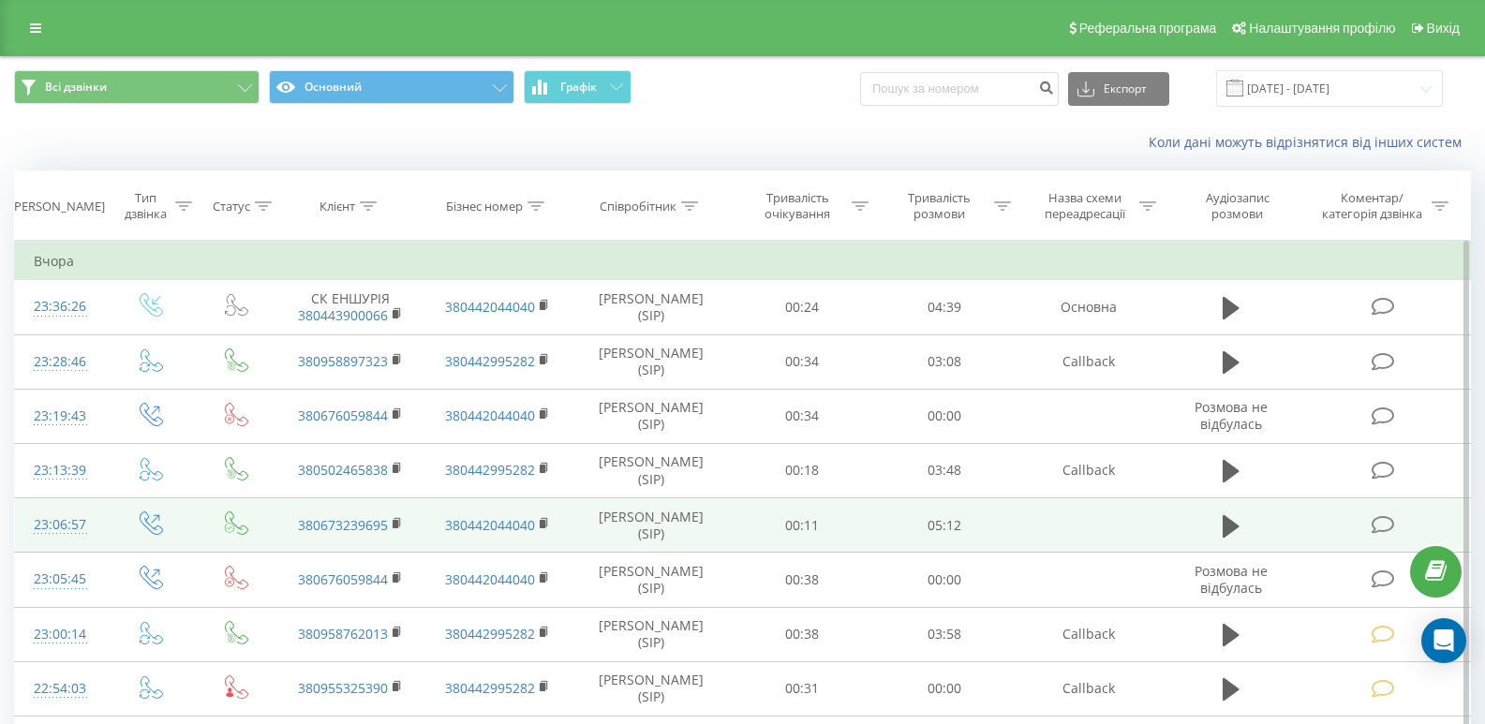
click at [1379, 517] on icon at bounding box center [1383, 525] width 23 height 20
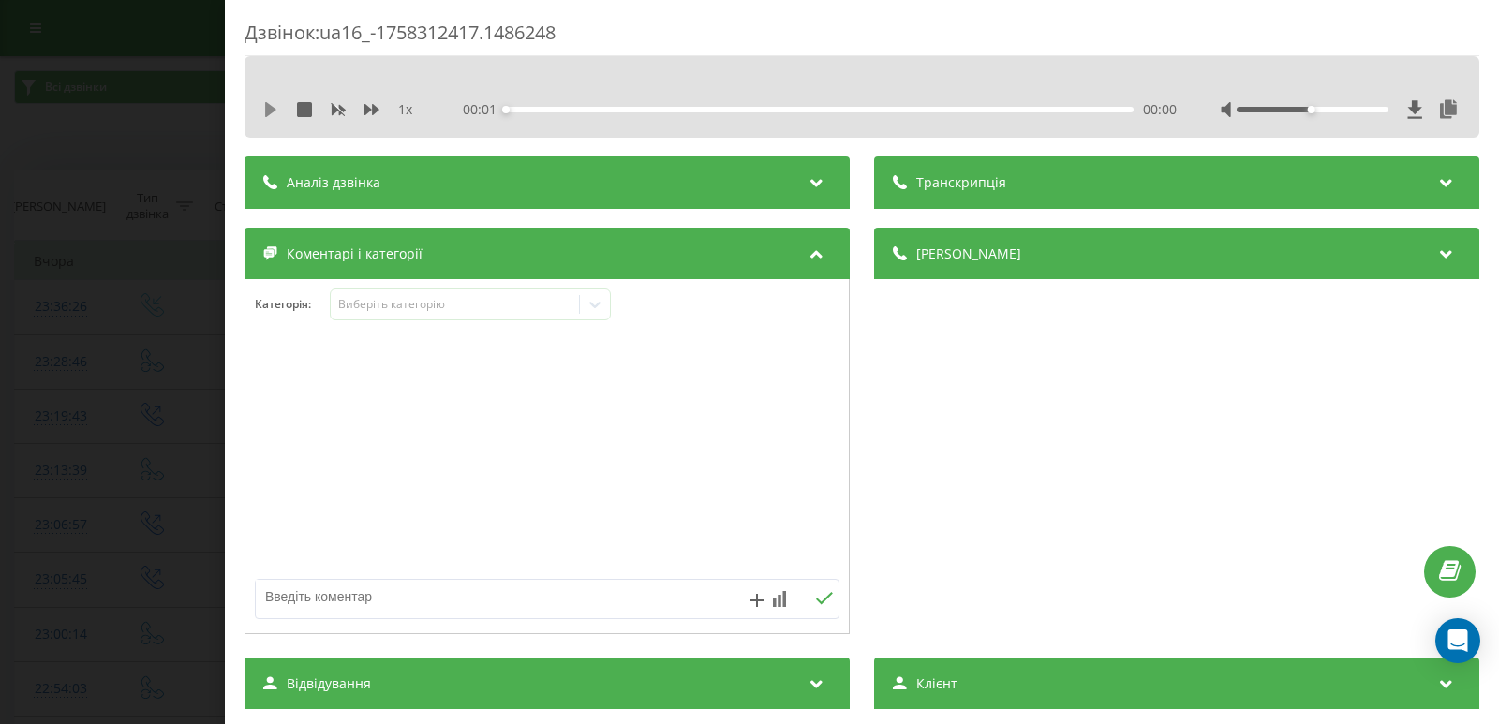
click at [270, 111] on icon at bounding box center [270, 109] width 11 height 15
click at [535, 107] on div "00:15" at bounding box center [820, 110] width 628 height 6
click at [602, 299] on icon at bounding box center [595, 304] width 19 height 19
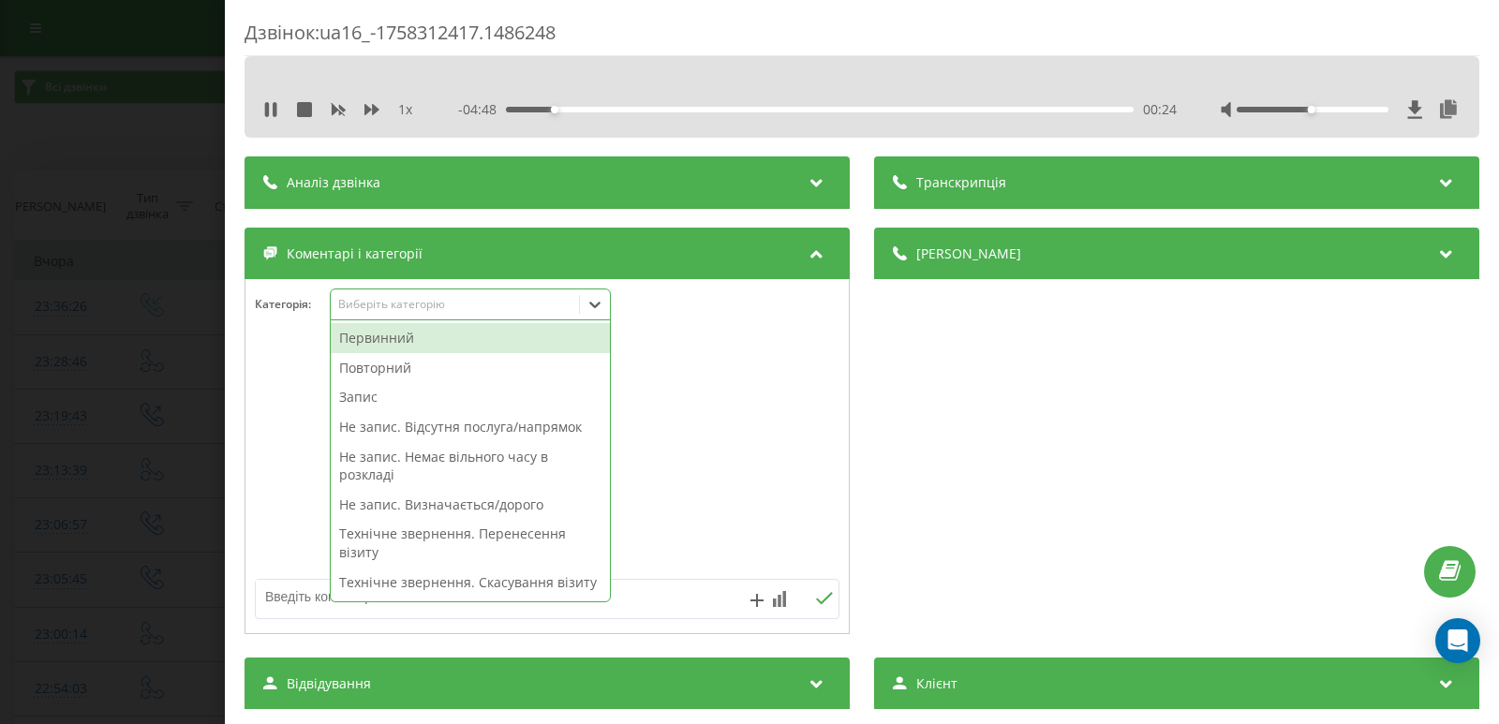
click at [382, 334] on div "Первинний" at bounding box center [470, 338] width 279 height 30
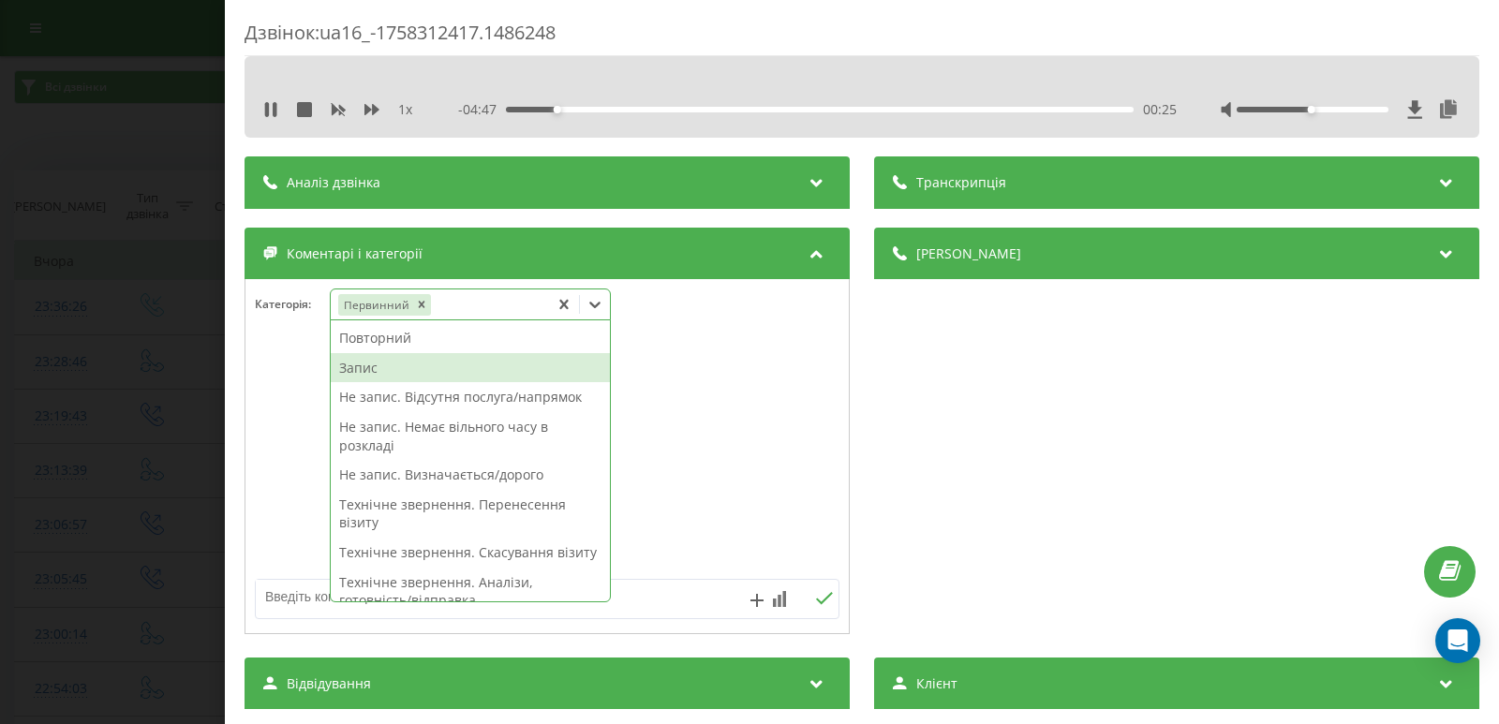
click at [392, 363] on div "Запис" at bounding box center [470, 368] width 279 height 30
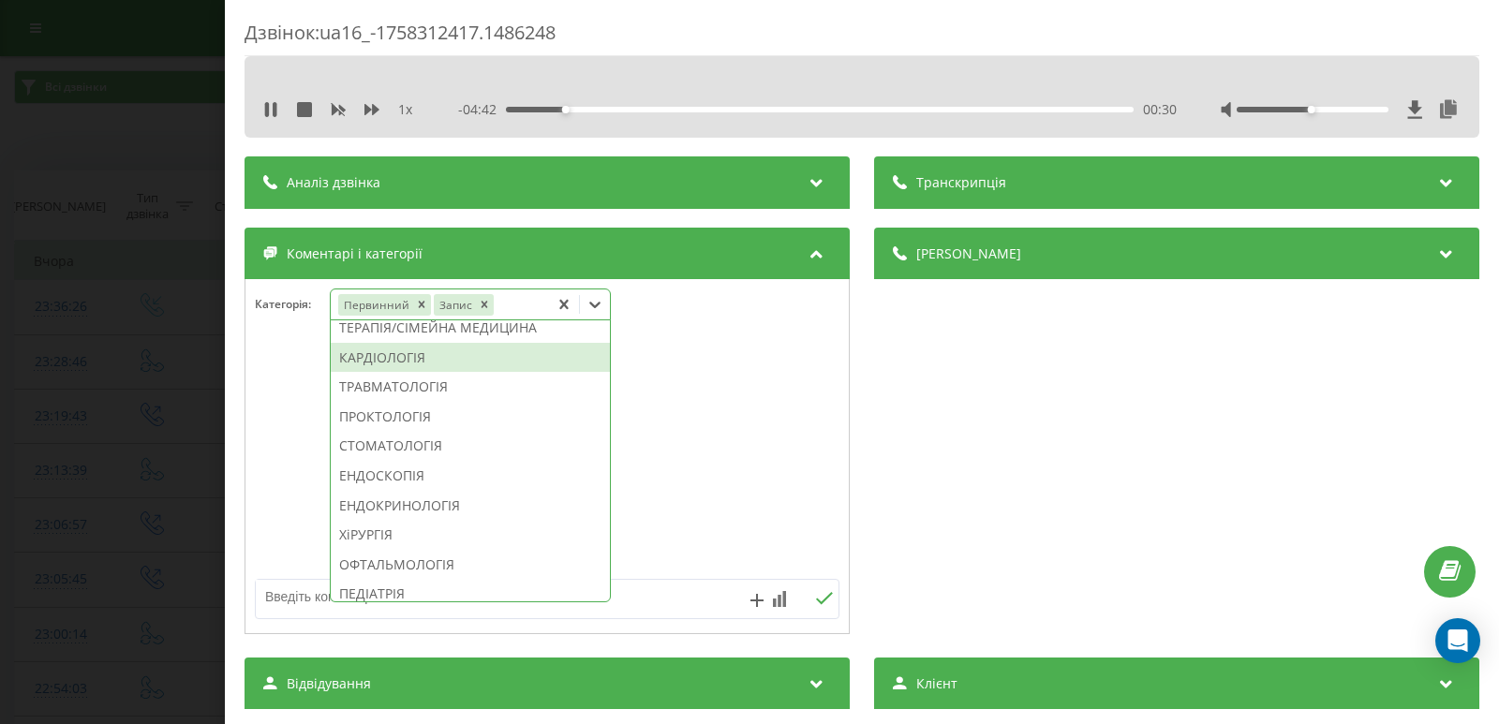
scroll to position [843, 0]
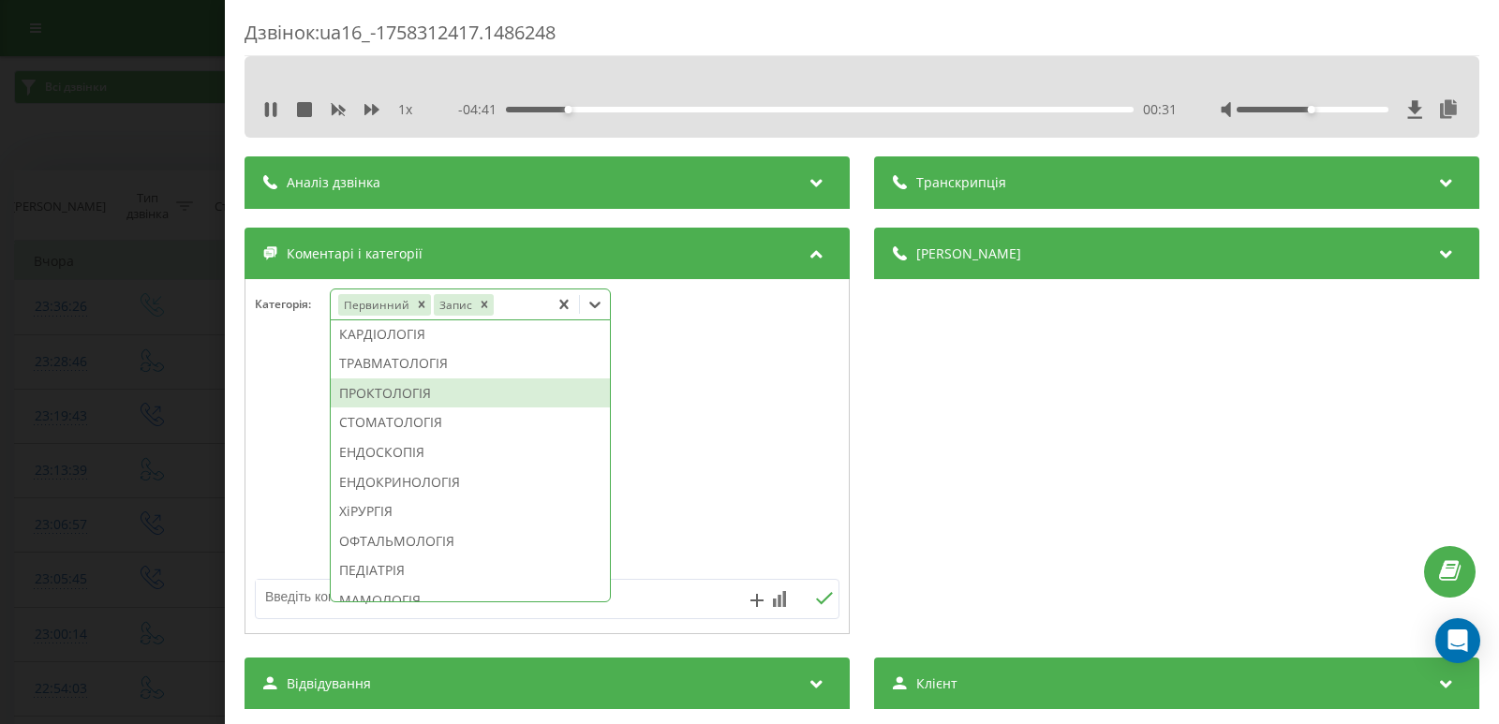
click at [392, 408] on div "ПРОКТОЛОГІЯ" at bounding box center [470, 394] width 279 height 30
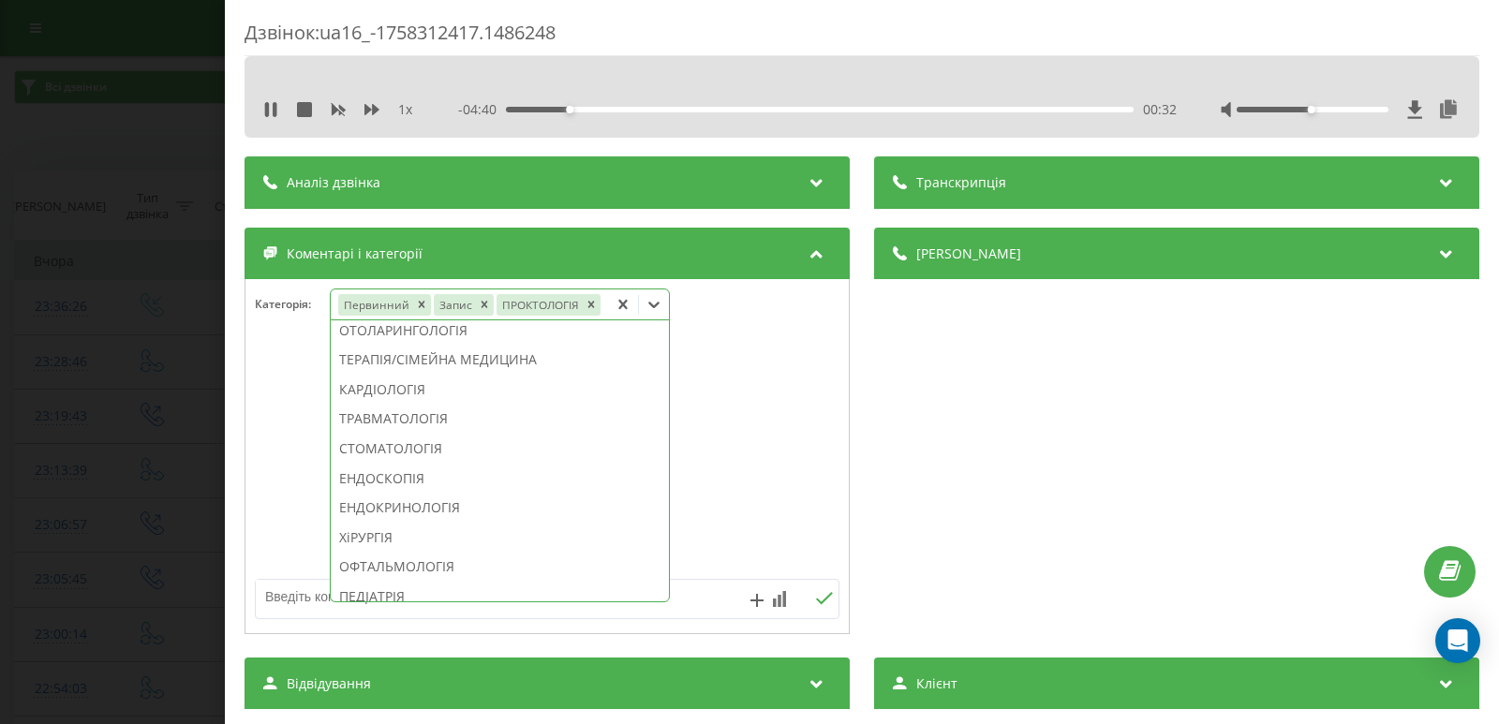
click at [90, 223] on div "Дзвінок : ua16_-1758312417.1486248 1 x - 04:40 00:32 00:32 Транскрипція Для AI-…" at bounding box center [749, 362] width 1499 height 724
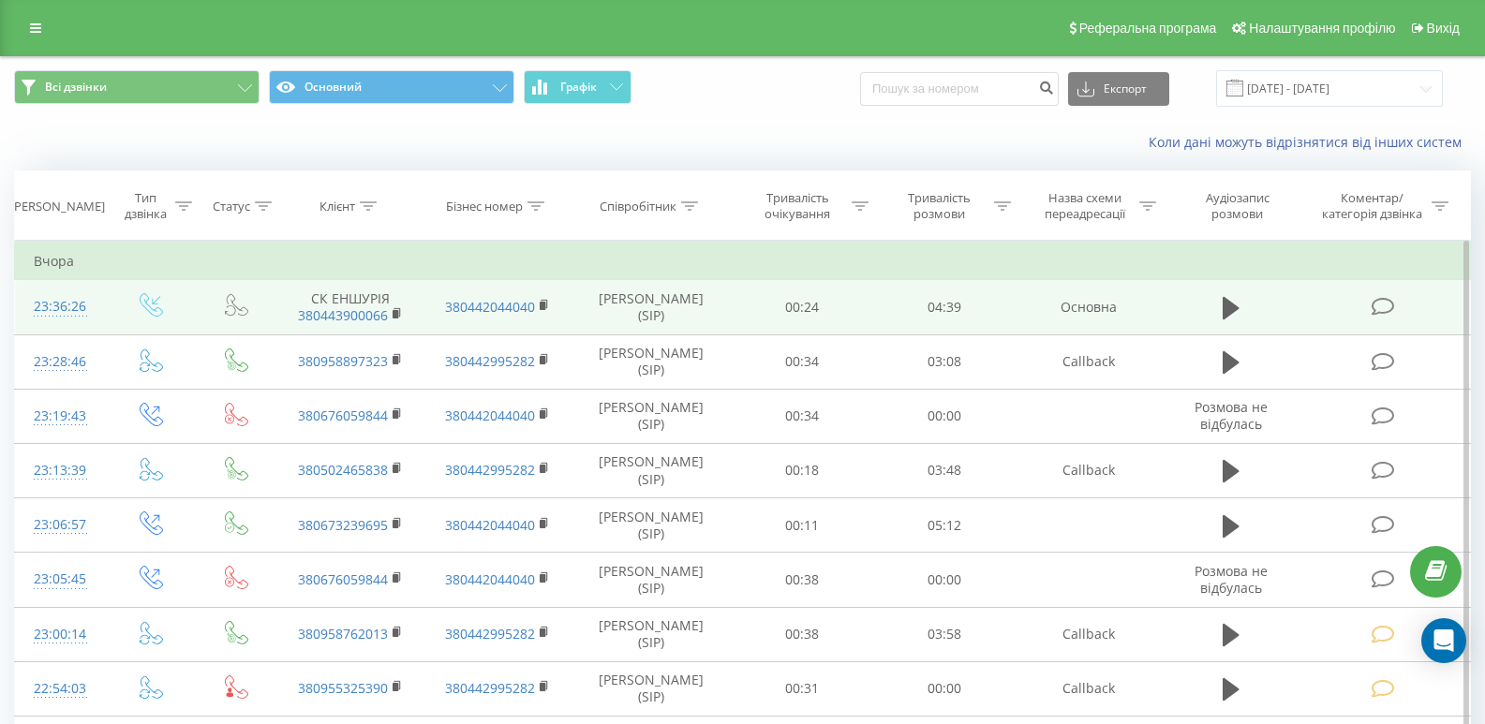
click at [1378, 313] on icon at bounding box center [1383, 307] width 23 height 20
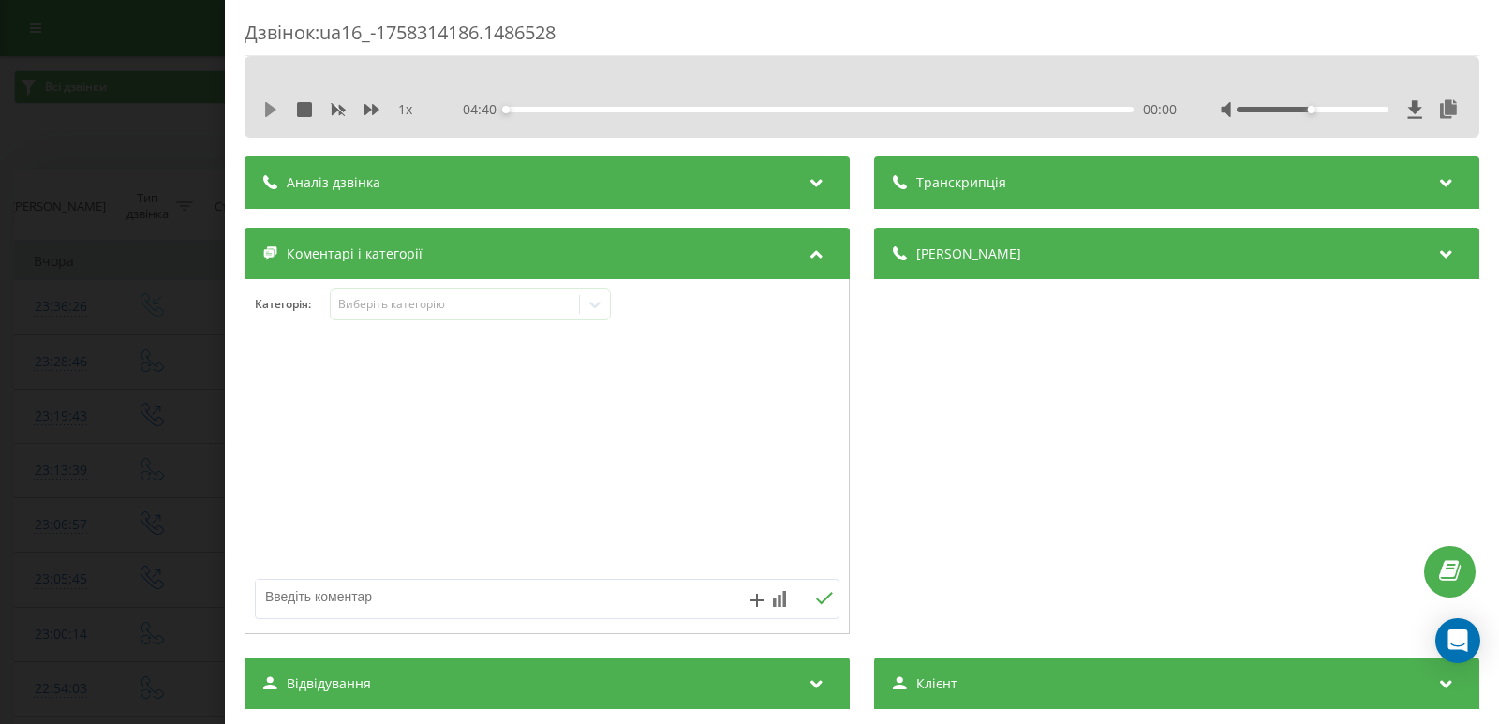
click at [273, 112] on icon at bounding box center [270, 109] width 11 height 15
click at [538, 109] on div "00:00" at bounding box center [820, 110] width 628 height 6
drag, startPoint x: 267, startPoint y: 113, endPoint x: 355, endPoint y: 152, distance: 96.1
click at [266, 113] on icon at bounding box center [267, 109] width 4 height 15
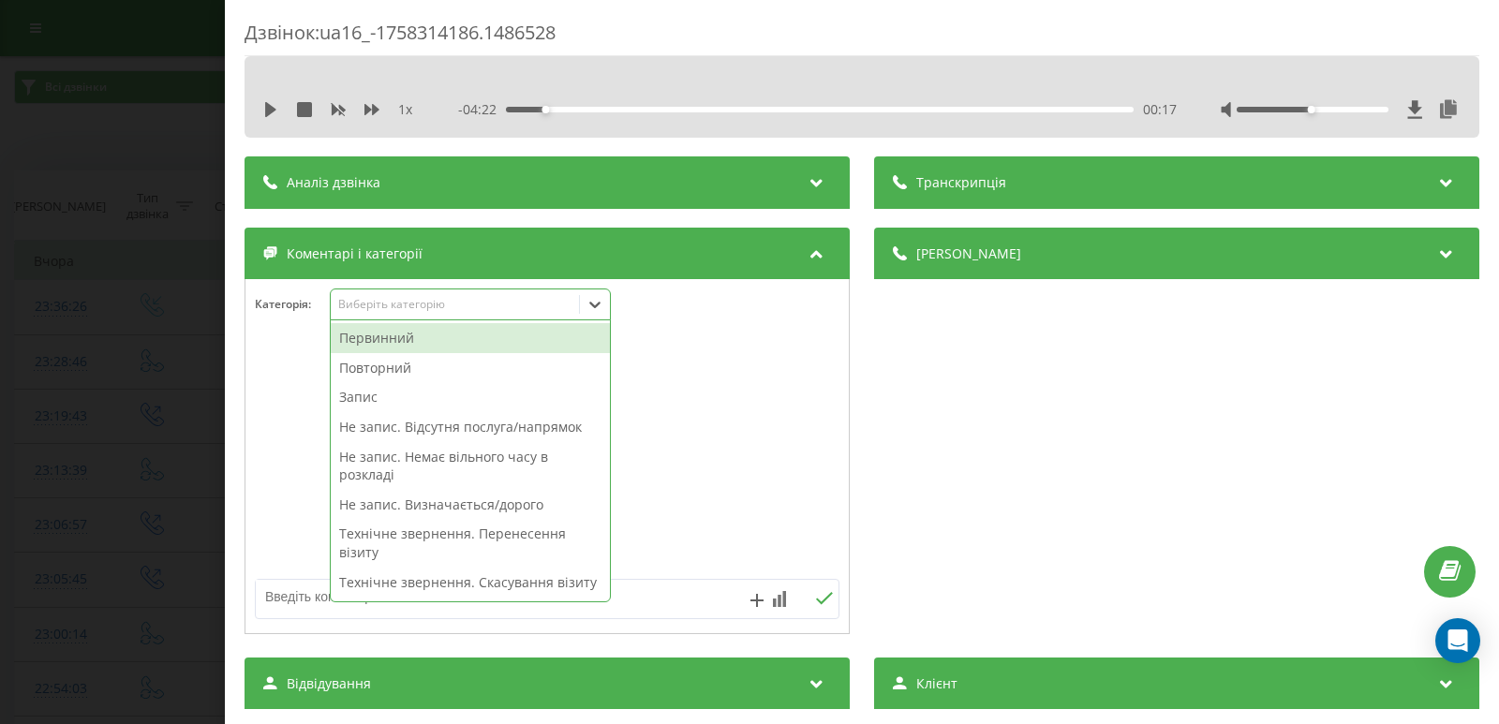
click at [596, 305] on icon at bounding box center [595, 304] width 19 height 19
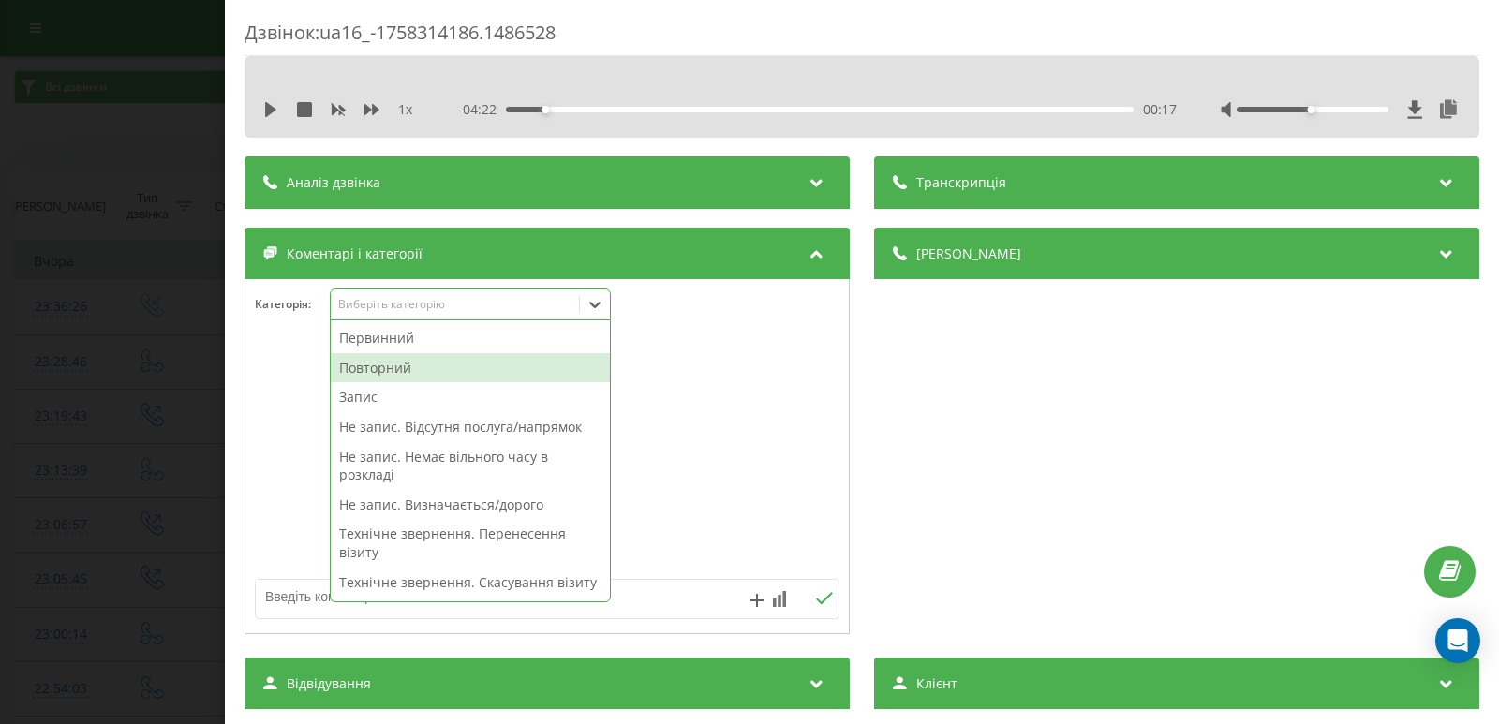
click at [408, 362] on div "Повторний" at bounding box center [470, 368] width 279 height 30
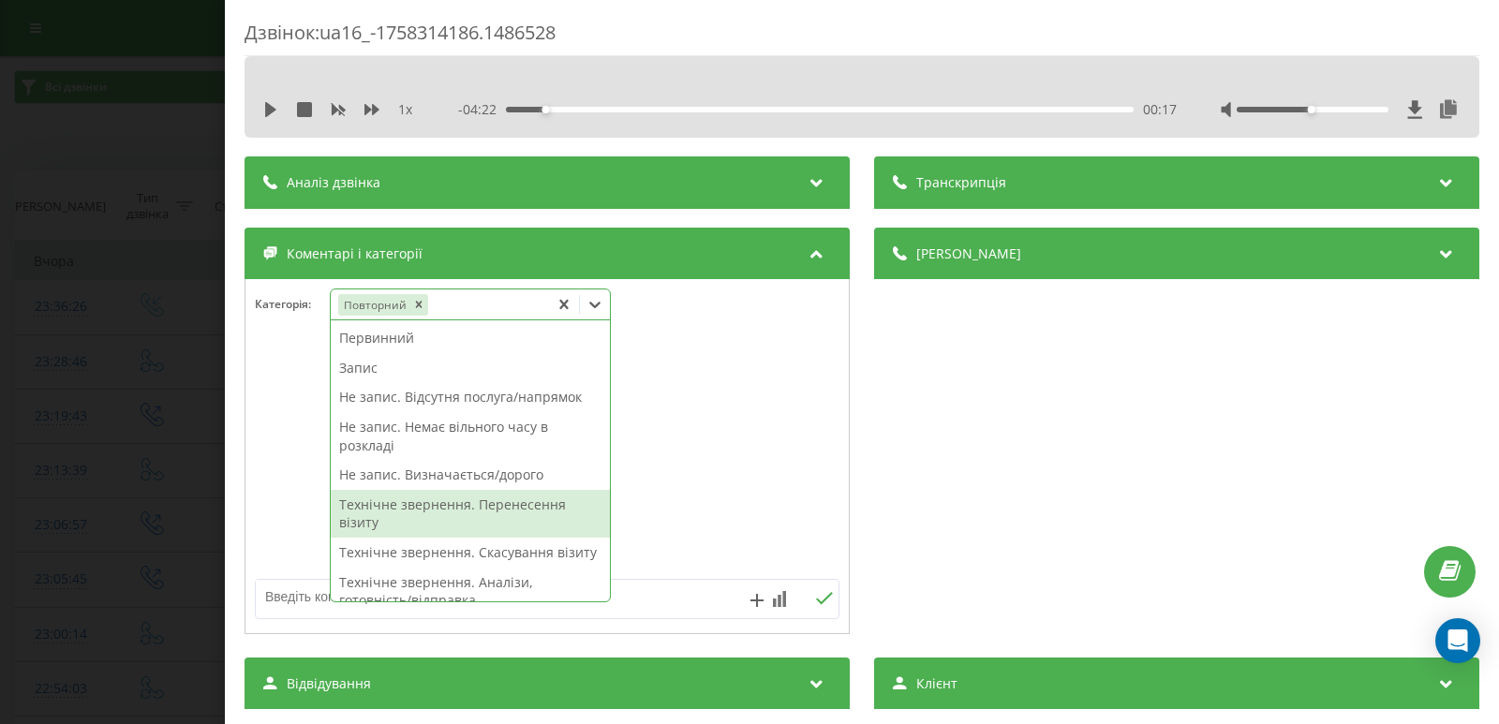
click at [651, 592] on textarea at bounding box center [489, 597] width 466 height 34
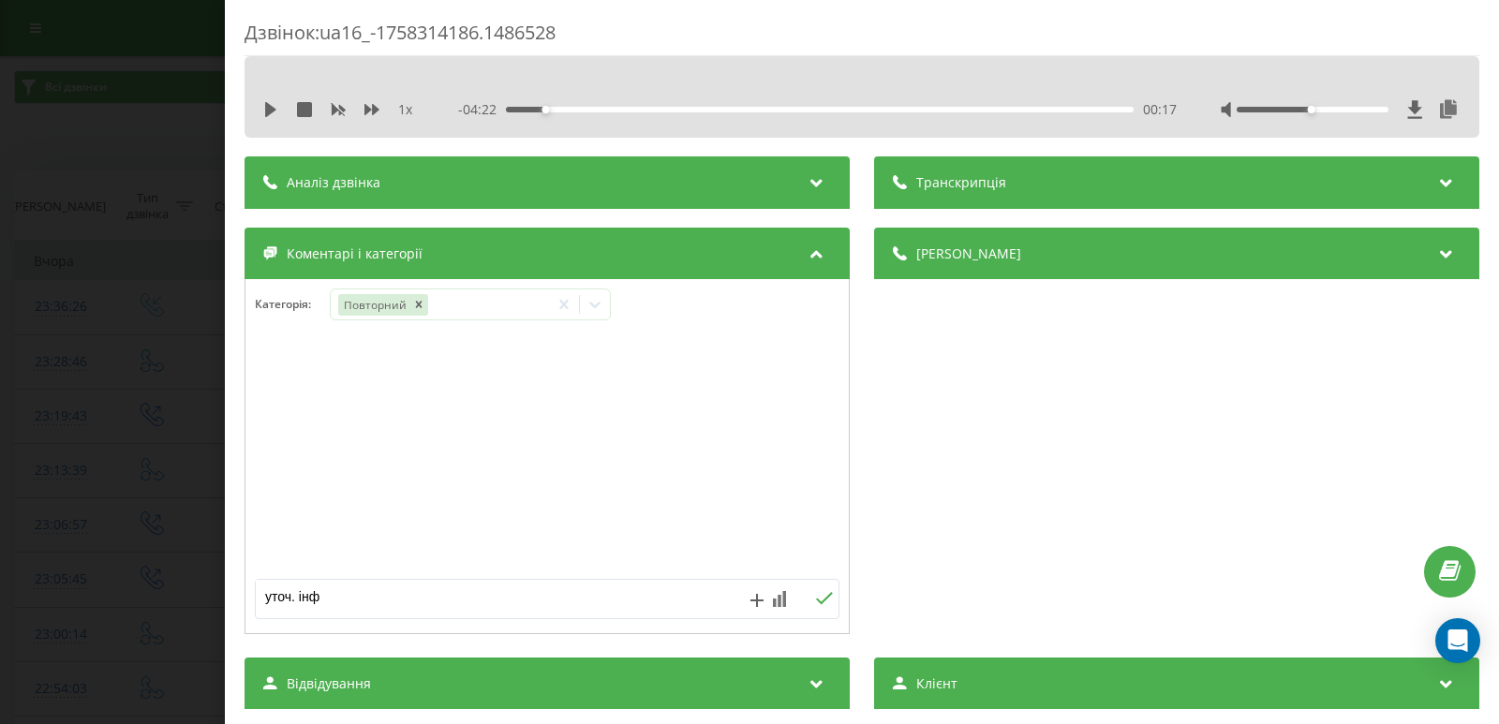
type textarea "уточ. інфо"
click at [815, 603] on icon at bounding box center [824, 598] width 18 height 13
click at [81, 233] on div "Дзвінок : ua16_-1758314186.1486528 1 x - 04:22 00:17 00:17 Транскрипція Для AI-…" at bounding box center [749, 362] width 1499 height 724
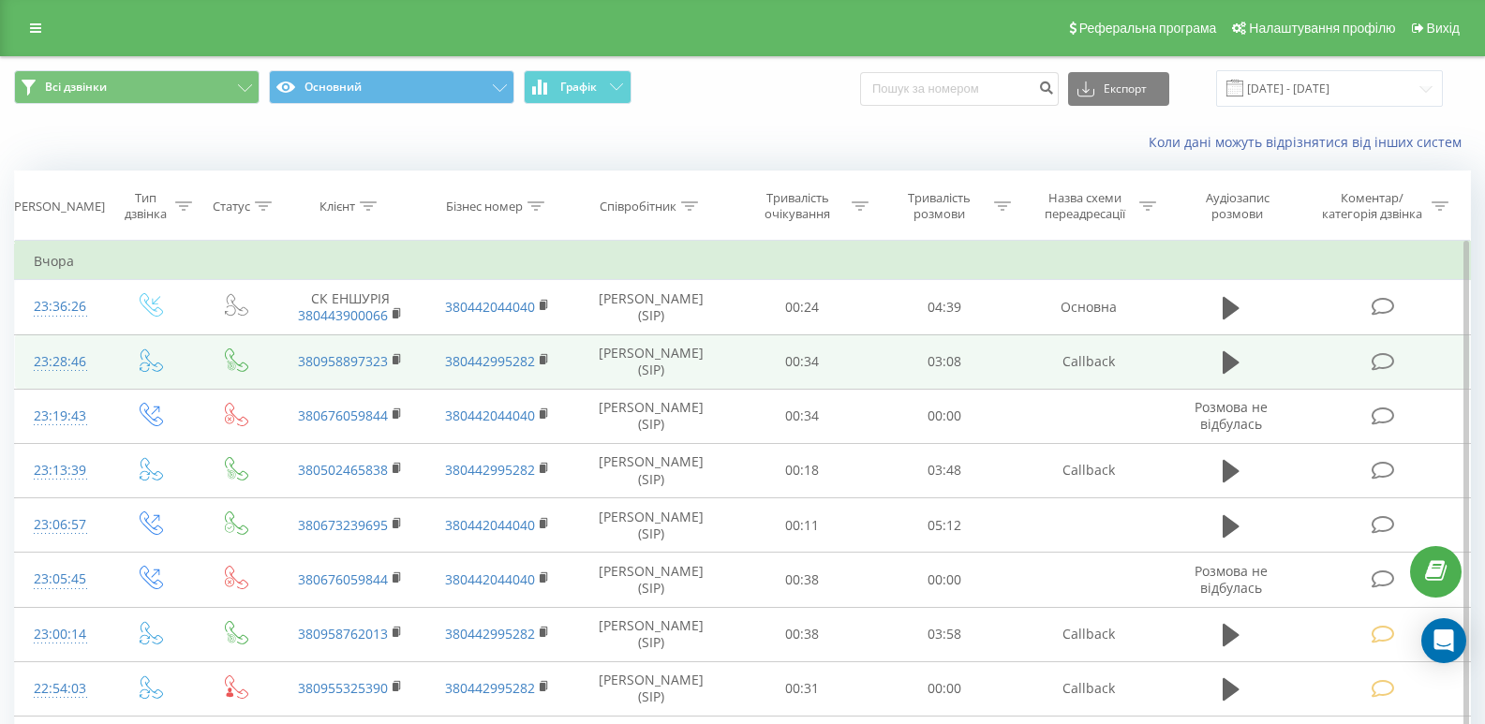
click at [1375, 362] on icon at bounding box center [1383, 362] width 23 height 20
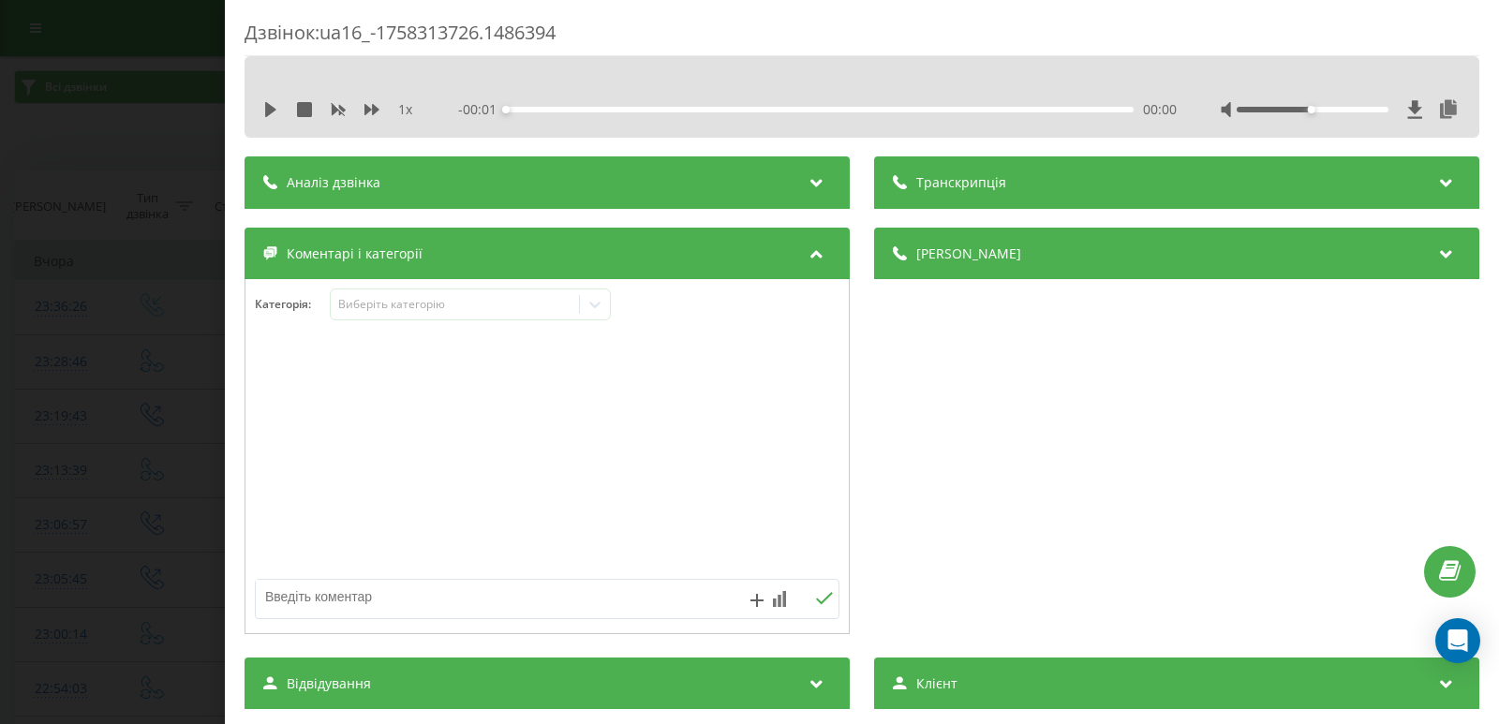
click at [261, 107] on div "1 x - 00:01 00:00 00:00" at bounding box center [862, 110] width 1207 height 28
click at [265, 106] on icon at bounding box center [270, 109] width 15 height 15
click at [542, 107] on div "00:05" at bounding box center [820, 110] width 628 height 6
click at [271, 109] on icon at bounding box center [270, 109] width 15 height 15
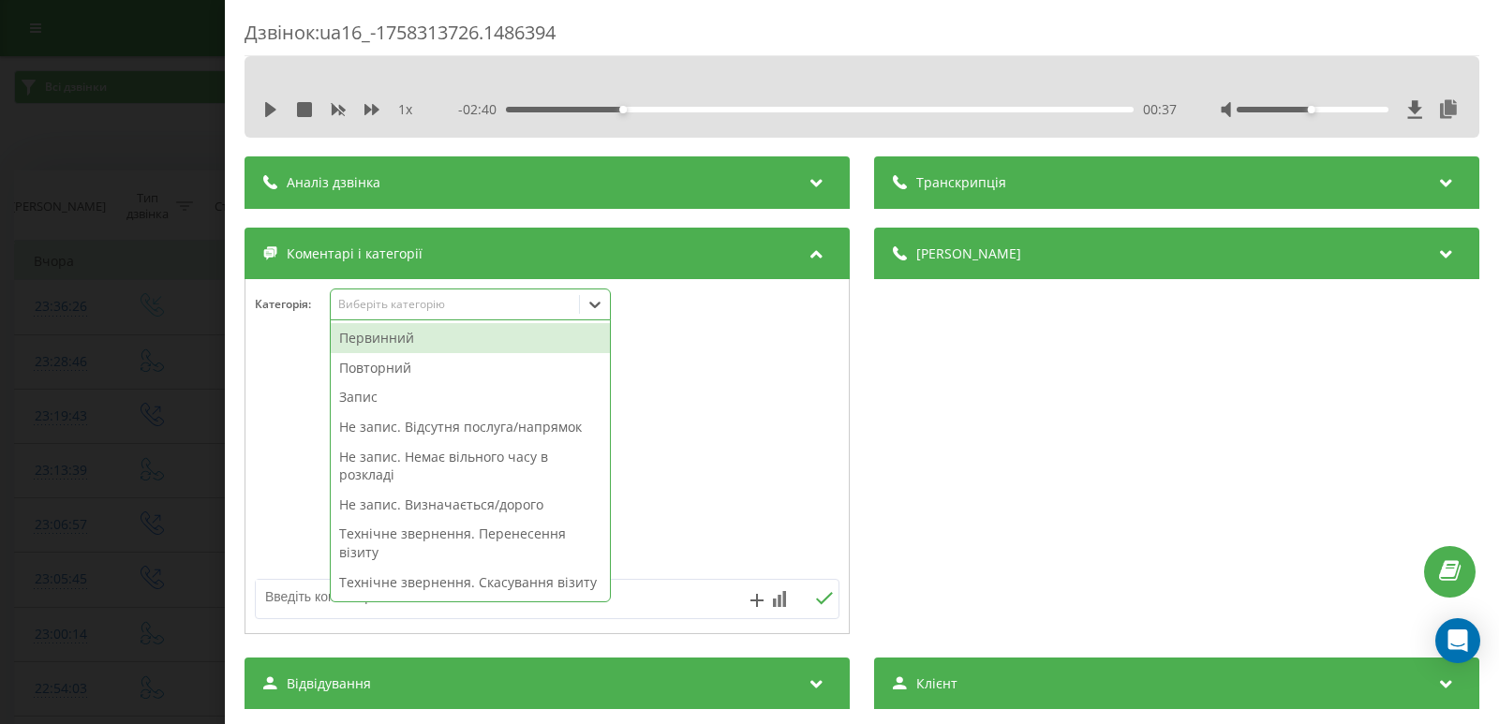
click at [589, 306] on icon at bounding box center [595, 304] width 19 height 19
click at [383, 345] on div "Первинний" at bounding box center [470, 338] width 279 height 30
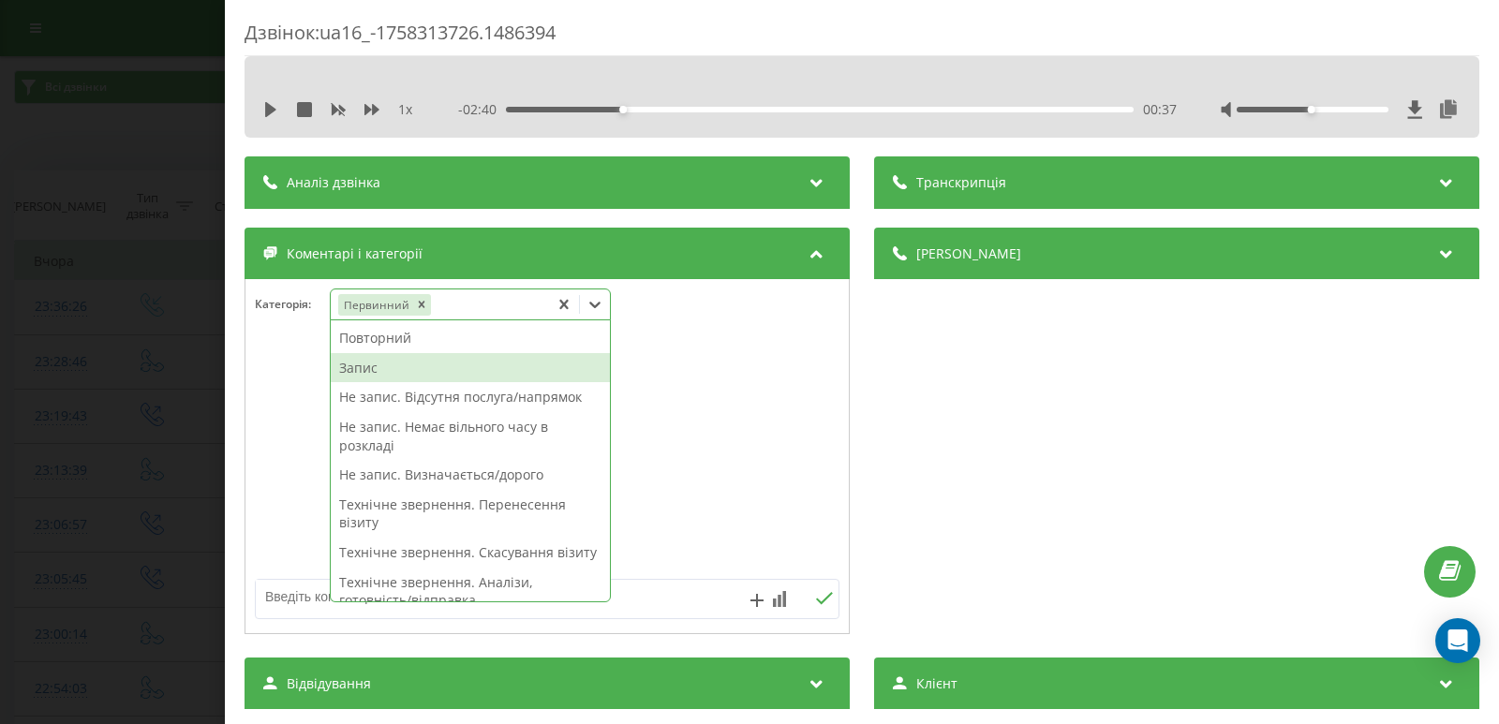
click at [392, 367] on div "Запис" at bounding box center [470, 368] width 279 height 30
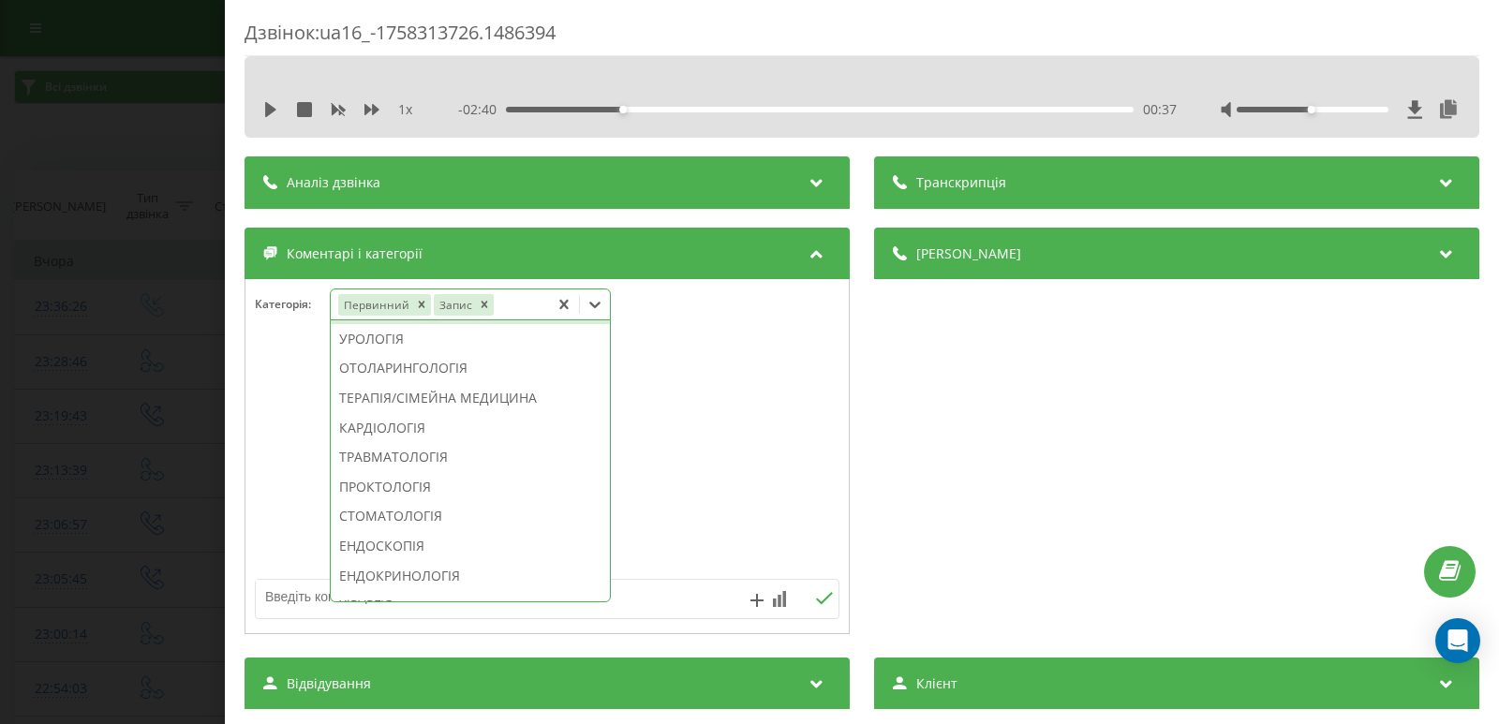
scroll to position [720, 0]
click at [400, 294] on div "ДЕРМАТОЛОГІЯ" at bounding box center [470, 279] width 279 height 30
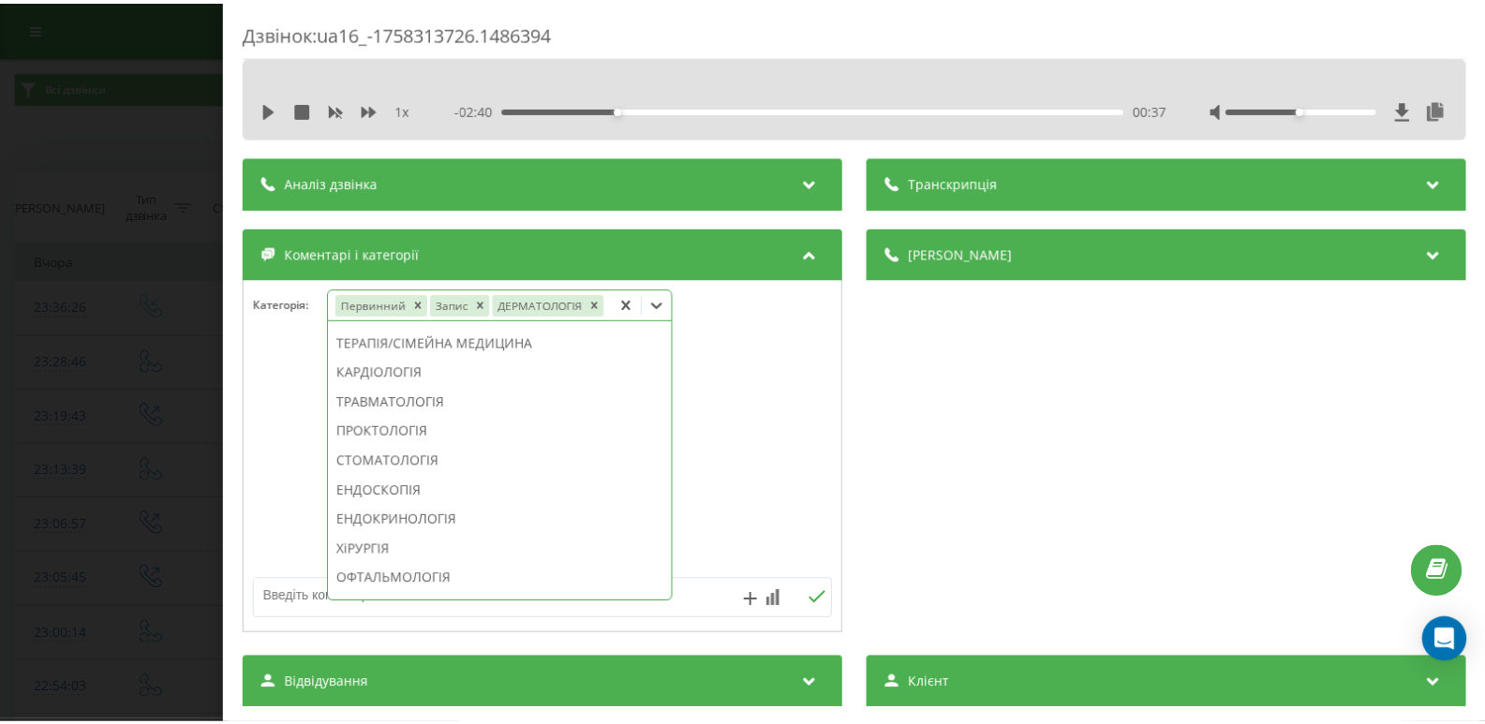
scroll to position [581, 0]
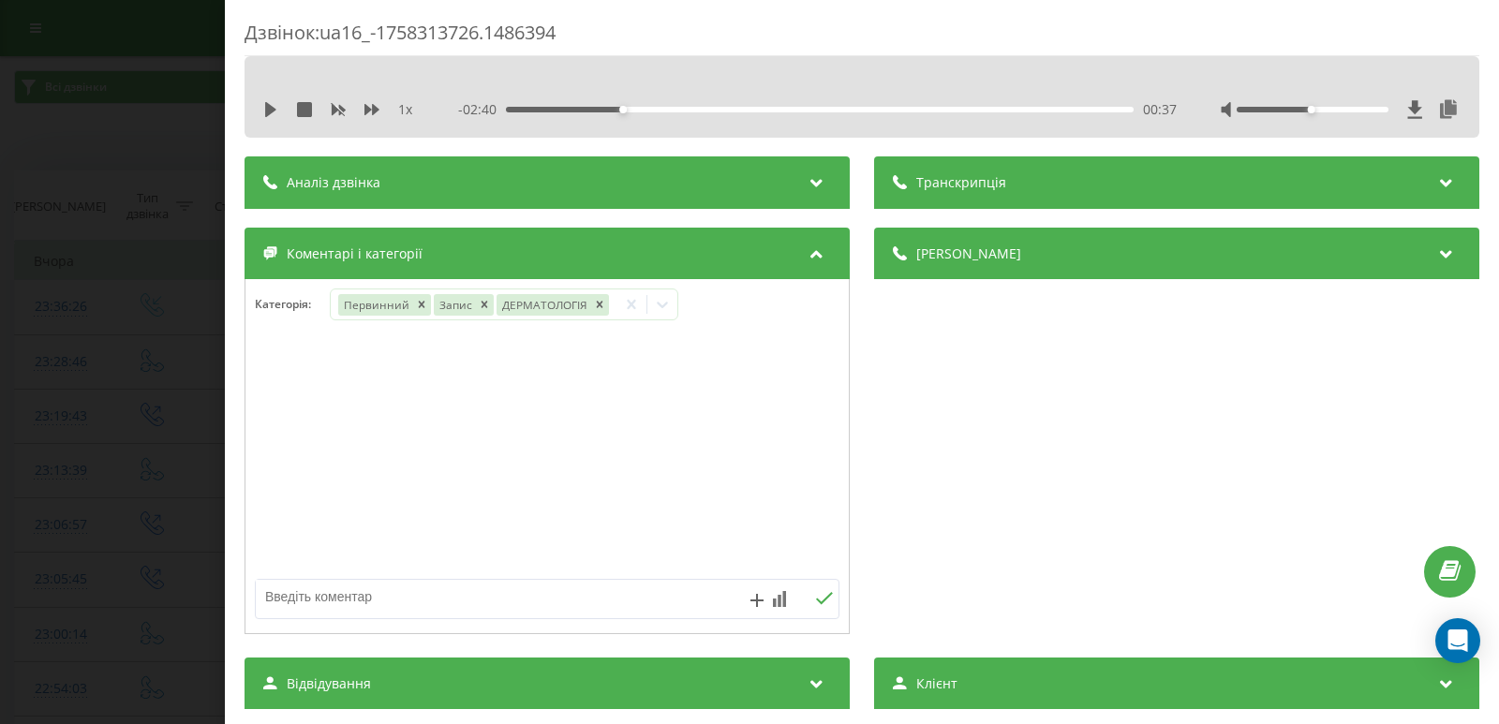
click at [43, 147] on div "Дзвінок : ua16_-1758313726.1486394 1 x - 02:40 00:37 00:37 Транскрипція Для AI-…" at bounding box center [749, 362] width 1499 height 724
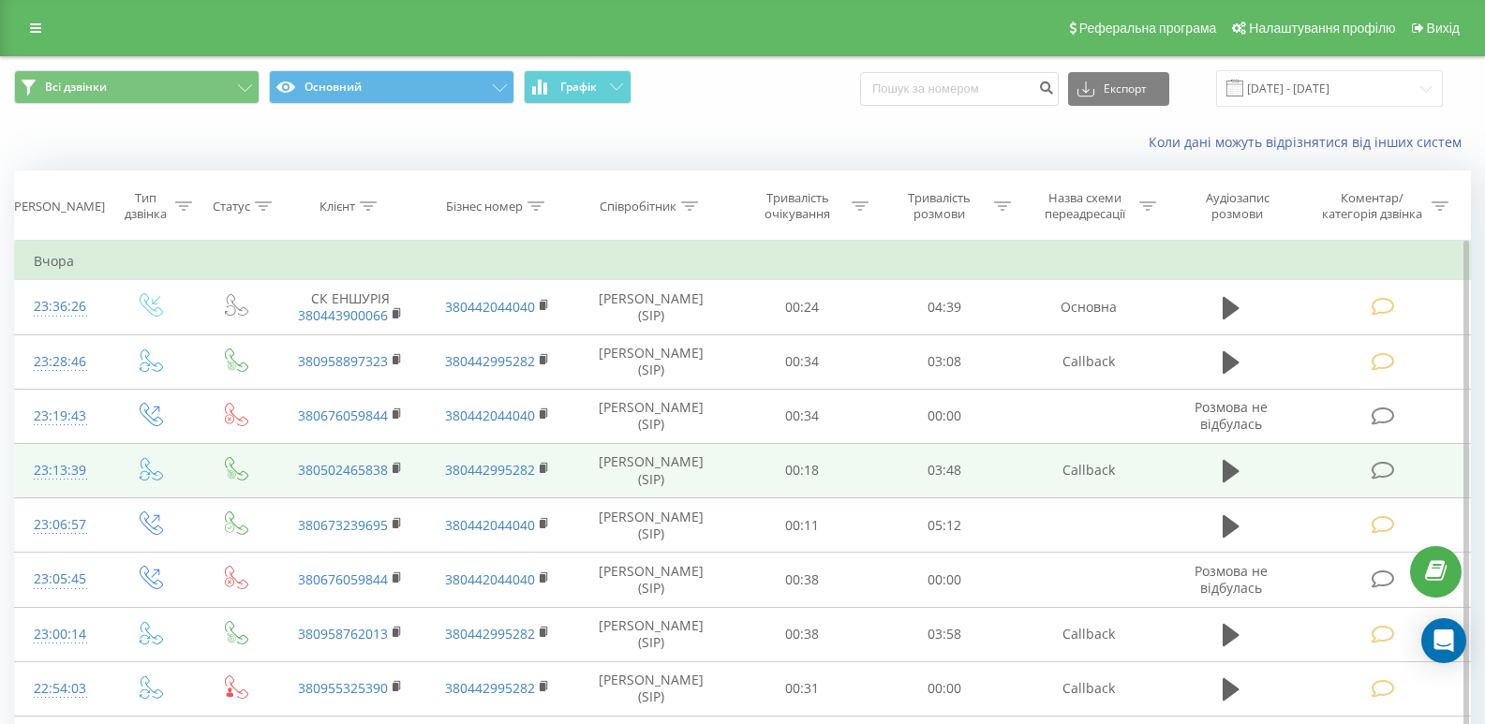
click at [1390, 477] on icon at bounding box center [1383, 471] width 23 height 20
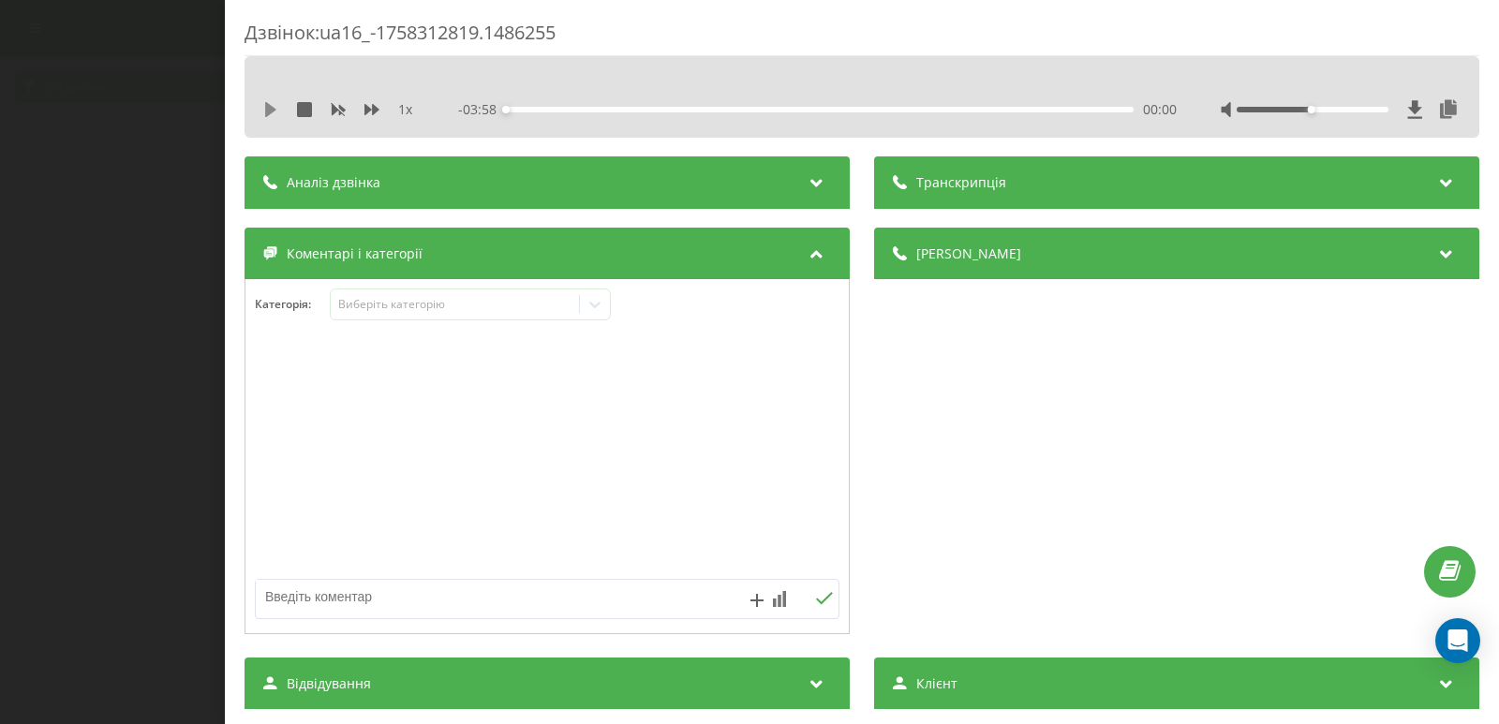
click at [262, 111] on div "1 x - 03:58 00:00 00:00" at bounding box center [862, 110] width 1207 height 28
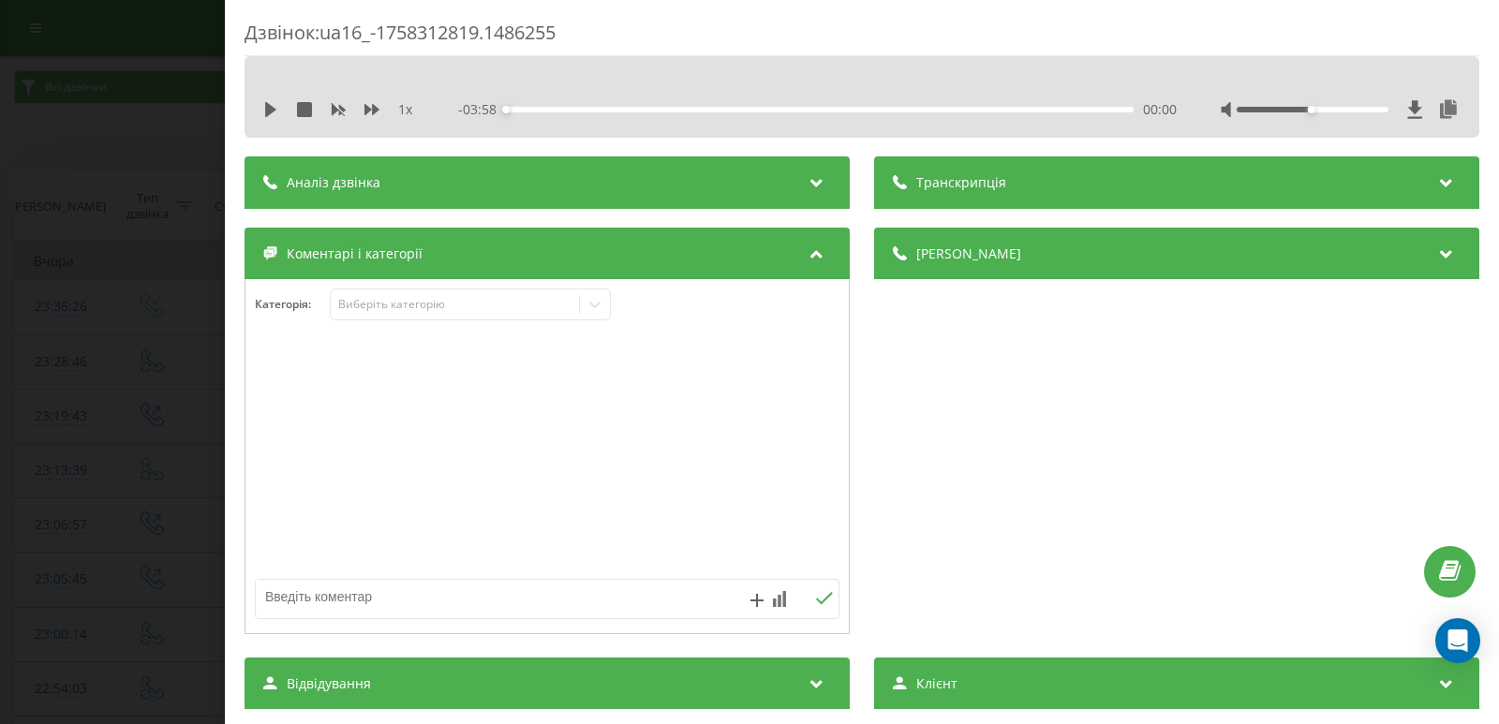
click at [813, 181] on icon at bounding box center [817, 180] width 22 height 19
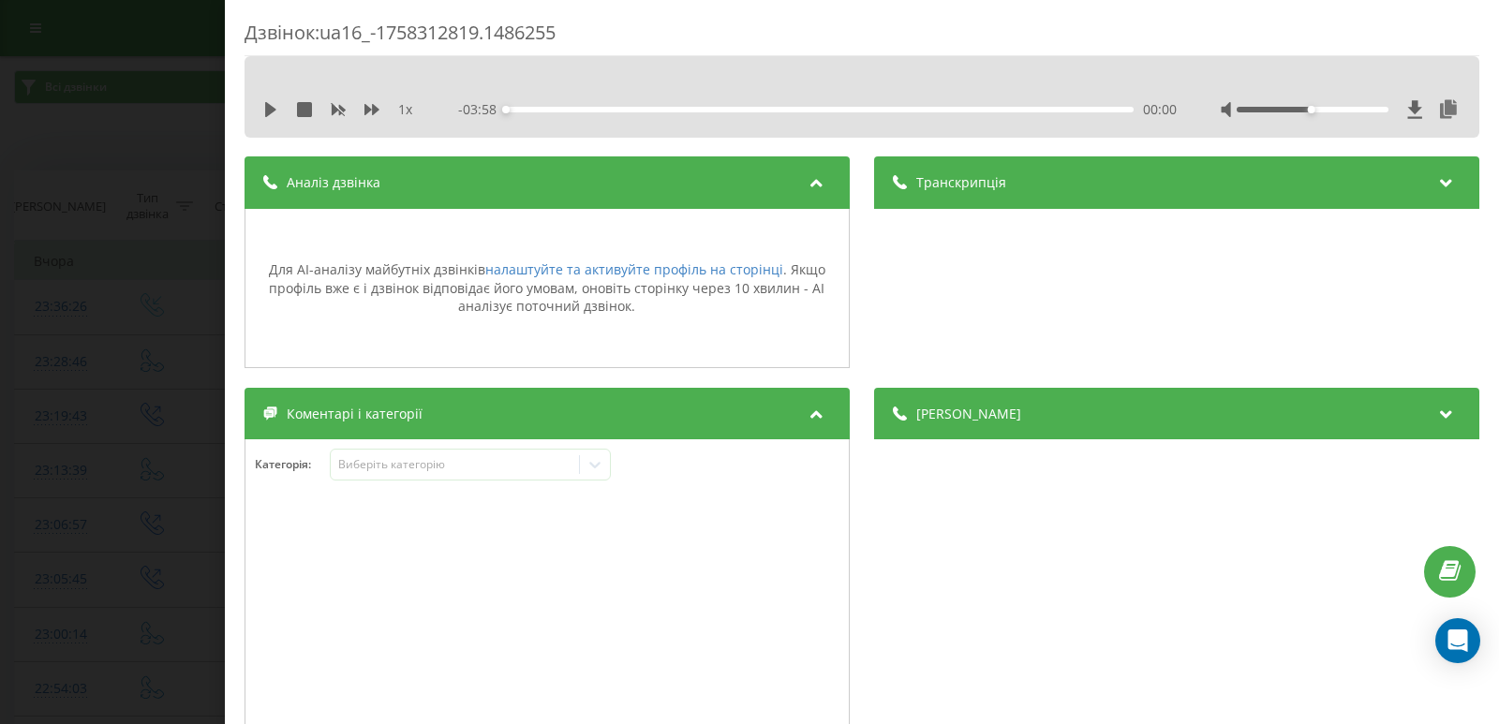
click at [813, 181] on icon at bounding box center [817, 180] width 22 height 19
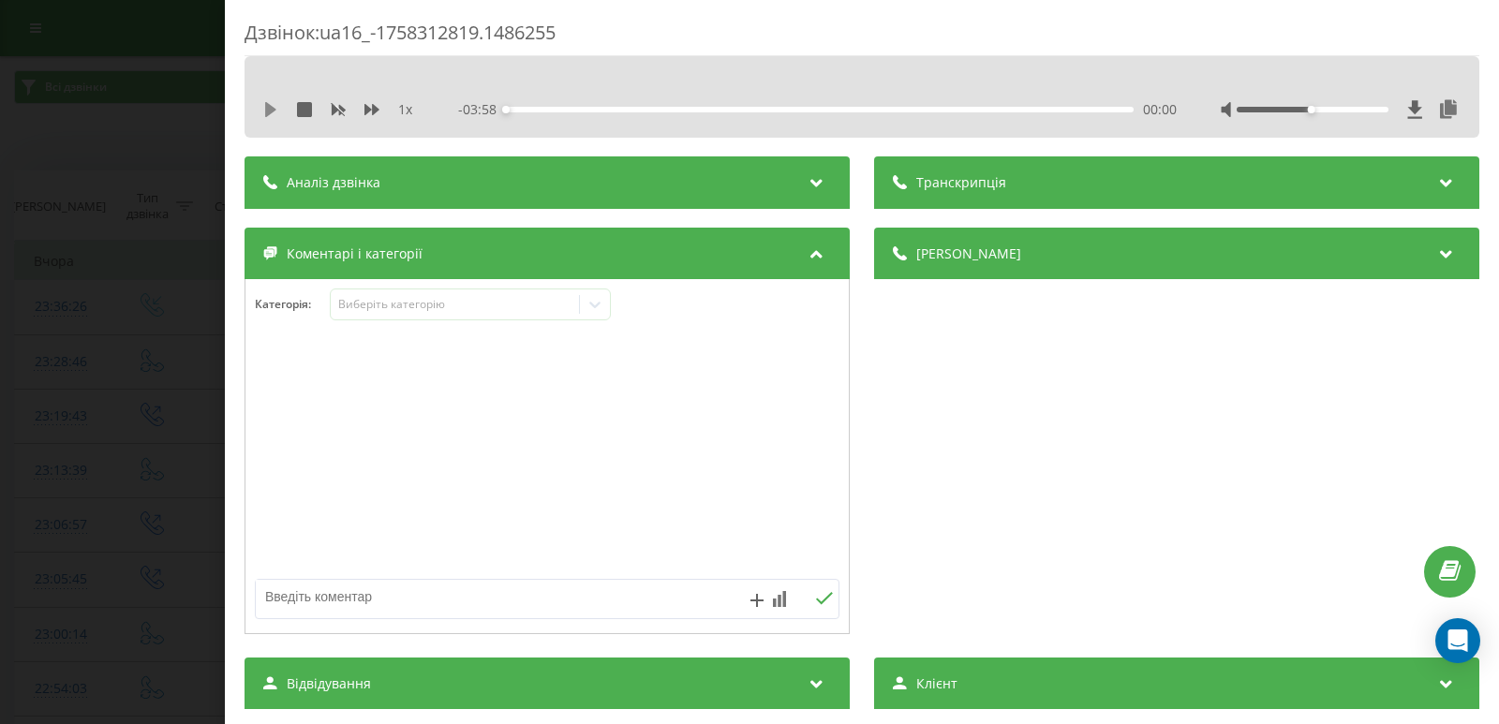
click at [266, 107] on icon at bounding box center [270, 109] width 11 height 15
click at [528, 109] on div "00:00" at bounding box center [820, 110] width 628 height 6
click at [546, 111] on div "00:16" at bounding box center [820, 110] width 628 height 6
click at [270, 121] on div "1 x - 03:33 00:25 00:25" at bounding box center [862, 110] width 1207 height 28
click at [270, 109] on icon at bounding box center [270, 109] width 15 height 15
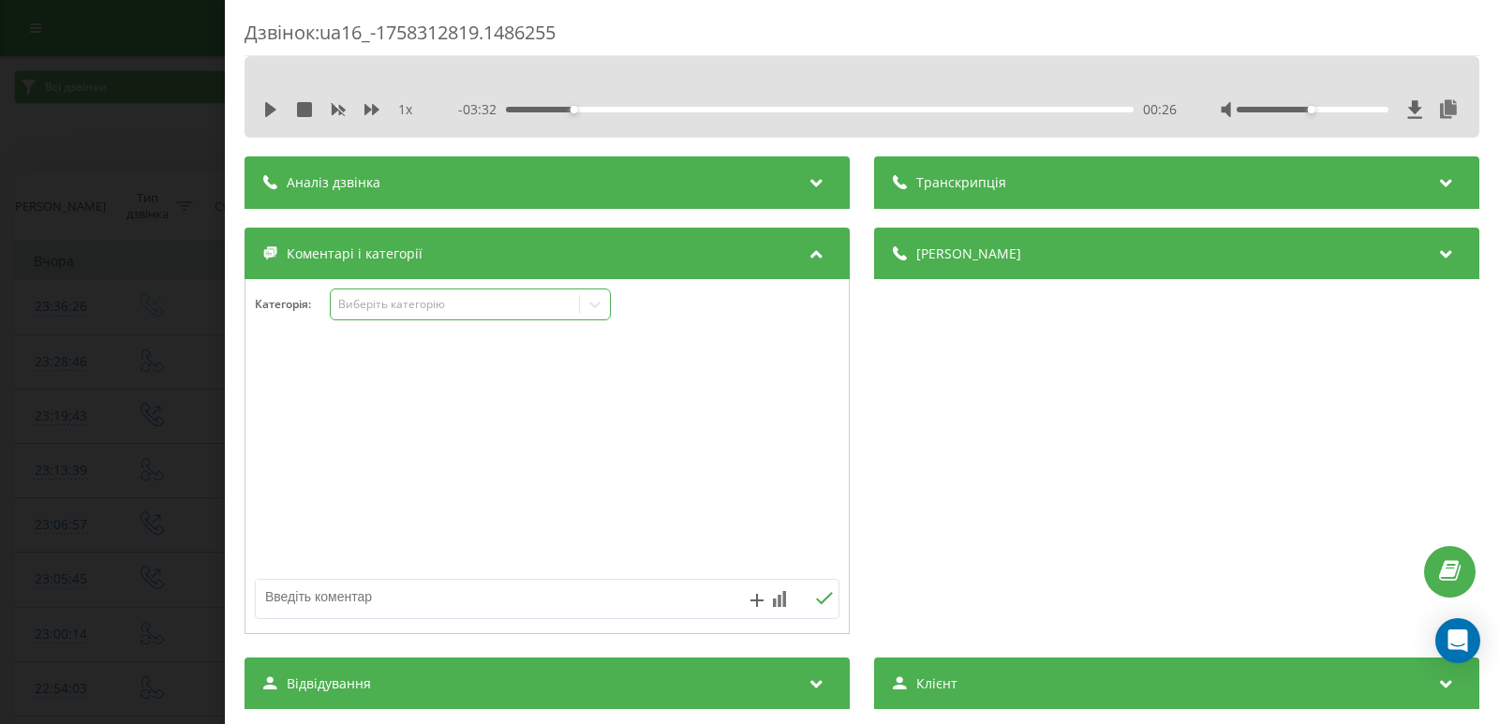
click at [601, 299] on icon at bounding box center [595, 304] width 19 height 19
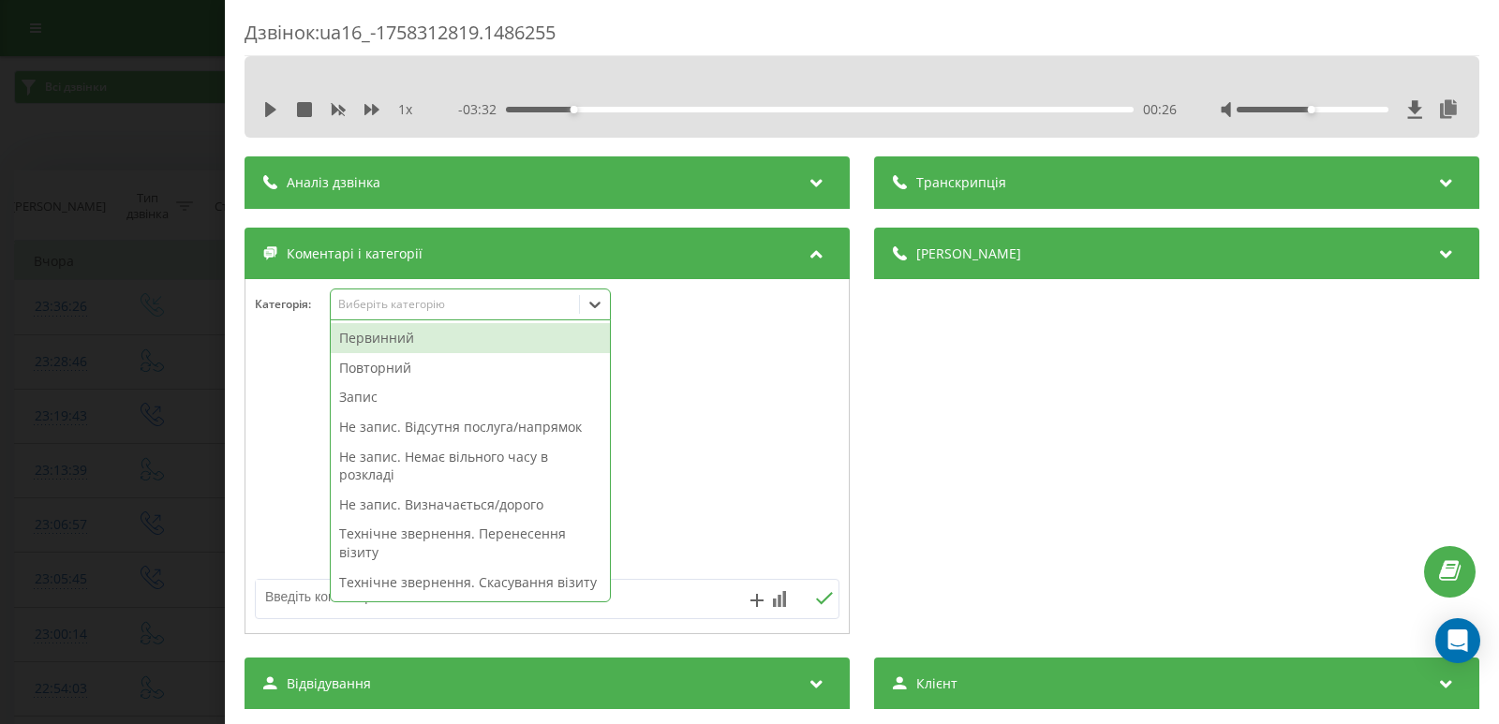
click at [387, 338] on div "Первинний" at bounding box center [470, 338] width 279 height 30
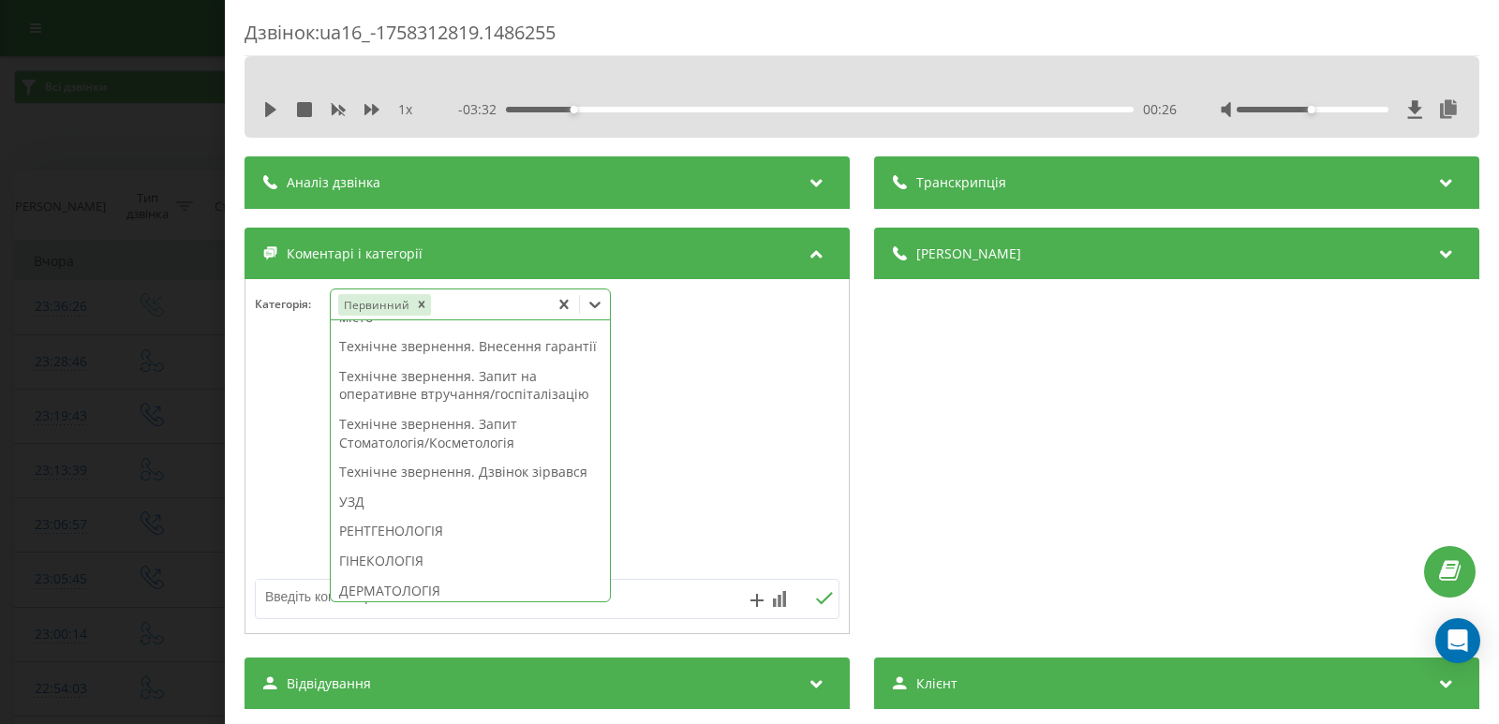
scroll to position [439, 0]
click at [420, 456] on div "Технічне звернення. Запит Стоматологія/Косметологія" at bounding box center [470, 432] width 279 height 48
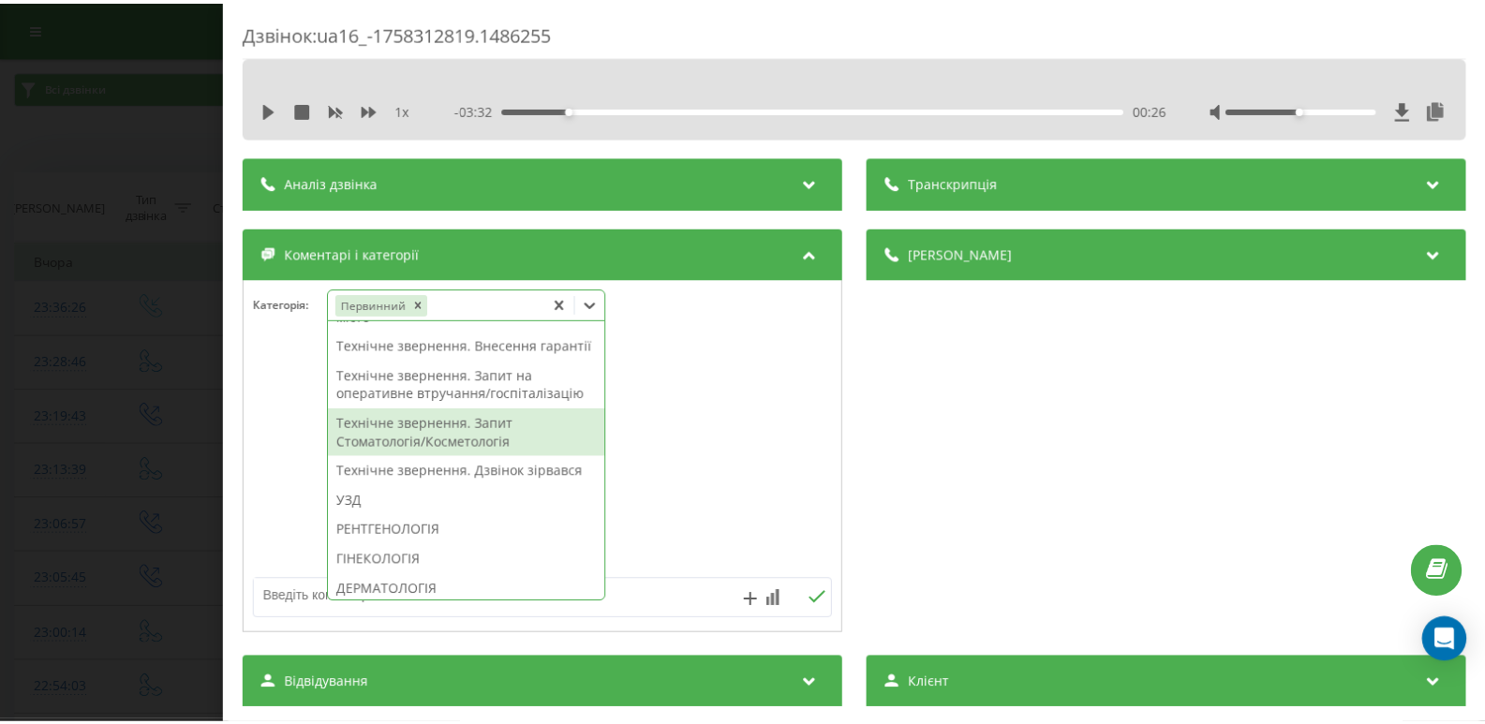
scroll to position [348, 0]
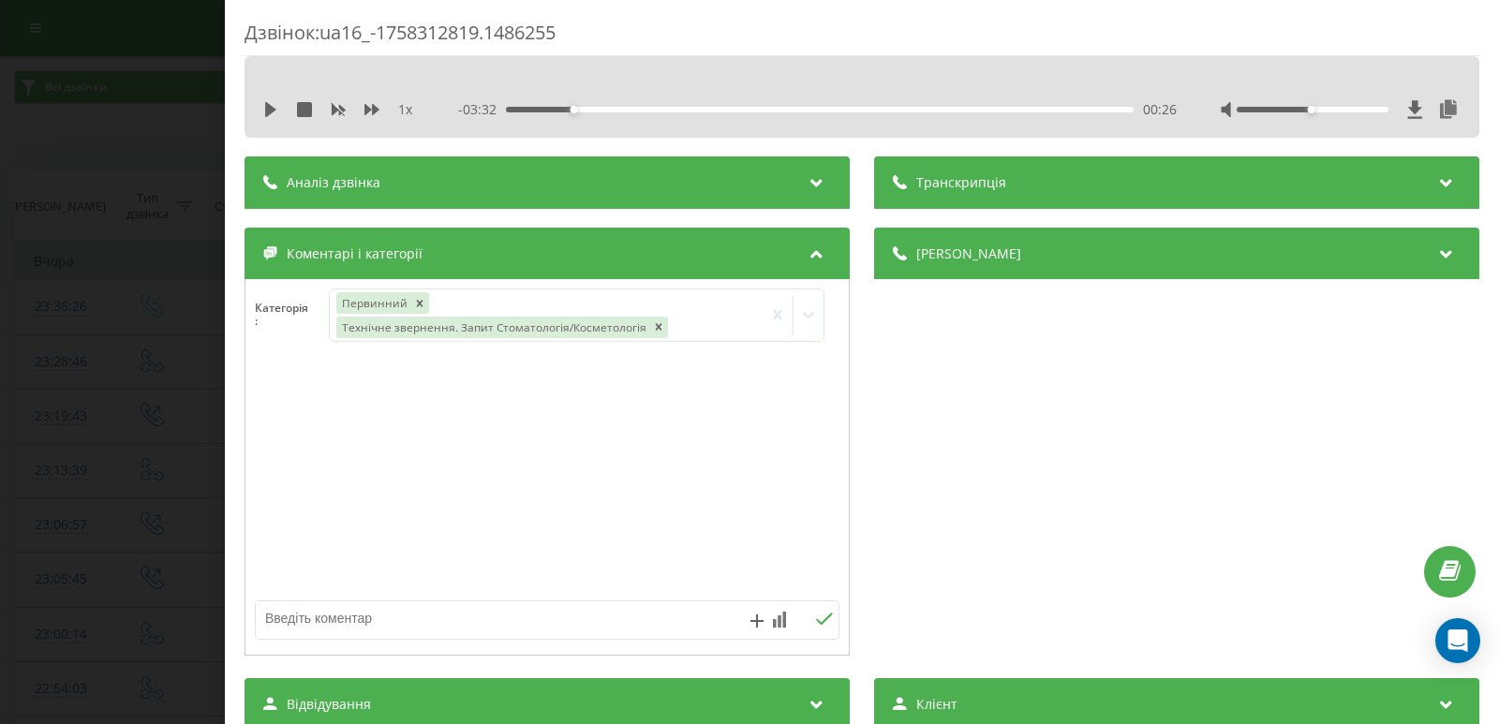
click at [104, 295] on div "Дзвінок : ua16_-1758312819.1486255 1 x - 03:32 00:26 00:26 Транскрипція Для AI-…" at bounding box center [749, 362] width 1499 height 724
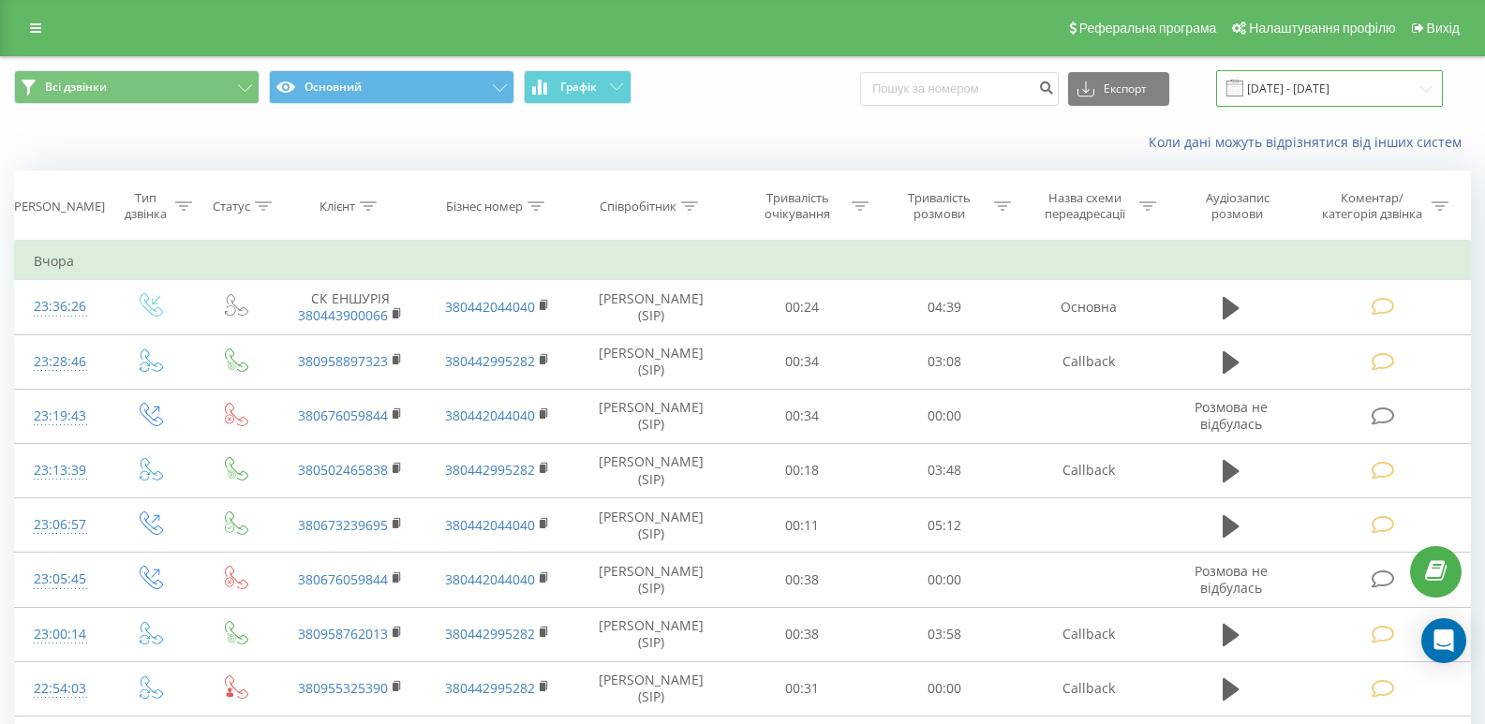
click at [1430, 83] on input "[DATE] - [DATE]" at bounding box center [1329, 88] width 227 height 37
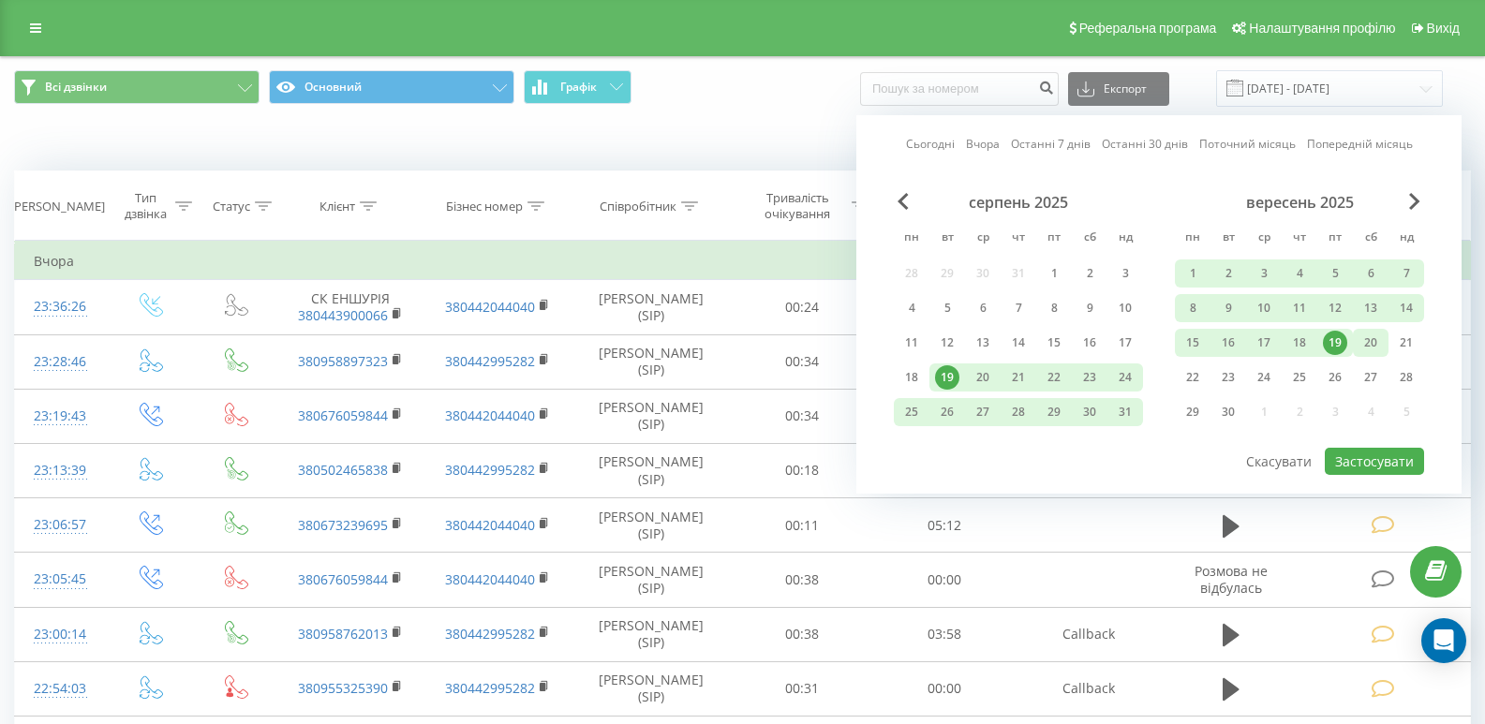
click at [1367, 342] on div "20" at bounding box center [1370, 343] width 24 height 24
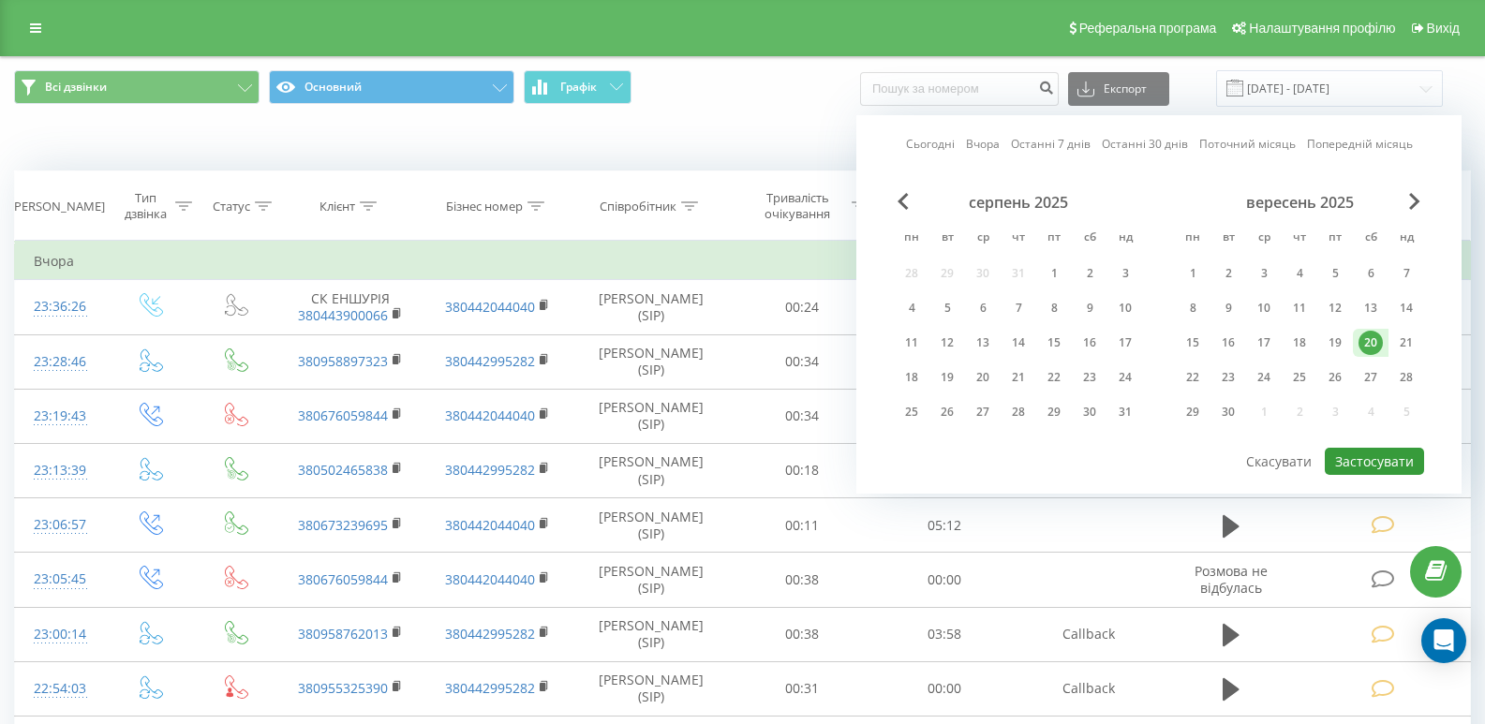
click at [1366, 455] on button "Застосувати" at bounding box center [1374, 461] width 99 height 27
type input "[DATE] - [DATE]"
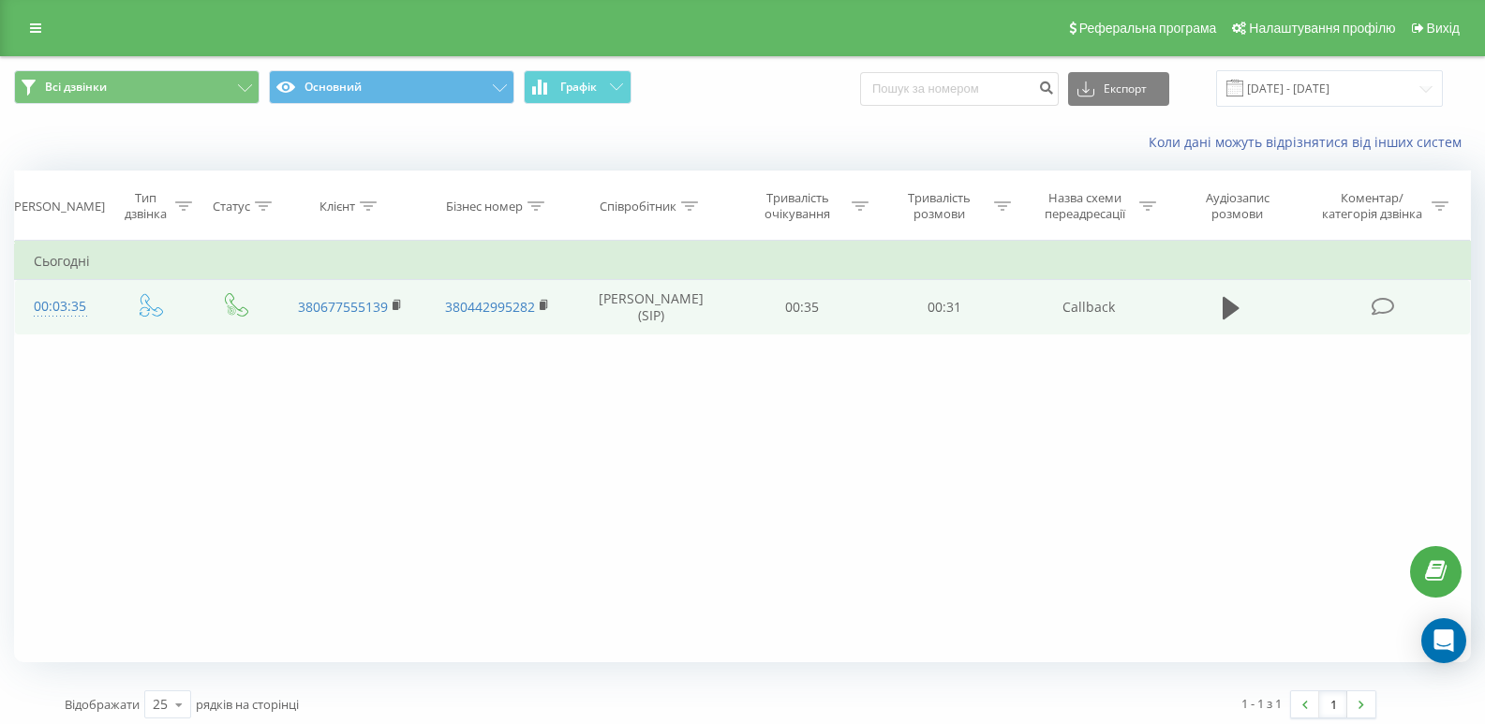
click at [1384, 318] on td at bounding box center [1384, 307] width 171 height 54
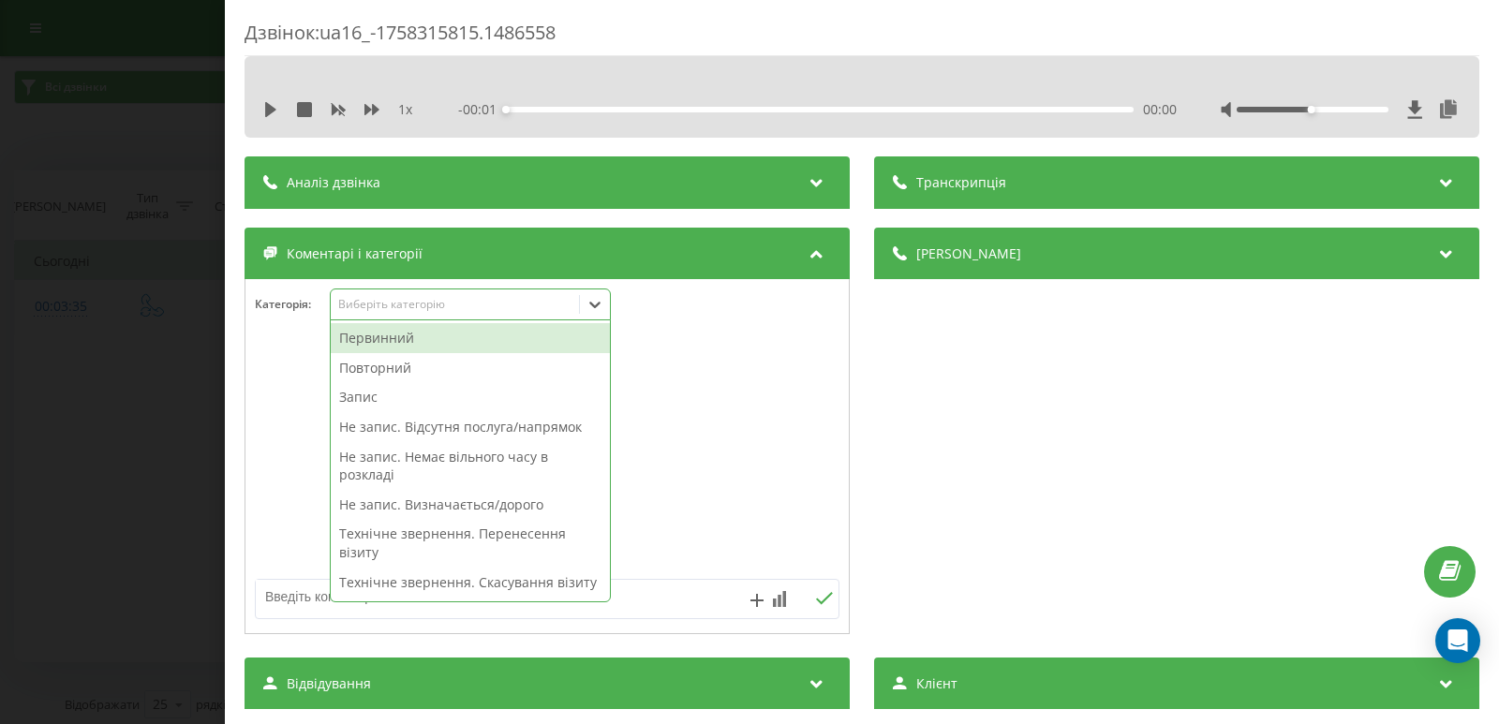
drag, startPoint x: 594, startPoint y: 295, endPoint x: 566, endPoint y: 321, distance: 38.4
click at [594, 296] on icon at bounding box center [595, 304] width 19 height 19
click at [504, 340] on div "Первинний" at bounding box center [470, 338] width 279 height 30
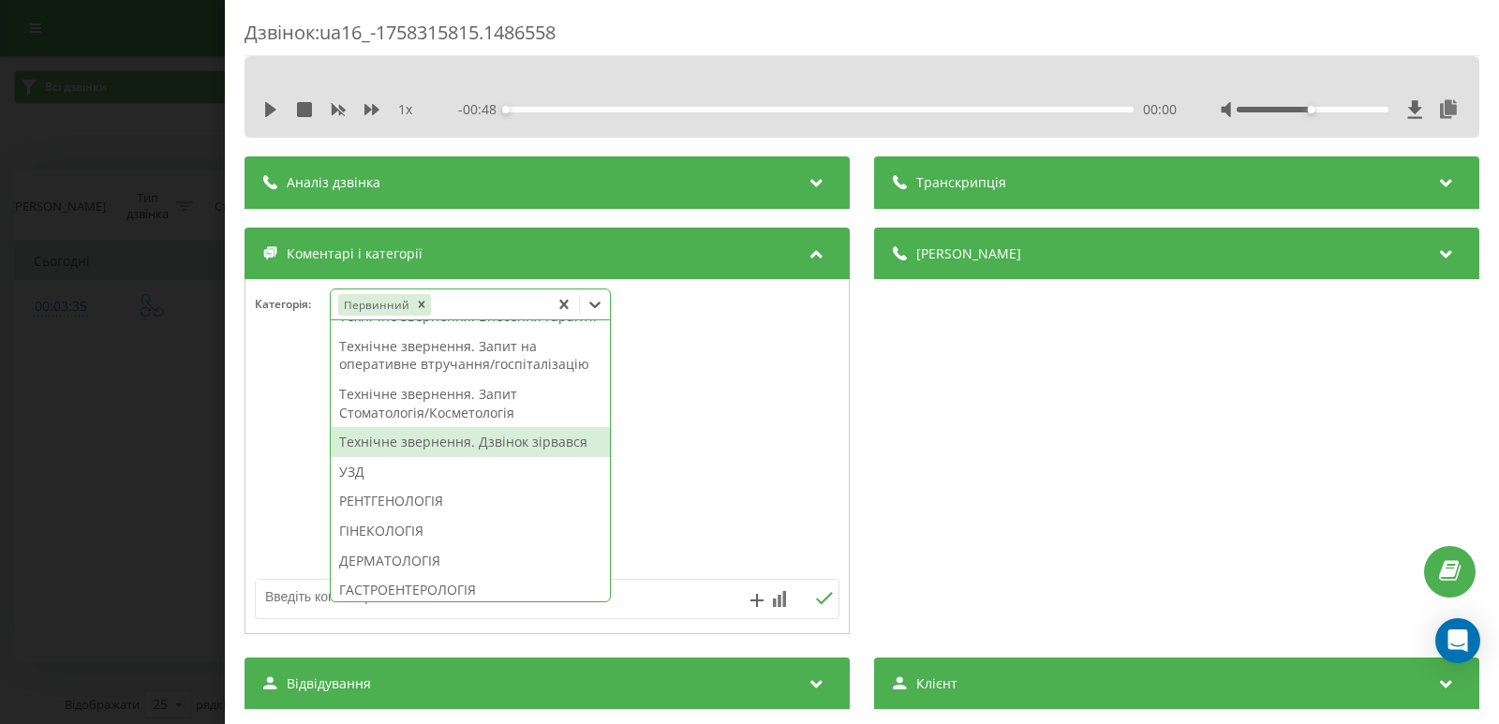
scroll to position [375, 0]
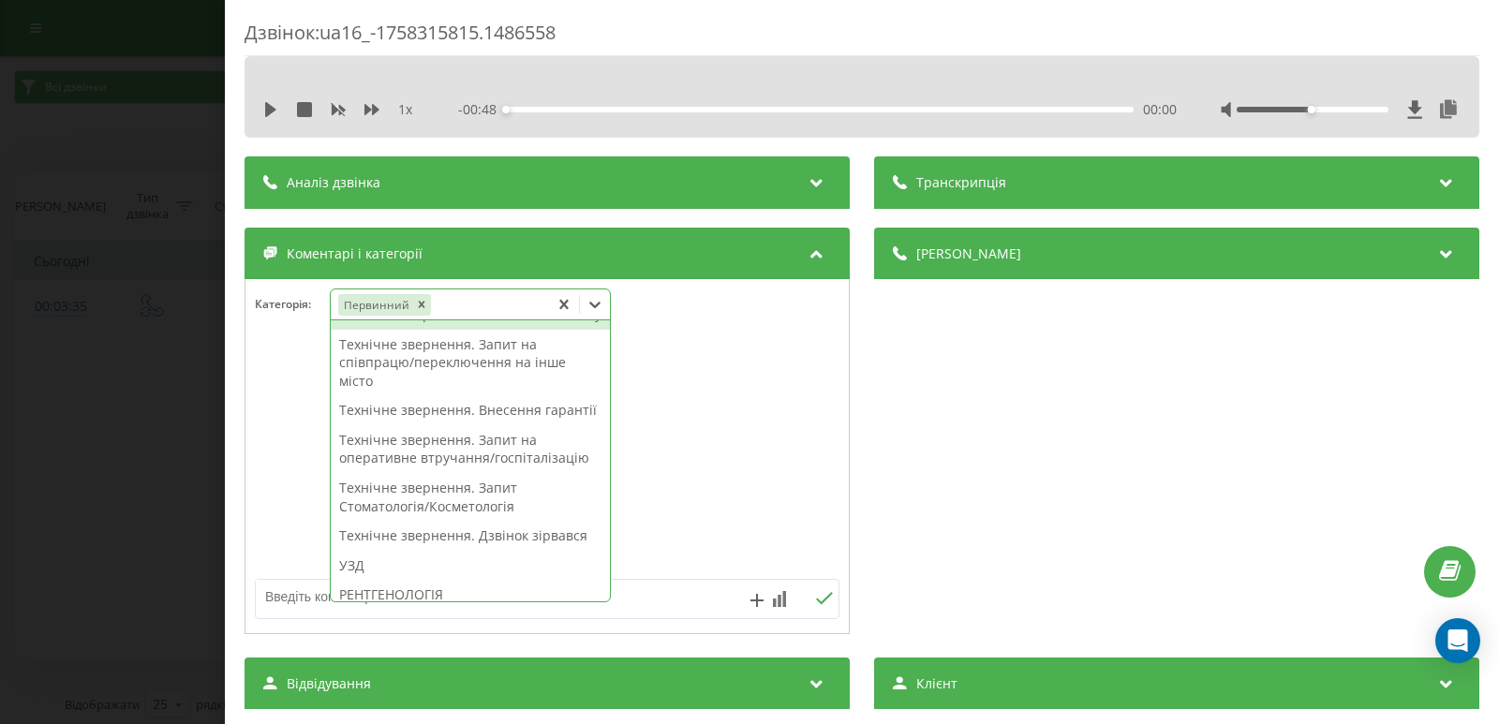
click at [496, 330] on div "Технічне звернення. Не залишав заявку" at bounding box center [470, 315] width 279 height 30
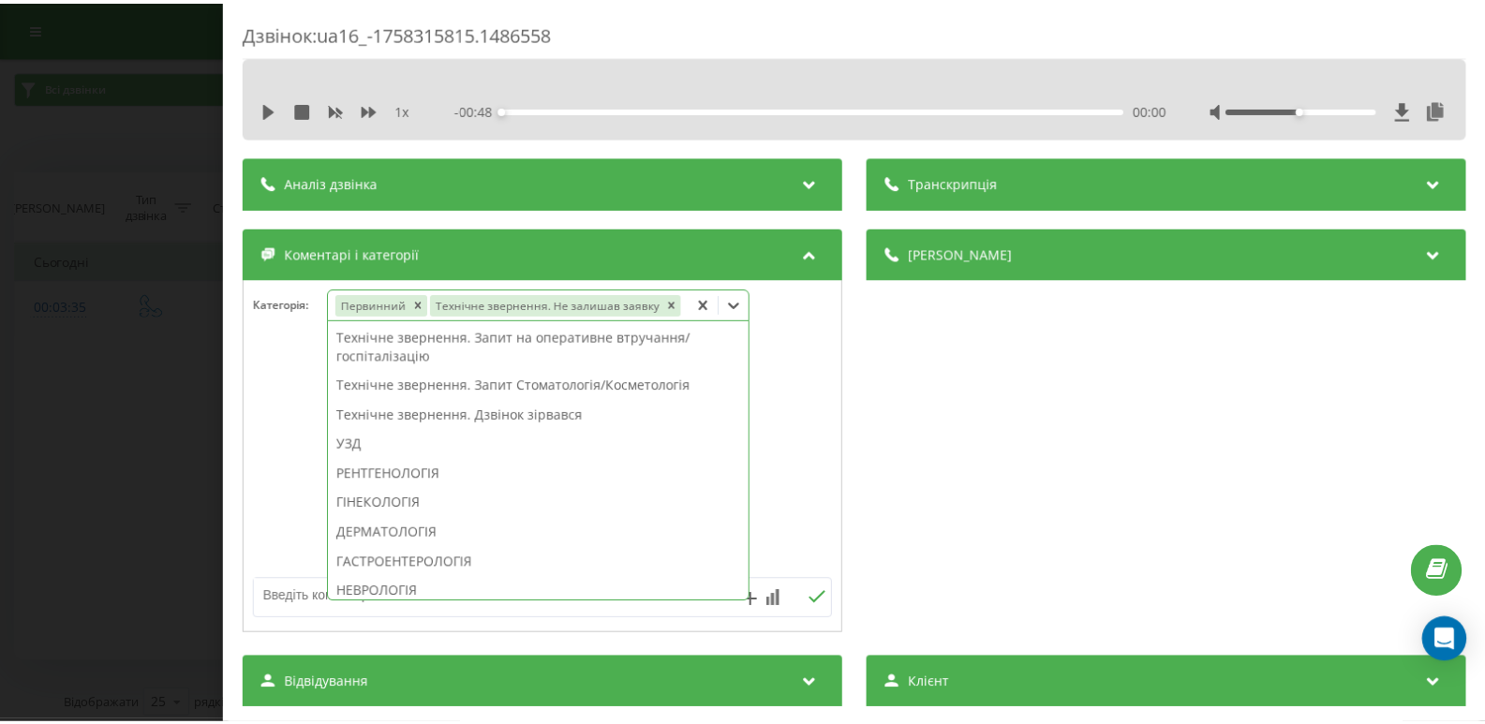
scroll to position [253, 0]
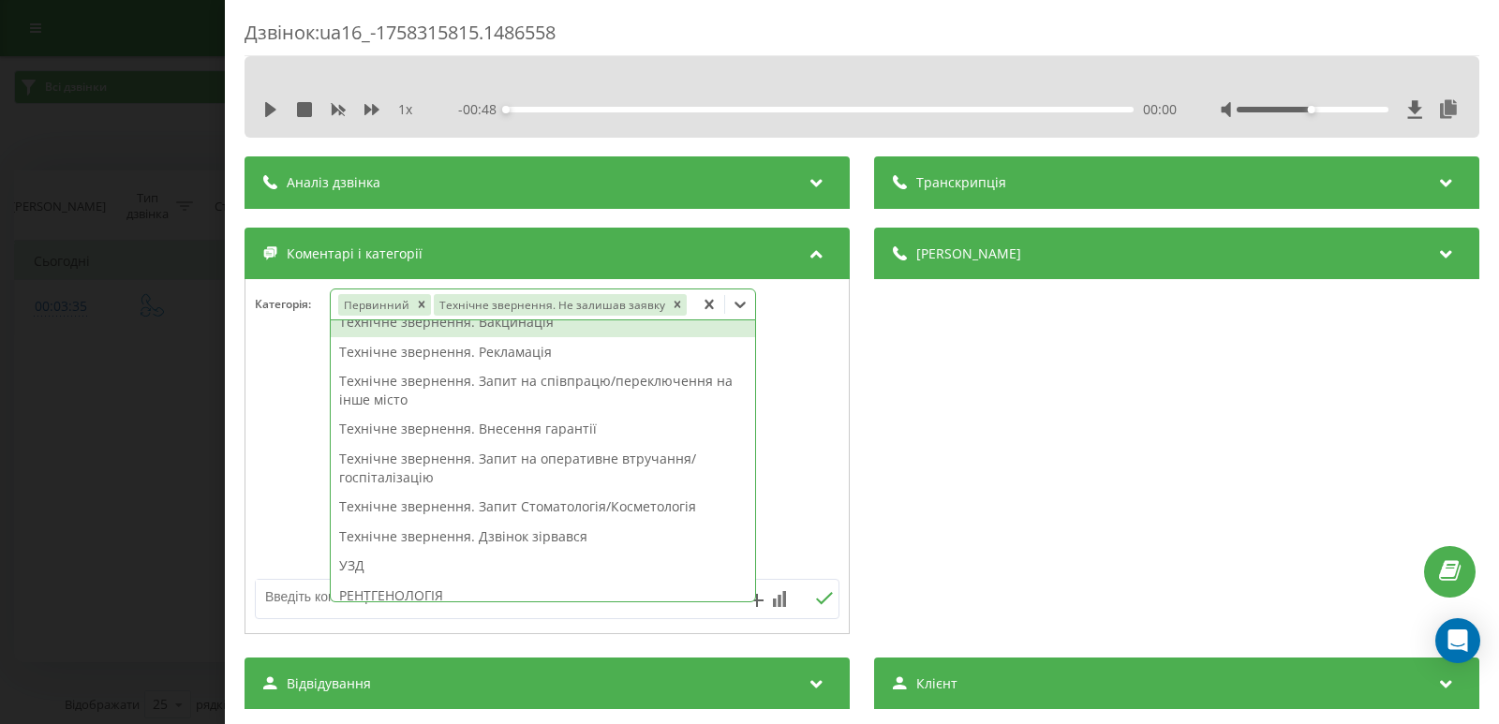
click at [10, 285] on div "Дзвінок : ua16_-1758315815.1486558 1 x - 00:48 00:00 00:00 Транскрипція Для AI-…" at bounding box center [749, 362] width 1499 height 724
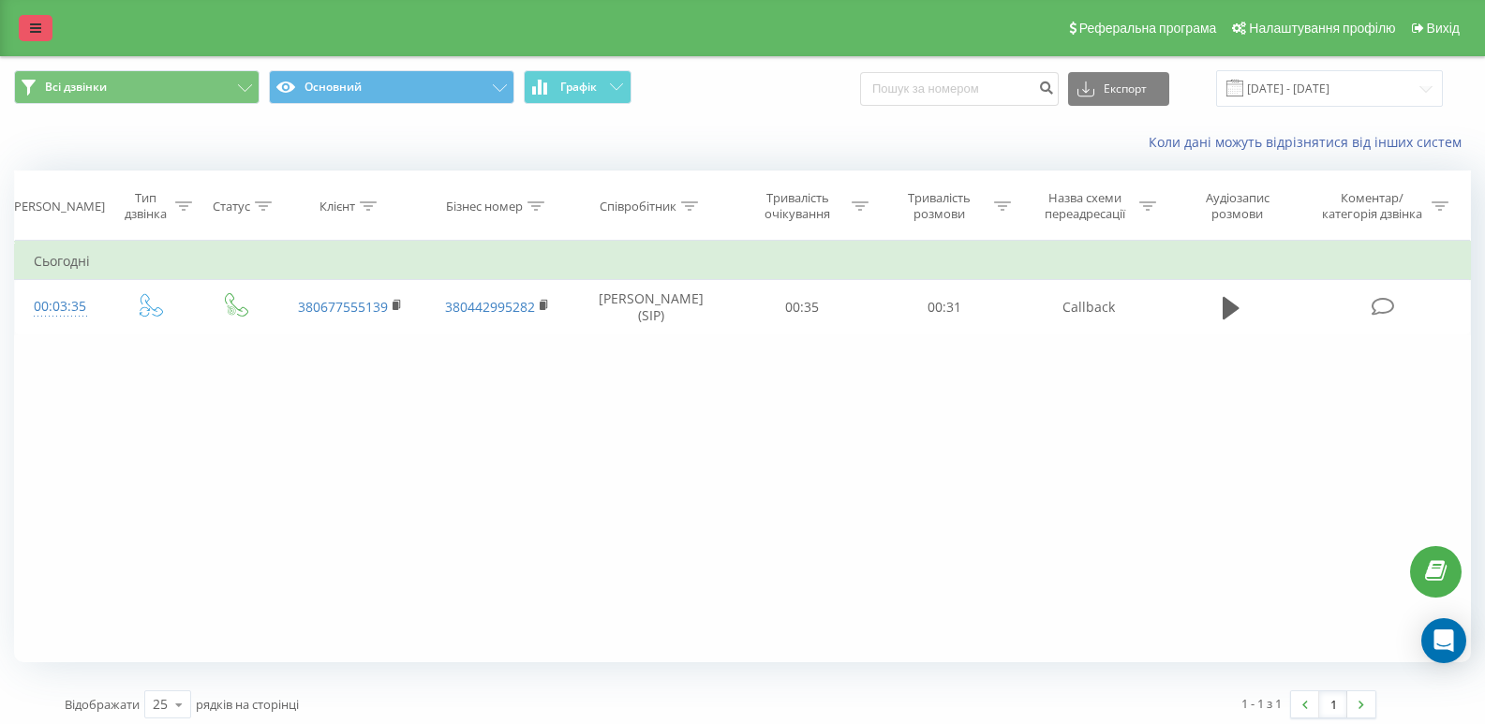
click at [31, 17] on link at bounding box center [36, 28] width 34 height 26
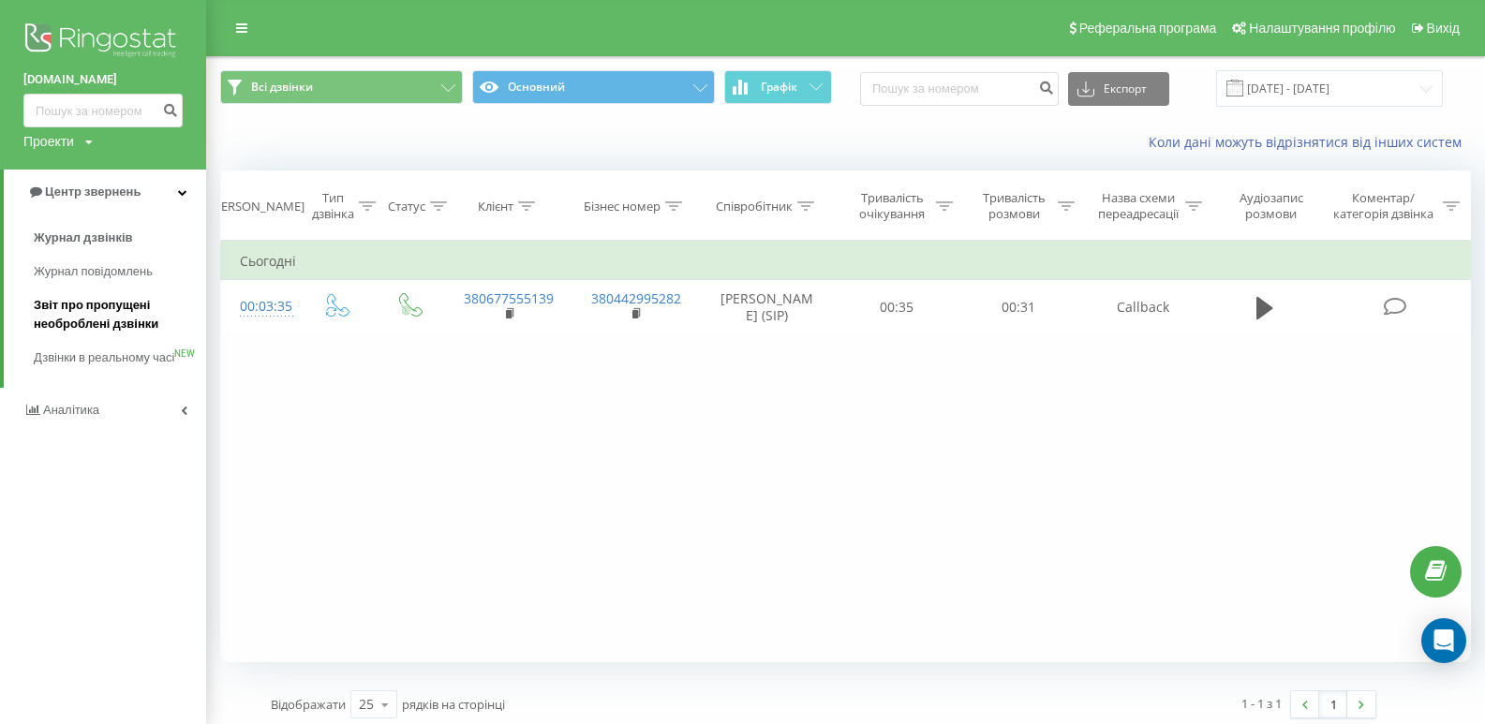
click at [141, 319] on span "Звіт про пропущені необроблені дзвінки" at bounding box center [115, 314] width 163 height 37
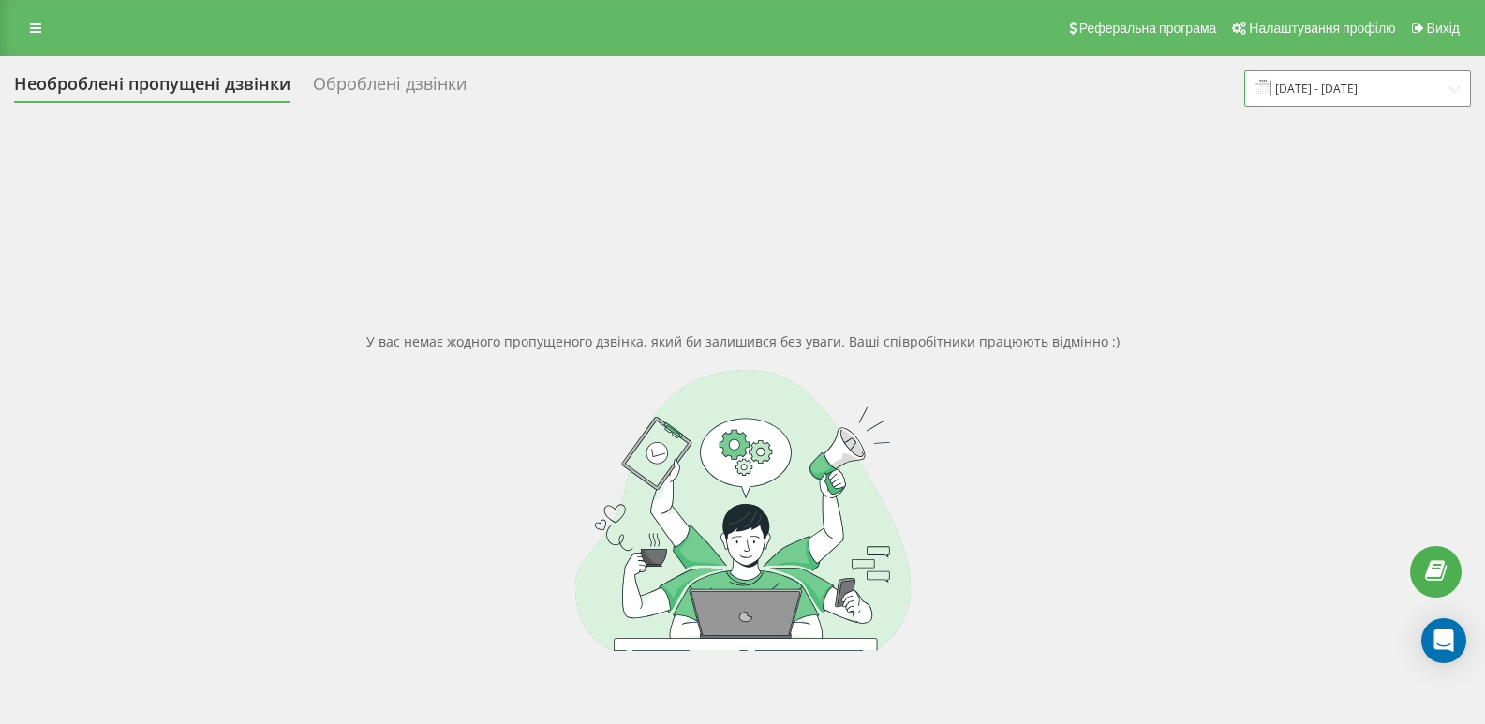
click at [1456, 84] on input "[DATE] - [DATE]" at bounding box center [1357, 88] width 227 height 37
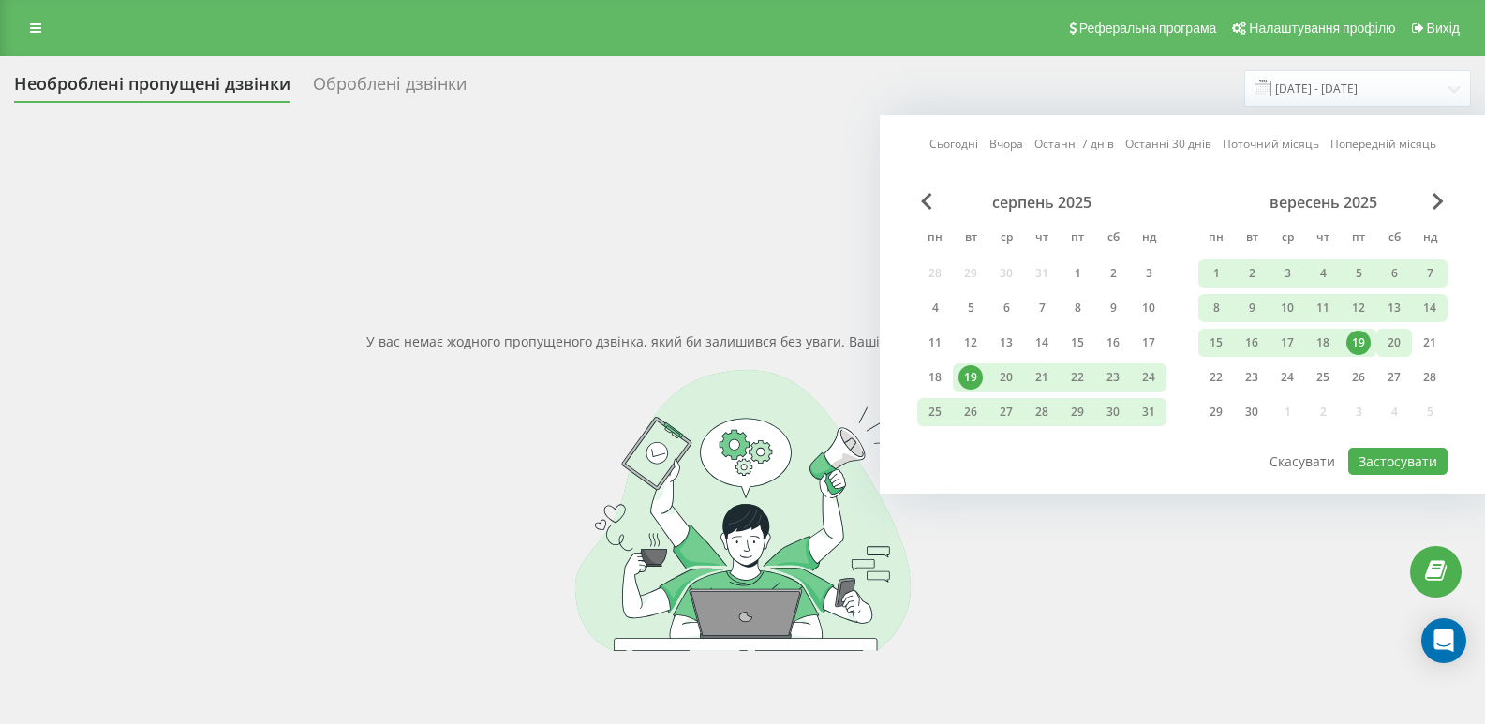
click at [1389, 345] on div "20" at bounding box center [1394, 343] width 24 height 24
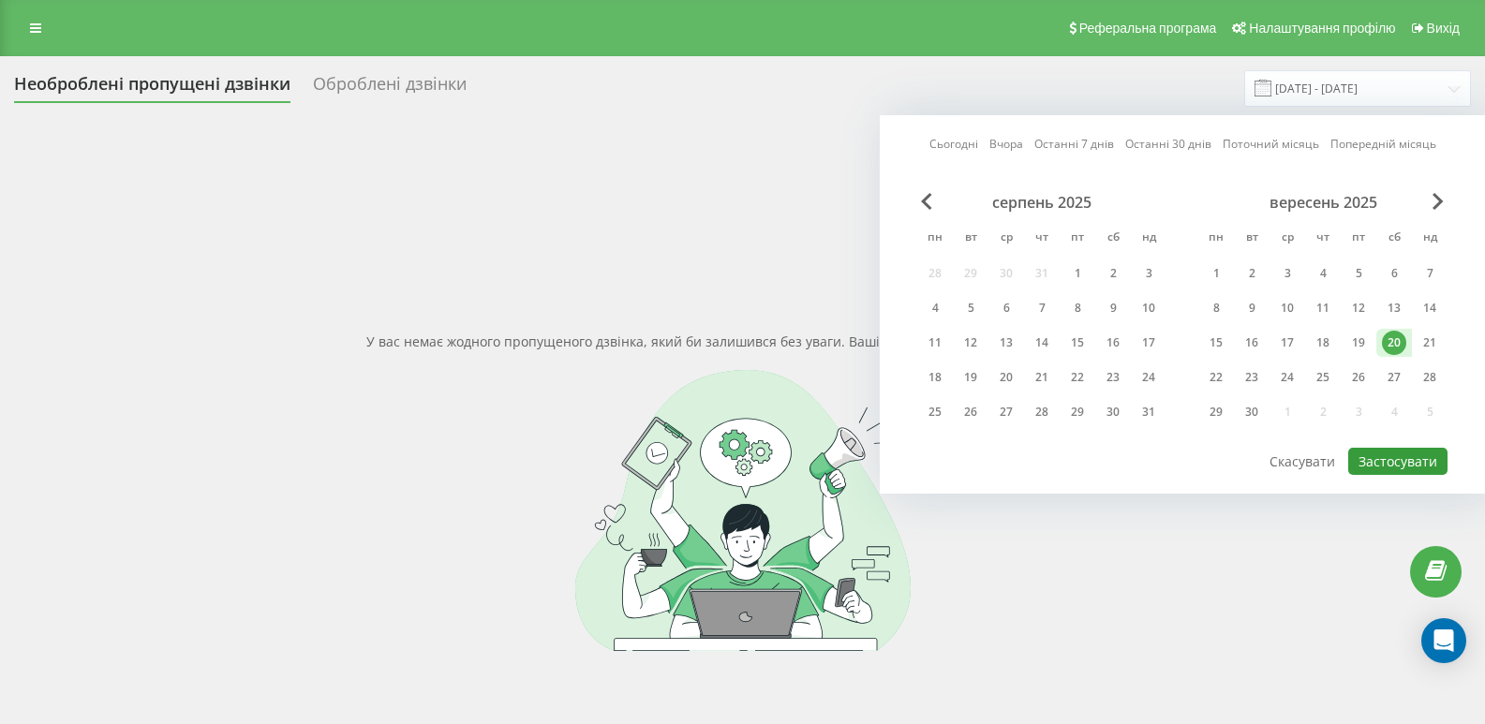
click at [1391, 462] on button "Застосувати" at bounding box center [1397, 461] width 99 height 27
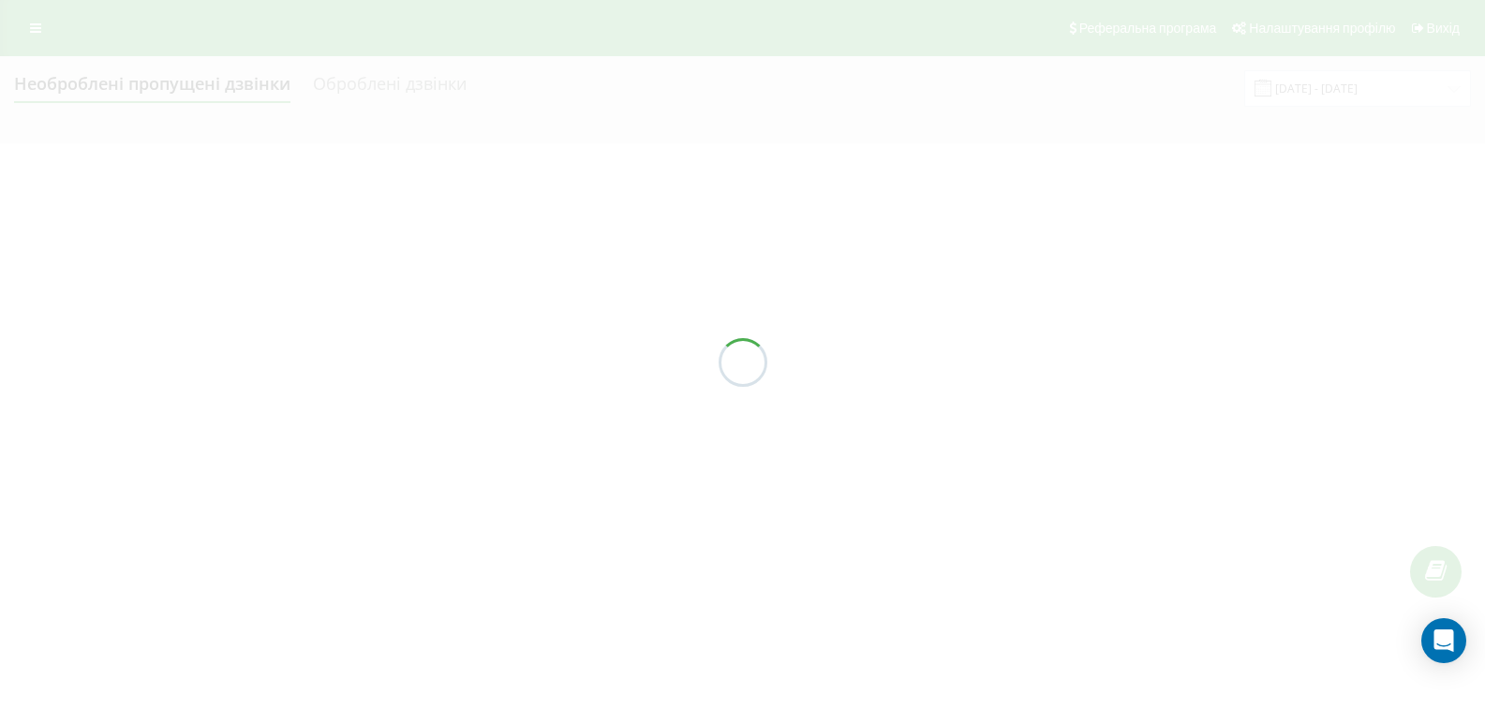
type input "[DATE] - [DATE]"
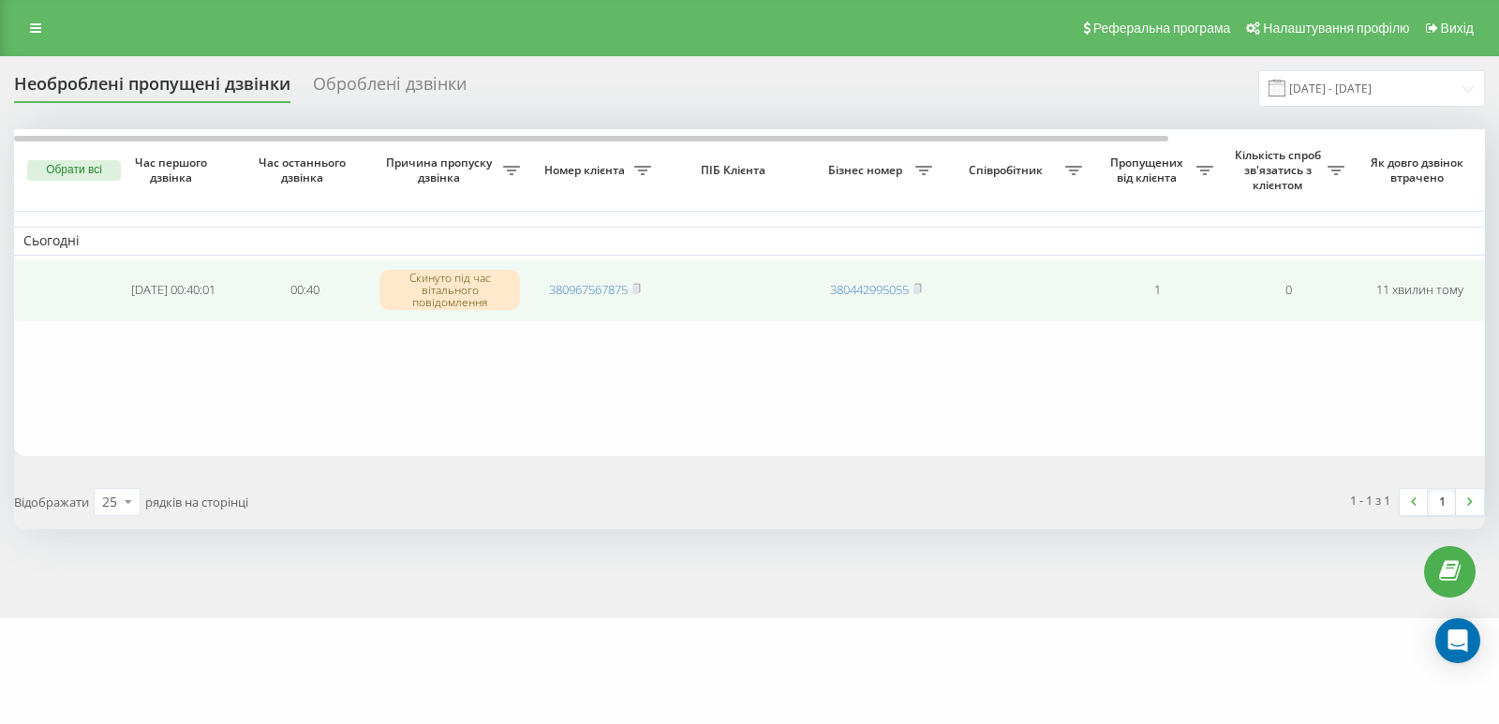
click at [644, 293] on td "380967567875" at bounding box center [594, 291] width 131 height 62
click at [644, 295] on td "380967567875" at bounding box center [594, 291] width 131 height 62
click at [638, 289] on rect at bounding box center [635, 290] width 6 height 8
